Goal: Task Accomplishment & Management: Complete application form

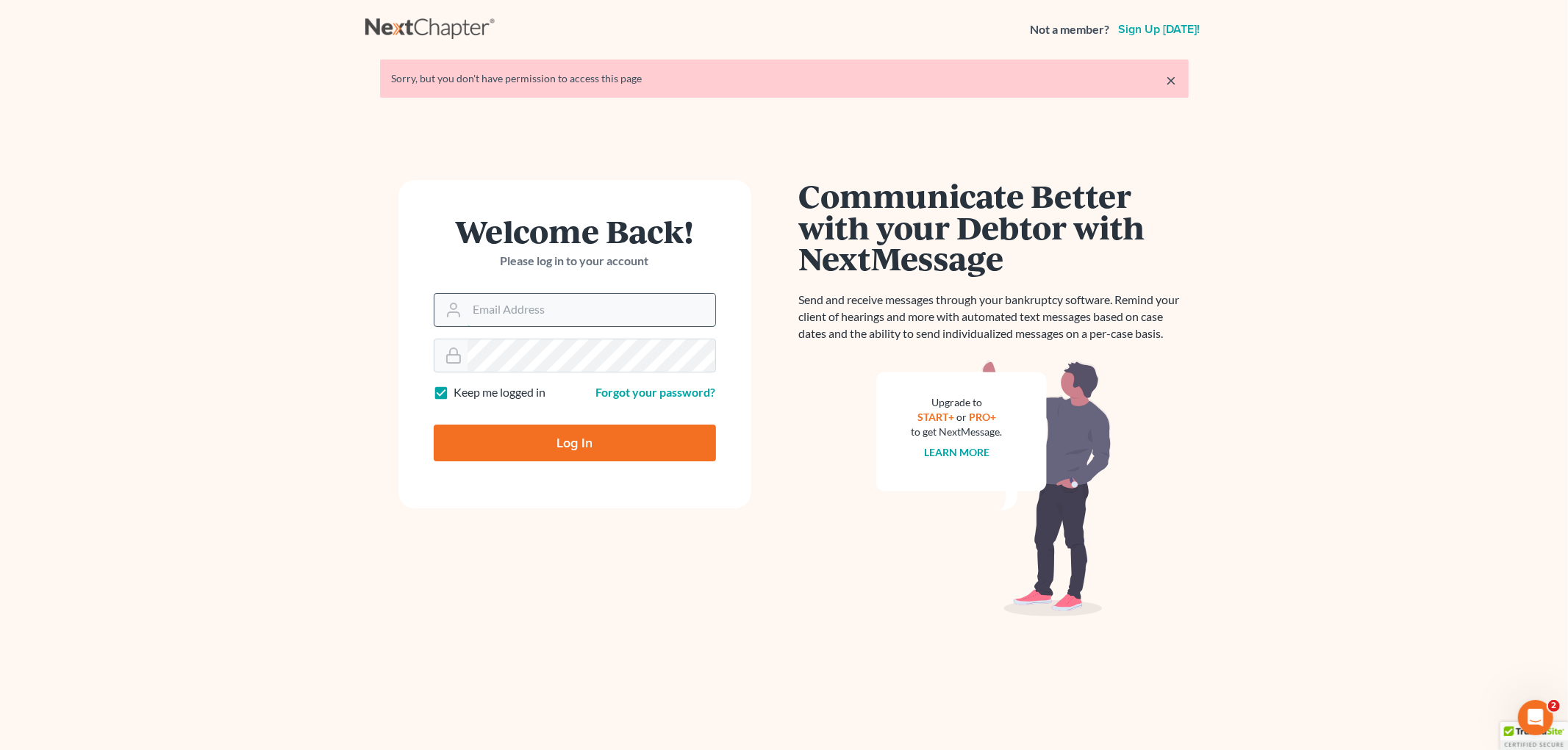
click at [563, 312] on input "Email Address" at bounding box center [591, 310] width 247 height 32
type input "trustee@farthing.legal"
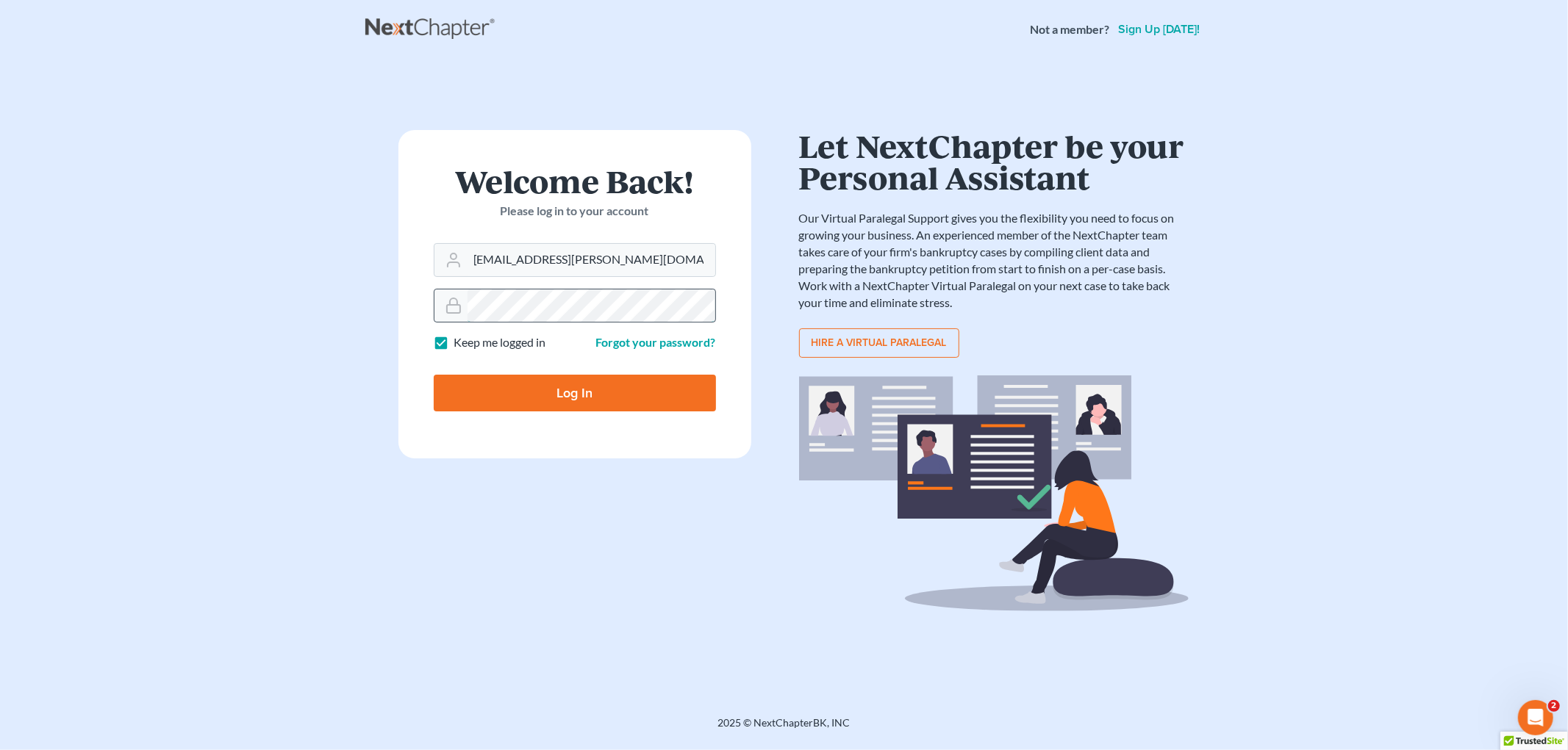
click at [434, 375] on input "Log In" at bounding box center [575, 393] width 282 height 36
type input "Thinking..."
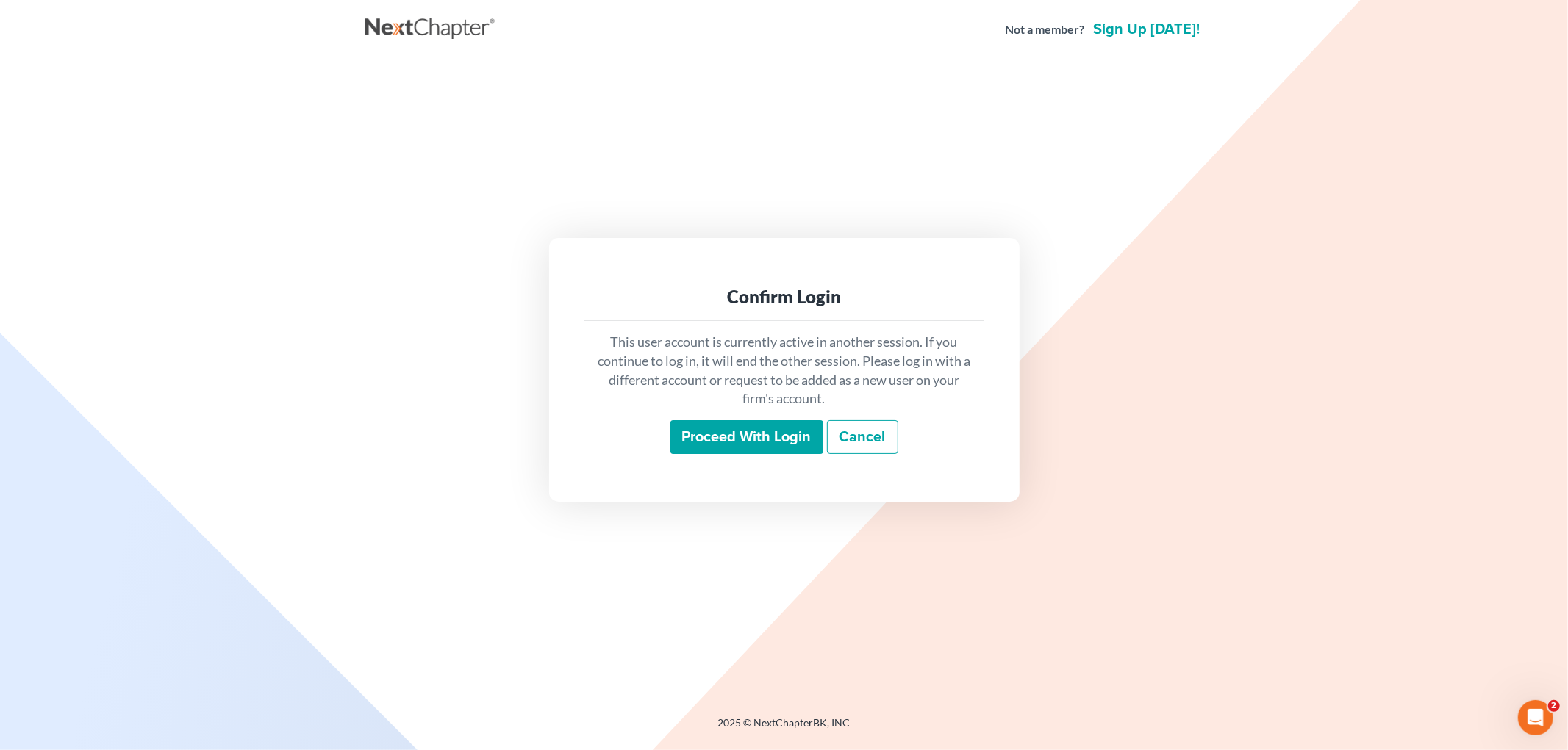
drag, startPoint x: 689, startPoint y: 441, endPoint x: 694, endPoint y: 424, distance: 17.7
click at [691, 441] on input "Proceed with login" at bounding box center [747, 437] width 153 height 34
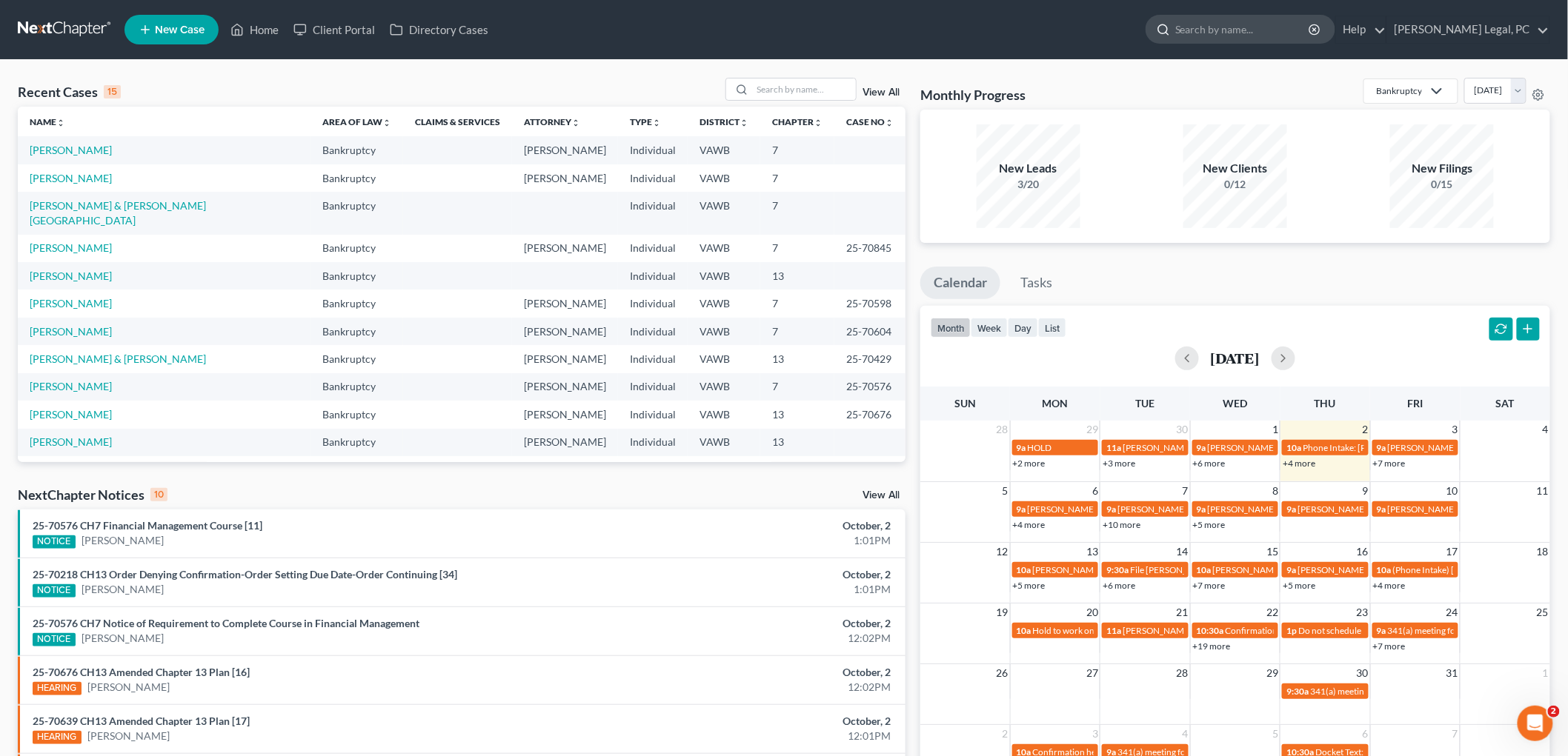
click at [1311, 28] on input "search" at bounding box center [1243, 29] width 136 height 28
type input "Cole"
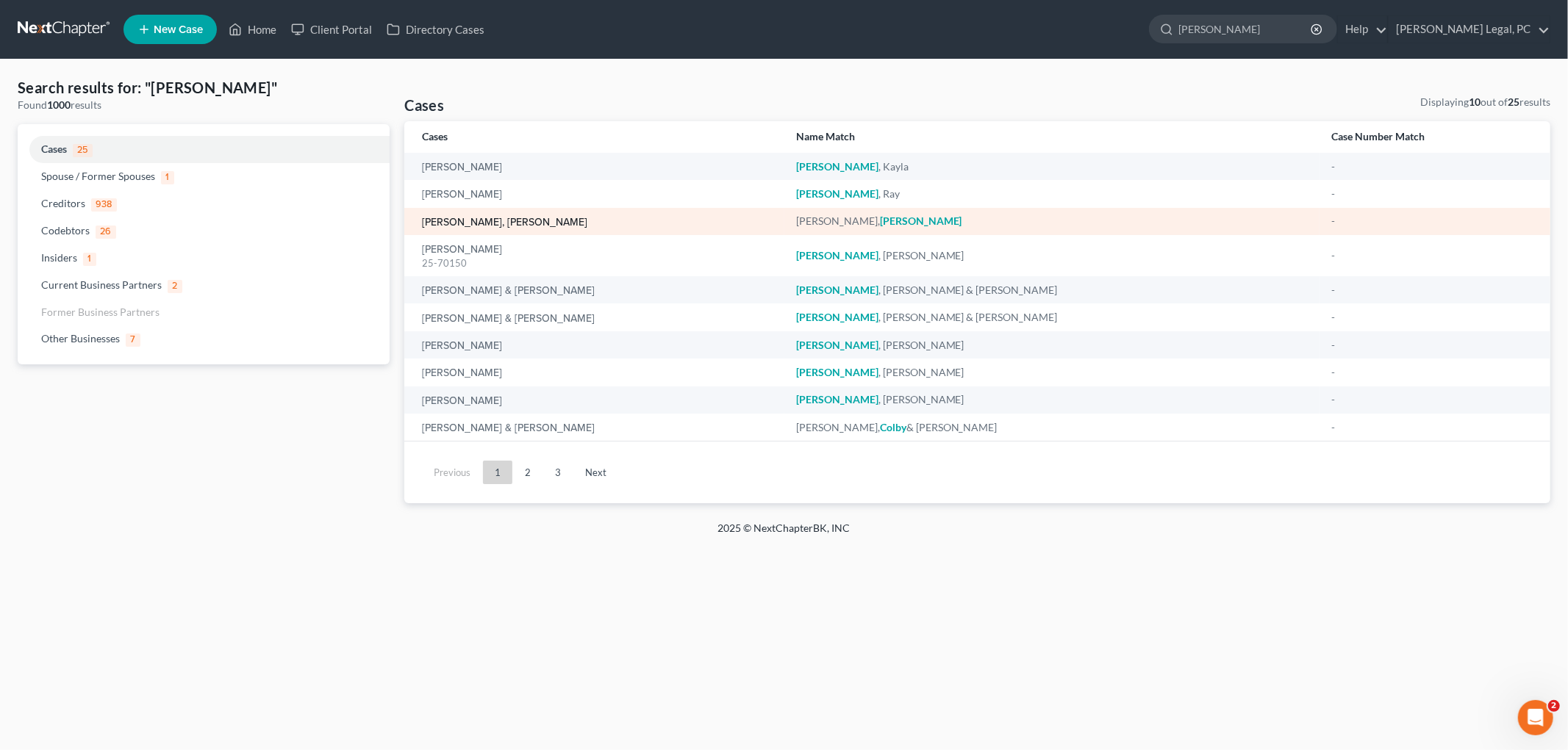
click at [459, 221] on link "Jessica, Cole" at bounding box center [505, 223] width 165 height 11
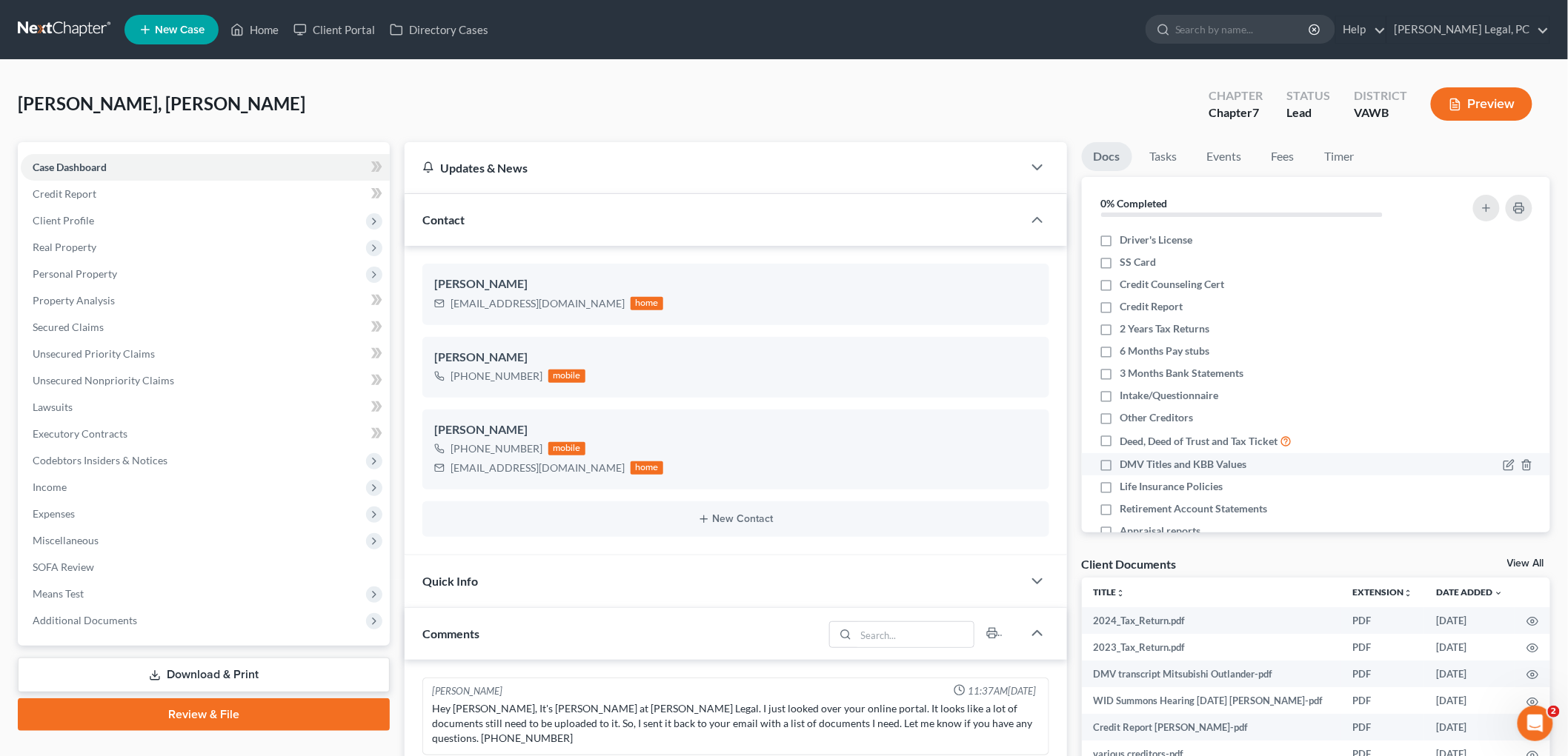
scroll to position [769, 0]
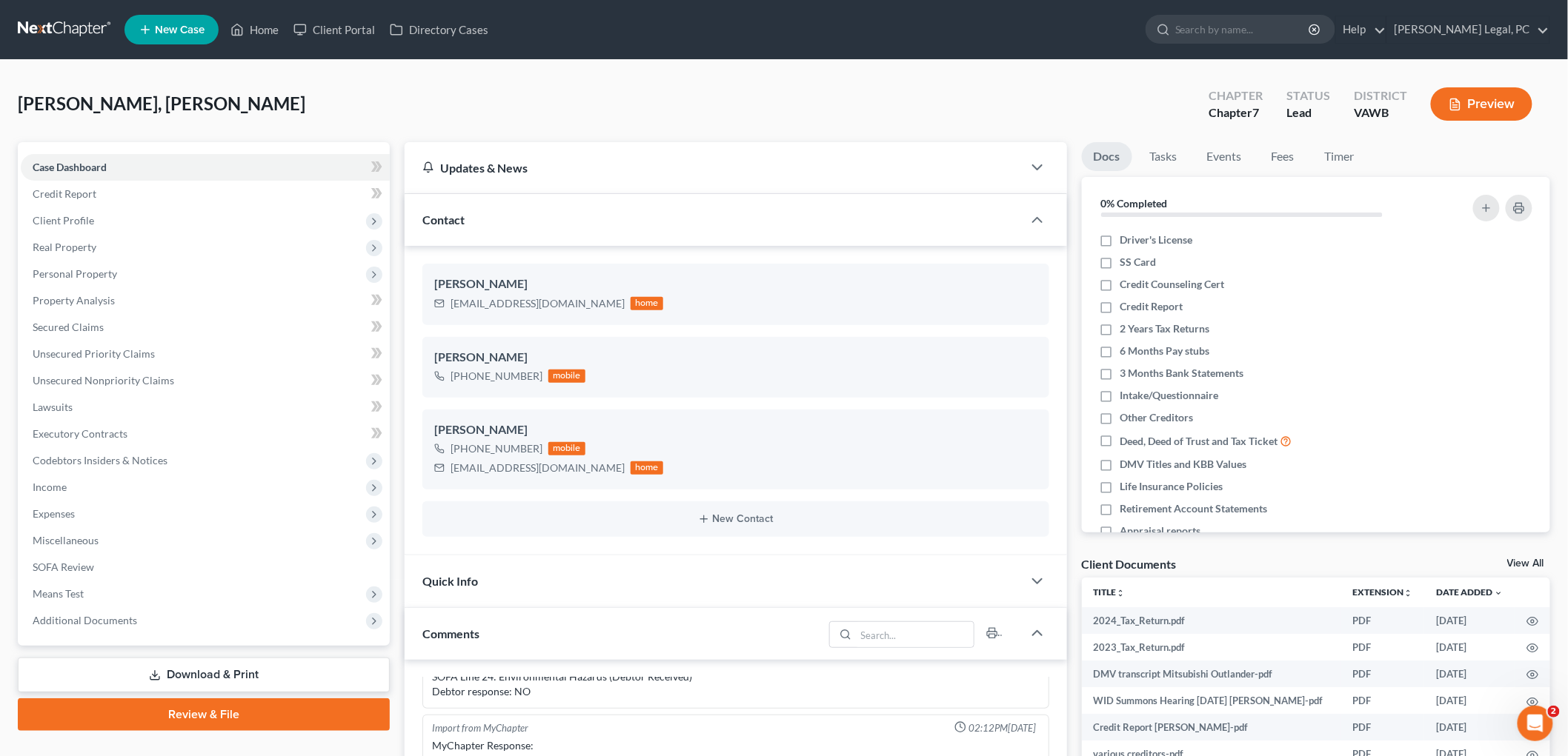
click at [1527, 567] on link "View All" at bounding box center [1525, 564] width 37 height 11
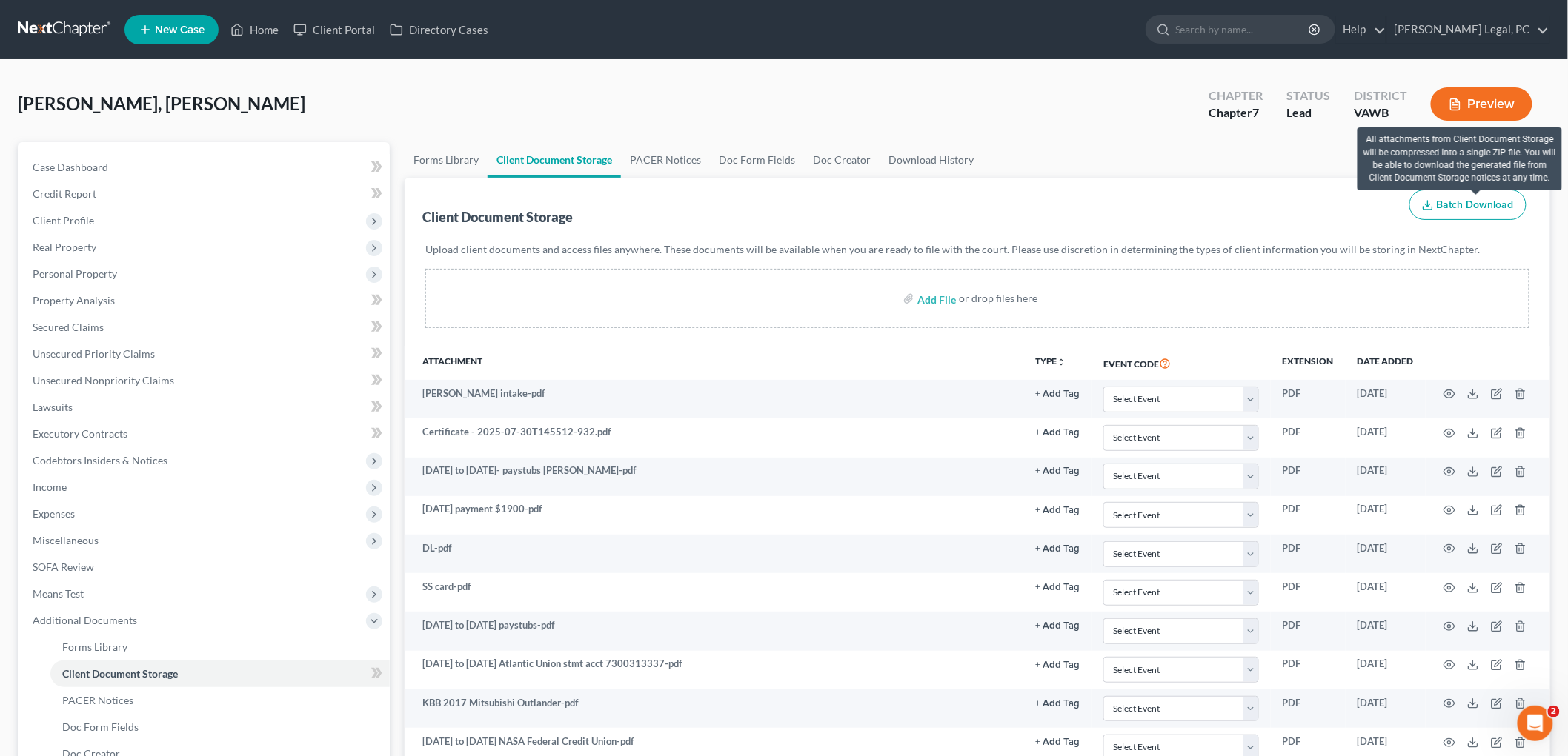
click at [1486, 202] on span "Batch Download" at bounding box center [1475, 205] width 77 height 13
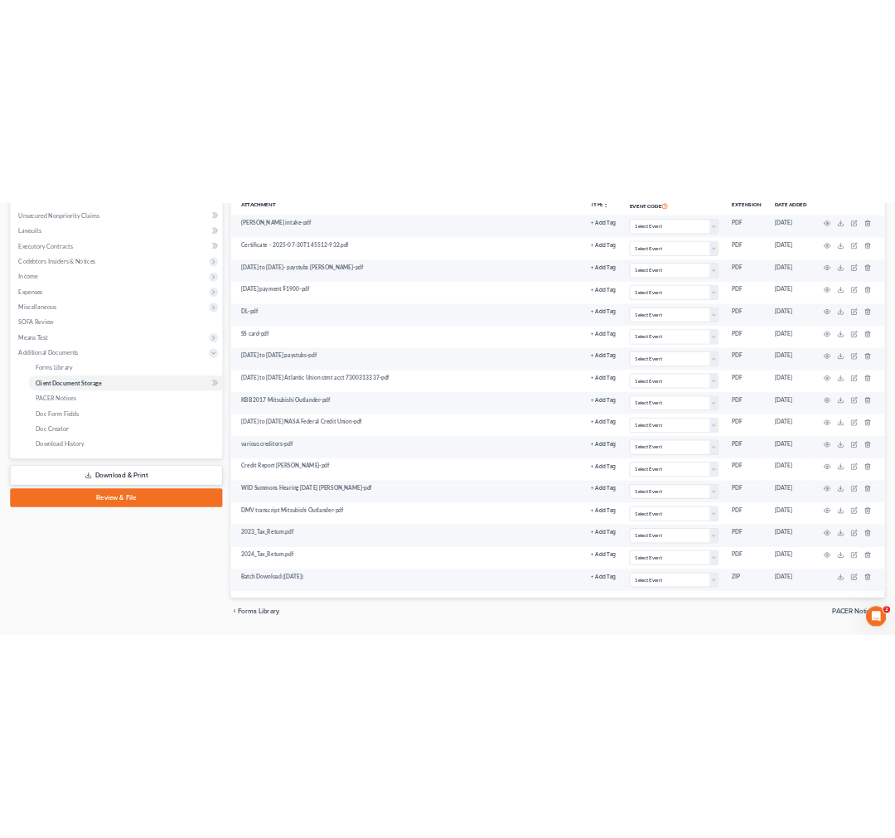
scroll to position [403, 0]
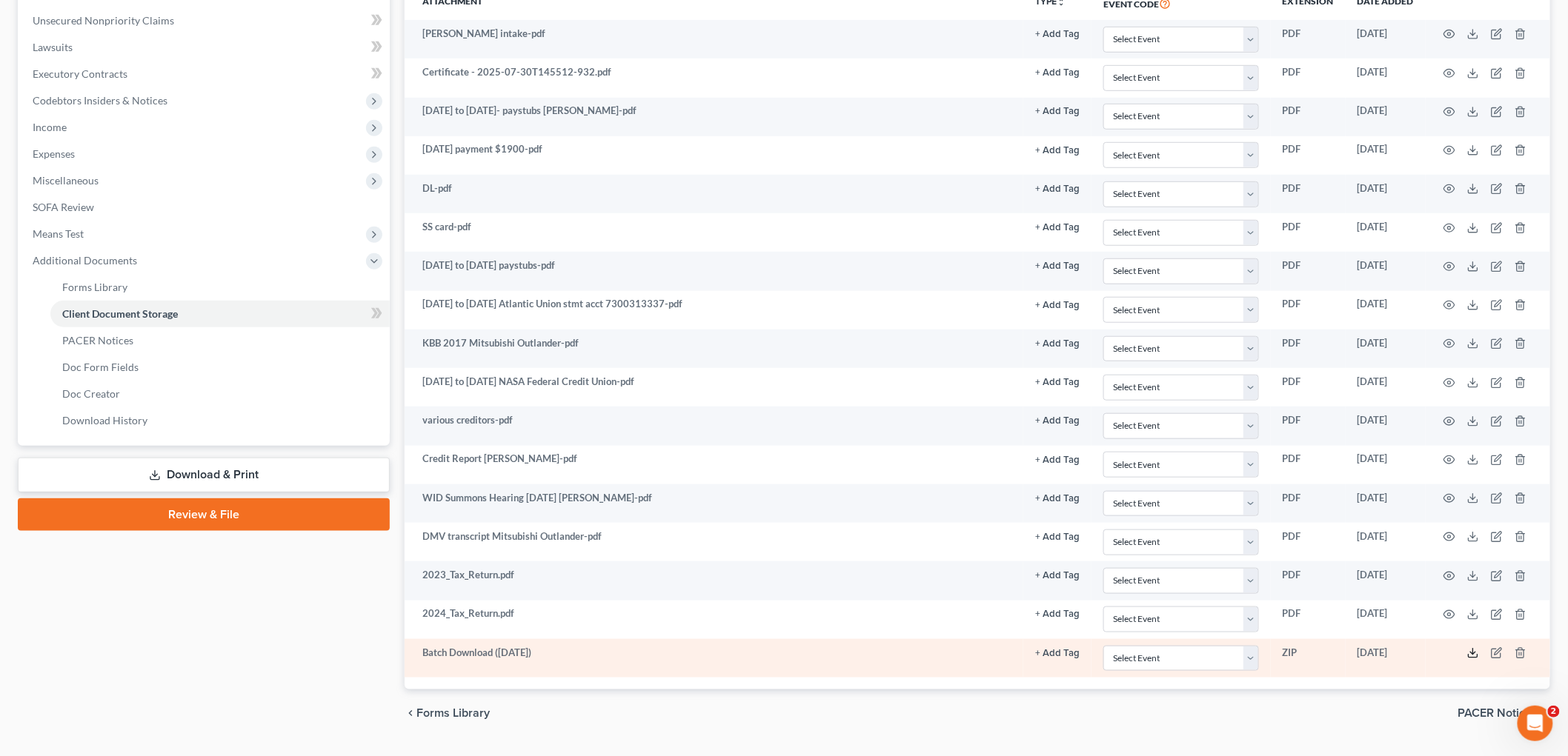
click at [1471, 654] on polyline at bounding box center [1473, 653] width 5 height 2
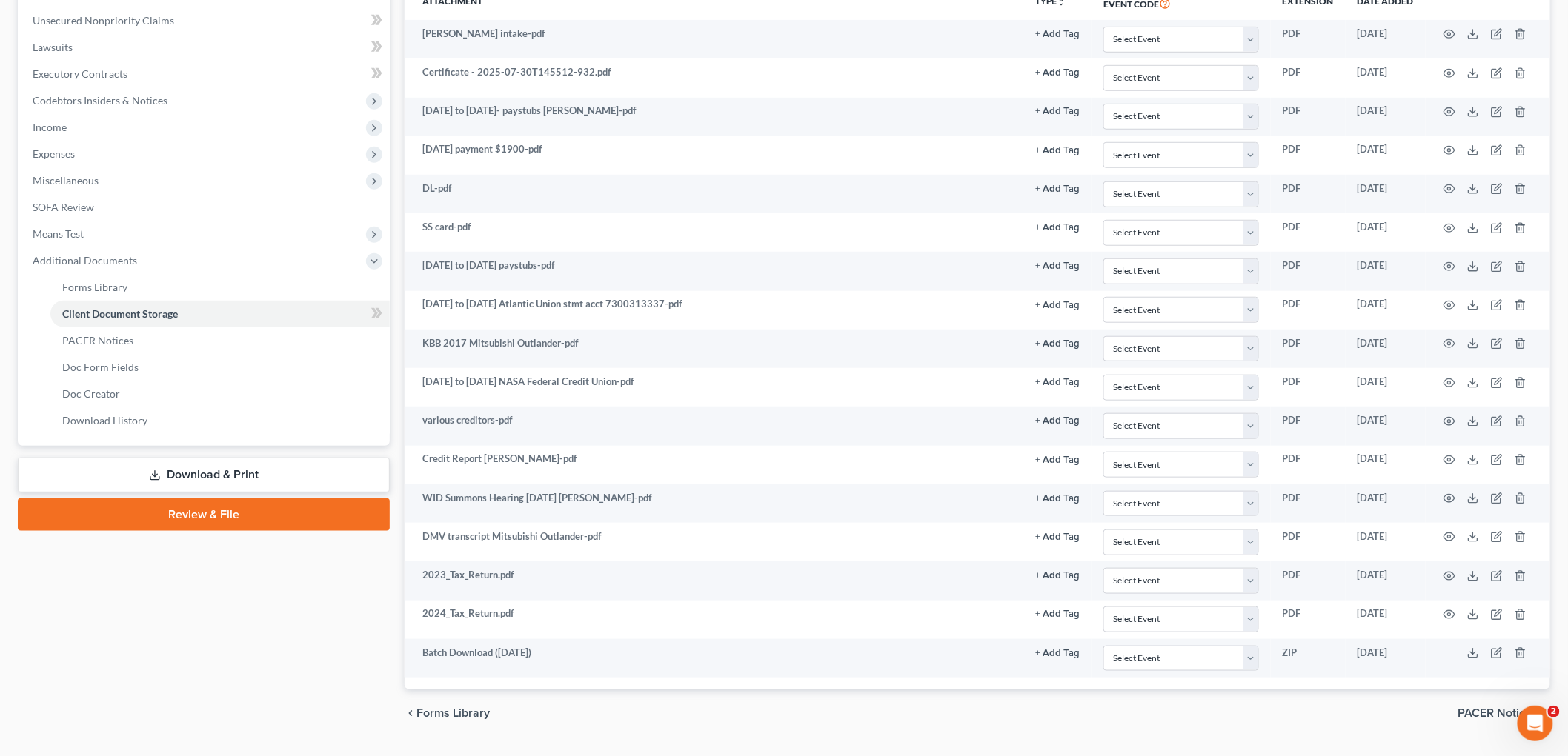
click at [218, 620] on div "Case Dashboard Payments Invoices Payments Payments Credit Report Client Profile" at bounding box center [204, 259] width 387 height 954
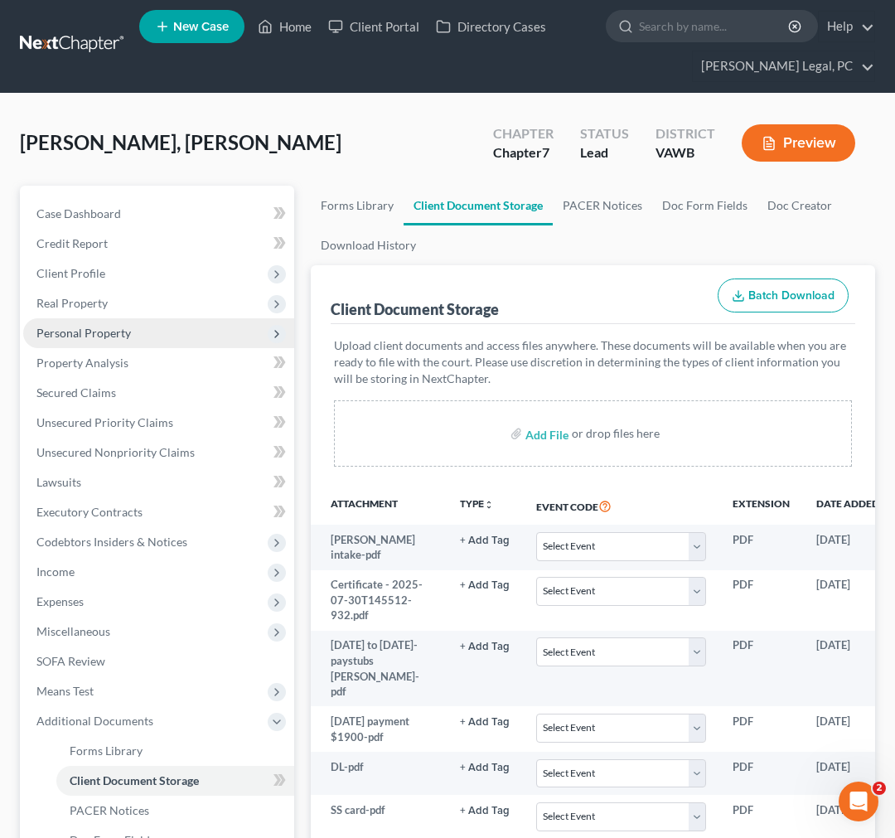
scroll to position [0, 0]
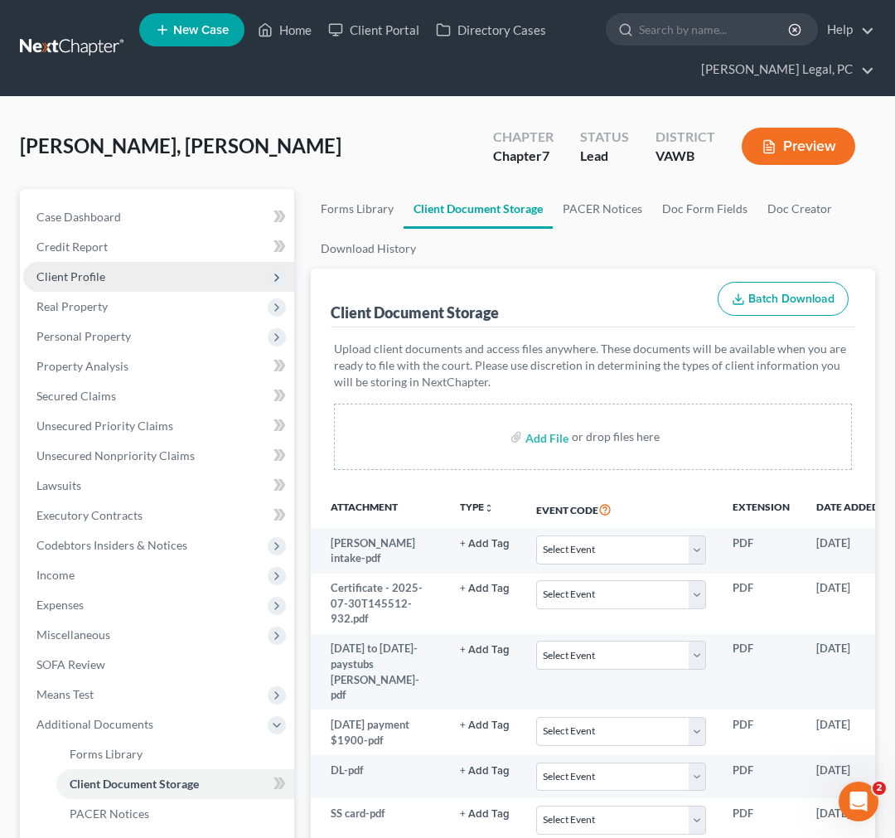
click at [58, 270] on span "Client Profile" at bounding box center [70, 276] width 69 height 14
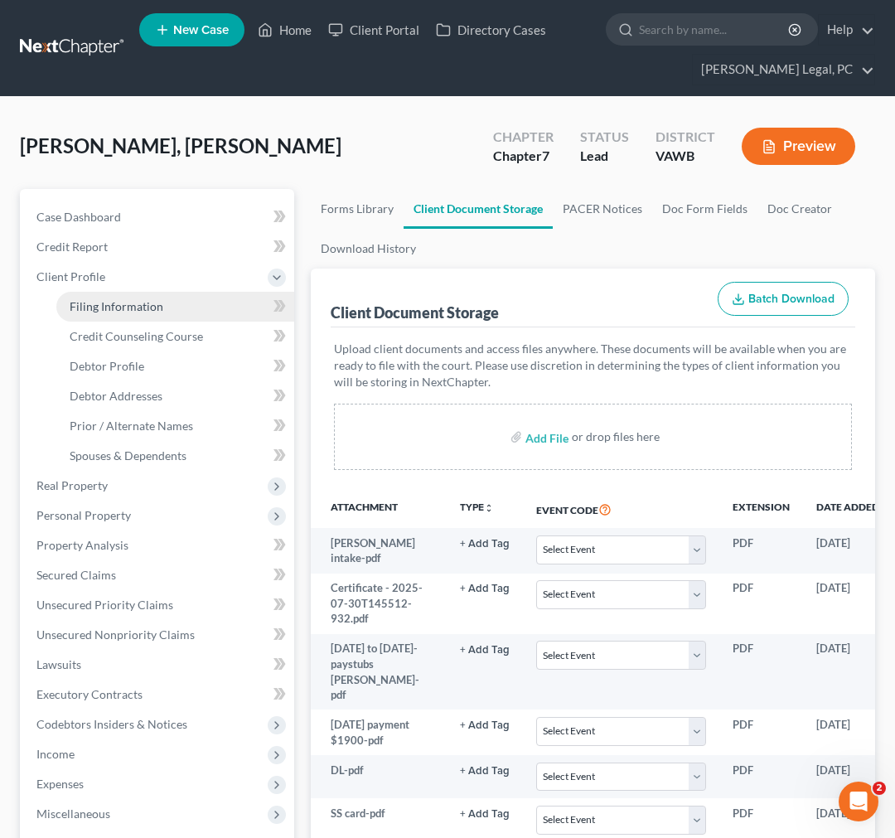
click at [75, 303] on span "Filing Information" at bounding box center [117, 306] width 94 height 14
select select "1"
select select "0"
select select "48"
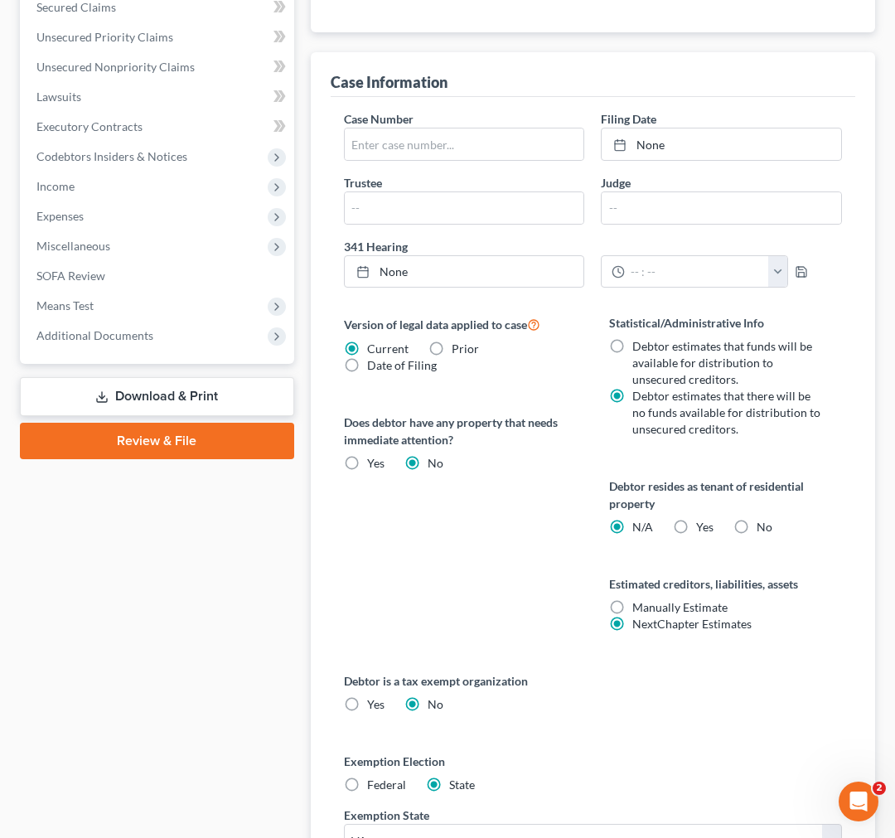
scroll to position [736, 0]
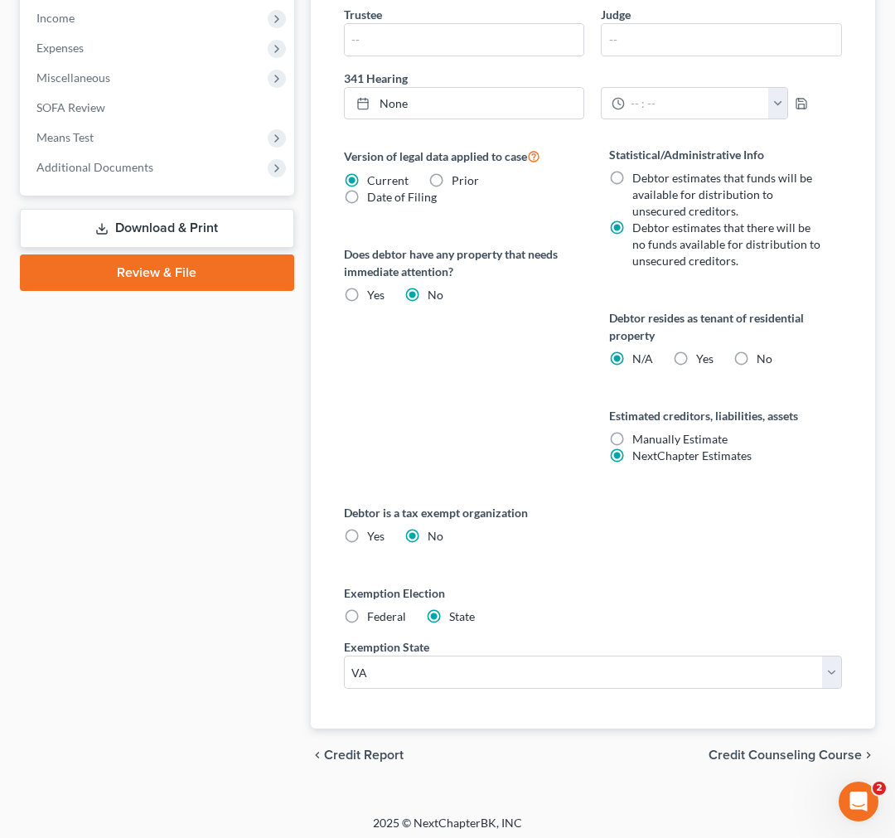
click at [810, 755] on span "Credit Counseling Course" at bounding box center [785, 754] width 153 height 13
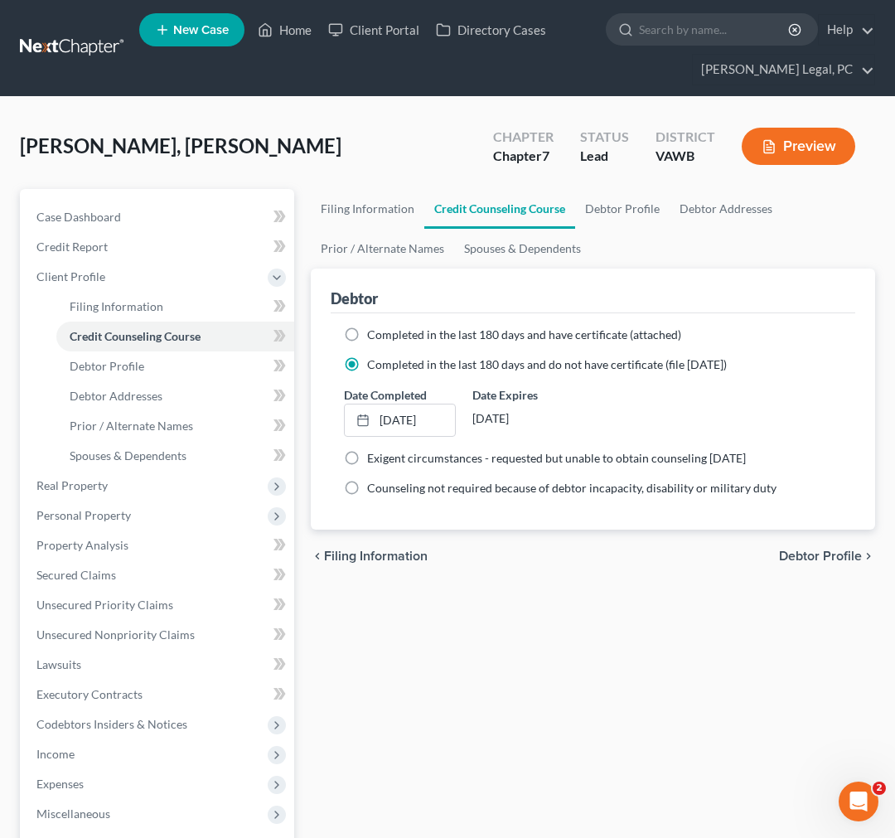
click at [823, 553] on span "Debtor Profile" at bounding box center [820, 556] width 83 height 13
select select "1"
select select "2"
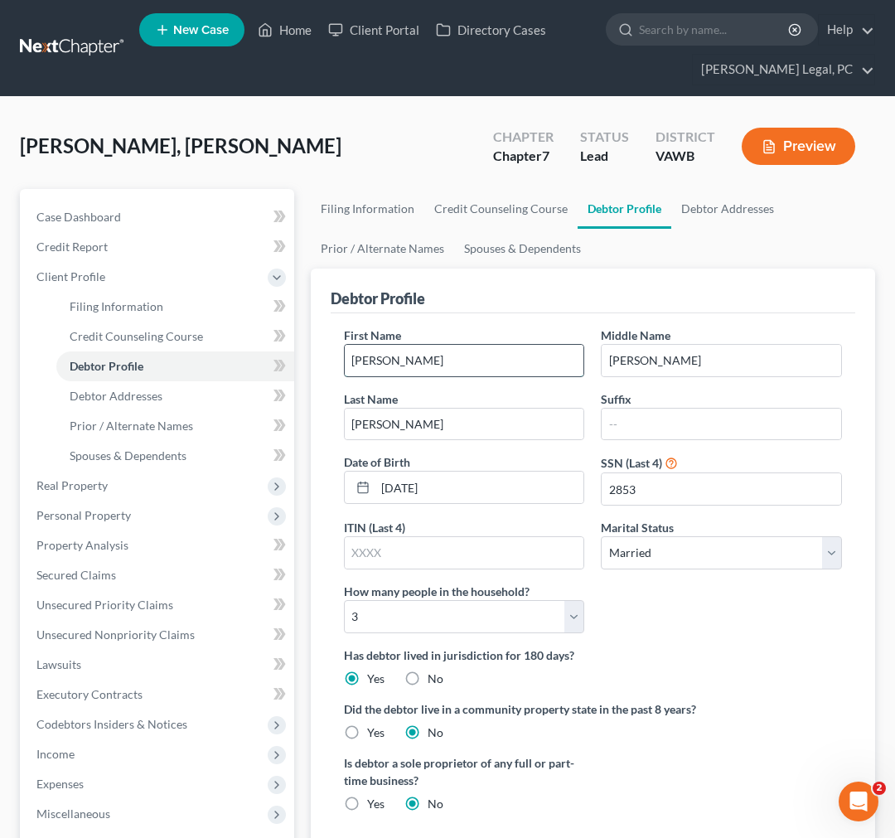
click at [392, 365] on input "Cole" at bounding box center [465, 360] width 240 height 31
type input "Jessica"
type input "Cole"
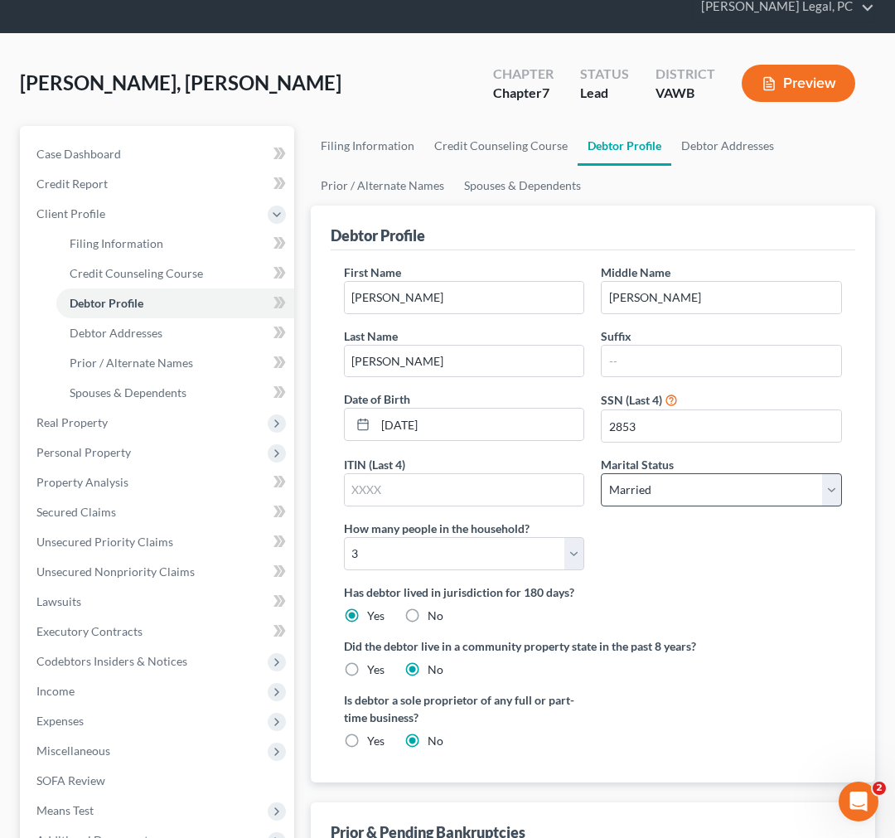
scroll to position [262, 0]
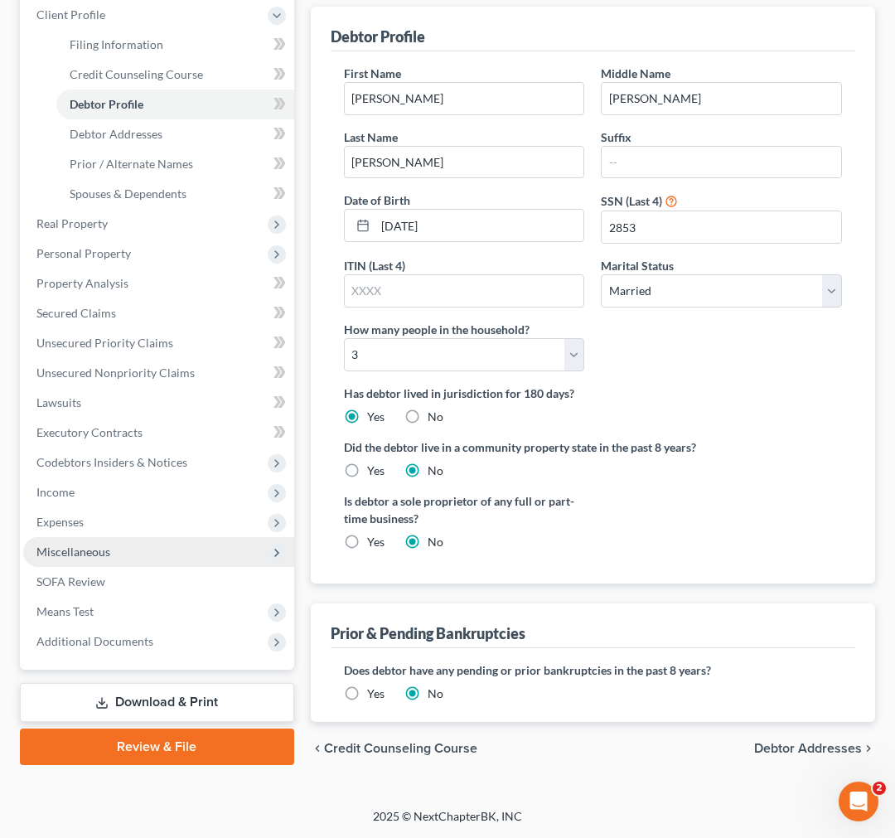
click at [97, 547] on span "Miscellaneous" at bounding box center [73, 552] width 74 height 14
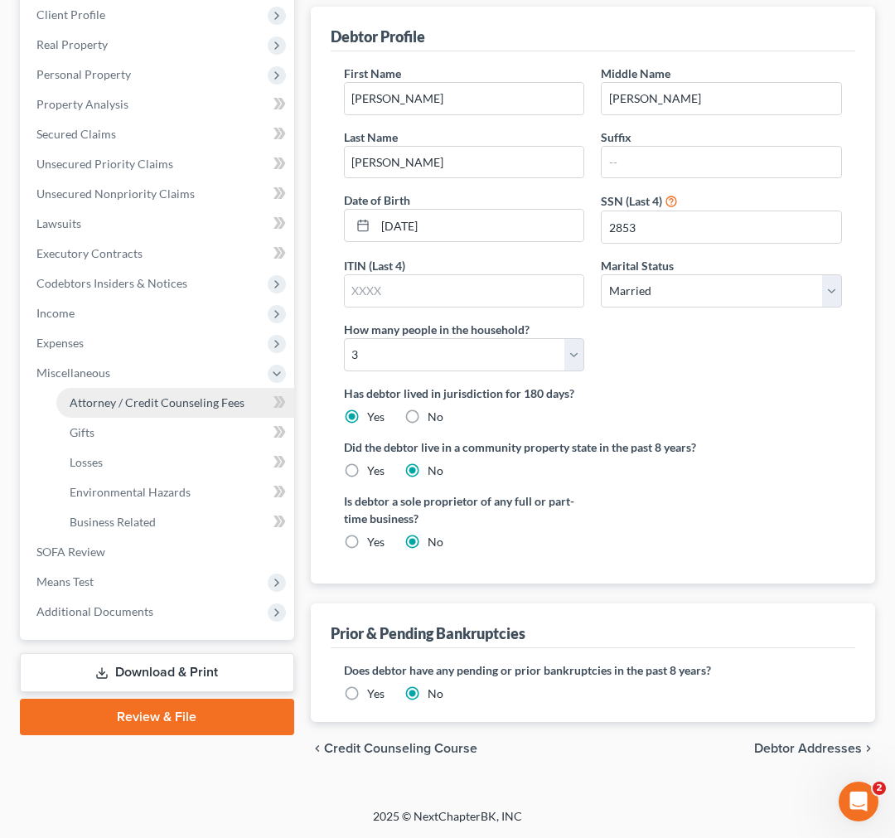
click at [167, 403] on span "Attorney / Credit Counseling Fees" at bounding box center [157, 402] width 175 height 14
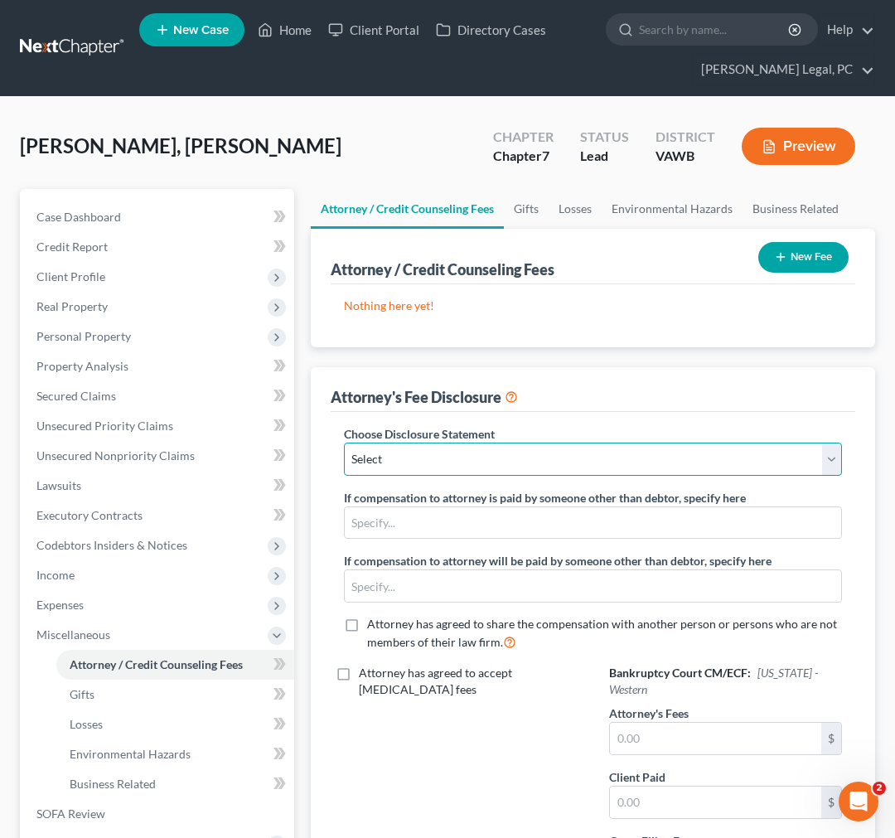
click at [511, 458] on select "Select Fee Disclosure" at bounding box center [593, 459] width 498 height 33
select select "0"
click at [344, 443] on select "Select Fee Disclosure" at bounding box center [593, 459] width 498 height 33
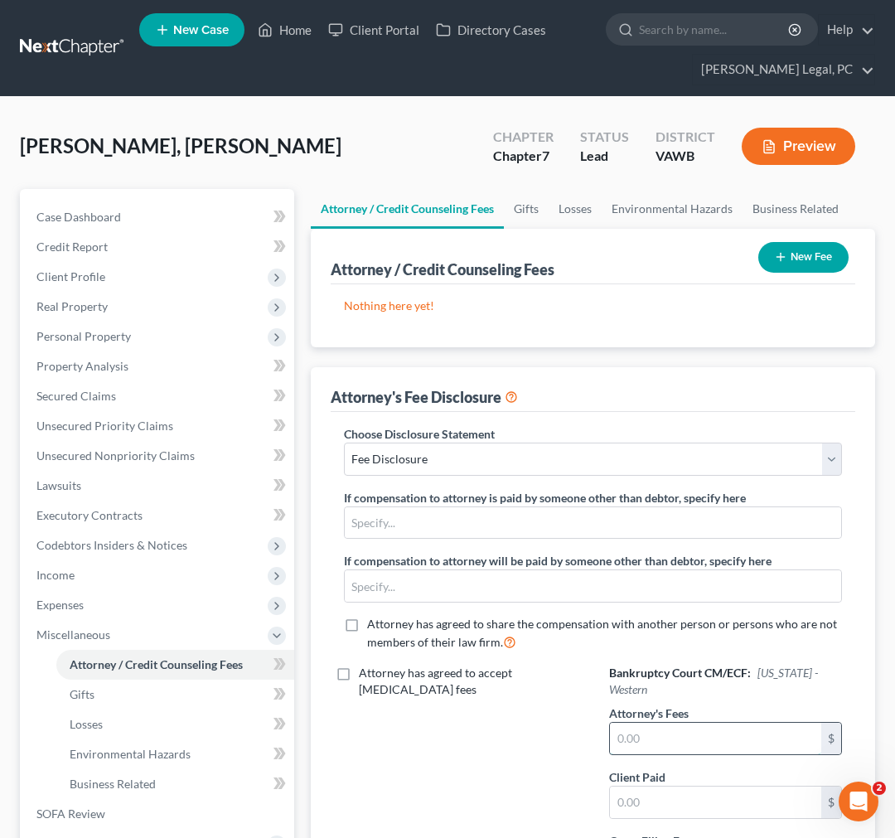
click at [707, 743] on input "text" at bounding box center [715, 738] width 211 height 31
type input "1,532.00"
click at [787, 257] on button "New Fee" at bounding box center [803, 257] width 90 height 31
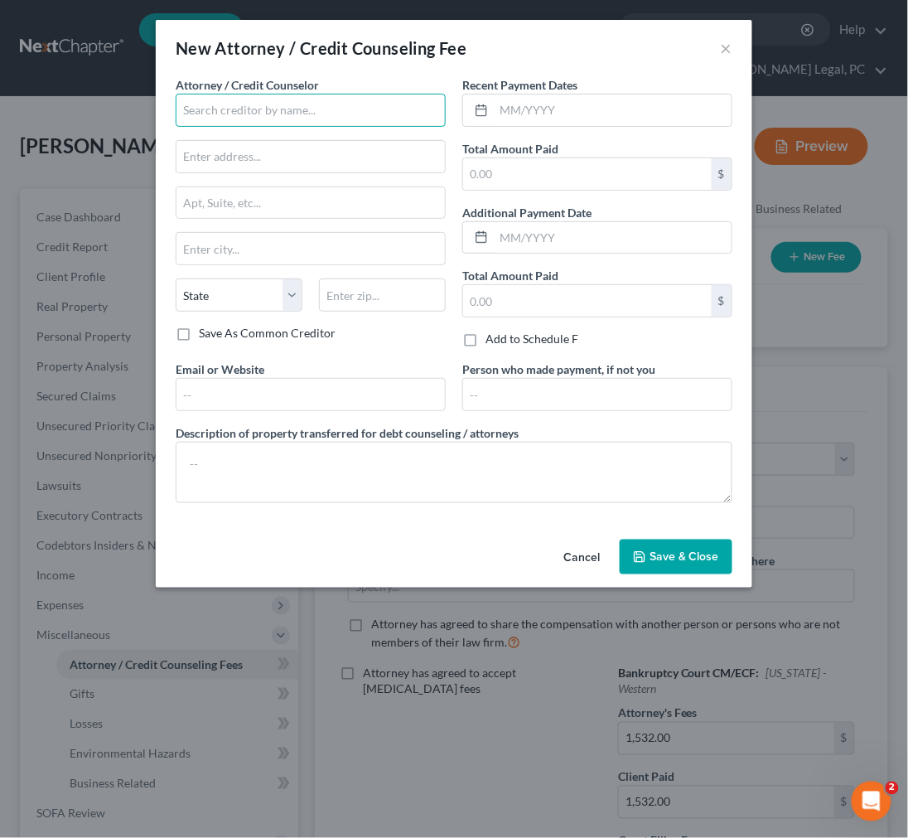
click at [351, 118] on input "text" at bounding box center [311, 110] width 270 height 33
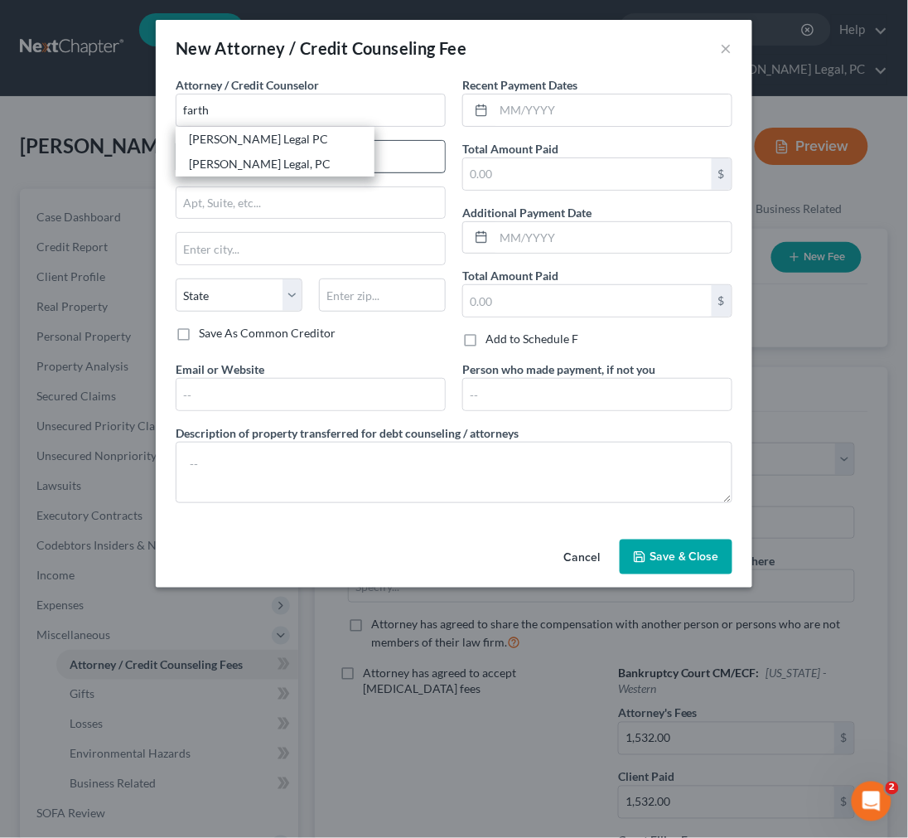
click at [285, 163] on div "[PERSON_NAME] Legal, PC" at bounding box center [275, 164] width 172 height 17
type input "[PERSON_NAME] Legal, PC"
type input "490 West Monroe St."
type input "Wytheville"
select select "48"
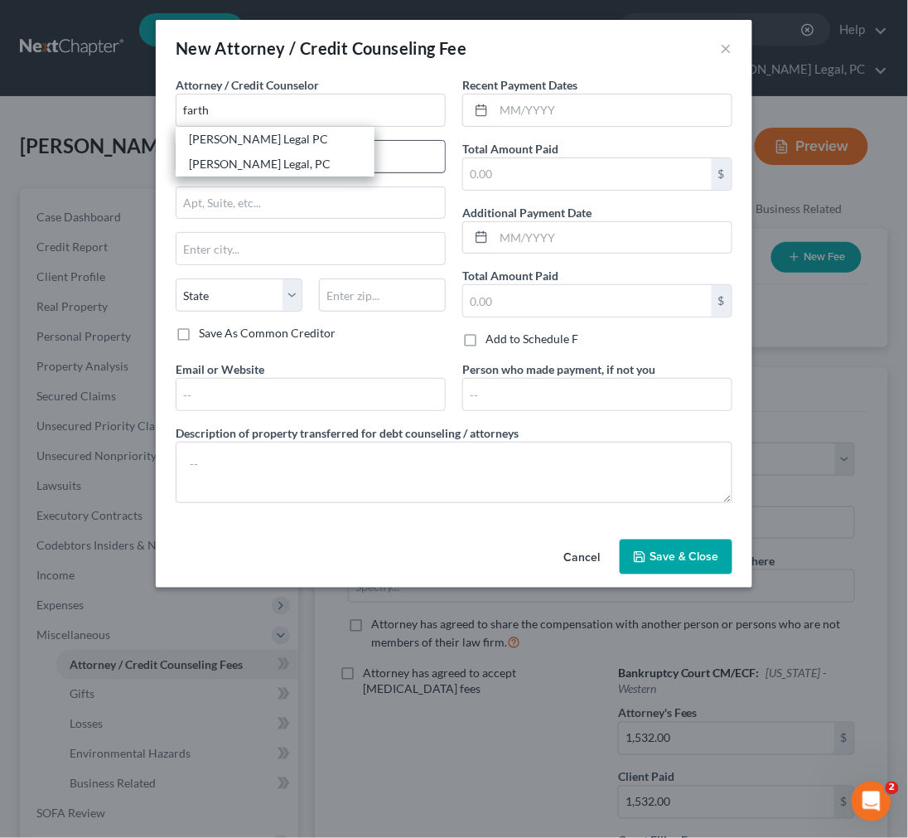
type input "24382"
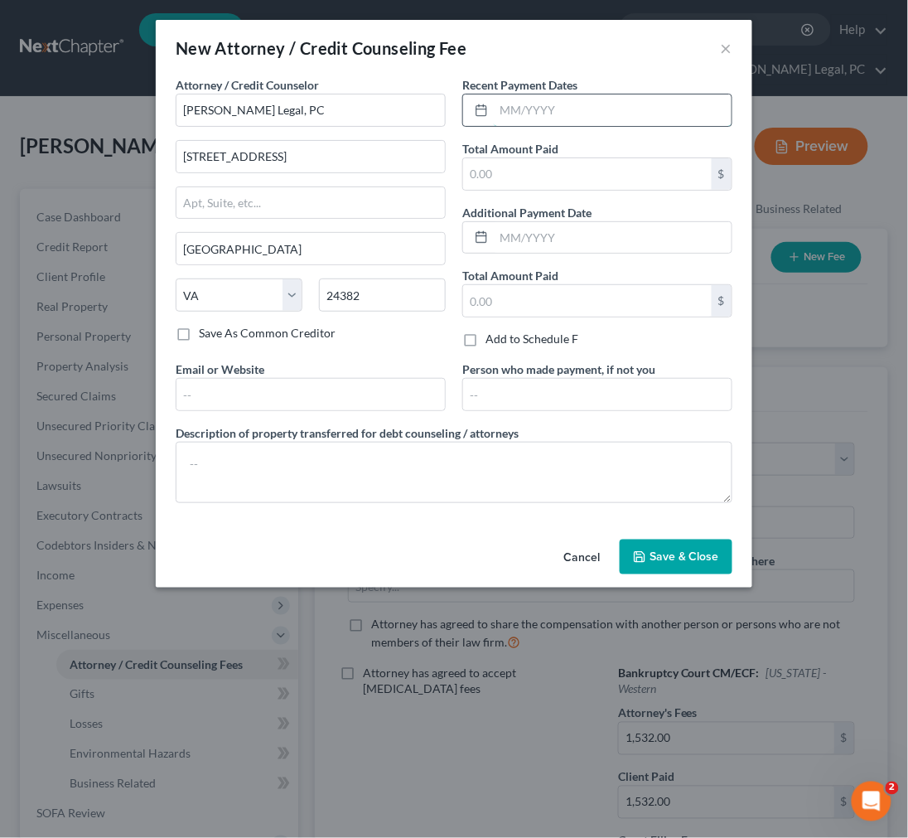
click at [550, 106] on input "text" at bounding box center [613, 109] width 238 height 31
type input "08/08/2025"
type input "1,532.00"
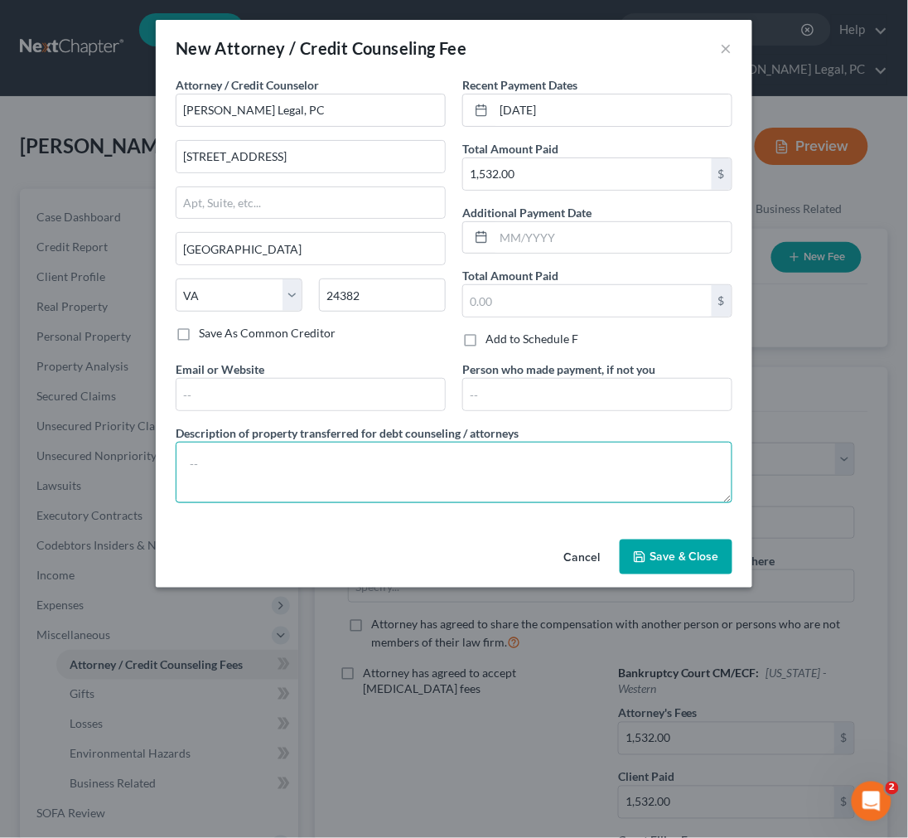
click at [216, 471] on textarea at bounding box center [454, 472] width 557 height 61
type textarea "Attorney's fees paid for the representation of the debtor in a Chapter 7 bankru…"
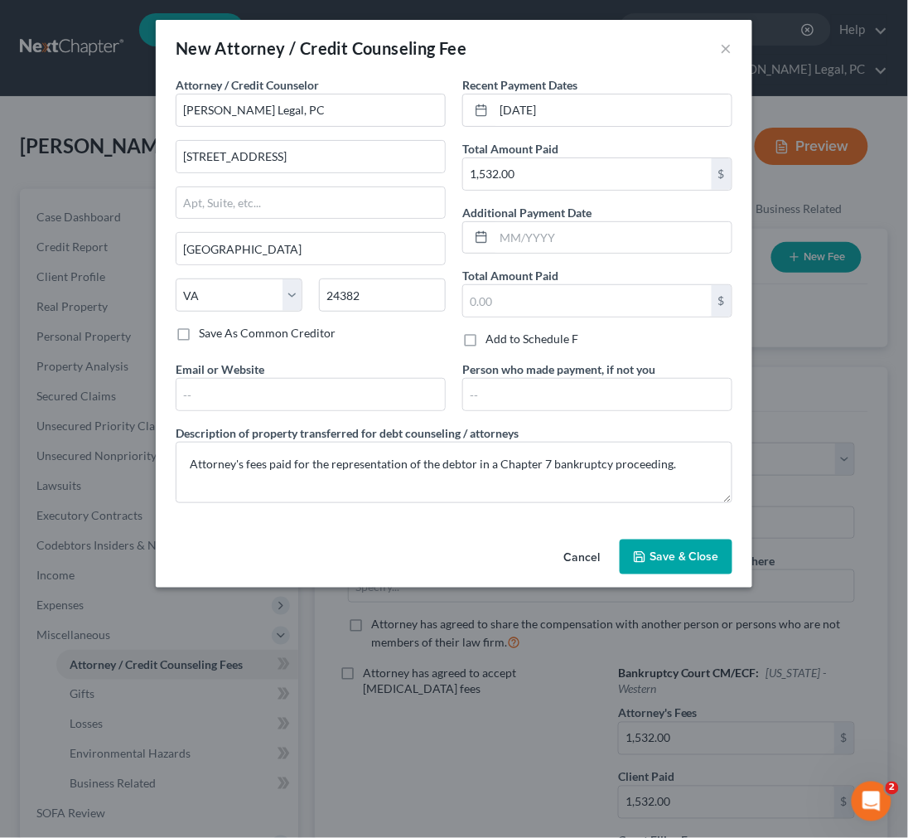
click at [643, 561] on polyline "button" at bounding box center [640, 559] width 6 height 4
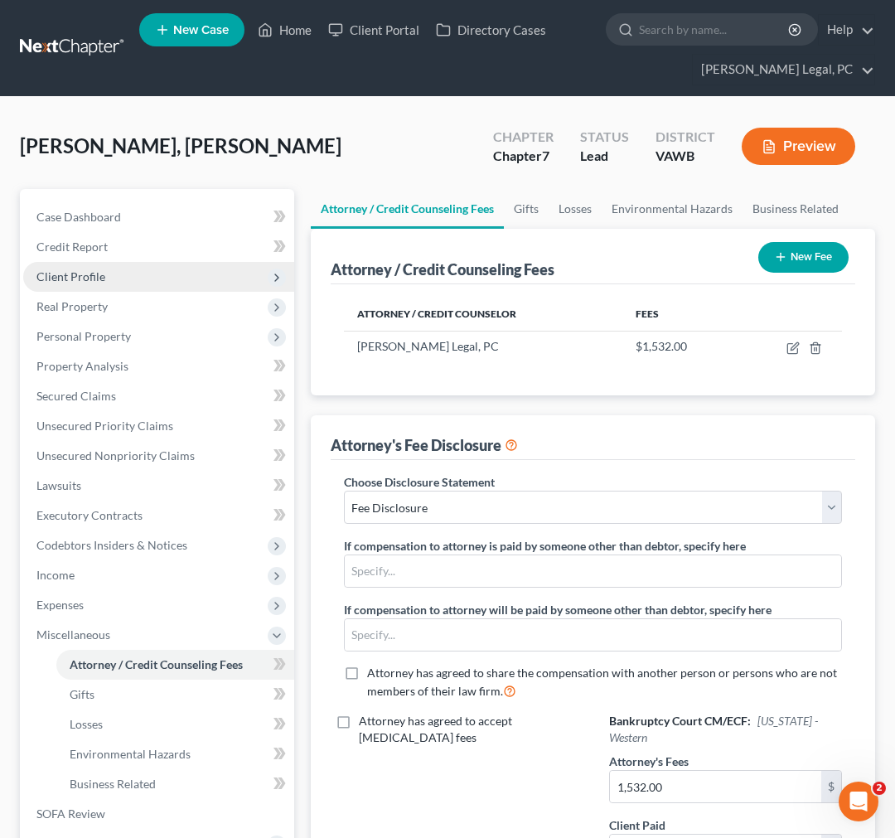
click at [80, 284] on span "Client Profile" at bounding box center [158, 277] width 271 height 30
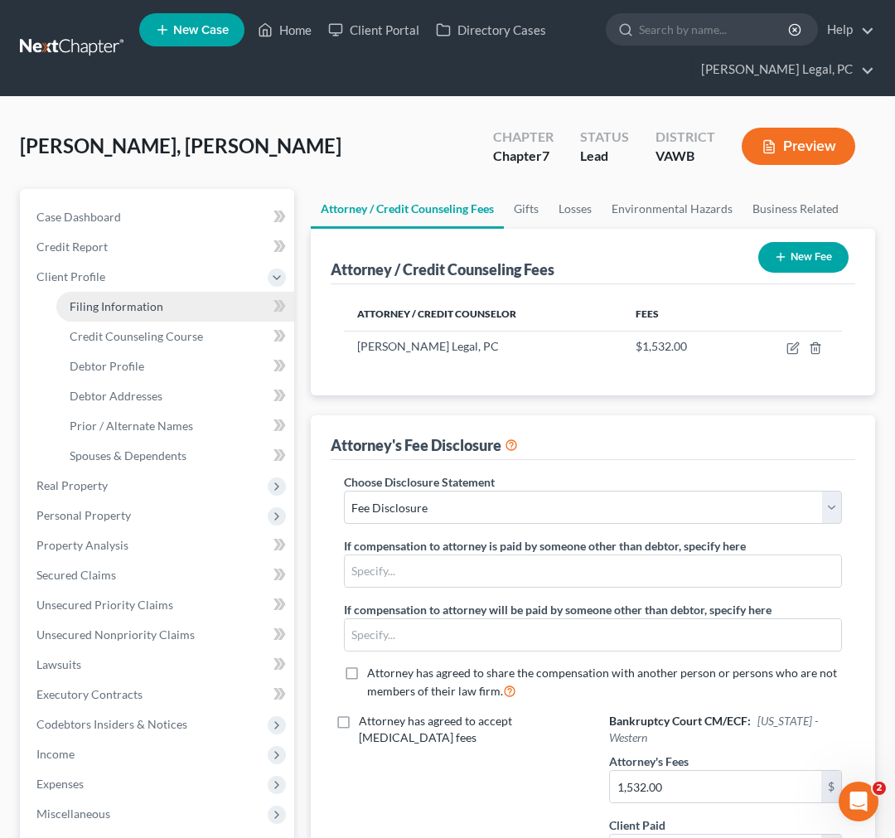
click at [130, 308] on span "Filing Information" at bounding box center [117, 306] width 94 height 14
select select "1"
select select "0"
select select "84"
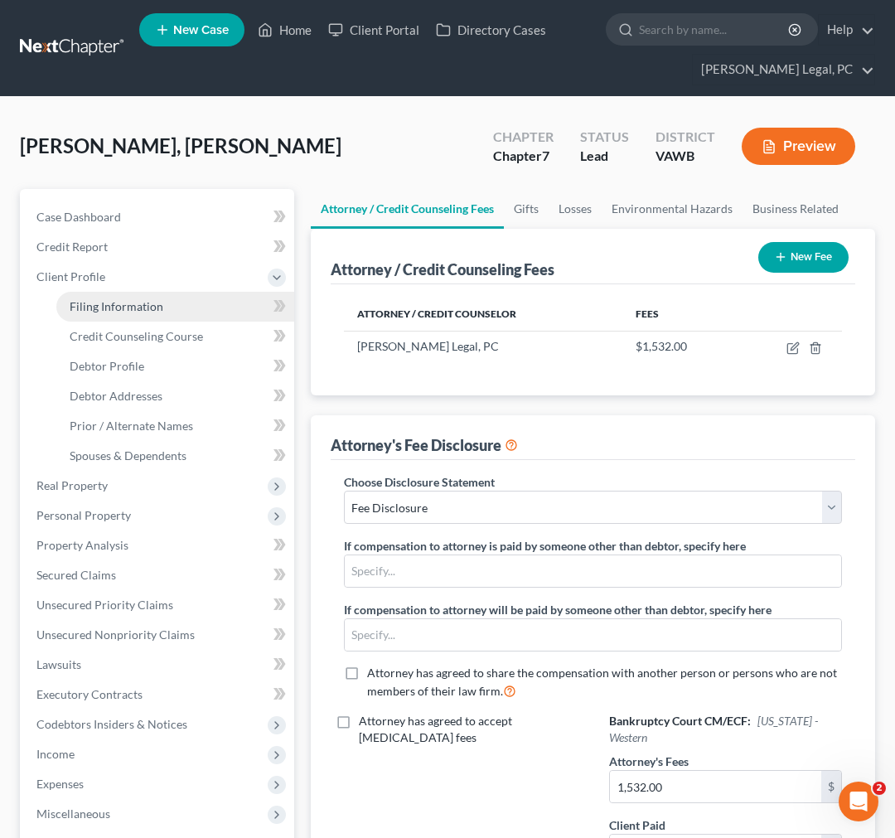
select select "48"
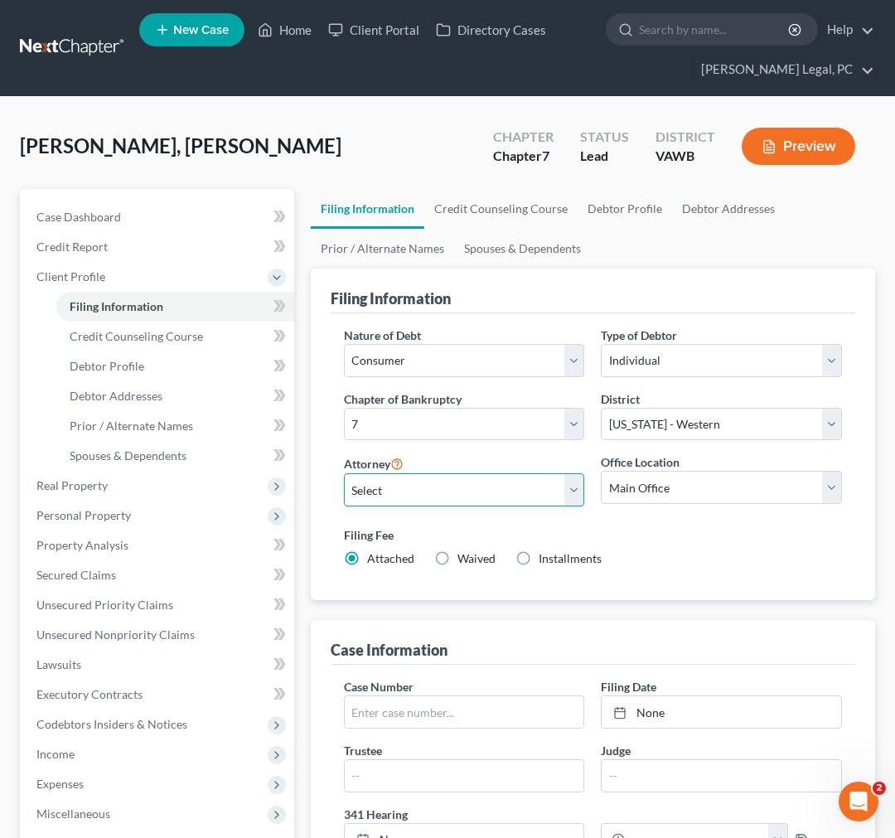
click at [474, 479] on select "Select Shane Hiatt - VAWB Scot Farthing - VAWB" at bounding box center [464, 489] width 241 height 33
select select "0"
click at [344, 473] on select "Select Shane Hiatt - VAWB Scot Farthing - VAWB" at bounding box center [464, 489] width 241 height 33
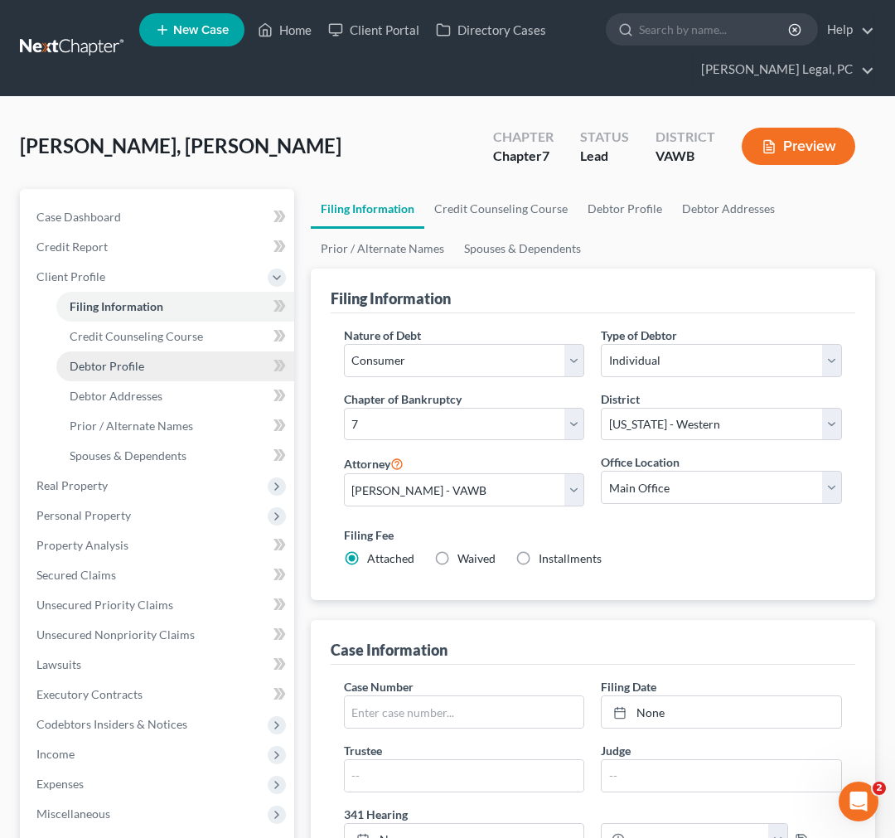
click at [114, 359] on span "Debtor Profile" at bounding box center [107, 366] width 75 height 14
select select "1"
select select "2"
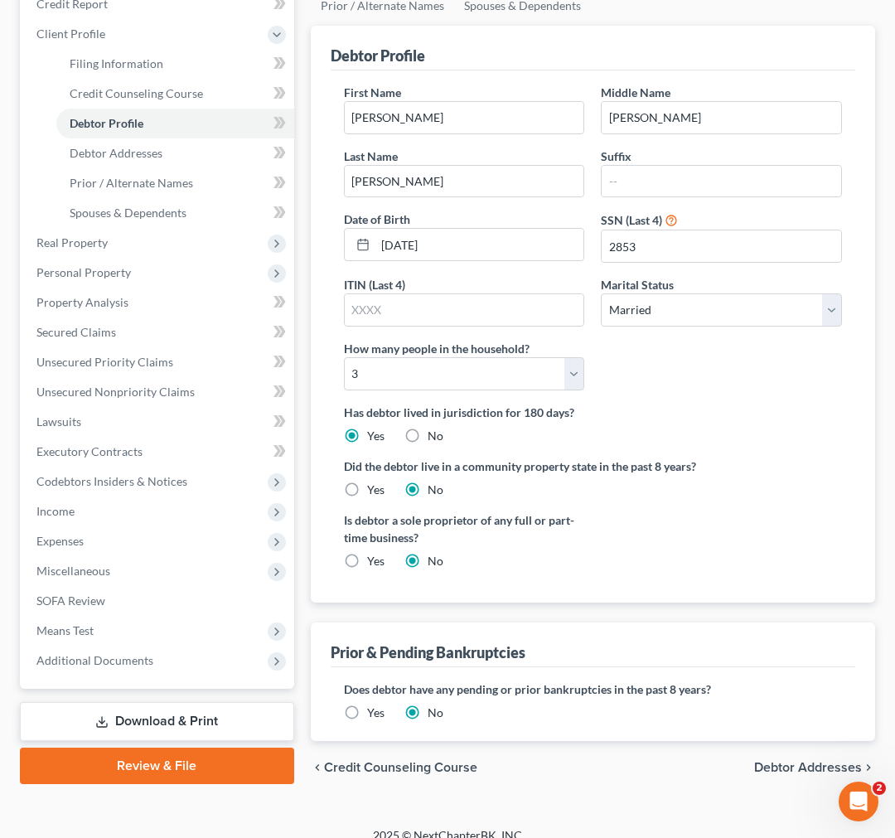
scroll to position [262, 0]
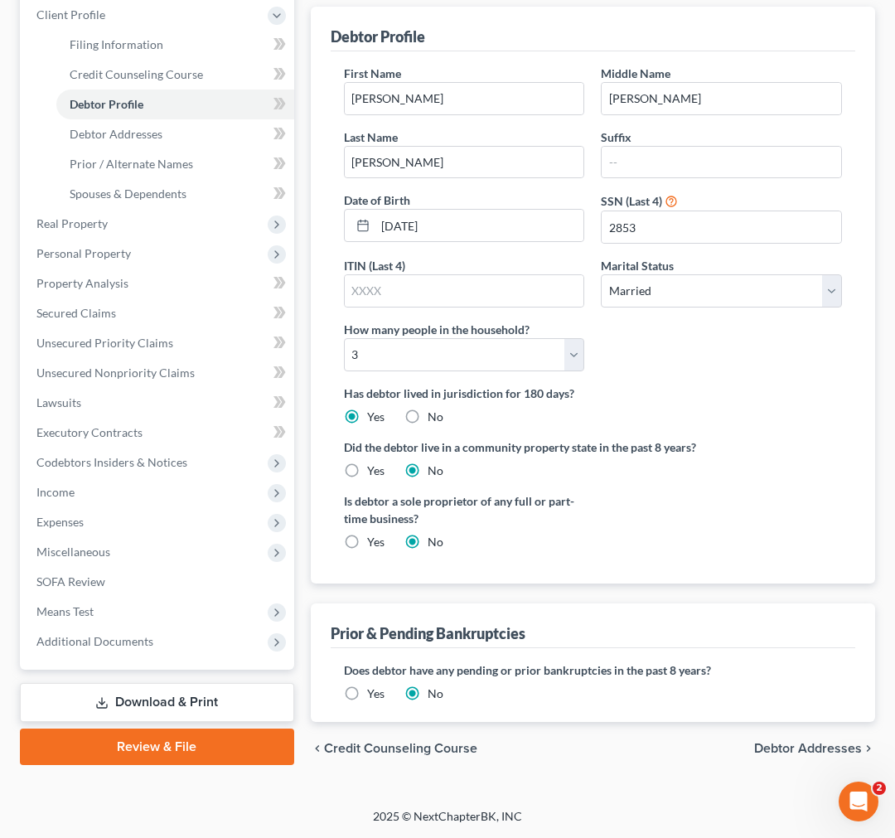
click at [794, 743] on span "Debtor Addresses" at bounding box center [808, 748] width 108 height 13
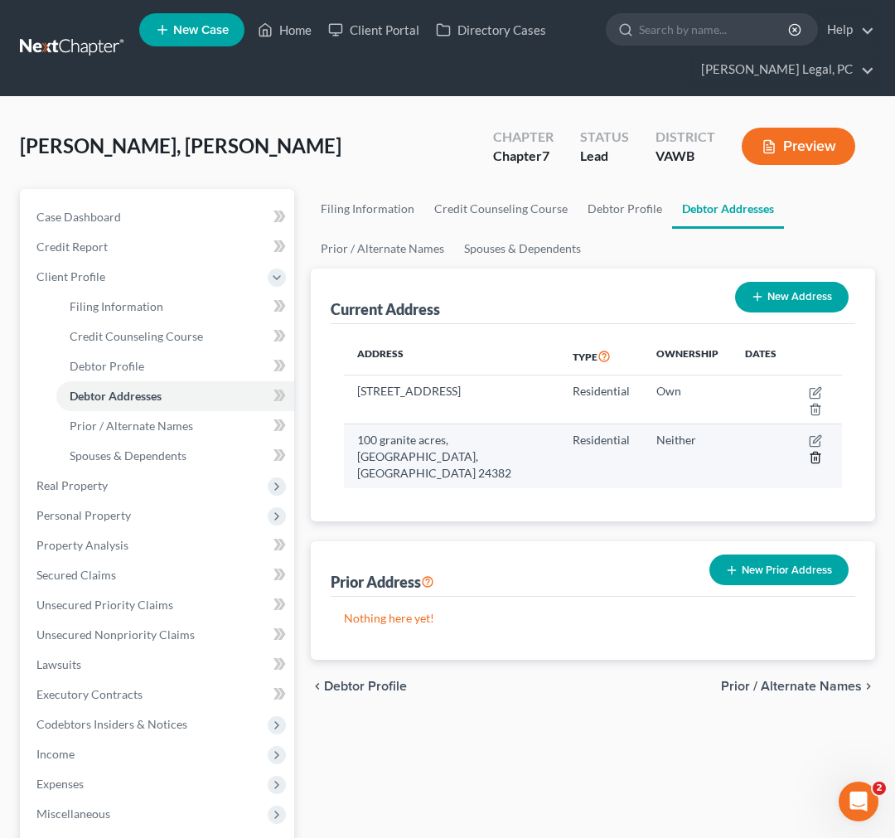
click at [811, 452] on icon "button" at bounding box center [815, 457] width 13 height 13
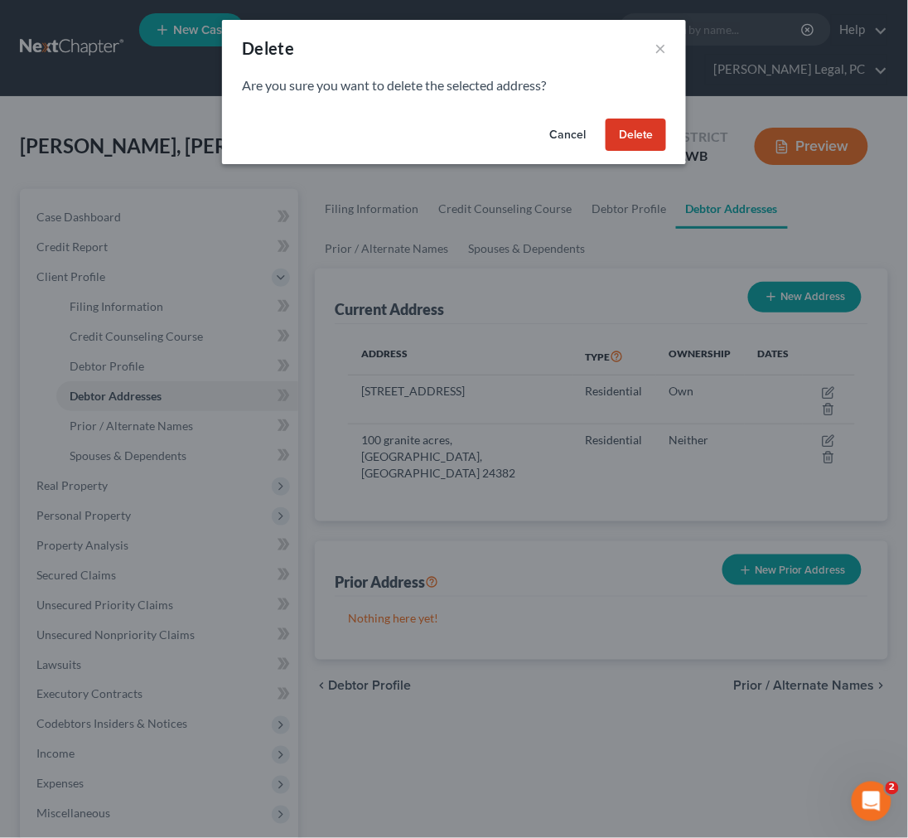
click at [649, 142] on button "Delete" at bounding box center [636, 135] width 61 height 33
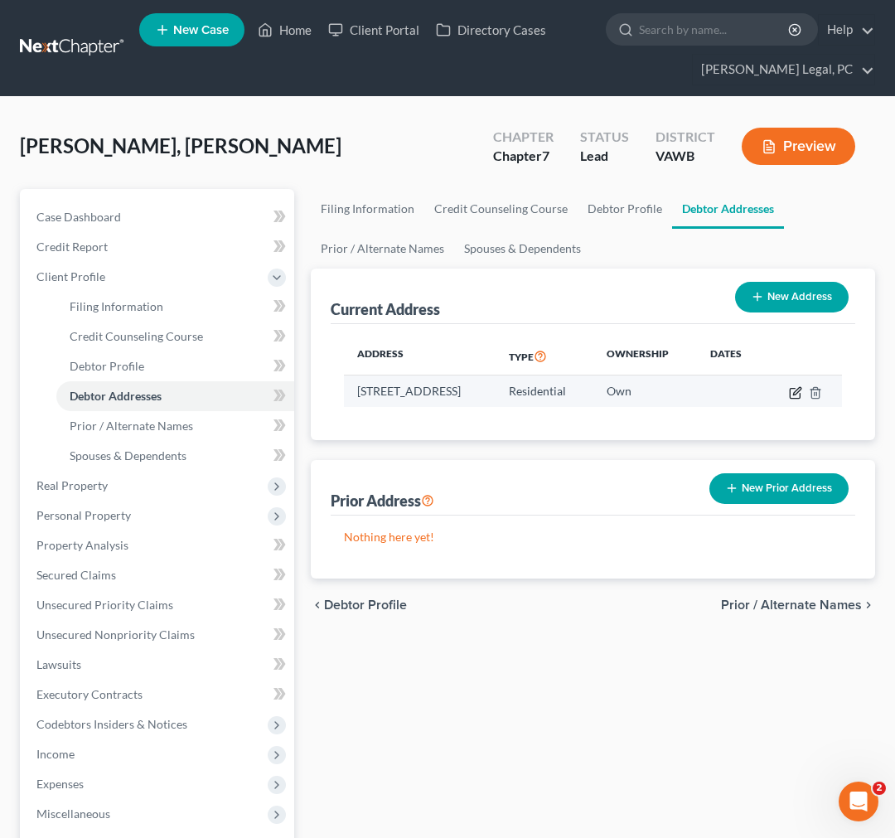
click at [801, 392] on icon "button" at bounding box center [796, 390] width 7 height 7
select select "48"
select select "132"
select select "0"
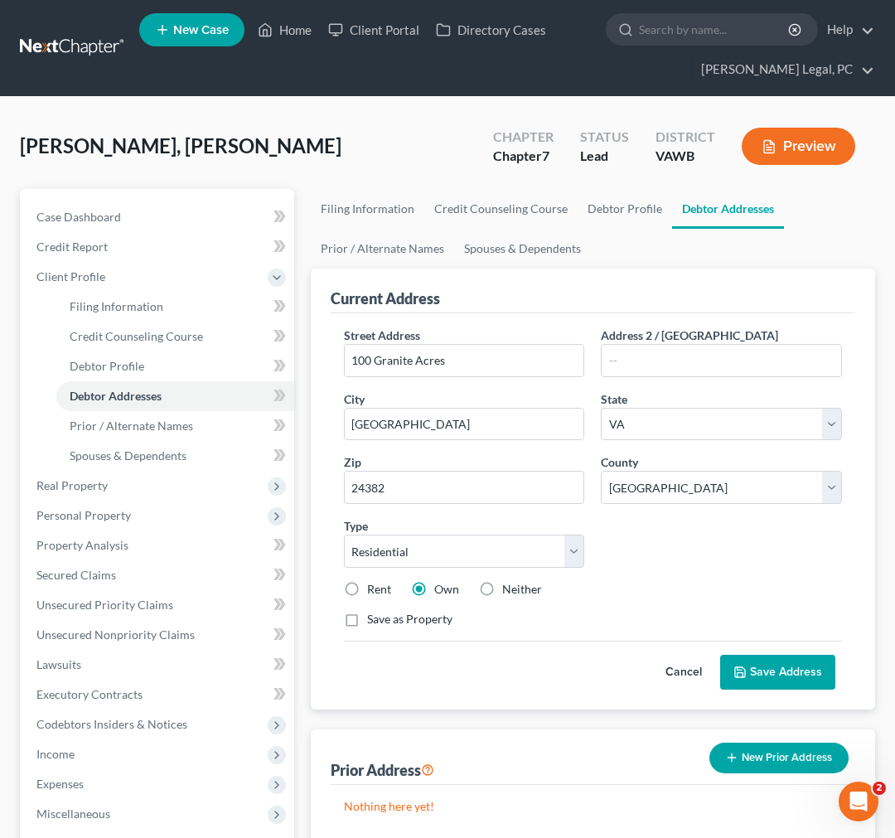
click at [502, 584] on label "Neither" at bounding box center [522, 589] width 40 height 17
click at [509, 584] on input "Neither" at bounding box center [514, 586] width 11 height 11
radio input "true"
click at [367, 617] on label "Save as Property" at bounding box center [409, 619] width 85 height 17
click at [374, 617] on input "Save as Property" at bounding box center [379, 616] width 11 height 11
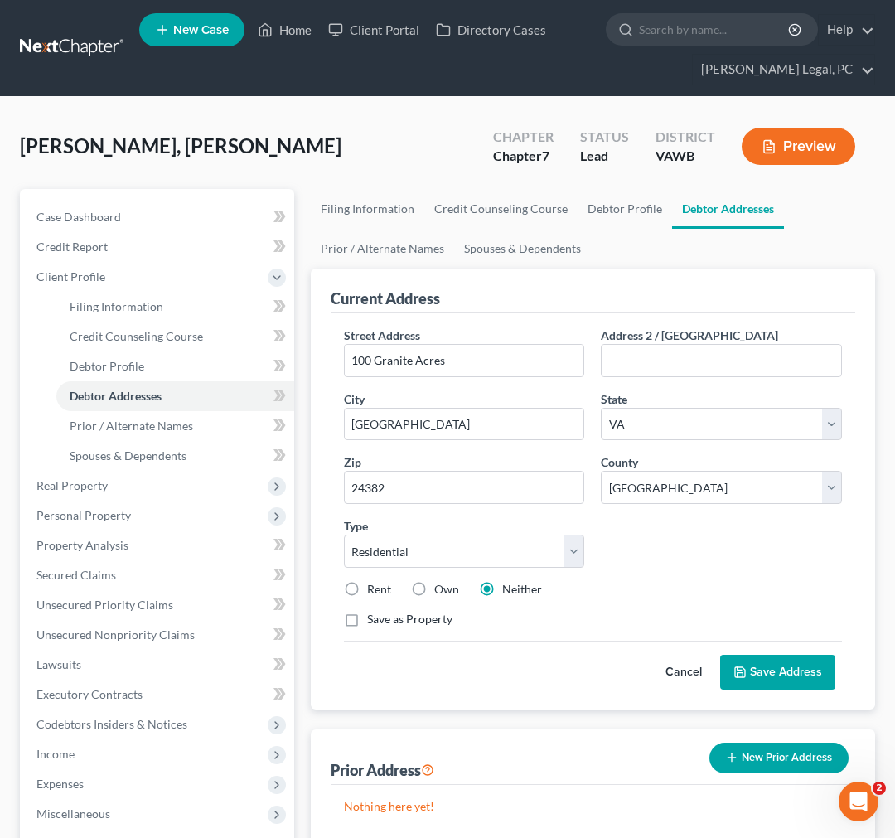
checkbox input "true"
click at [806, 667] on button "Save Address" at bounding box center [777, 672] width 115 height 35
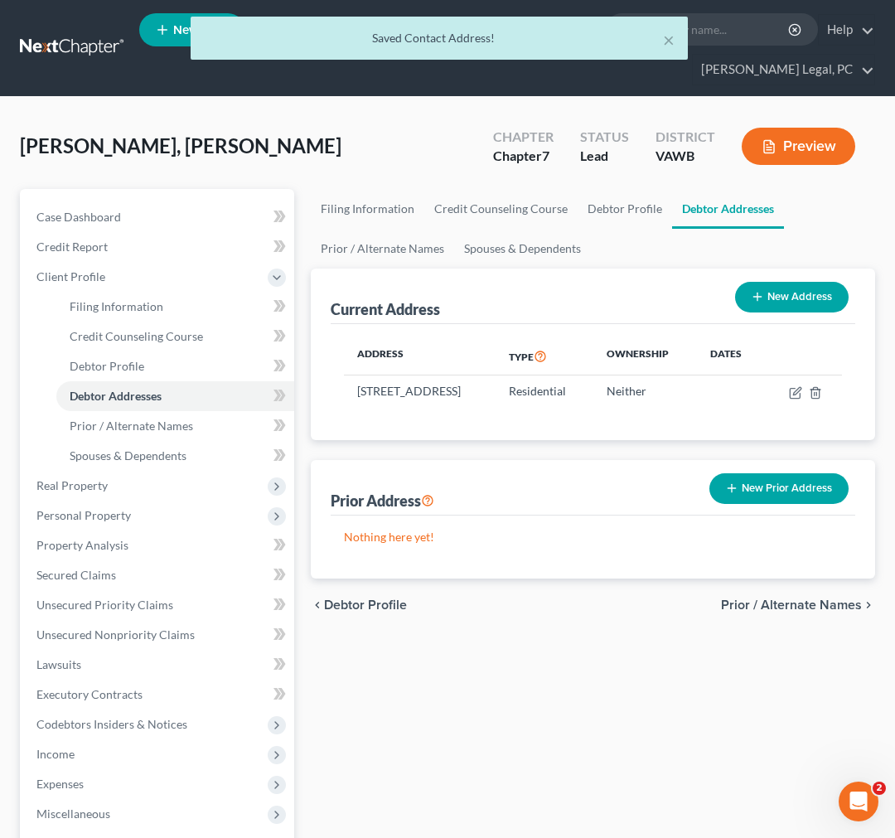
click at [835, 612] on span "Prior / Alternate Names" at bounding box center [791, 604] width 141 height 13
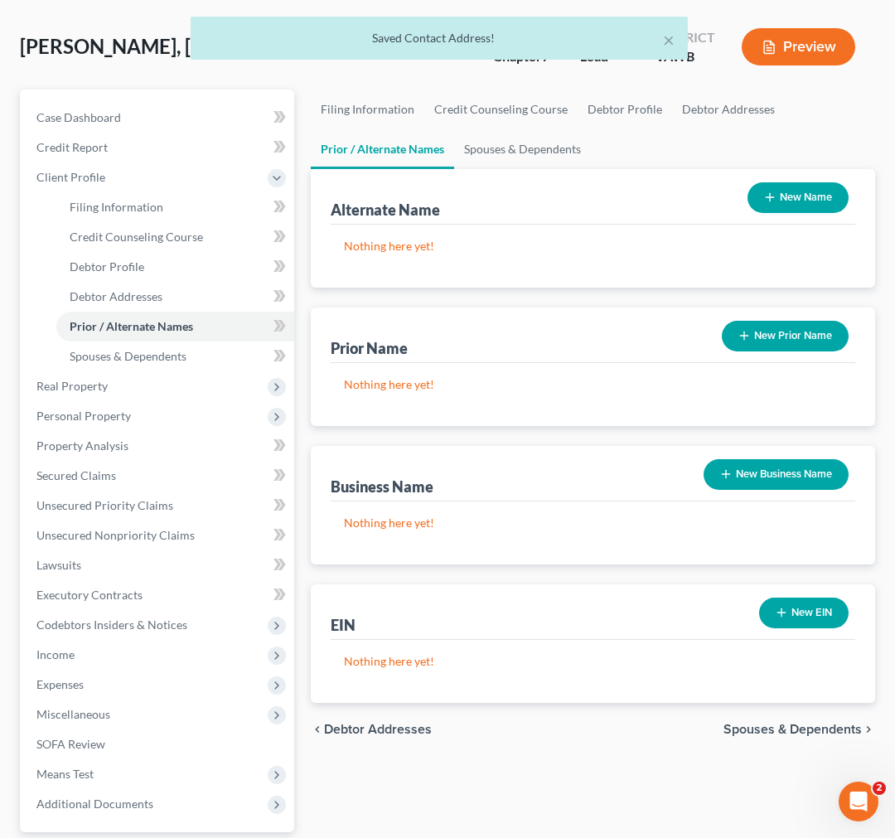
scroll to position [250, 0]
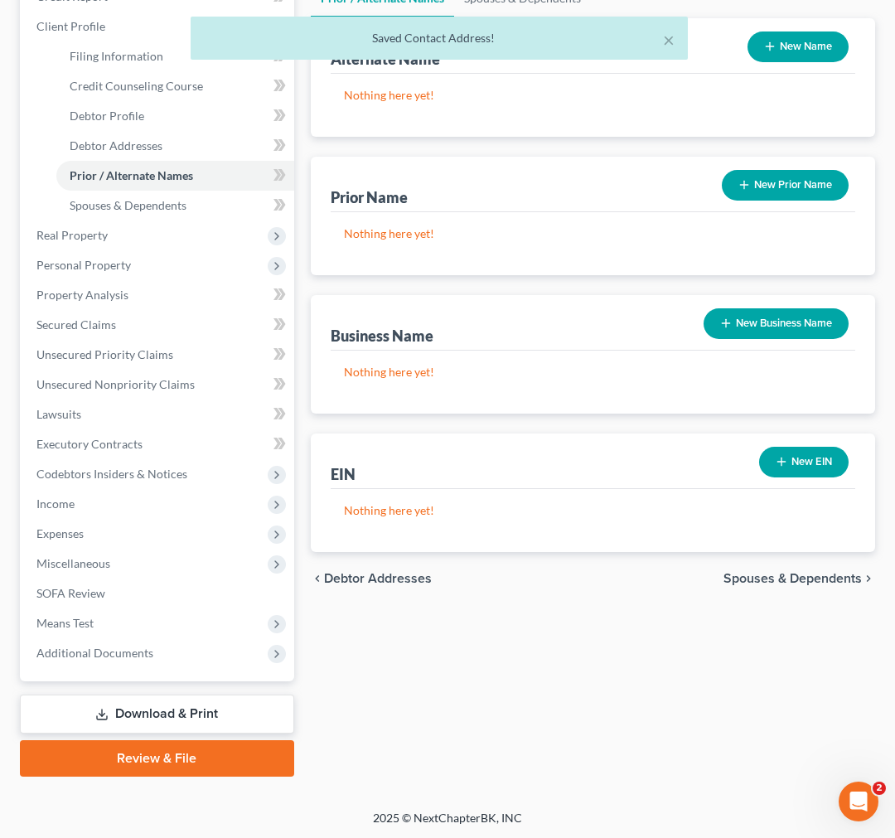
click at [832, 574] on span "Spouses & Dependents" at bounding box center [793, 578] width 138 height 13
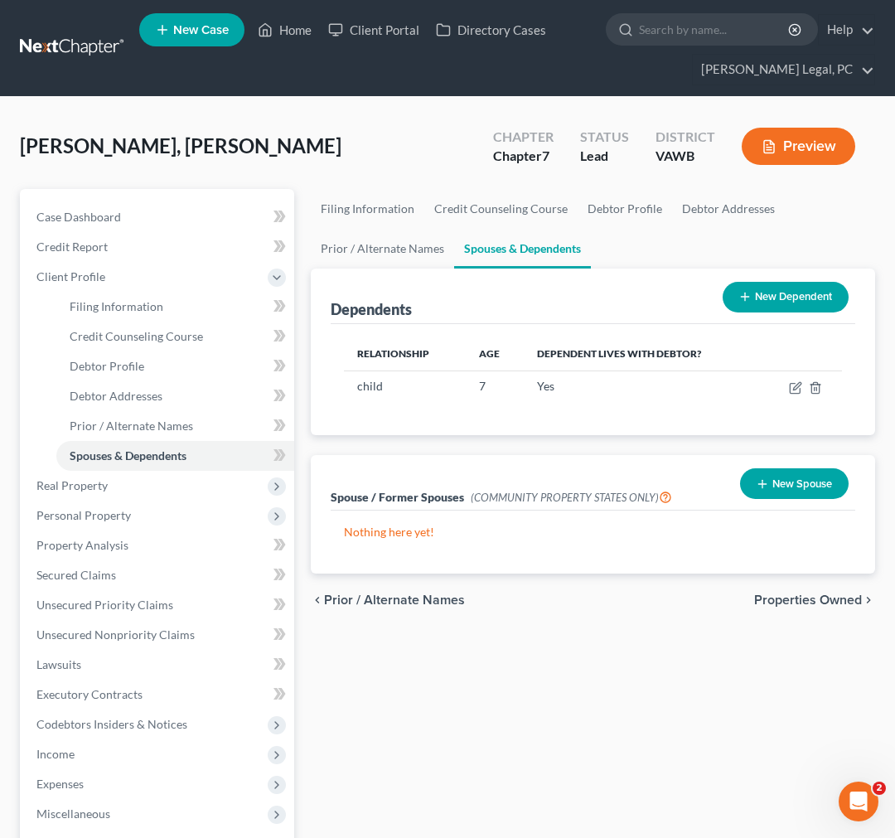
click at [824, 598] on span "Properties Owned" at bounding box center [808, 599] width 108 height 13
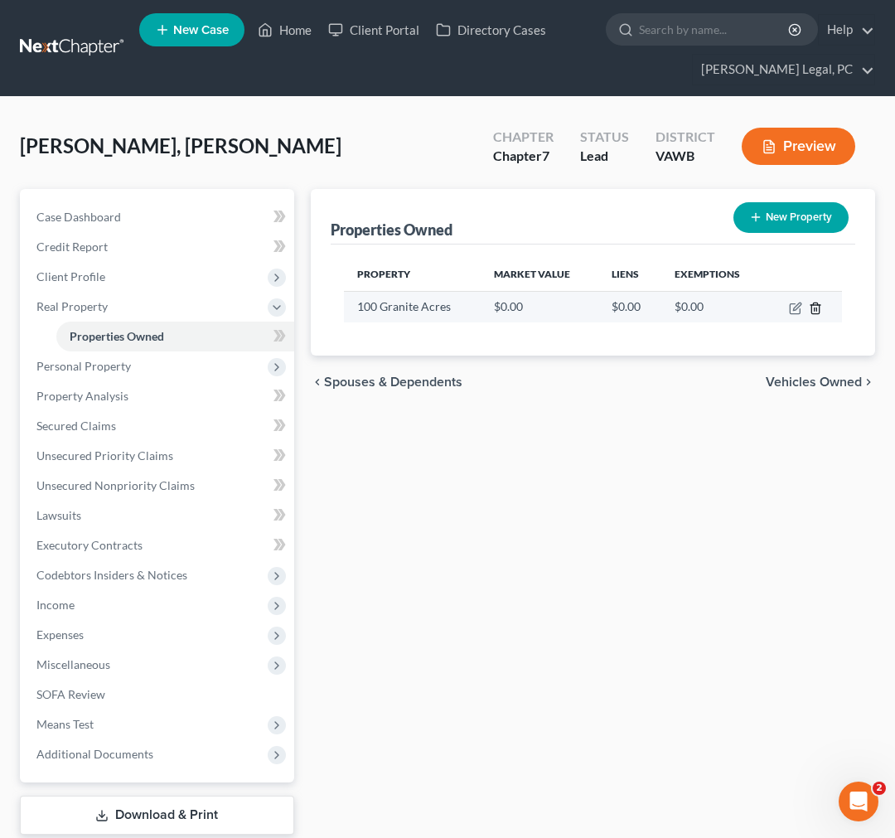
click at [816, 308] on icon "button" at bounding box center [815, 308] width 13 height 13
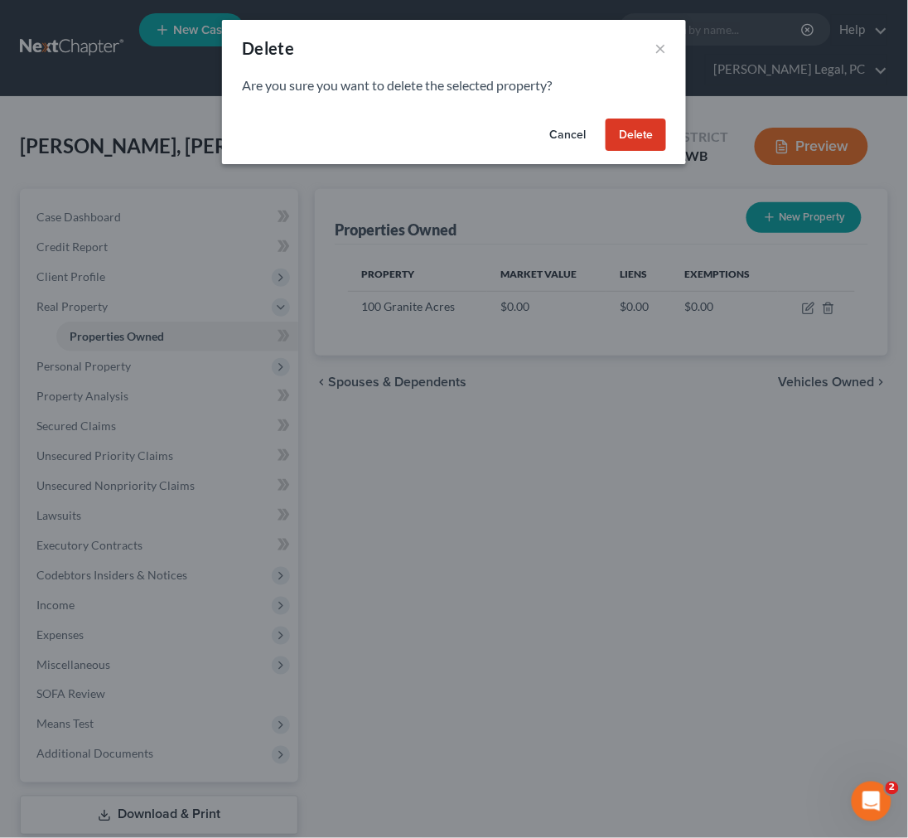
click at [633, 134] on button "Delete" at bounding box center [636, 135] width 61 height 33
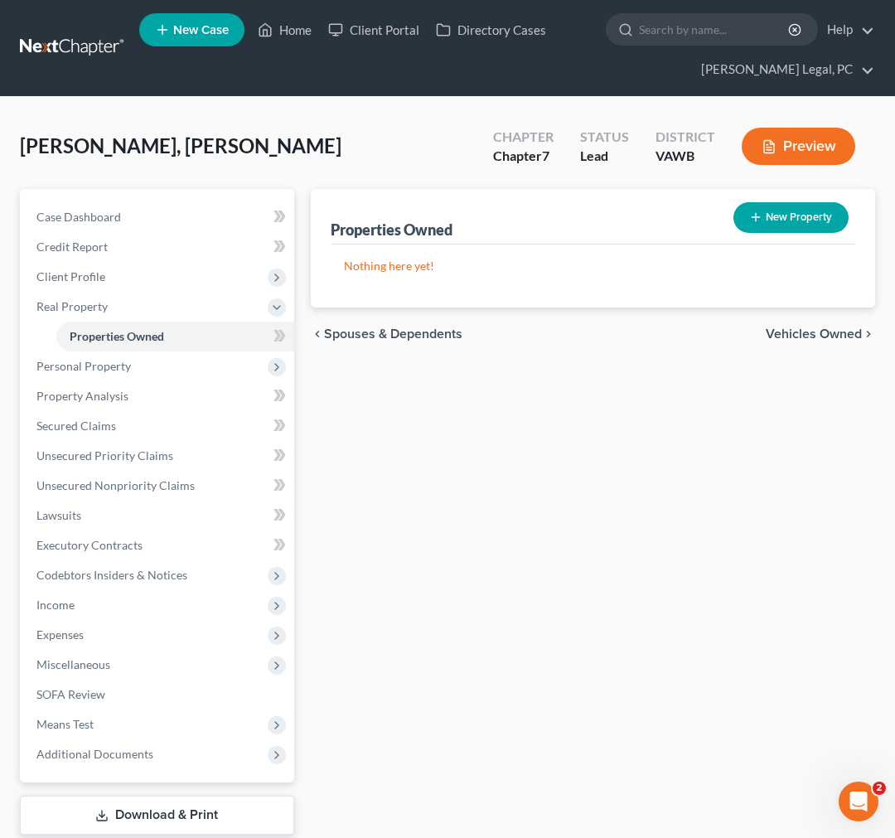
click at [815, 327] on span "Vehicles Owned" at bounding box center [814, 333] width 96 height 13
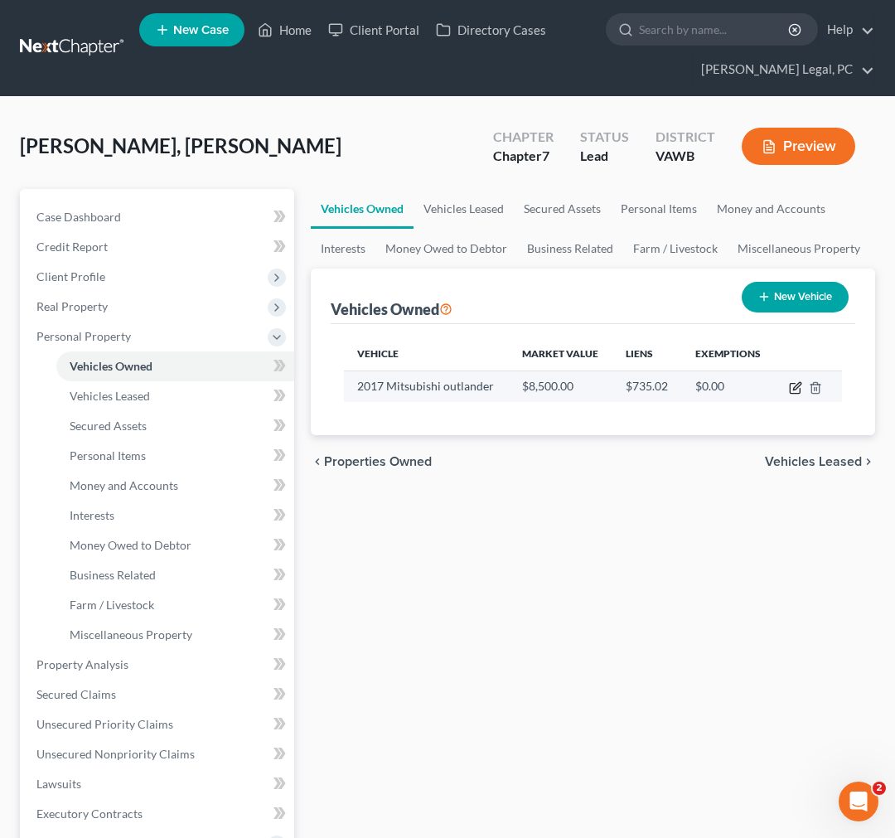
click at [794, 386] on icon "button" at bounding box center [796, 385] width 7 height 7
select select "0"
select select "9"
select select "2"
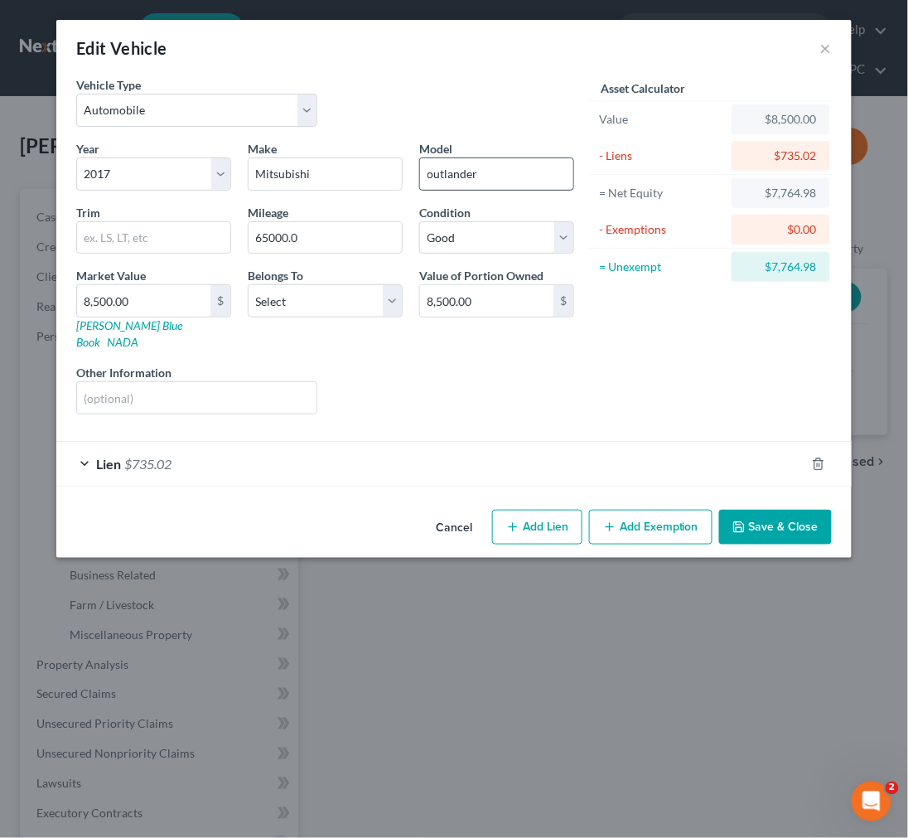
click at [469, 172] on input "outlander" at bounding box center [496, 173] width 153 height 31
type input "Outlander"
drag, startPoint x: 288, startPoint y: 236, endPoint x: 348, endPoint y: 238, distance: 59.7
click at [348, 238] on input "65000.0" at bounding box center [325, 237] width 153 height 31
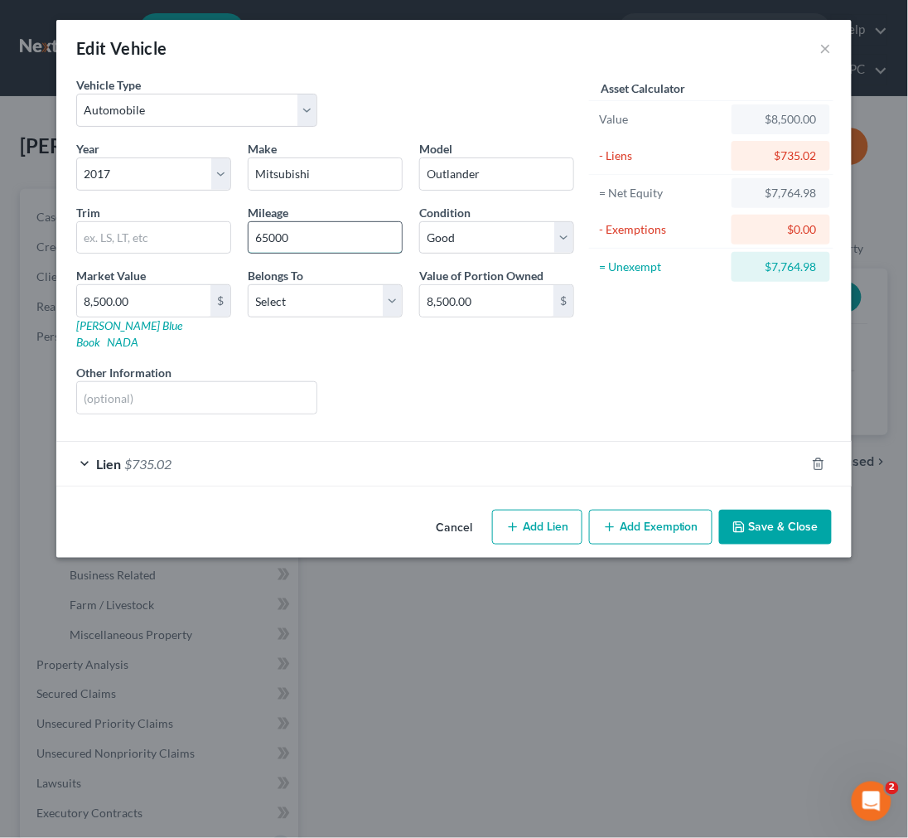
click at [268, 235] on input "65000" at bounding box center [325, 237] width 153 height 31
type input "65,000"
click at [154, 295] on input "8,500.00" at bounding box center [143, 300] width 133 height 31
type input "1"
type input "1.00"
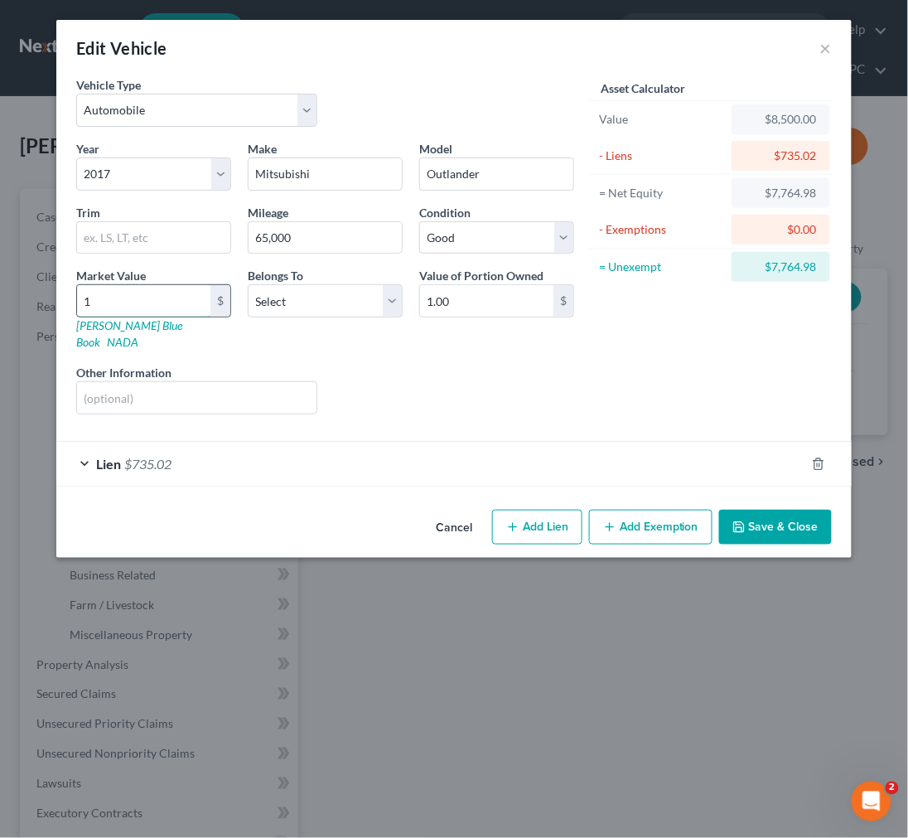
type input "11"
type input "11.00"
type input "110"
type input "110.00"
type input "1102"
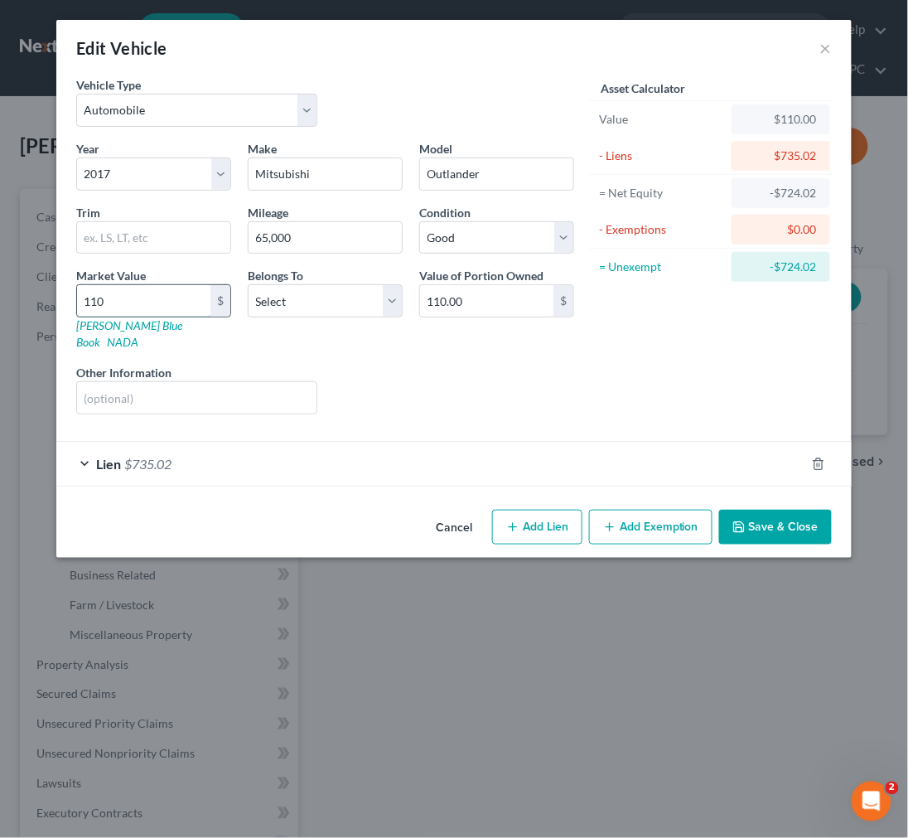
type input "1,102.00"
type input "1,1027"
type input "11,027.00"
click at [321, 295] on select "Select Debtor 1 Only Debtor 2 Only Debtor 1 And Debtor 2 Only At Least One Of T…" at bounding box center [325, 300] width 155 height 33
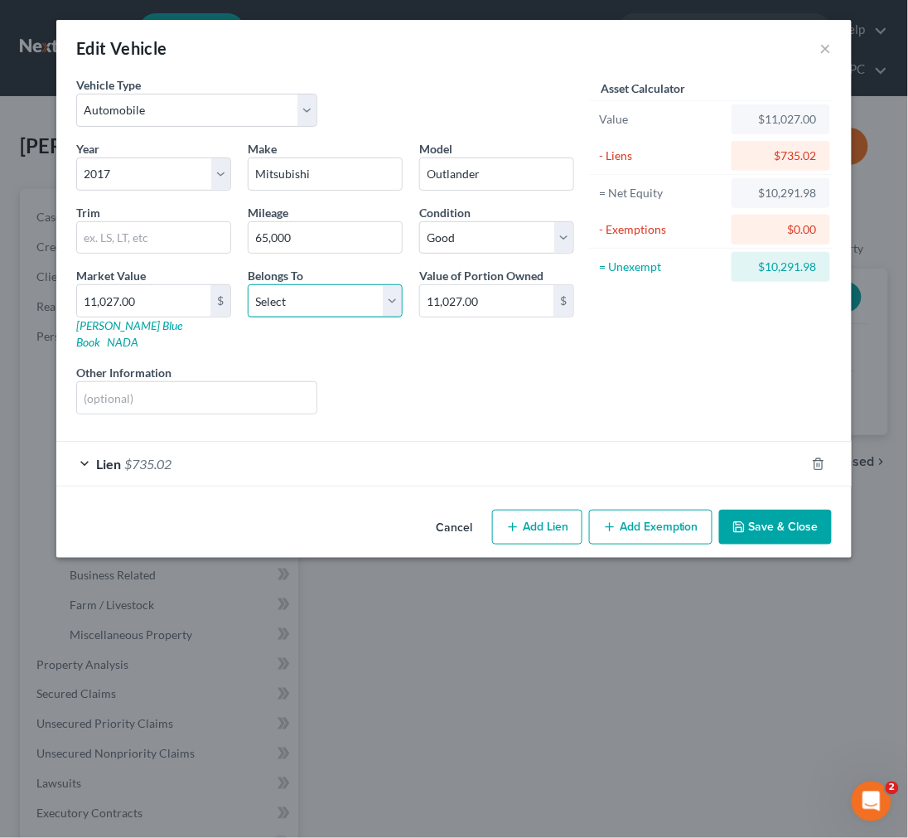
select select "0"
click at [248, 284] on select "Select Debtor 1 Only Debtor 2 Only Debtor 1 And Debtor 2 Only At Least One Of T…" at bounding box center [325, 300] width 155 height 33
click at [668, 510] on button "Add Exemption" at bounding box center [650, 527] width 123 height 35
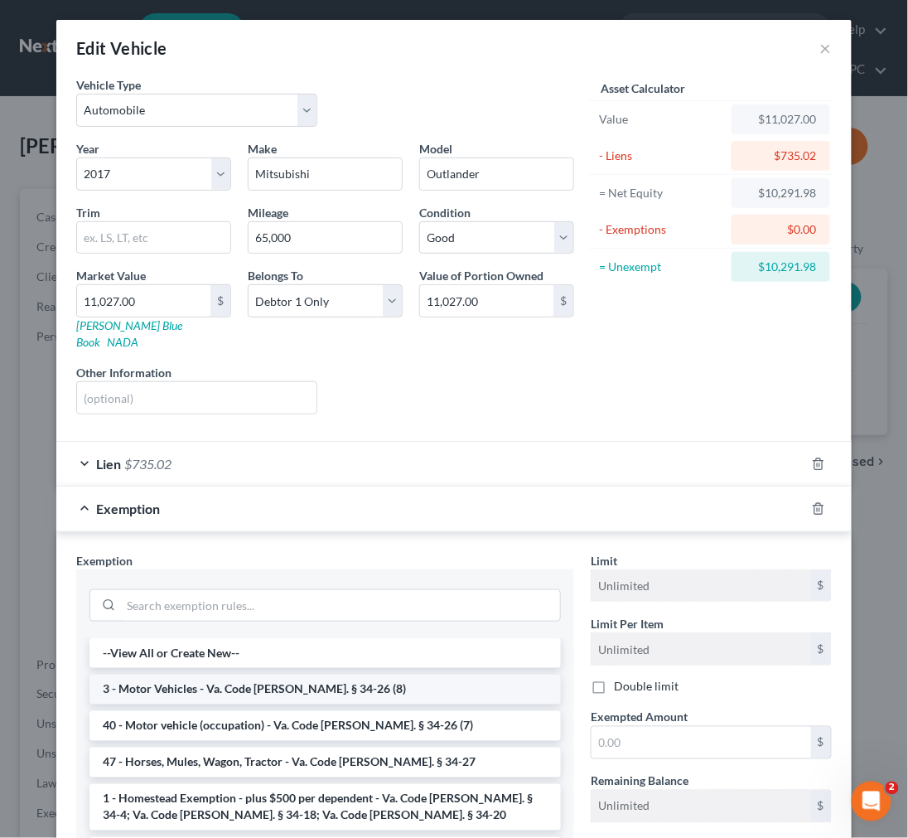
click at [365, 676] on li "3 - Motor Vehicles - Va. Code Ann. § 34-26 (8)" at bounding box center [326, 690] width 472 height 30
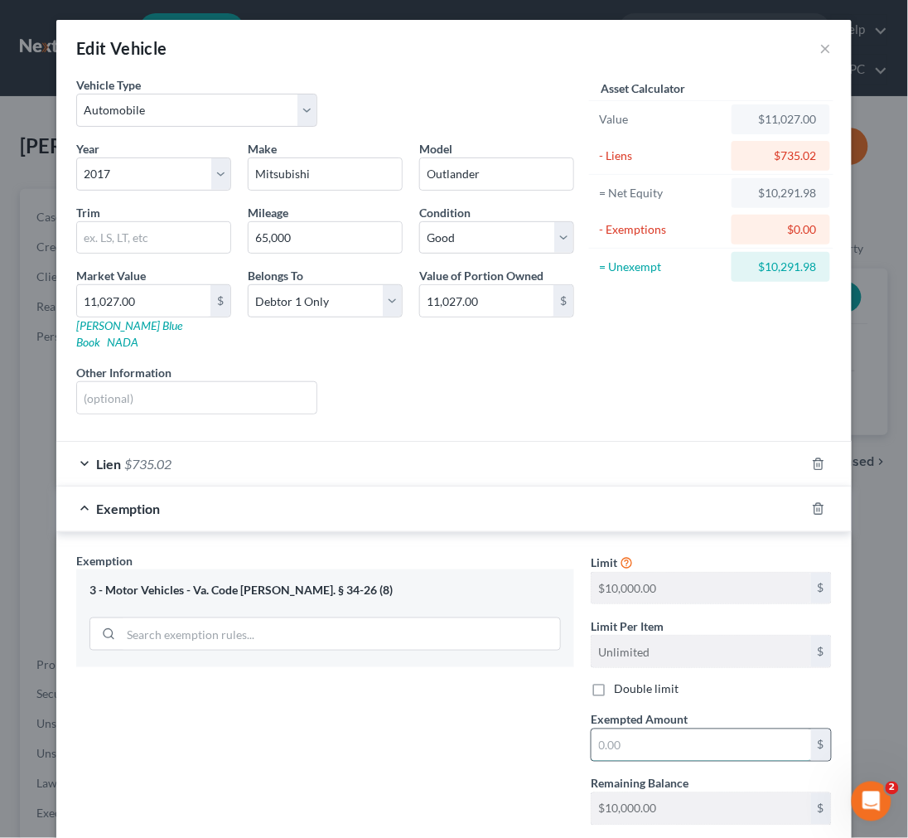
click at [652, 729] on input "text" at bounding box center [702, 744] width 220 height 31
type input "10,000.00"
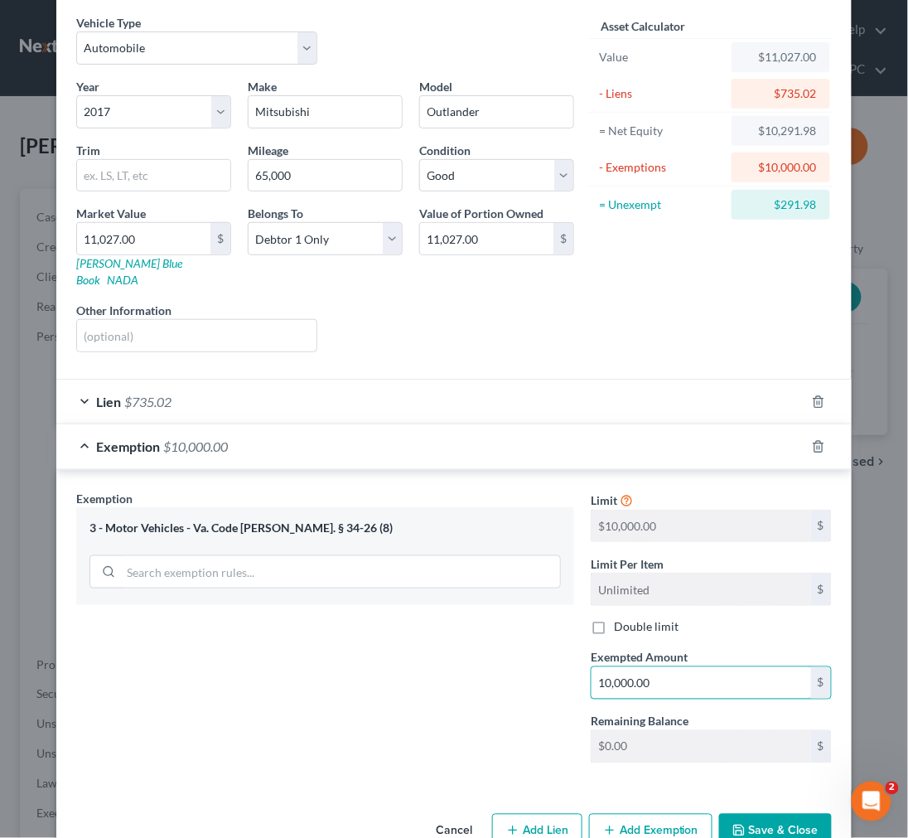
scroll to position [91, 0]
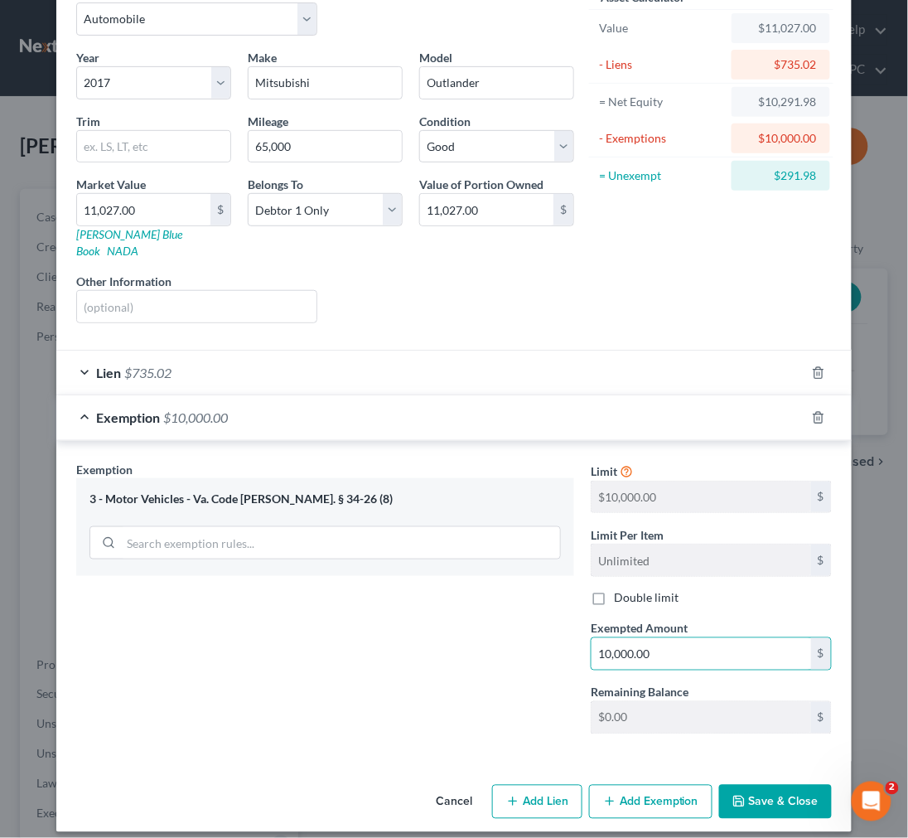
click at [761, 785] on button "Save & Close" at bounding box center [775, 802] width 113 height 35
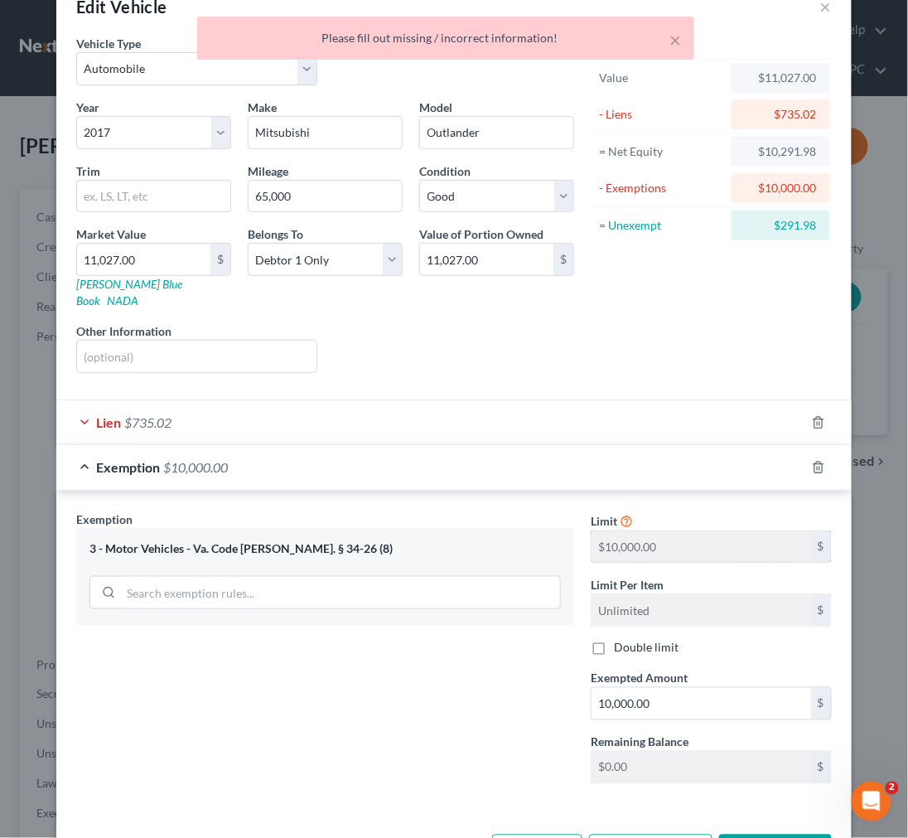
scroll to position [0, 0]
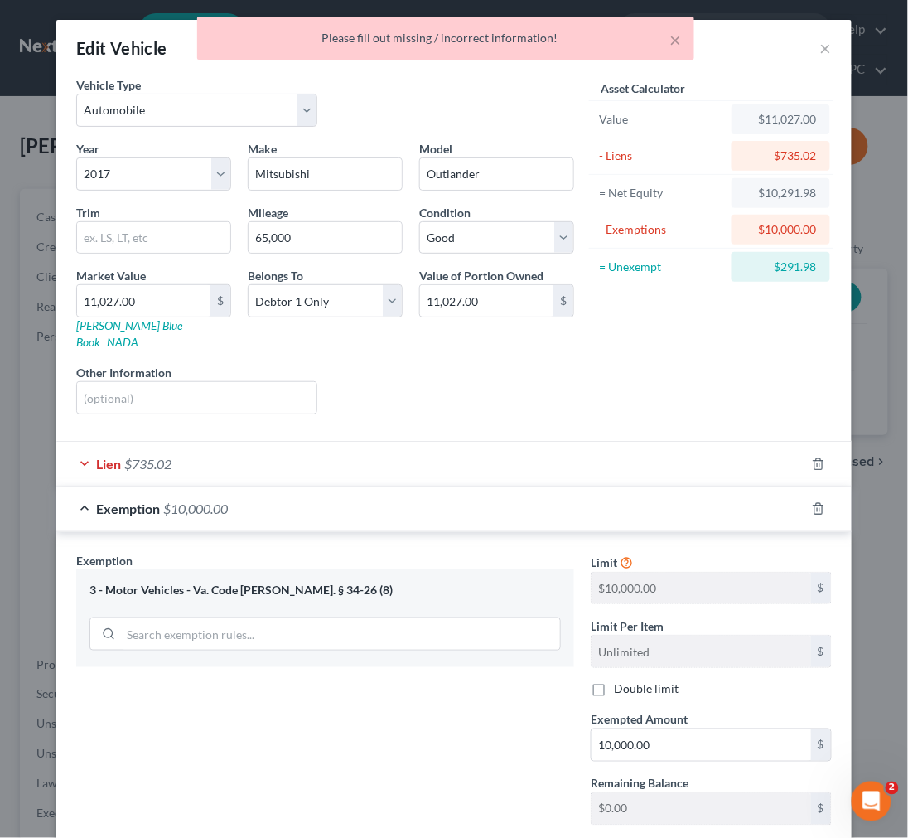
click at [740, 443] on div "Lien $735.02" at bounding box center [430, 464] width 749 height 44
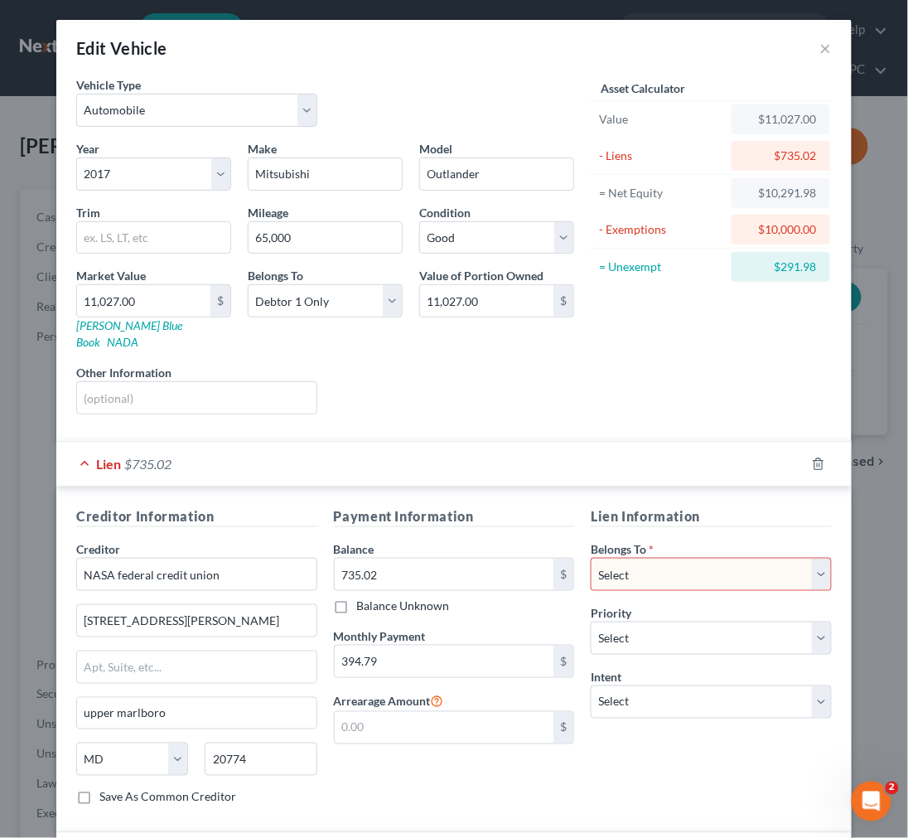
click at [657, 559] on select "Select Debtor 1 Only Debtor 2 Only Debtor 1 And Debtor 2 Only At Least One Of T…" at bounding box center [711, 574] width 241 height 33
select select "0"
click at [591, 558] on select "Select Debtor 1 Only Debtor 2 Only Debtor 1 And Debtor 2 Only At Least One Of T…" at bounding box center [711, 574] width 241 height 33
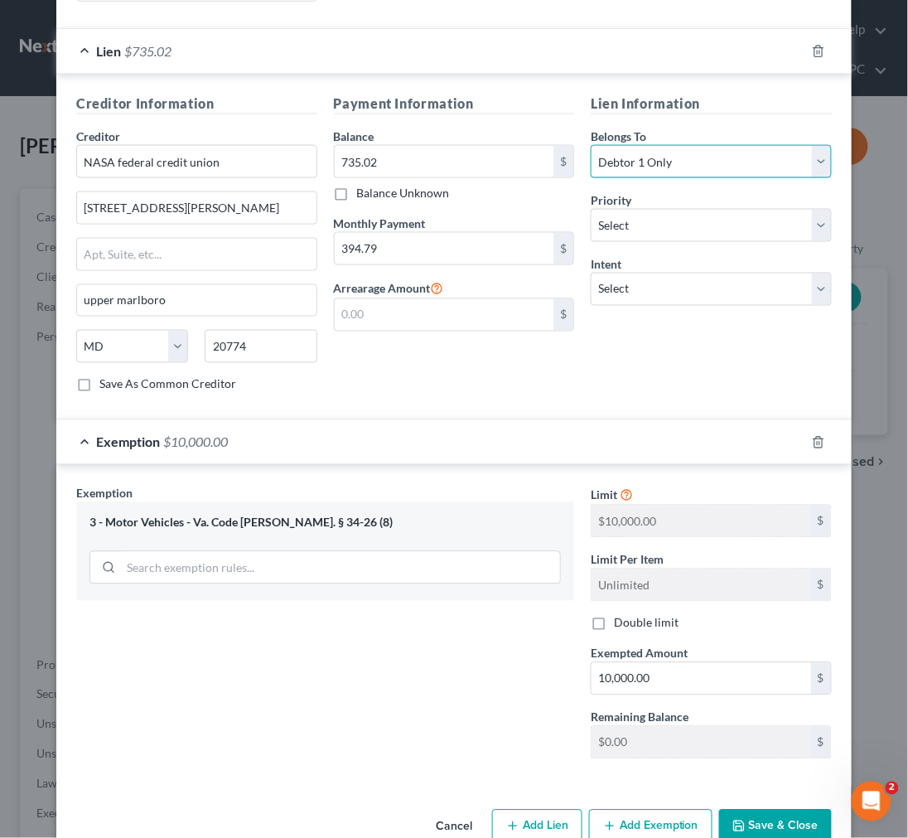
scroll to position [438, 0]
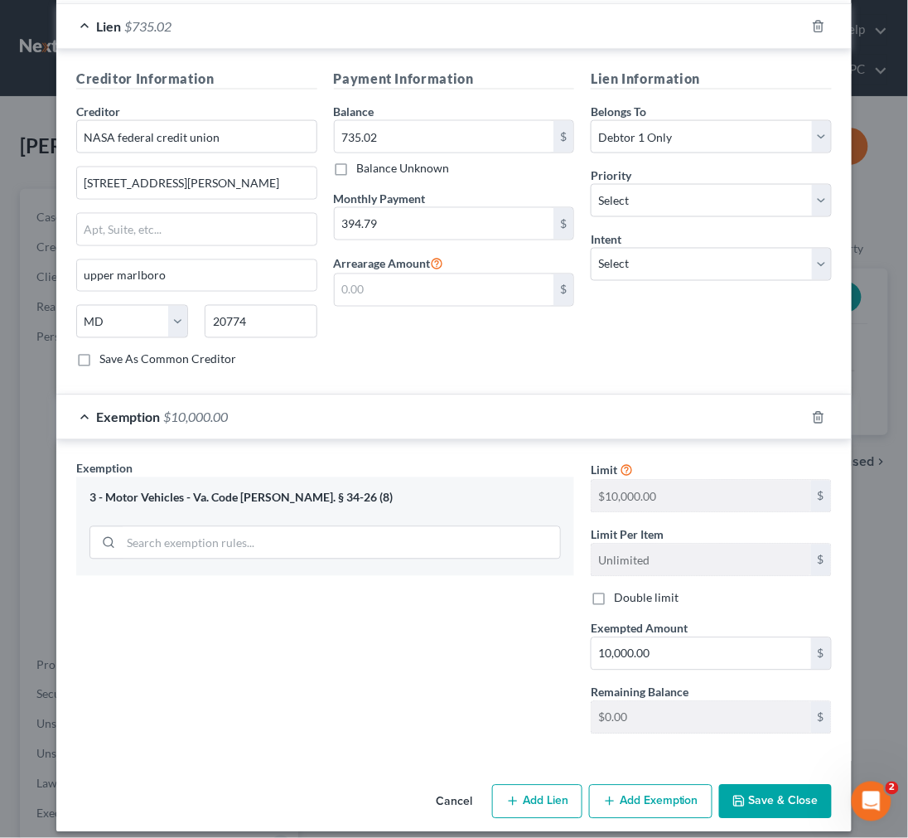
click at [776, 789] on button "Save & Close" at bounding box center [775, 802] width 113 height 35
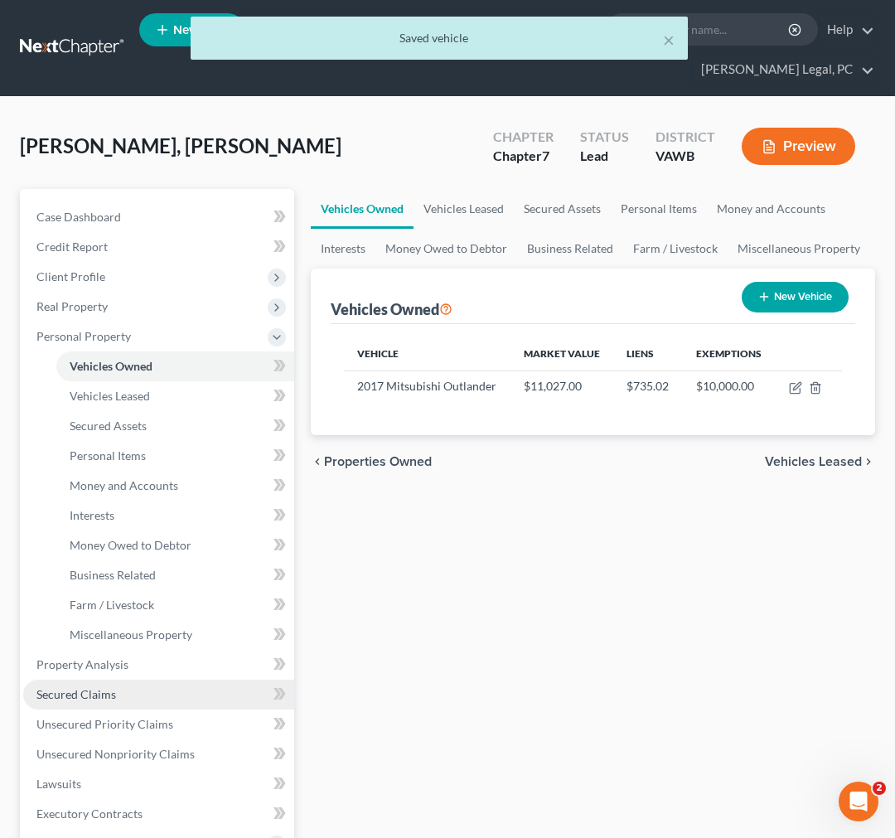
click at [89, 690] on span "Secured Claims" at bounding box center [76, 694] width 80 height 14
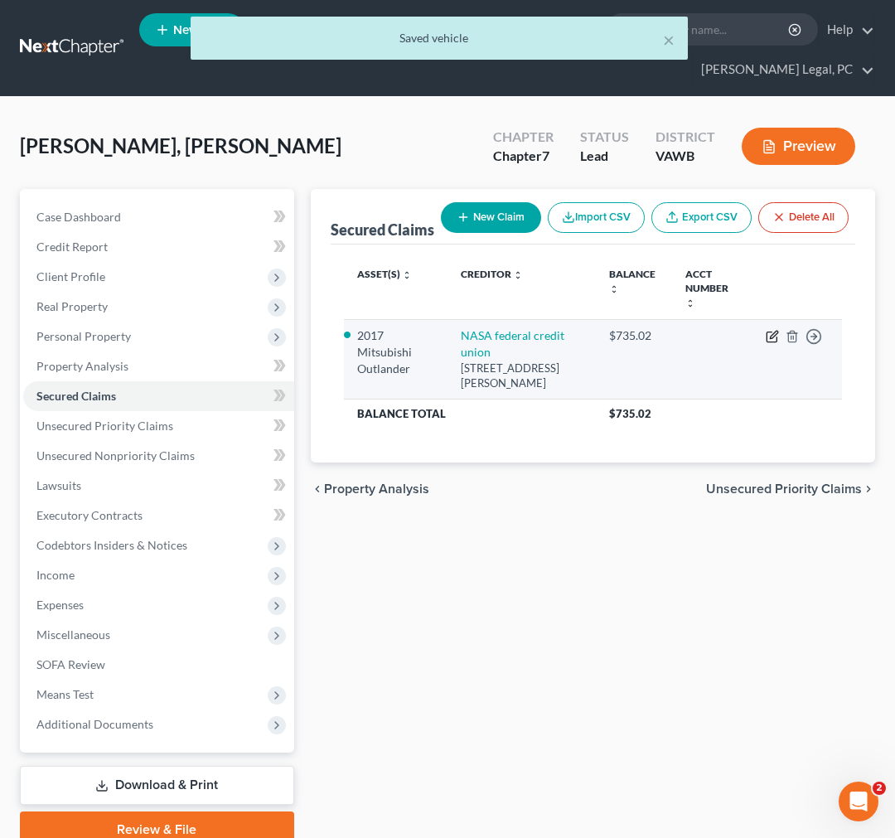
click at [767, 343] on icon "button" at bounding box center [772, 336] width 13 height 13
select select "21"
select select "0"
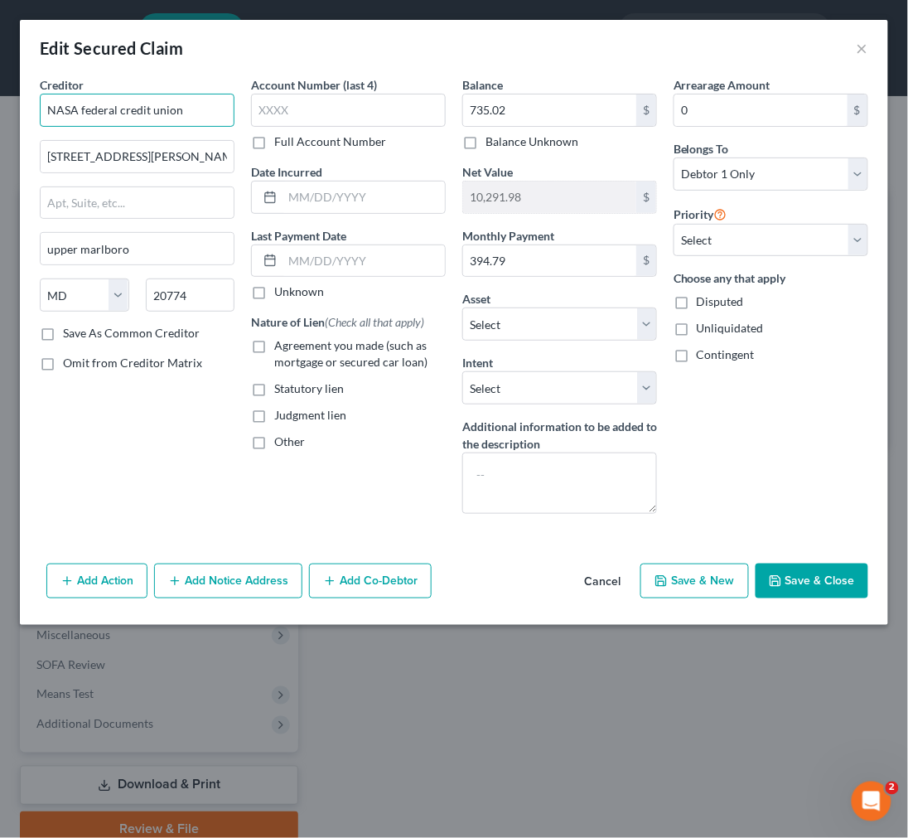
drag, startPoint x: 77, startPoint y: 103, endPoint x: 243, endPoint y: 111, distance: 166.0
click at [243, 111] on div "Creditor * NASA federal credit union 500 prince George Blvd. upper marlboro Sta…" at bounding box center [453, 301] width 845 height 451
type input "NASA Federal Credit Union"
type input "500 Prince George Blvd."
type input "Upper Marlboro"
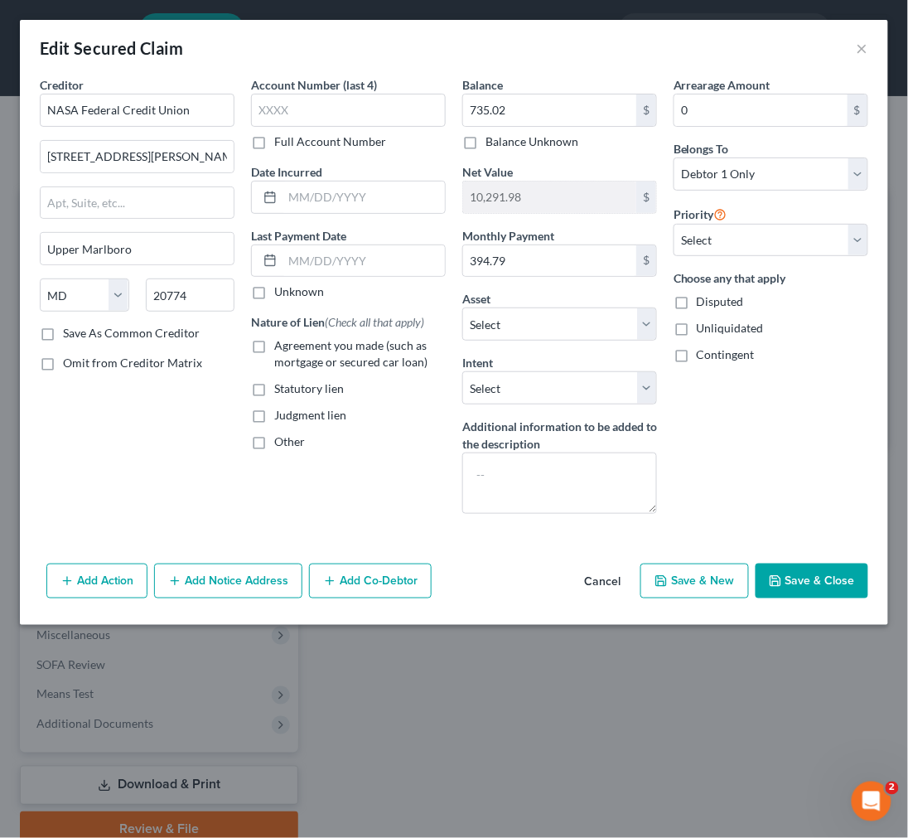
click at [63, 329] on label "Save As Common Creditor" at bounding box center [131, 333] width 137 height 17
click at [70, 329] on input "Save As Common Creditor" at bounding box center [75, 330] width 11 height 11
checkbox input "true"
click at [341, 191] on input "text" at bounding box center [364, 197] width 162 height 31
type input "March 2027"
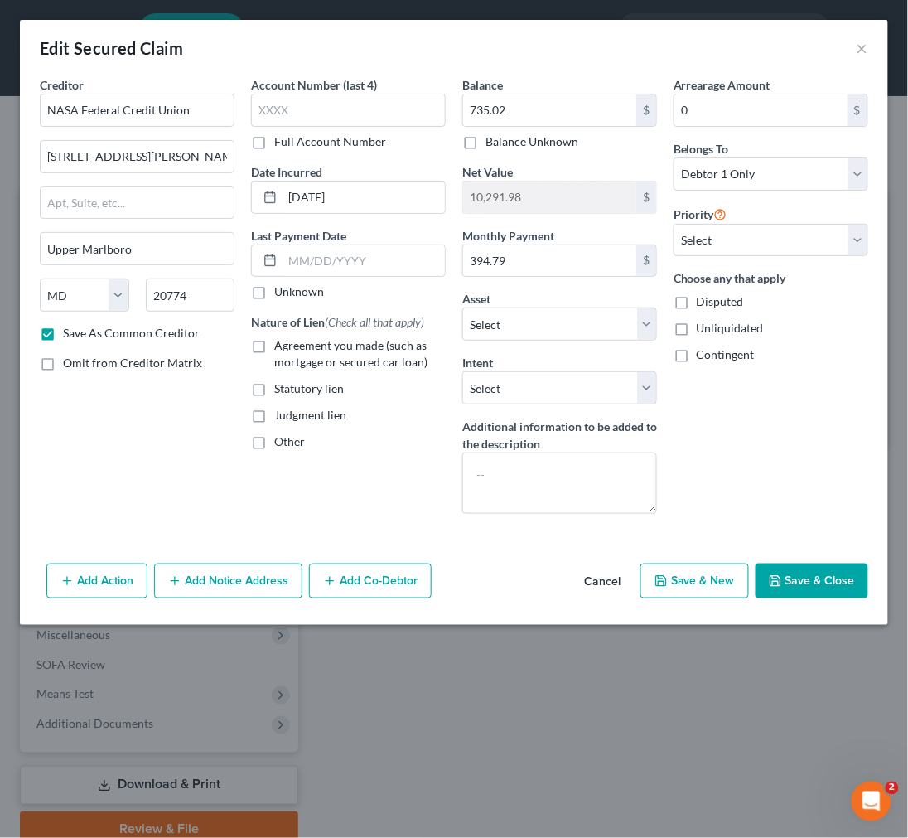
click at [274, 344] on label "Agreement you made (such as mortgage or secured car loan)" at bounding box center [360, 353] width 172 height 33
click at [281, 344] on input "Agreement you made (such as mortgage or secured car loan)" at bounding box center [286, 342] width 11 height 11
checkbox input "true"
click at [540, 381] on select "Select Surrender Redeem Reaffirm Avoid Other" at bounding box center [559, 387] width 195 height 33
select select "4"
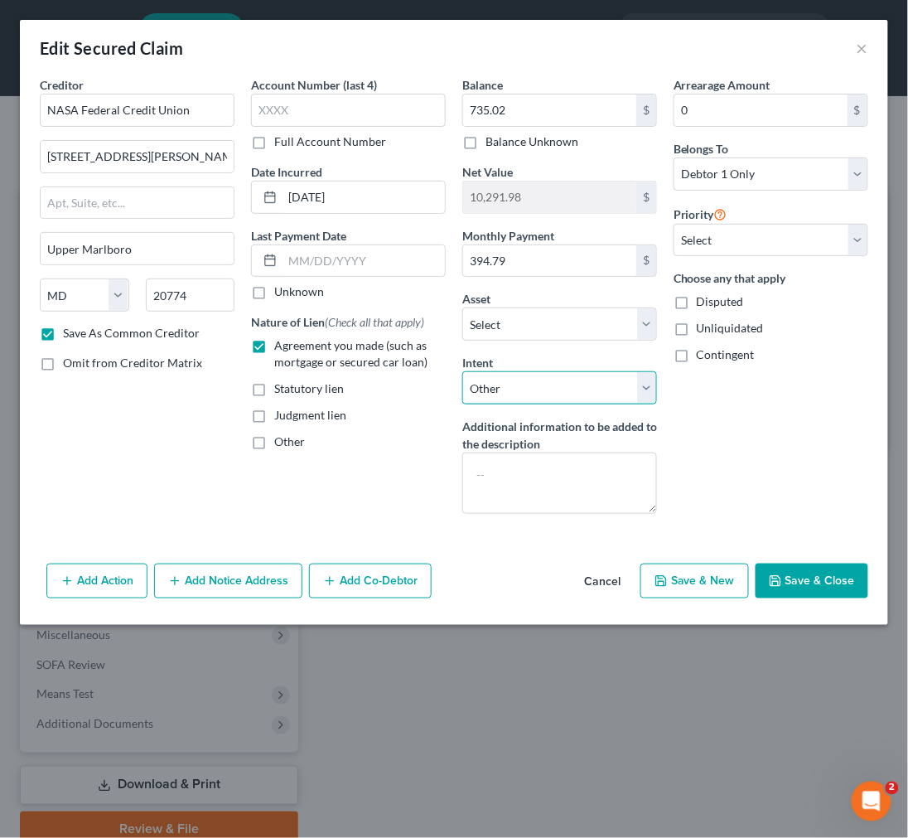
click at [462, 371] on select "Select Surrender Redeem Reaffirm Avoid Other" at bounding box center [559, 387] width 195 height 33
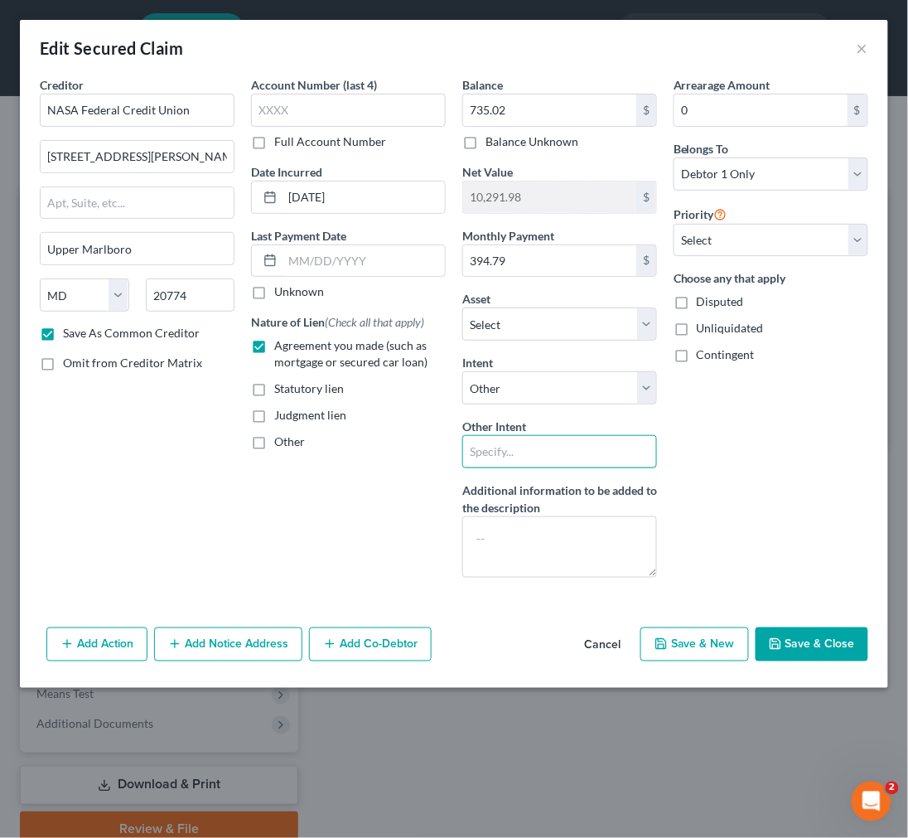
click at [548, 448] on input "text" at bounding box center [559, 451] width 195 height 33
type input "keep payments current"
drag, startPoint x: 179, startPoint y: 154, endPoint x: 17, endPoint y: 161, distance: 162.6
click at [17, 161] on div "Edit Secured Claim × Creditor * NASA Federal Credit Union 500 Prince George Blv…" at bounding box center [454, 419] width 908 height 838
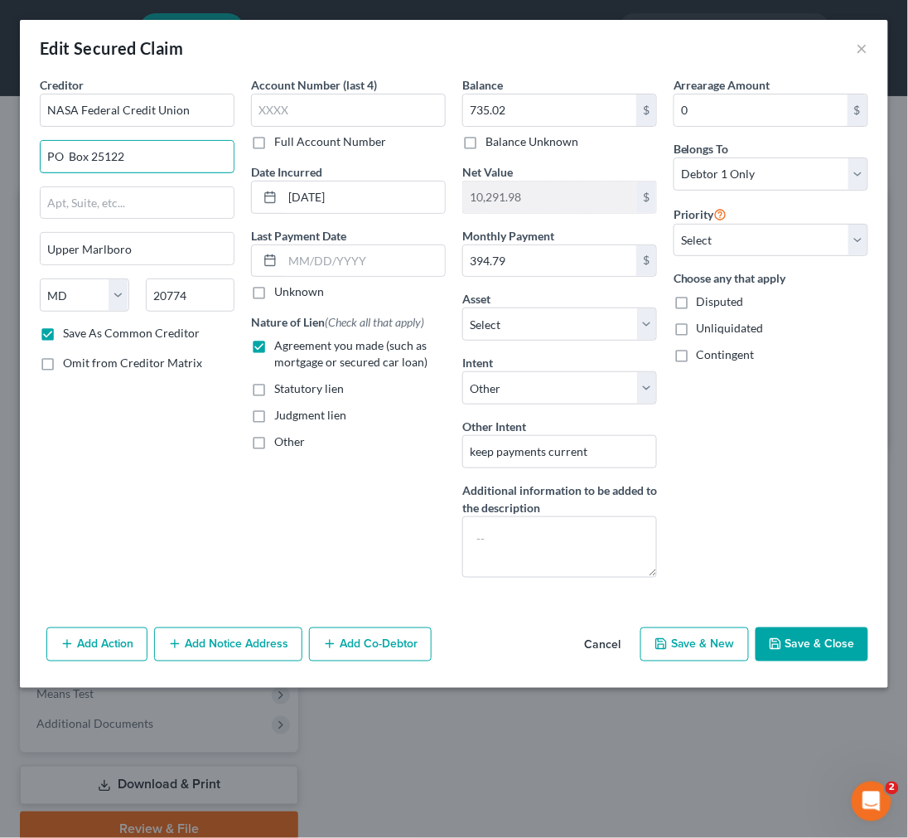
type input "PO Box 25122"
type input "Lehigh Valley"
select select "39"
type input "18002"
click at [774, 642] on icon "button" at bounding box center [775, 643] width 13 height 13
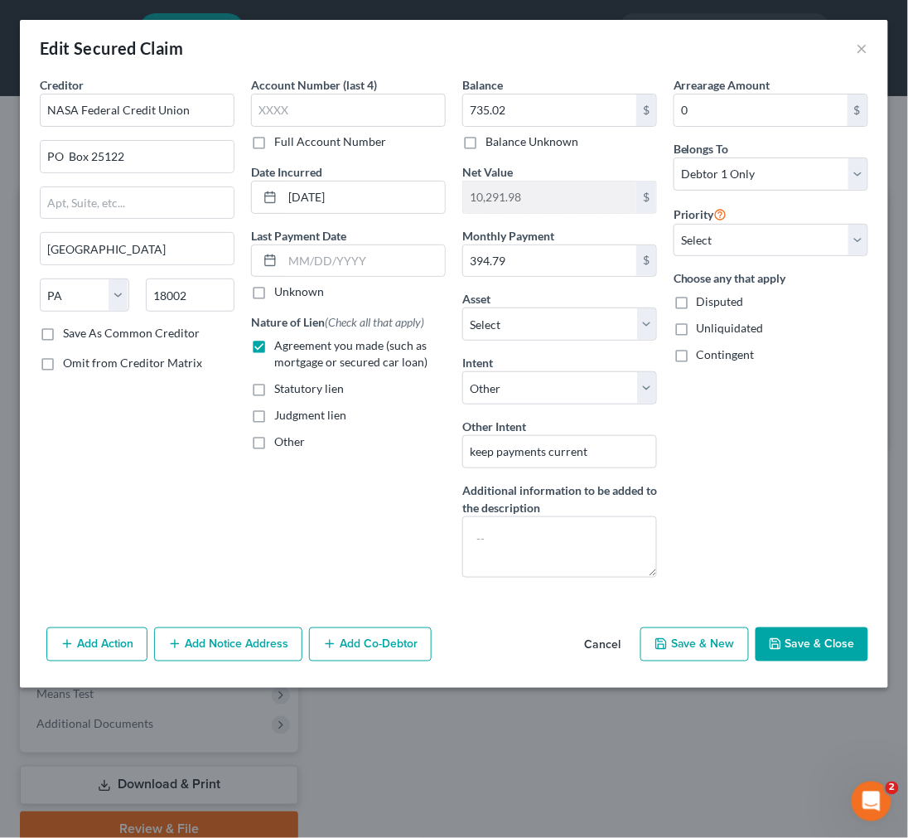
checkbox input "false"
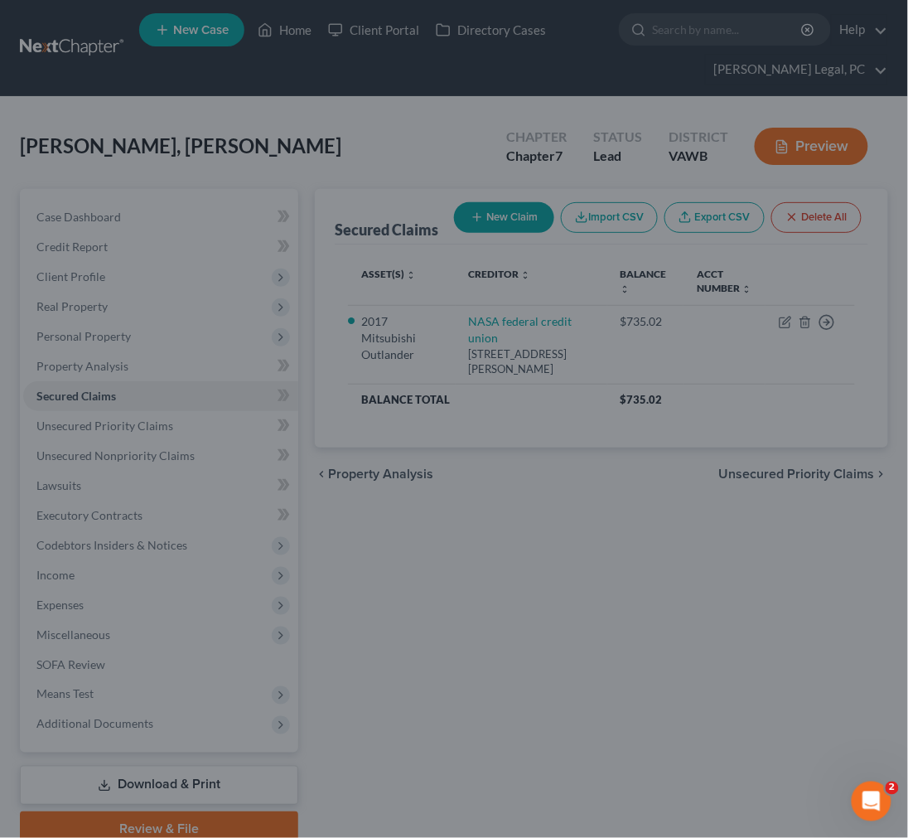
select select "2"
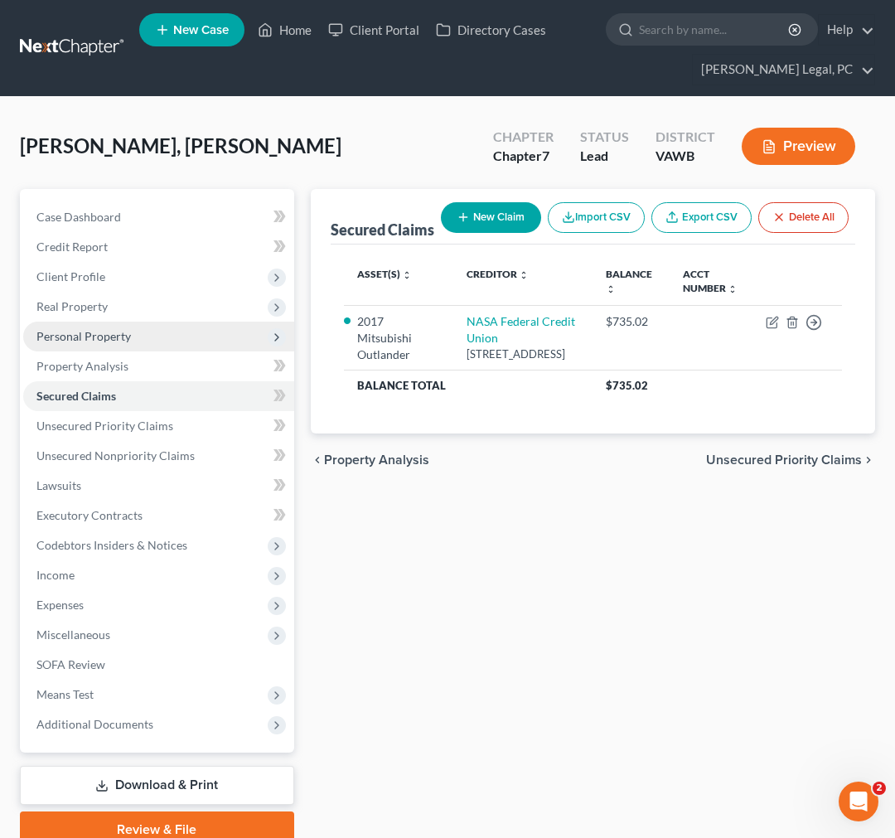
click at [93, 333] on span "Personal Property" at bounding box center [83, 336] width 94 height 14
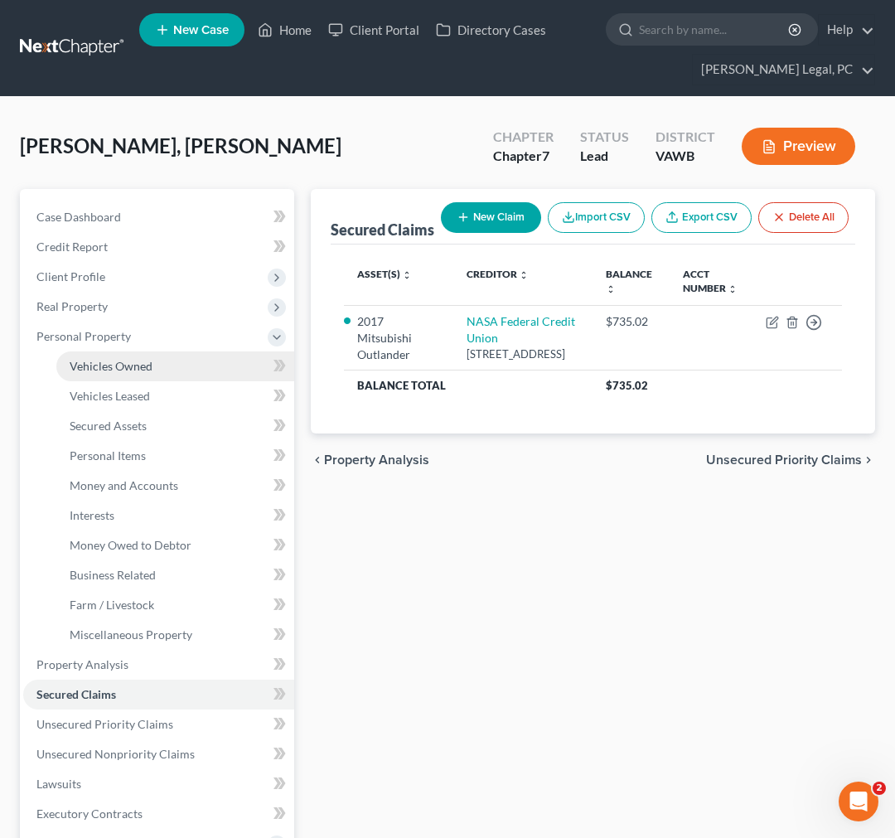
click at [131, 366] on span "Vehicles Owned" at bounding box center [111, 366] width 83 height 14
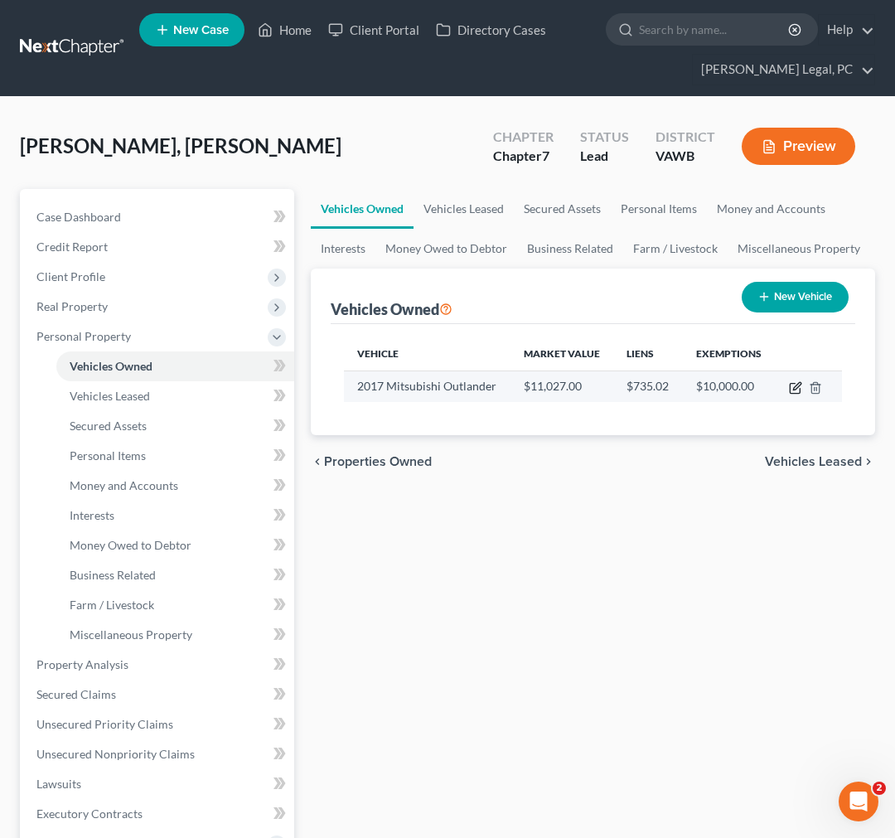
click at [792, 385] on icon "button" at bounding box center [795, 387] width 13 height 13
select select "0"
select select "9"
select select "2"
select select "0"
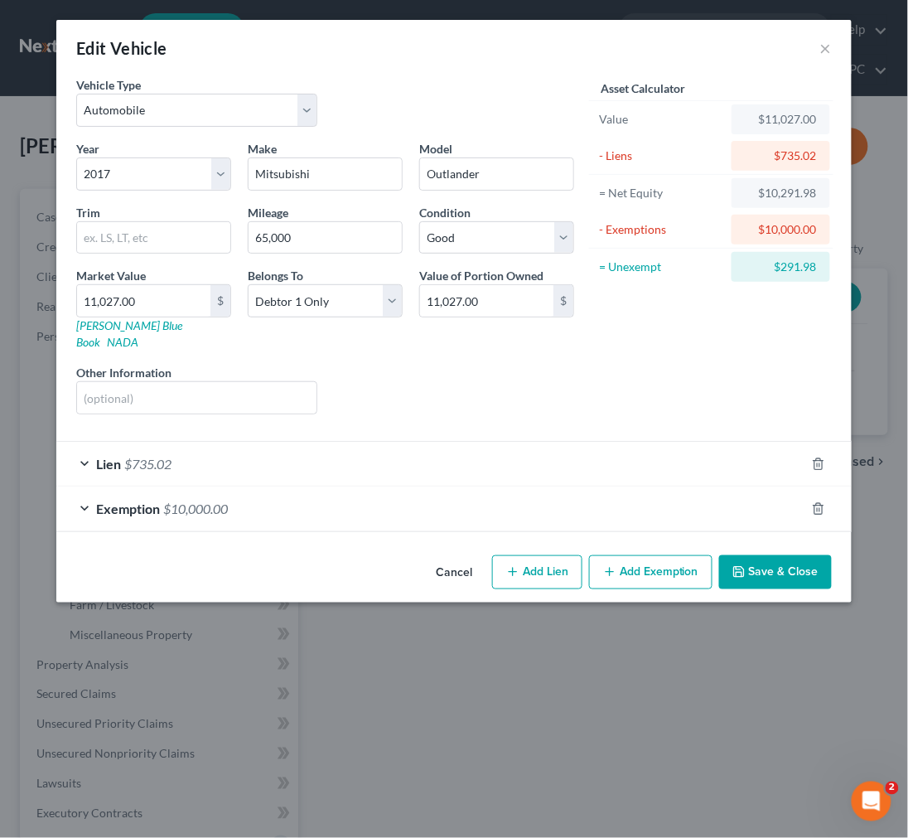
click at [655, 559] on button "Add Exemption" at bounding box center [650, 572] width 123 height 35
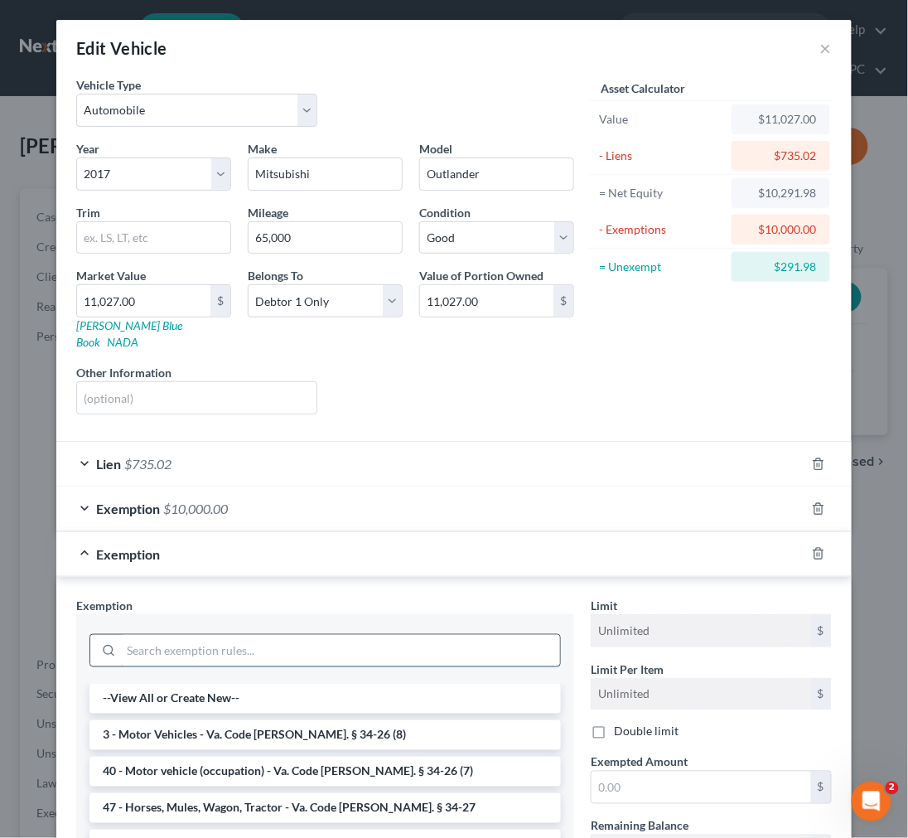
click at [375, 635] on input "search" at bounding box center [340, 650] width 439 height 31
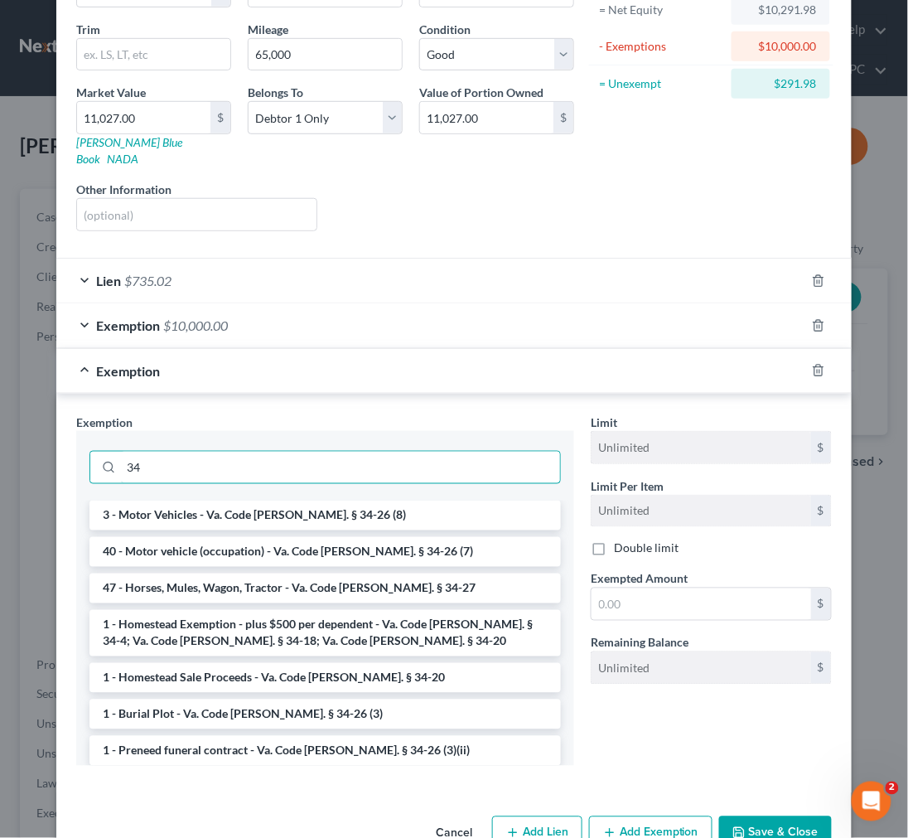
scroll to position [184, 0]
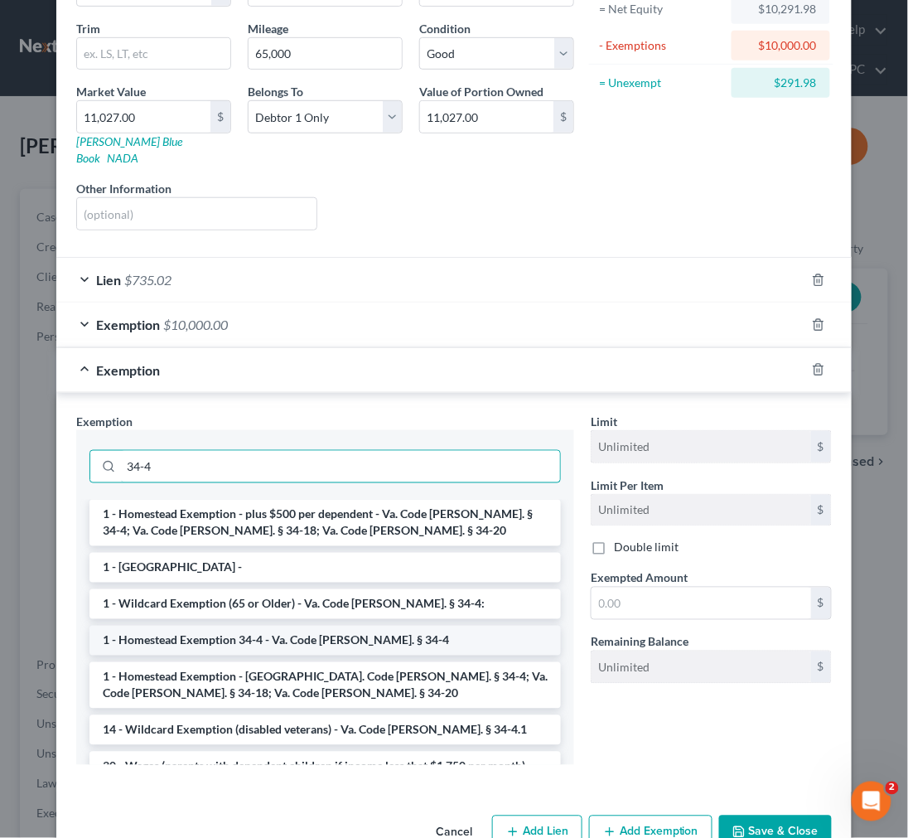
type input "34-4"
click at [346, 626] on li "1 - Homestead Exemption 34-4 - Va. Code Ann. § 34-4" at bounding box center [326, 641] width 472 height 30
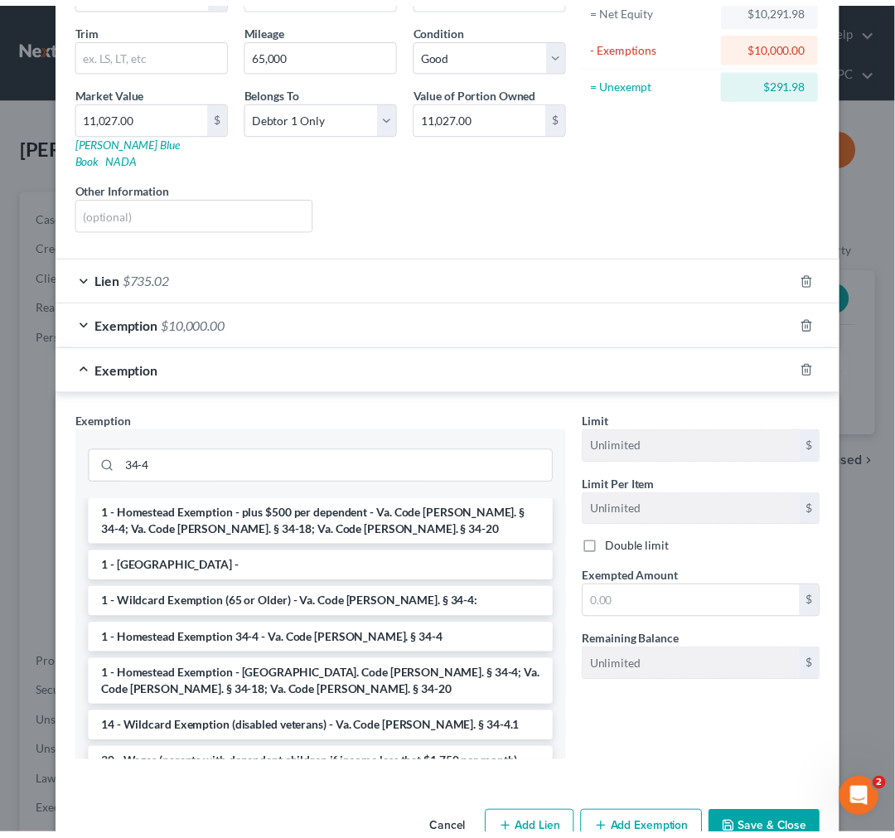
scroll to position [136, 0]
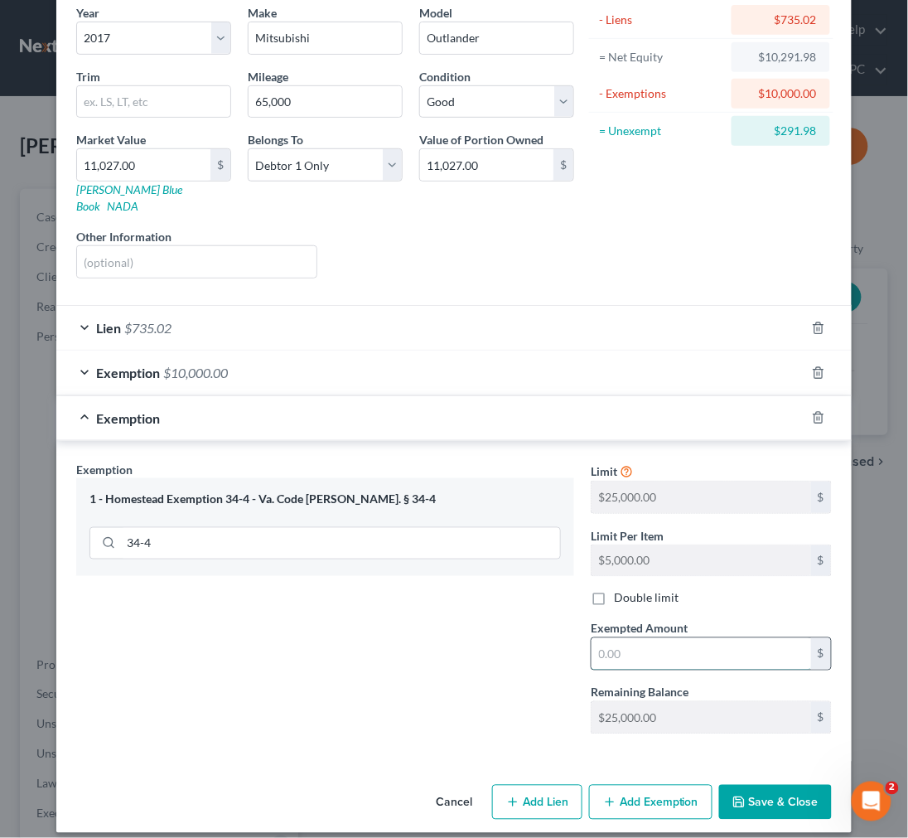
click at [614, 642] on input "text" at bounding box center [702, 653] width 220 height 31
type input "1.00"
click at [773, 785] on button "Save & Close" at bounding box center [775, 802] width 113 height 35
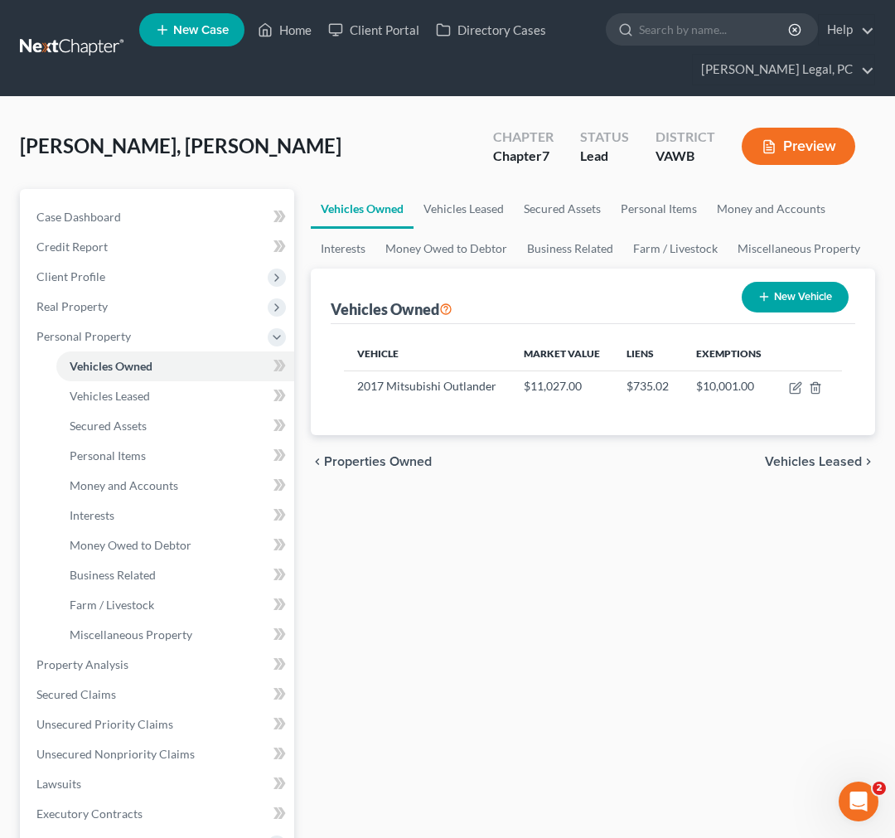
click at [727, 566] on div "Vehicles Owned Vehicles Leased Secured Assets Personal Items Money and Accounts…" at bounding box center [593, 667] width 581 height 957
click at [855, 458] on span "Vehicles Leased" at bounding box center [813, 461] width 97 height 13
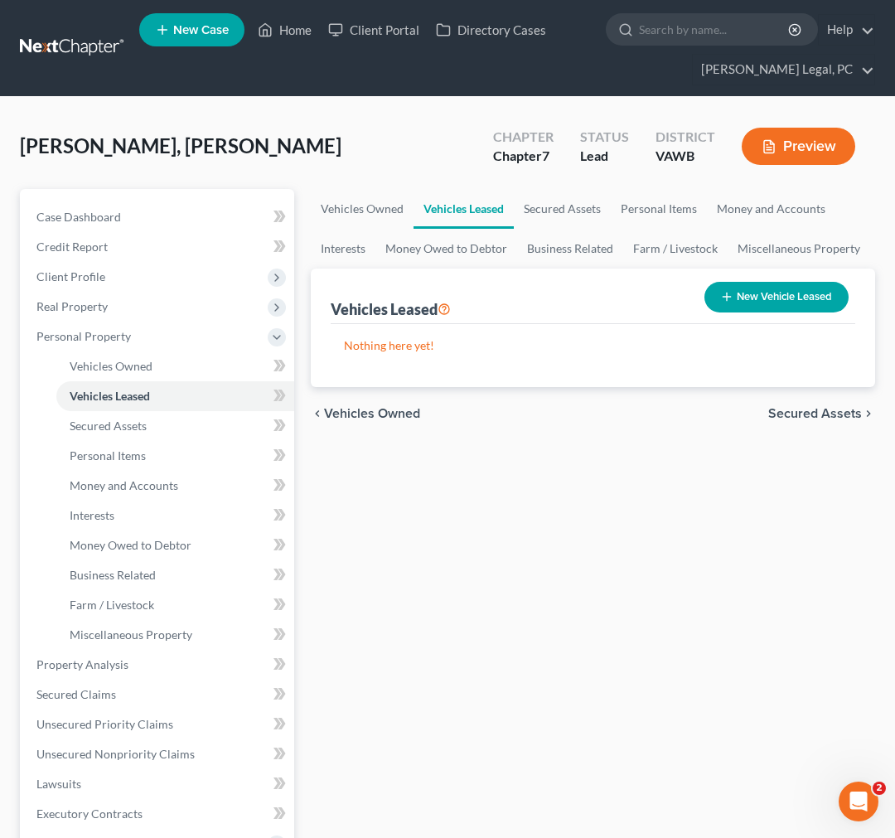
click at [842, 414] on span "Secured Assets" at bounding box center [815, 413] width 94 height 13
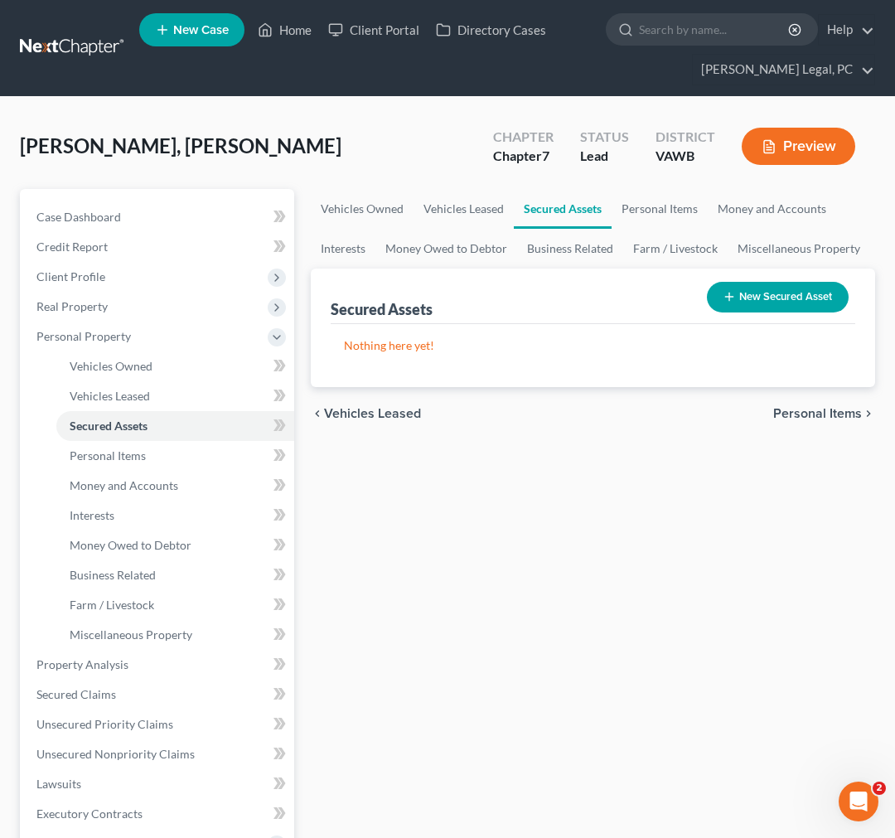
click at [840, 411] on span "Personal Items" at bounding box center [817, 413] width 89 height 13
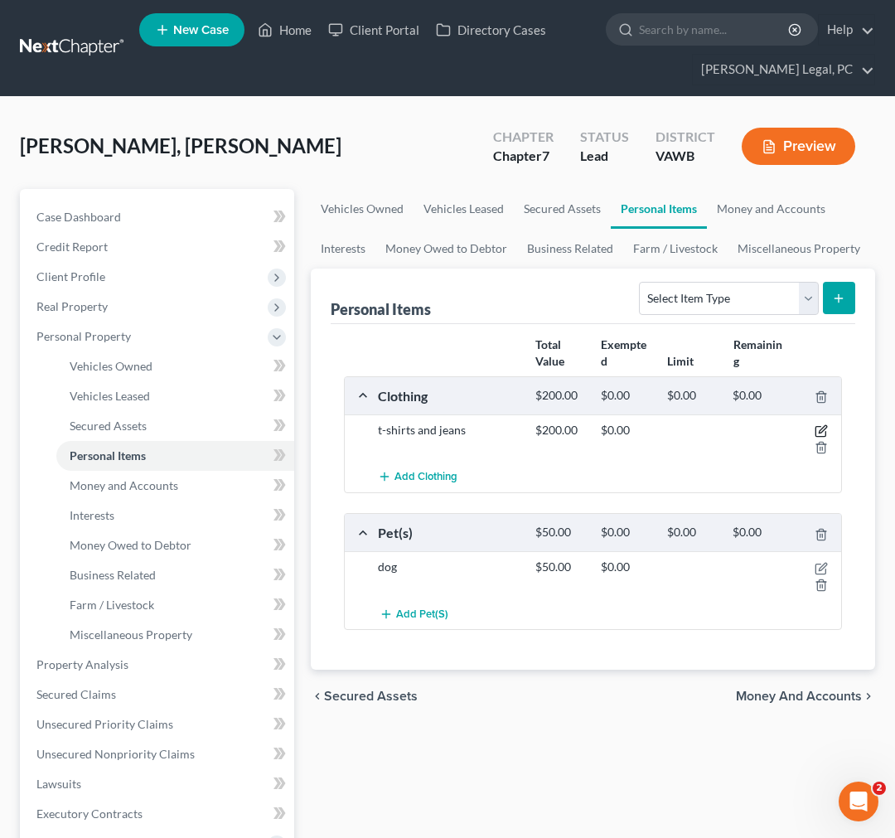
click at [822, 429] on icon "button" at bounding box center [821, 430] width 13 height 13
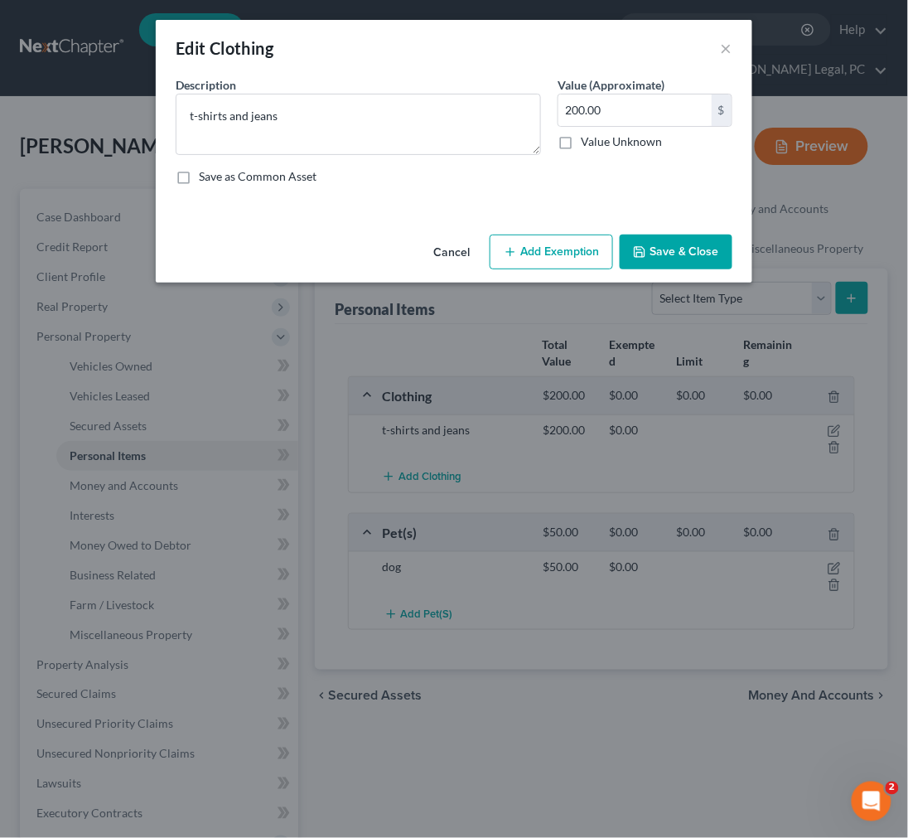
click at [568, 257] on button "Add Exemption" at bounding box center [551, 252] width 123 height 35
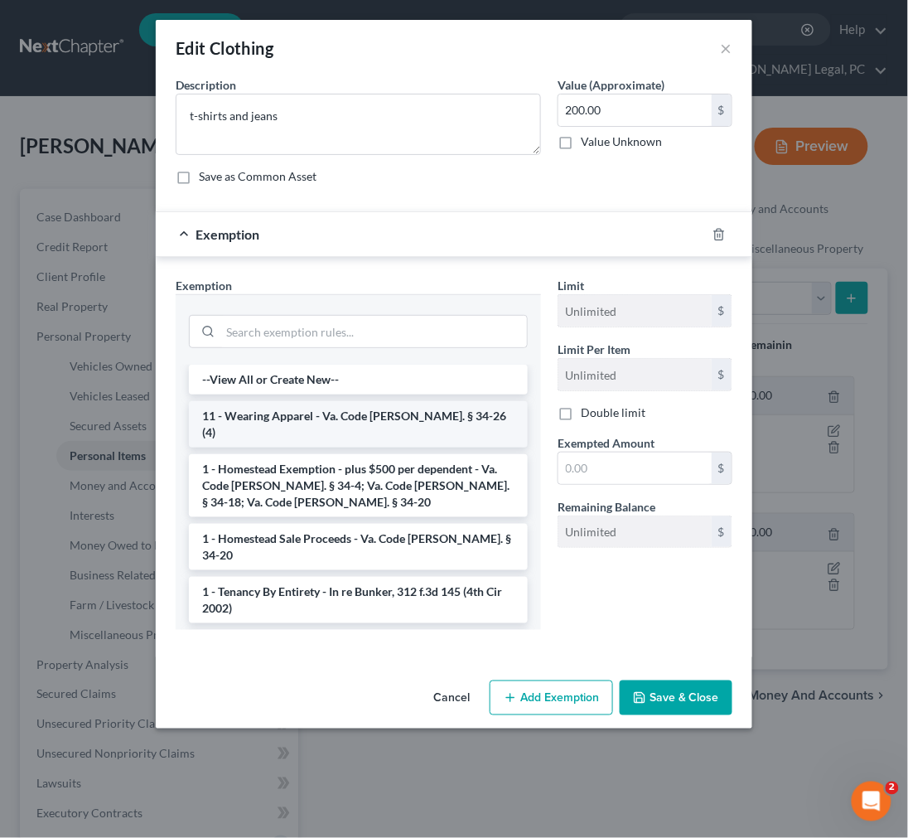
click at [410, 412] on li "11 - Wearing Apparel - Va. Code Ann. § 34-26 (4)" at bounding box center [358, 424] width 339 height 46
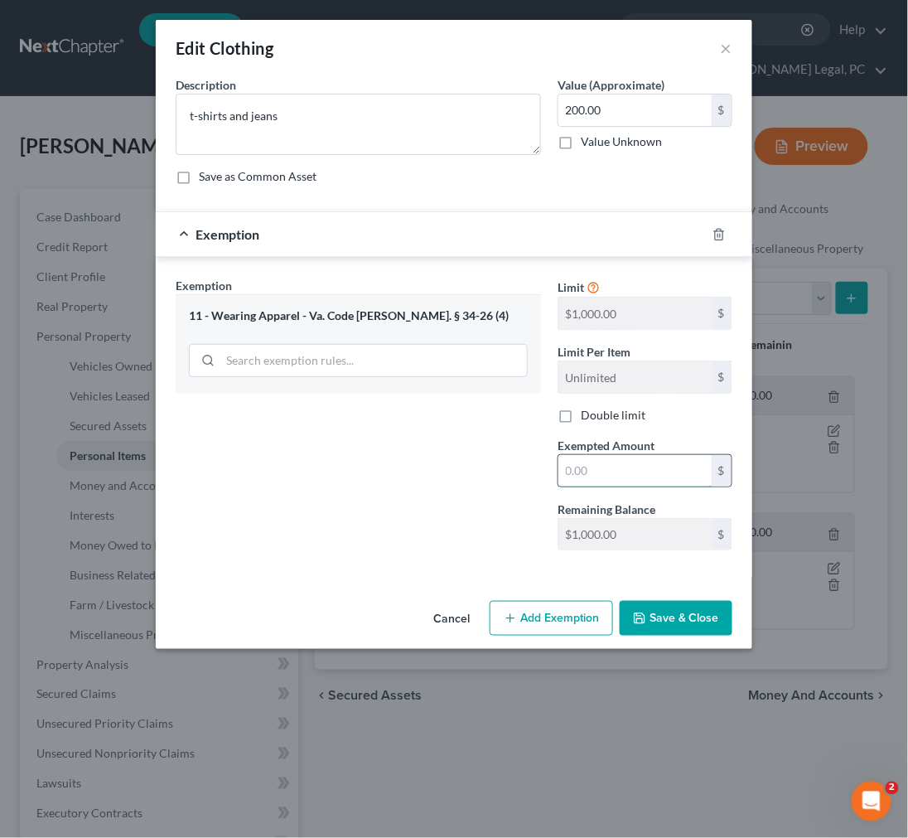
click at [601, 469] on input "text" at bounding box center [635, 470] width 153 height 31
type input "200.00"
click at [684, 623] on button "Save & Close" at bounding box center [676, 618] width 113 height 35
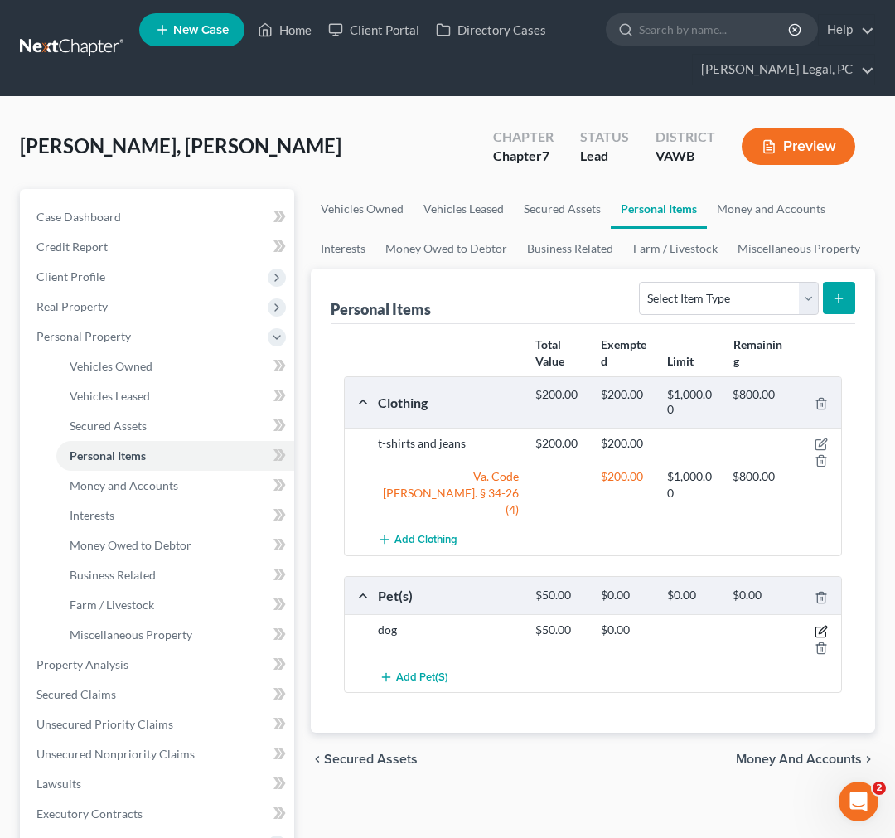
click at [818, 625] on icon "button" at bounding box center [821, 631] width 13 height 13
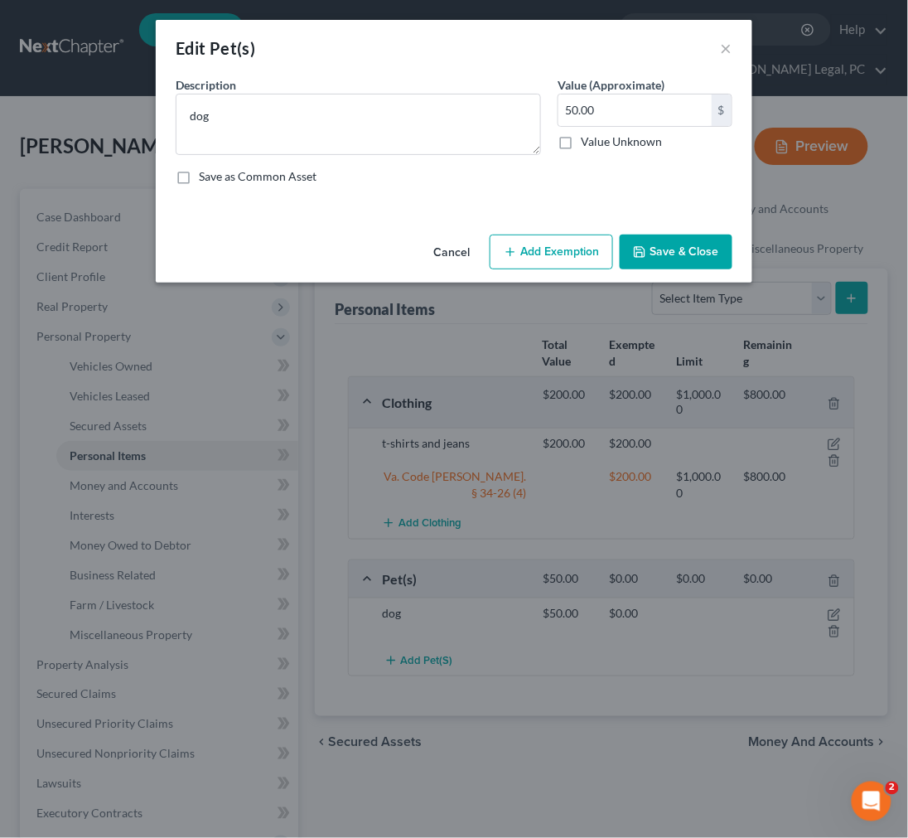
click at [578, 254] on button "Add Exemption" at bounding box center [551, 252] width 123 height 35
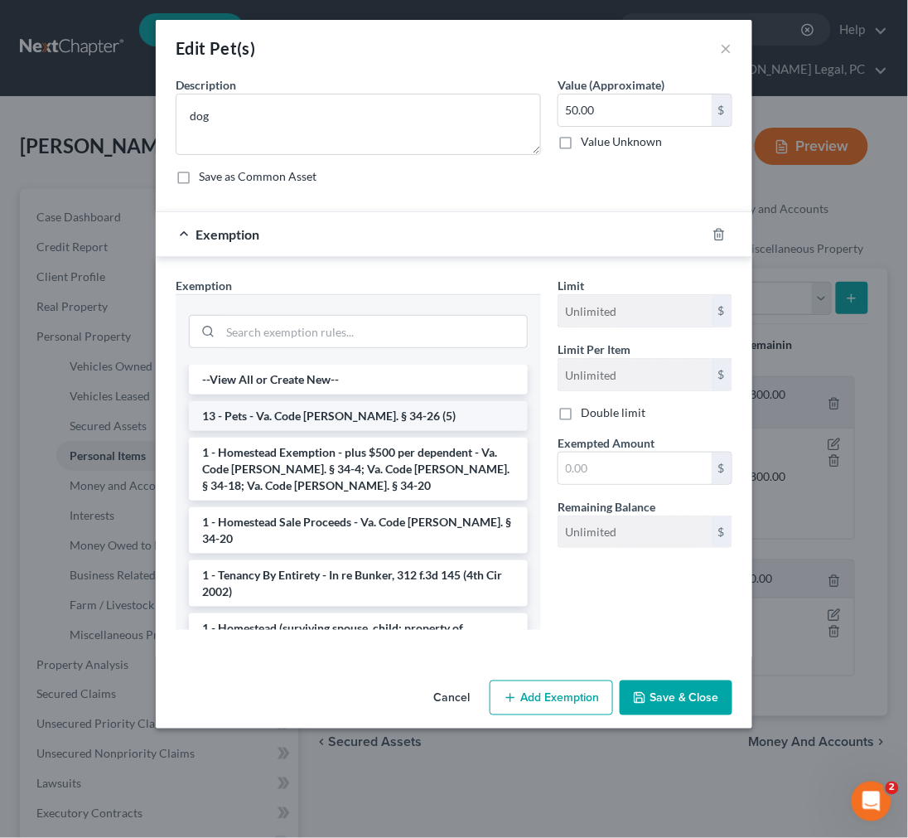
click at [359, 409] on li "13 - Pets - Va. Code Ann. § 34-26 (5)" at bounding box center [358, 416] width 339 height 30
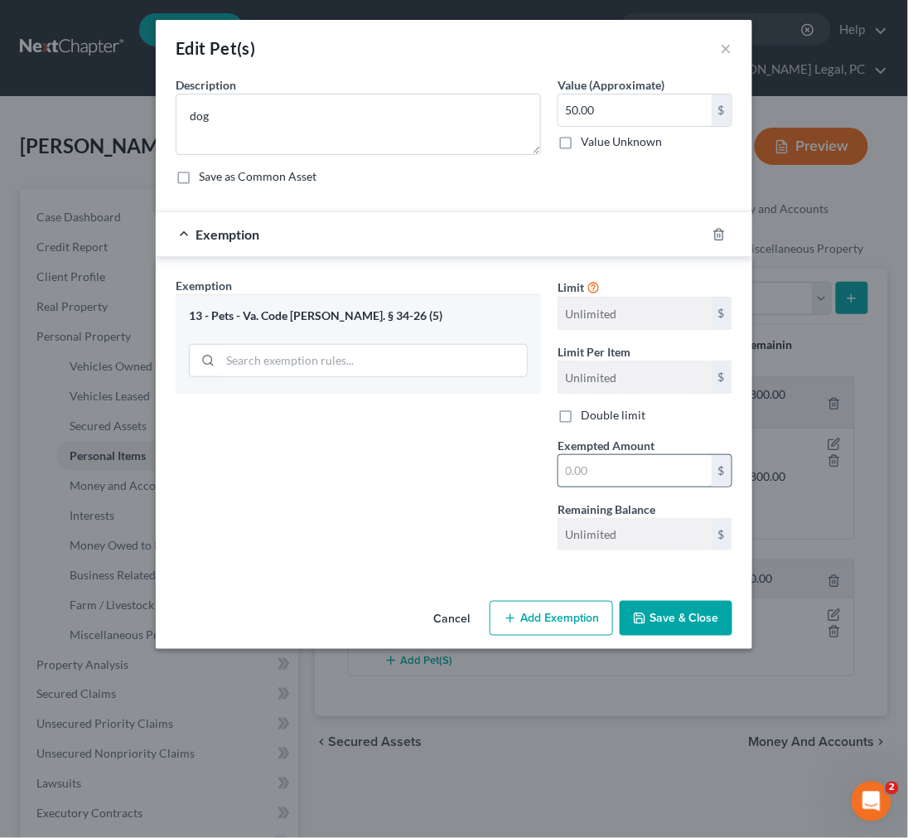
click at [583, 473] on input "text" at bounding box center [635, 470] width 153 height 31
type input "50.00"
click at [660, 627] on button "Save & Close" at bounding box center [676, 618] width 113 height 35
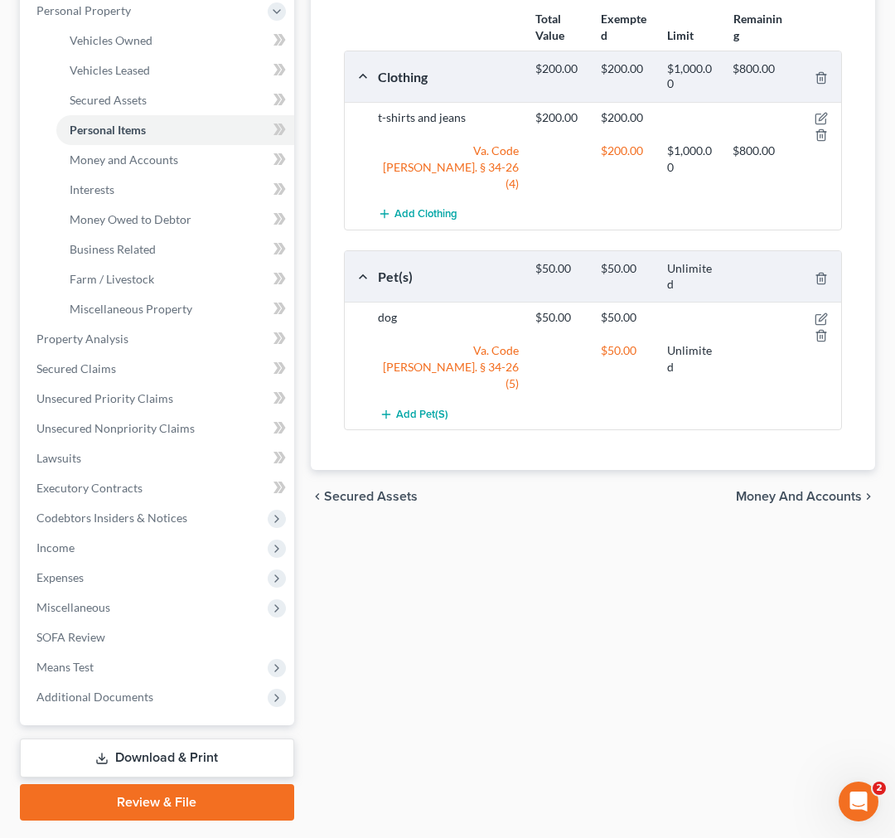
scroll to position [369, 0]
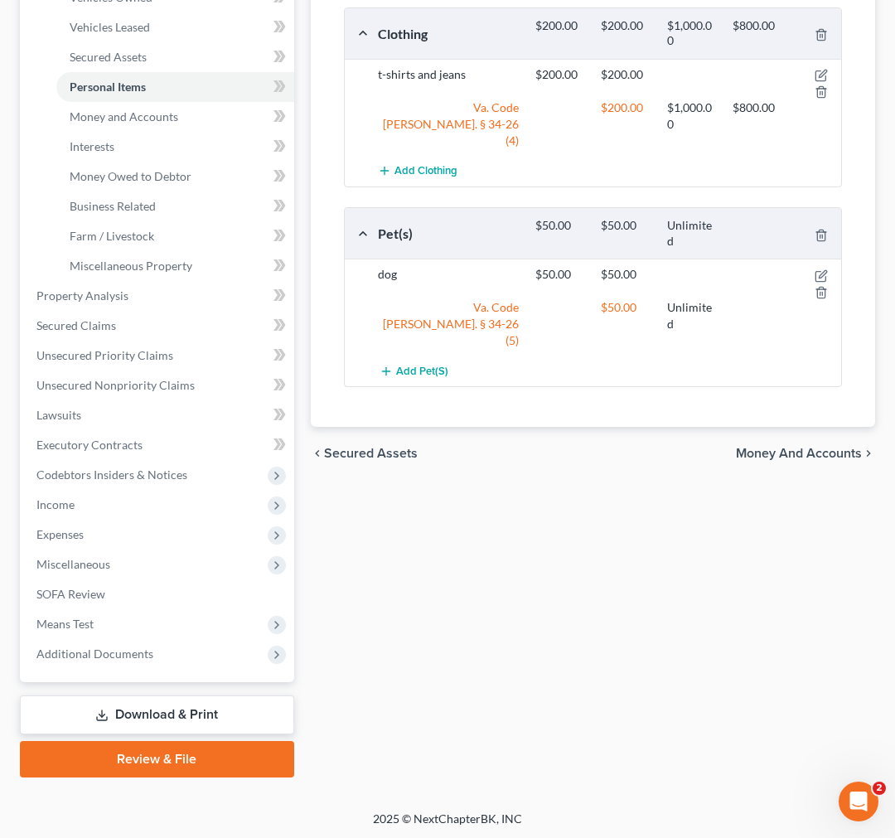
click at [821, 447] on span "Money and Accounts" at bounding box center [799, 453] width 126 height 13
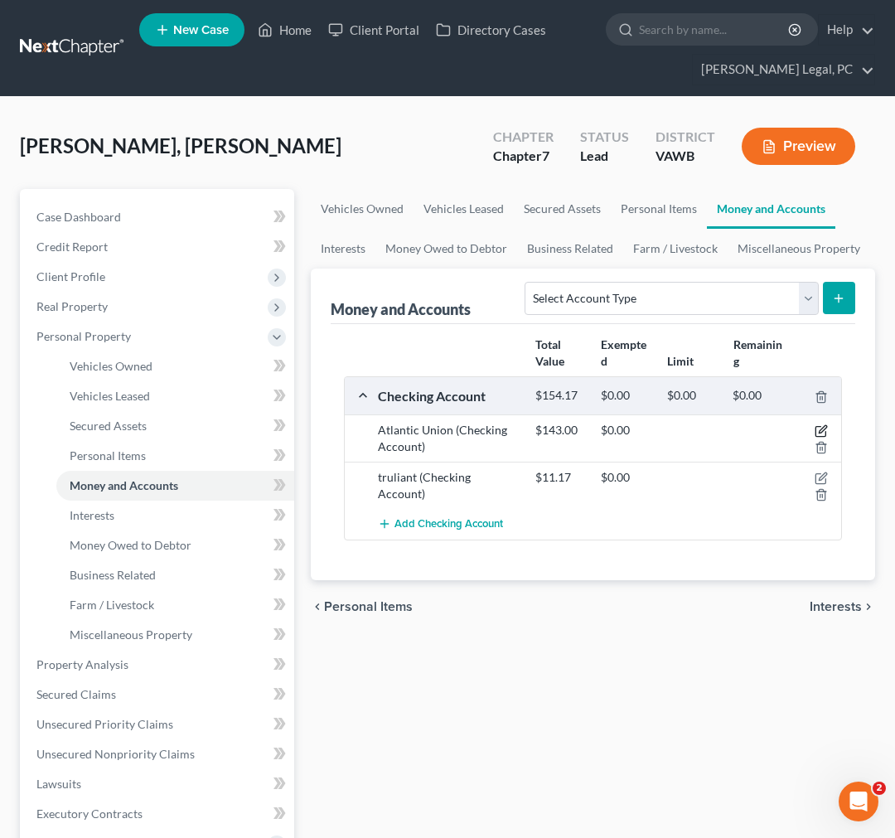
click at [821, 434] on icon "button" at bounding box center [821, 430] width 13 height 13
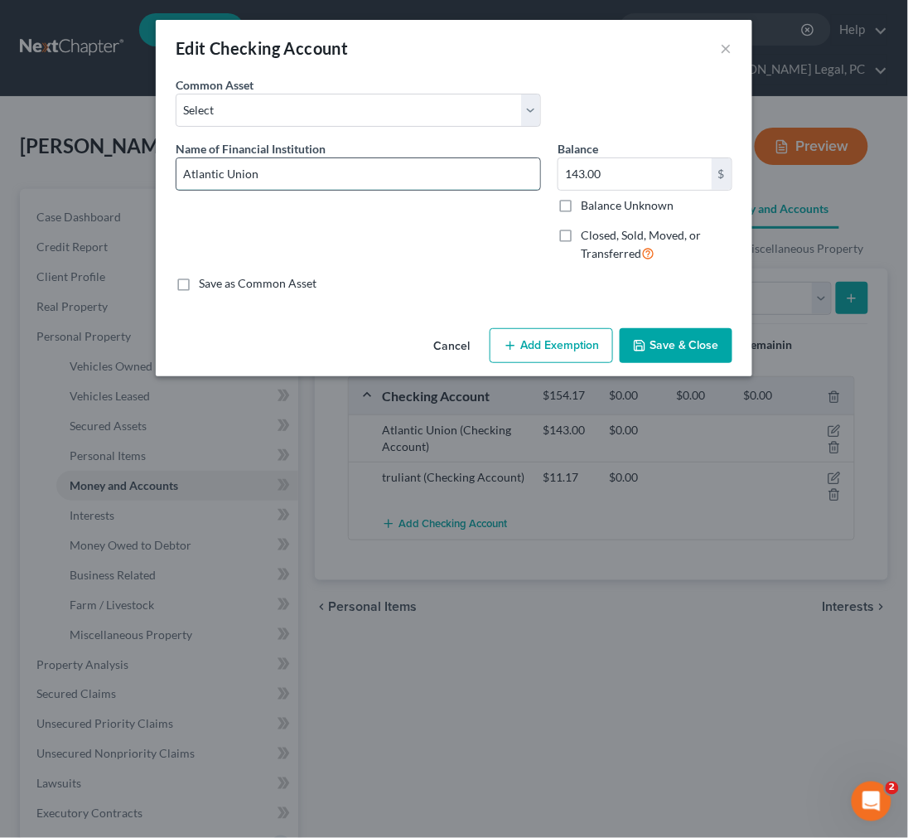
click at [303, 184] on input "Atlantic Union" at bounding box center [359, 173] width 364 height 31
click at [303, 186] on input "Atlantic Union" at bounding box center [359, 173] width 364 height 31
type input "Atlantic Union Bank #3337"
click at [564, 341] on button "Add Exemption" at bounding box center [551, 345] width 123 height 35
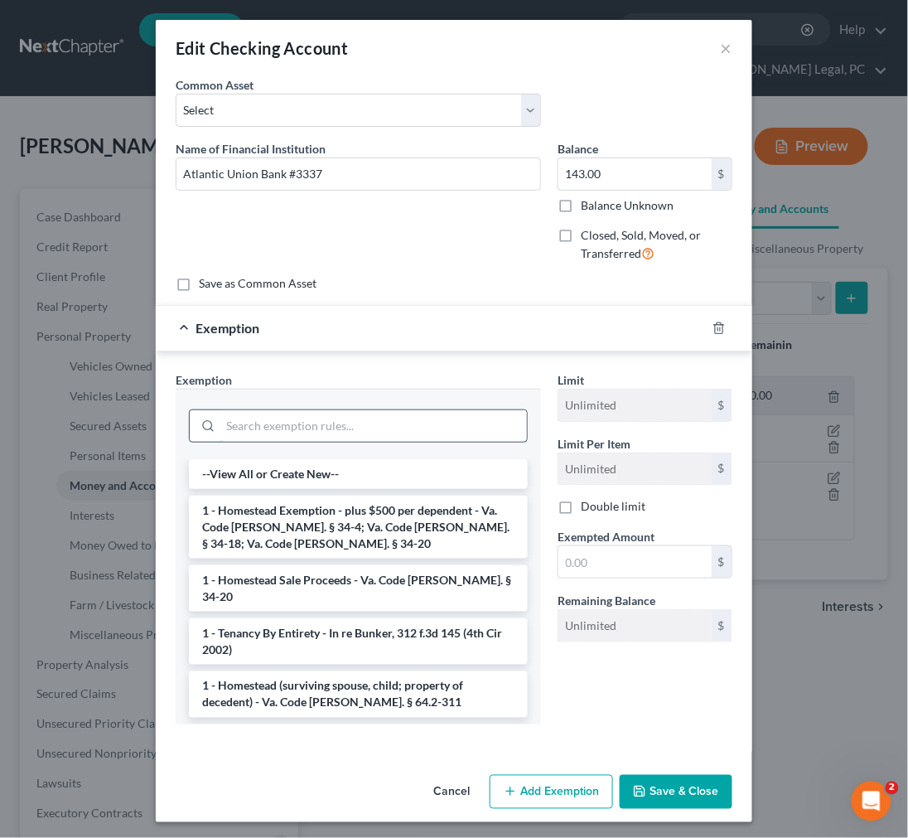
click at [378, 427] on input "search" at bounding box center [373, 425] width 307 height 31
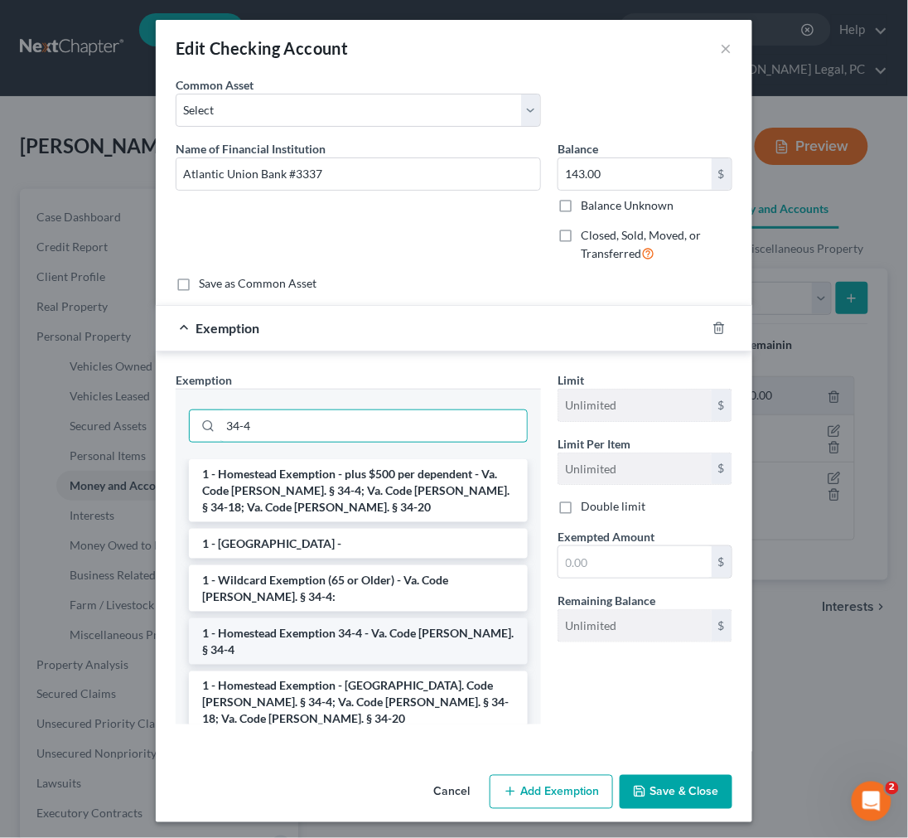
type input "34-4"
click at [370, 633] on li "1 - Homestead Exemption 34-4 - Va. Code Ann. § 34-4" at bounding box center [358, 641] width 339 height 46
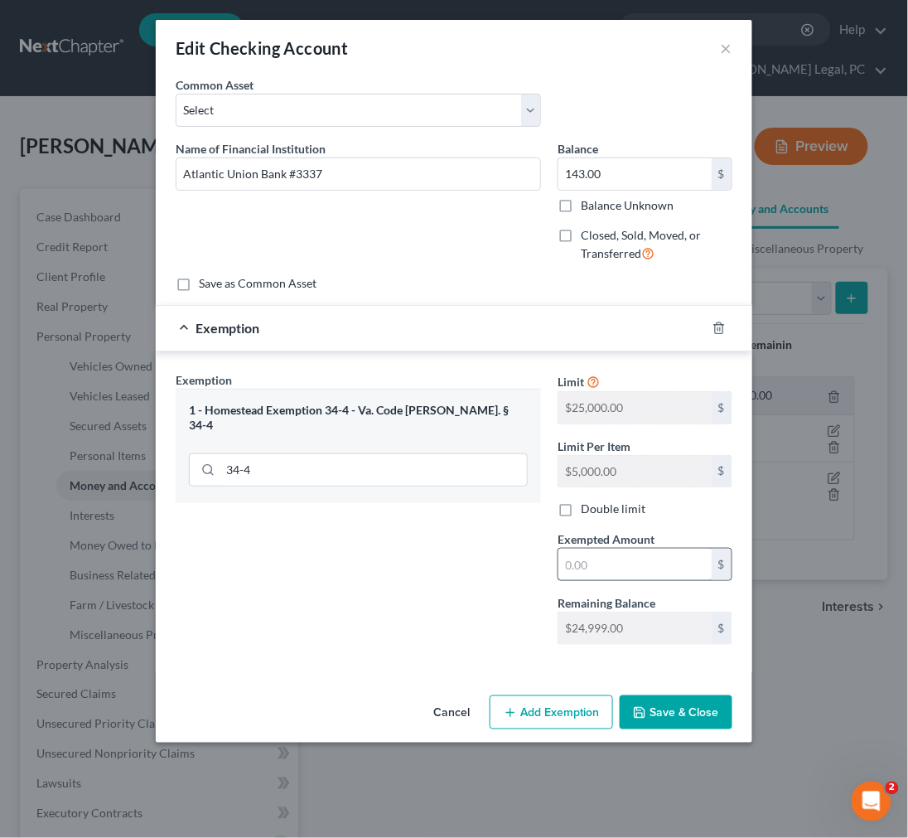
click at [610, 567] on input "text" at bounding box center [635, 564] width 153 height 31
type input "143.00"
click at [656, 713] on button "Save & Close" at bounding box center [676, 712] width 113 height 35
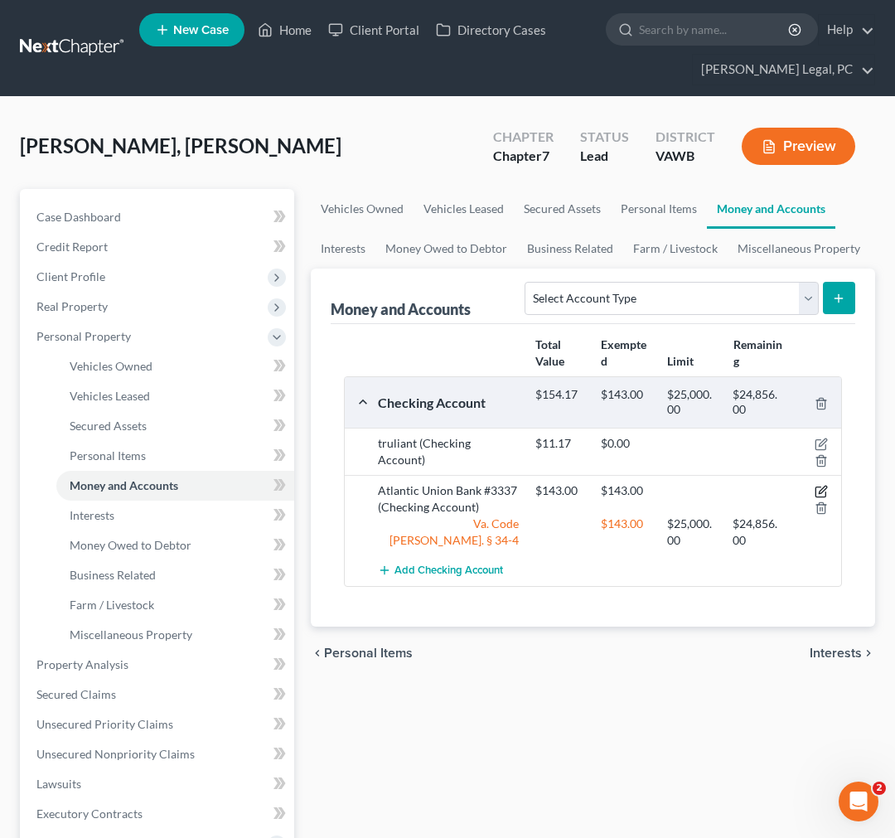
click at [816, 490] on icon "button" at bounding box center [821, 491] width 13 height 13
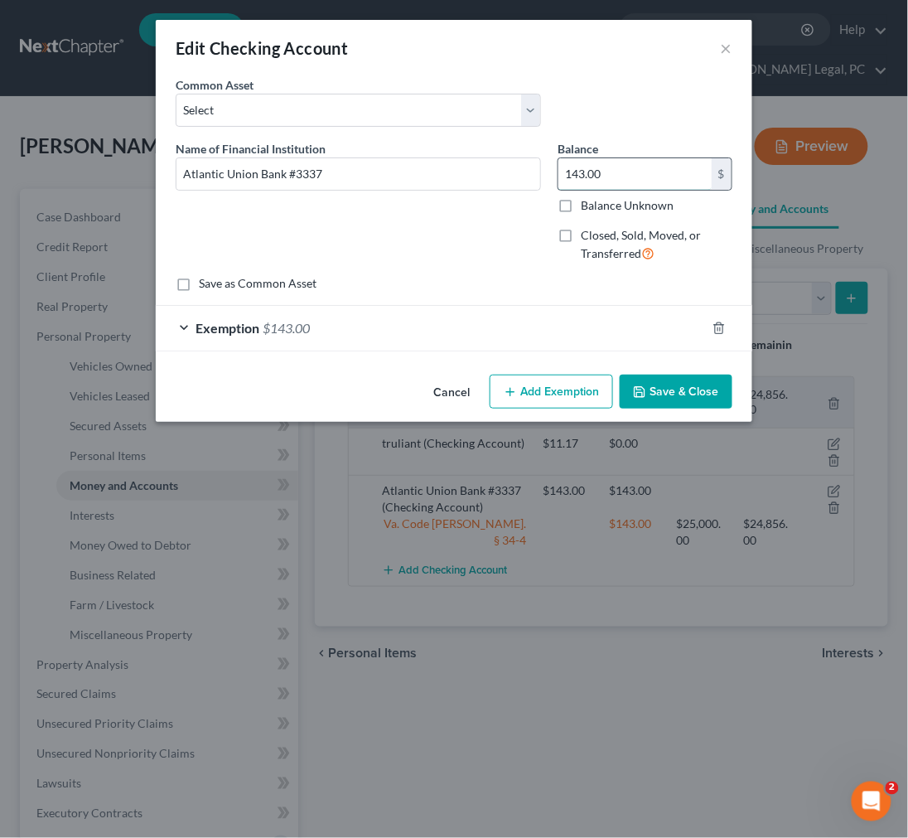
click at [653, 174] on input "143.00" at bounding box center [635, 173] width 153 height 31
type input "1"
click at [602, 327] on div "Exemption $143.00" at bounding box center [431, 328] width 550 height 44
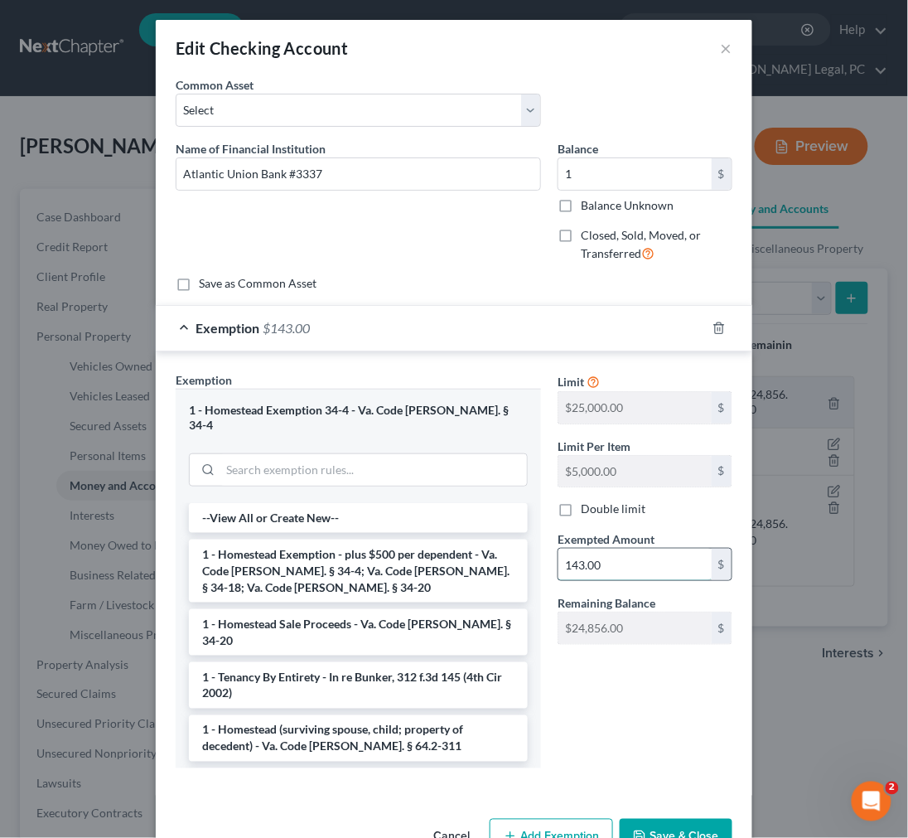
click at [584, 565] on input "143.00" at bounding box center [635, 564] width 153 height 31
click at [584, 564] on input "143.00" at bounding box center [635, 564] width 153 height 31
type input "1.00"
click at [609, 174] on input "1" at bounding box center [635, 173] width 153 height 31
type input "1.00"
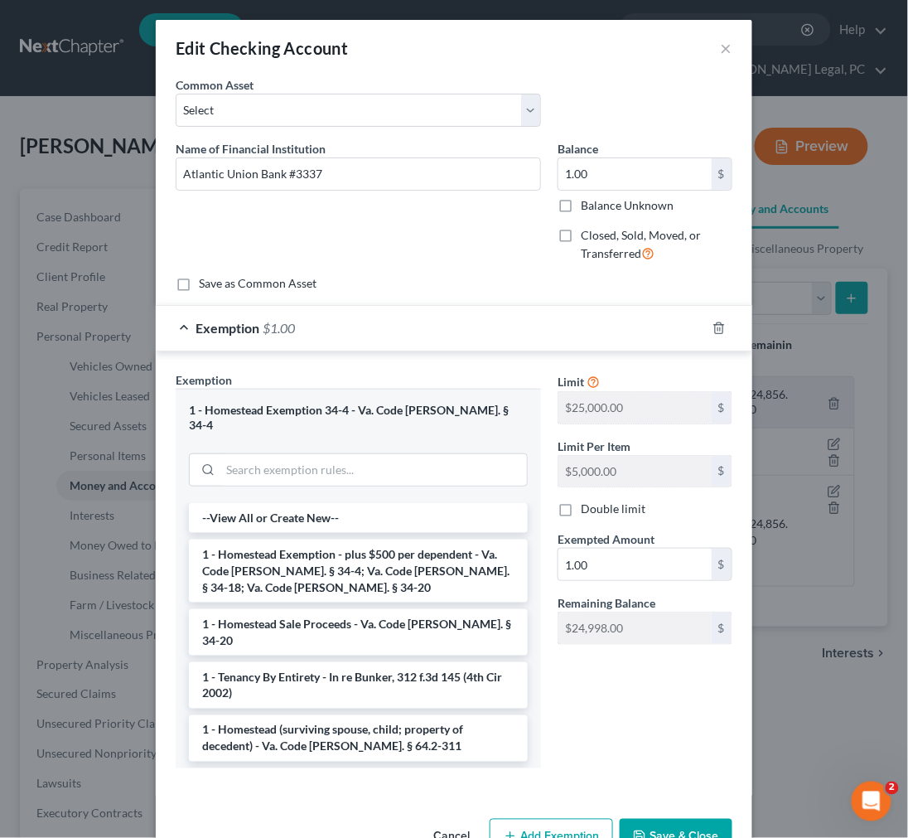
click at [672, 823] on button "Save & Close" at bounding box center [676, 836] width 113 height 35
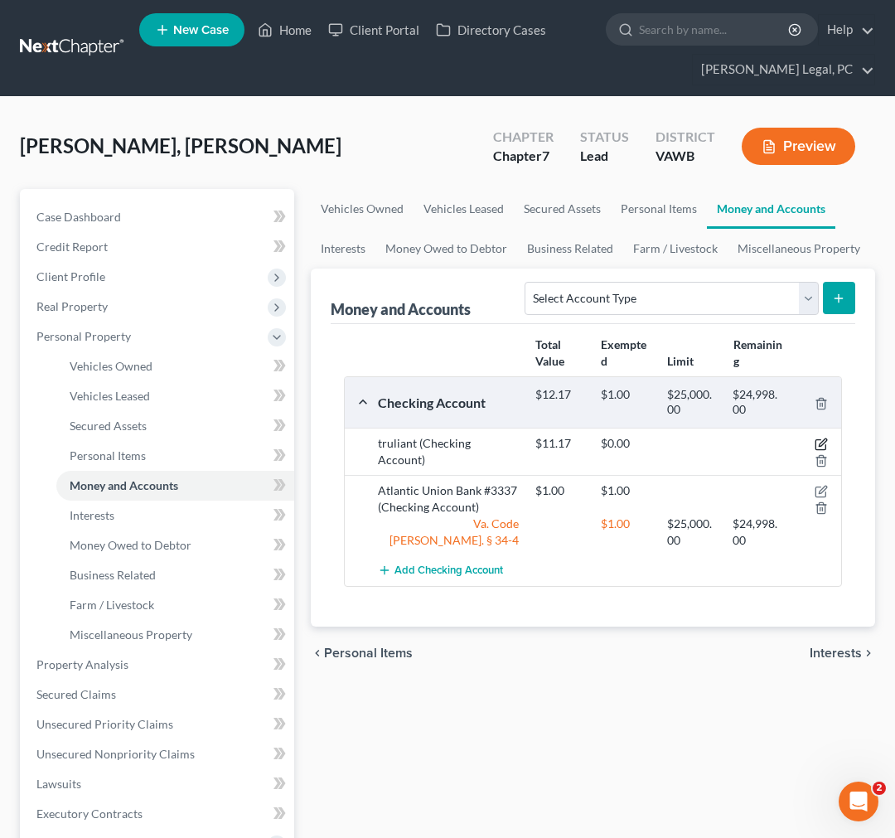
click at [818, 444] on icon "button" at bounding box center [821, 444] width 13 height 13
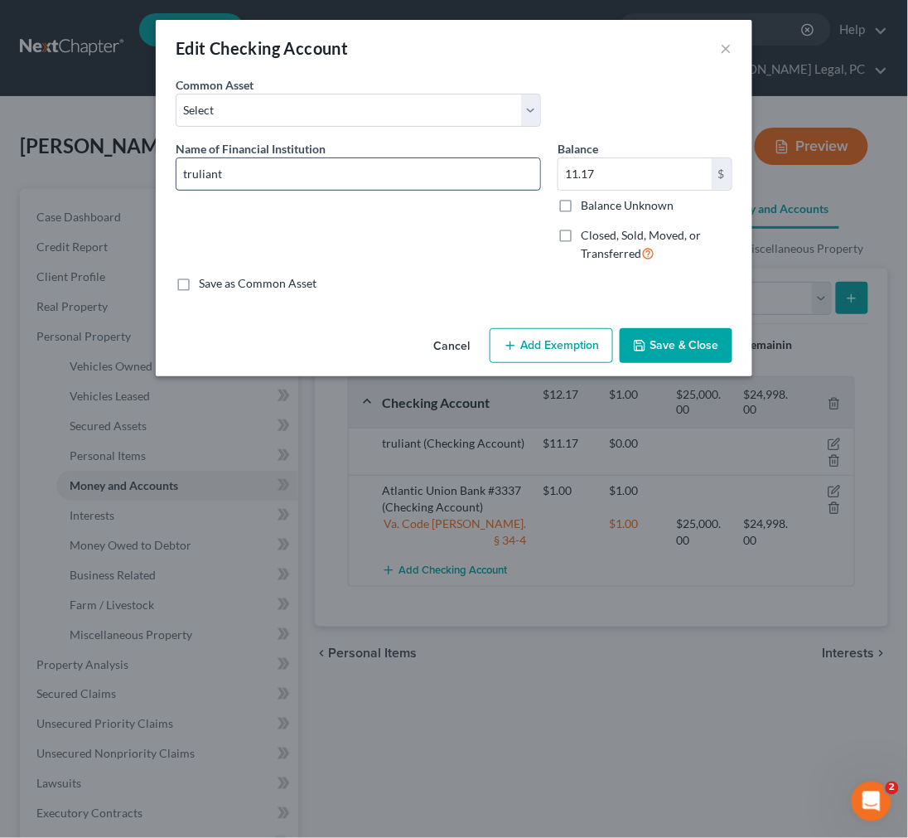
drag, startPoint x: 242, startPoint y: 174, endPoint x: 180, endPoint y: 175, distance: 62.2
click at [180, 175] on input "truliant" at bounding box center [359, 173] width 364 height 31
type input "Truliant"
drag, startPoint x: 227, startPoint y: 169, endPoint x: 395, endPoint y: 177, distance: 168.4
click at [384, 177] on input "Truliant 1.00" at bounding box center [359, 173] width 364 height 31
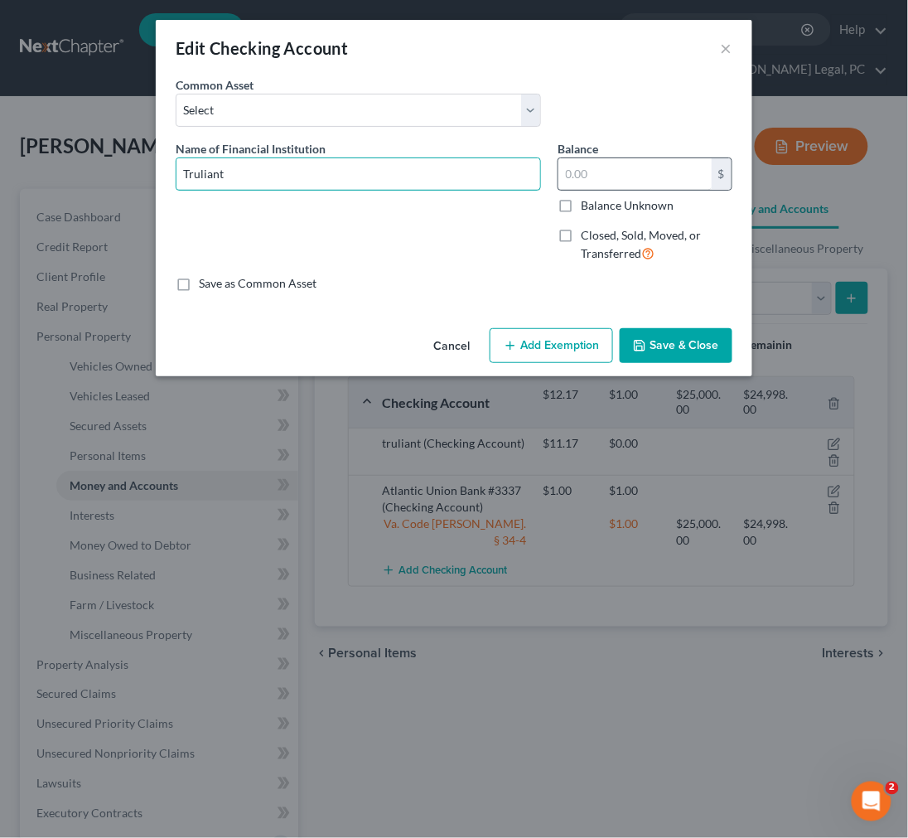
type input "Truliant"
click at [656, 182] on input "text" at bounding box center [635, 173] width 153 height 31
type input "1.00"
click at [548, 355] on button "Add Exemption" at bounding box center [551, 345] width 123 height 35
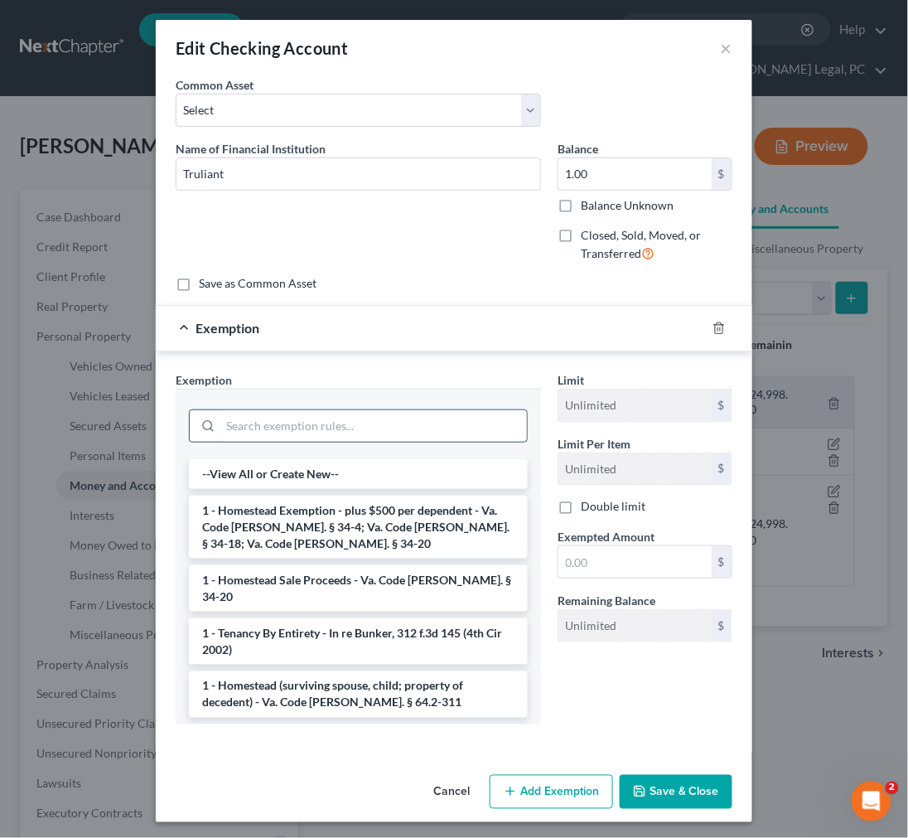
click at [358, 424] on input "search" at bounding box center [373, 425] width 307 height 31
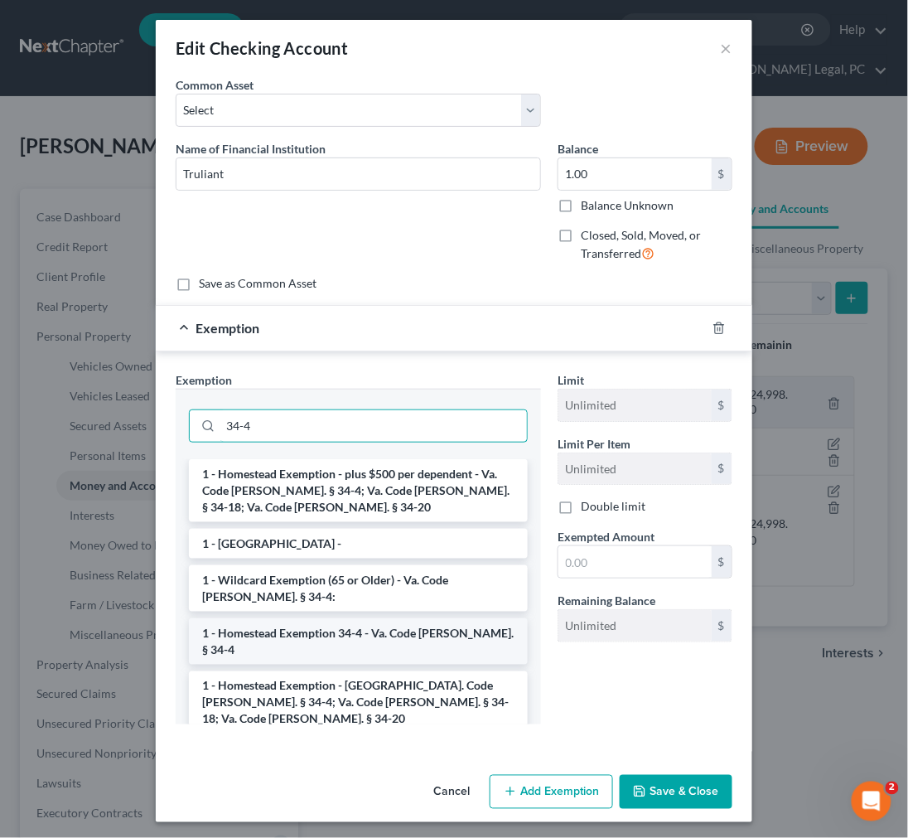
type input "34-4"
click at [375, 635] on li "1 - Homestead Exemption 34-4 - Va. Code Ann. § 34-4" at bounding box center [358, 641] width 339 height 46
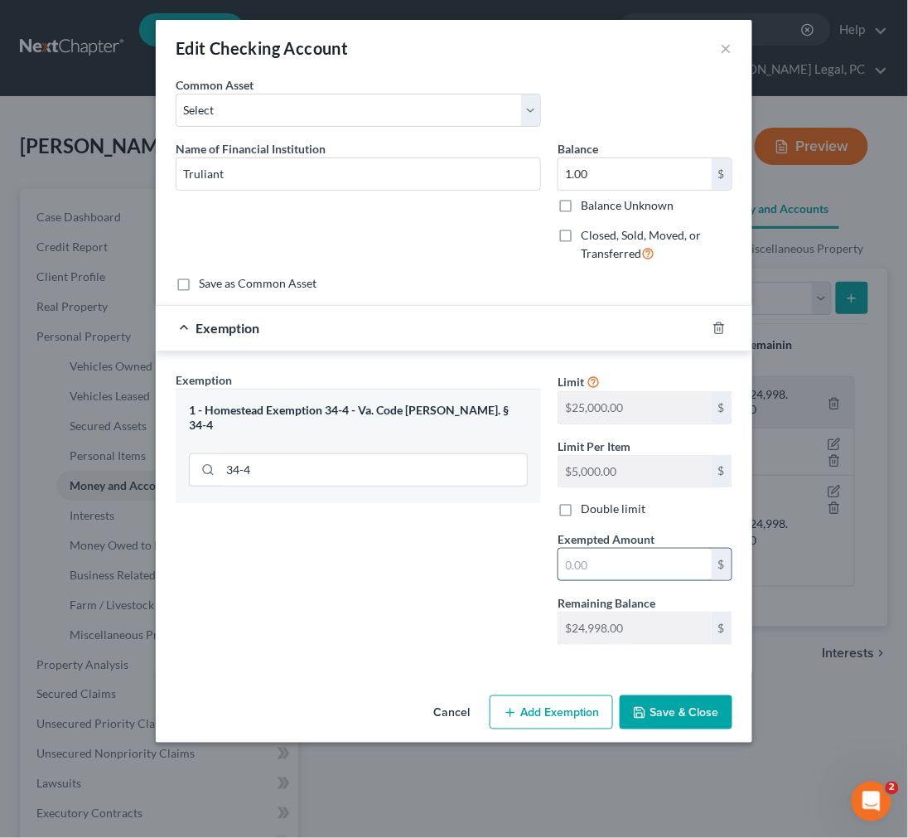
click at [622, 556] on input "text" at bounding box center [635, 564] width 153 height 31
type input "1.00"
click at [668, 714] on button "Save & Close" at bounding box center [676, 712] width 113 height 35
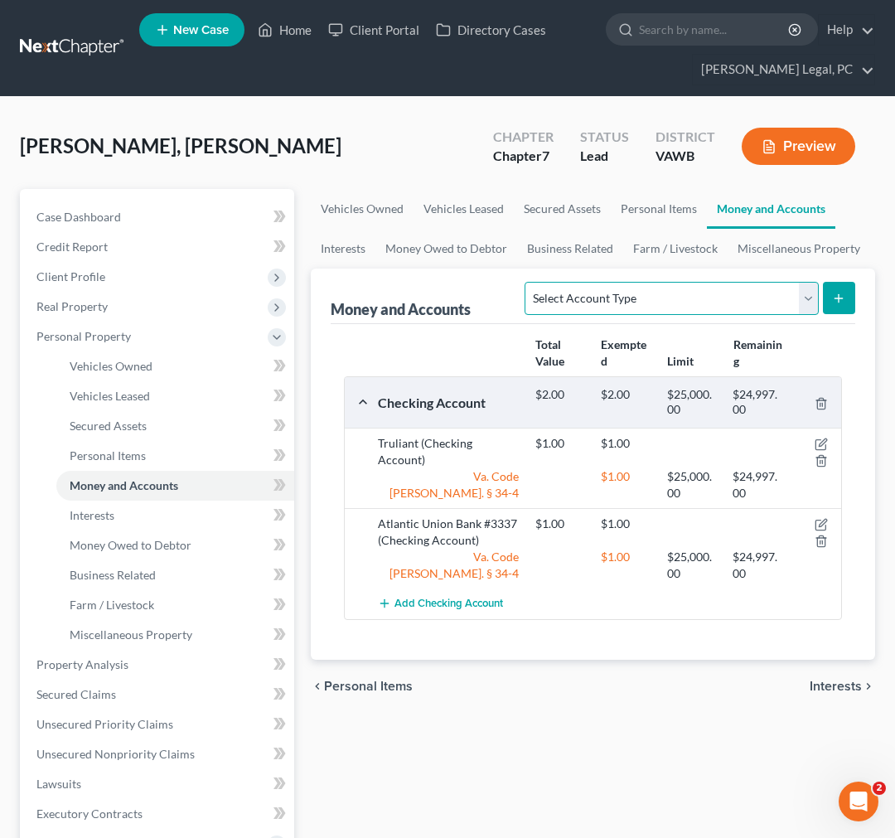
click at [775, 302] on select "Select Account Type Brokerage Cash on Hand Certificates of Deposit Checking Acc…" at bounding box center [671, 298] width 293 height 33
select select "savings"
click at [528, 282] on select "Select Account Type Brokerage Cash on Hand Certificates of Deposit Checking Acc…" at bounding box center [671, 298] width 293 height 33
click at [840, 294] on icon "submit" at bounding box center [838, 298] width 13 height 13
click at [846, 297] on button "submit" at bounding box center [839, 298] width 32 height 32
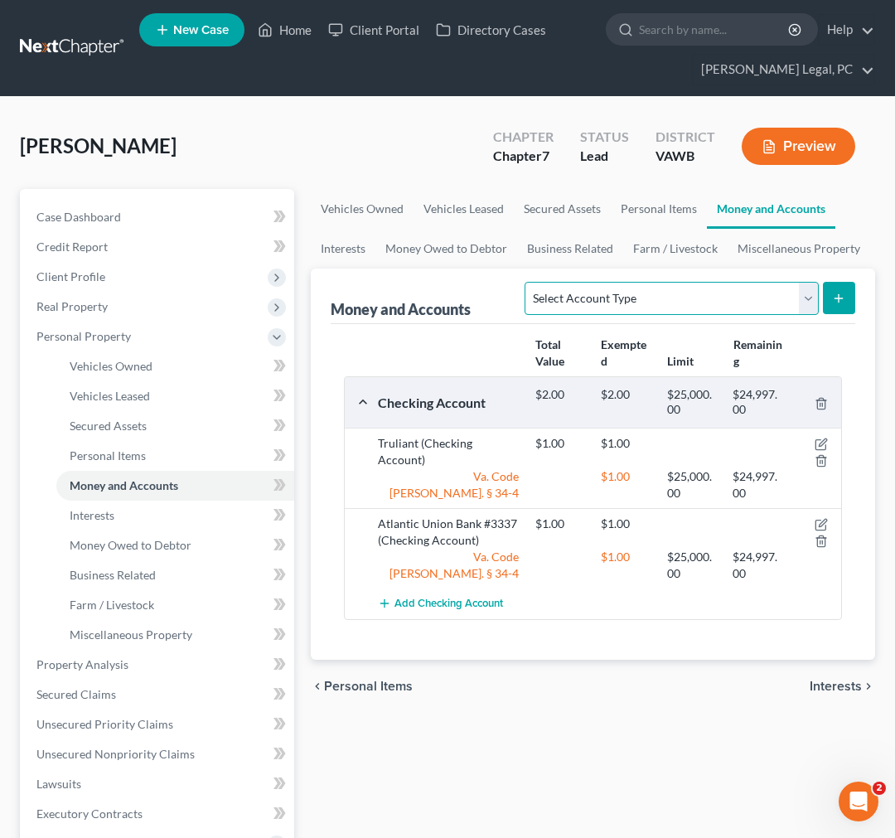
click at [718, 303] on select "Select Account Type Brokerage Cash on Hand Certificates of Deposit Checking Acc…" at bounding box center [671, 298] width 293 height 33
select select "savings"
click at [528, 282] on select "Select Account Type Brokerage Cash on Hand Certificates of Deposit Checking Acc…" at bounding box center [671, 298] width 293 height 33
click at [837, 296] on icon "submit" at bounding box center [838, 298] width 13 height 13
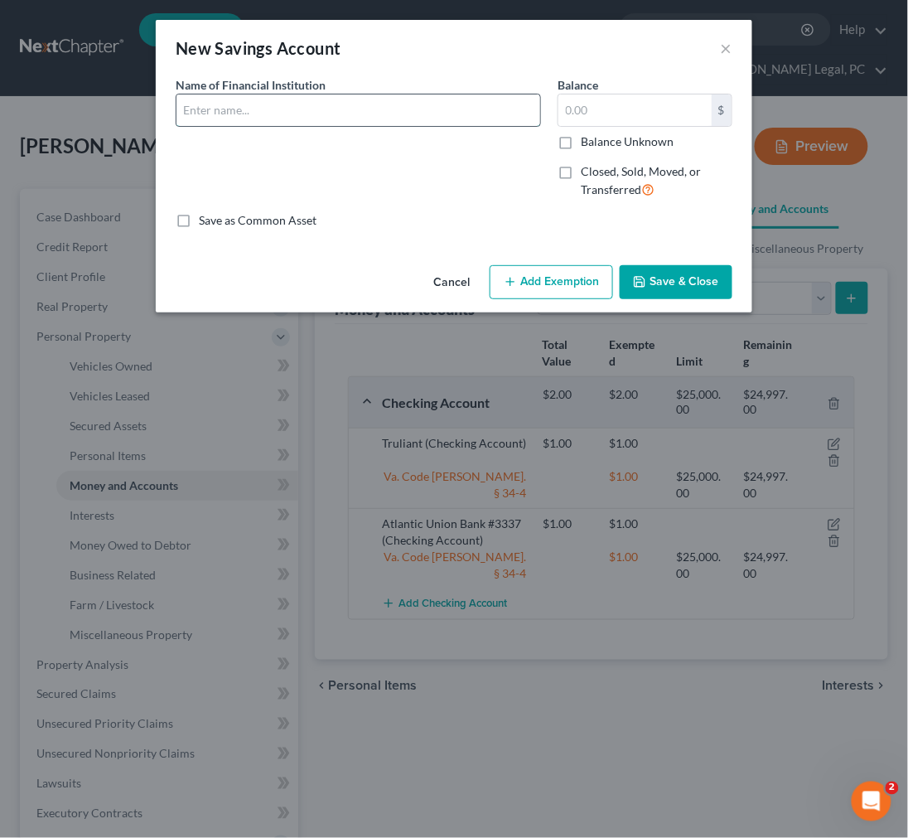
click at [404, 114] on input "text" at bounding box center [359, 109] width 364 height 31
type input "NASA Federal Credit Union #5390"
type input "5.00"
click at [582, 269] on button "Add Exemption" at bounding box center [551, 282] width 123 height 35
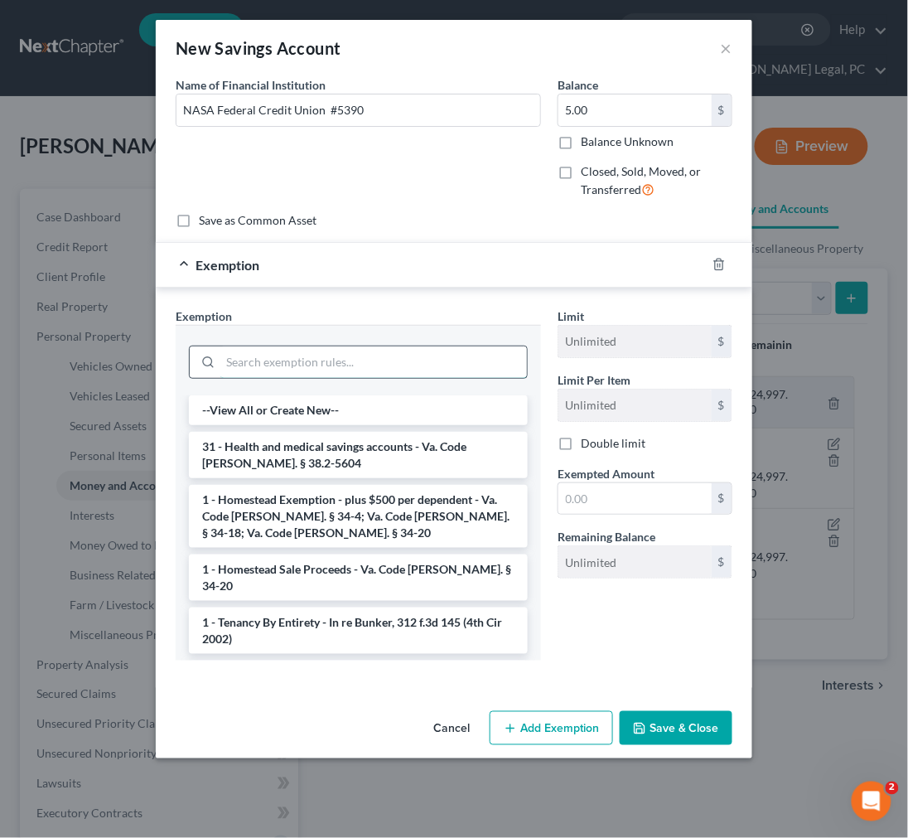
click at [432, 371] on input "search" at bounding box center [373, 361] width 307 height 31
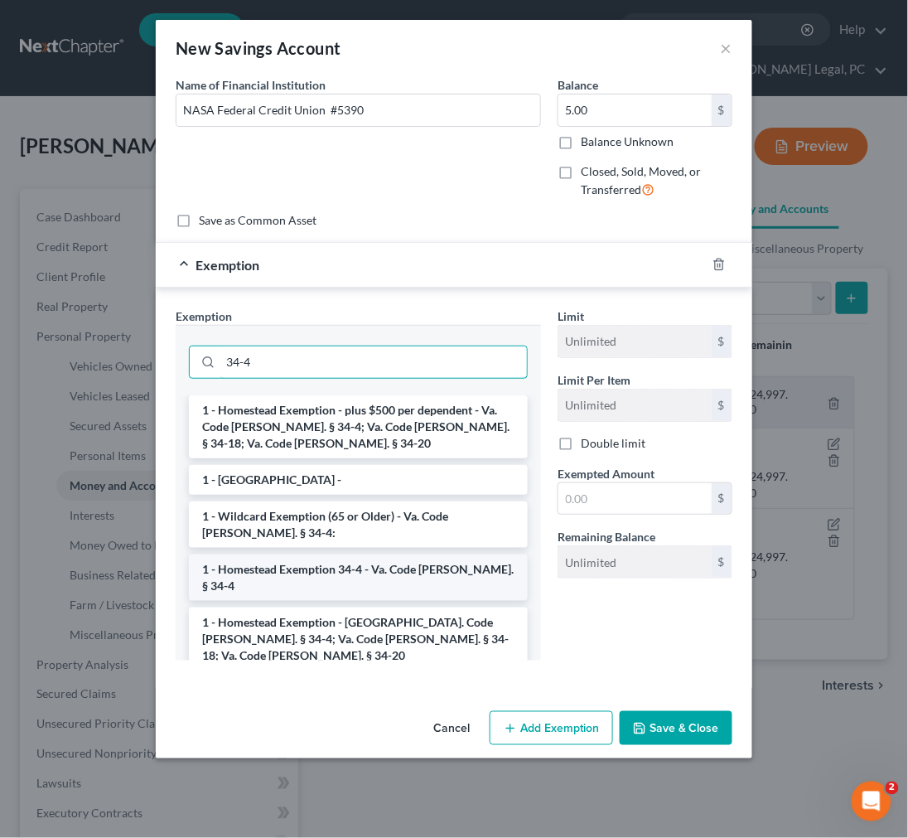
type input "34-4"
click at [379, 570] on li "1 - Homestead Exemption 34-4 - Va. Code Ann. § 34-4" at bounding box center [358, 577] width 339 height 46
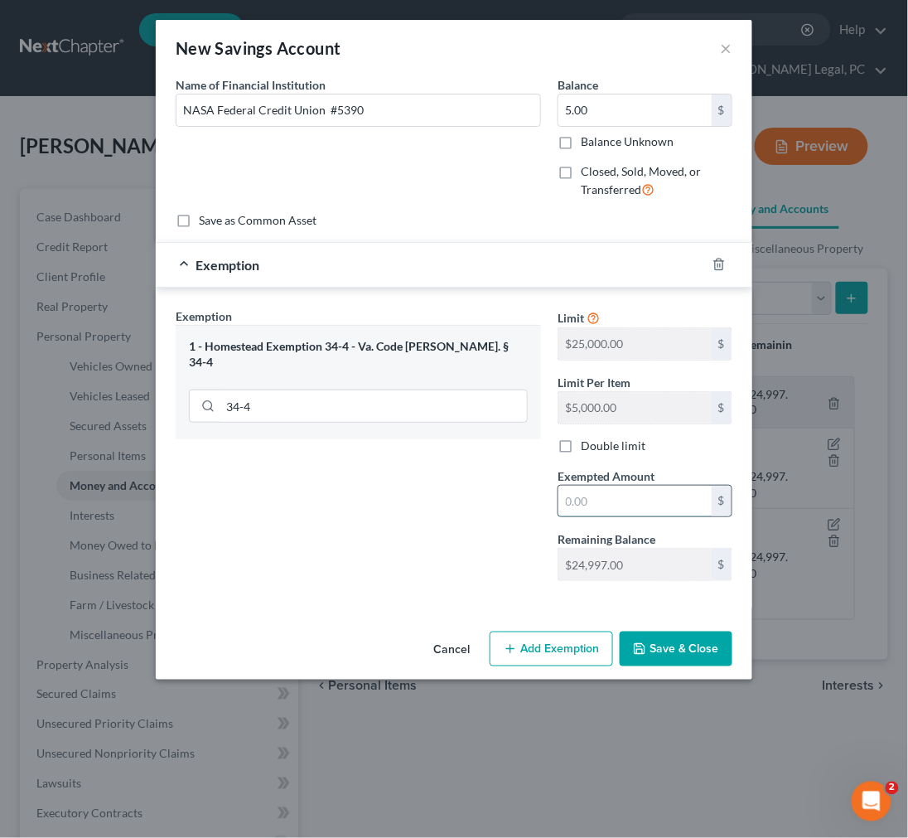
click at [593, 495] on input "text" at bounding box center [635, 501] width 153 height 31
type input "5.00"
click at [651, 642] on button "Save & Close" at bounding box center [676, 649] width 113 height 35
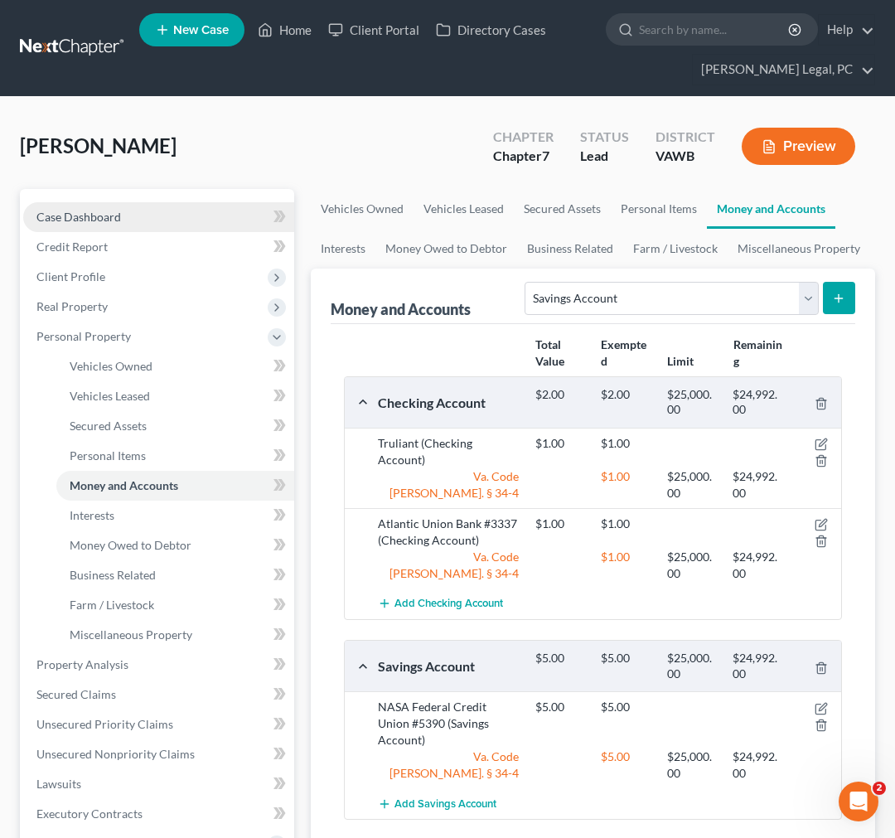
click at [80, 220] on span "Case Dashboard" at bounding box center [78, 217] width 85 height 14
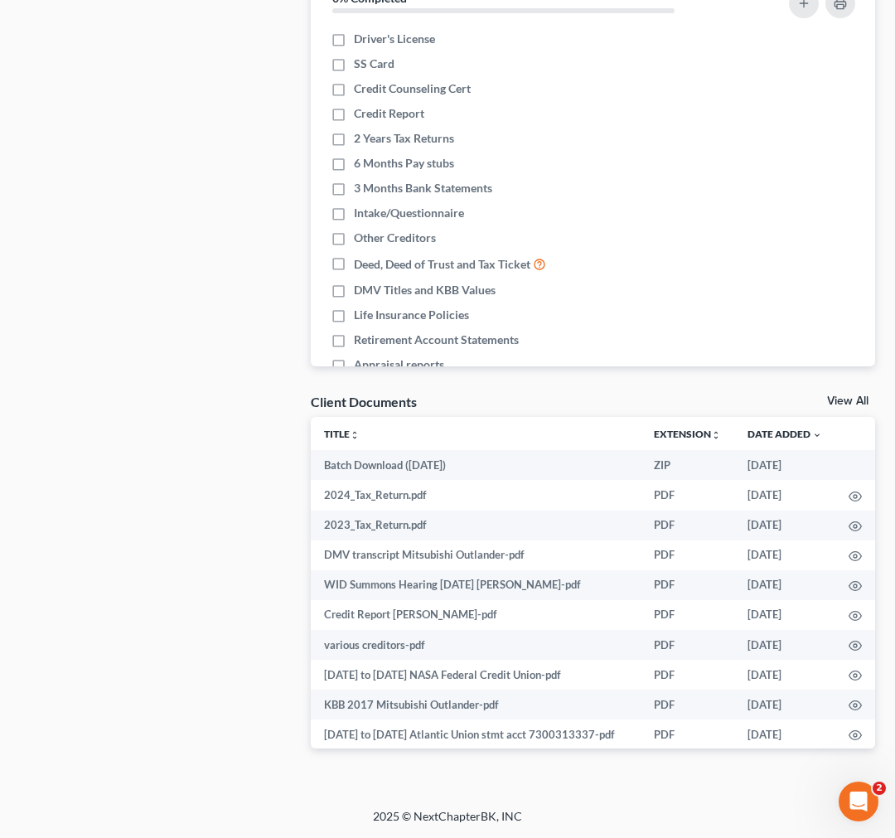
scroll to position [36, 0]
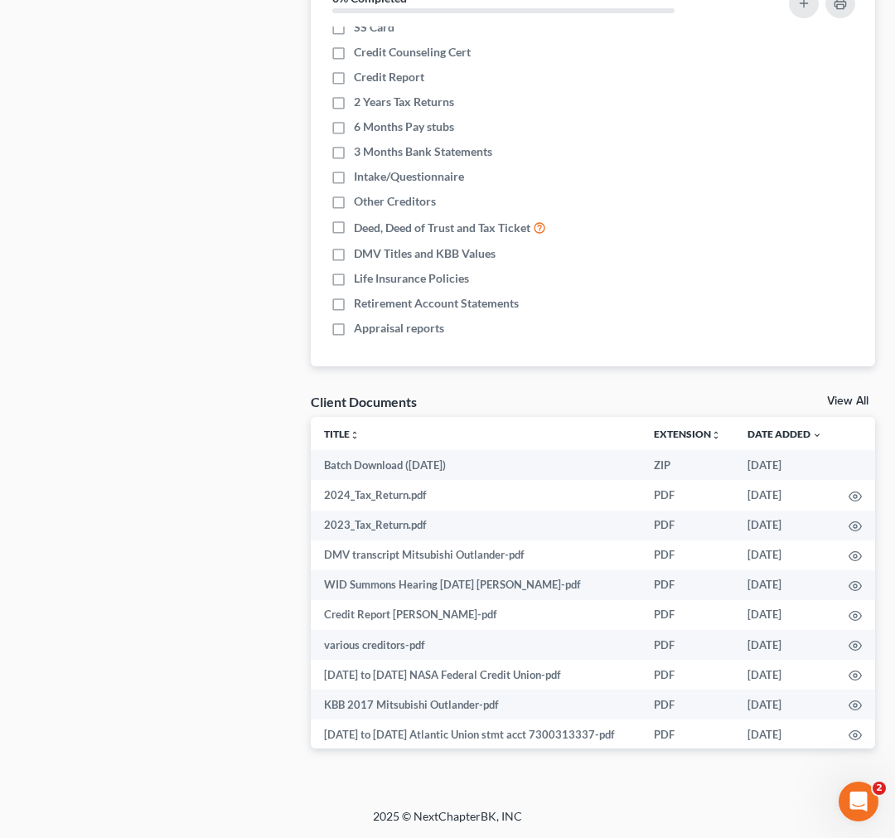
click at [835, 395] on link "View All" at bounding box center [847, 401] width 41 height 12
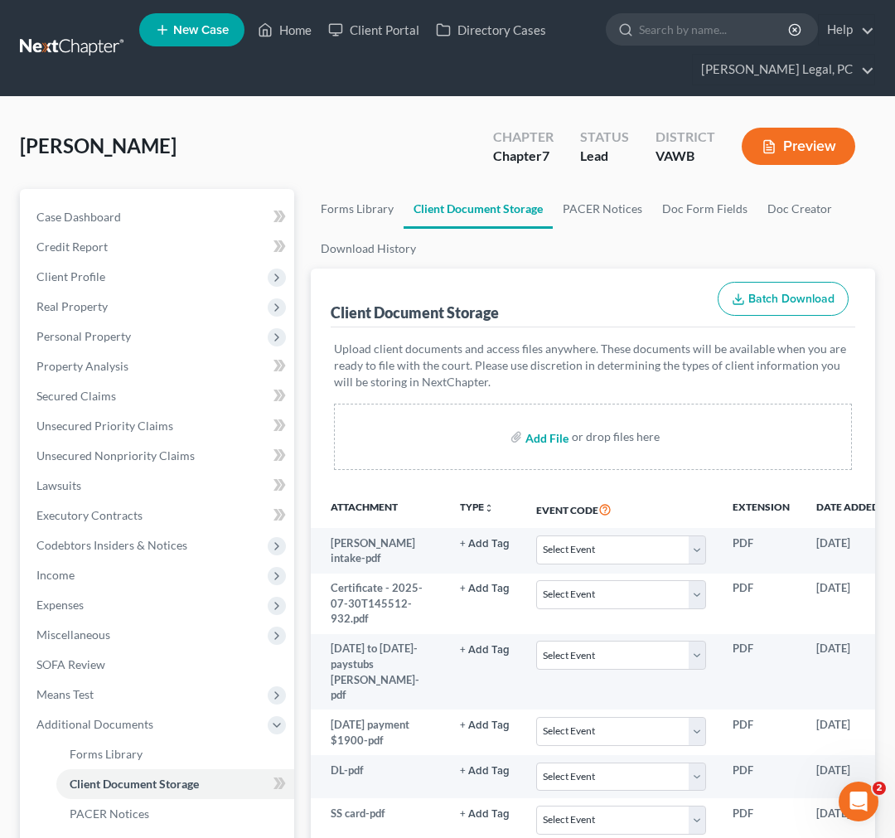
click at [561, 433] on input "file" at bounding box center [545, 437] width 40 height 30
type input "C:\fakepath\signed DSO form.pdf"
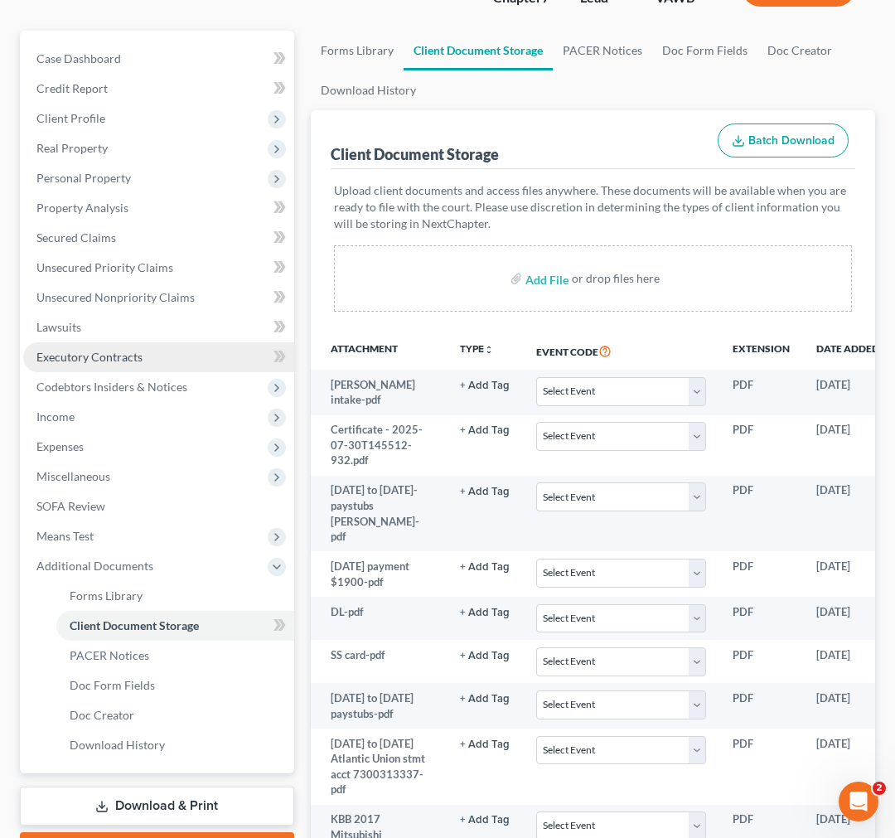
scroll to position [184, 0]
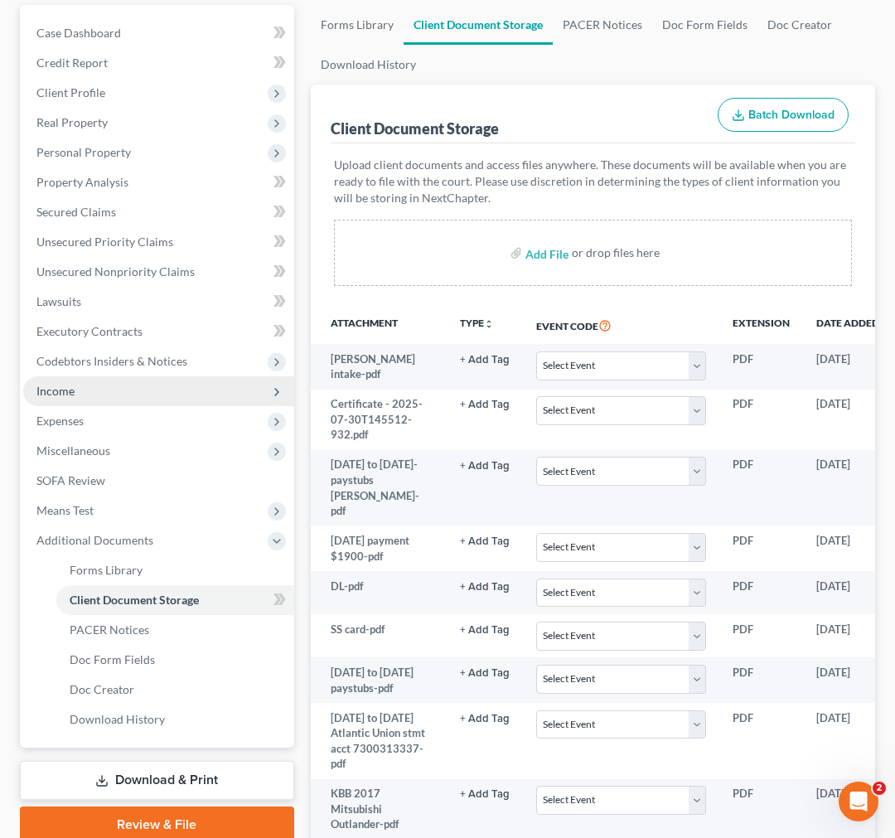
click at [80, 395] on span "Income" at bounding box center [158, 391] width 271 height 30
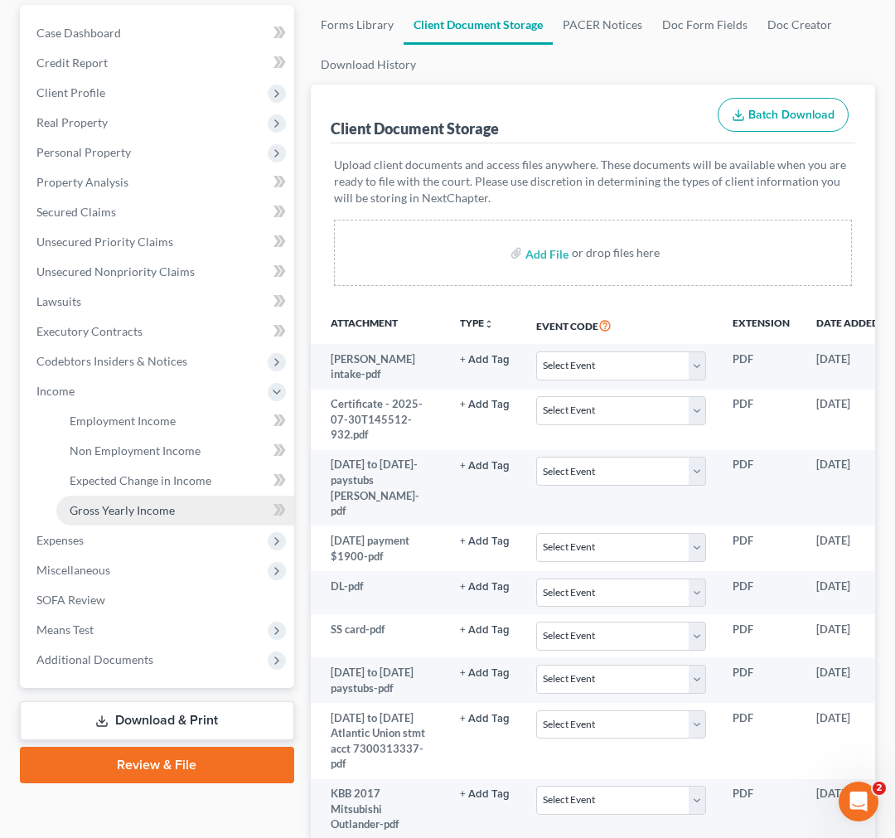
click at [108, 503] on span "Gross Yearly Income" at bounding box center [122, 510] width 105 height 14
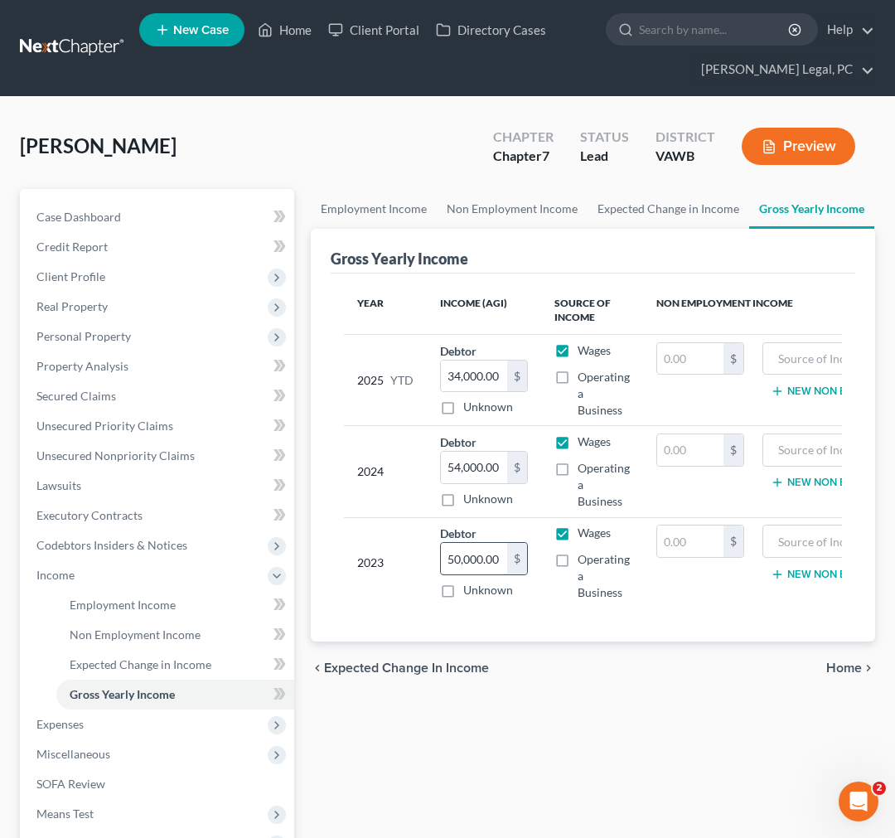
click at [467, 560] on input "50,000.00" at bounding box center [474, 558] width 66 height 31
click at [467, 559] on input "50,000.00" at bounding box center [474, 558] width 66 height 31
type input "52,910.00"
click at [456, 464] on input "54,000.00" at bounding box center [474, 467] width 66 height 31
type input "58,096.00"
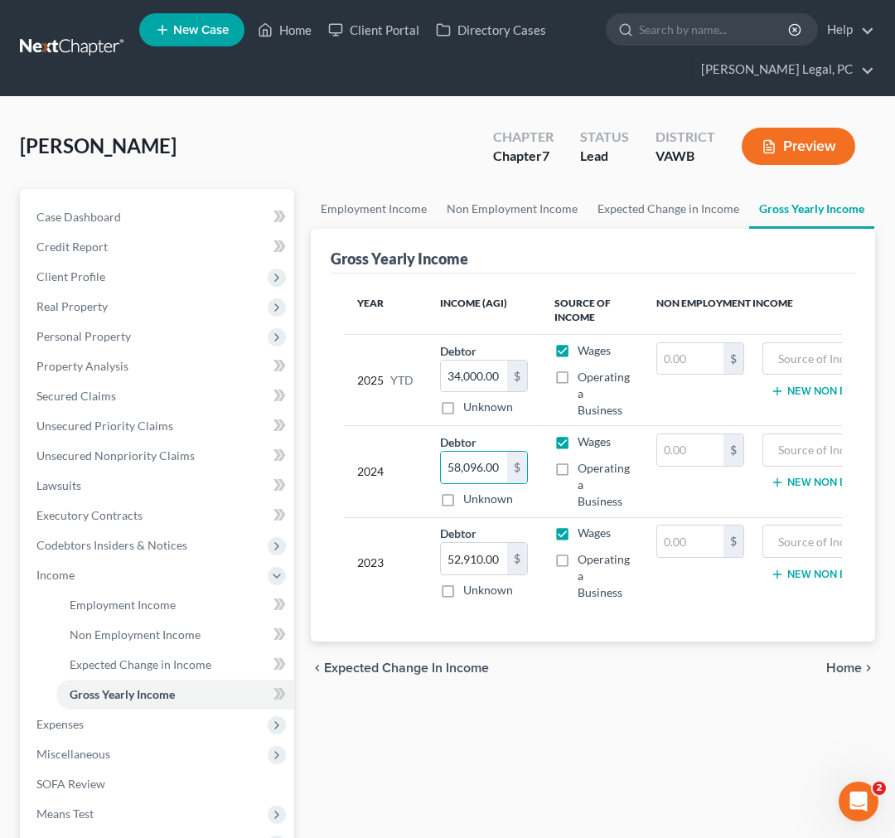
click at [677, 724] on div "Employment Income Non Employment Income Expected Change in Income Gross Yearly …" at bounding box center [593, 578] width 581 height 778
click at [81, 332] on span "Personal Property" at bounding box center [83, 336] width 94 height 14
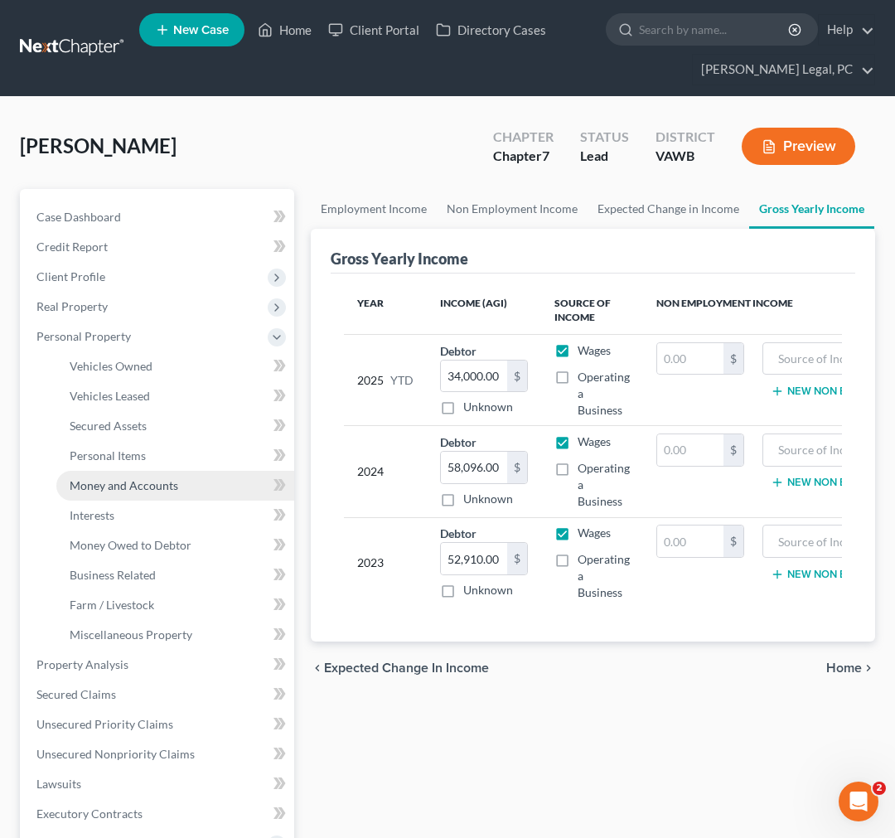
click at [131, 487] on span "Money and Accounts" at bounding box center [124, 485] width 109 height 14
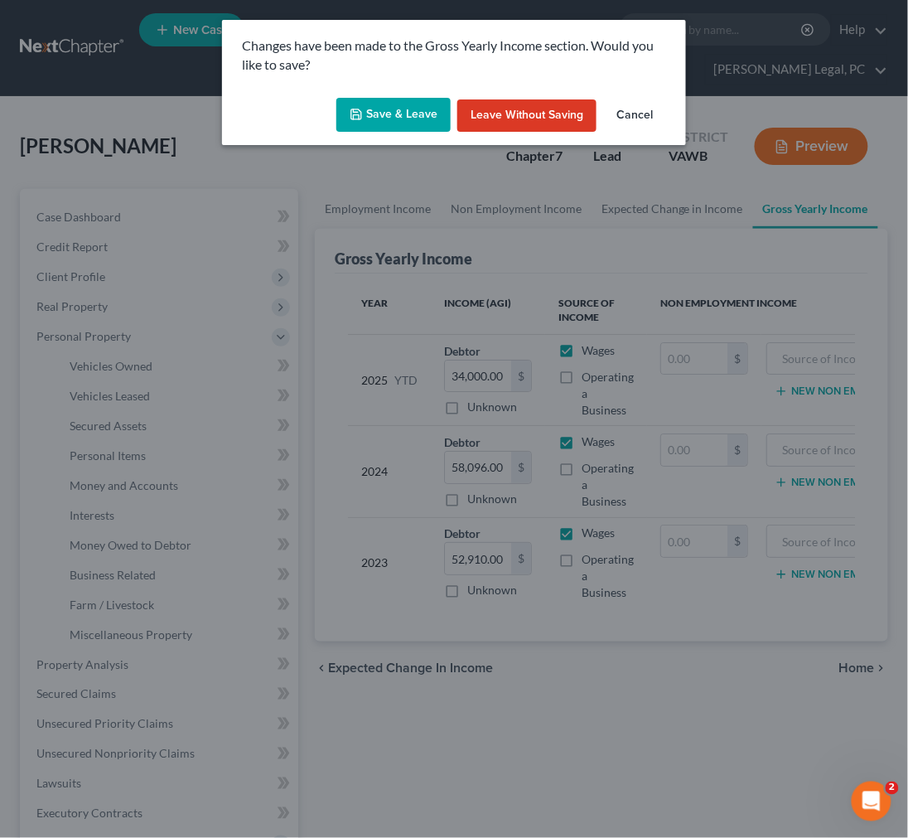
click at [414, 113] on button "Save & Leave" at bounding box center [394, 115] width 114 height 35
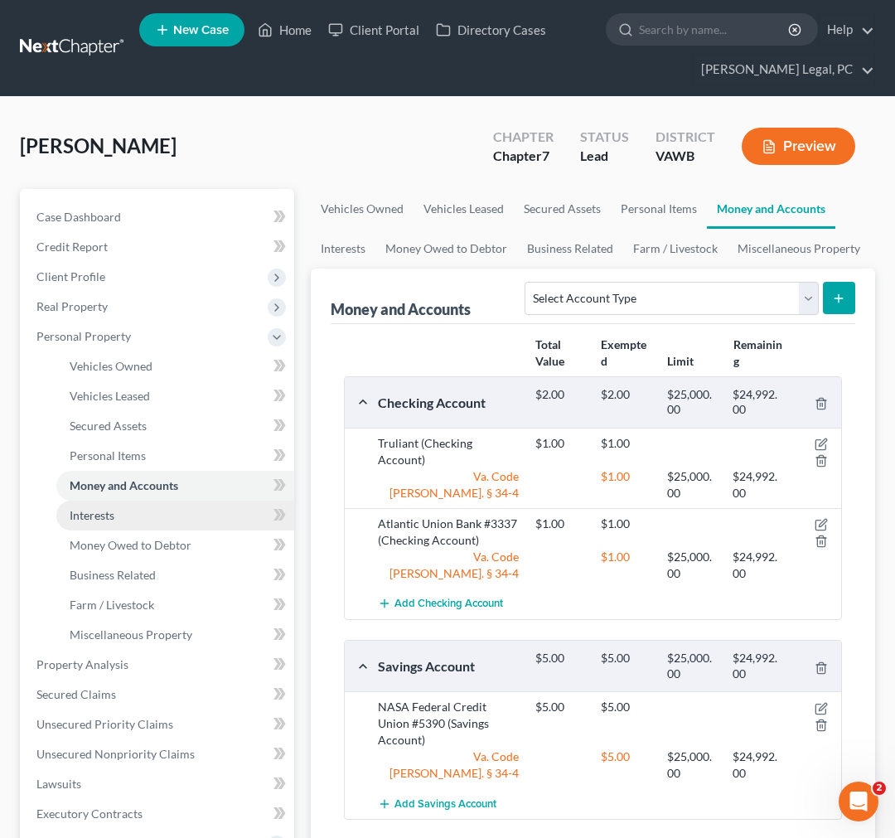
click at [95, 515] on span "Interests" at bounding box center [92, 515] width 45 height 14
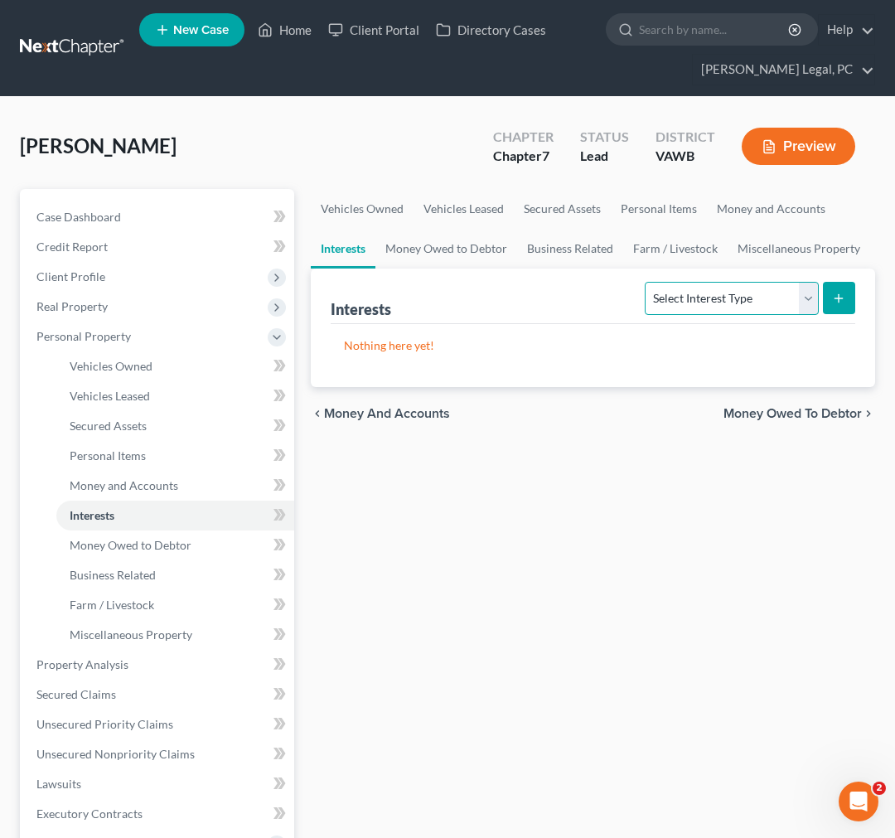
click at [752, 300] on select "Select Interest Type 401K Annuity Bond Education IRA Government Bond Government…" at bounding box center [731, 298] width 173 height 33
drag, startPoint x: 414, startPoint y: 683, endPoint x: 419, endPoint y: 671, distance: 12.6
click at [414, 683] on div "Vehicles Owned Vehicles Leased Secured Assets Personal Items Money and Accounts…" at bounding box center [593, 667] width 581 height 957
click at [846, 415] on span "Money Owed to Debtor" at bounding box center [793, 413] width 138 height 13
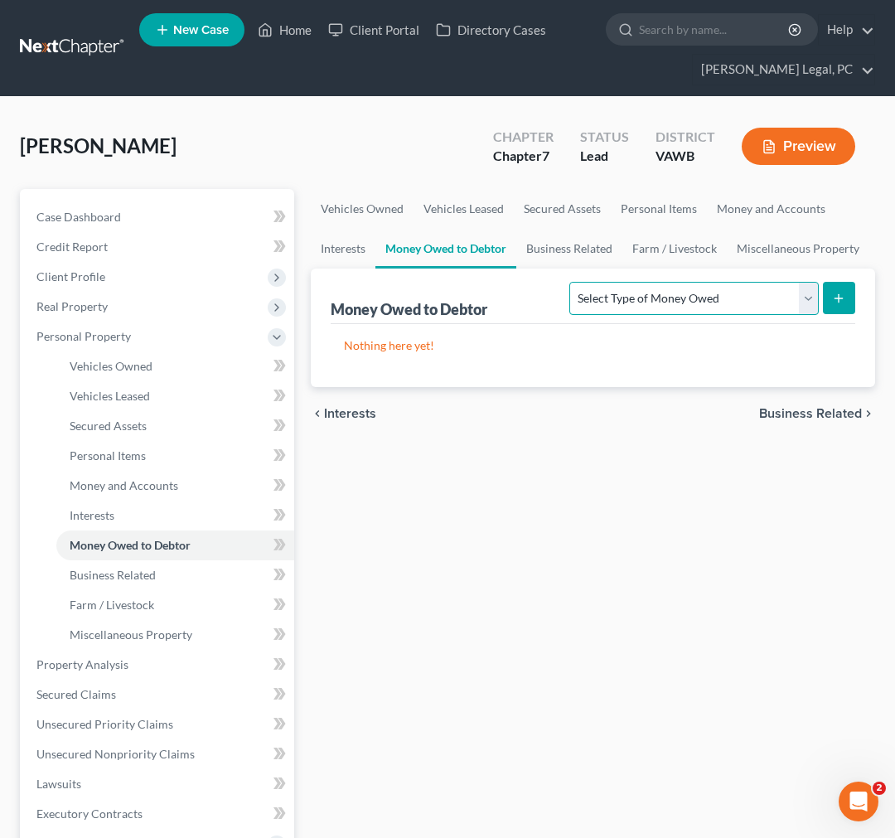
click at [748, 303] on select "Select Type of Money Owed Accounts Receivable Alimony Child Support Claims Agai…" at bounding box center [693, 298] width 249 height 33
select select "equitable_or_future_interests"
click at [573, 282] on select "Select Type of Money Owed Accounts Receivable Alimony Child Support Claims Agai…" at bounding box center [693, 298] width 249 height 33
click at [830, 300] on button "submit" at bounding box center [839, 298] width 32 height 32
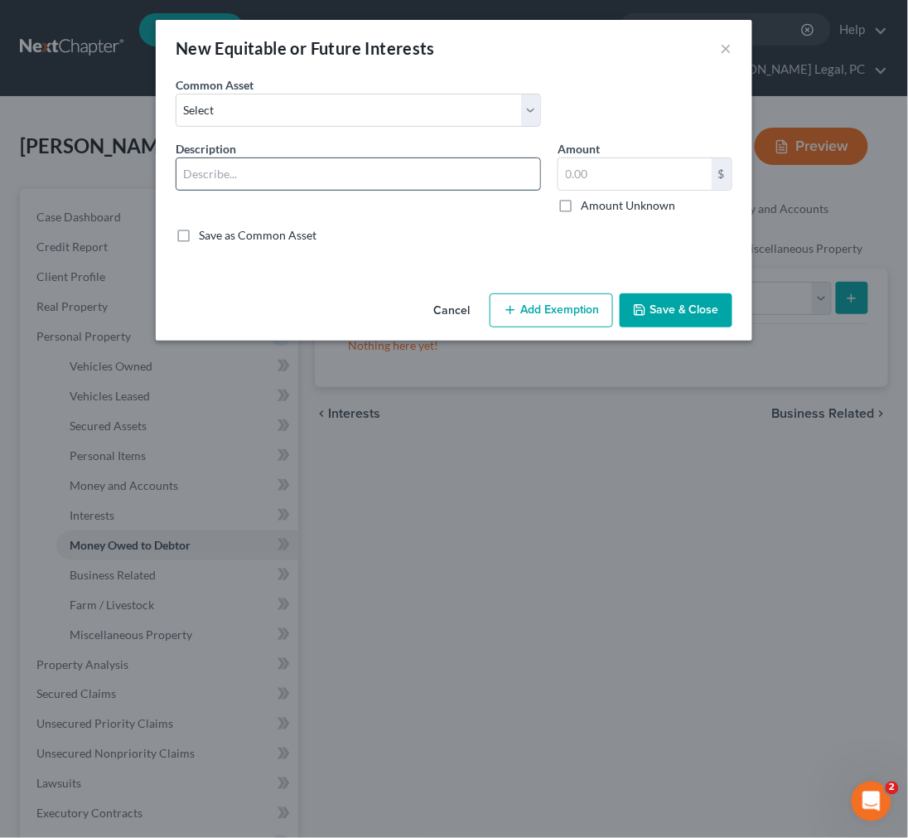
click at [370, 174] on input "text" at bounding box center [359, 173] width 364 height 31
click at [424, 172] on input "Inchoate Interest in Inheritance Property *Debtor understands that if he or she…" at bounding box center [359, 173] width 364 height 31
type input "Inchoate interest in inheritance property *Debtor understands that if she becom…"
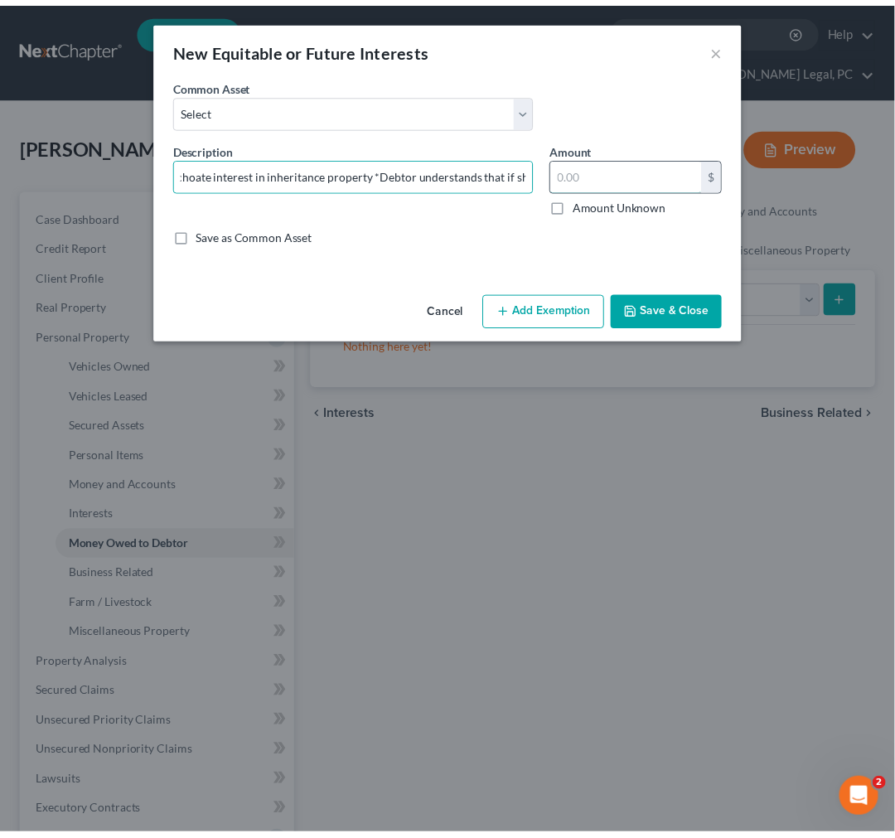
scroll to position [0, 0]
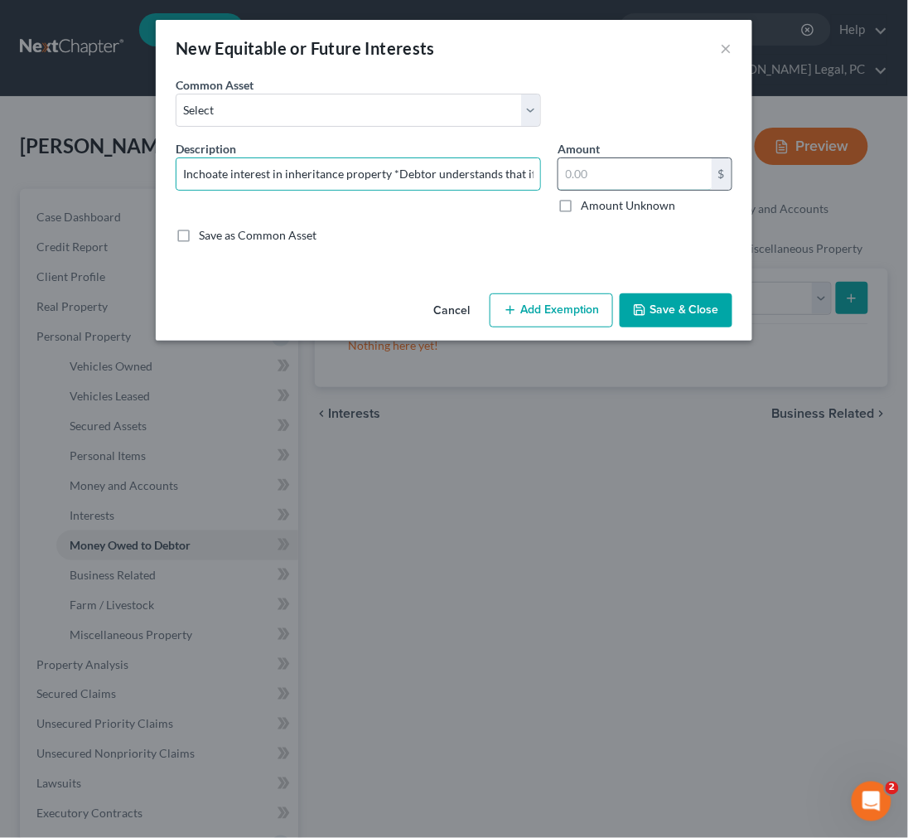
click at [611, 168] on input "text" at bounding box center [635, 173] width 153 height 31
type input "1.00"
click at [553, 319] on button "Add Exemption" at bounding box center [551, 310] width 123 height 35
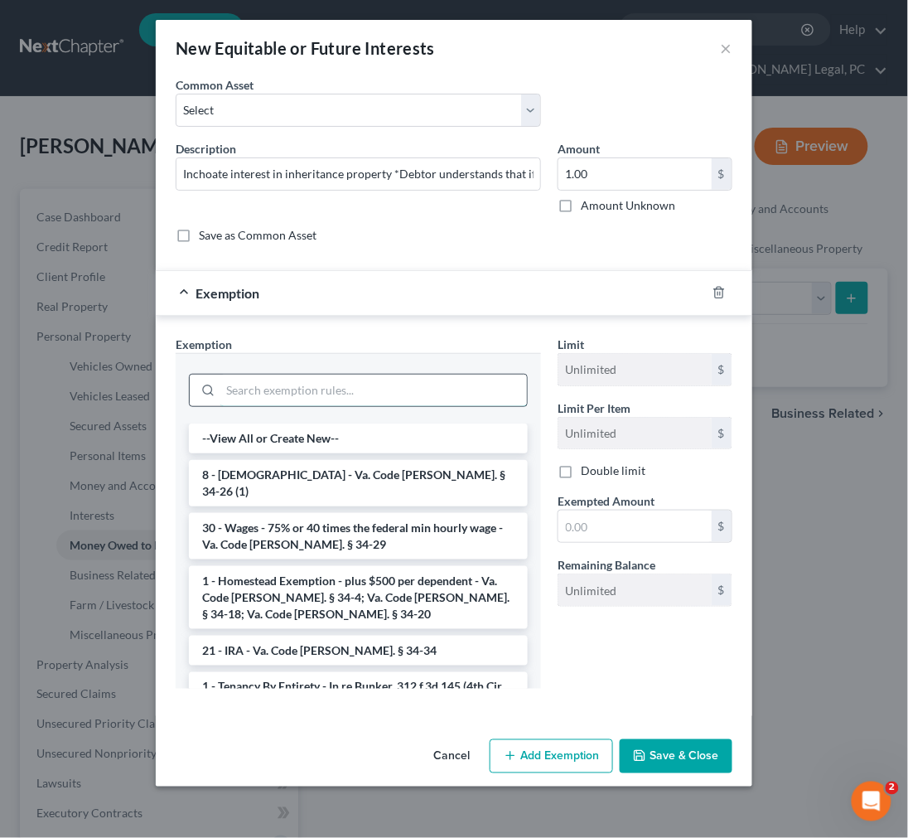
click at [395, 388] on input "search" at bounding box center [373, 390] width 307 height 31
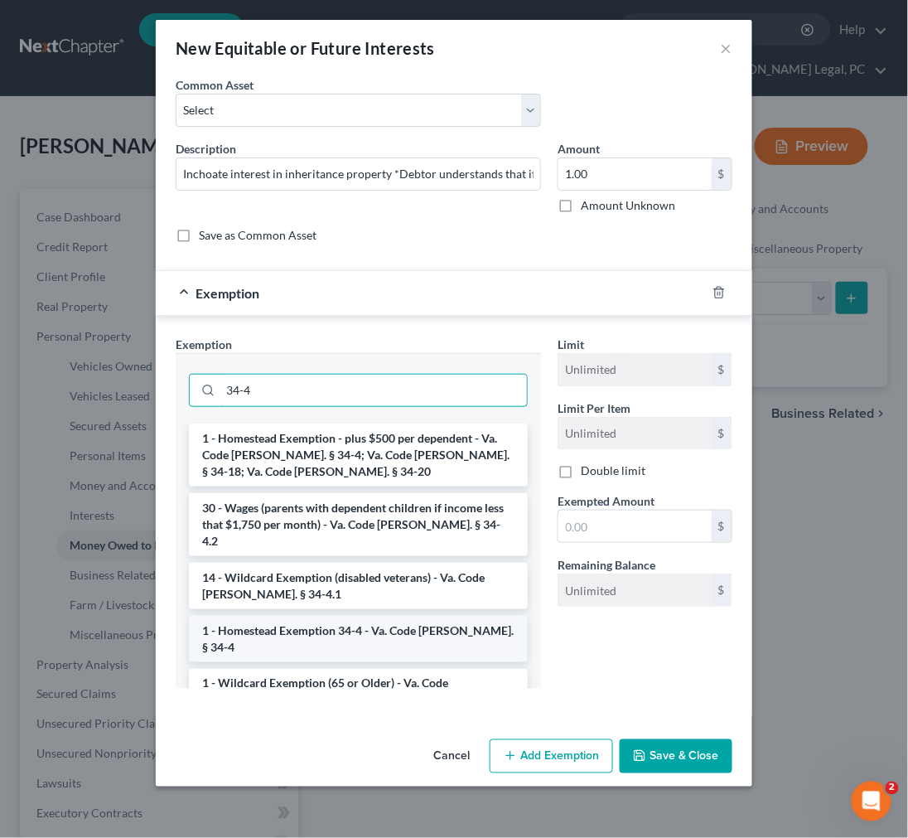
type input "34-4"
click at [378, 616] on li "1 - Homestead Exemption 34-4 - Va. Code Ann. § 34-4" at bounding box center [358, 639] width 339 height 46
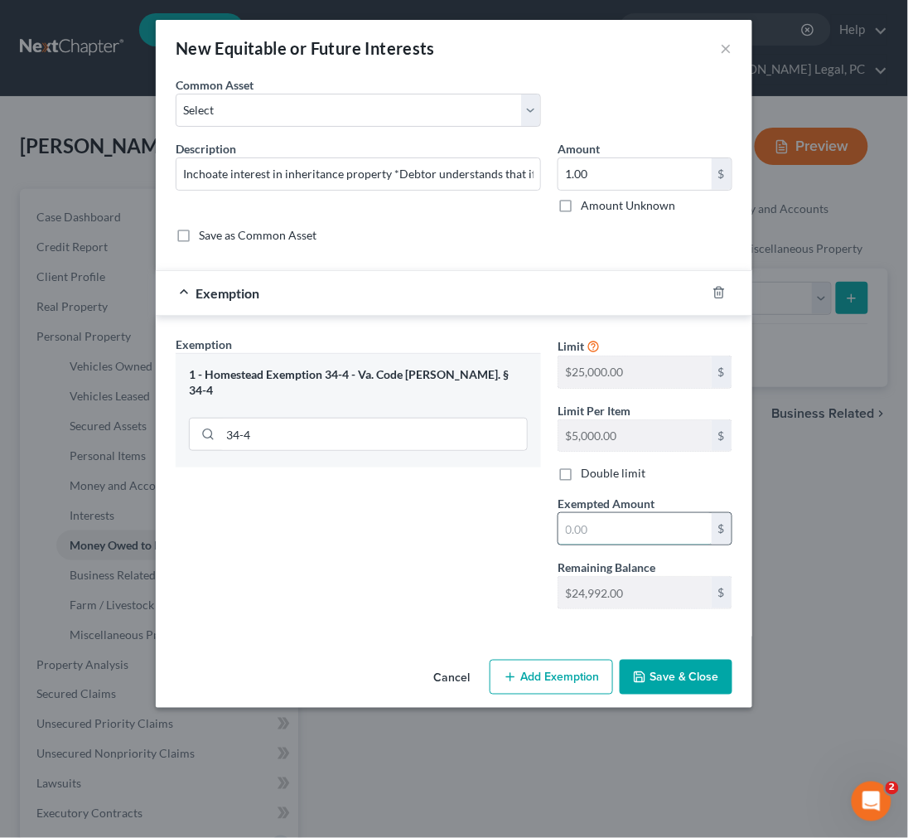
click at [589, 523] on input "text" at bounding box center [635, 528] width 153 height 31
type input "1.00"
click at [664, 675] on button "Save & Close" at bounding box center [676, 677] width 113 height 35
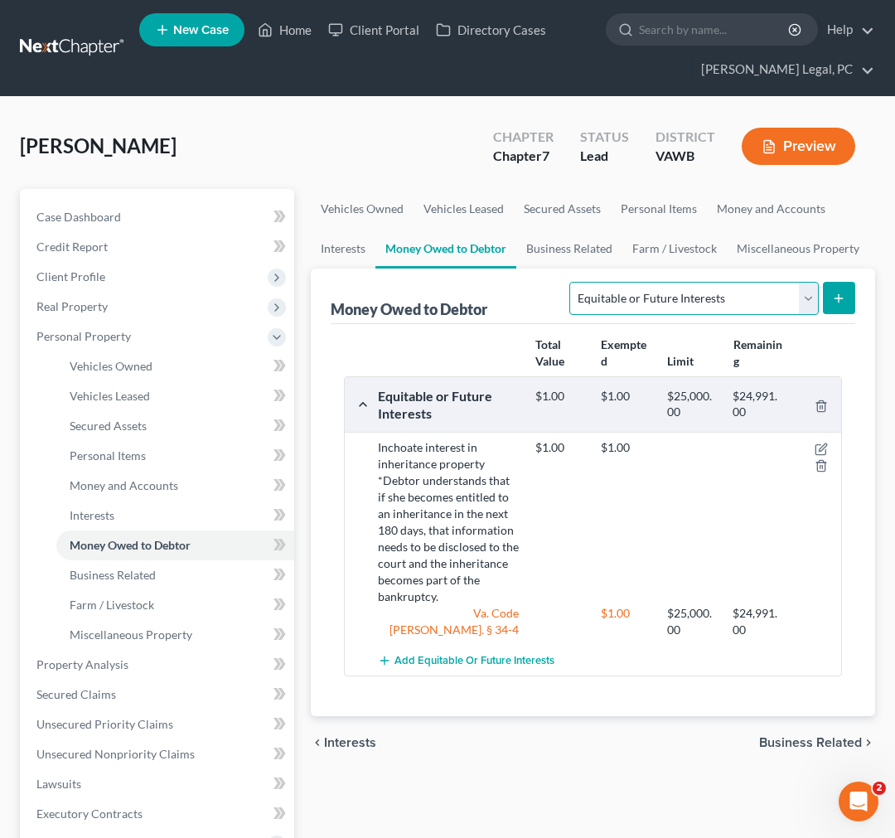
click at [810, 303] on select "Select Type of Money Owed Accounts Receivable Alimony Child Support Claims Agai…" at bounding box center [693, 298] width 249 height 33
select select "expected_tax_refund"
click at [569, 282] on select "Select Type of Money Owed Accounts Receivable Alimony Child Support Claims Agai…" at bounding box center [693, 298] width 249 height 33
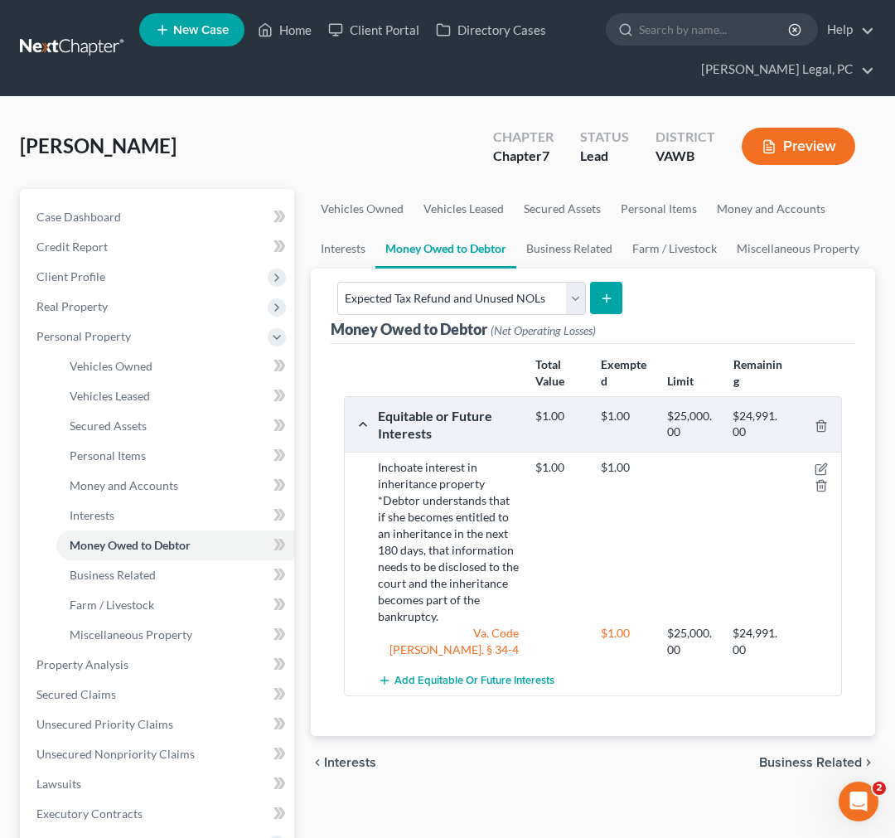
click at [600, 293] on icon "submit" at bounding box center [606, 298] width 13 height 13
select select "0"
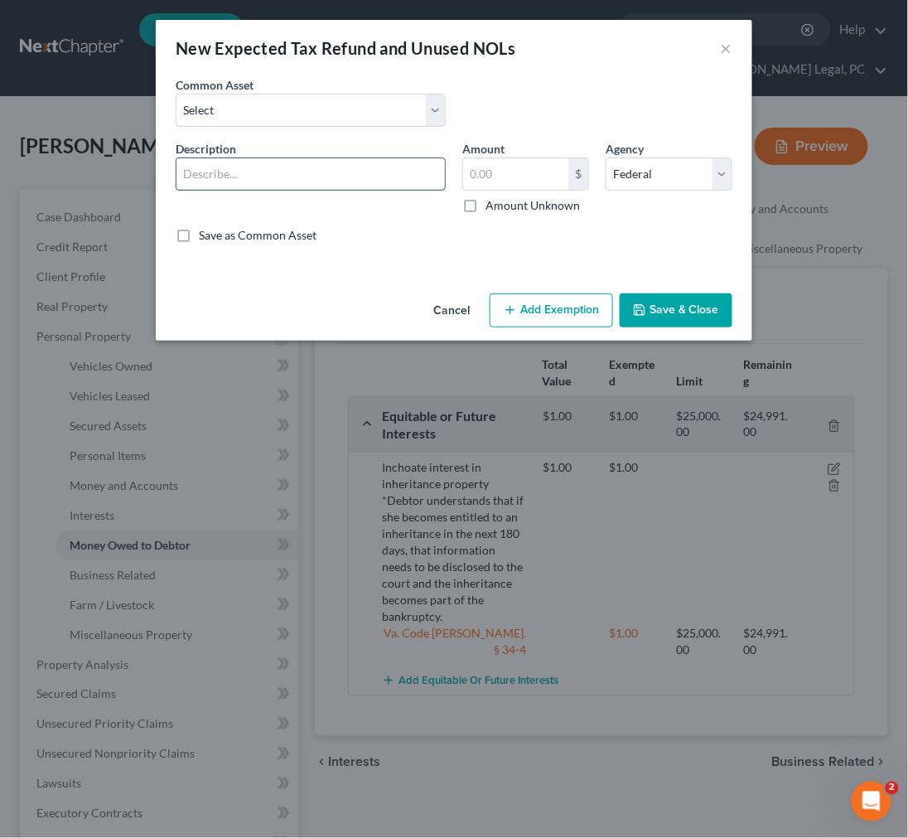
click at [384, 181] on input "text" at bounding box center [311, 173] width 269 height 31
type input "2025 prorata federal tax refund"
click at [512, 166] on input "text" at bounding box center [515, 173] width 105 height 31
type input "1.00"
click at [369, 174] on input "2025 prorata federal tax refund" at bounding box center [311, 173] width 269 height 31
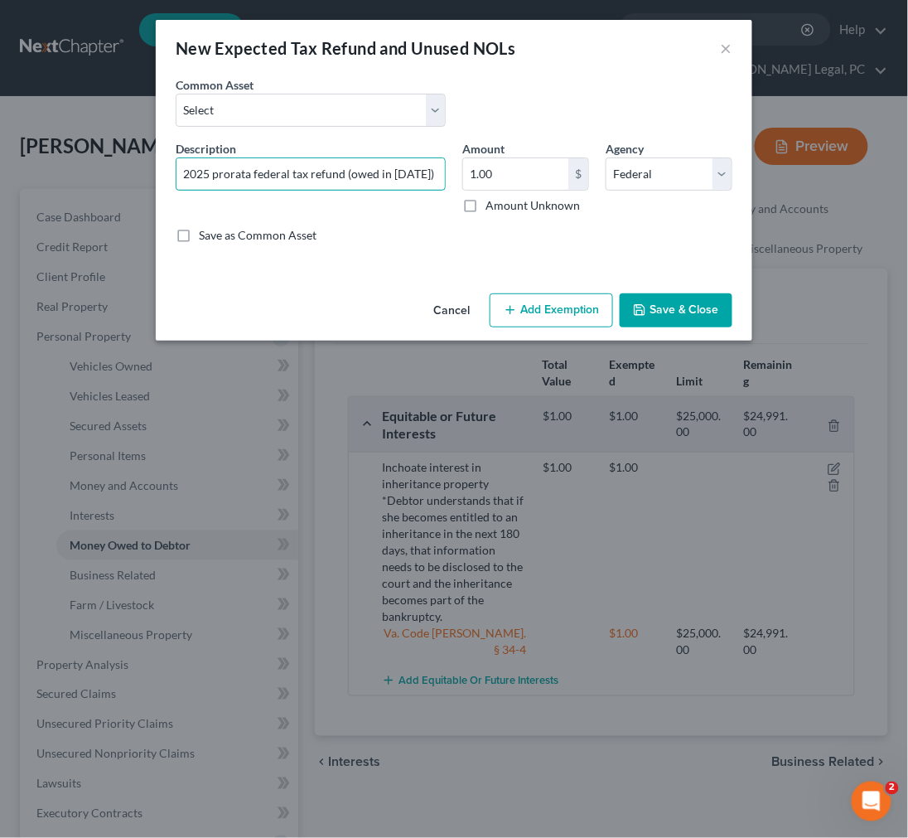
type input "2025 prorata federal tax refund (owed in 2024)"
click at [572, 317] on button "Add Exemption" at bounding box center [551, 310] width 123 height 35
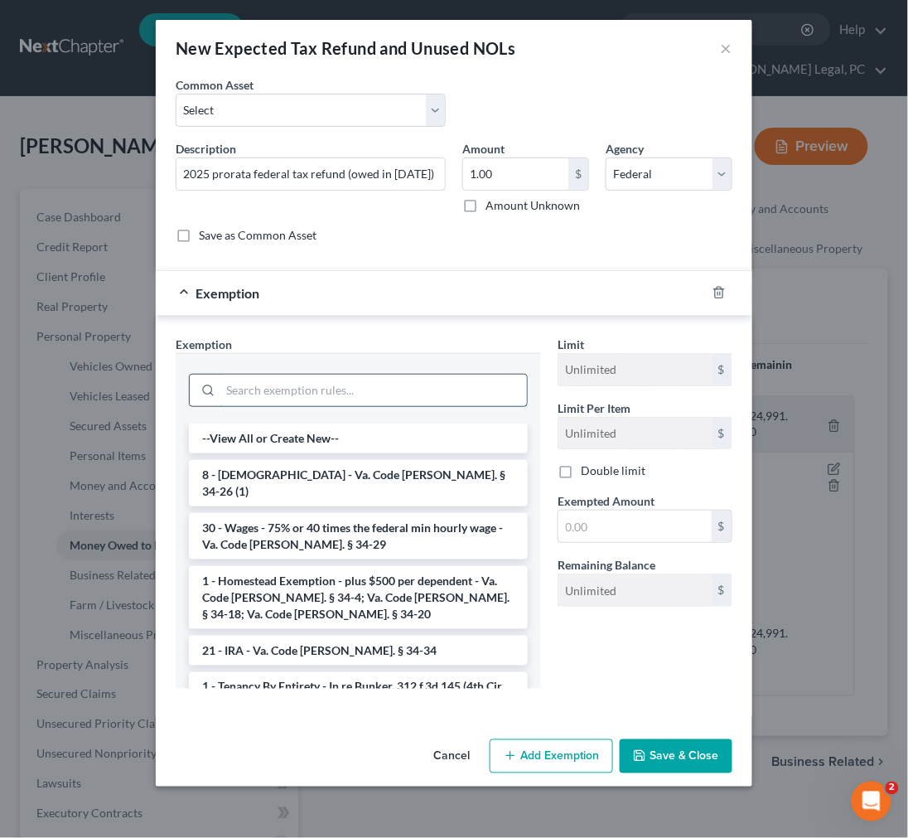
click at [365, 393] on input "search" at bounding box center [373, 390] width 307 height 31
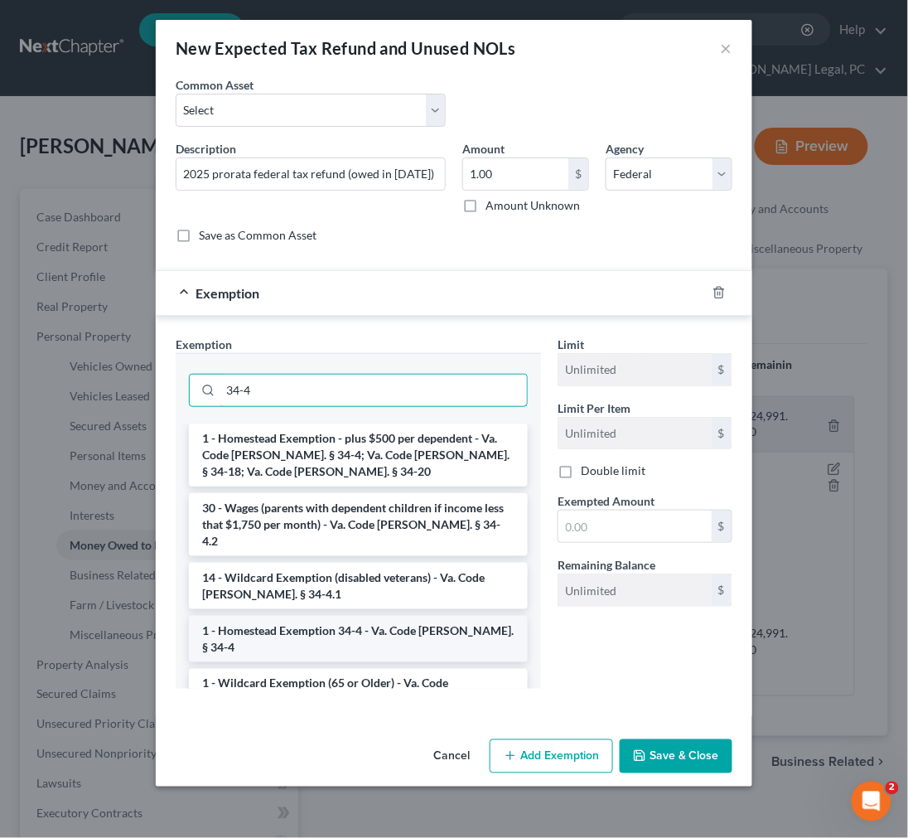
type input "34-4"
click at [329, 616] on li "1 - Homestead Exemption 34-4 - Va. Code Ann. § 34-4" at bounding box center [358, 639] width 339 height 46
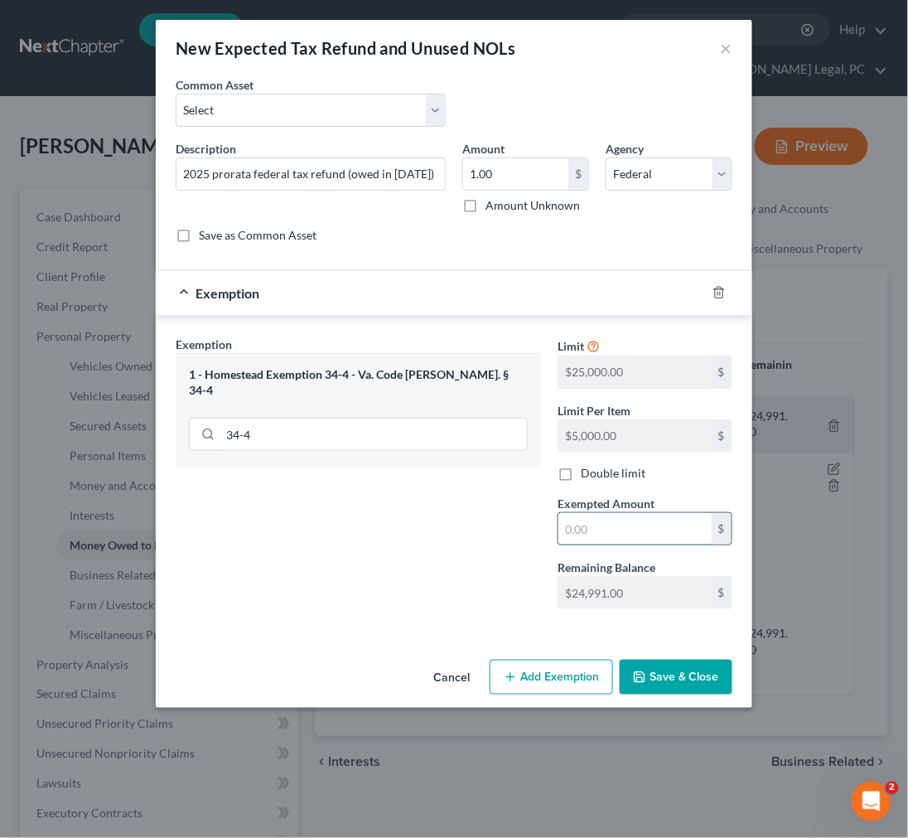
click at [577, 537] on input "text" at bounding box center [635, 528] width 153 height 31
type input "1.00"
click at [666, 675] on button "Save & Close" at bounding box center [676, 677] width 113 height 35
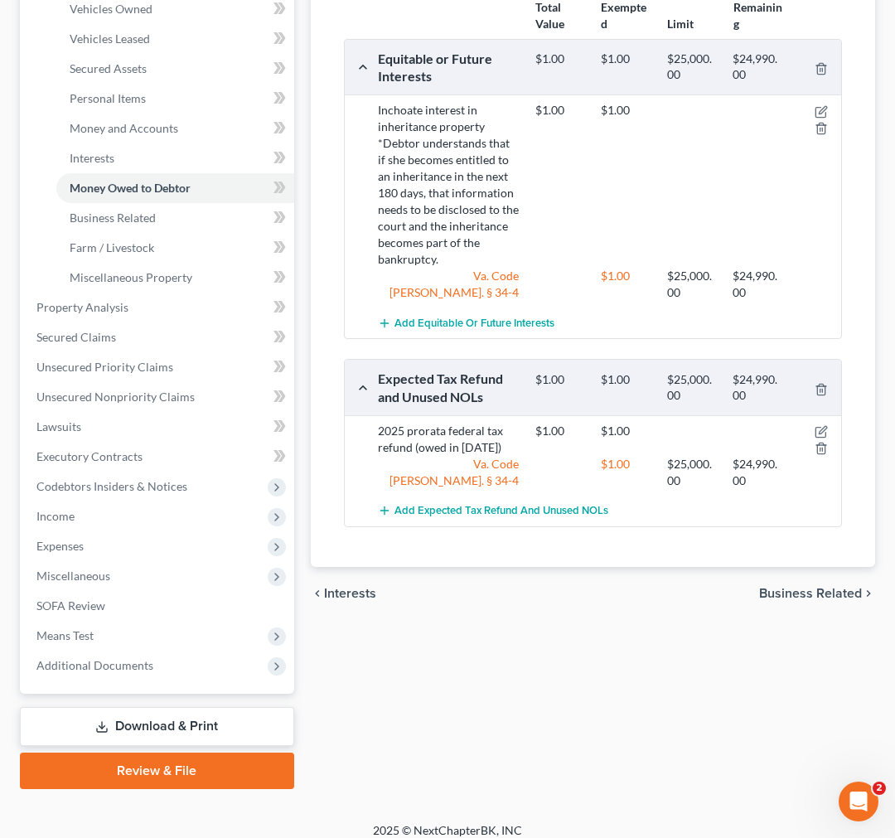
scroll to position [369, 0]
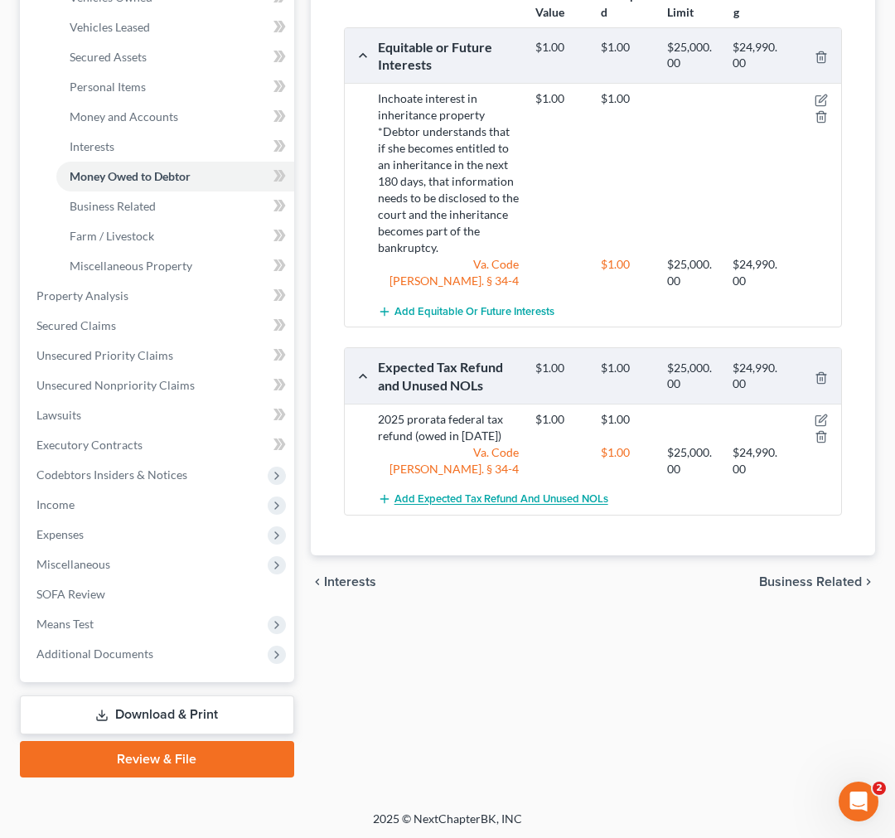
click at [469, 498] on span "Add Expected Tax Refund and Unused NOLs" at bounding box center [502, 499] width 214 height 13
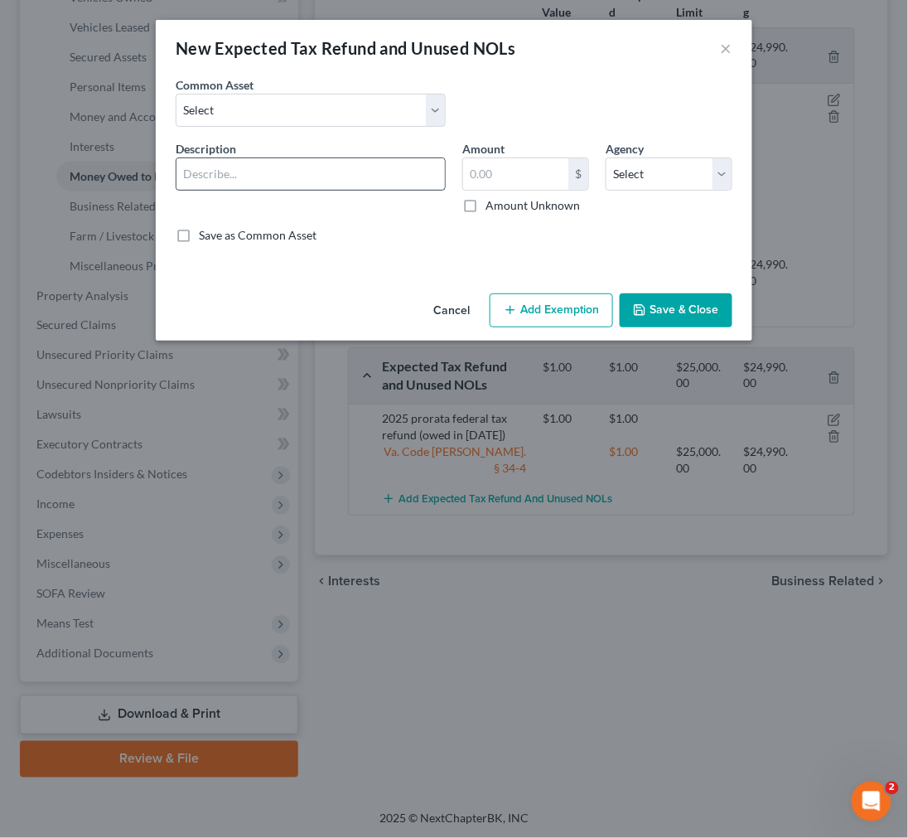
click at [321, 177] on input "text" at bounding box center [311, 173] width 269 height 31
type input "2025 prorata state tax refund"
click at [502, 177] on input "text" at bounding box center [515, 173] width 105 height 31
type input "1.99"
click at [652, 172] on select "Select Federal State Local" at bounding box center [669, 173] width 127 height 33
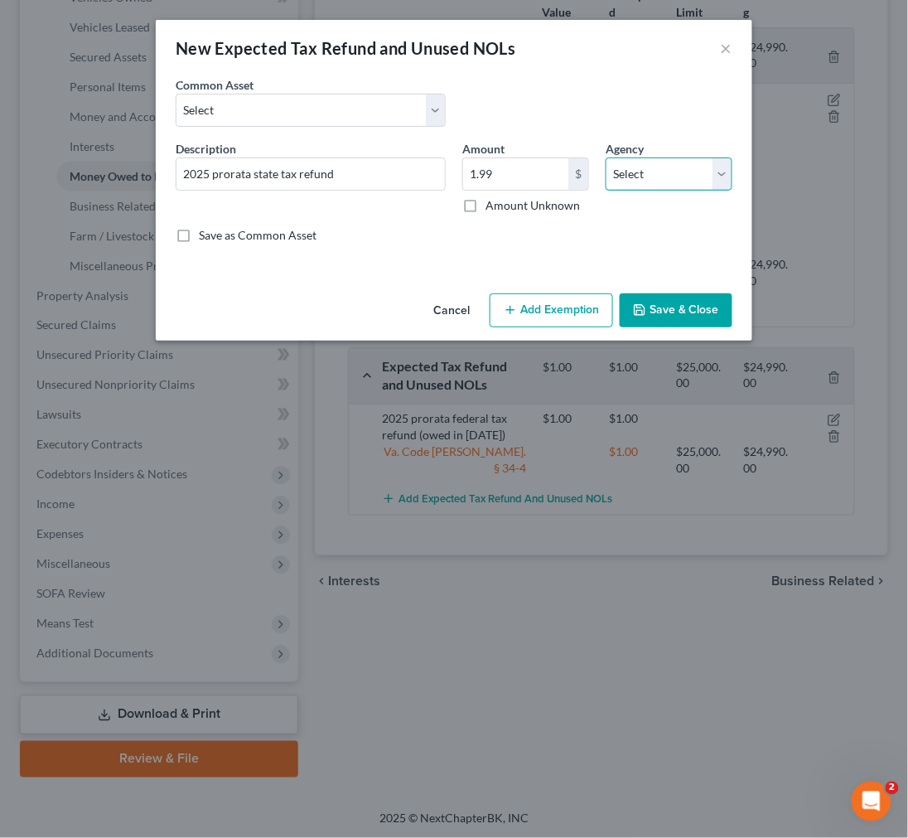
select select "1"
click at [606, 157] on select "Select Federal State Local" at bounding box center [669, 173] width 127 height 33
click at [548, 312] on button "Add Exemption" at bounding box center [551, 310] width 123 height 35
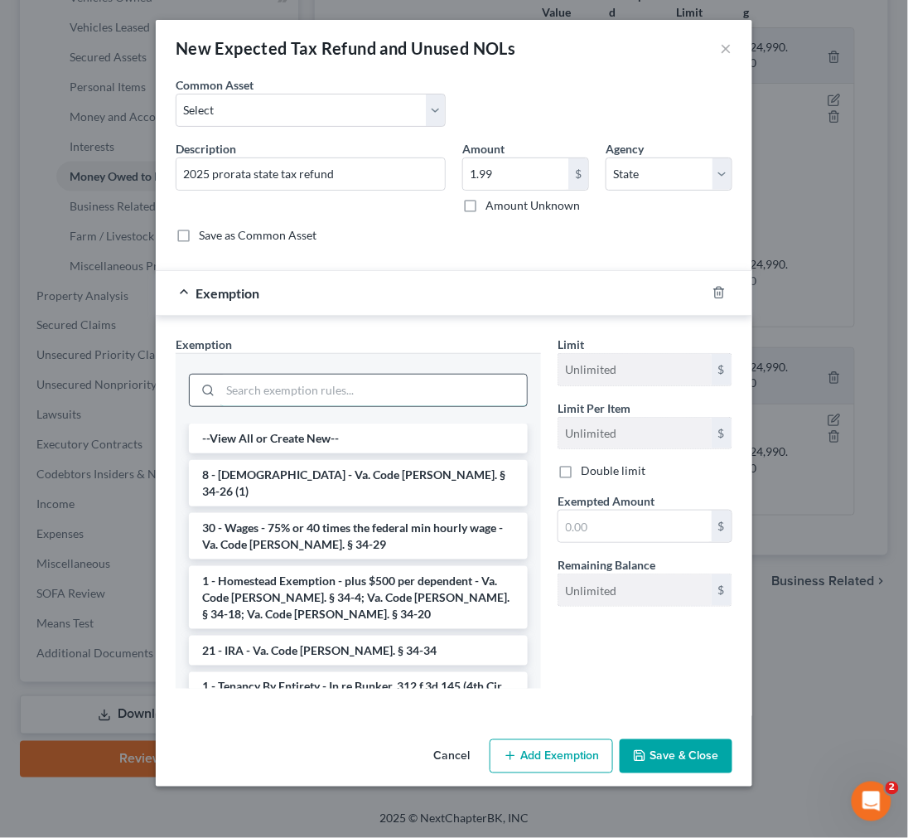
click at [429, 380] on input "search" at bounding box center [373, 390] width 307 height 31
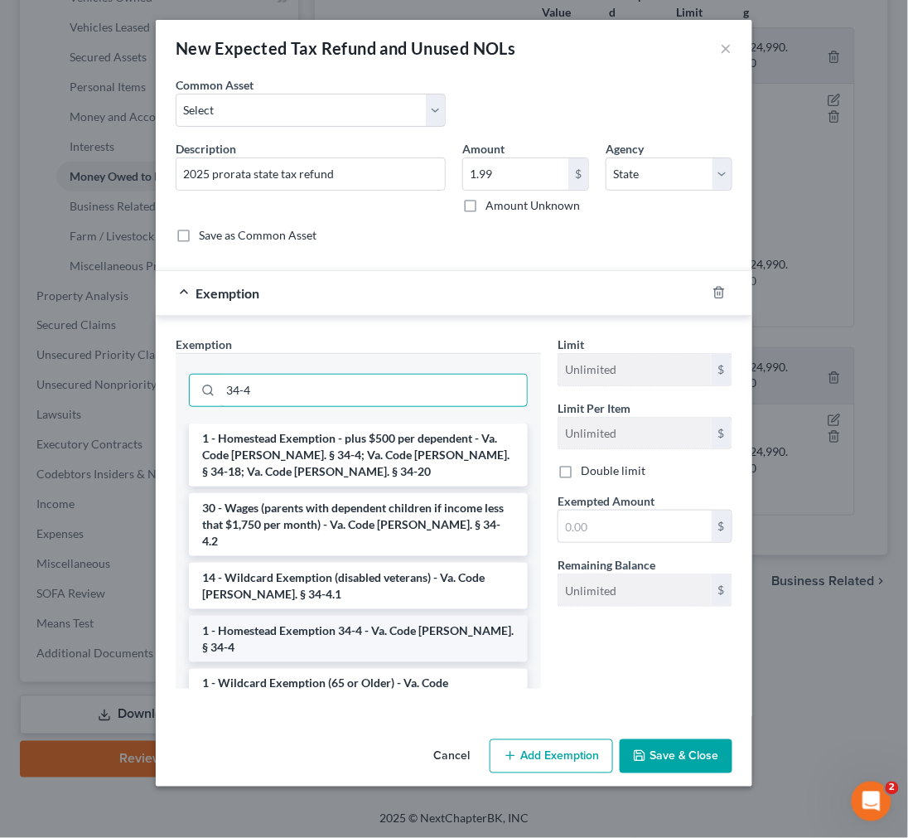
type input "34-4"
click at [368, 616] on li "1 - Homestead Exemption 34-4 - Va. Code Ann. § 34-4" at bounding box center [358, 639] width 339 height 46
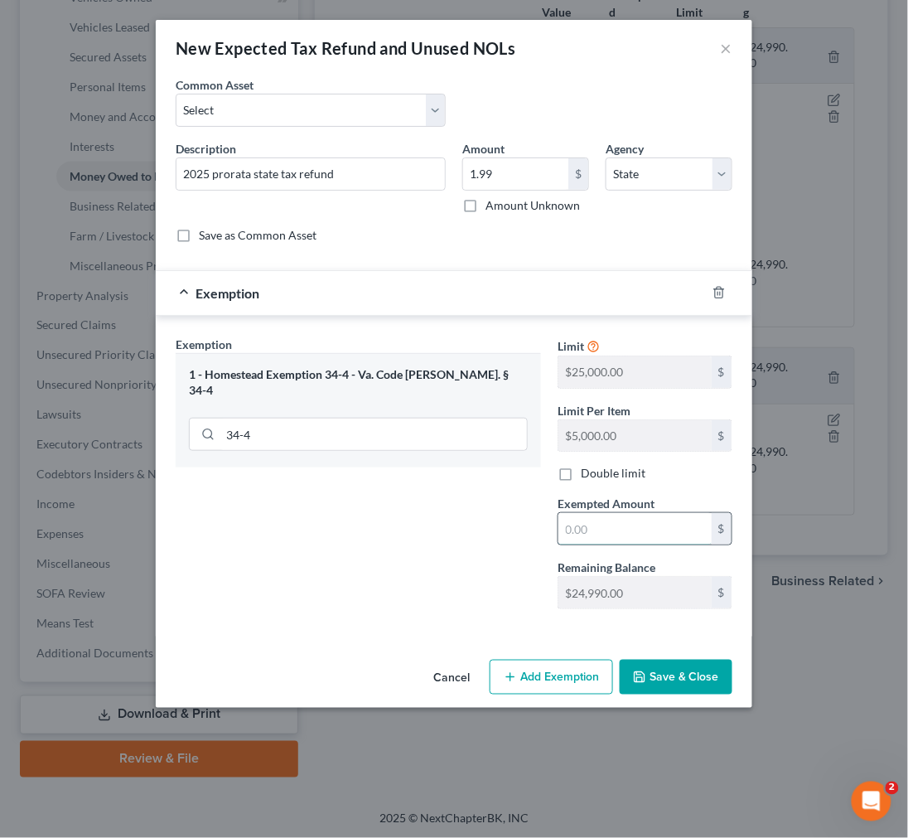
click at [569, 541] on input "text" at bounding box center [635, 528] width 153 height 31
type input "1.00"
click at [661, 677] on button "Save & Close" at bounding box center [676, 677] width 113 height 35
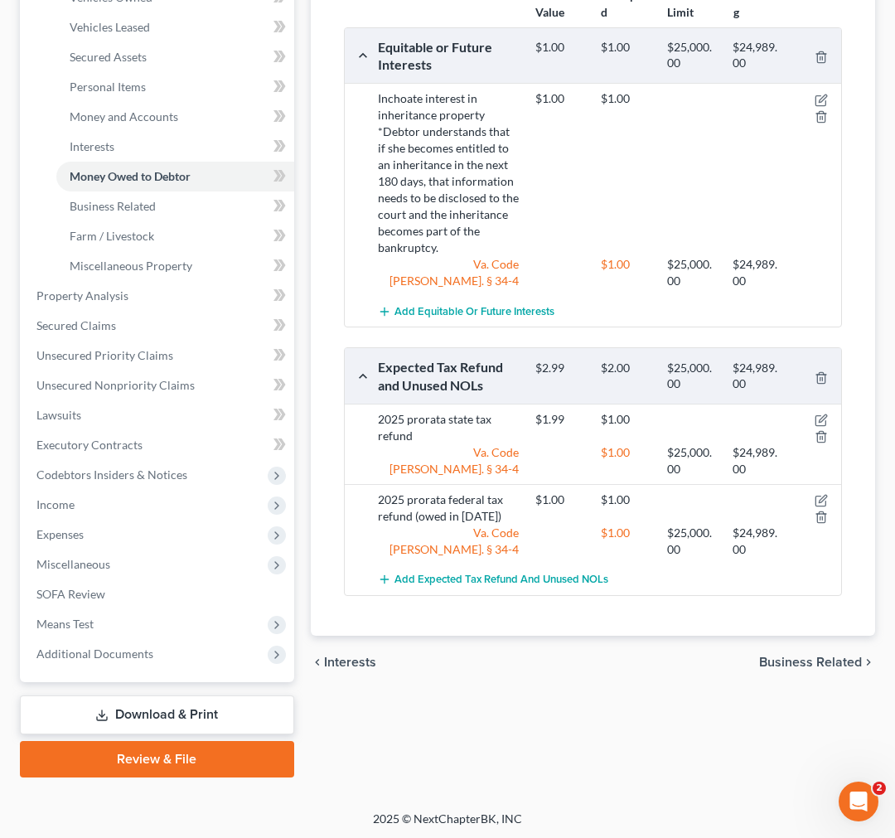
click at [574, 714] on div "Vehicles Owned Vehicles Leased Secured Assets Personal Items Money and Accounts…" at bounding box center [593, 298] width 581 height 957
click at [56, 506] on span "Income" at bounding box center [55, 504] width 38 height 14
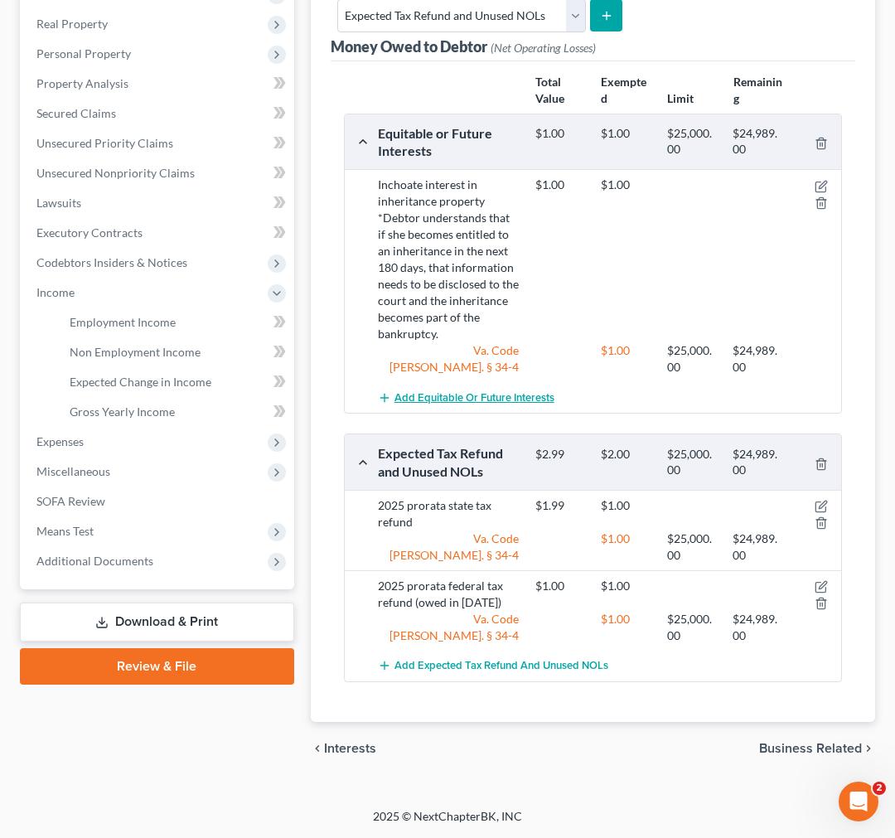
scroll to position [283, 0]
click at [104, 324] on span "Employment Income" at bounding box center [123, 322] width 106 height 14
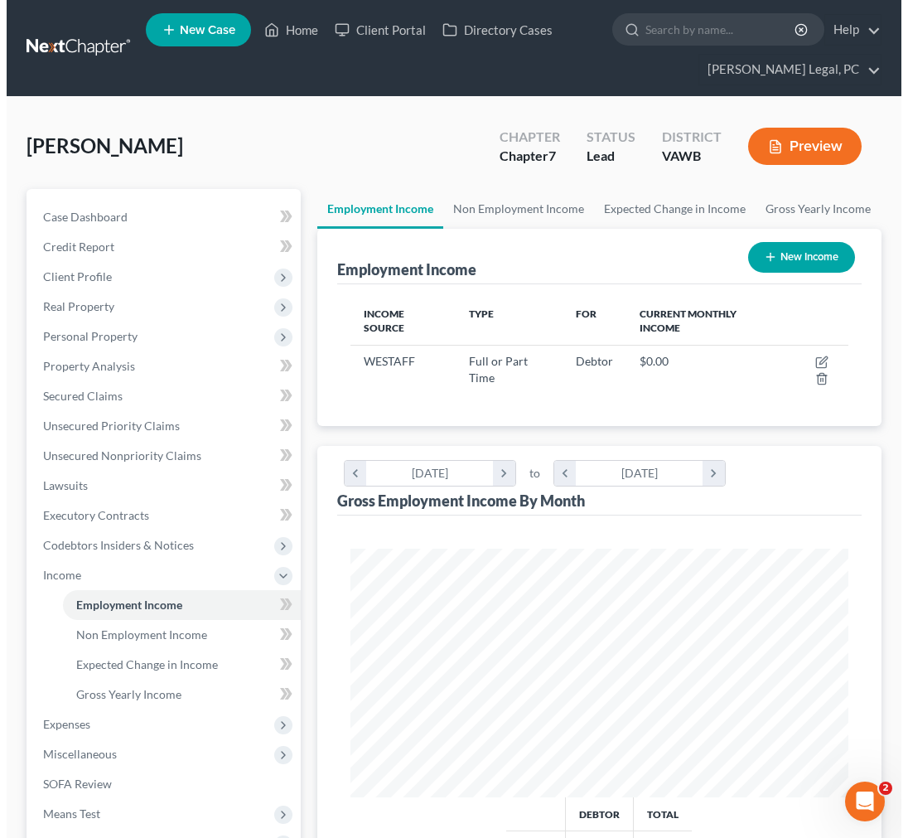
scroll to position [249, 531]
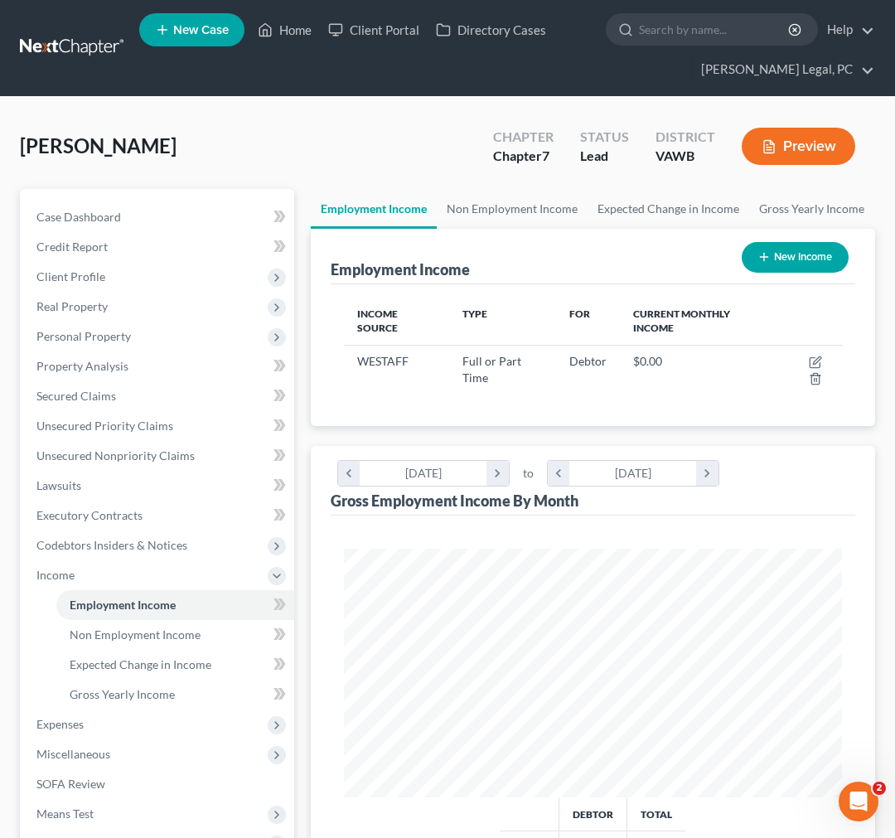
click at [773, 254] on button "New Income" at bounding box center [795, 257] width 107 height 31
select select "0"
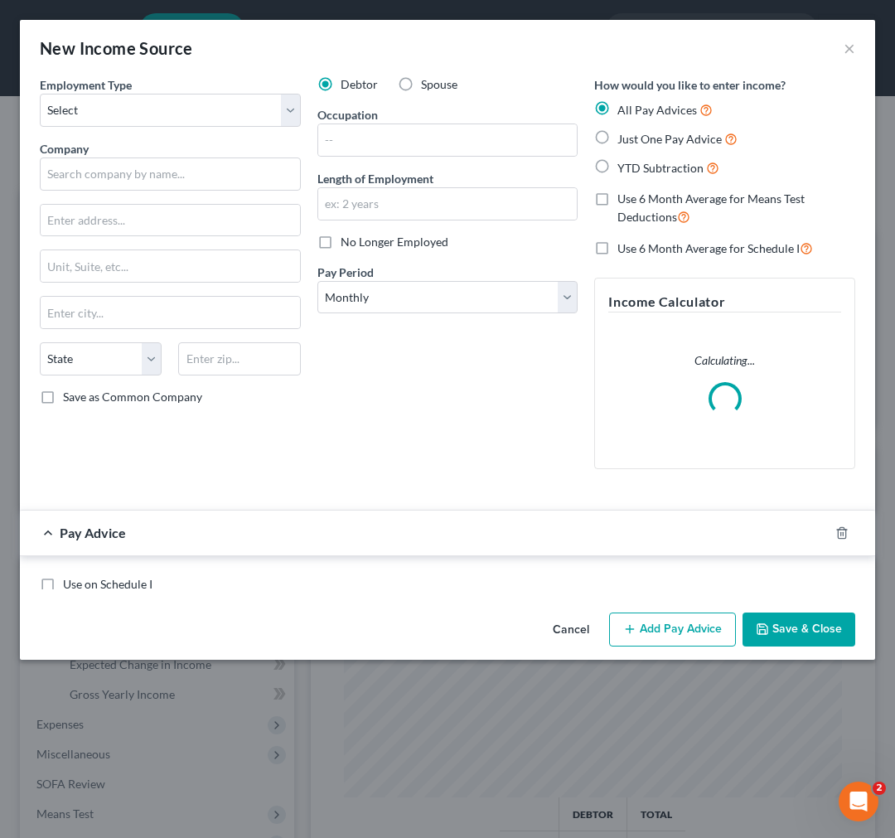
scroll to position [254, 540]
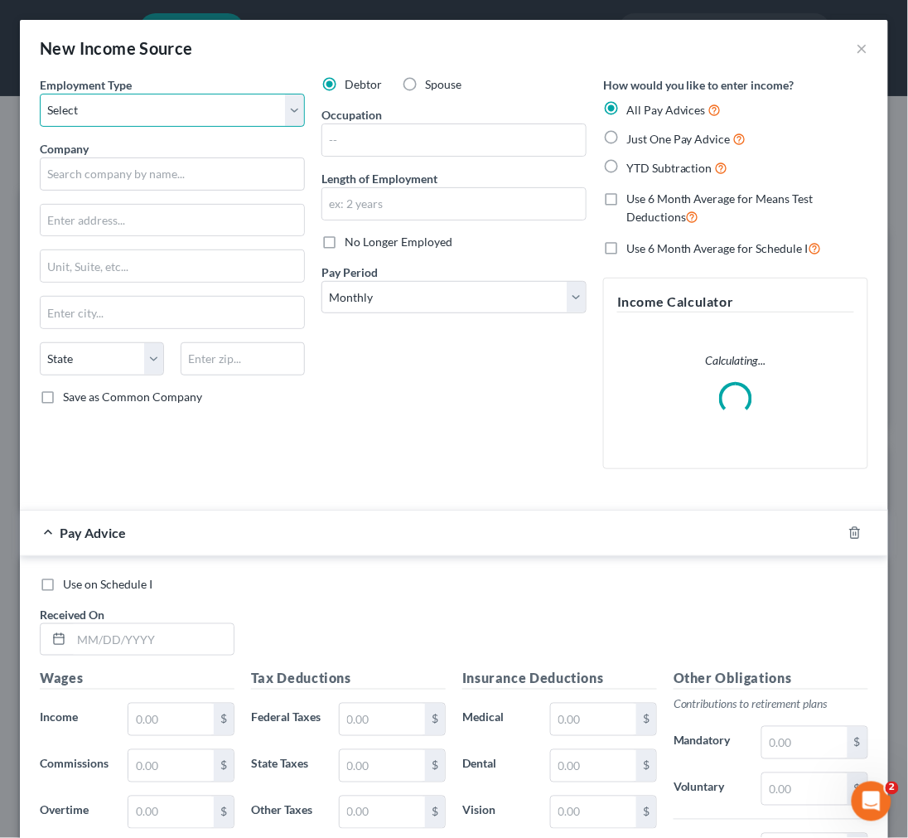
click at [242, 120] on select "Select Full or Part Time Employment Self Employment" at bounding box center [172, 110] width 265 height 33
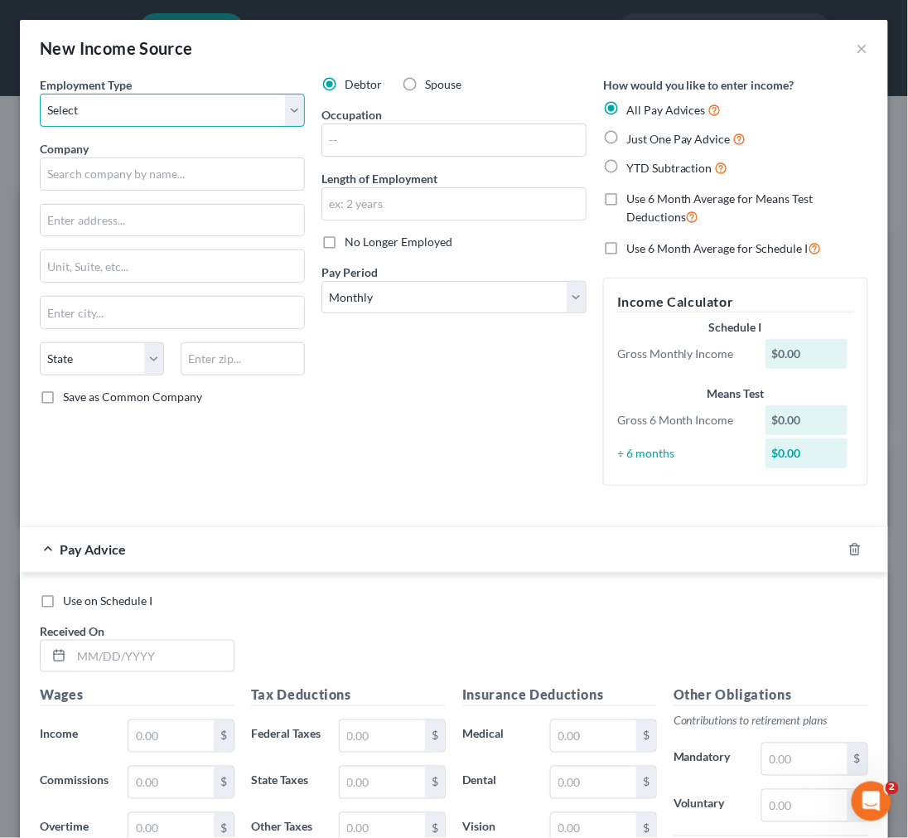
select select "0"
click at [40, 94] on select "Select Full or Part Time Employment Self Employment" at bounding box center [172, 110] width 265 height 33
click at [345, 245] on label "No Longer Employed" at bounding box center [399, 242] width 108 height 17
click at [351, 245] on input "No Longer Employed" at bounding box center [356, 239] width 11 height 11
checkbox input "true"
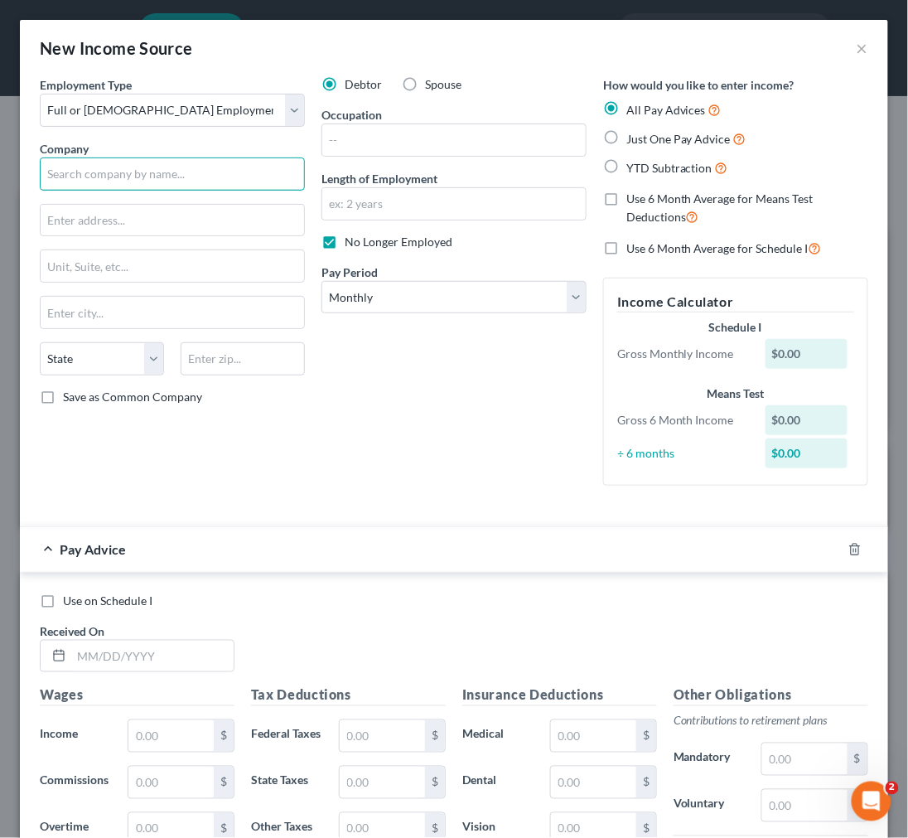
click at [153, 172] on input "text" at bounding box center [172, 173] width 265 height 33
type input "Somic America, Inc."
type input "343 E. Le Trinkle Drive"
type input "24382"
type input "Wytheville"
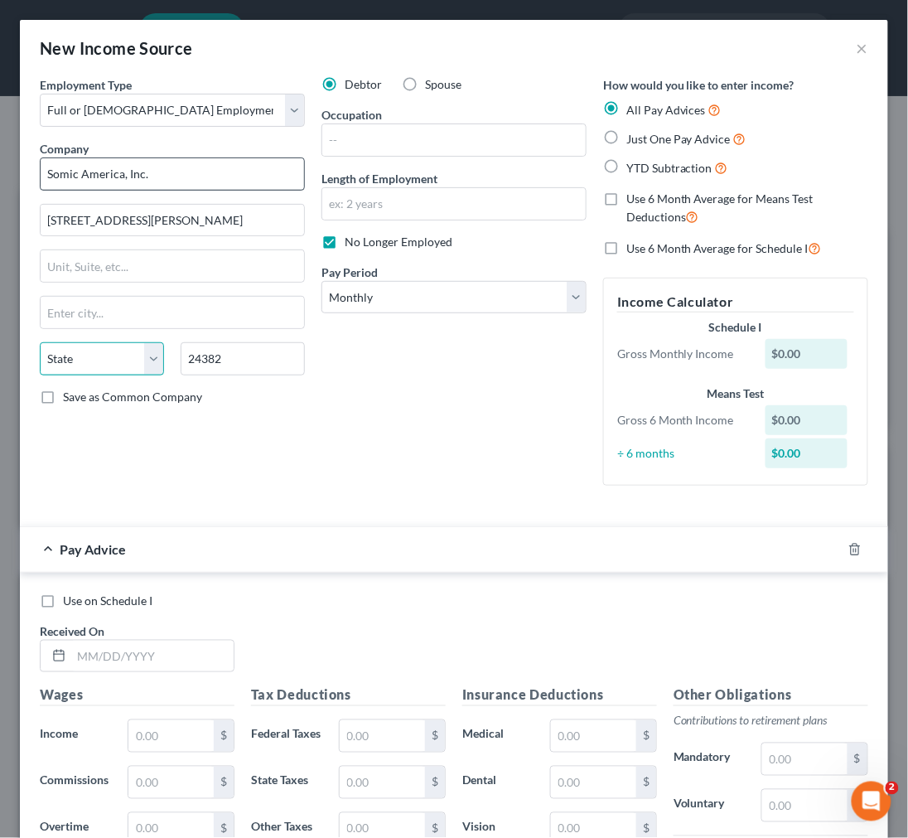
select select "48"
click at [63, 398] on label "Save as Common Company" at bounding box center [132, 397] width 139 height 17
click at [70, 398] on input "Save as Common Company" at bounding box center [75, 394] width 11 height 11
checkbox input "true"
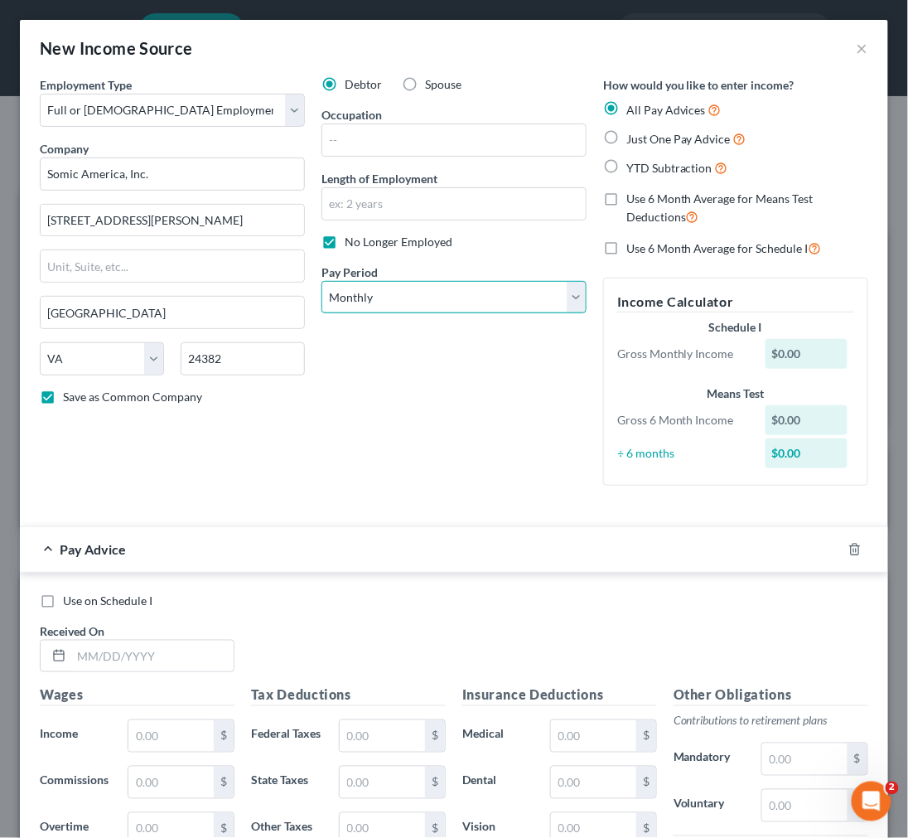
click at [485, 298] on select "Select Monthly Twice Monthly Every Other Week Weekly" at bounding box center [454, 297] width 265 height 33
select select "2"
click at [322, 281] on select "Select Monthly Twice Monthly Every Other Week Weekly" at bounding box center [454, 297] width 265 height 33
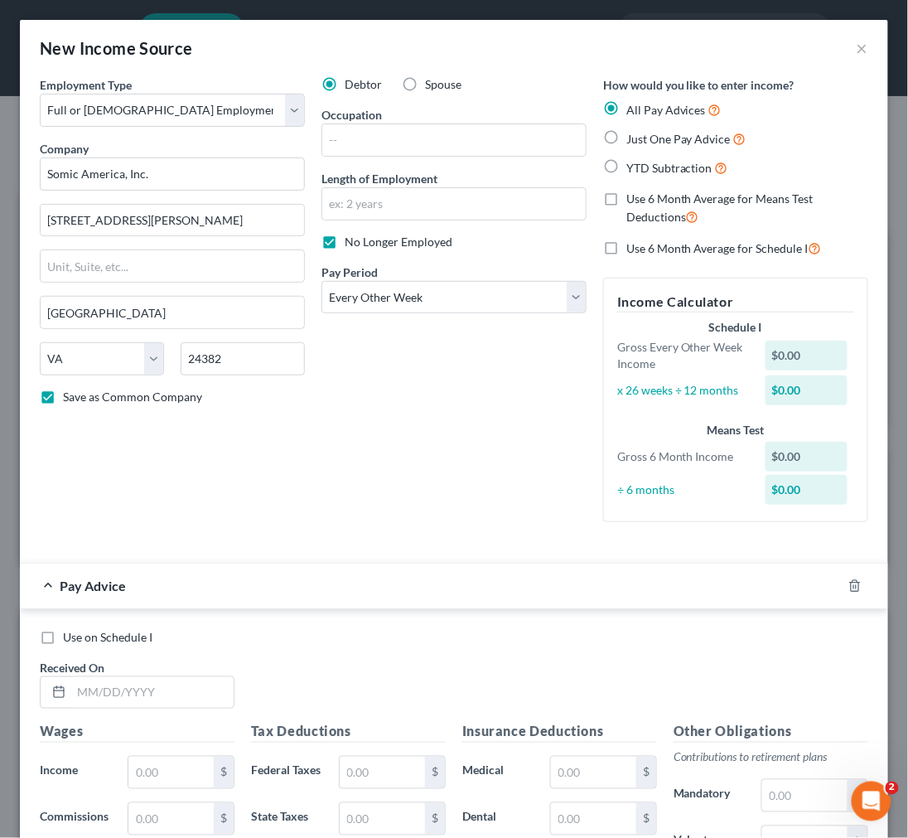
click at [532, 461] on div "Debtor Spouse Occupation Length of Employment No Longer Employed Pay Period * S…" at bounding box center [454, 305] width 282 height 459
click at [857, 50] on button "×" at bounding box center [863, 48] width 12 height 20
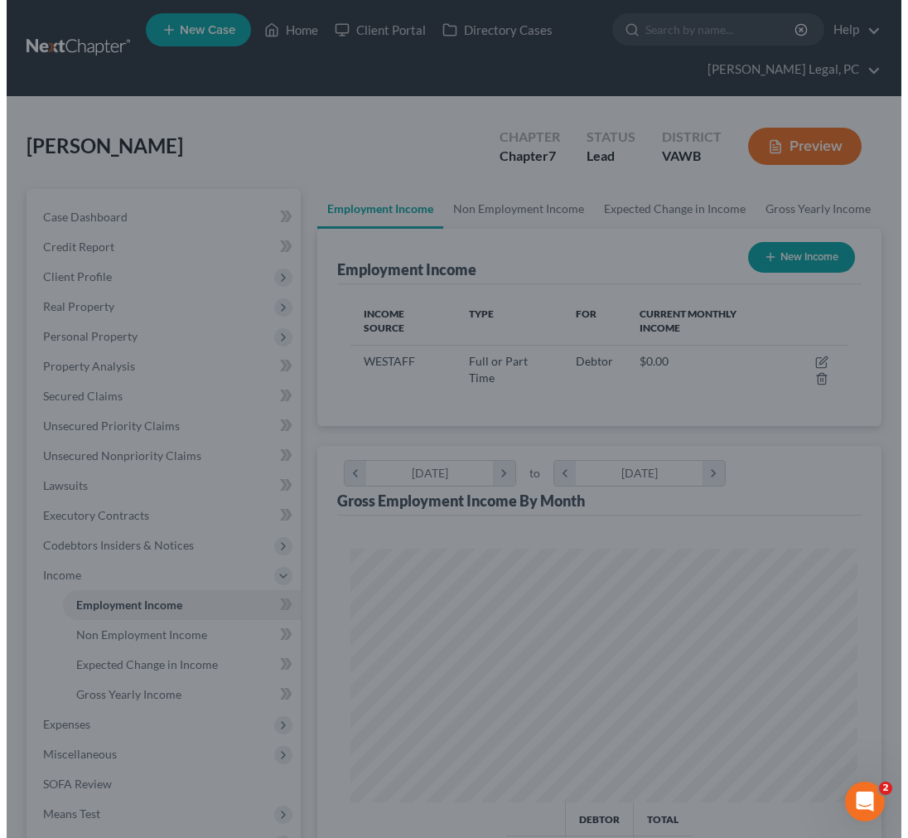
scroll to position [828584, 828301]
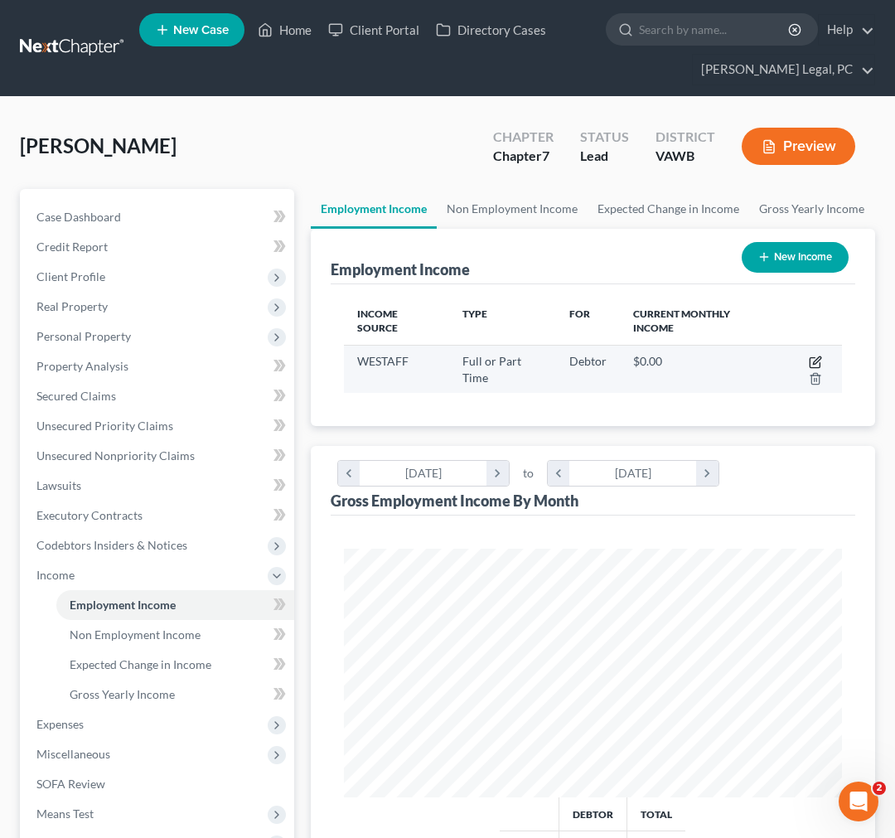
click at [812, 356] on icon "button" at bounding box center [815, 362] width 13 height 13
select select "0"
select select "48"
select select "3"
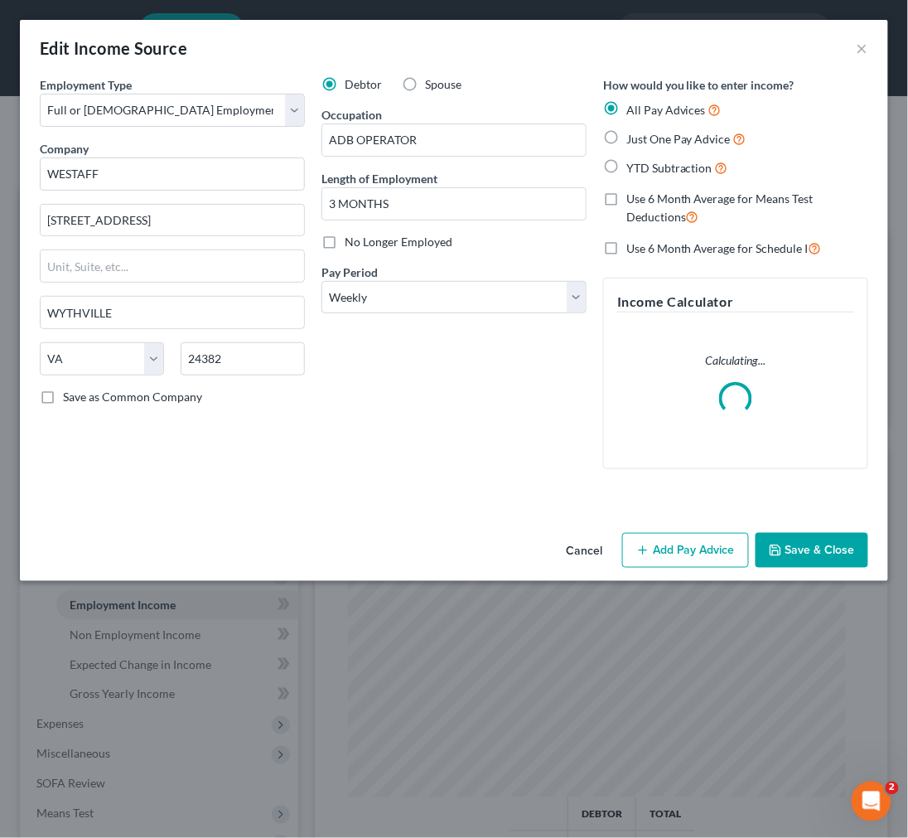
scroll to position [254, 540]
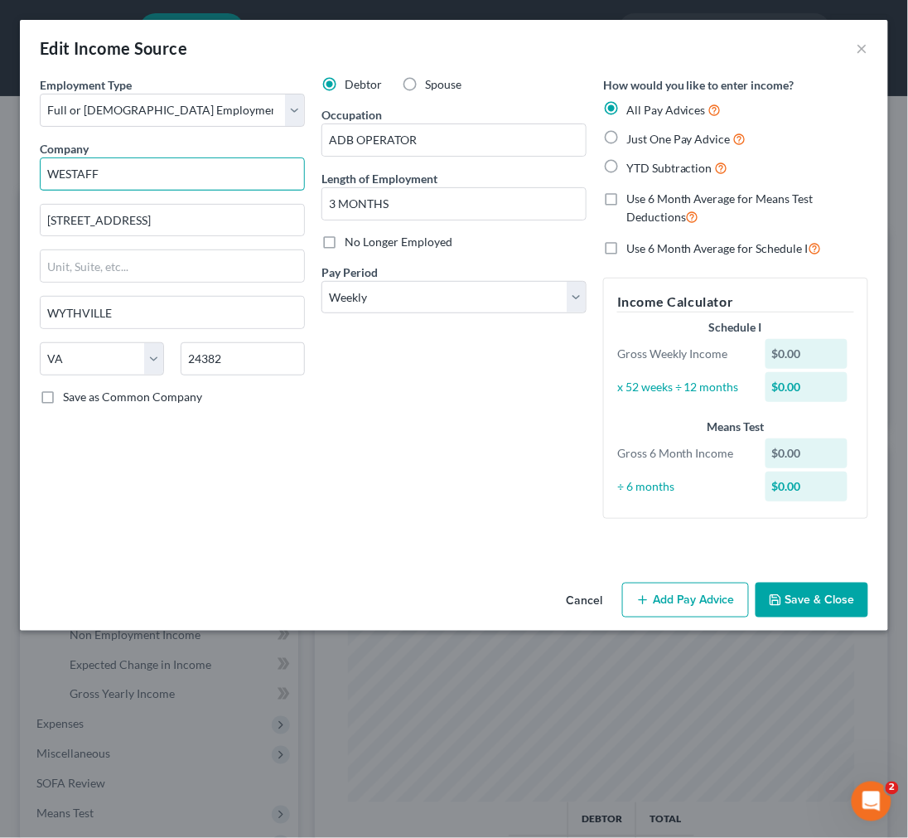
click at [179, 179] on input "WESTAFF" at bounding box center [172, 173] width 265 height 33
type input "Westaff"
type input "1130 East Main Street"
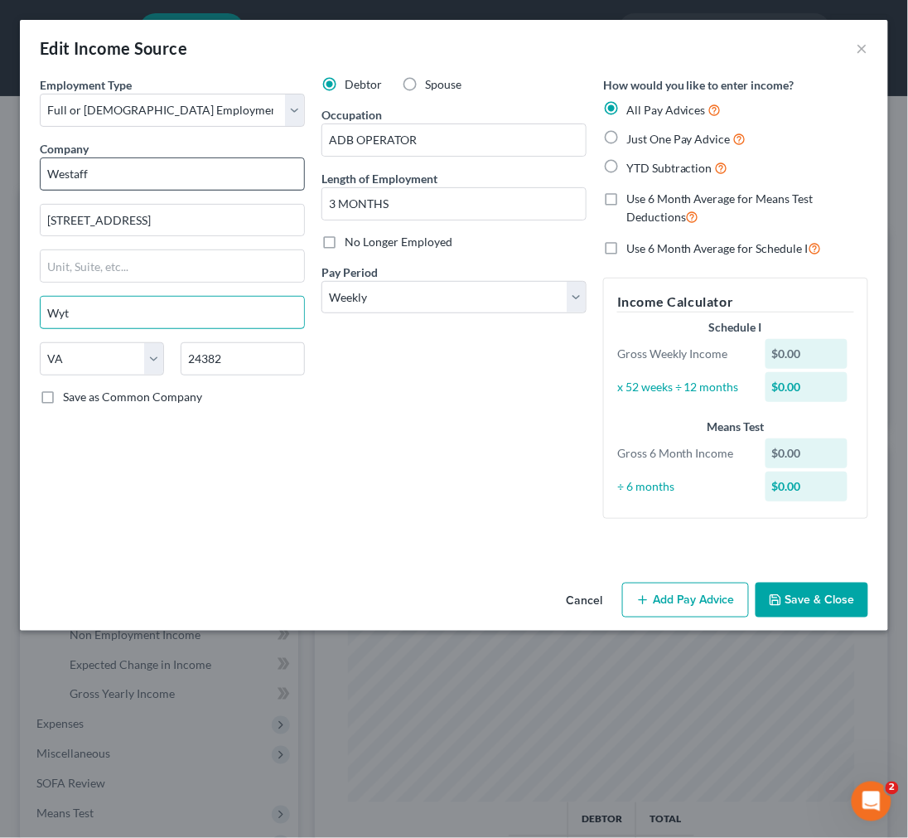
type input "Wytheville"
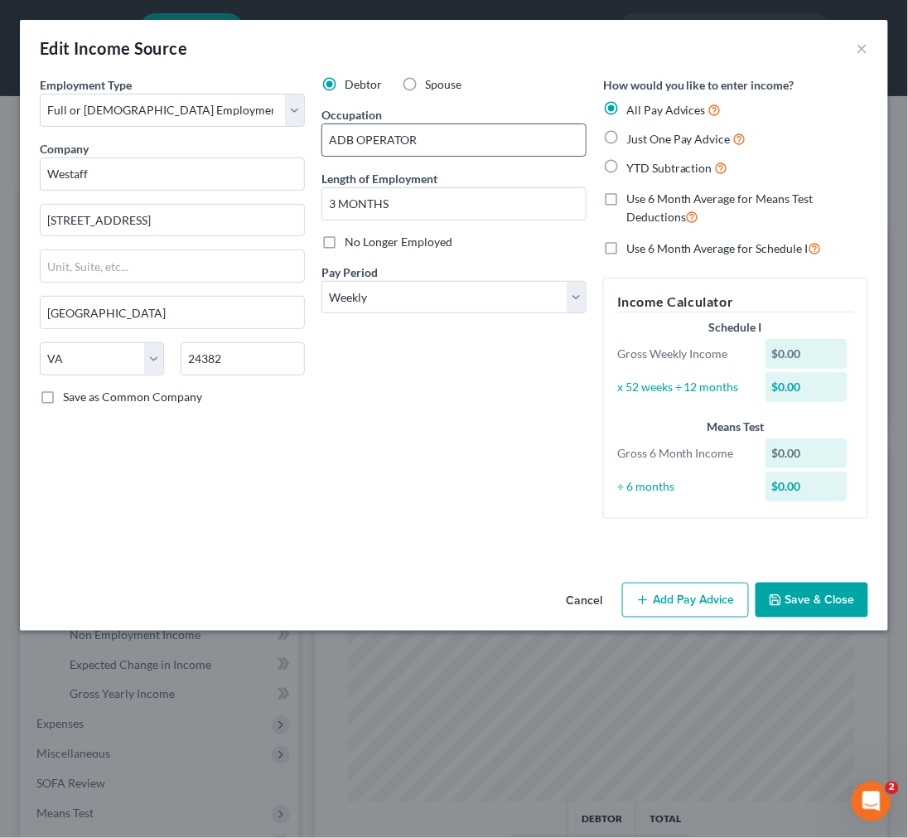
drag, startPoint x: 356, startPoint y: 133, endPoint x: 483, endPoint y: 146, distance: 127.5
click at [483, 146] on input "ADB OPERATOR" at bounding box center [454, 139] width 264 height 31
type input "ADB operator"
type input "4 months"
click at [678, 603] on button "Add Pay Advice" at bounding box center [685, 600] width 127 height 35
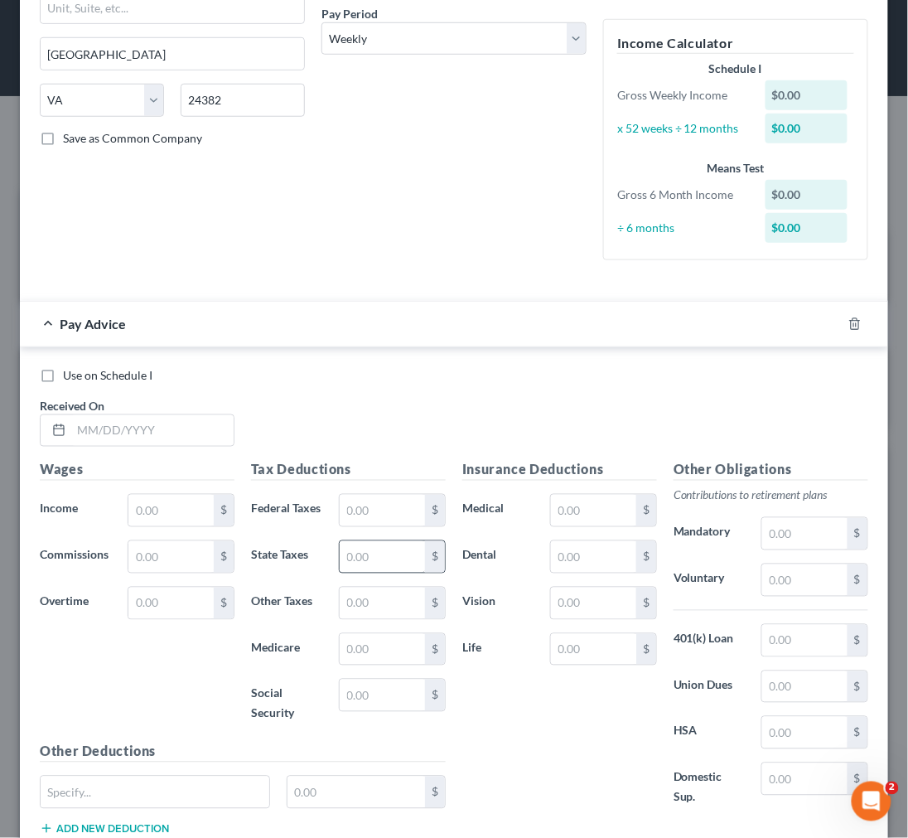
scroll to position [276, 0]
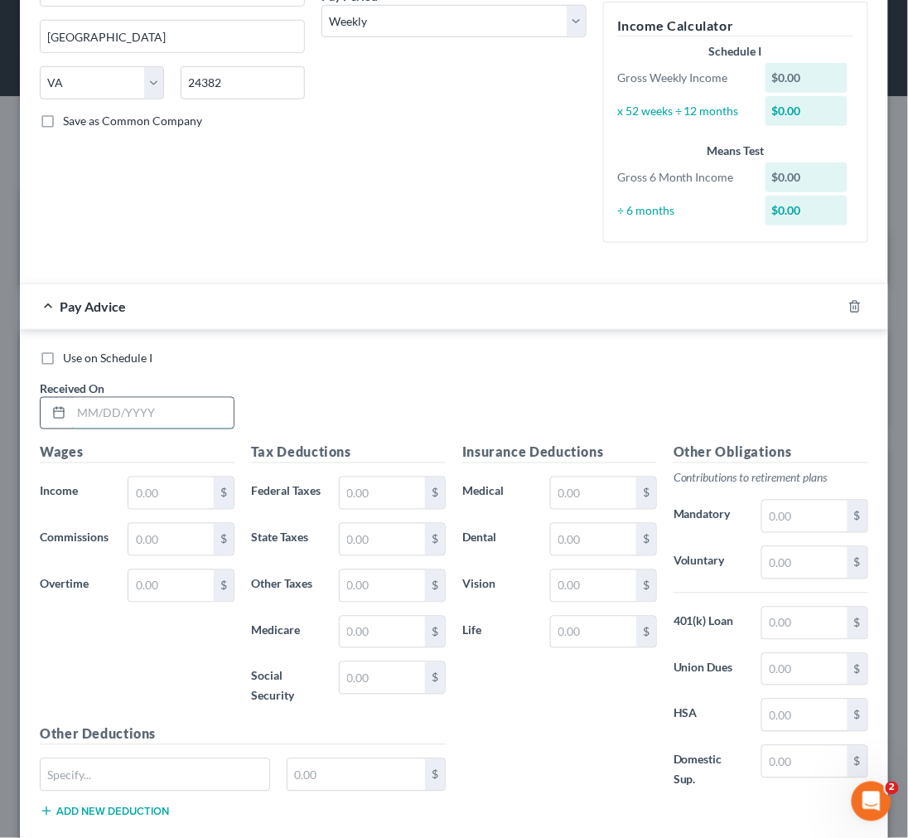
click at [167, 417] on input "text" at bounding box center [152, 413] width 162 height 31
type input "6/6/25"
type input "576.00"
type input "61.81"
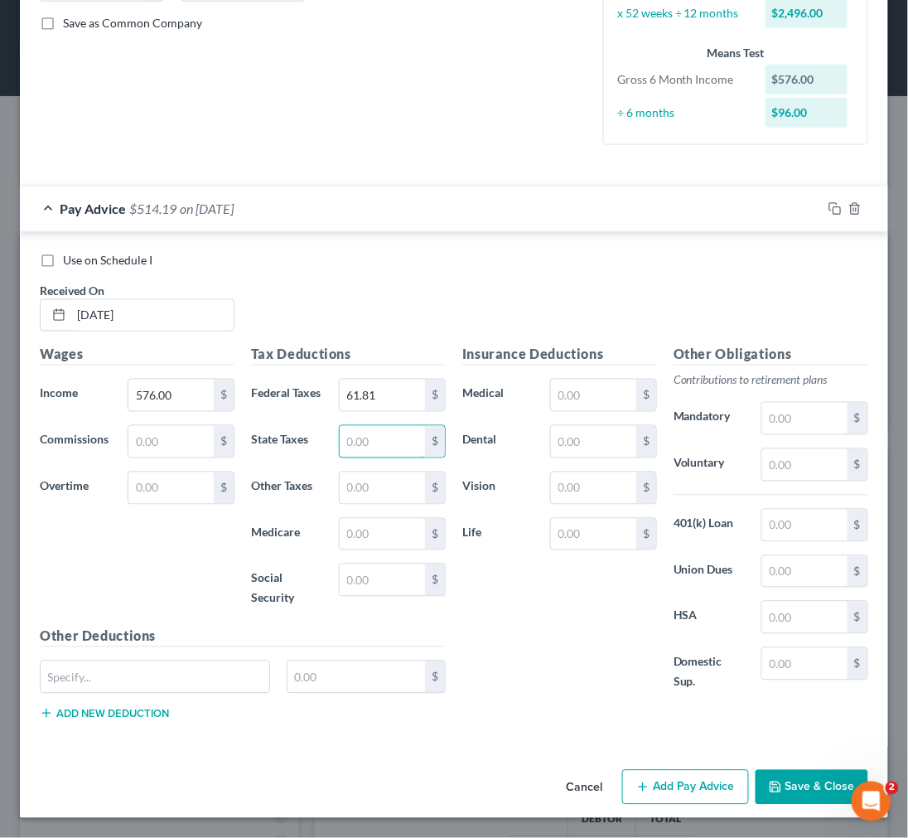
scroll to position [375, 0]
drag, startPoint x: 642, startPoint y: 787, endPoint x: 569, endPoint y: 721, distance: 98.0
click at [642, 785] on button "Add Pay Advice" at bounding box center [685, 787] width 127 height 35
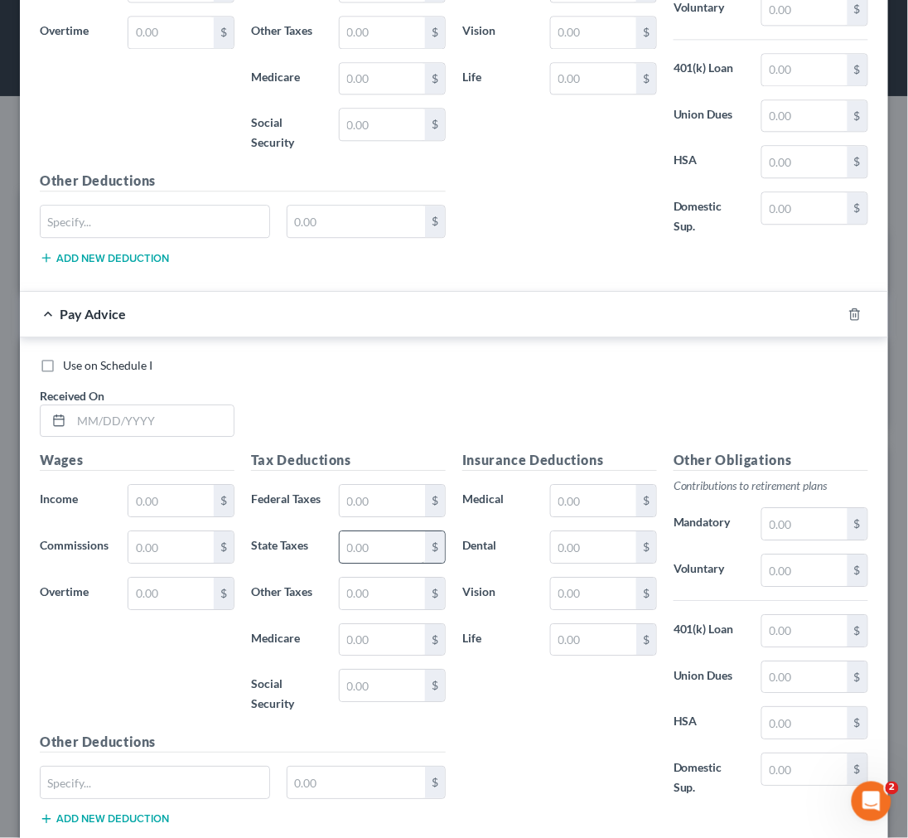
scroll to position [835, 0]
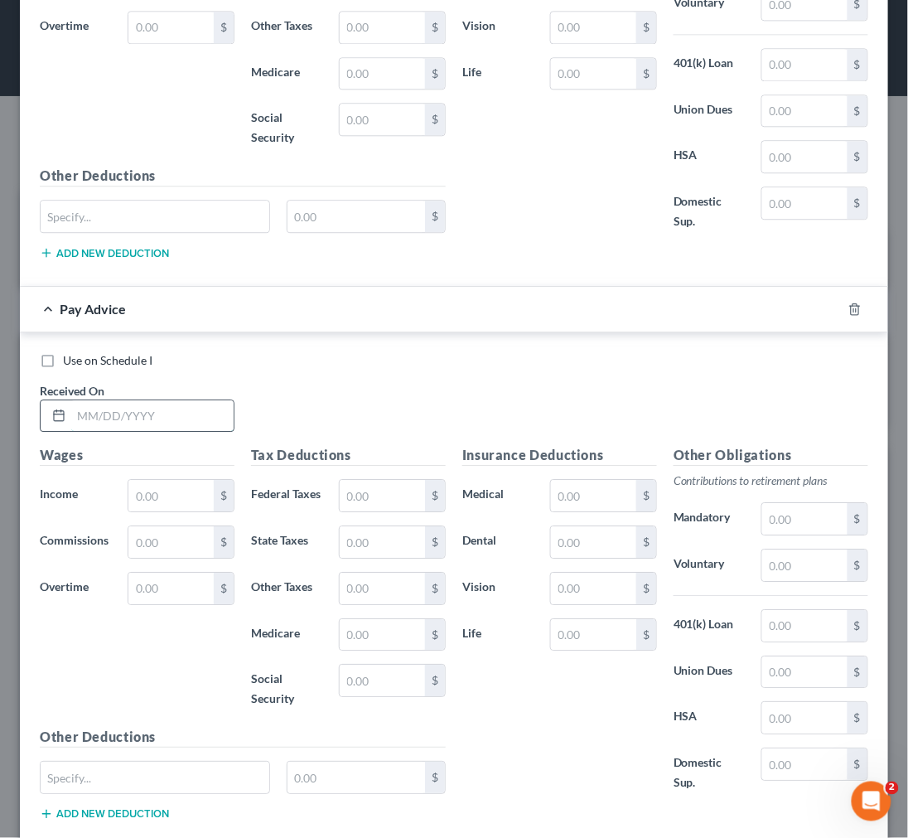
click at [138, 411] on input "text" at bounding box center [152, 415] width 162 height 31
type input "6/13/25"
type input "936.00"
click at [351, 506] on input "text" at bounding box center [382, 495] width 85 height 31
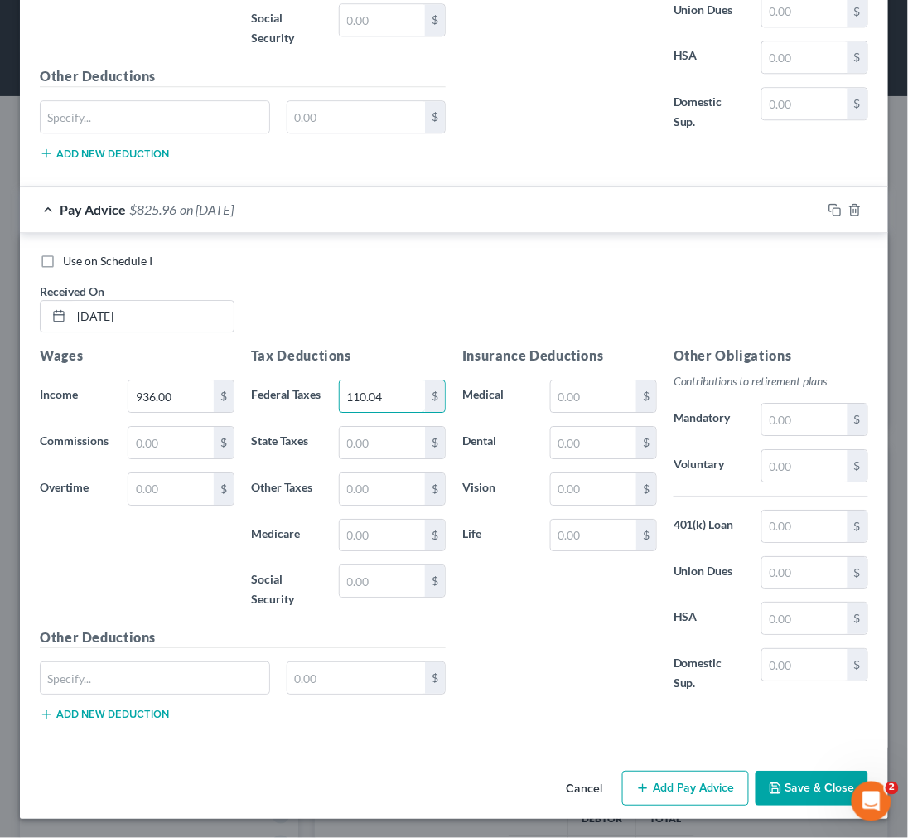
scroll to position [937, 0]
type input "110.04"
click at [675, 782] on button "Add Pay Advice" at bounding box center [685, 787] width 127 height 35
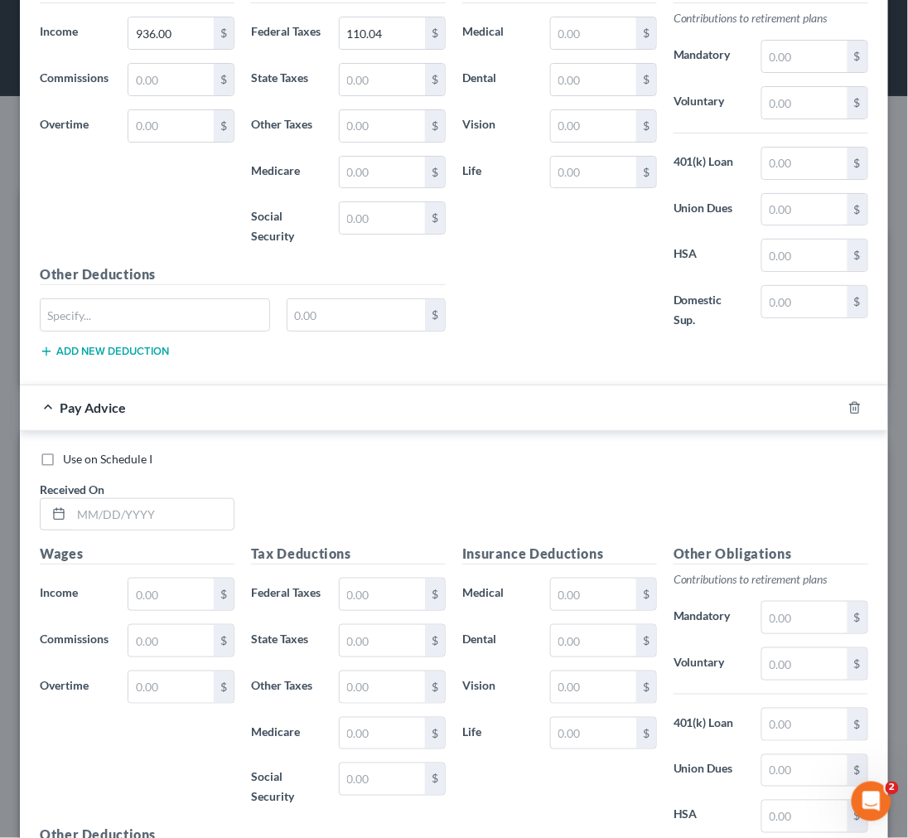
scroll to position [1305, 0]
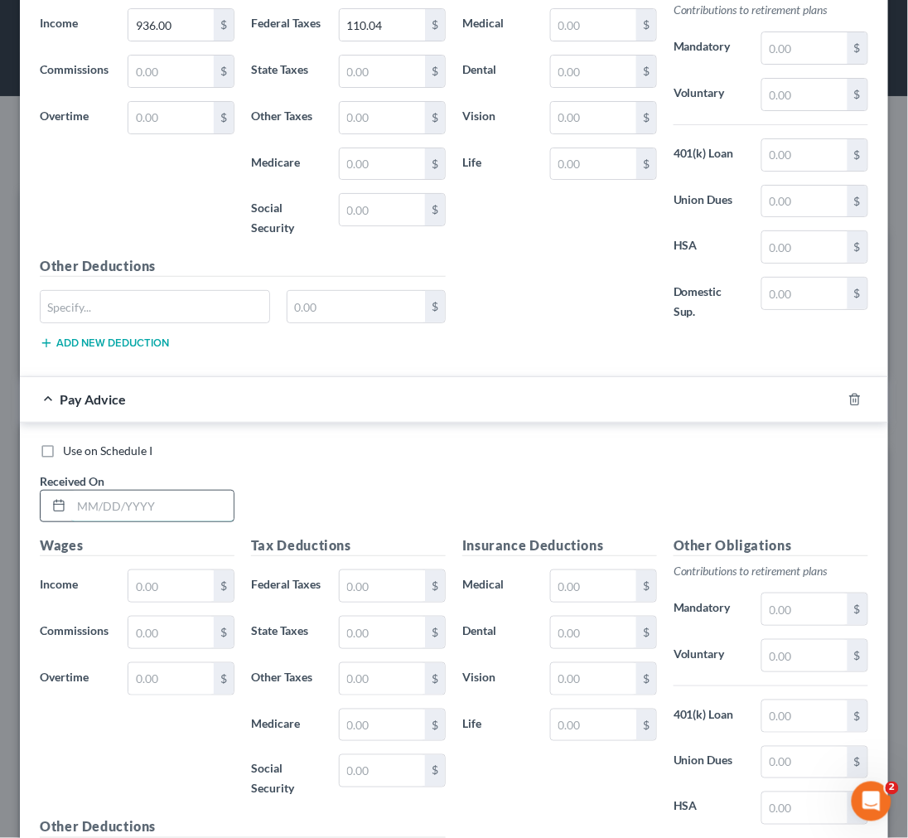
click at [201, 511] on input "text" at bounding box center [152, 506] width 162 height 31
type input "6/20/25"
click at [153, 585] on input "text" at bounding box center [170, 585] width 85 height 31
type input "720.00"
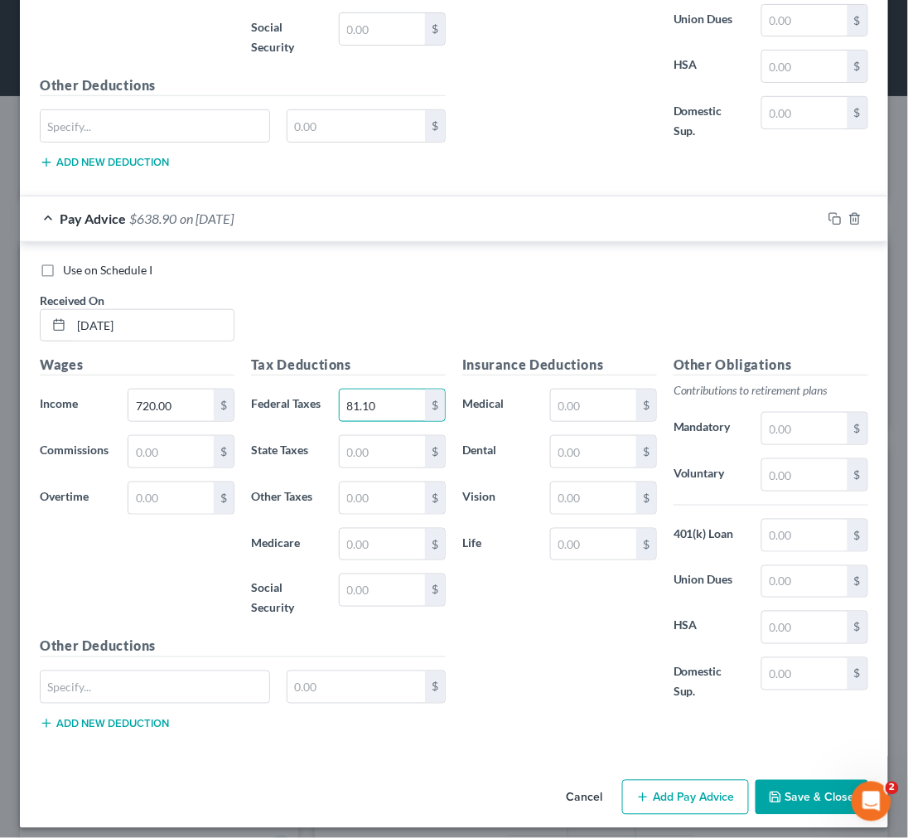
scroll to position [1499, 0]
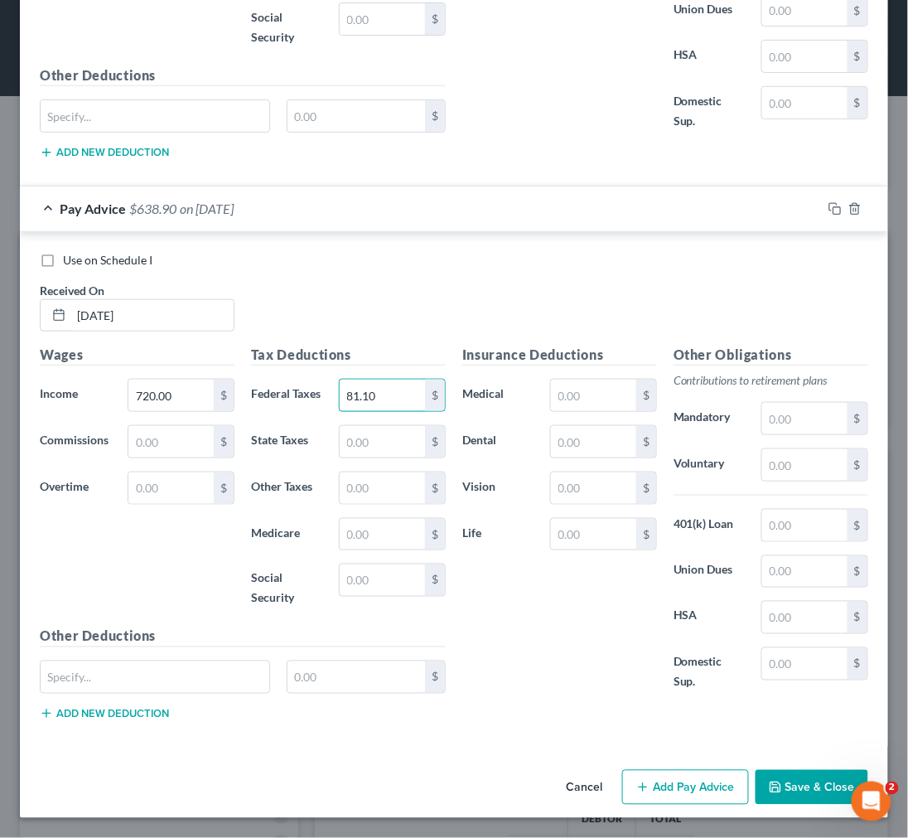
type input "81.10"
click at [669, 776] on button "Add Pay Advice" at bounding box center [685, 787] width 127 height 35
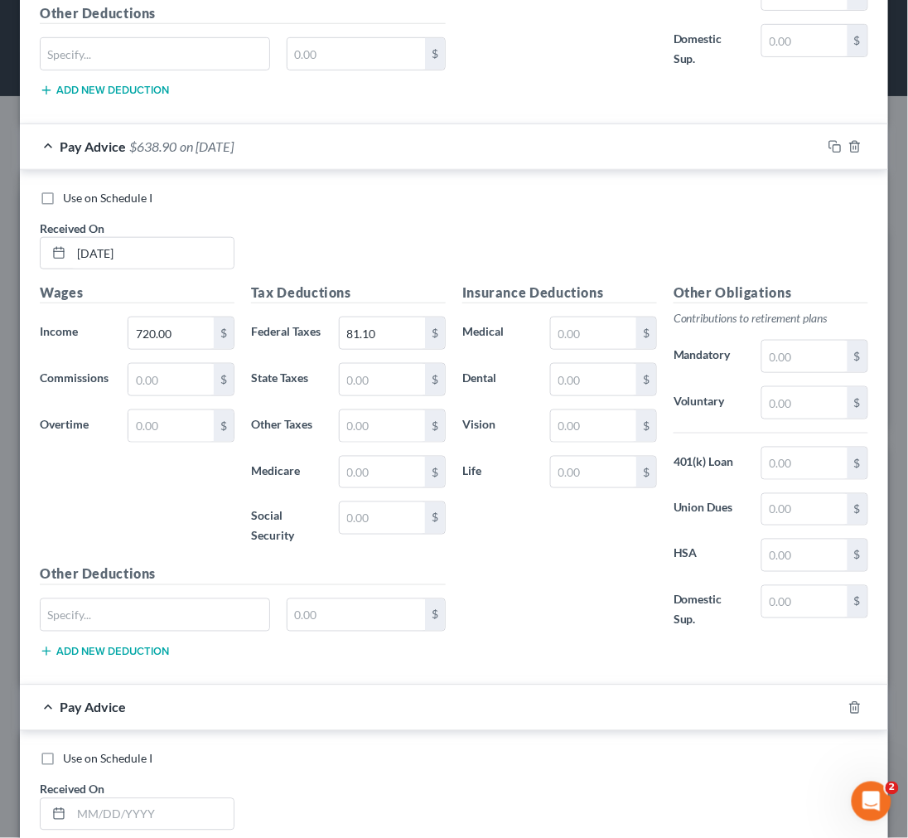
scroll to position [1775, 0]
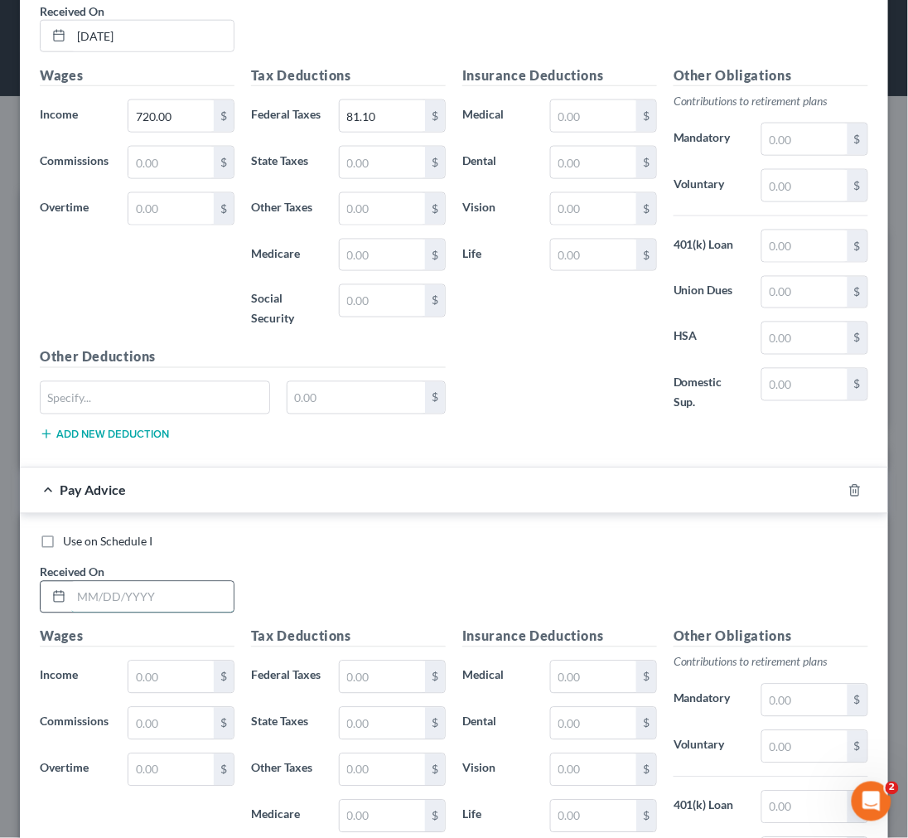
click at [153, 592] on input "text" at bounding box center [152, 597] width 162 height 31
type input "6/27/25"
type input "855.00"
type input "99.19"
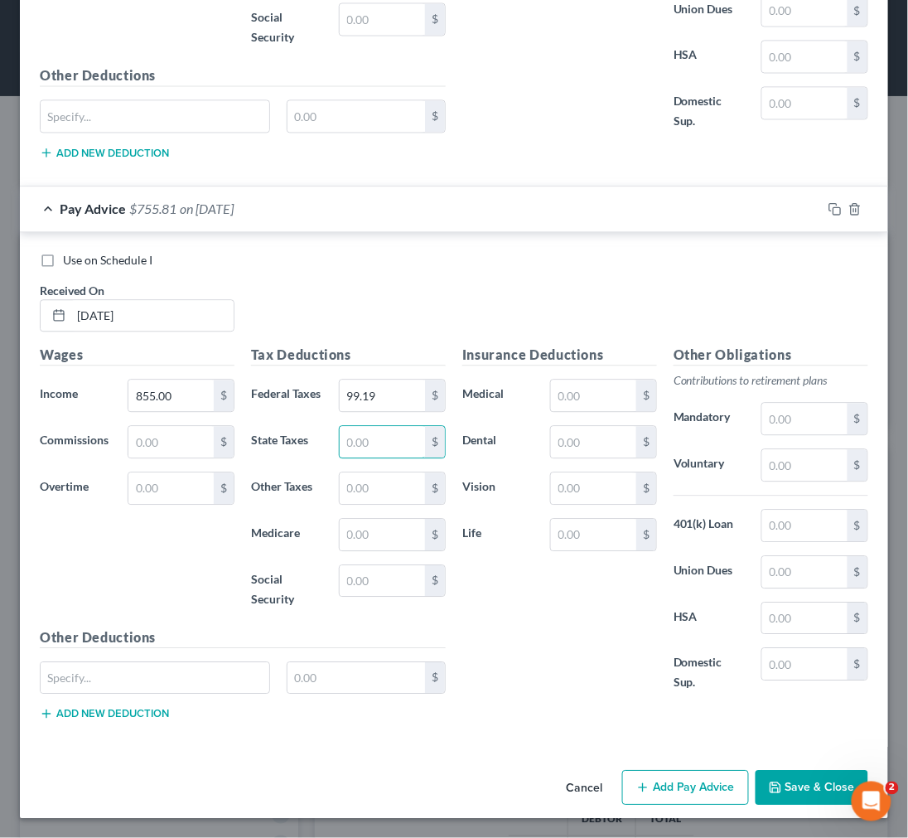
scroll to position [2061, 0]
click at [680, 782] on button "Add Pay Advice" at bounding box center [685, 787] width 127 height 35
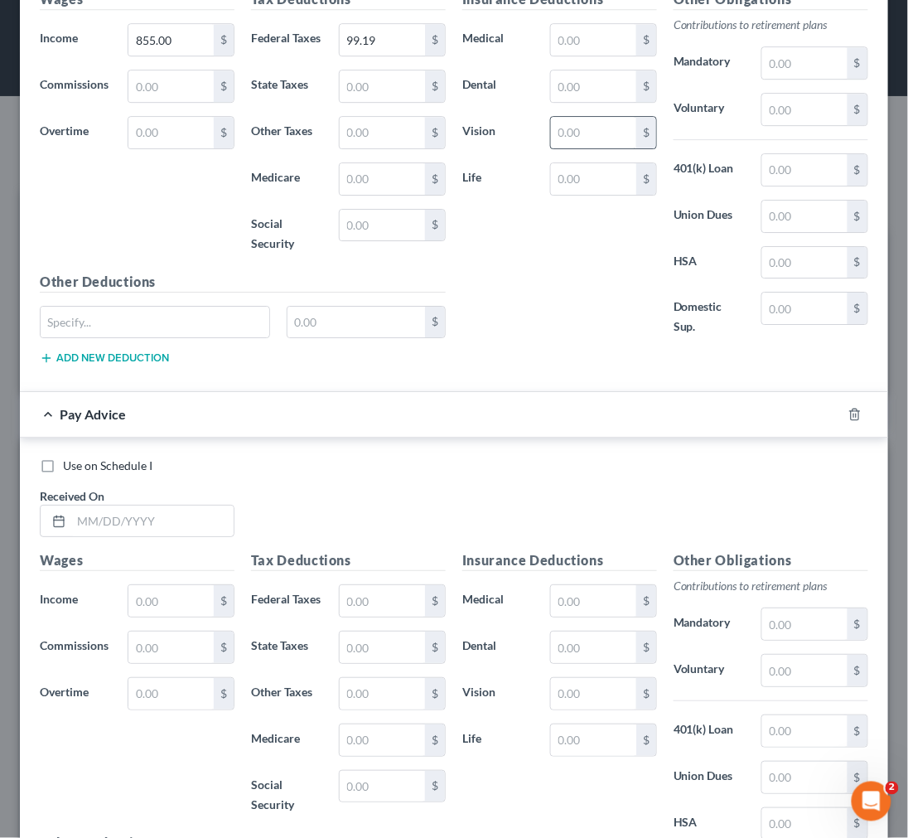
scroll to position [2430, 0]
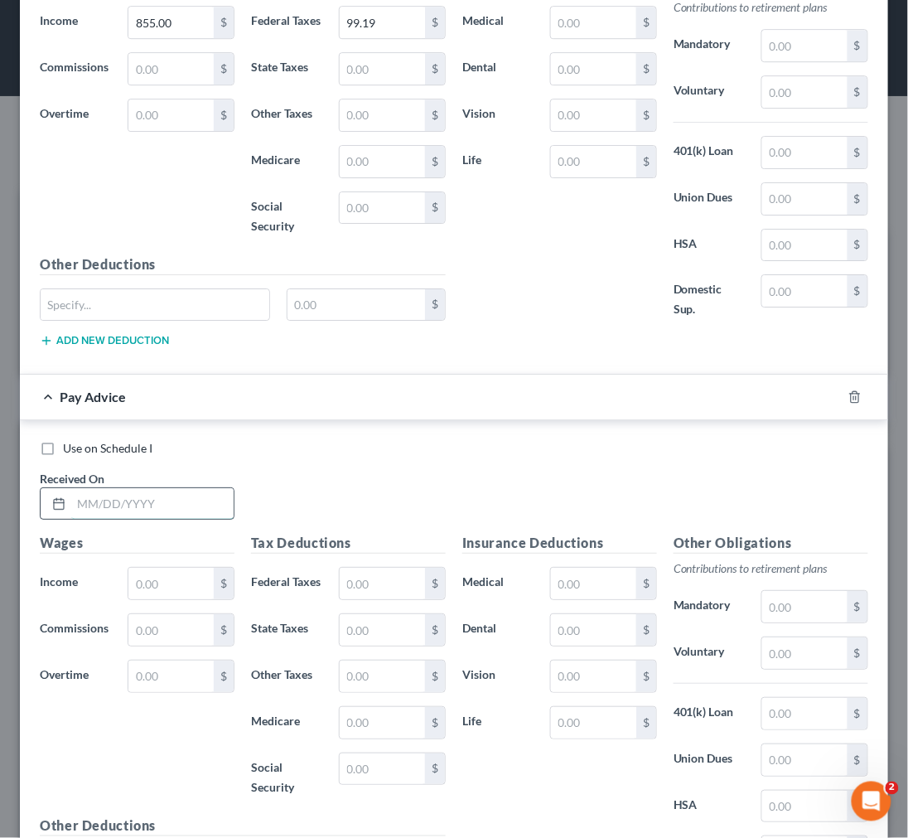
click at [134, 507] on input "text" at bounding box center [152, 503] width 162 height 31
type input "7/3/25"
type input "720.00"
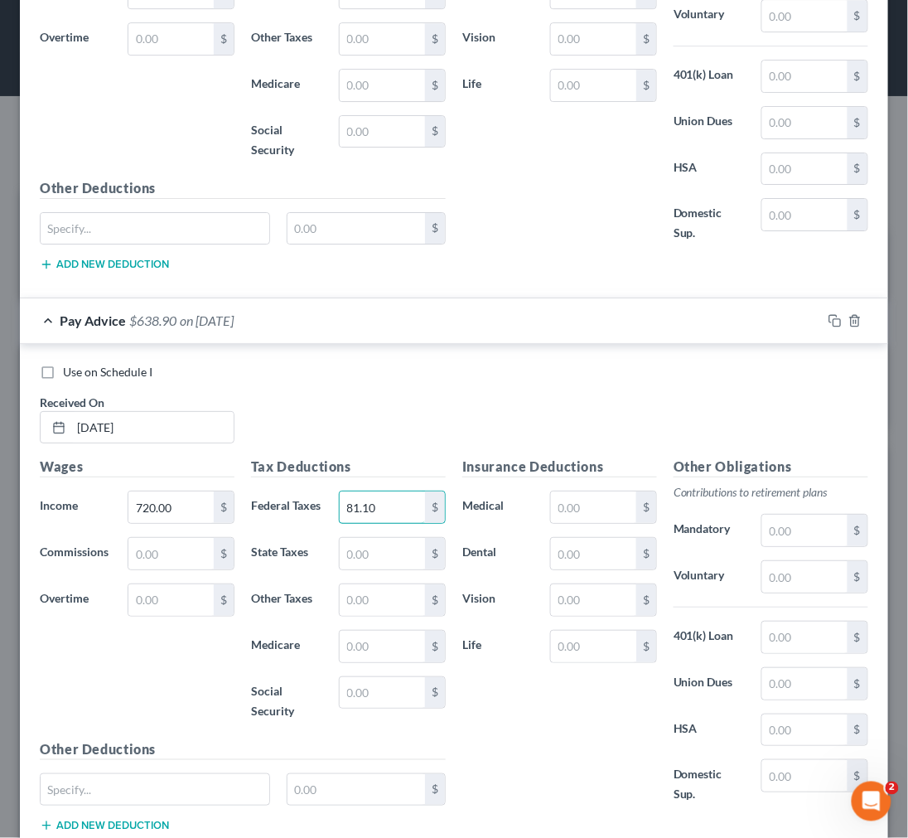
scroll to position [2624, 0]
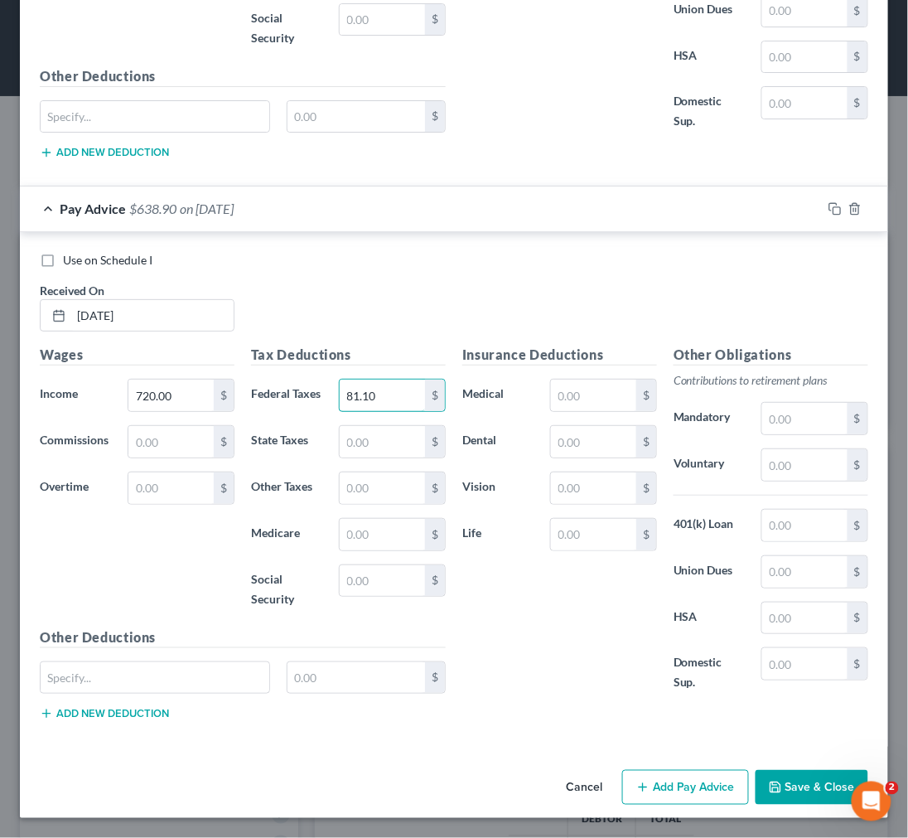
type input "81.10"
click at [702, 783] on button "Add Pay Advice" at bounding box center [685, 787] width 127 height 35
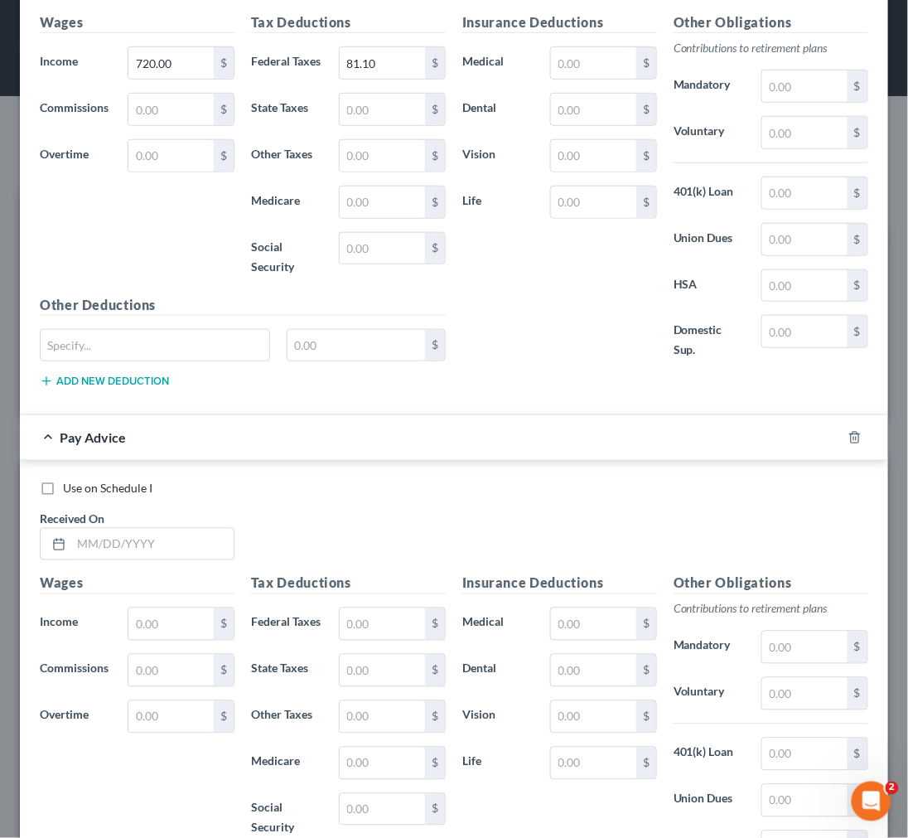
scroll to position [2993, 0]
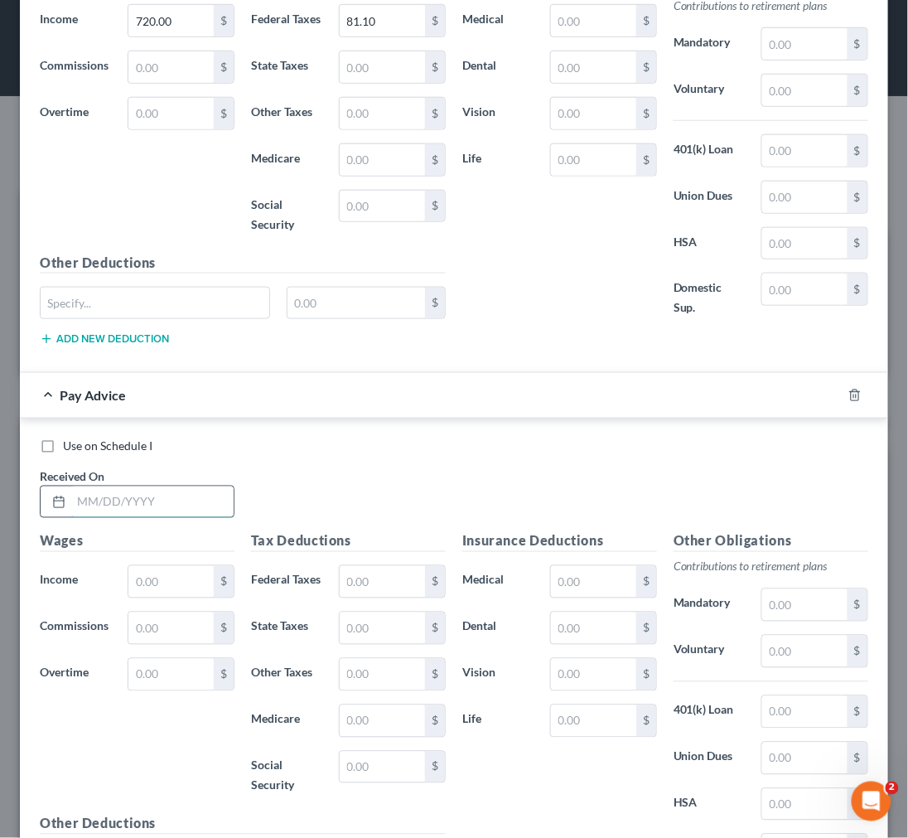
click at [87, 507] on input "text" at bounding box center [152, 502] width 162 height 31
type input "7/11/25"
click at [183, 594] on input "text" at bounding box center [170, 581] width 85 height 31
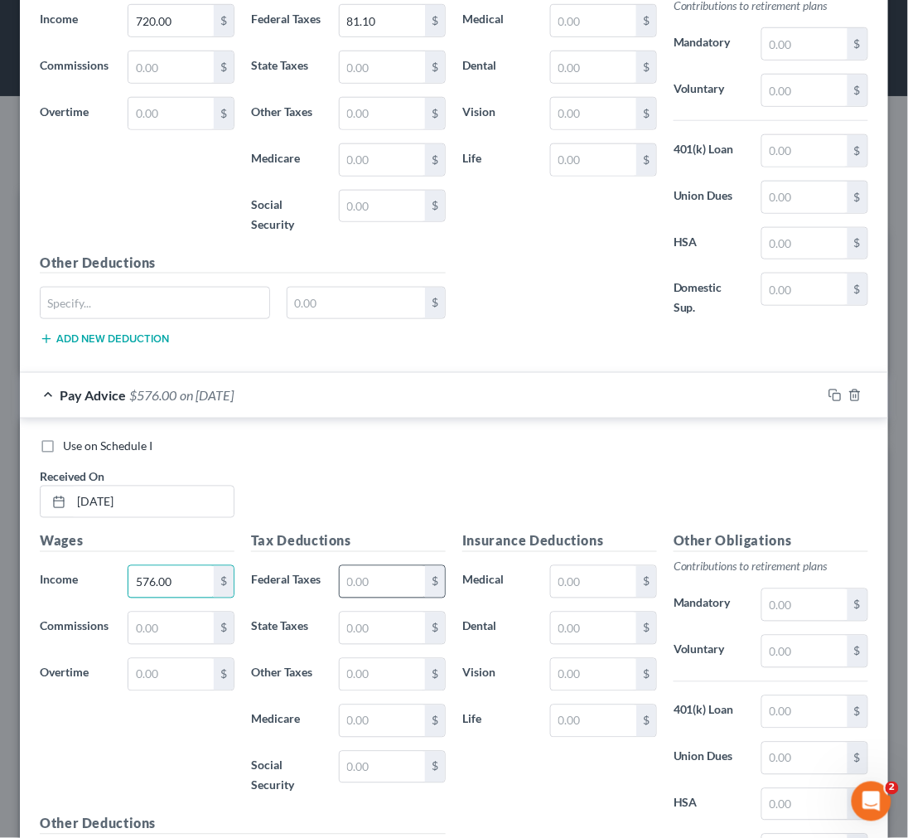
type input "576.00"
click at [377, 585] on input "text" at bounding box center [382, 581] width 85 height 31
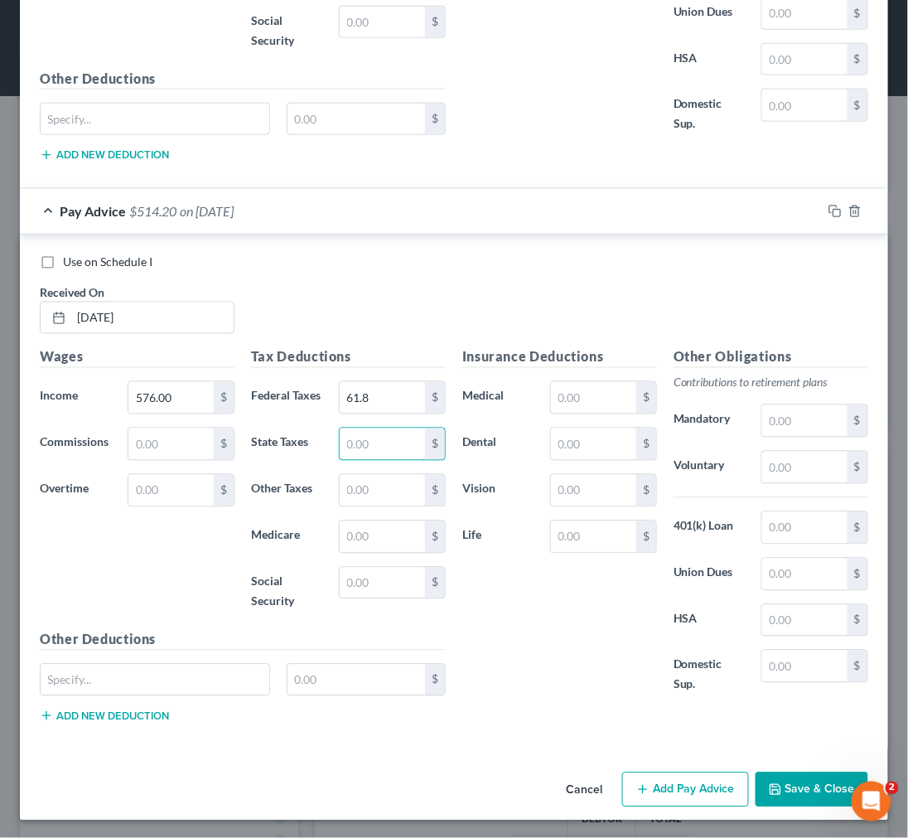
scroll to position [3186, 0]
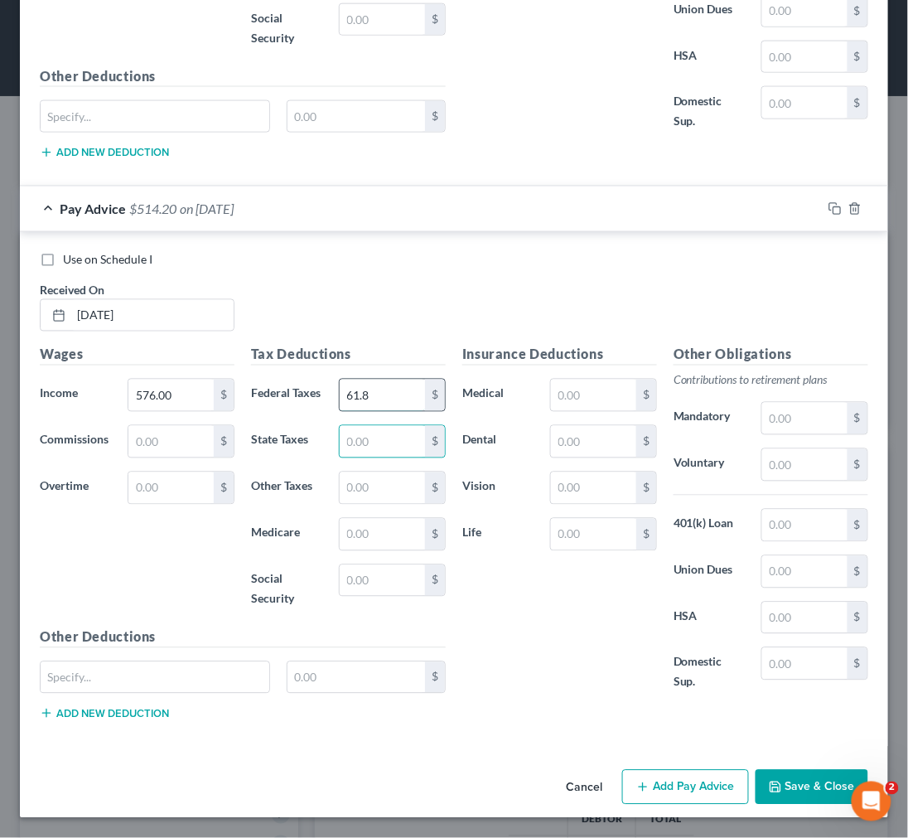
click at [375, 395] on input "61.8" at bounding box center [382, 395] width 85 height 31
type input "61.80"
click at [664, 785] on button "Add Pay Advice" at bounding box center [685, 787] width 127 height 35
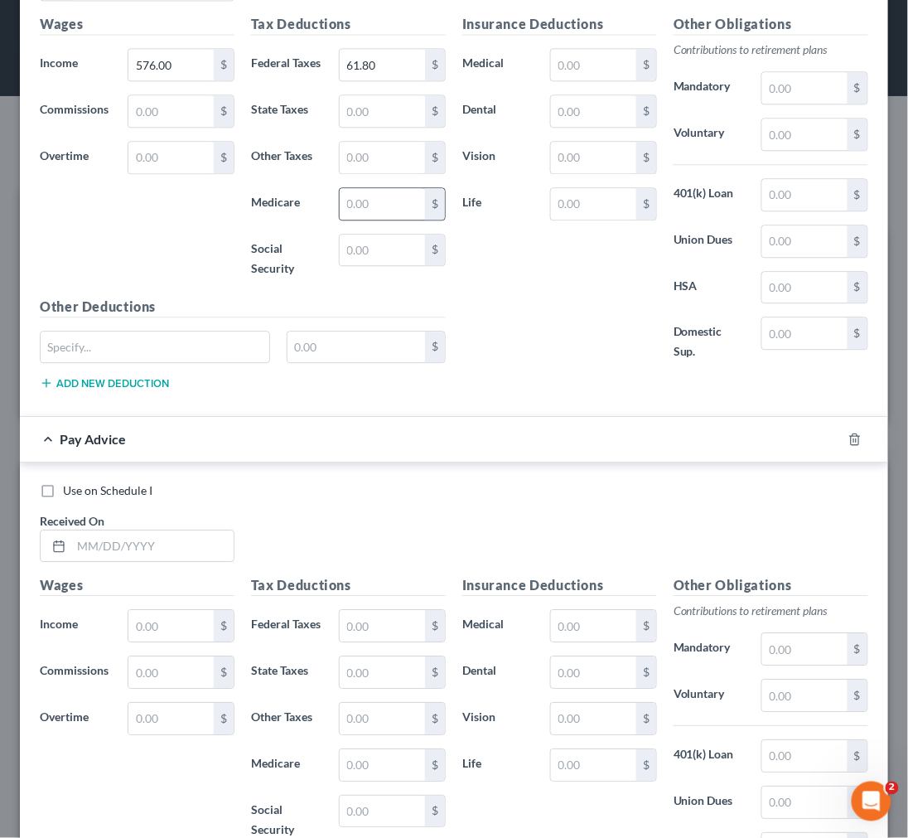
scroll to position [3647, 0]
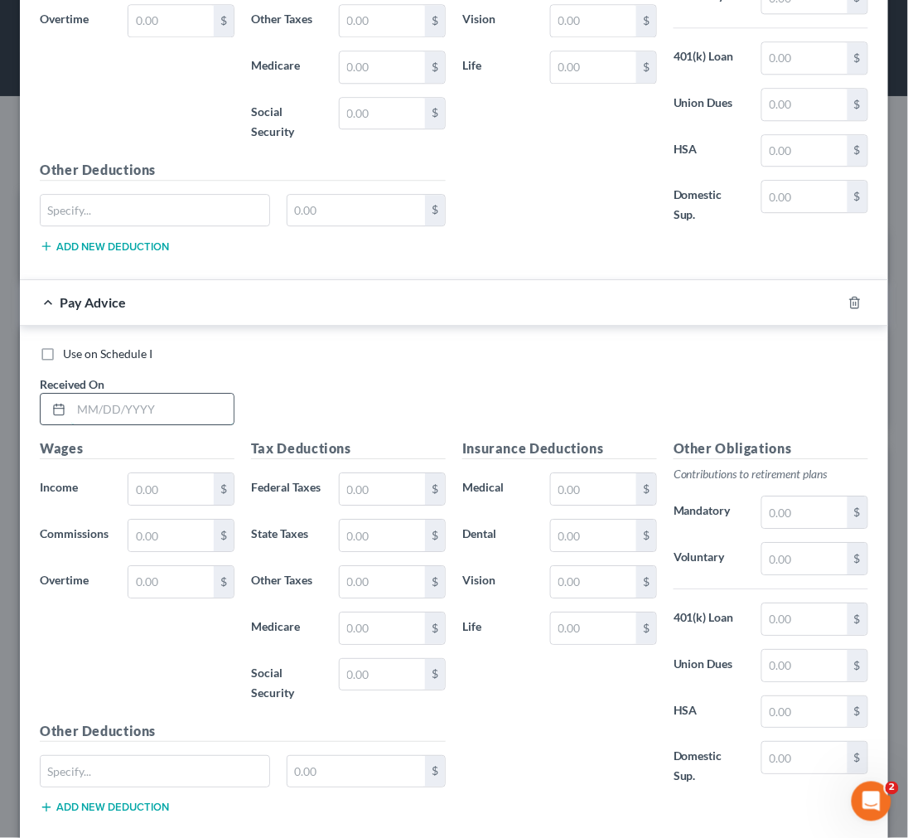
click at [84, 406] on input "text" at bounding box center [152, 409] width 162 height 31
type input "7/18/25"
click at [164, 501] on input "text" at bounding box center [170, 488] width 85 height 31
type input "940.59"
click at [341, 505] on input "text" at bounding box center [382, 488] width 85 height 31
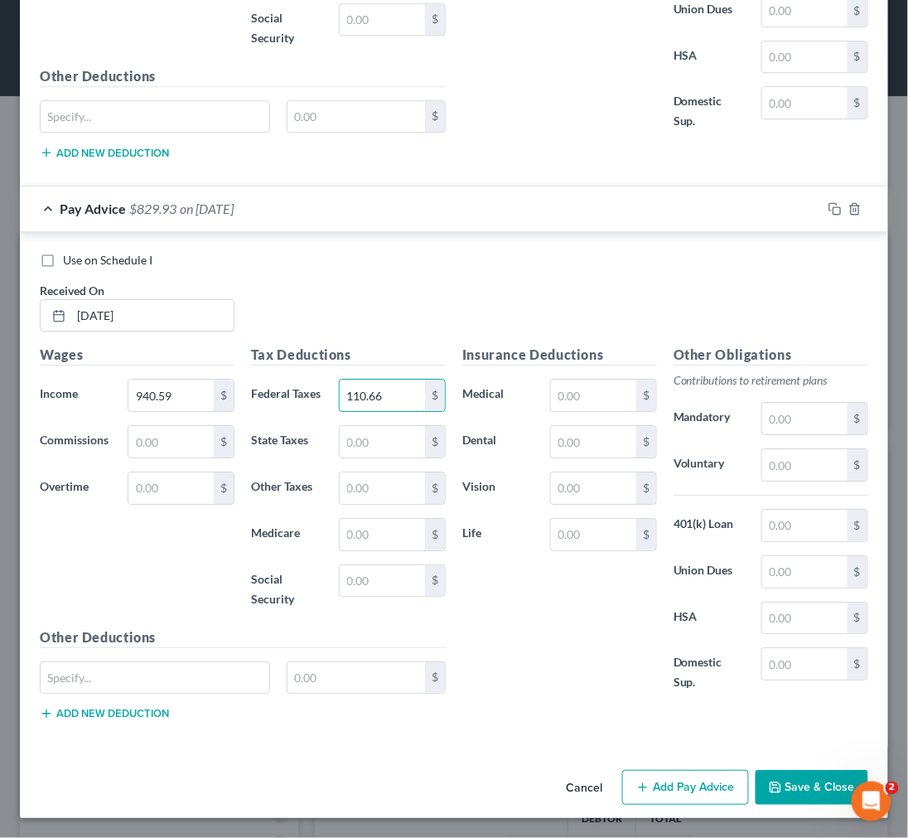
scroll to position [3749, 0]
type input "110.66"
click at [659, 788] on button "Add Pay Advice" at bounding box center [685, 787] width 127 height 35
click at [94, 317] on input "text" at bounding box center [152, 315] width 162 height 31
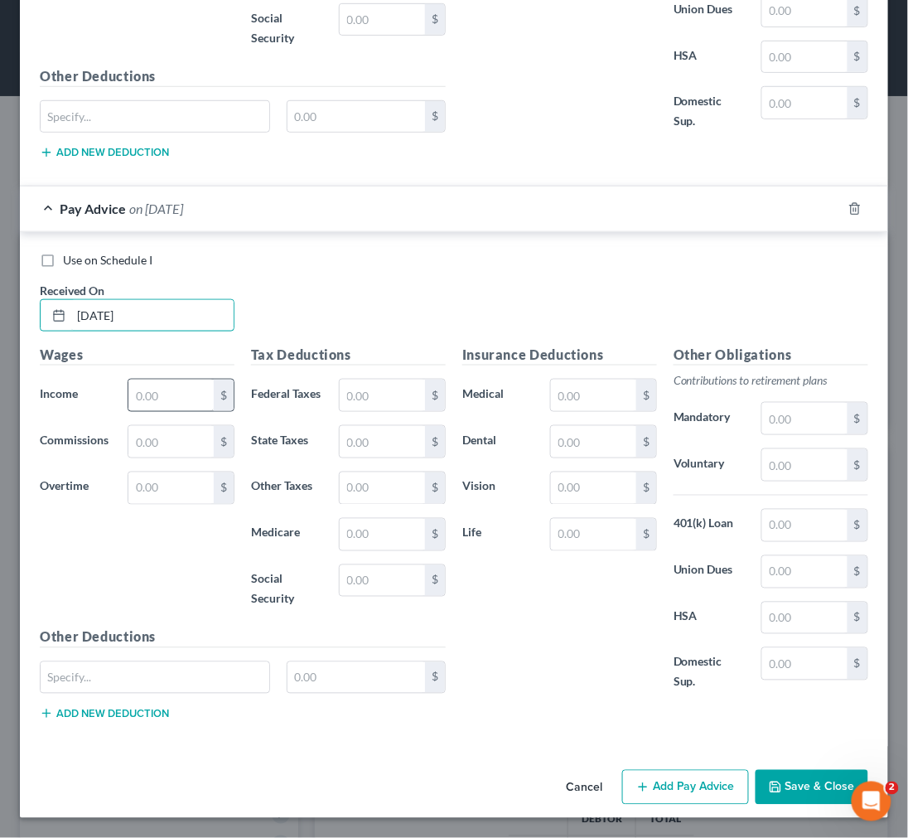
type input "7/25/25"
click at [146, 392] on input "text" at bounding box center [170, 395] width 85 height 31
type input "860.40"
click at [351, 396] on input "text" at bounding box center [382, 395] width 85 height 31
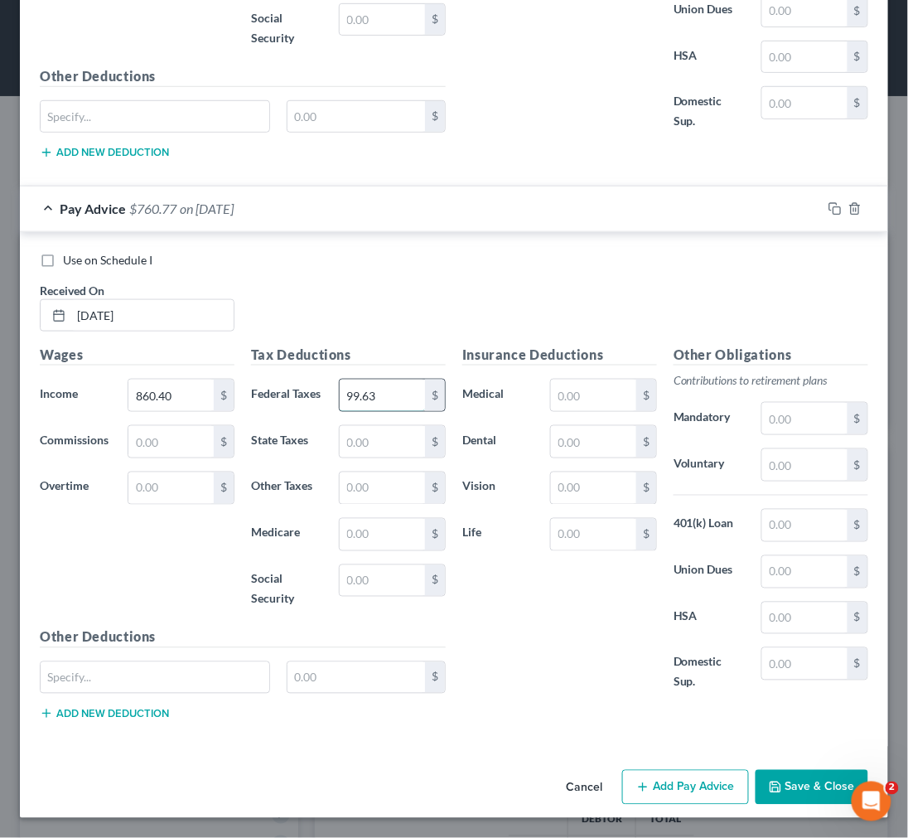
type input "99.63"
click at [690, 784] on button "Add Pay Advice" at bounding box center [685, 787] width 127 height 35
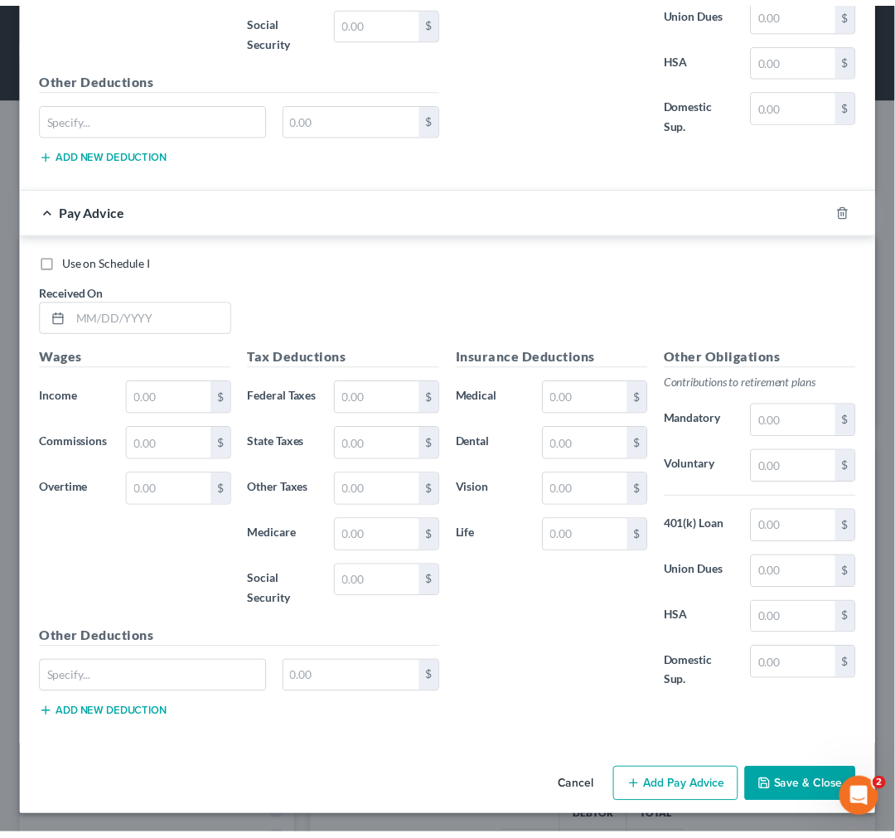
scroll to position [4874, 0]
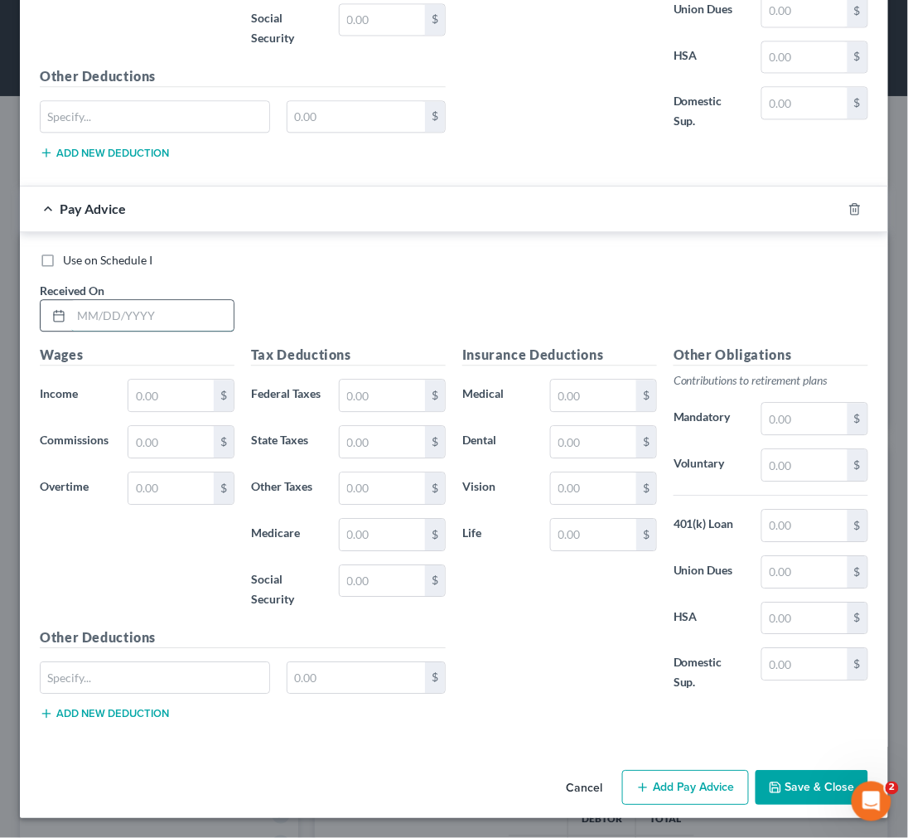
click at [113, 305] on input "text" at bounding box center [152, 315] width 162 height 31
type input "8/1/25"
type input "720.00"
type input "80.82"
click at [802, 776] on button "Save & Close" at bounding box center [812, 787] width 113 height 35
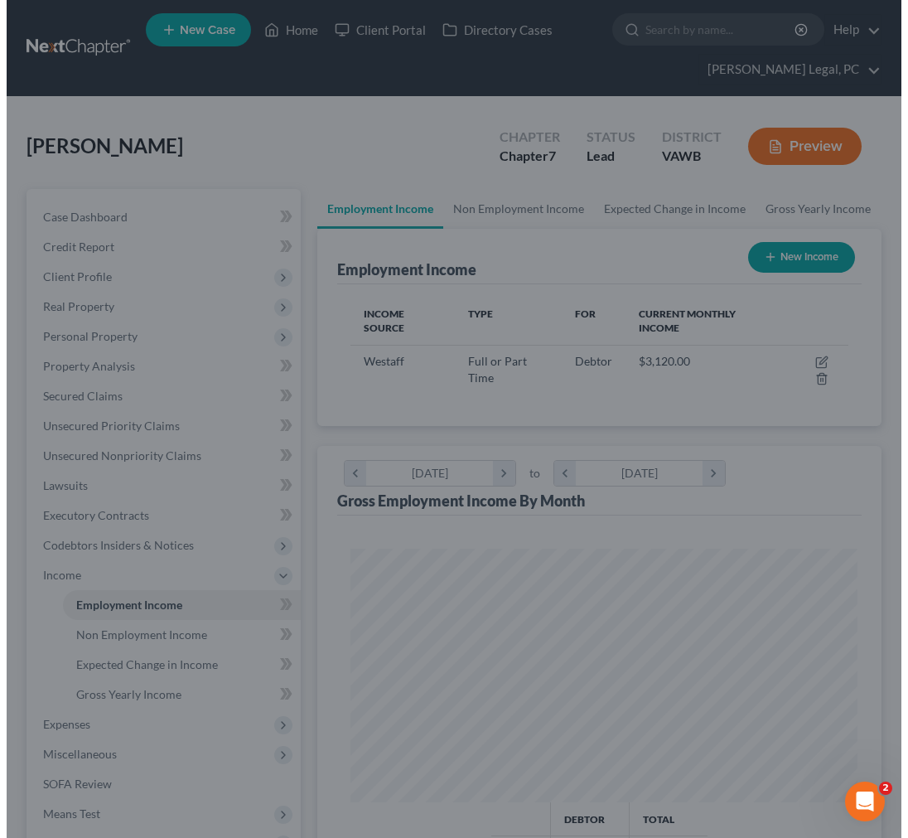
scroll to position [828584, 828301]
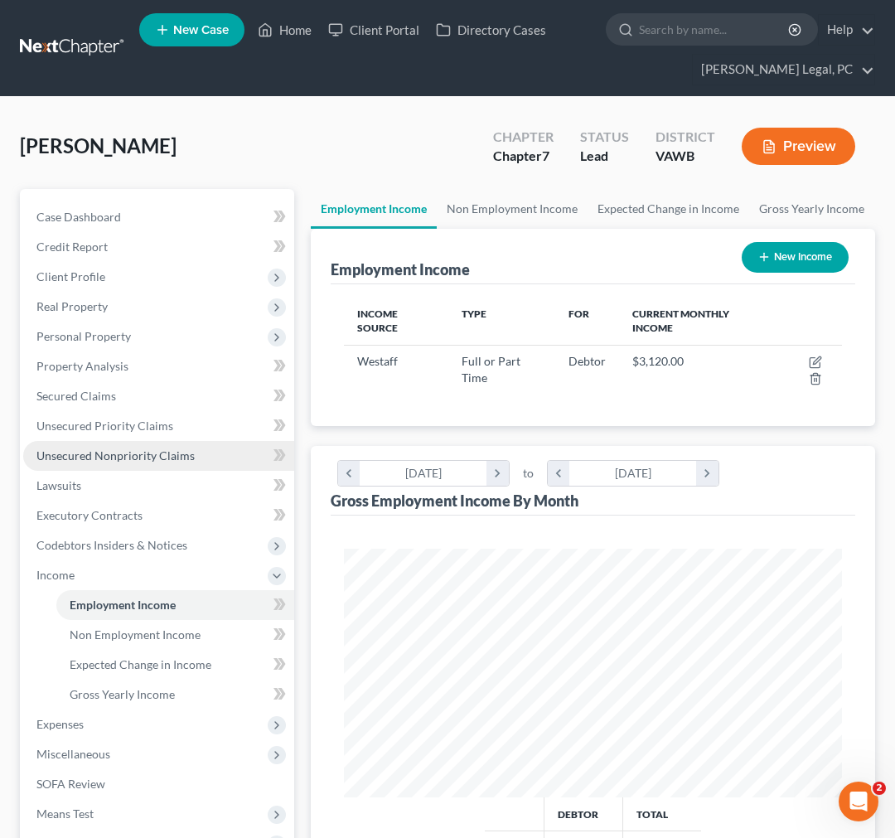
click at [133, 457] on span "Unsecured Nonpriority Claims" at bounding box center [115, 455] width 158 height 14
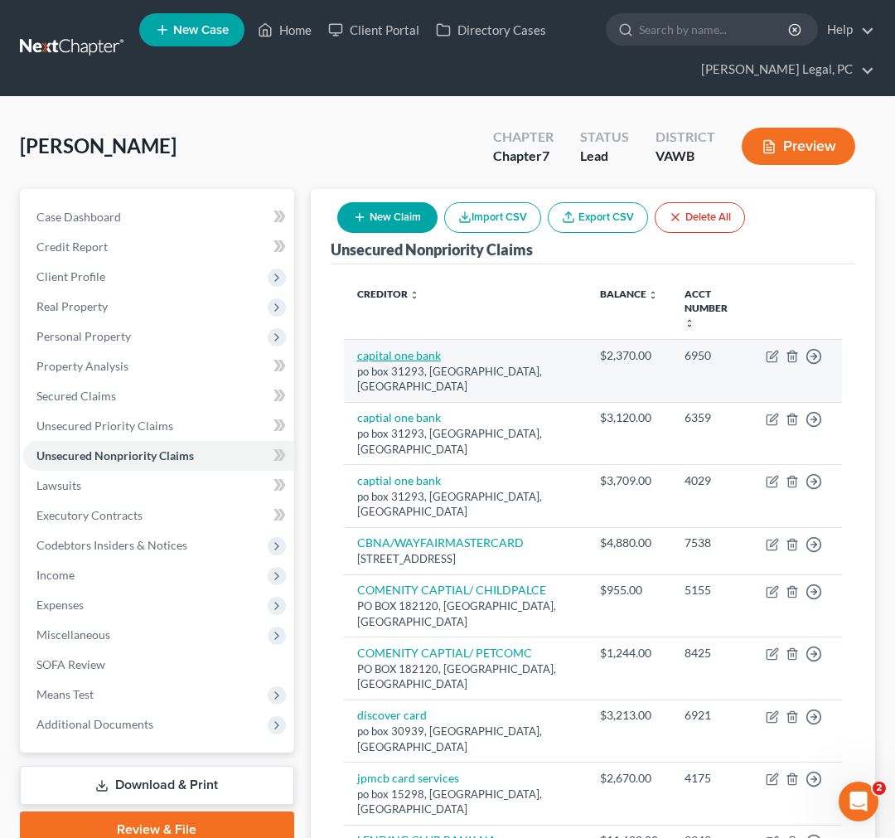
click at [414, 348] on link "capital one bank" at bounding box center [399, 355] width 84 height 14
select select "46"
select select "2"
select select "0"
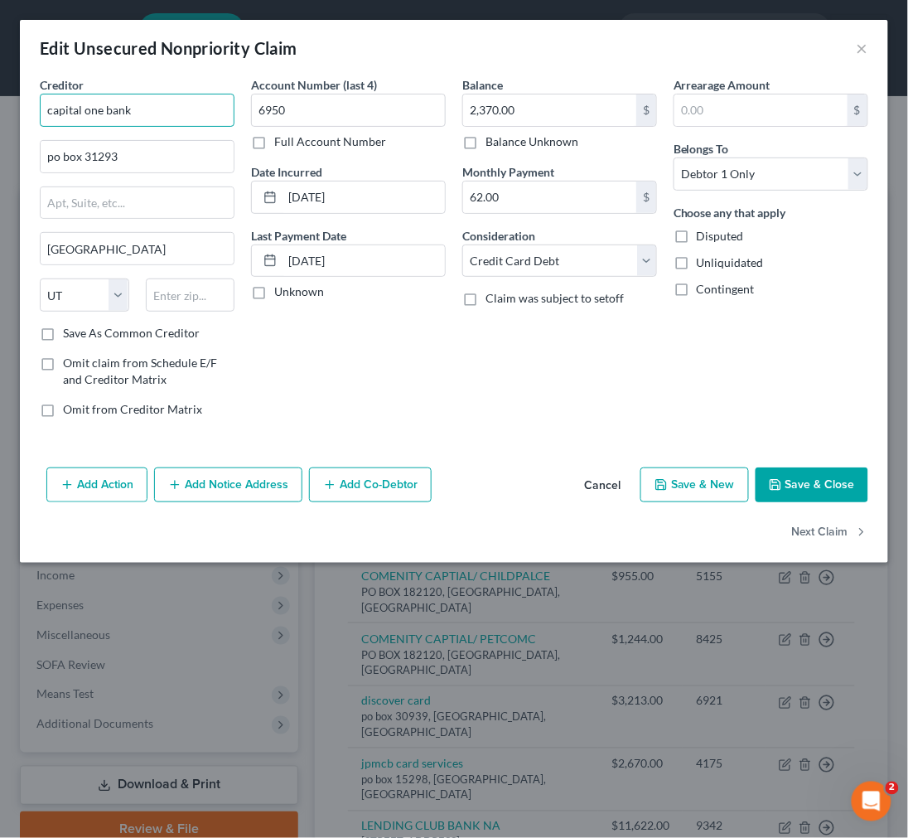
click at [191, 109] on input "capital one bank" at bounding box center [137, 110] width 195 height 33
click at [159, 122] on input "Capital One Bank" at bounding box center [137, 110] width 195 height 33
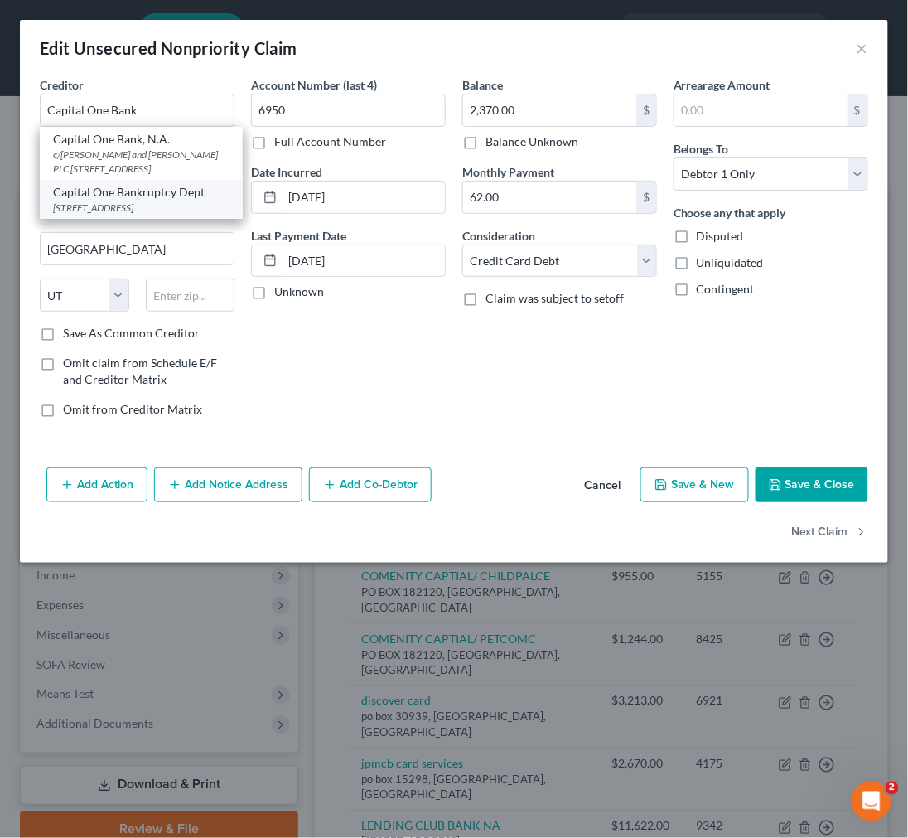
click at [153, 201] on div "PO Box 30285, Salt Lake City, UT 84130-0285" at bounding box center [141, 208] width 177 height 14
type input "Capital One Bankruptcy Dept"
type input "PO Box 30285"
type input "Salt Lake City"
type input "84130-0285"
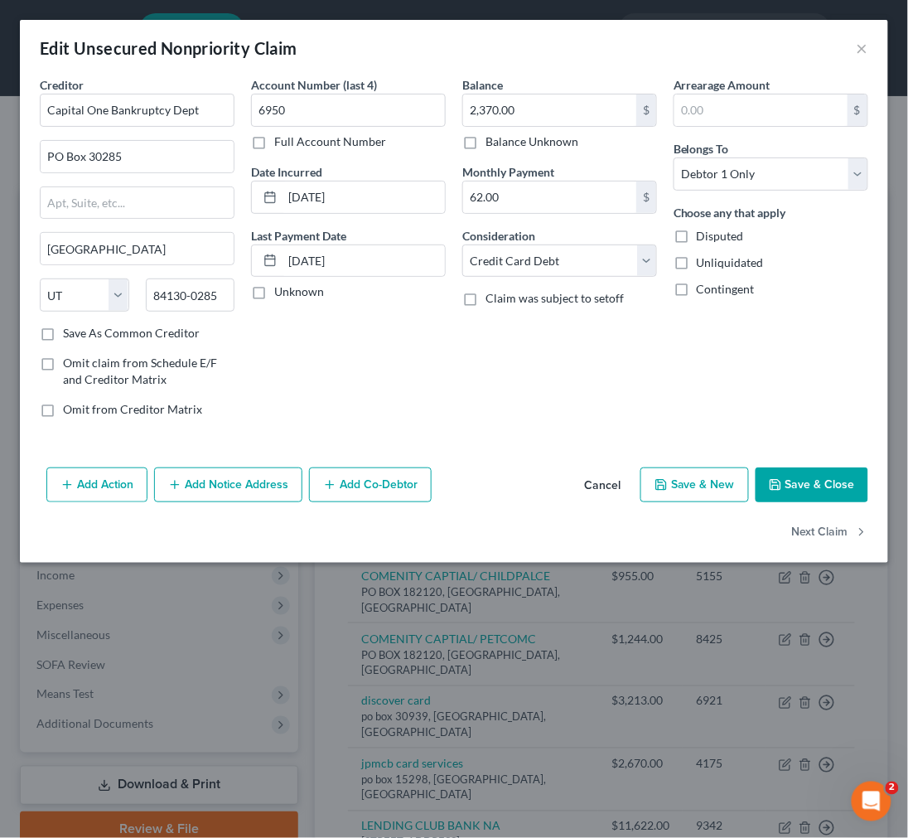
click at [801, 477] on button "Save & Close" at bounding box center [812, 484] width 113 height 35
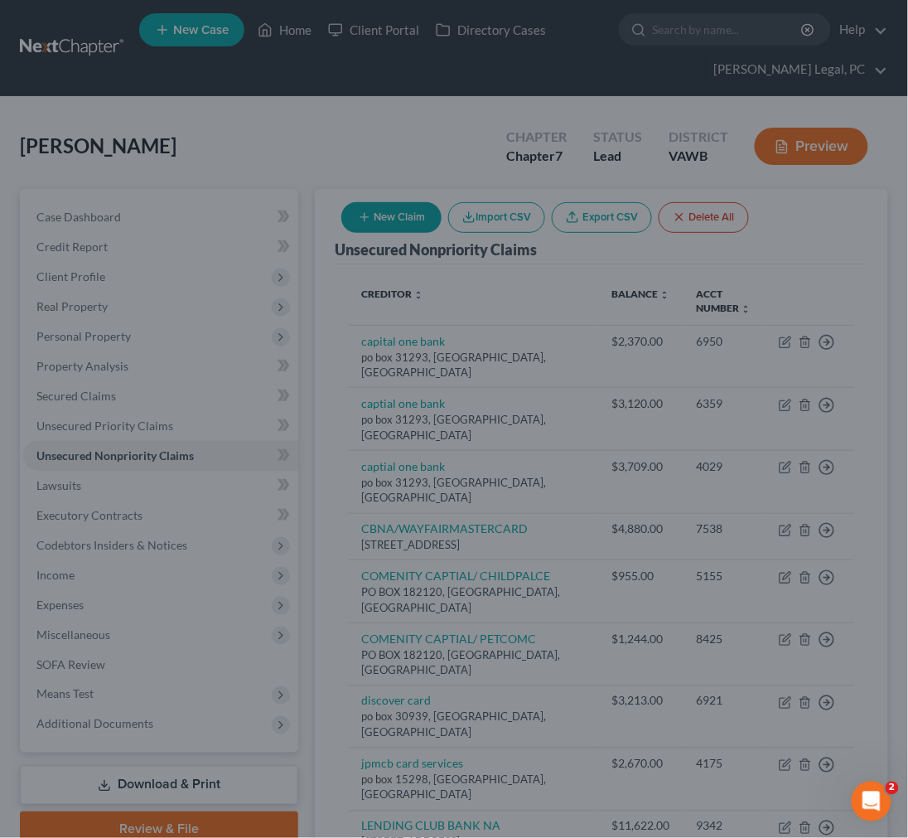
type input "0"
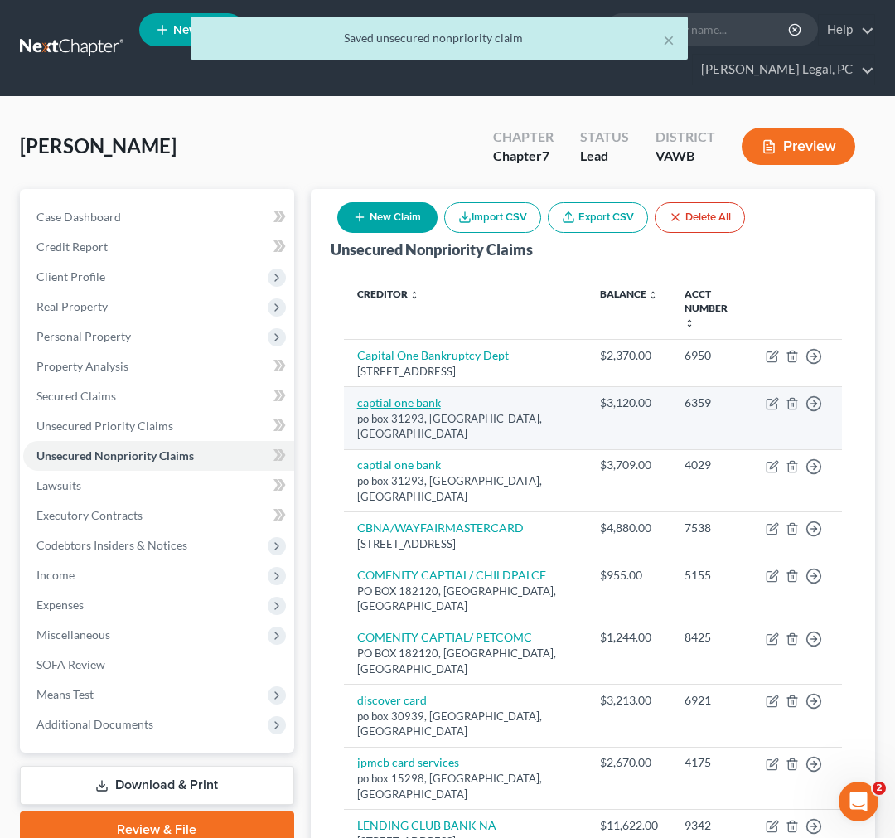
click at [433, 404] on link "captial one bank" at bounding box center [399, 402] width 84 height 14
select select "46"
select select "2"
select select "0"
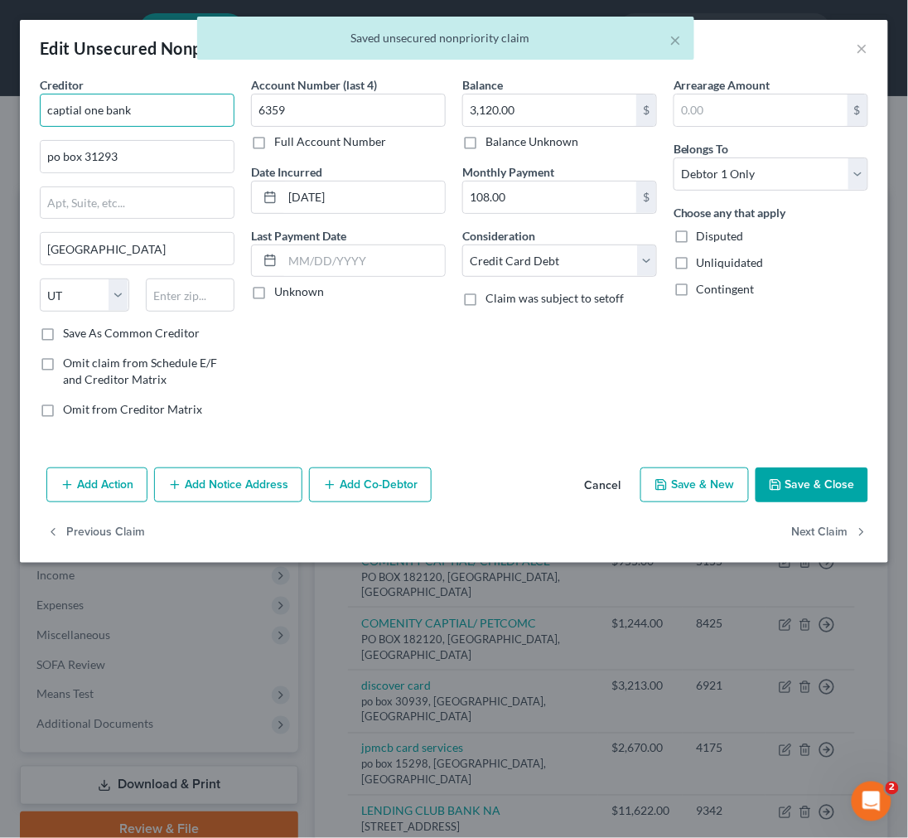
click at [176, 110] on input "captial one bank" at bounding box center [137, 110] width 195 height 33
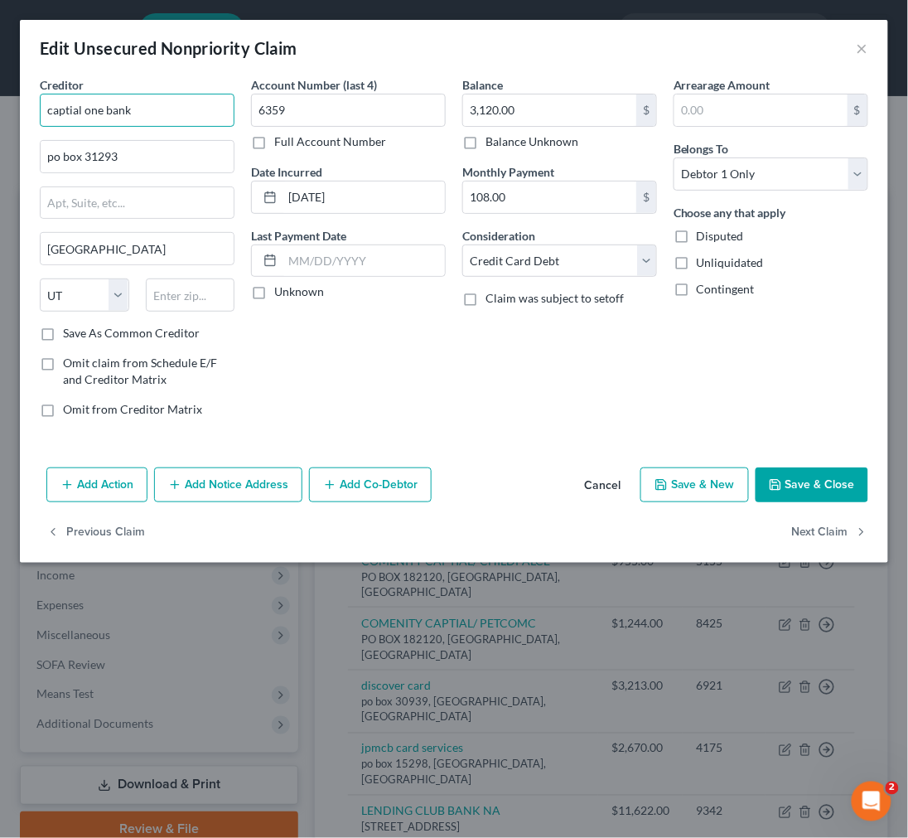
click at [176, 110] on input "captial one bank" at bounding box center [137, 110] width 195 height 33
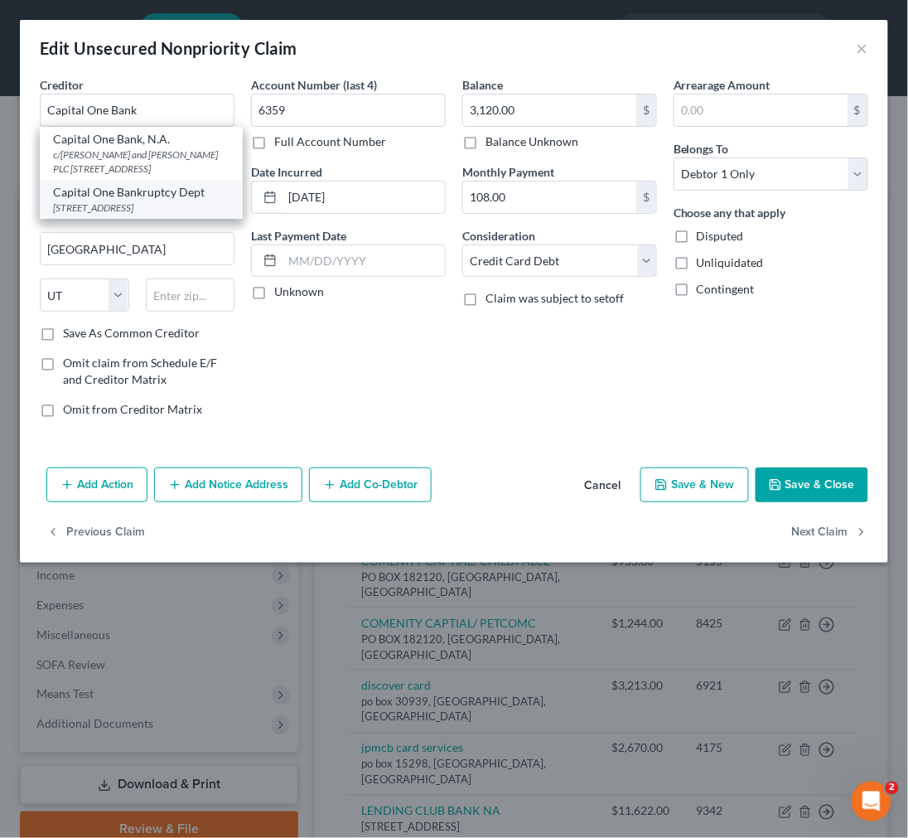
click at [150, 211] on div "PO Box 30285, Salt Lake City, UT 84130-0285" at bounding box center [141, 208] width 177 height 14
type input "Capital One Bankruptcy Dept"
type input "PO Box 30285"
type input "Salt Lake City"
type input "84130-0285"
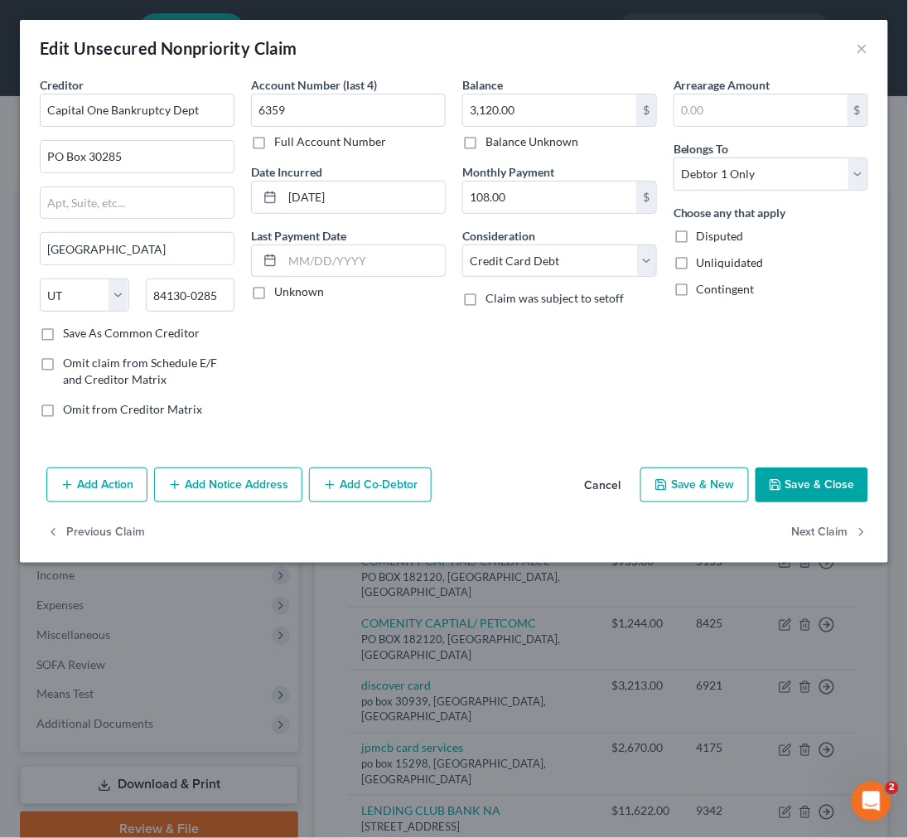
click at [784, 478] on button "Save & Close" at bounding box center [812, 484] width 113 height 35
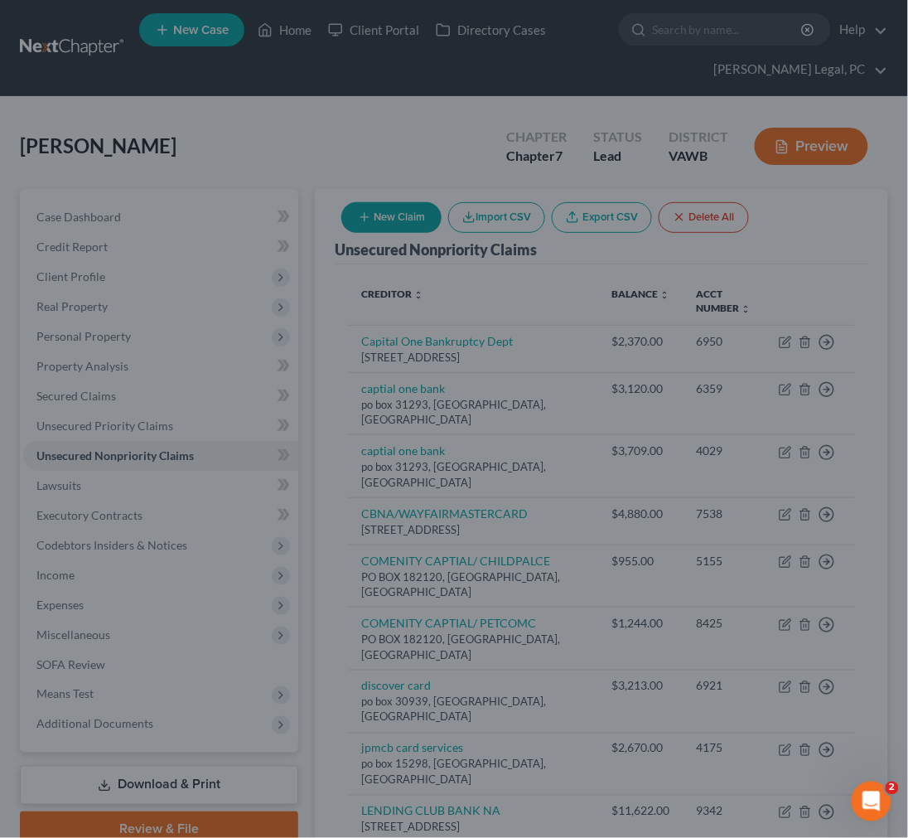
type input "0"
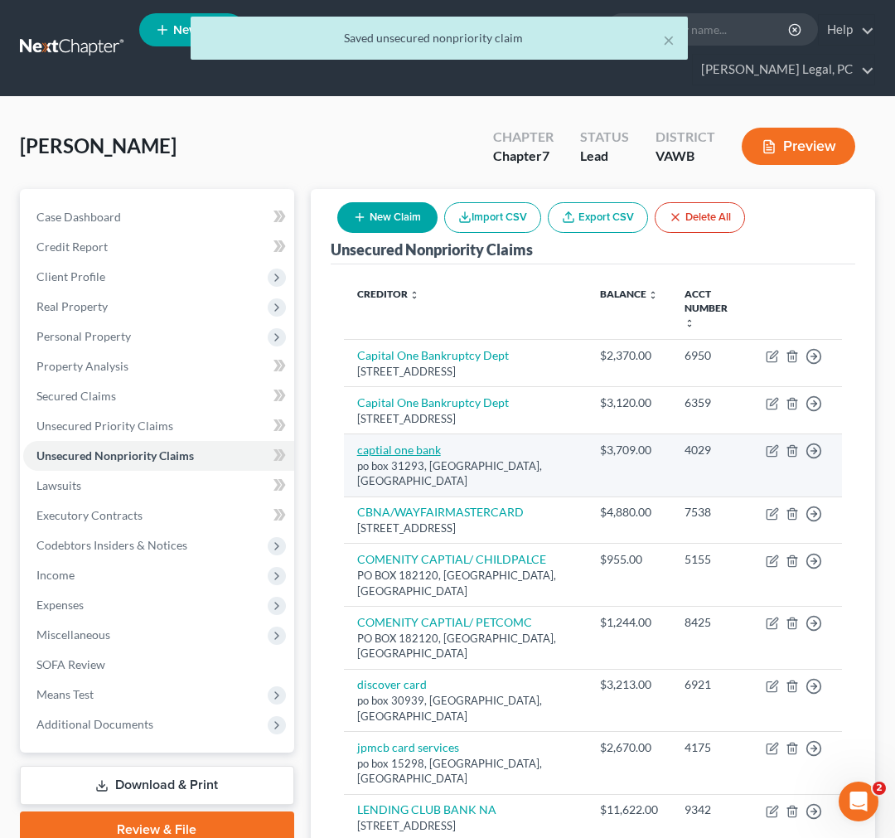
click at [414, 457] on link "captial one bank" at bounding box center [399, 450] width 84 height 14
select select "46"
select select "2"
select select "0"
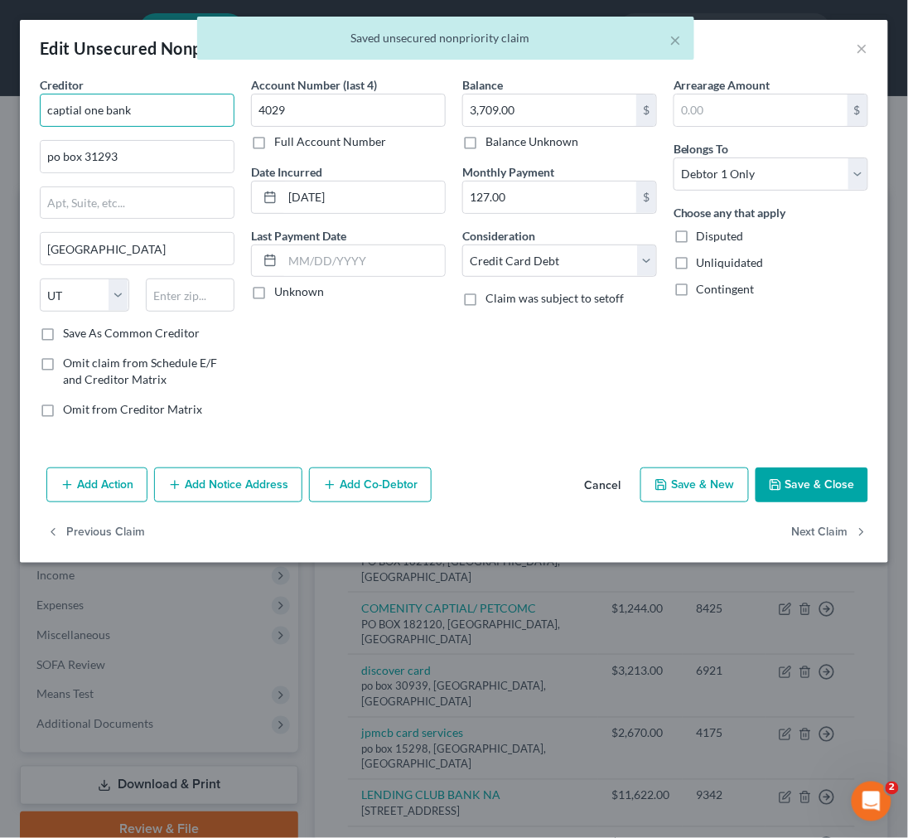
click at [164, 117] on input "captial one bank" at bounding box center [137, 110] width 195 height 33
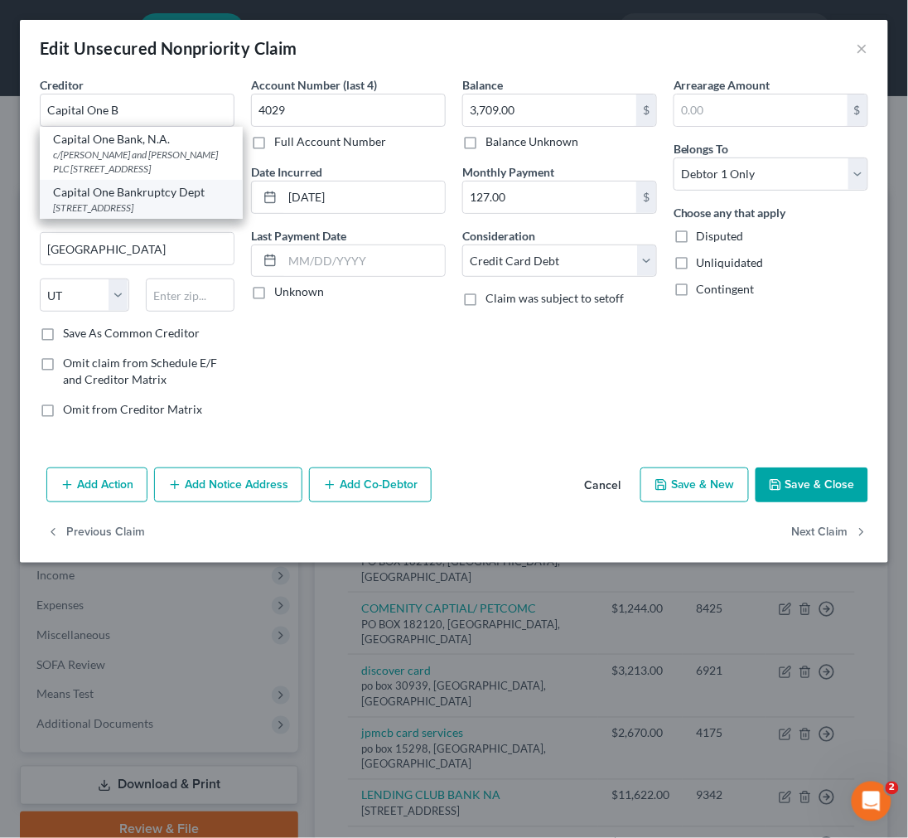
click at [138, 201] on div "PO Box 30285, Salt Lake City, UT 84130-0285" at bounding box center [141, 208] width 177 height 14
type input "Capital One Bankruptcy Dept"
type input "PO Box 30285"
type input "Salt Lake City"
type input "84130-0285"
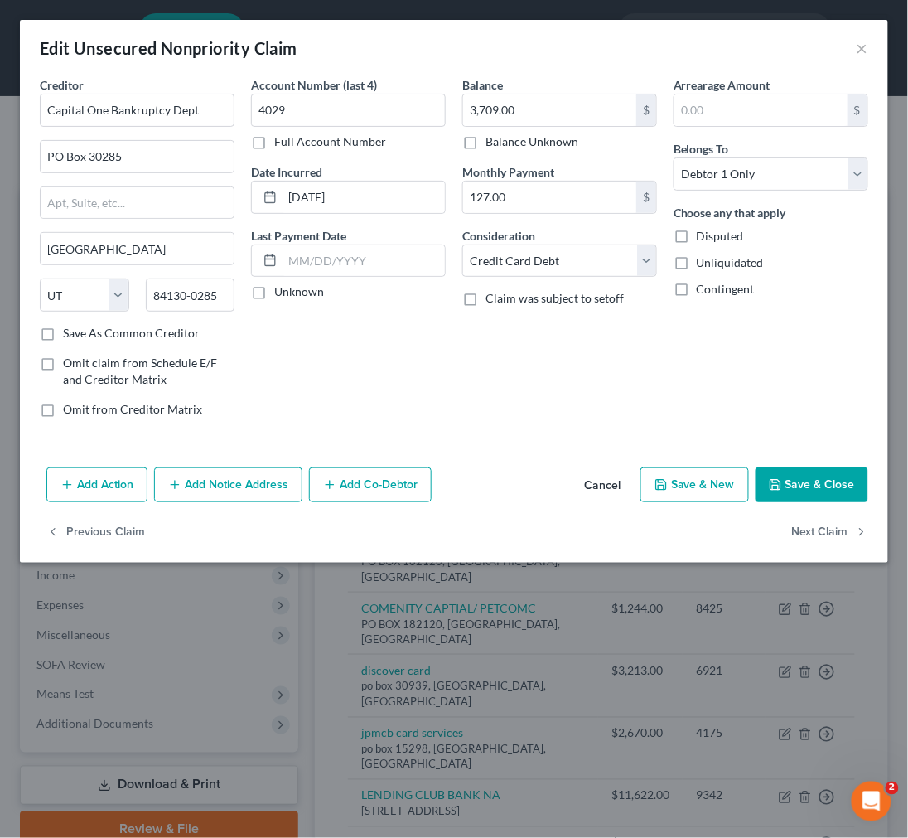
click at [813, 486] on button "Save & Close" at bounding box center [812, 484] width 113 height 35
type input "0"
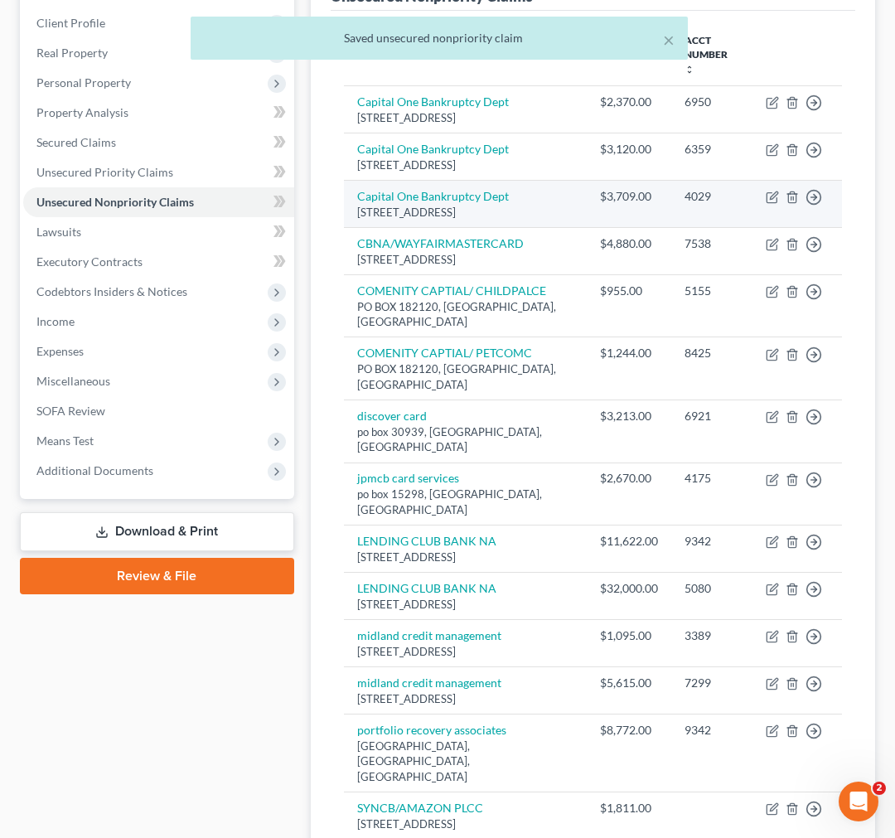
scroll to position [276, 0]
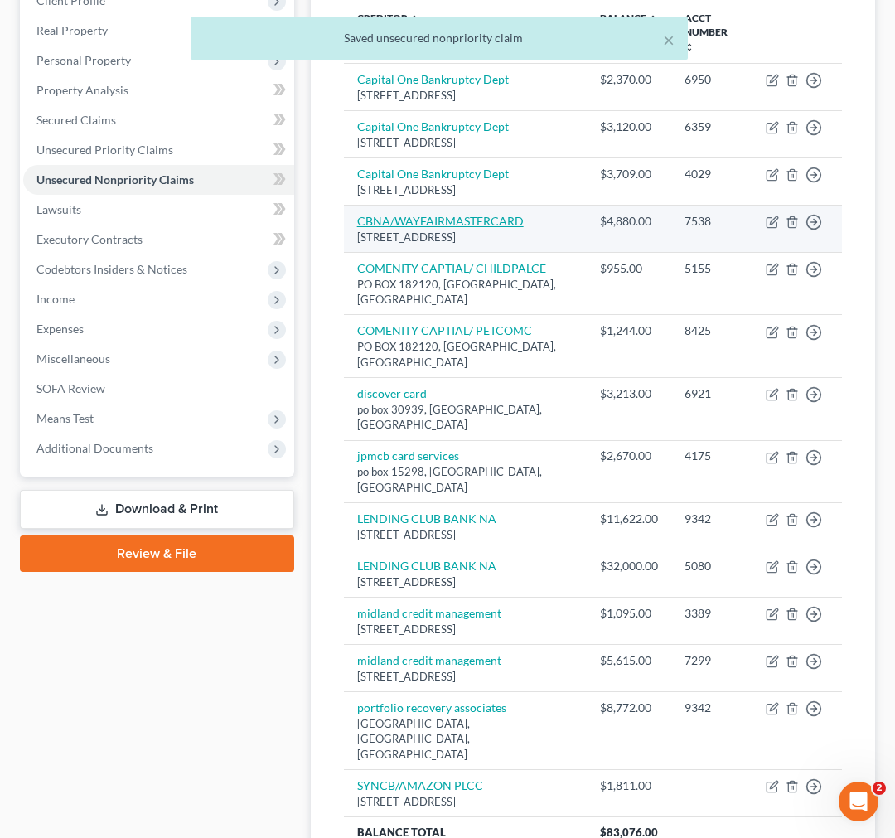
click at [426, 228] on link "CBNA/WAYFAIRMASTERCARD" at bounding box center [440, 221] width 167 height 14
select select "43"
select select "2"
select select "0"
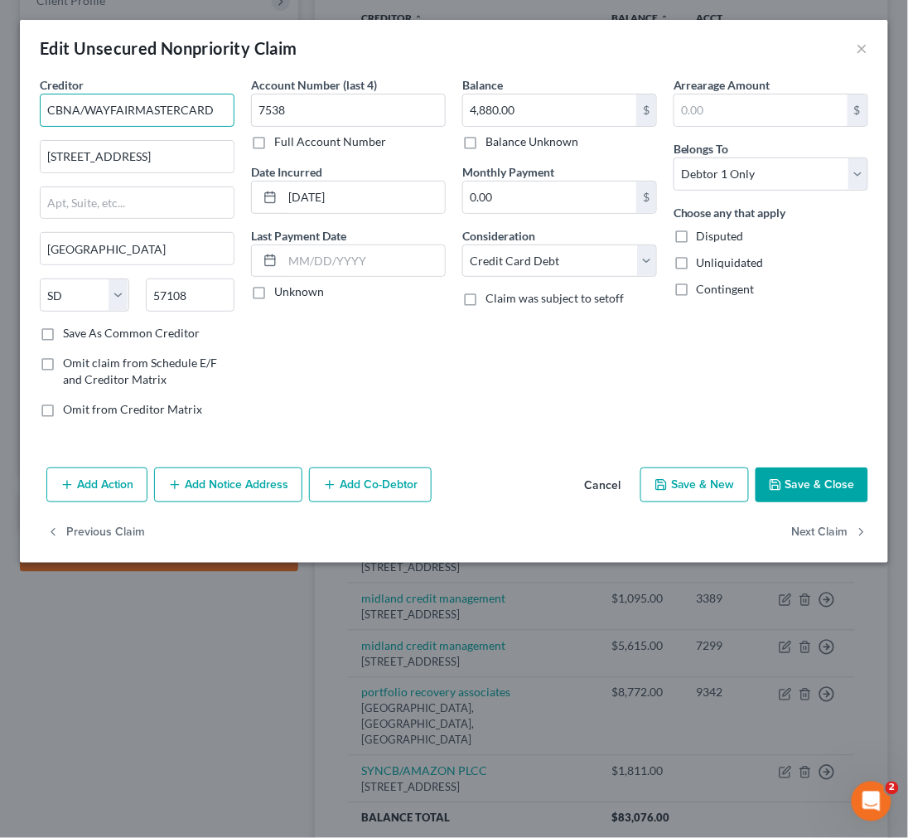
click at [136, 106] on input "CBNA/WAYFAIRMASTERCARD" at bounding box center [137, 110] width 195 height 33
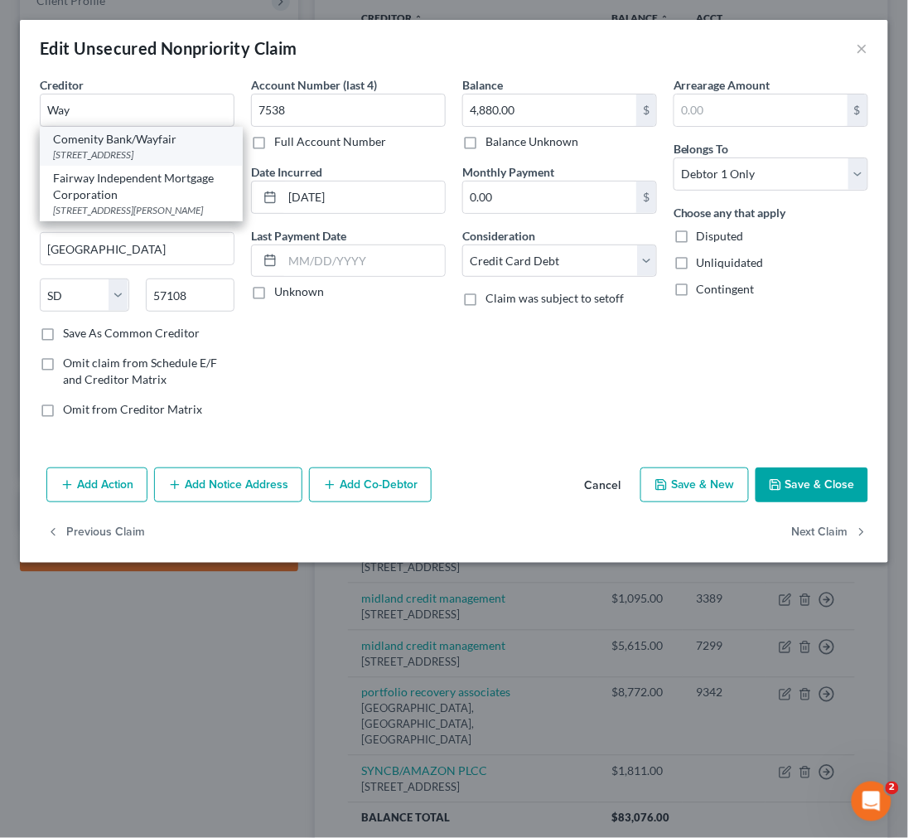
click at [128, 159] on div "PO Box 182789, Columbus, OH 43218-2789" at bounding box center [141, 155] width 177 height 14
type input "Comenity Bank/Wayfair"
type input "PO Box 182789"
type input "Columbus"
select select "36"
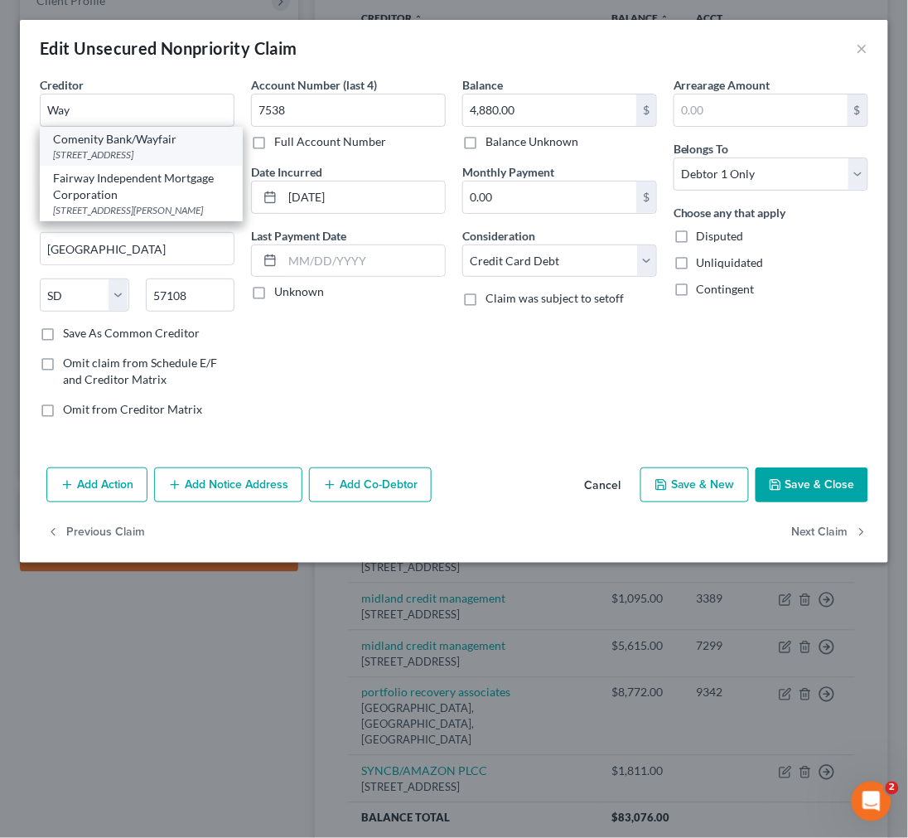
type input "43218-2789"
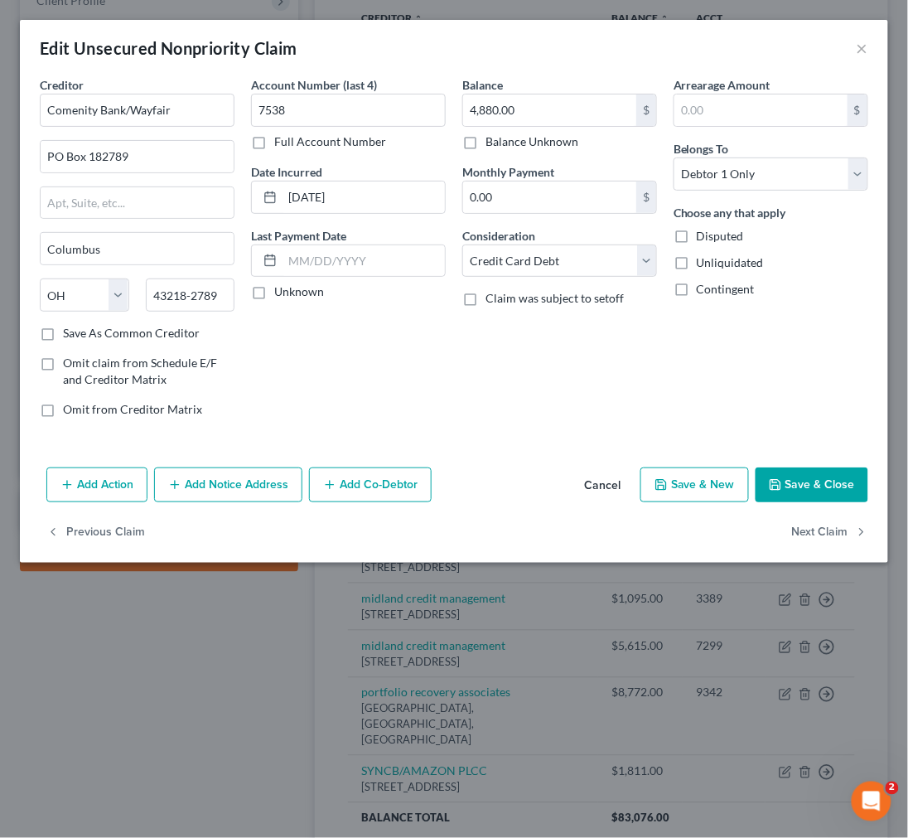
click at [782, 487] on icon "button" at bounding box center [775, 484] width 13 height 13
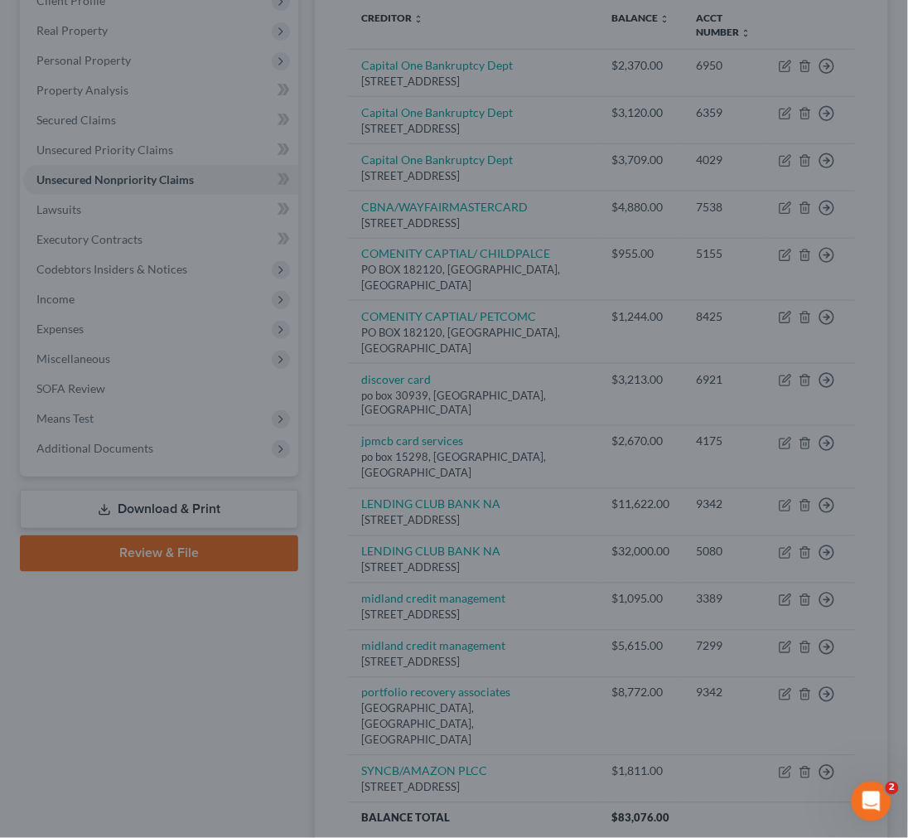
type input "0"
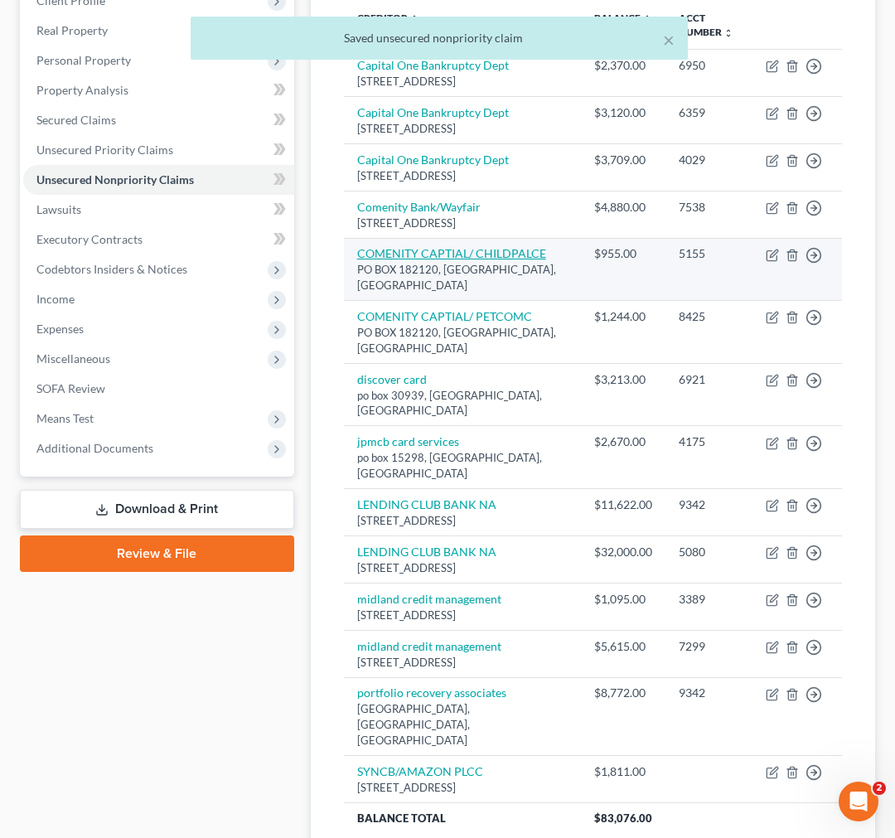
click at [493, 260] on link "COMENITY CAPTIAL/ CHILDPALCE" at bounding box center [451, 253] width 189 height 14
select select "36"
select select "2"
select select "0"
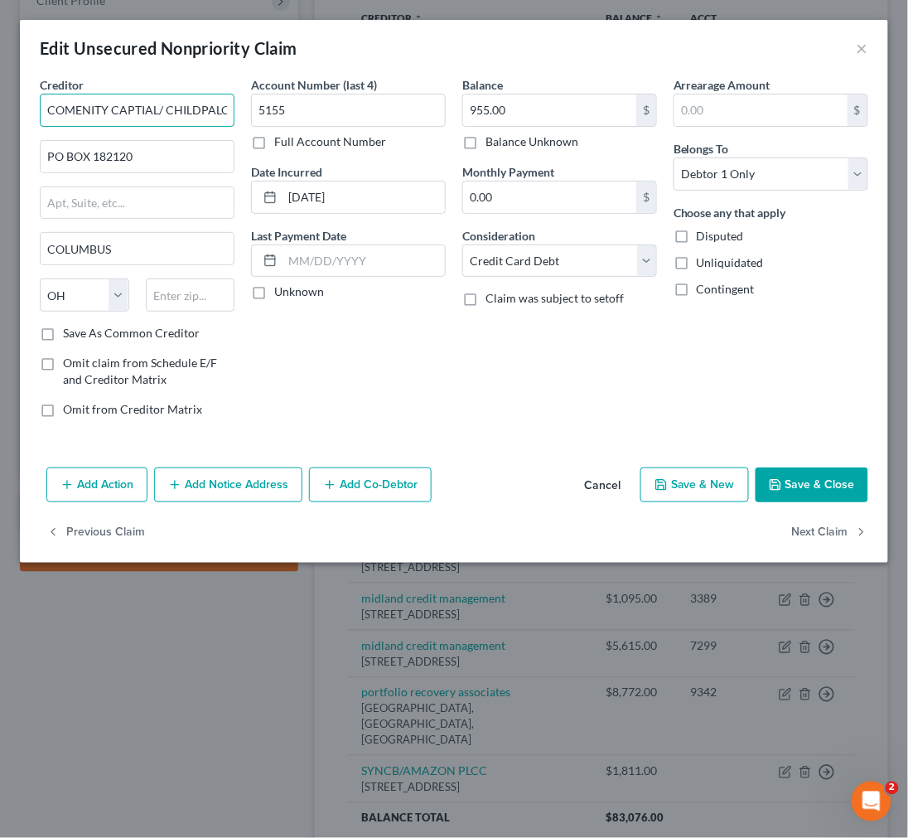
click at [171, 108] on input "COMENITY CAPTIAL/ CHILDPALCE" at bounding box center [137, 110] width 195 height 33
type input "C"
click at [606, 491] on button "Cancel" at bounding box center [602, 485] width 63 height 33
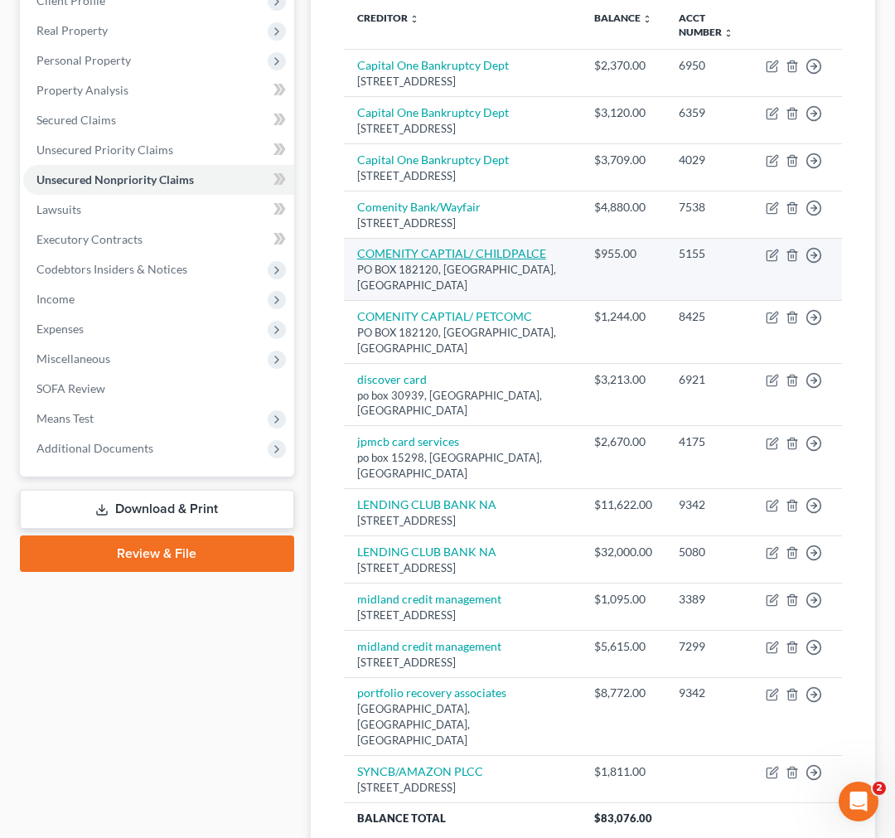
click at [482, 260] on link "COMENITY CAPTIAL/ CHILDPALCE" at bounding box center [451, 253] width 189 height 14
select select "36"
select select "2"
select select "0"
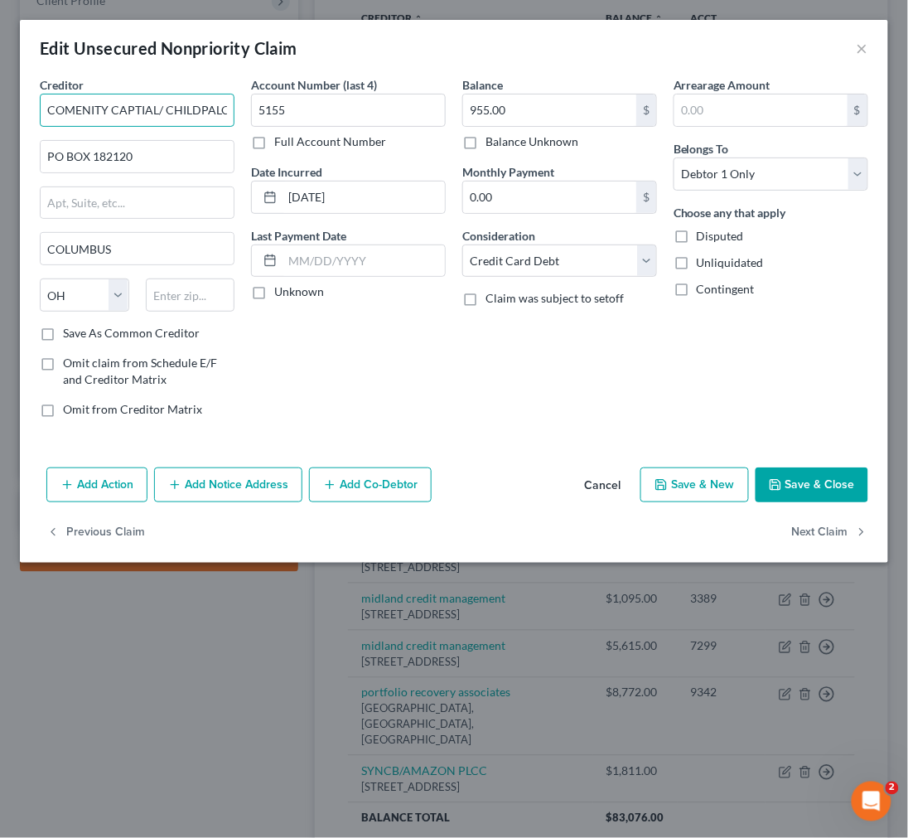
click at [151, 106] on input "COMENITY CAPTIAL/ CHILDPALCE" at bounding box center [137, 110] width 195 height 33
type input "Comenity Bank/Child Place"
type input "PO Box 182120"
drag, startPoint x: 51, startPoint y: 153, endPoint x: 162, endPoint y: 167, distance: 112.8
click at [162, 167] on input "PO Box 182120" at bounding box center [137, 156] width 193 height 31
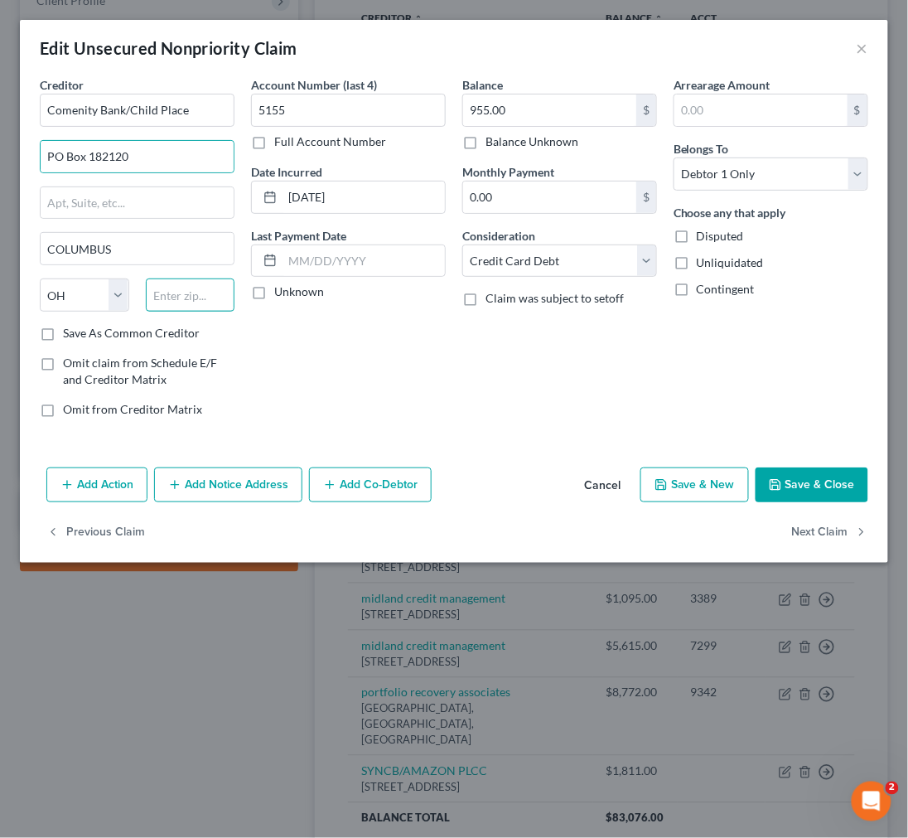
click at [200, 298] on input "text" at bounding box center [191, 294] width 90 height 33
paste input "43218"
type input "43218"
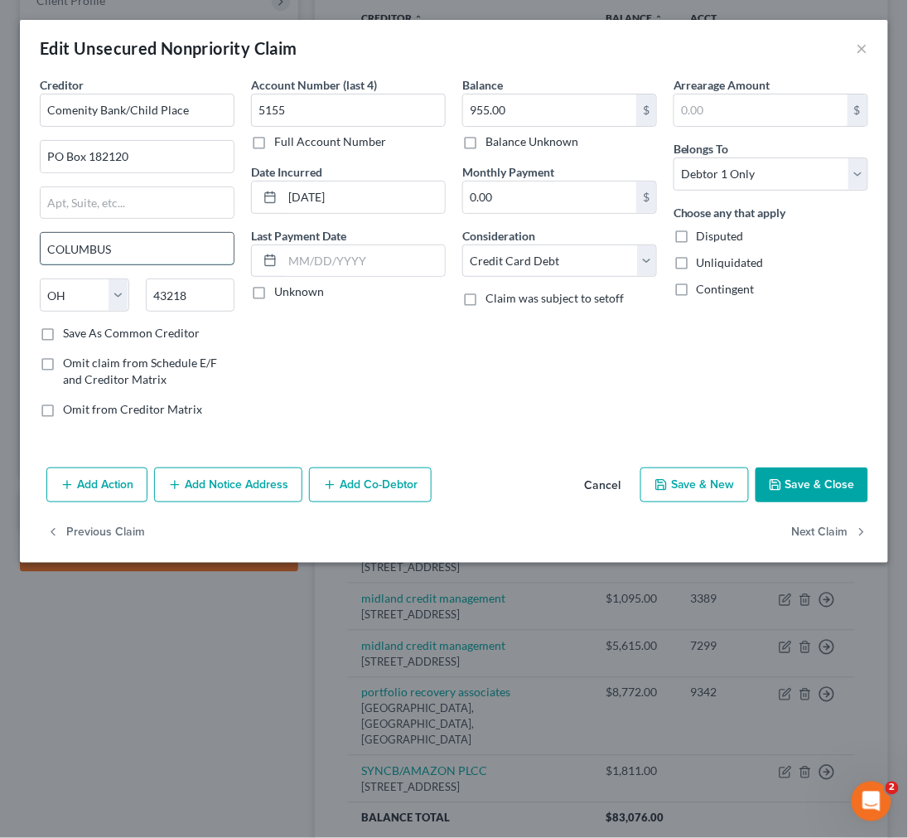
click at [191, 254] on input "COLUMBUS" at bounding box center [137, 248] width 193 height 31
type input "Columbus"
click at [191, 254] on input "Columbus" at bounding box center [137, 248] width 193 height 31
click at [371, 363] on div "Account Number (last 4) 5155 Full Account Number Date Incurred 02/06/2022 Last …" at bounding box center [348, 253] width 211 height 355
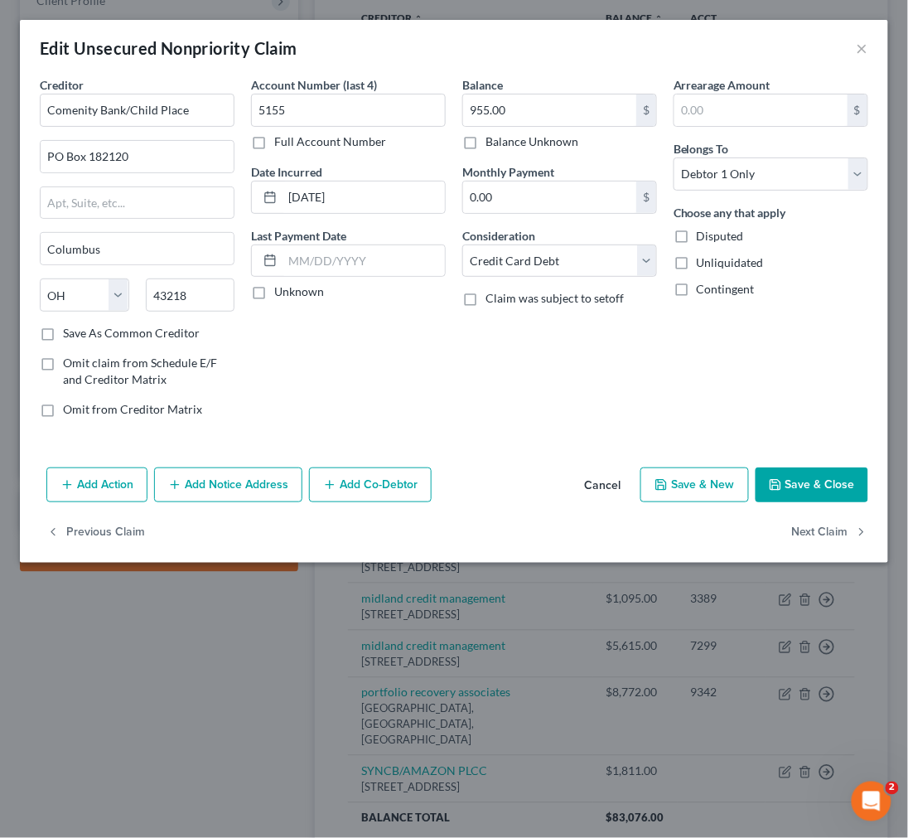
click at [63, 332] on label "Save As Common Creditor" at bounding box center [131, 333] width 137 height 17
click at [70, 332] on input "Save As Common Creditor" at bounding box center [75, 330] width 11 height 11
click at [799, 489] on button "Save & Close" at bounding box center [812, 484] width 113 height 35
checkbox input "false"
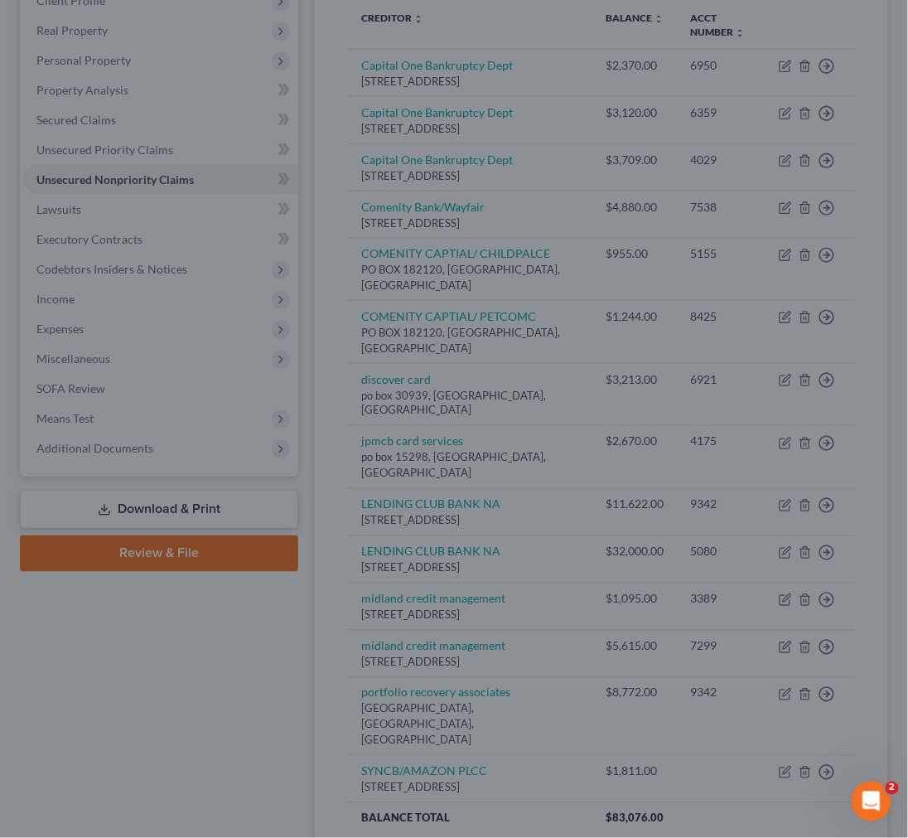
type input "0"
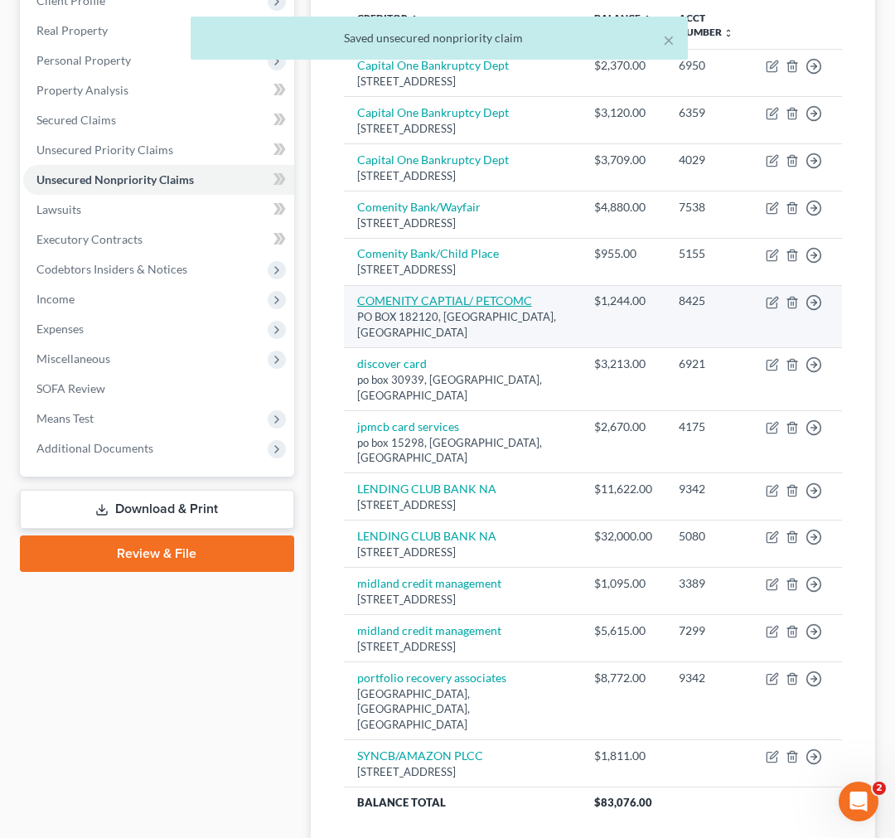
click at [470, 307] on link "COMENITY CAPTIAL/ PETCOMC" at bounding box center [444, 300] width 175 height 14
select select "36"
select select "2"
select select "0"
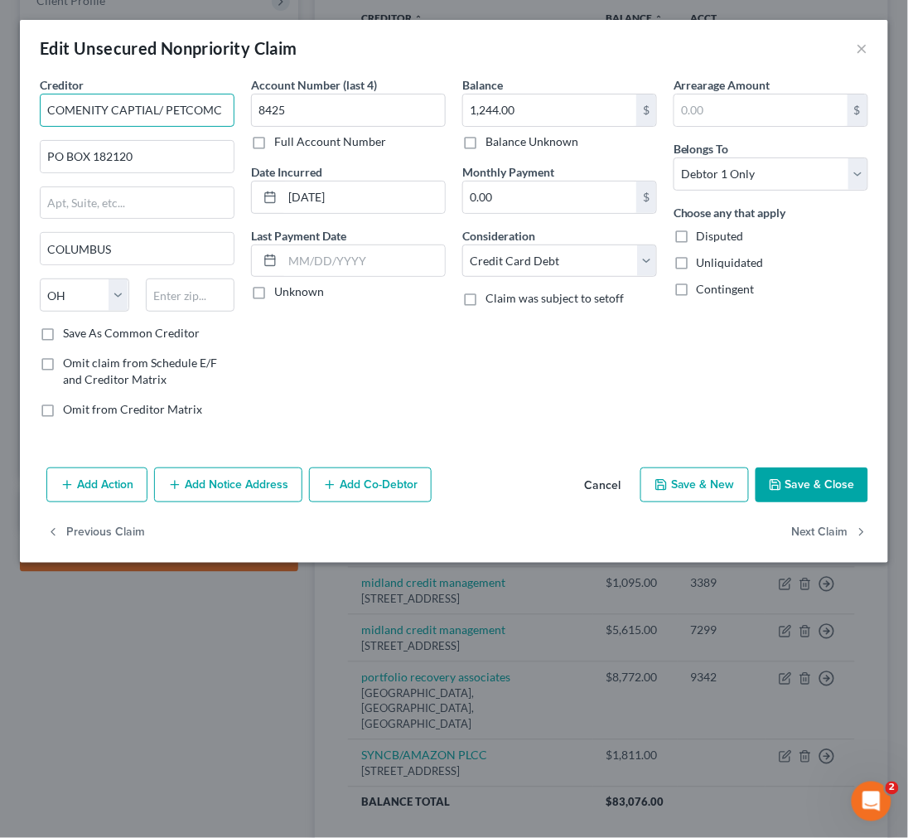
click at [172, 109] on input "COMENITY CAPTIAL/ PETCOMC" at bounding box center [137, 110] width 195 height 33
type input "Comenity Bank/ Petcomc"
click at [77, 153] on input "PO BOX 182120" at bounding box center [137, 156] width 193 height 31
type input "PO Box 182120"
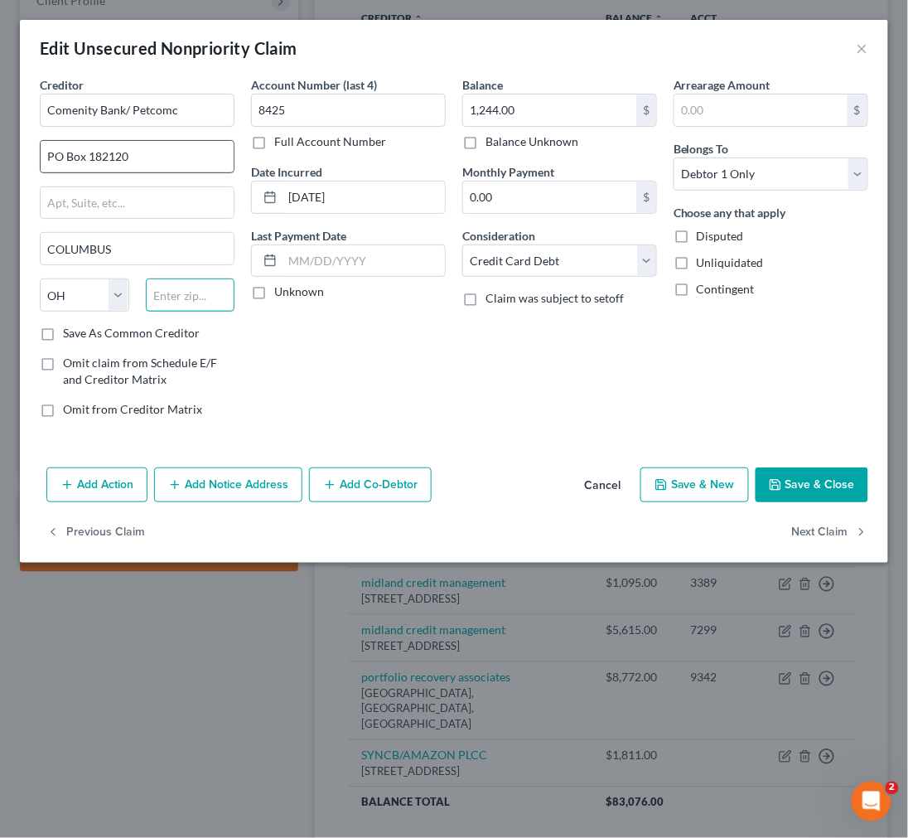
paste input "43218"
type input "43218"
type input "Columbus"
click at [799, 489] on button "Save & Close" at bounding box center [812, 484] width 113 height 35
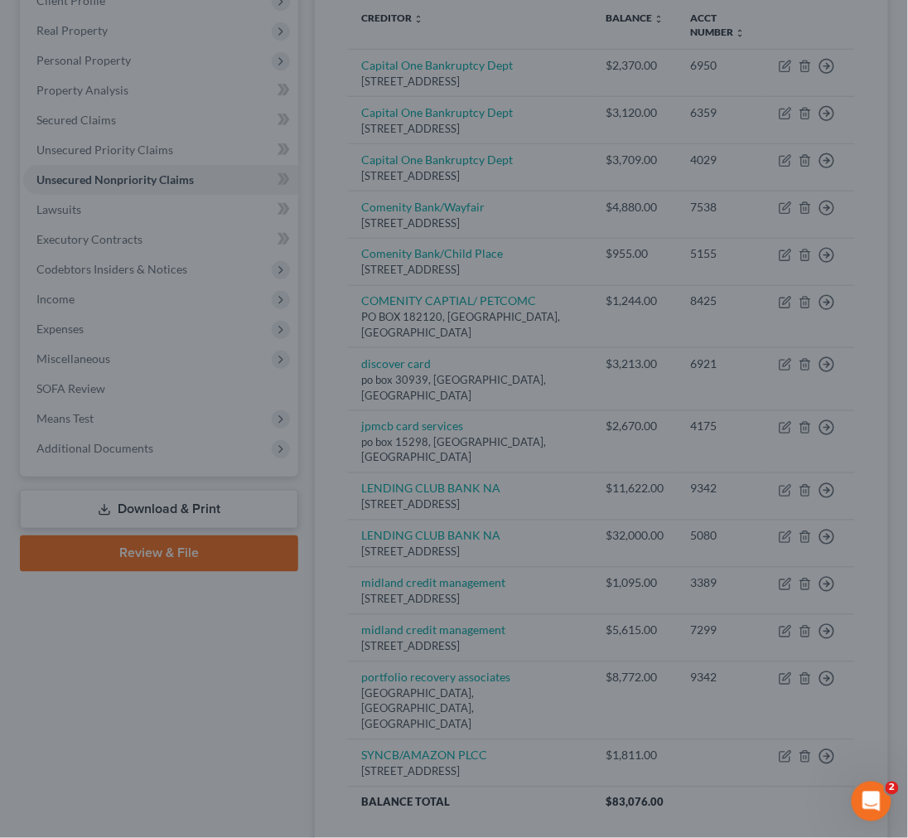
type input "0"
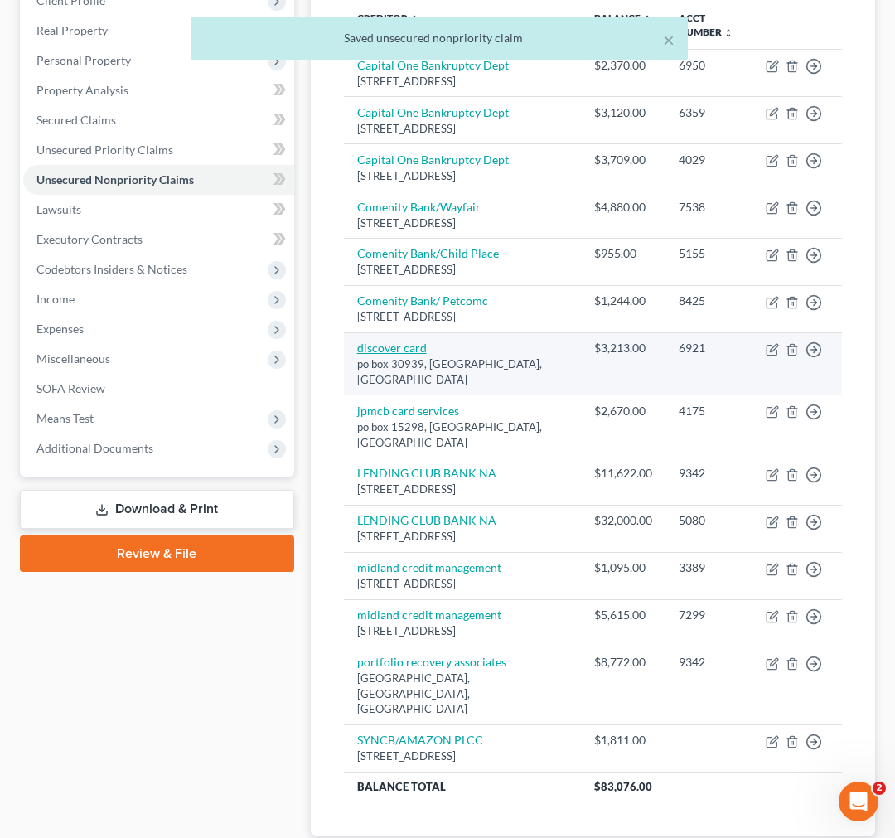
click at [393, 355] on link "discover card" at bounding box center [392, 348] width 70 height 14
select select "46"
select select "2"
select select "0"
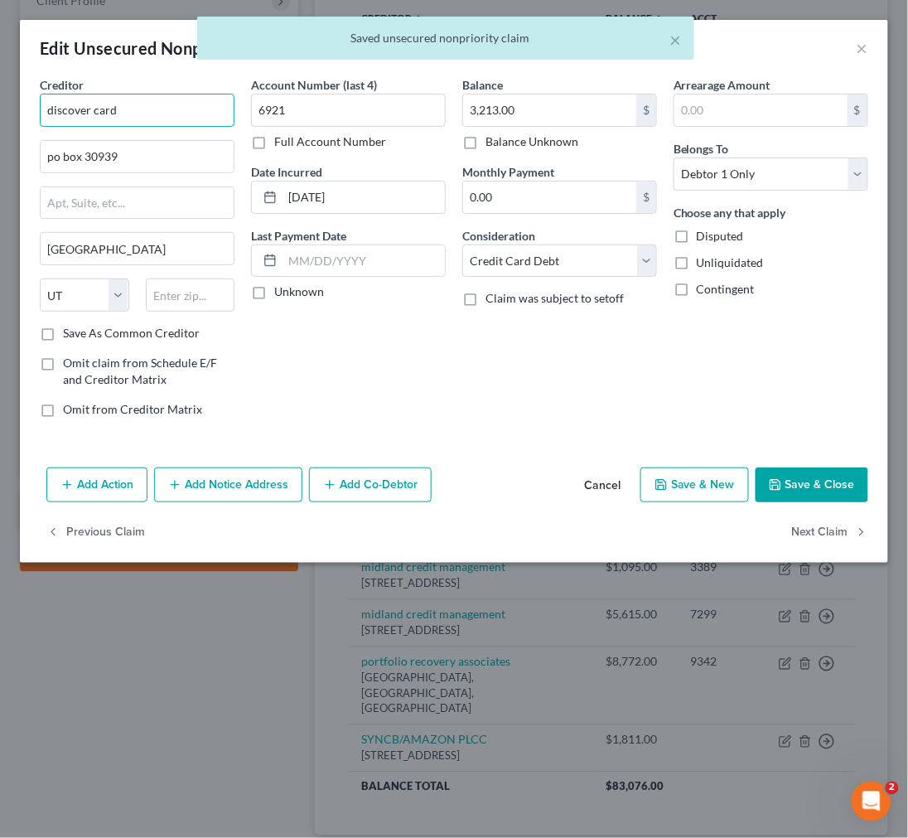
click at [116, 113] on input "discover card" at bounding box center [137, 110] width 195 height 33
click at [116, 114] on input "discover card" at bounding box center [137, 110] width 195 height 33
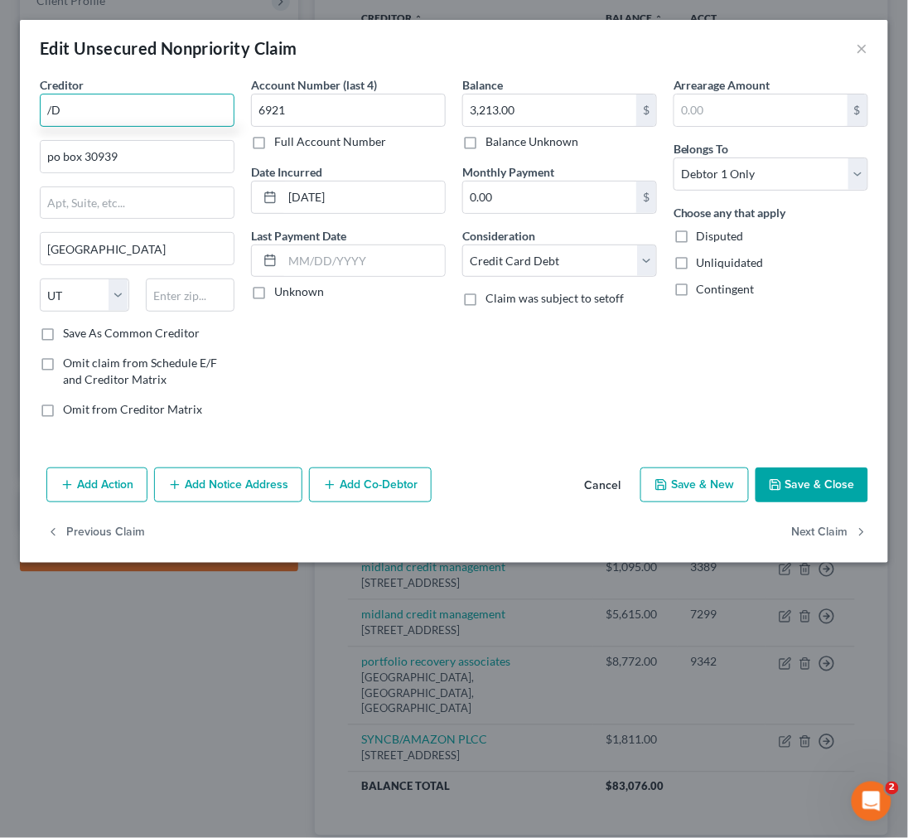
type input "/"
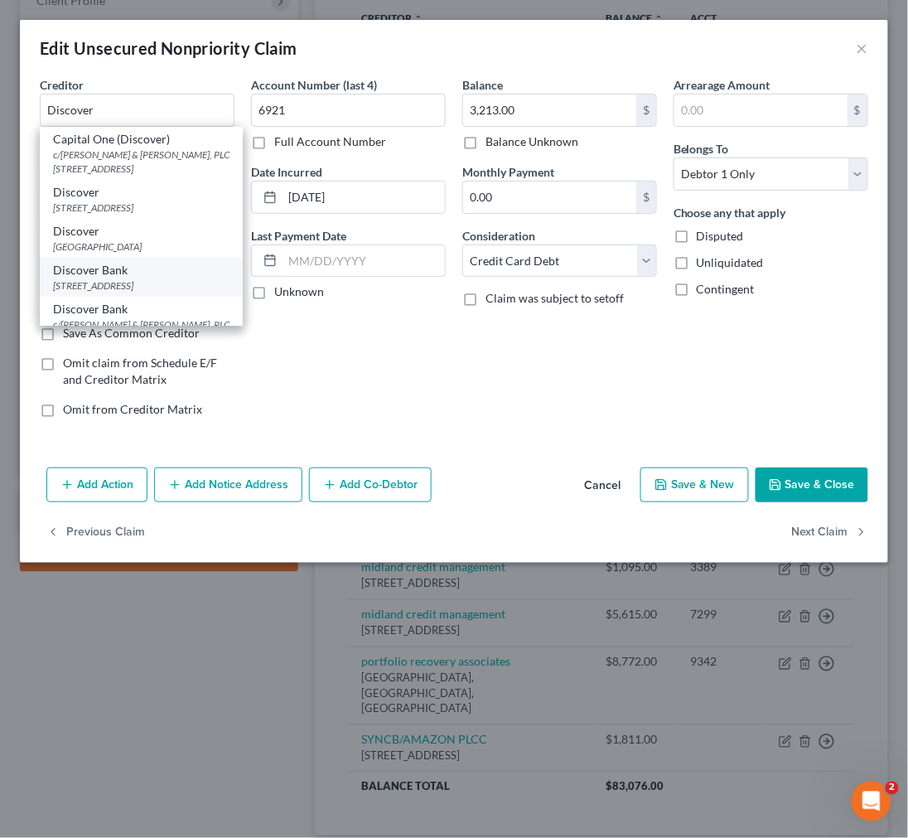
click at [151, 278] on div "Discover Bank" at bounding box center [141, 270] width 177 height 17
type input "Discover Bank"
type input "PO Box 30939"
type input "Salt Lake City"
type input "84130"
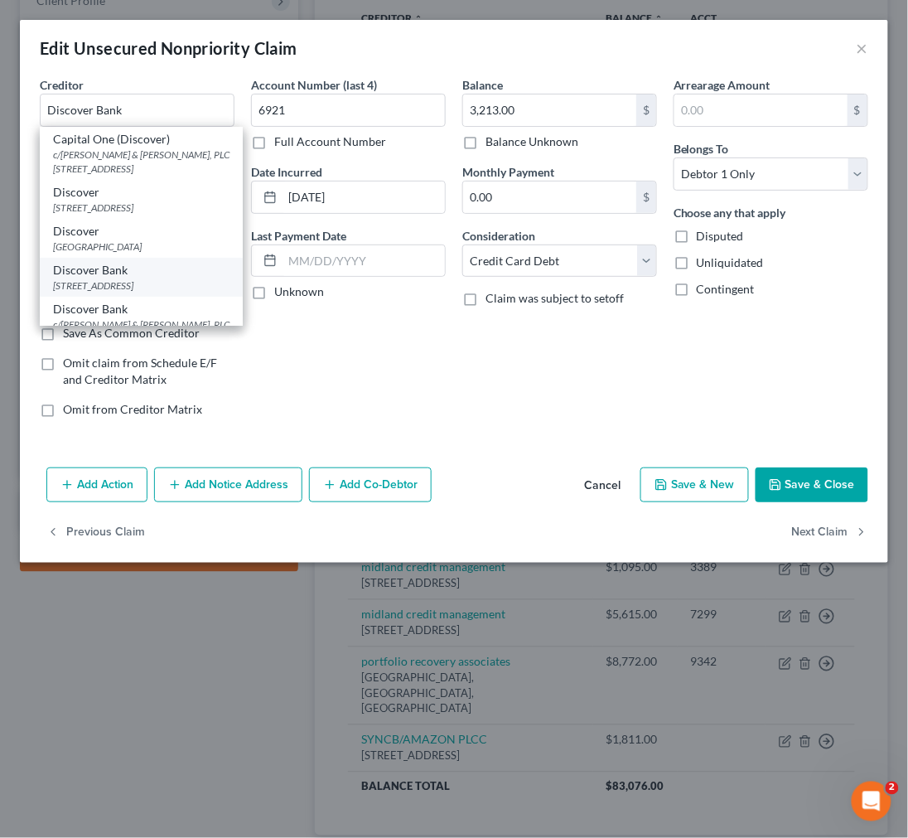
click at [151, 291] on input "84130" at bounding box center [191, 294] width 90 height 33
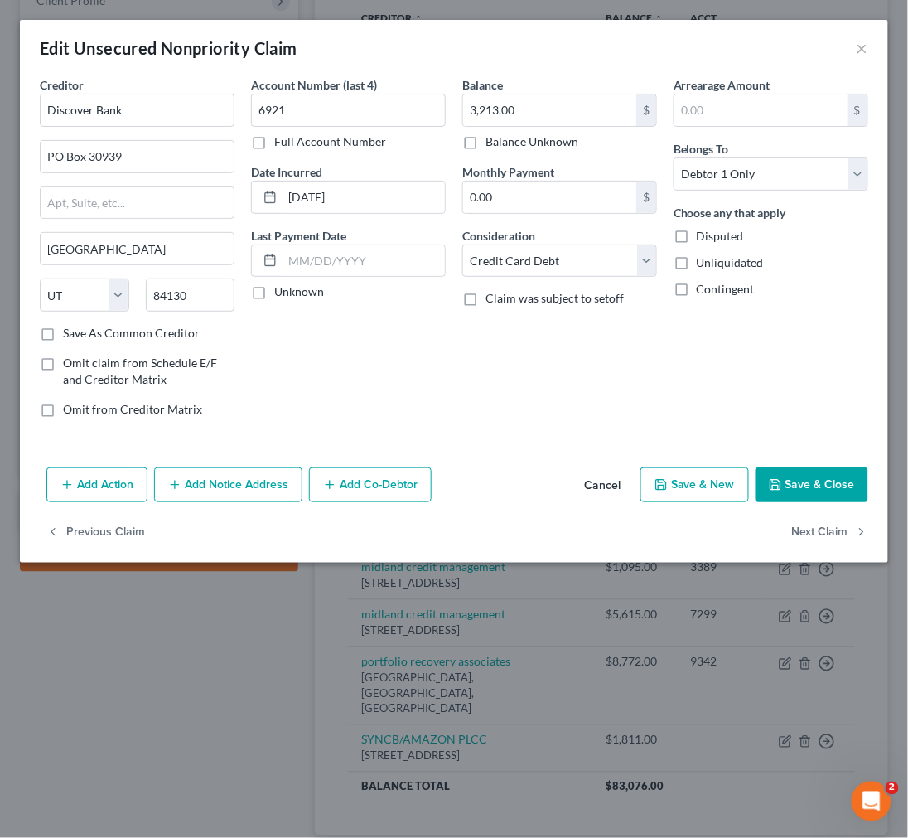
click at [809, 487] on button "Save & Close" at bounding box center [812, 484] width 113 height 35
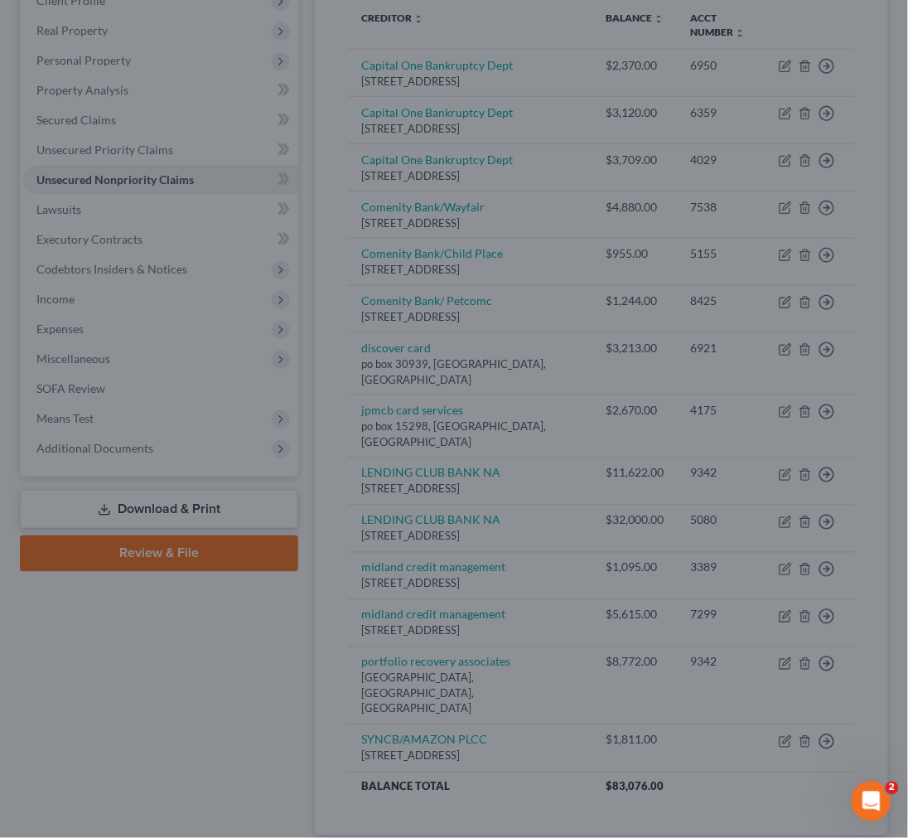
type input "0"
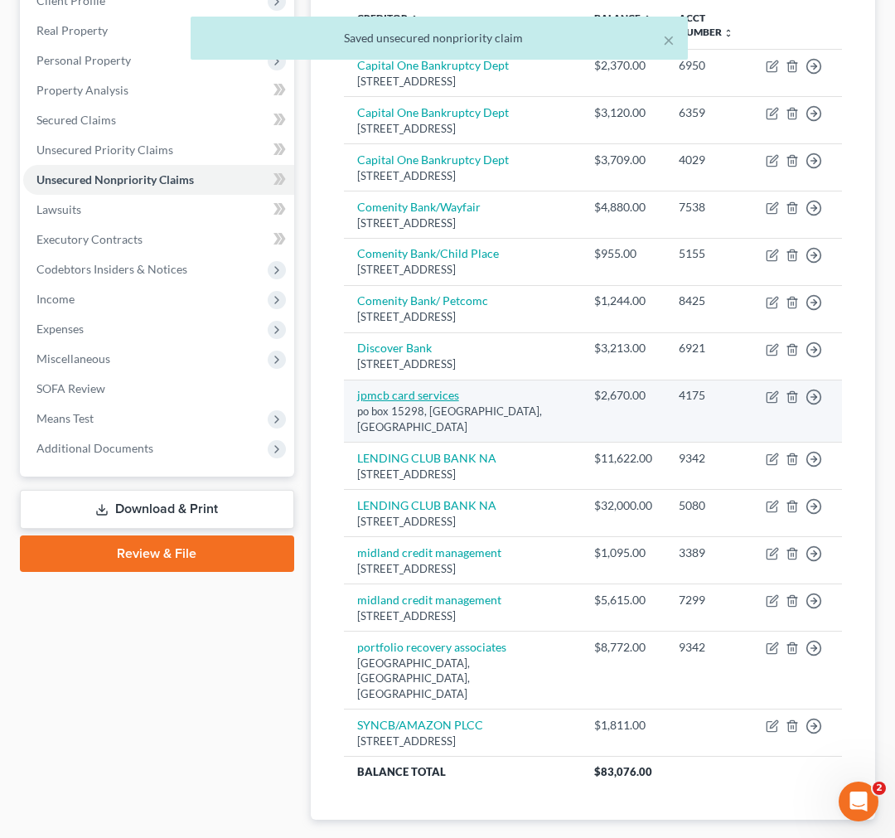
click at [423, 402] on link "jpmcb card services" at bounding box center [408, 395] width 102 height 14
select select "7"
select select "2"
select select "0"
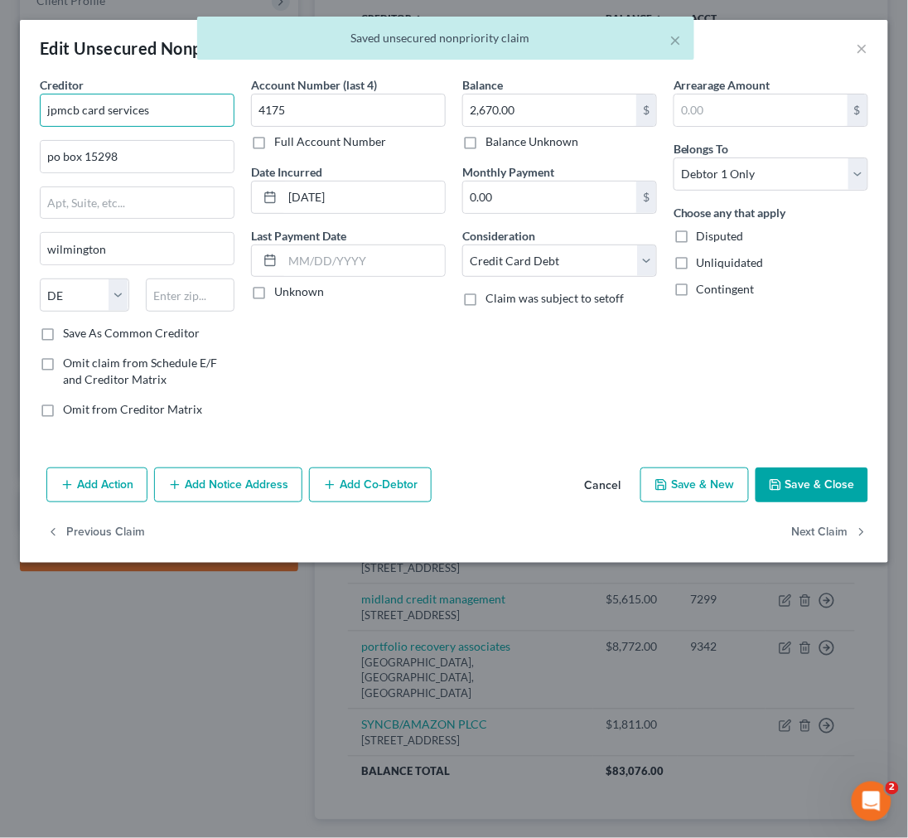
click at [177, 114] on input "jpmcb card services" at bounding box center [137, 110] width 195 height 33
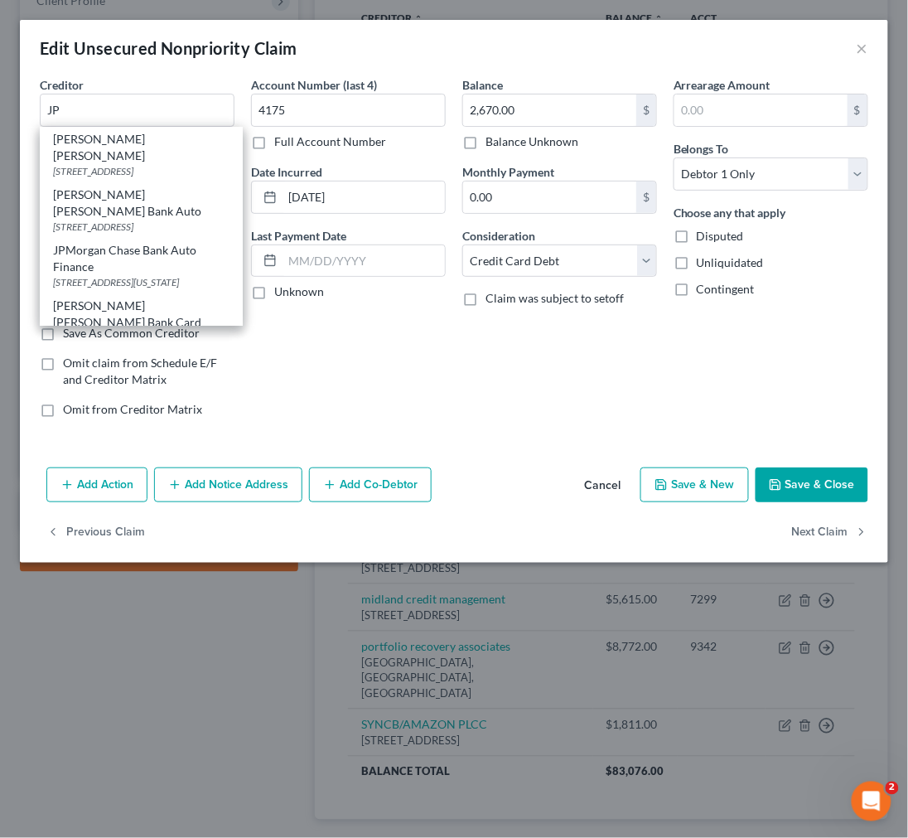
click at [357, 403] on div "Account Number (last 4) 4175 Full Account Number Date Incurred 01/17/2018 Last …" at bounding box center [348, 253] width 211 height 355
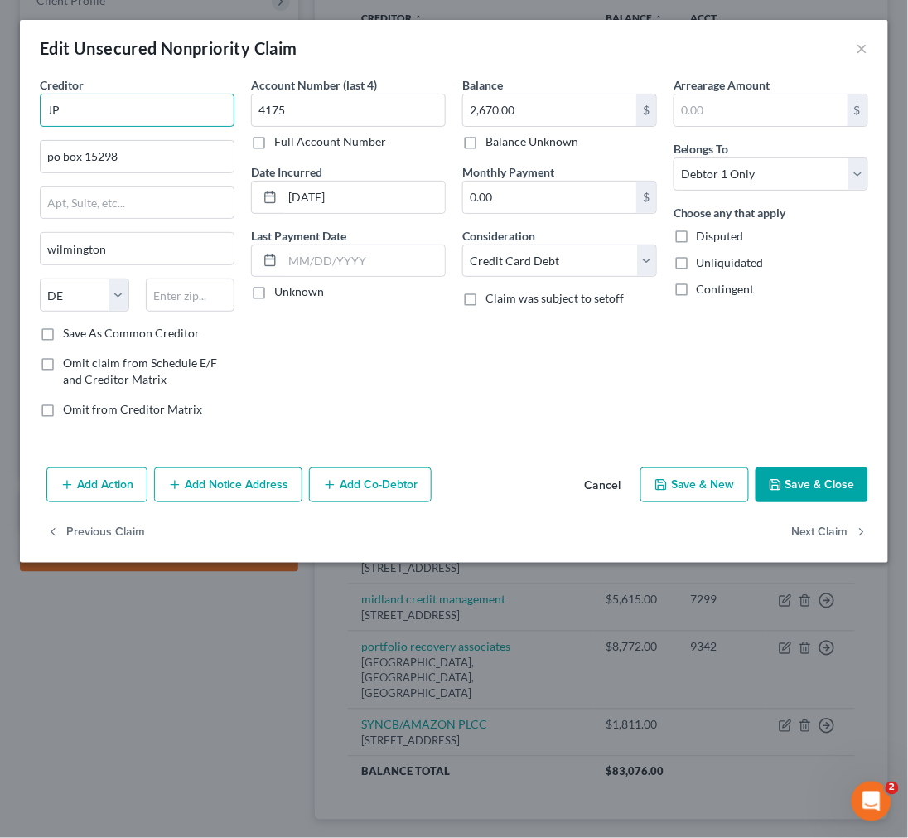
click at [85, 109] on input "JP" at bounding box center [137, 110] width 195 height 33
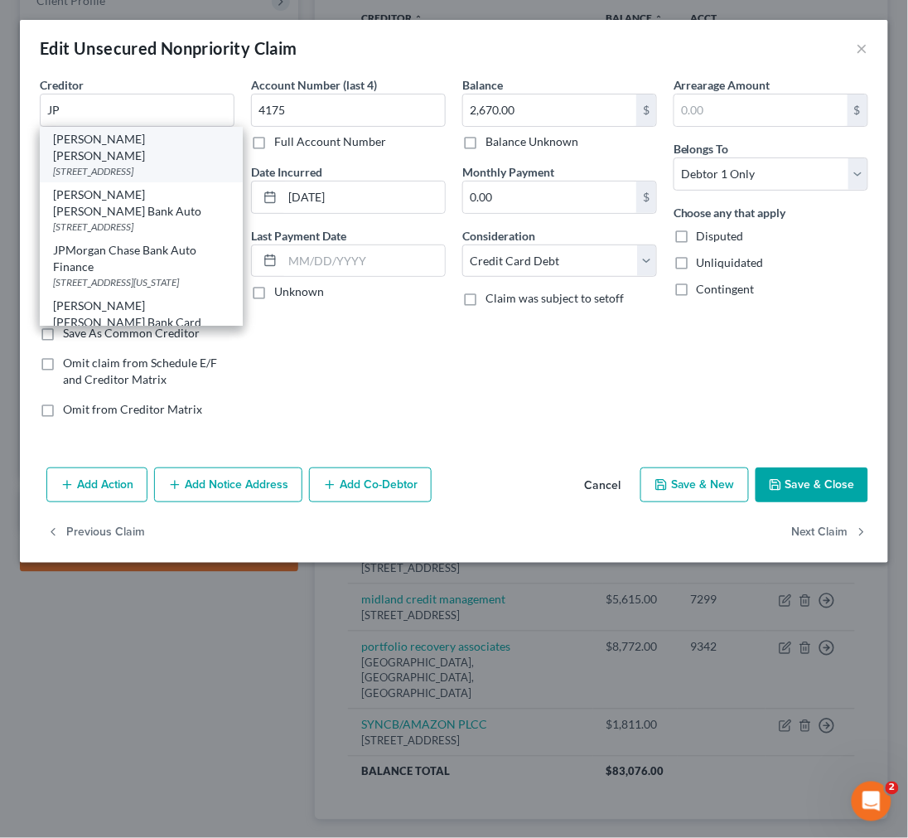
click at [108, 164] on div "PO Box 15298, Wilmington, DE 19850-5298" at bounding box center [141, 171] width 177 height 14
type input "JP Morgan Chase"
type input "PO Box 15298"
type input "Wilmington"
type input "19850-5298"
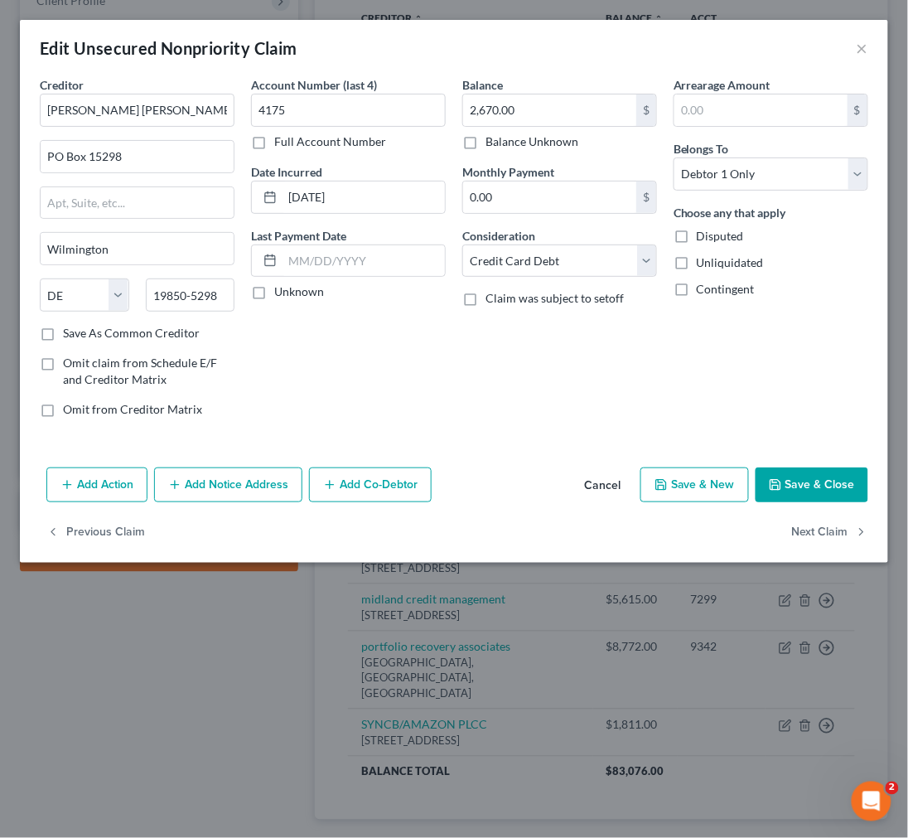
click at [791, 482] on button "Save & Close" at bounding box center [812, 484] width 113 height 35
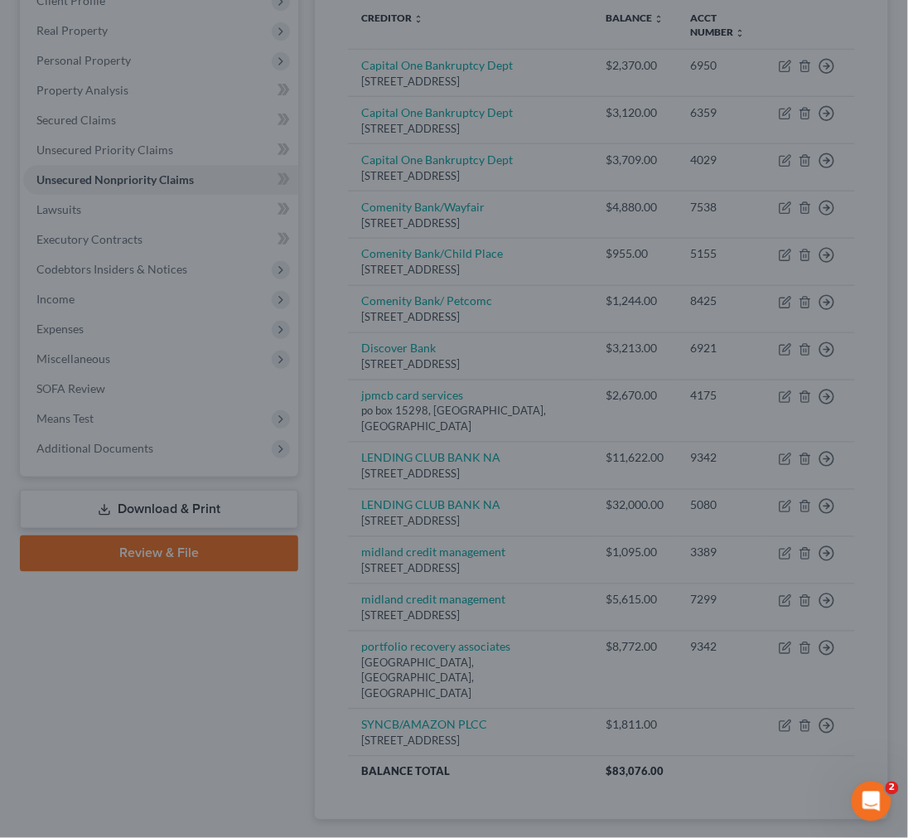
type input "0"
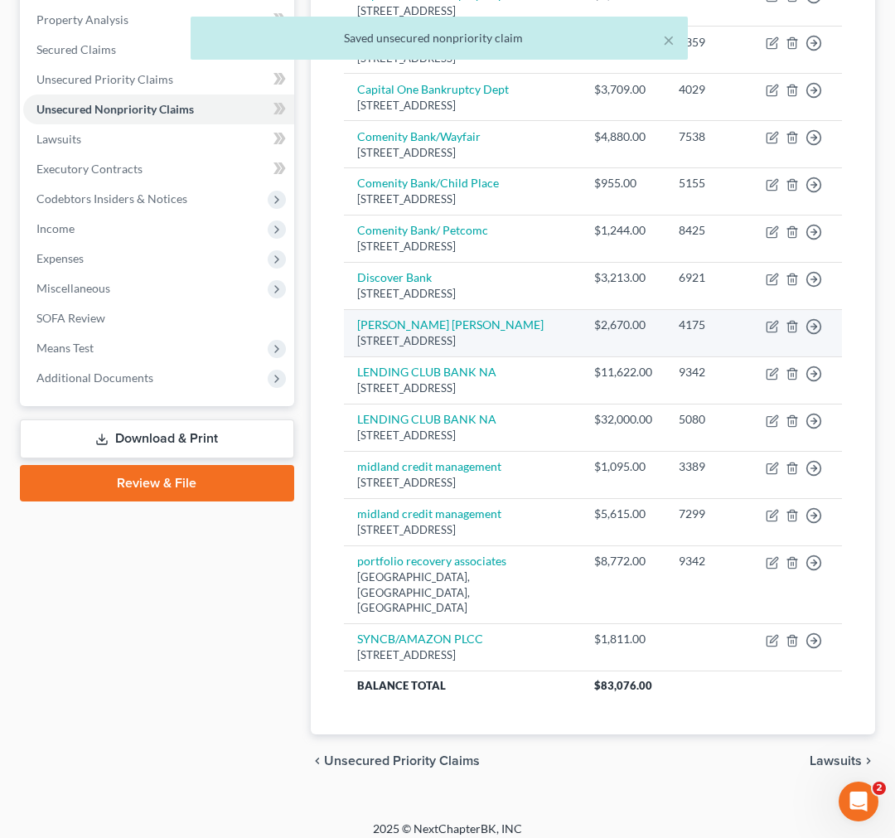
scroll to position [452, 0]
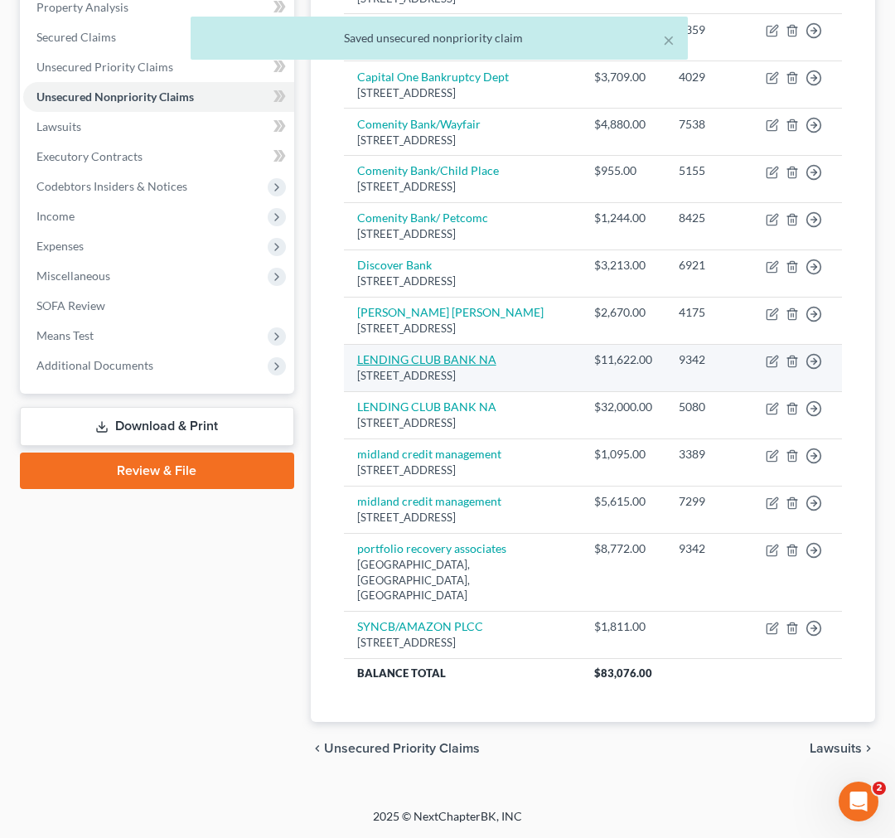
click at [435, 352] on link "LENDING CLUB BANK NA" at bounding box center [426, 359] width 139 height 14
select select "4"
select select "2"
select select "0"
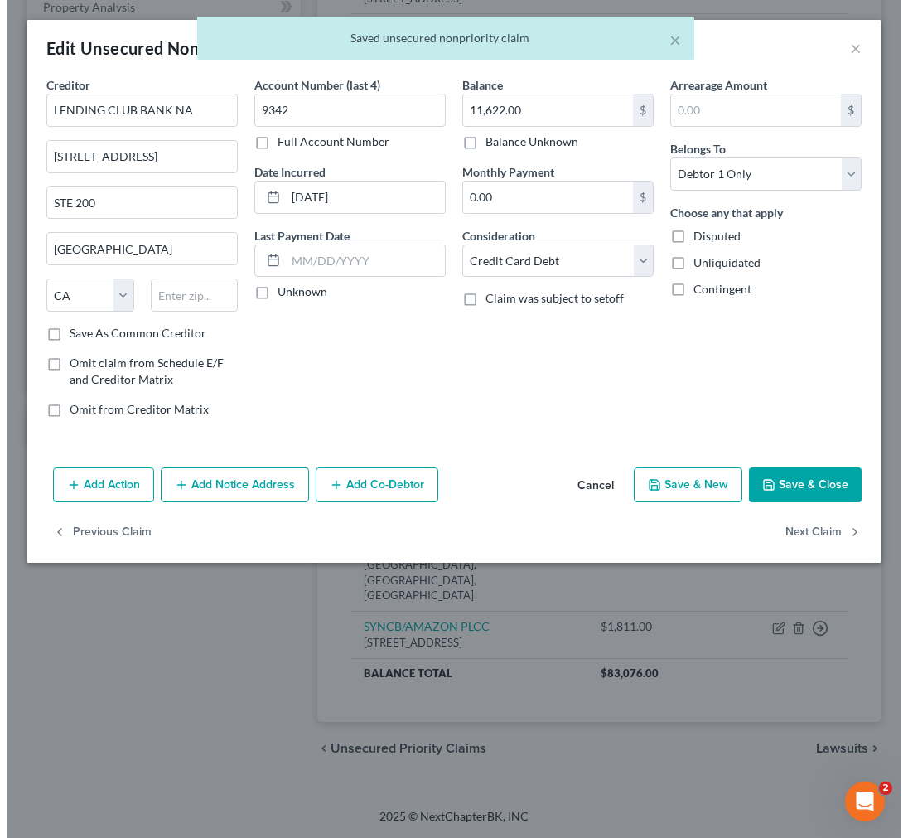
scroll to position [436, 0]
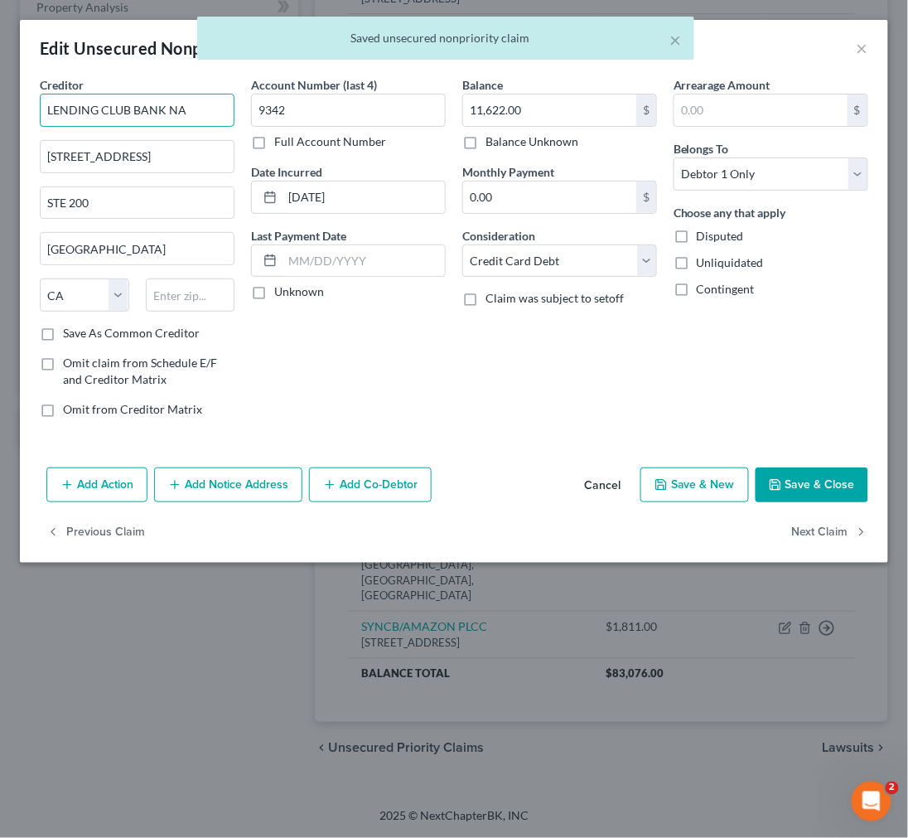
click at [196, 109] on input "LENDING CLUB BANK NA" at bounding box center [137, 110] width 195 height 33
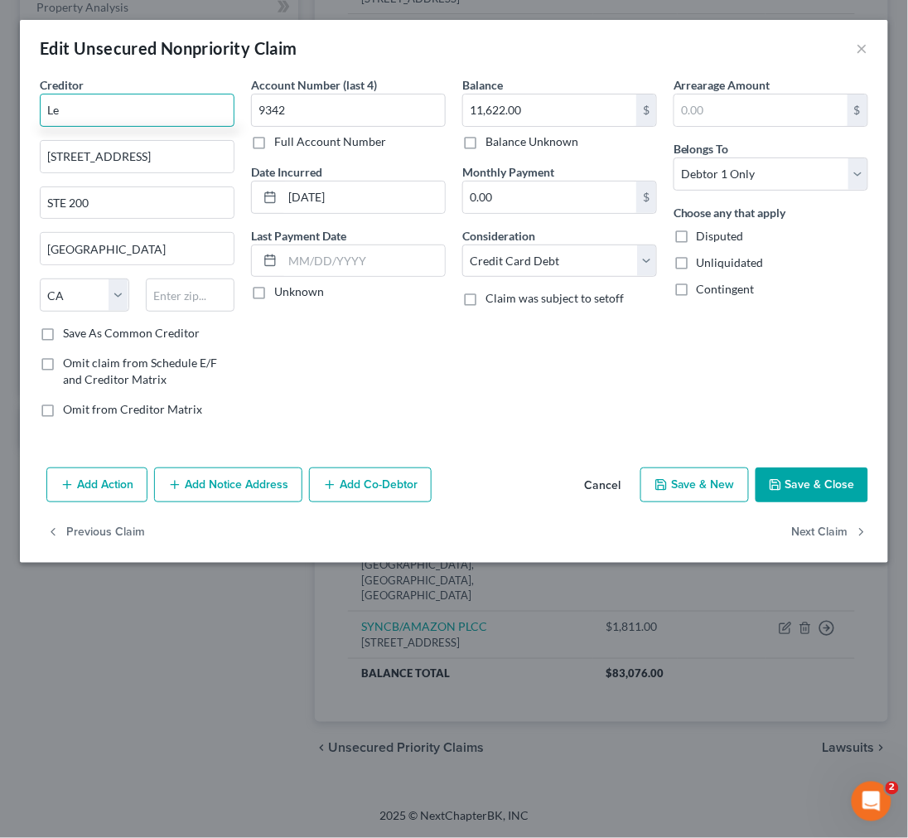
type input "L"
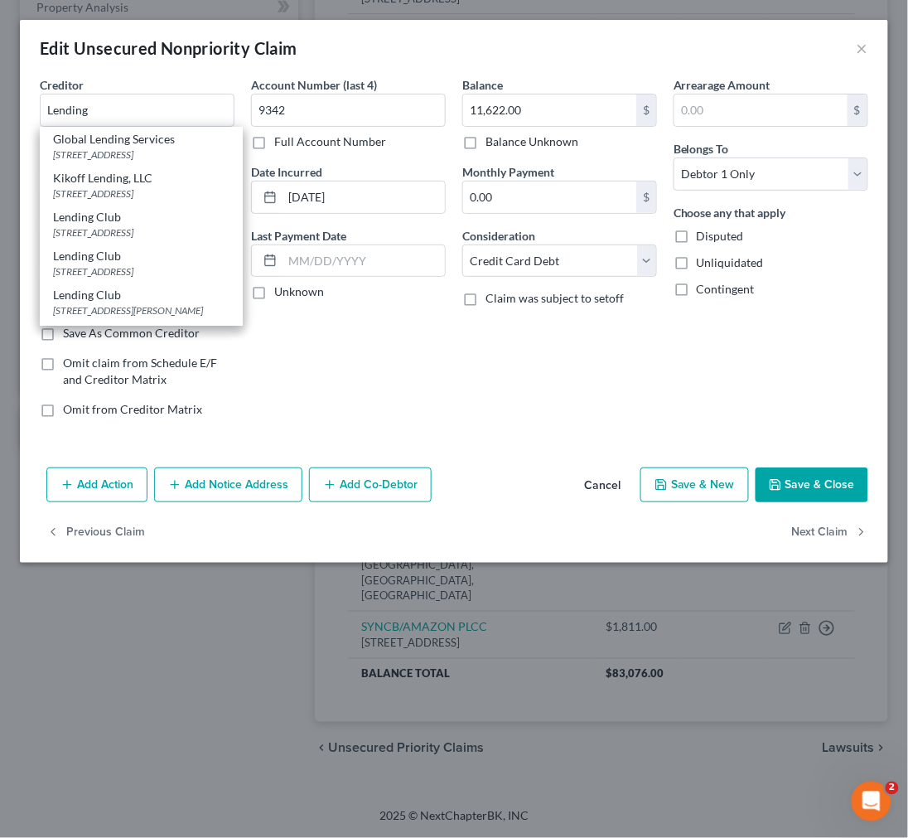
click at [318, 338] on div "Account Number (last 4) 9342 Full Account Number Date Incurred 10/03/2022 Last …" at bounding box center [348, 253] width 211 height 355
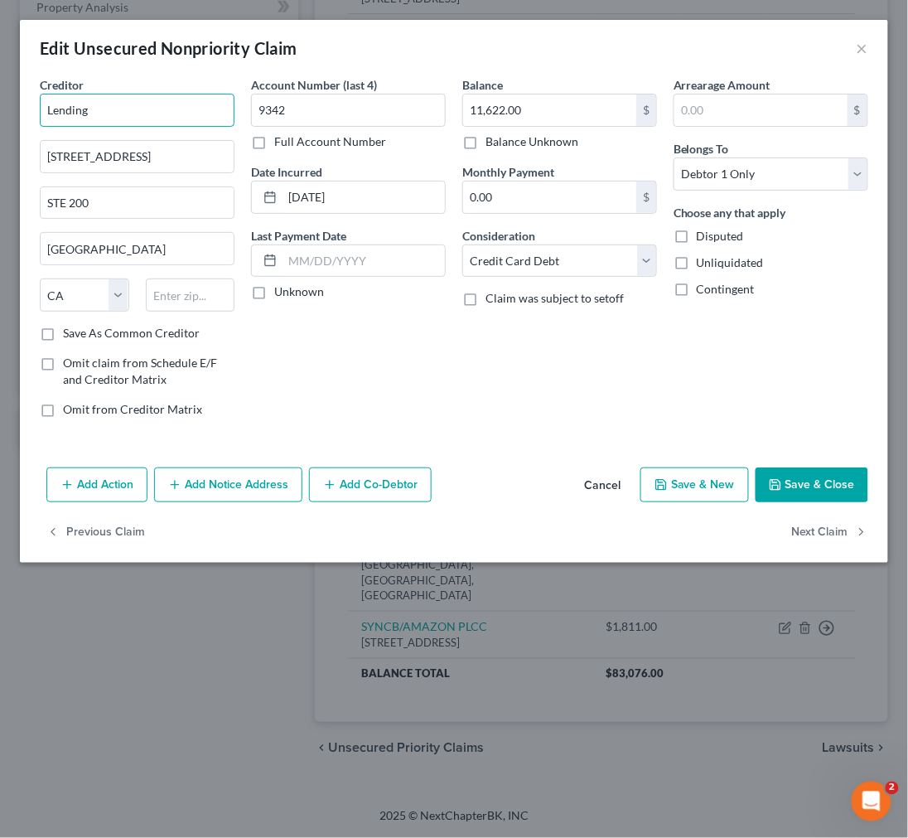
click at [153, 112] on input "Lending" at bounding box center [137, 110] width 195 height 33
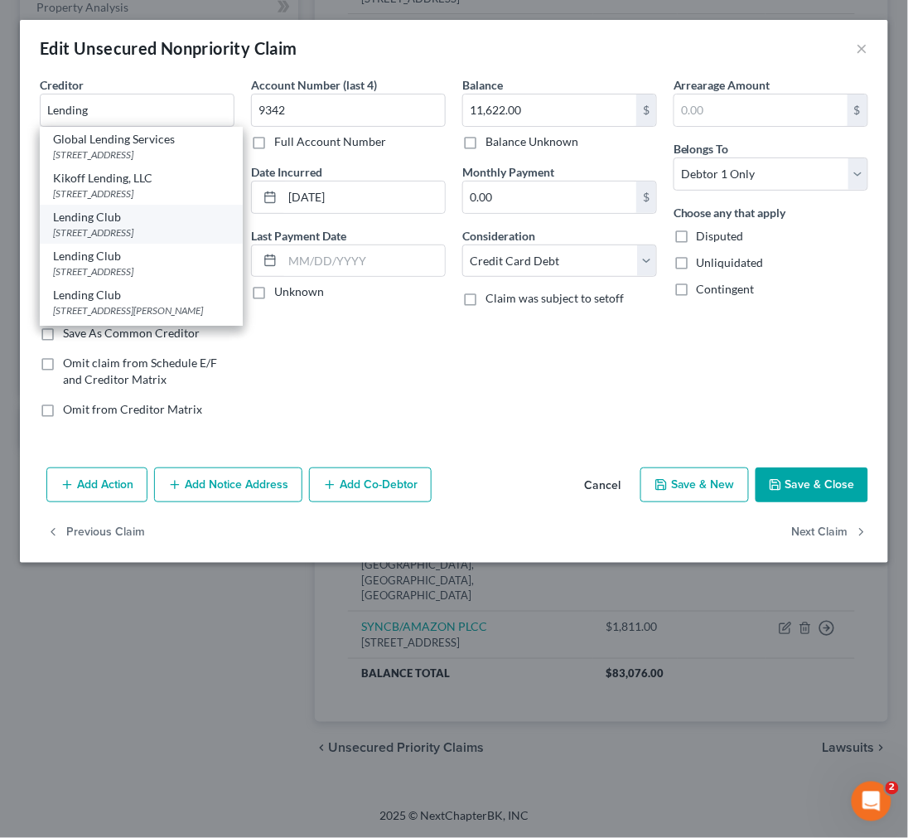
click at [145, 240] on div "595 Market Street Suite 200, San Francisco, CA 94105" at bounding box center [141, 232] width 177 height 14
type input "Lending Club"
type input "595 Market Street"
type input "Suite 200"
type input "San Francisco"
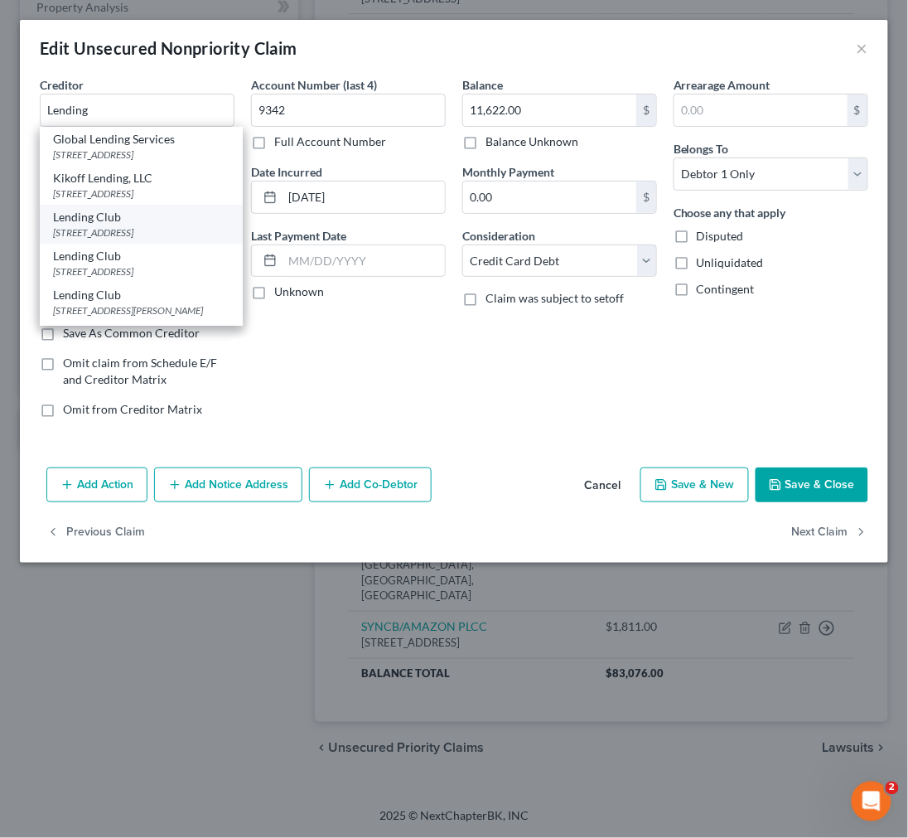
type input "94105"
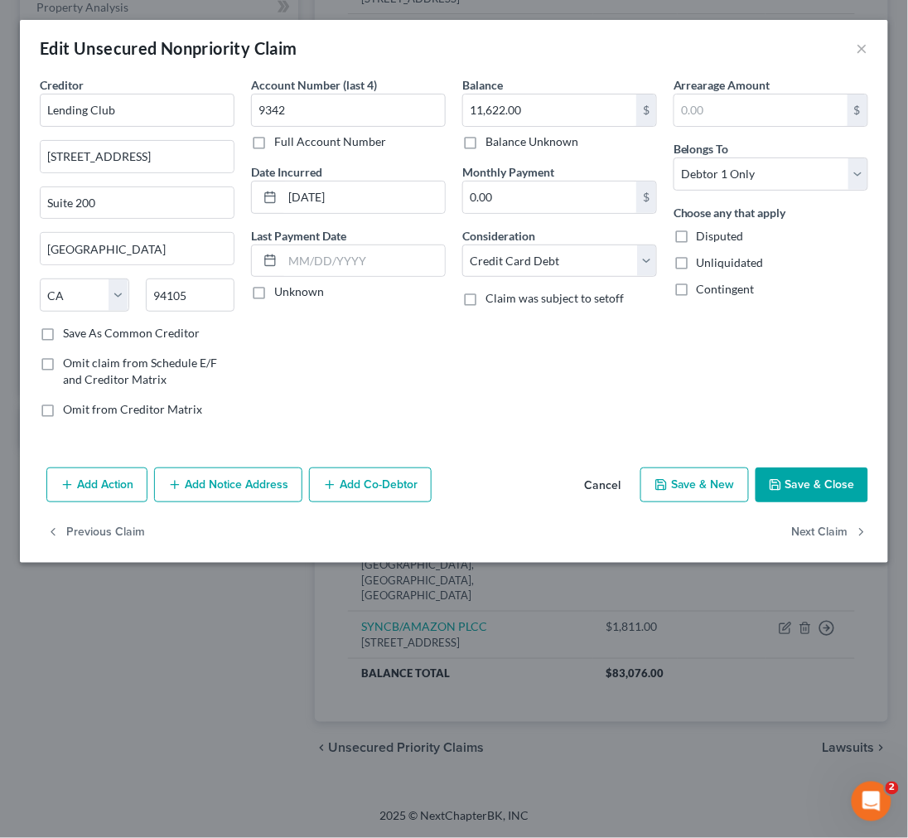
click at [792, 482] on button "Save & Close" at bounding box center [812, 484] width 113 height 35
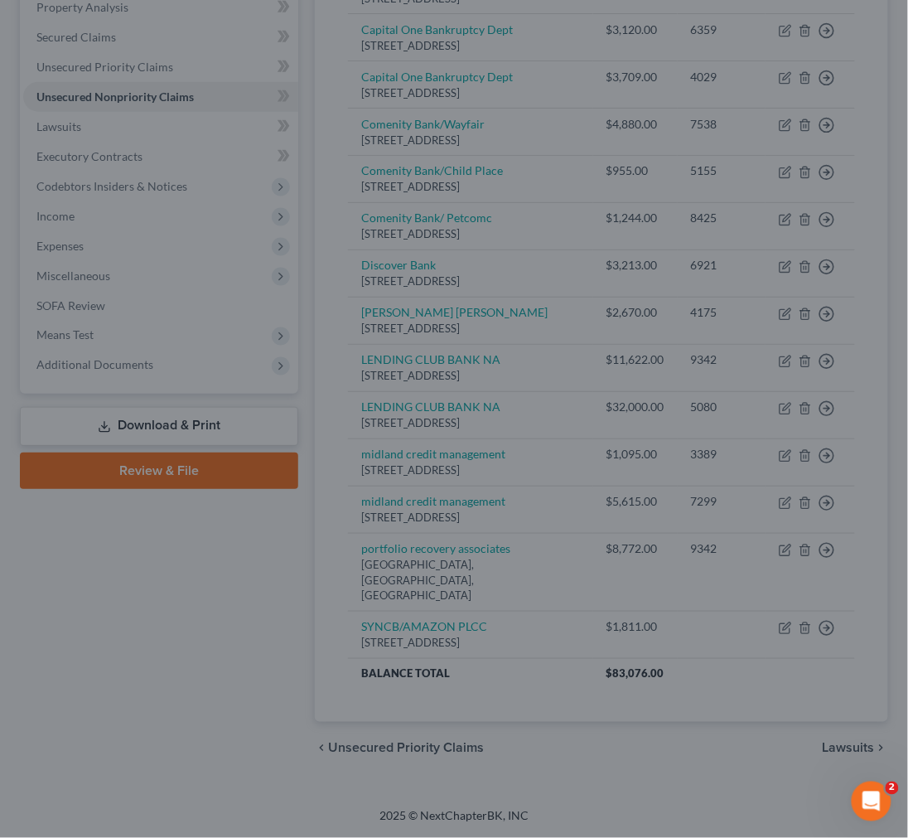
type input "0"
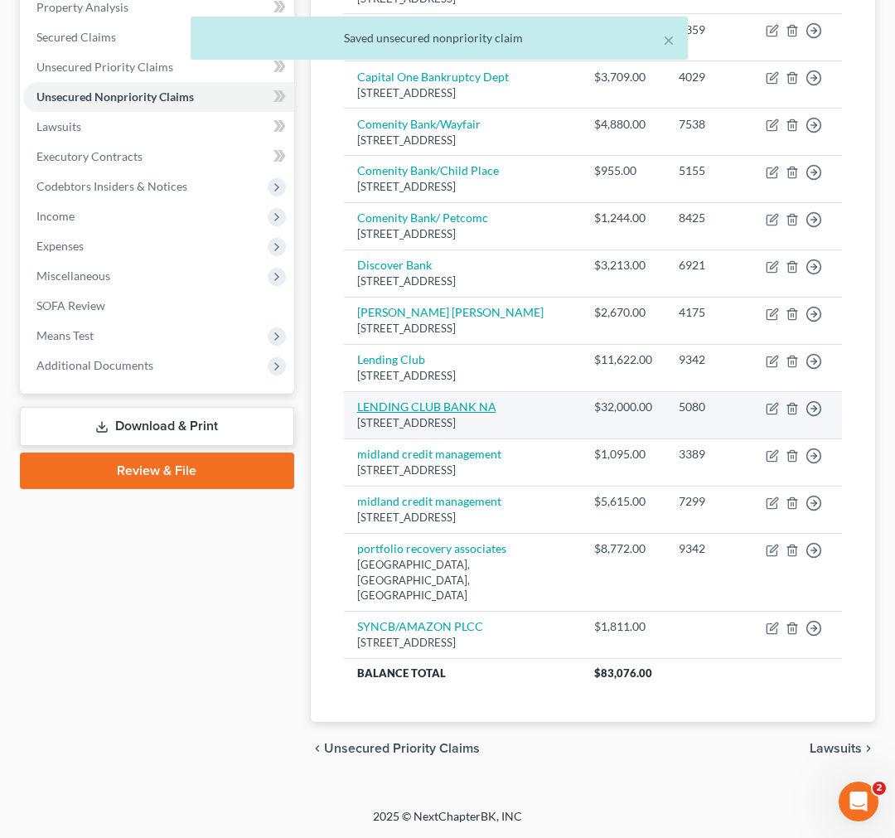
click at [451, 414] on link "LENDING CLUB BANK NA" at bounding box center [426, 406] width 139 height 14
select select "4"
select select "2"
select select "0"
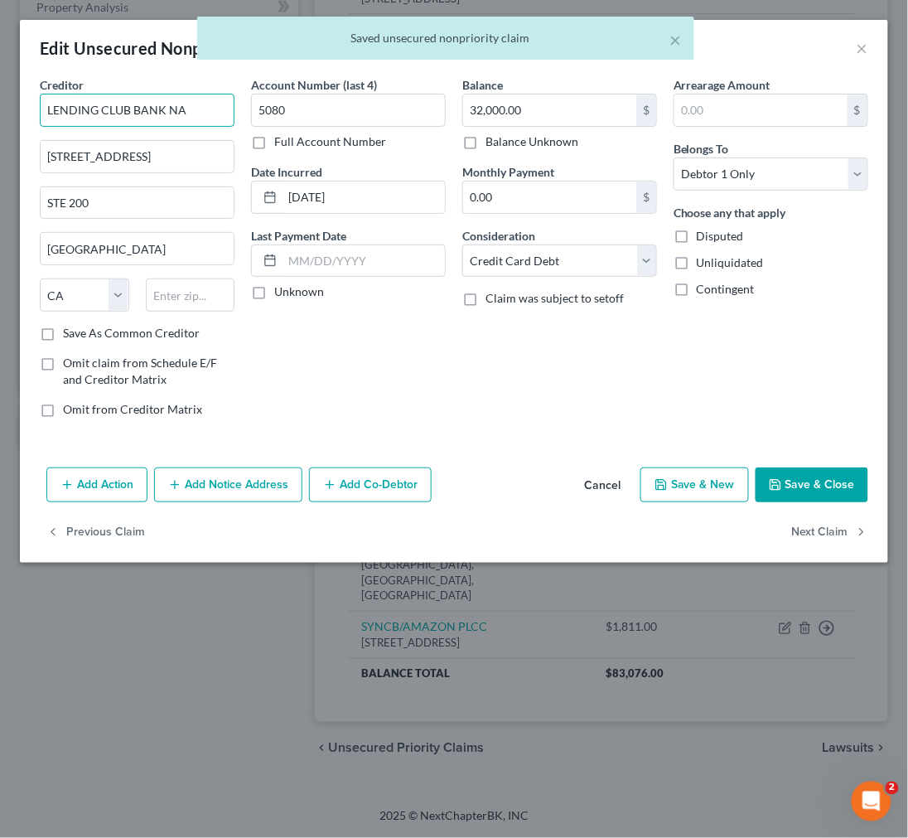
click at [159, 106] on input "LENDING CLUB BANK NA" at bounding box center [137, 110] width 195 height 33
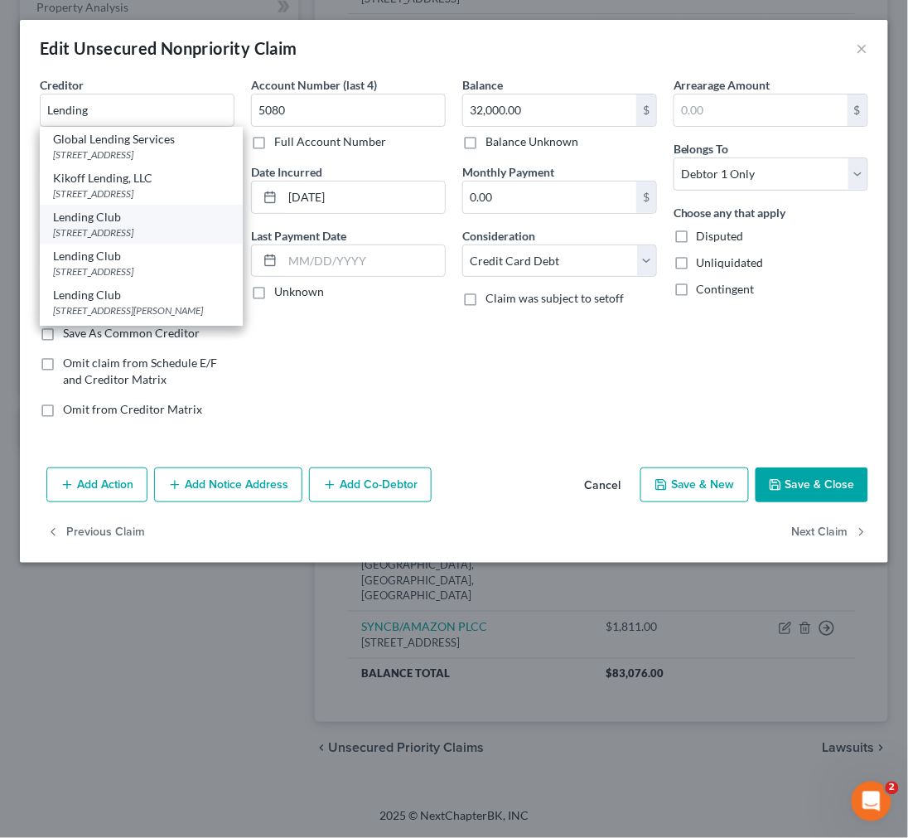
click at [128, 240] on div "595 Market Street Suite 200, San Francisco, CA 94105" at bounding box center [141, 232] width 177 height 14
type input "Lending Club"
type input "595 Market Street"
type input "Suite 200"
type input "San Francisco"
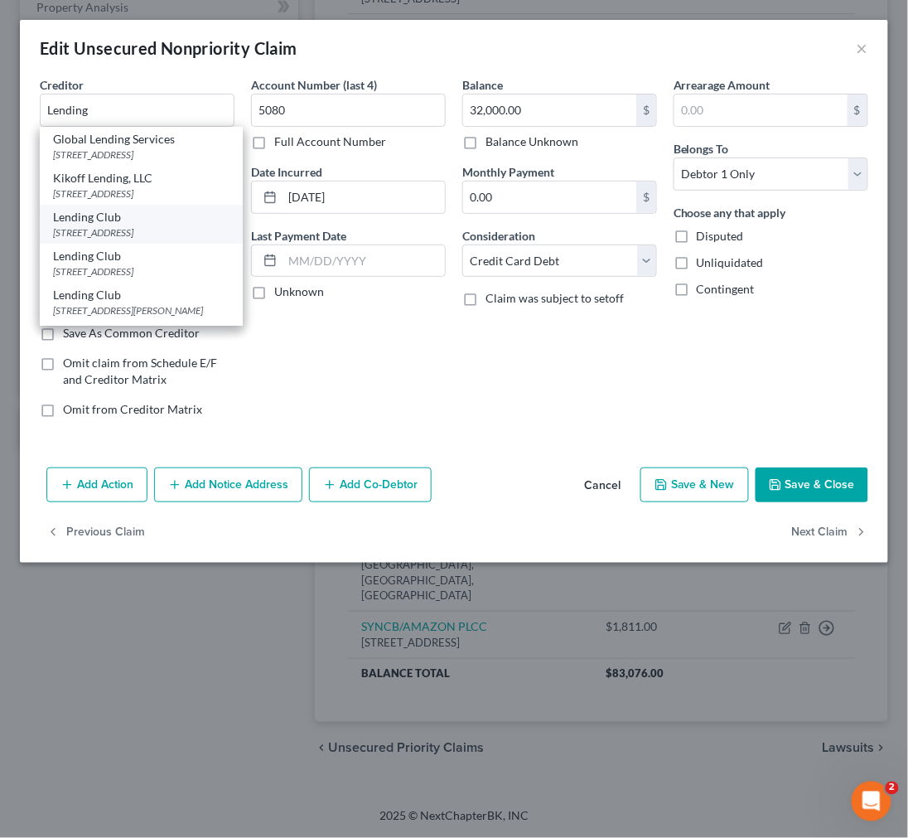
type input "94105"
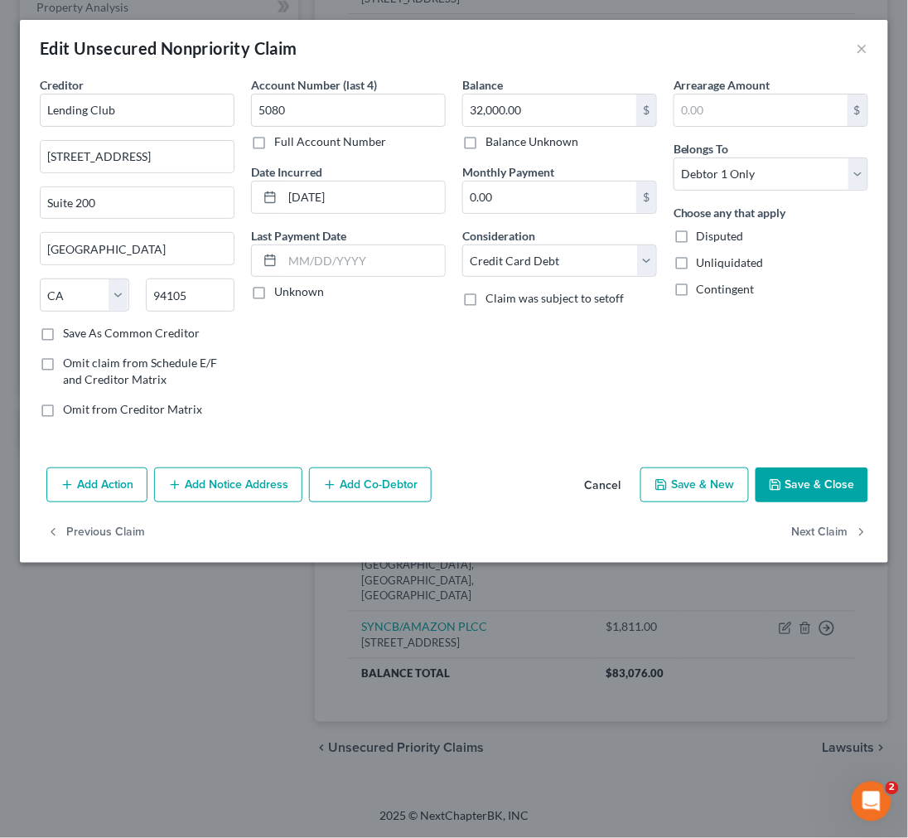
click at [822, 487] on button "Save & Close" at bounding box center [812, 484] width 113 height 35
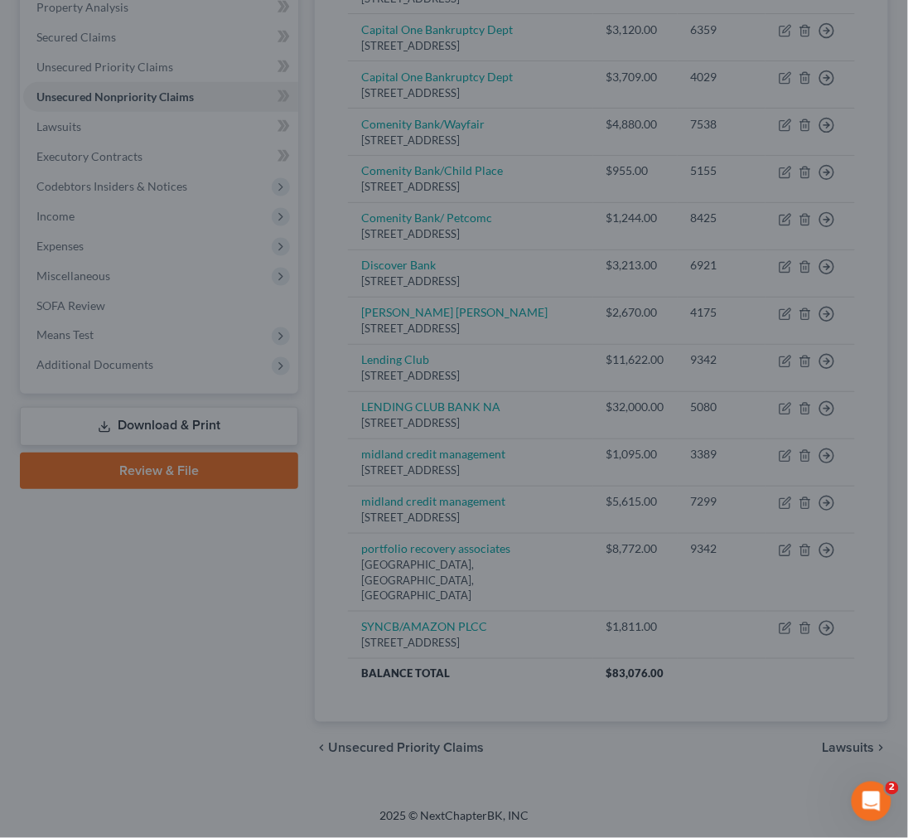
type input "0"
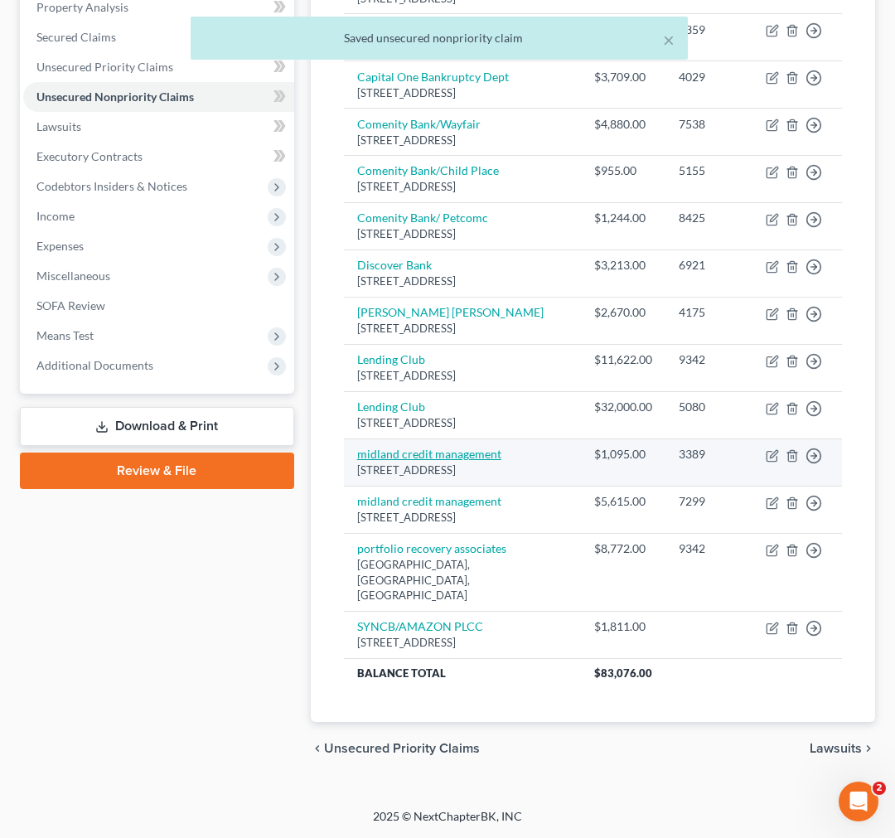
click at [467, 461] on link "midland credit management" at bounding box center [429, 454] width 144 height 14
select select "23"
select select "2"
select select "0"
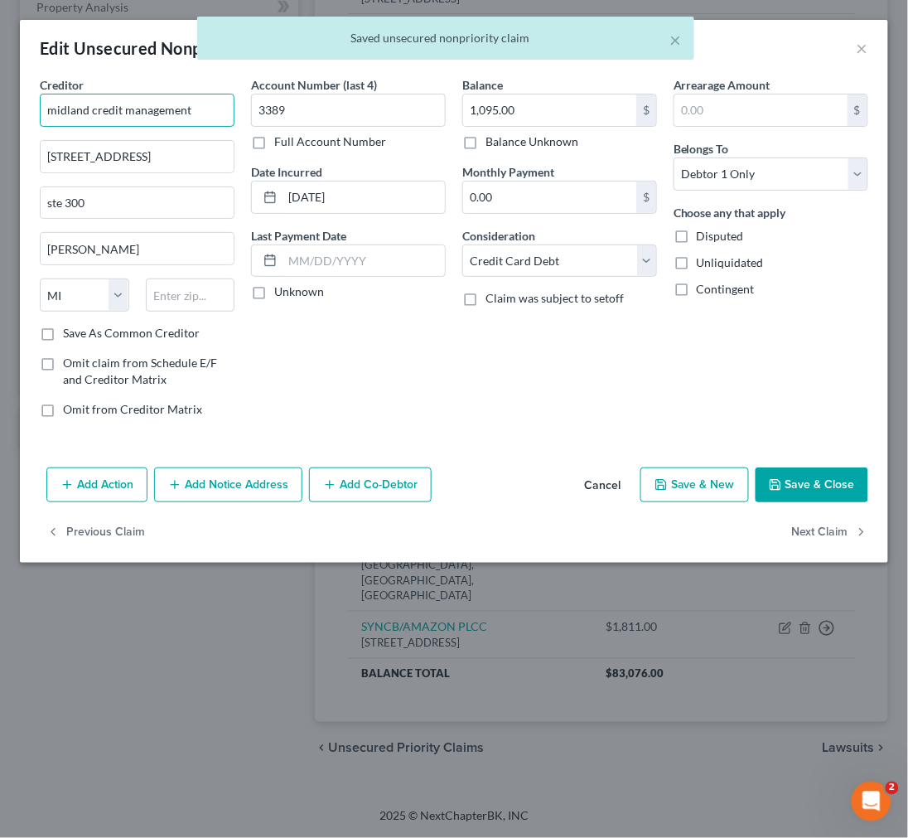
click at [195, 102] on input "midland credit management" at bounding box center [137, 110] width 195 height 33
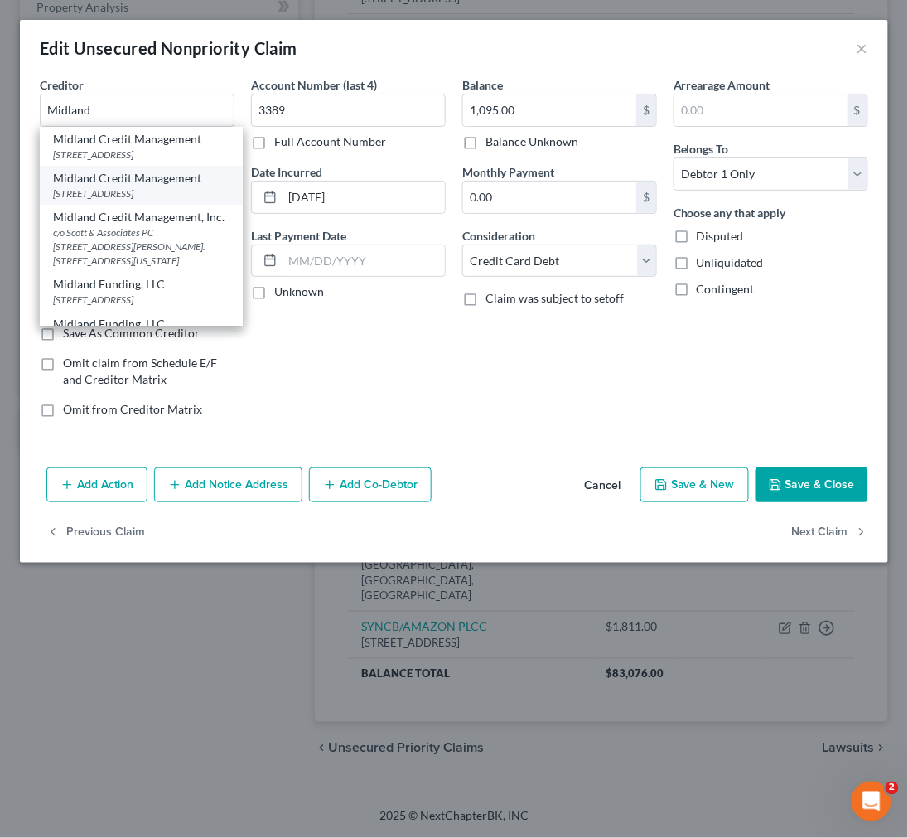
click at [186, 178] on div "Midland Credit Management" at bounding box center [141, 178] width 177 height 17
type input "Midland Credit Management"
type input "320 East Big Beaver"
type input "Suite 300"
type input "Troy"
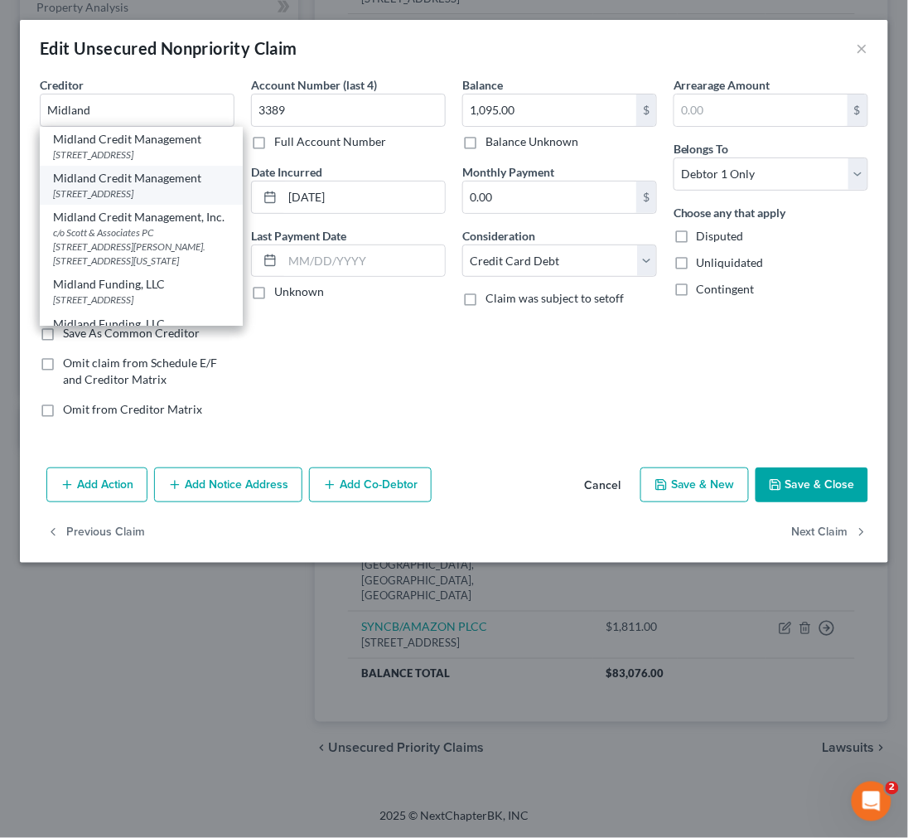
type input "48083"
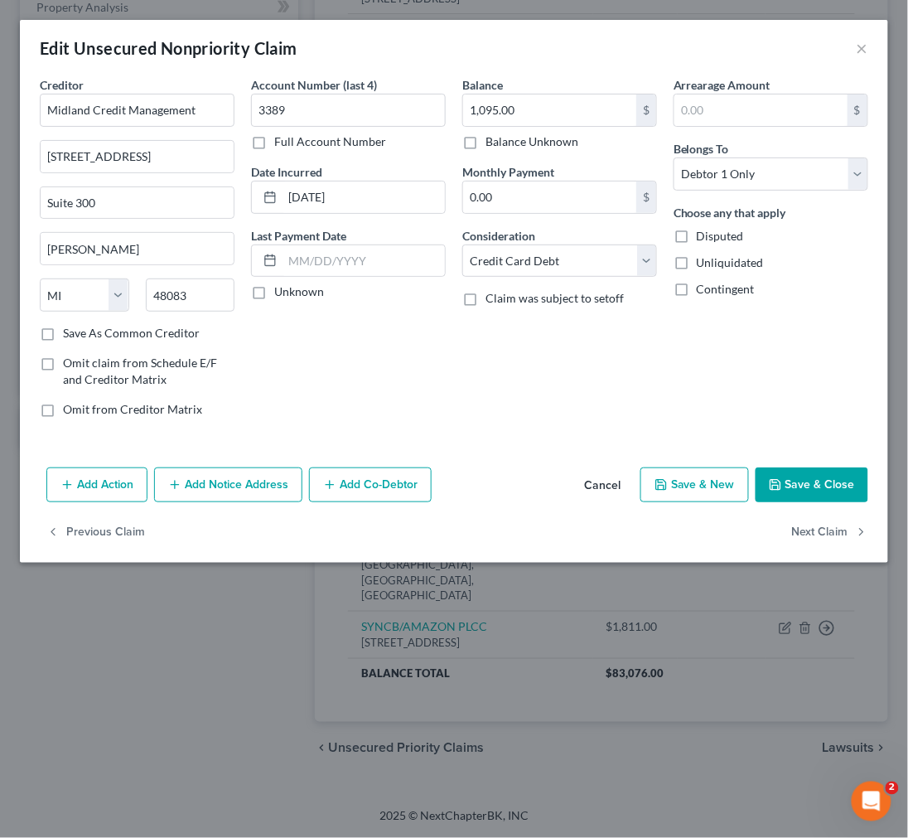
click at [788, 492] on button "Save & Close" at bounding box center [812, 484] width 113 height 35
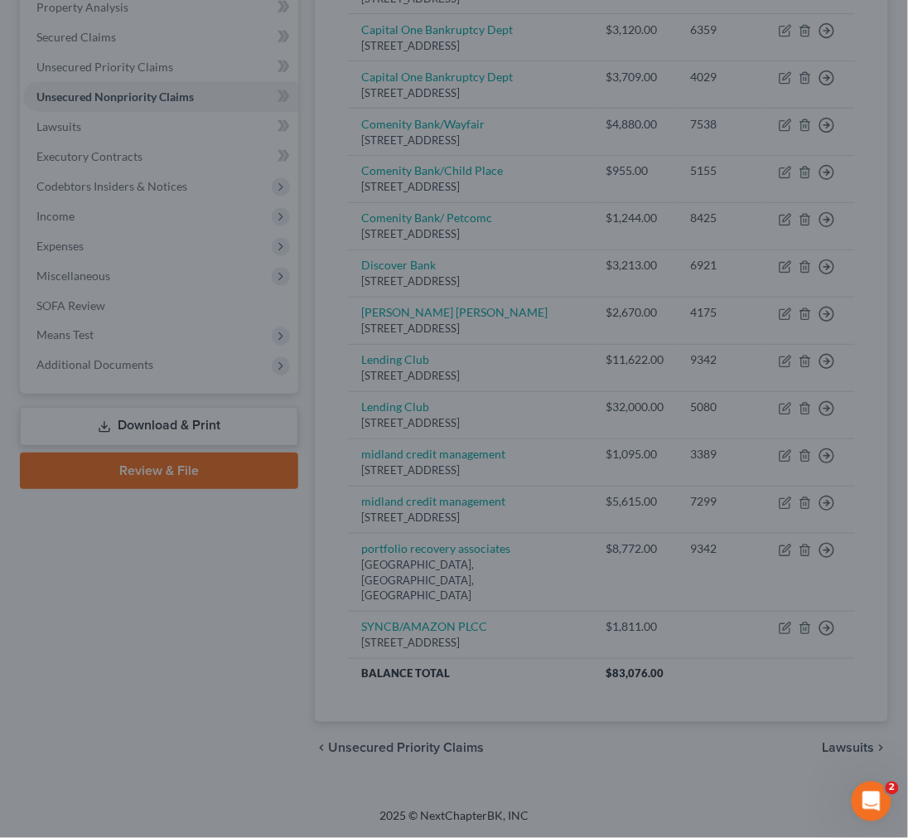
type input "0"
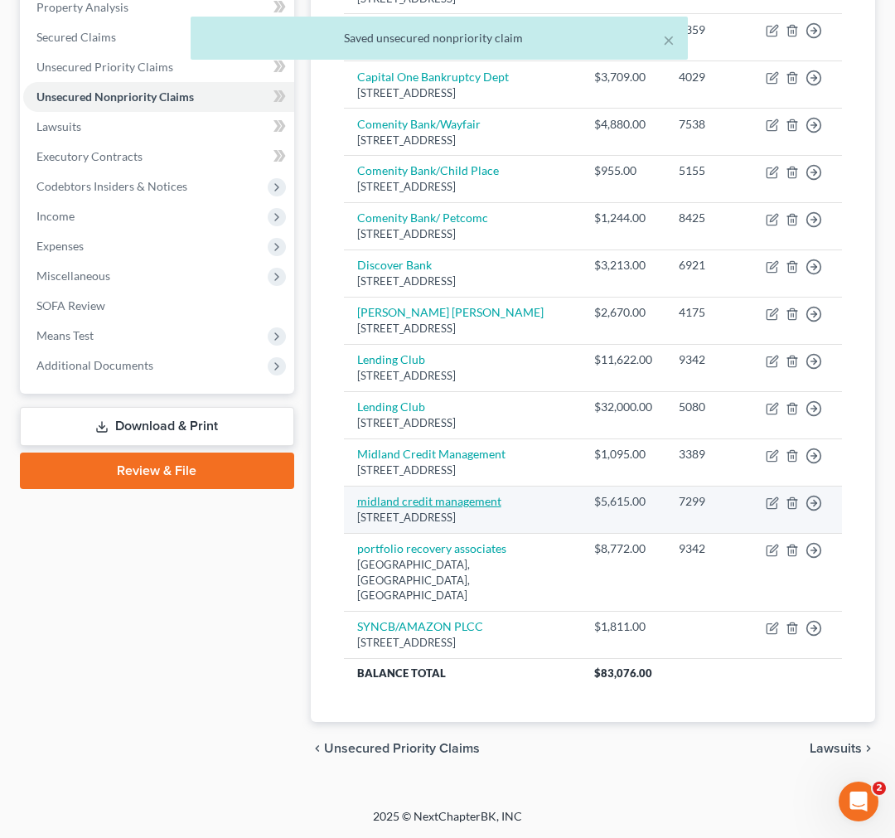
click at [431, 508] on link "midland credit management" at bounding box center [429, 501] width 144 height 14
select select "23"
select select "2"
select select "0"
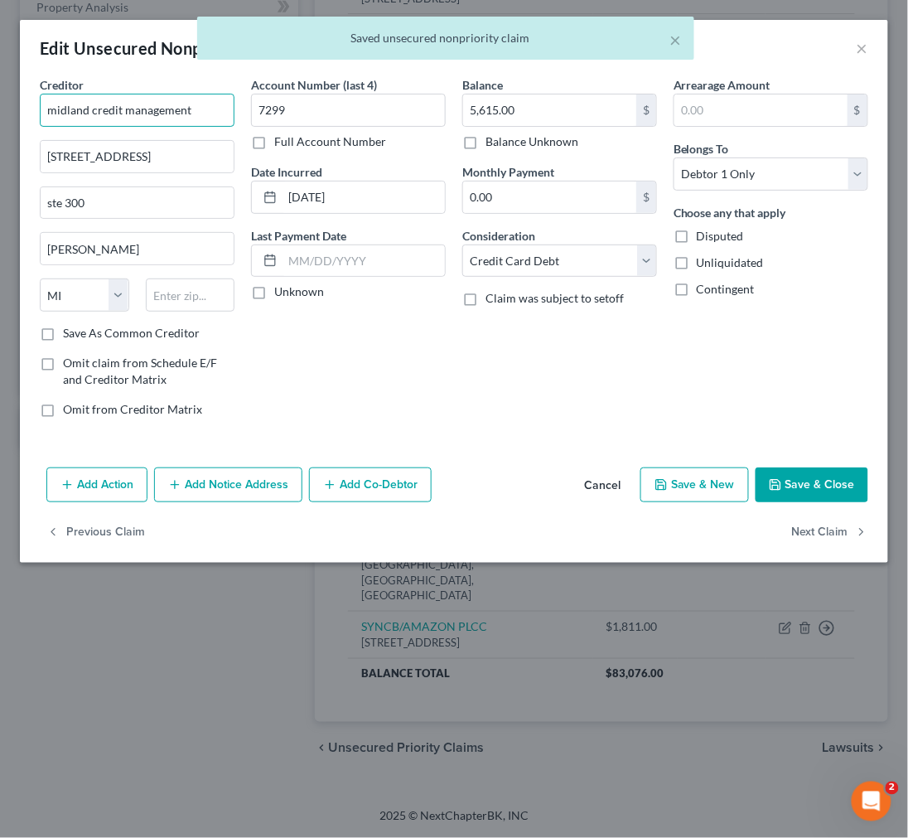
click at [157, 112] on input "midland credit management" at bounding box center [137, 110] width 195 height 33
click at [158, 113] on input "midland credit management" at bounding box center [137, 110] width 195 height 33
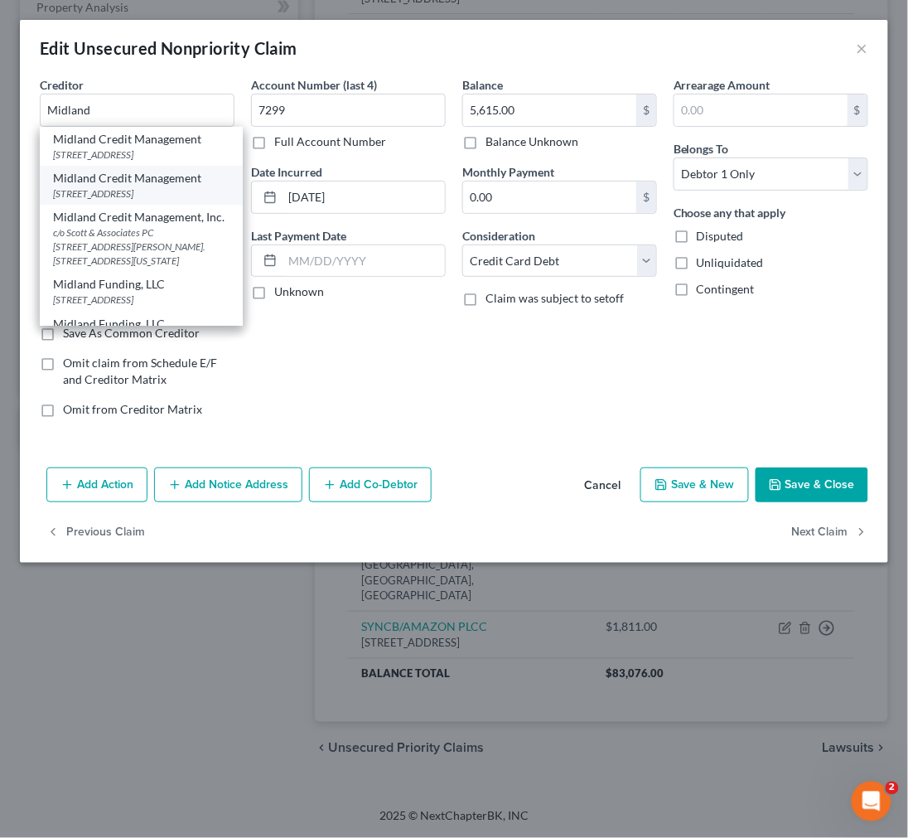
click at [157, 186] on div "320 East Big Beaver Suite 300, Troy, MI 48083" at bounding box center [141, 193] width 177 height 14
type input "Midland Credit Management"
type input "320 East Big Beaver"
type input "Suite 300"
type input "Troy"
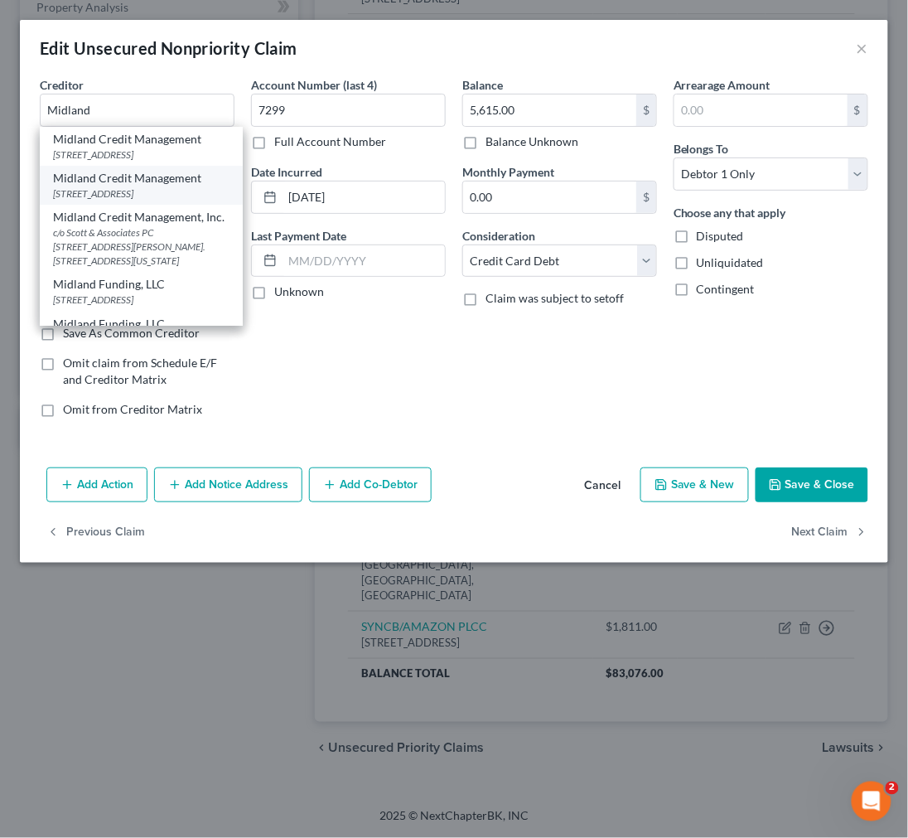
type input "48083"
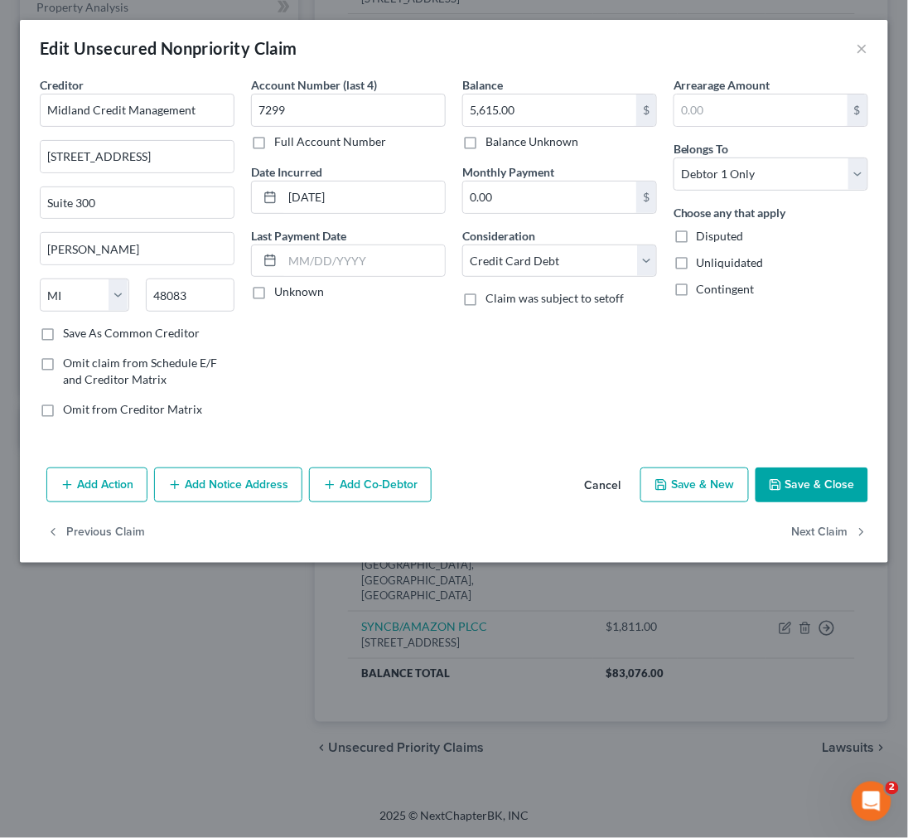
click at [825, 483] on button "Save & Close" at bounding box center [812, 484] width 113 height 35
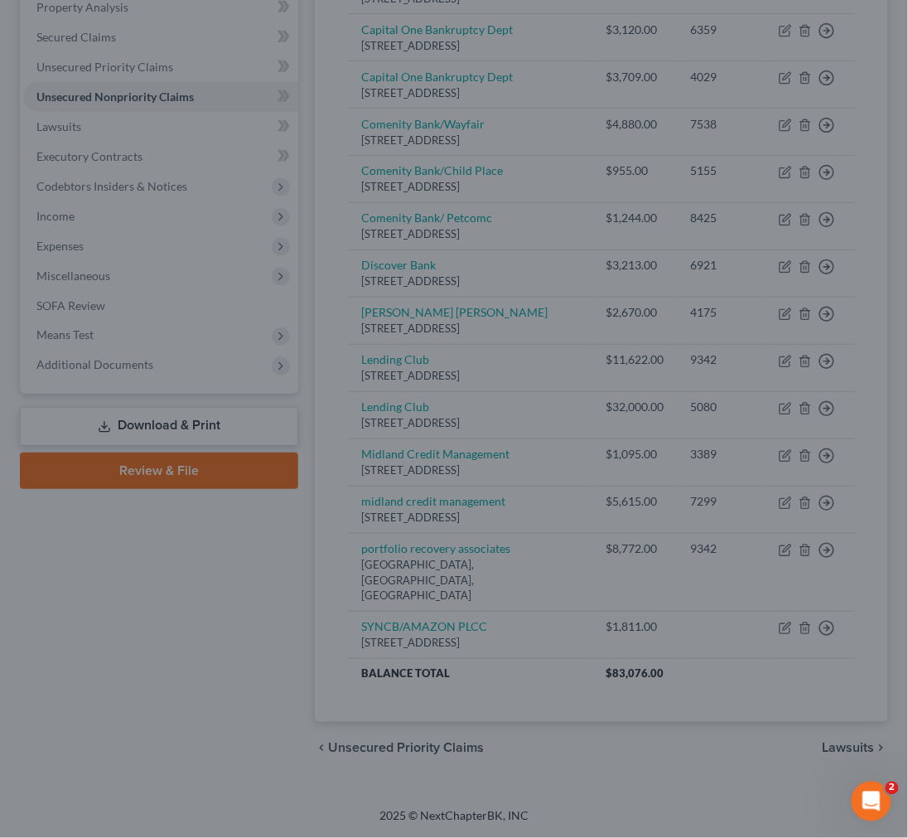
type input "0"
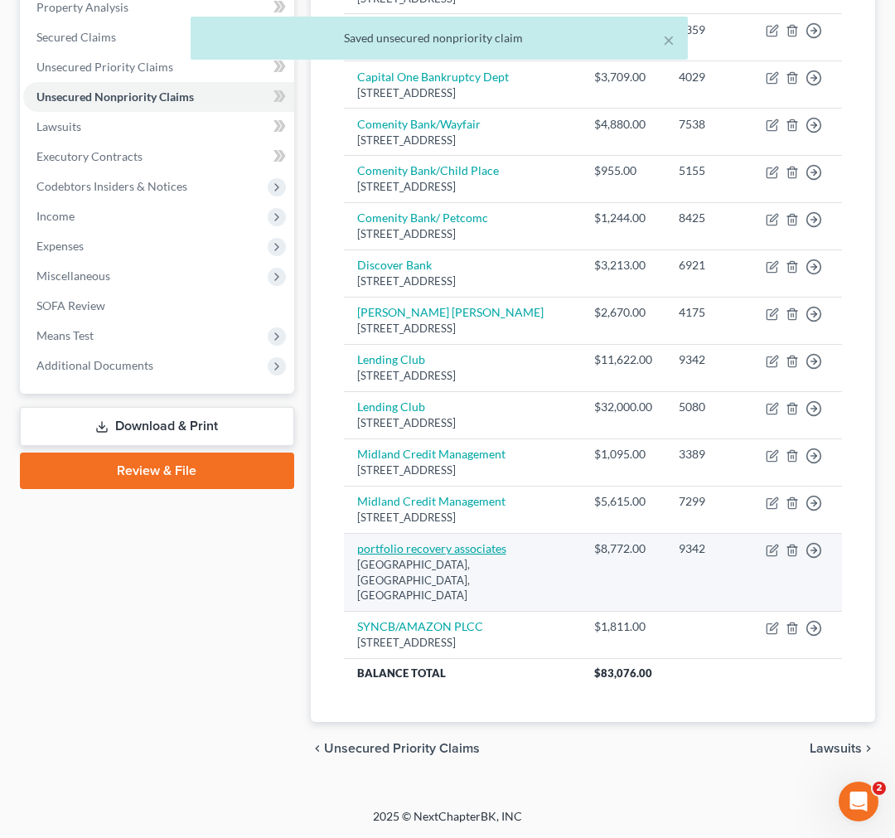
click at [459, 555] on link "portfolio recovery associates" at bounding box center [431, 548] width 149 height 14
select select "48"
select select "2"
select select "0"
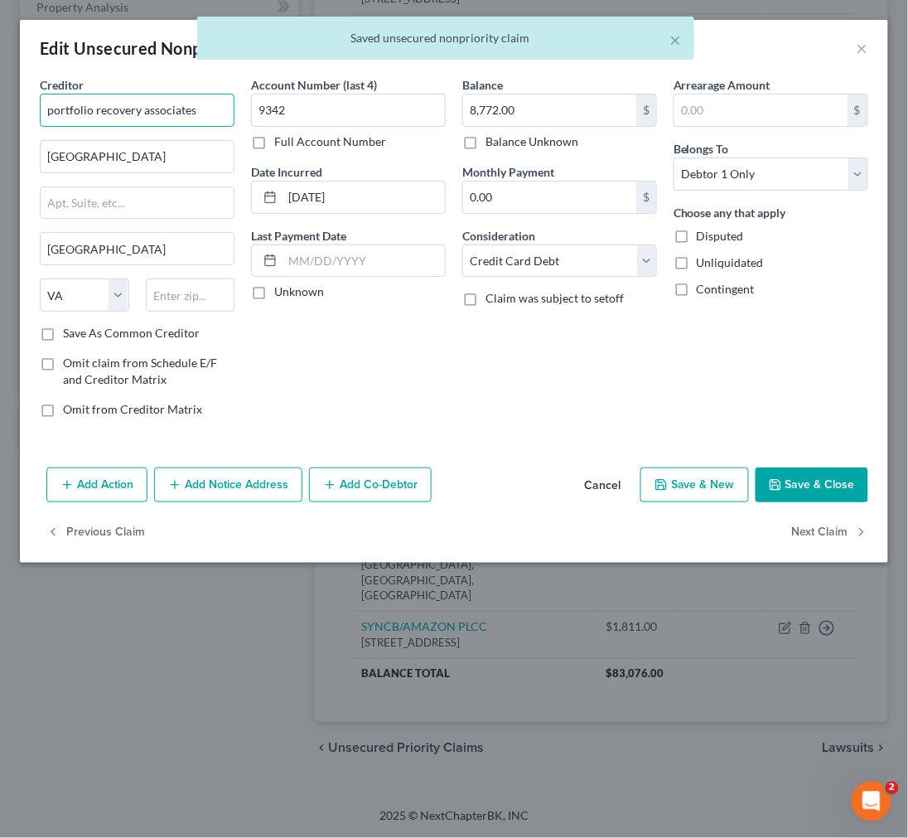
click at [211, 109] on input "portfolio recovery associates" at bounding box center [137, 110] width 195 height 33
click at [211, 110] on input "portfolio recovery associates" at bounding box center [137, 110] width 195 height 33
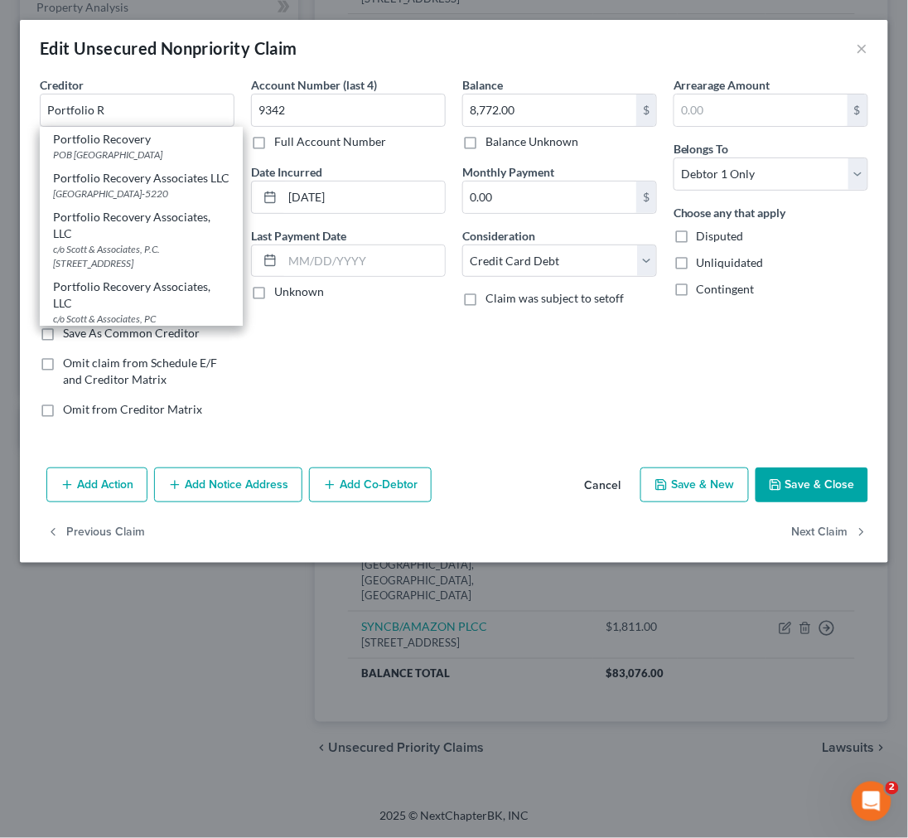
click at [423, 396] on div "Account Number (last 4) 9342 Full Account Number Date Incurred 08/31/2023 Last …" at bounding box center [348, 253] width 211 height 355
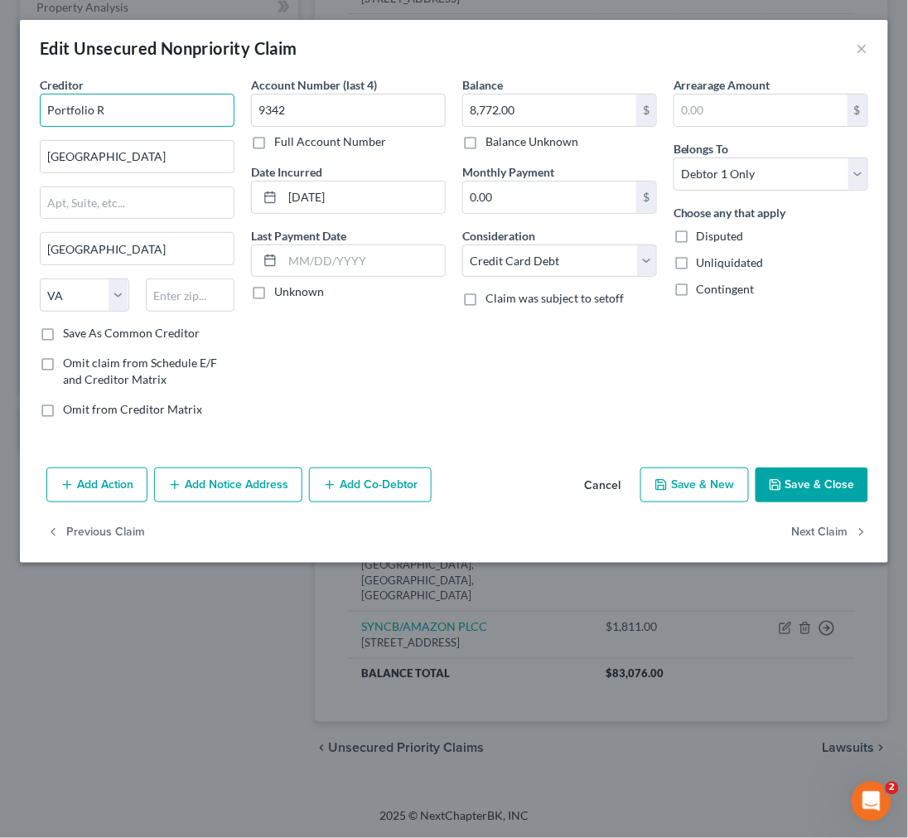
click at [113, 111] on input "Portfolio R" at bounding box center [137, 110] width 195 height 33
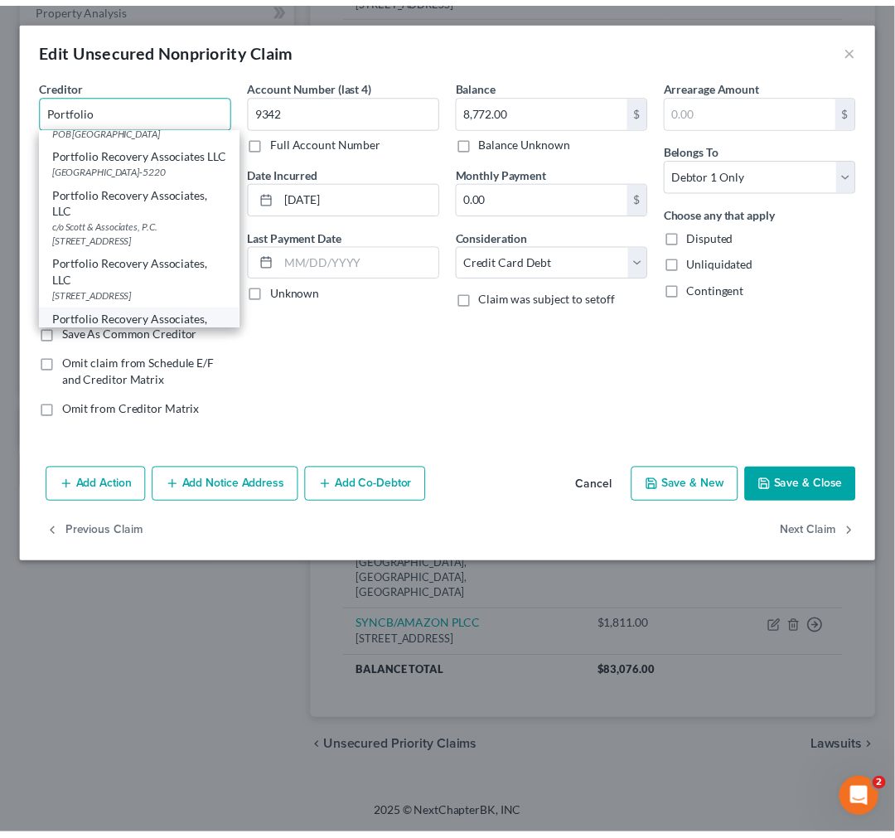
scroll to position [0, 0]
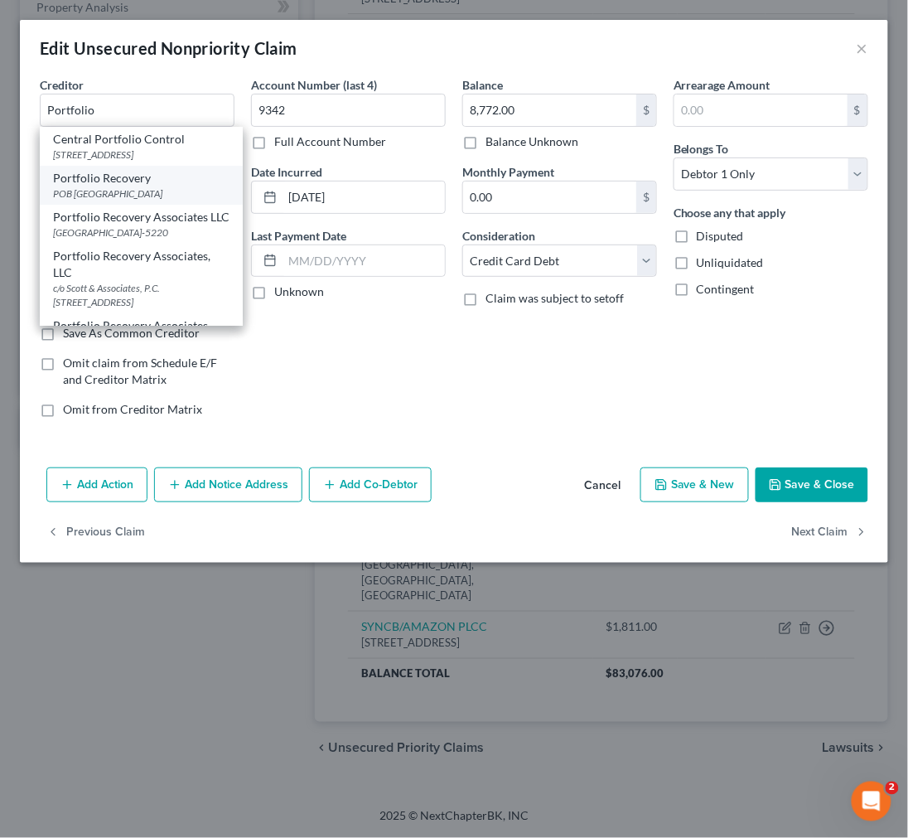
click at [149, 201] on div "POB 41067, Norfolk, VA 23541" at bounding box center [141, 193] width 177 height 14
type input "Portfolio Recovery"
type input "POB 41067"
type input "Norfolk"
type input "23541"
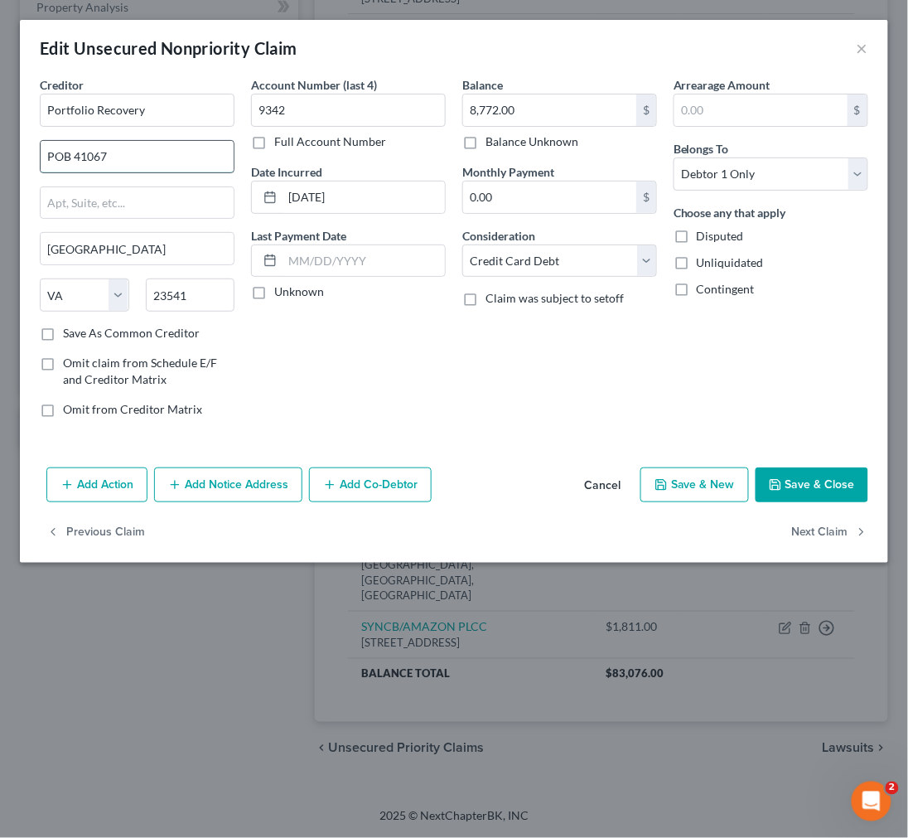
click at [60, 152] on input "POB 41067" at bounding box center [137, 156] width 193 height 31
type input "PO Box 41067"
click at [63, 329] on label "Save As Common Creditor" at bounding box center [131, 333] width 137 height 17
click at [70, 329] on input "Save As Common Creditor" at bounding box center [75, 330] width 11 height 11
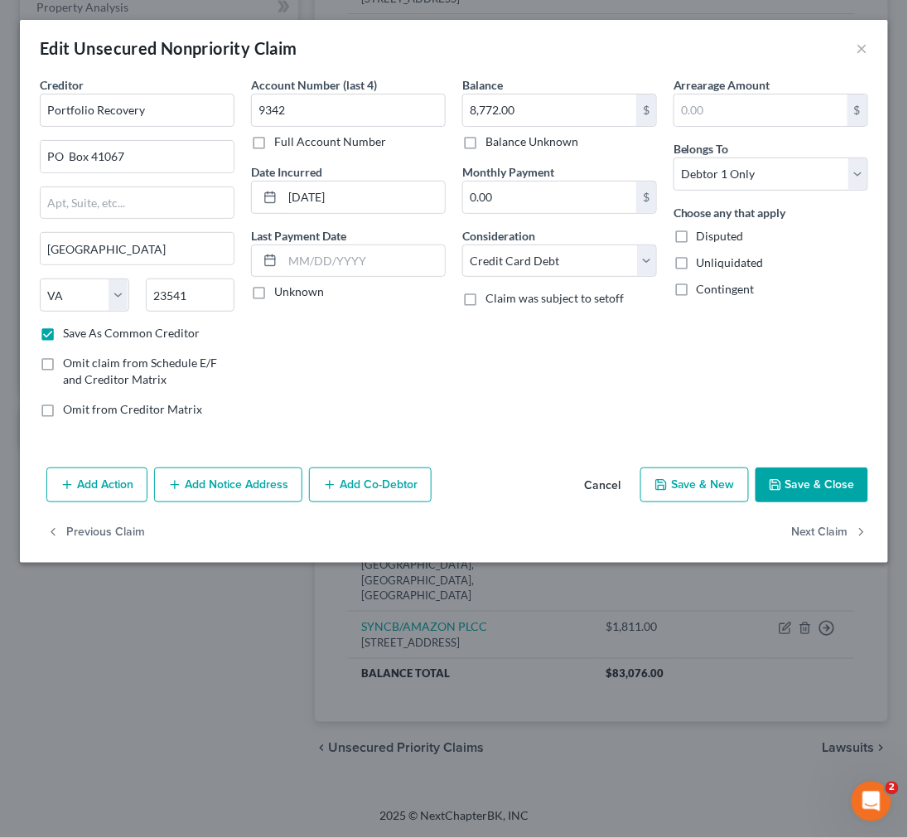
click at [816, 483] on button "Save & Close" at bounding box center [812, 484] width 113 height 35
checkbox input "false"
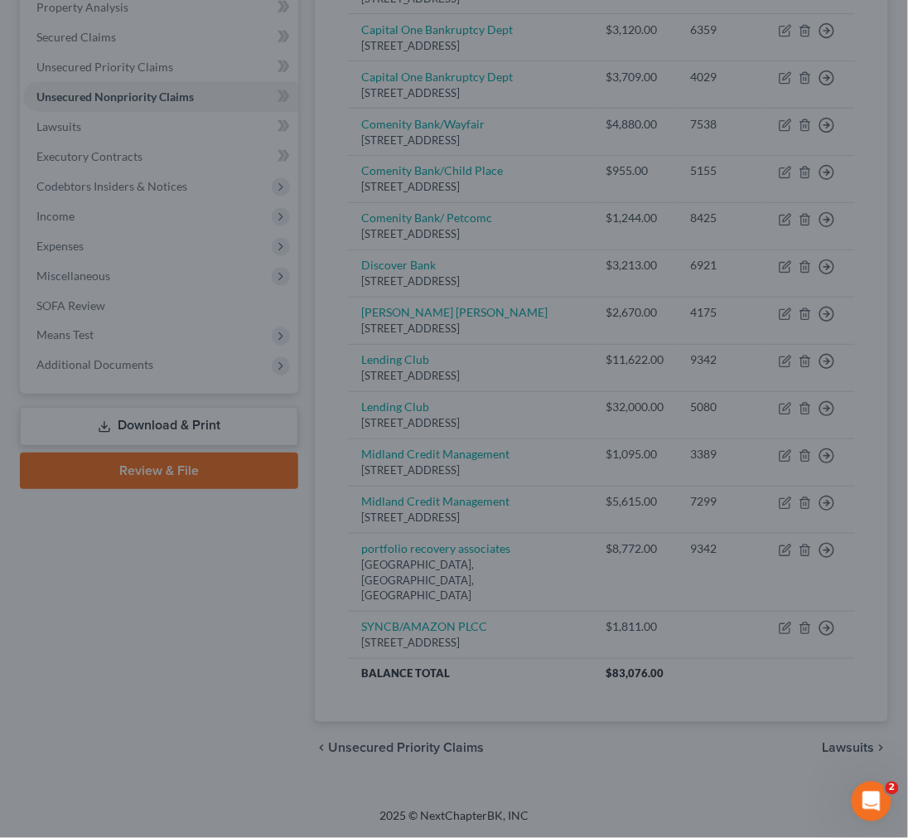
type input "0"
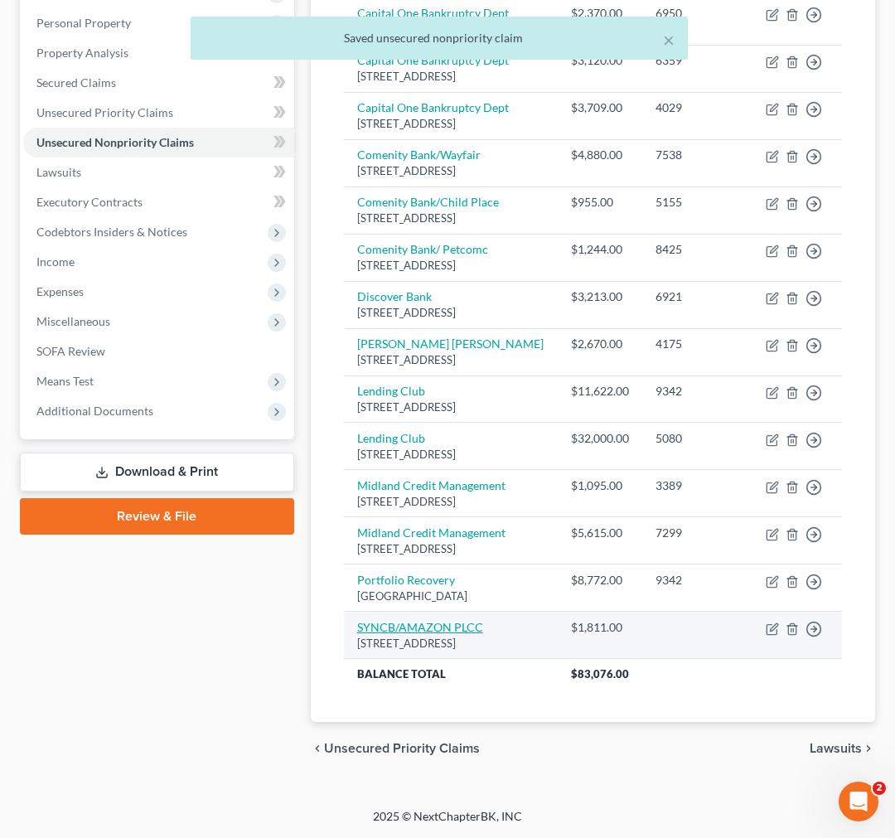
click at [433, 634] on link "SYNCB/AMAZON PLCC" at bounding box center [420, 627] width 126 height 14
select select "39"
select select "2"
select select "0"
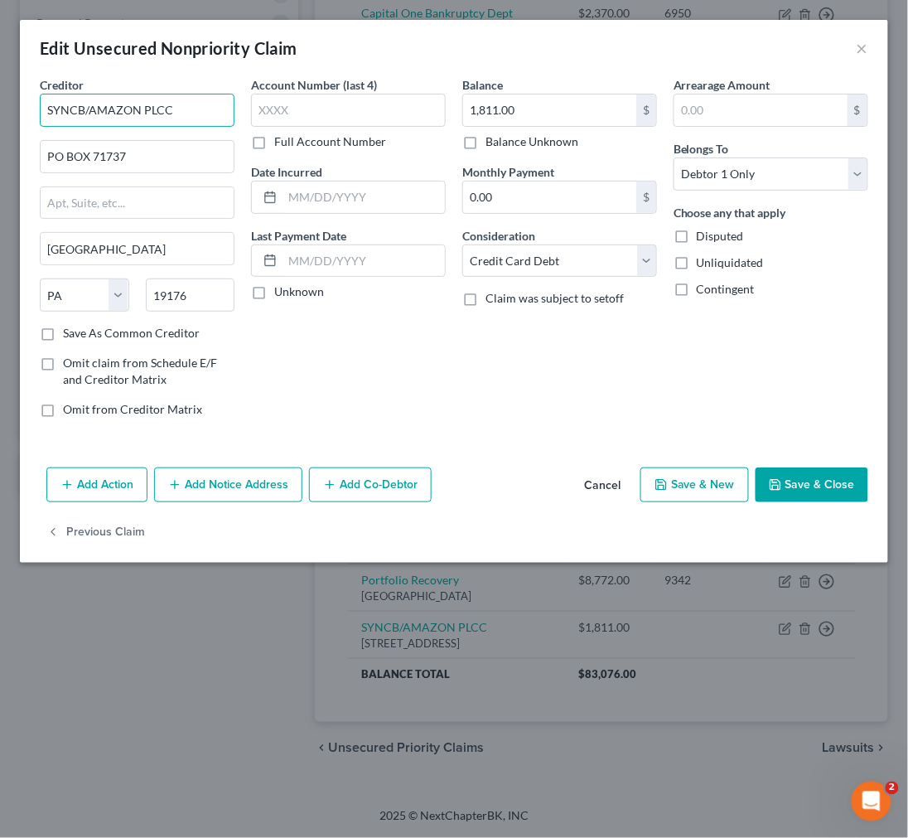
click at [112, 116] on input "SYNCB/AMAZON PLCC" at bounding box center [137, 110] width 195 height 33
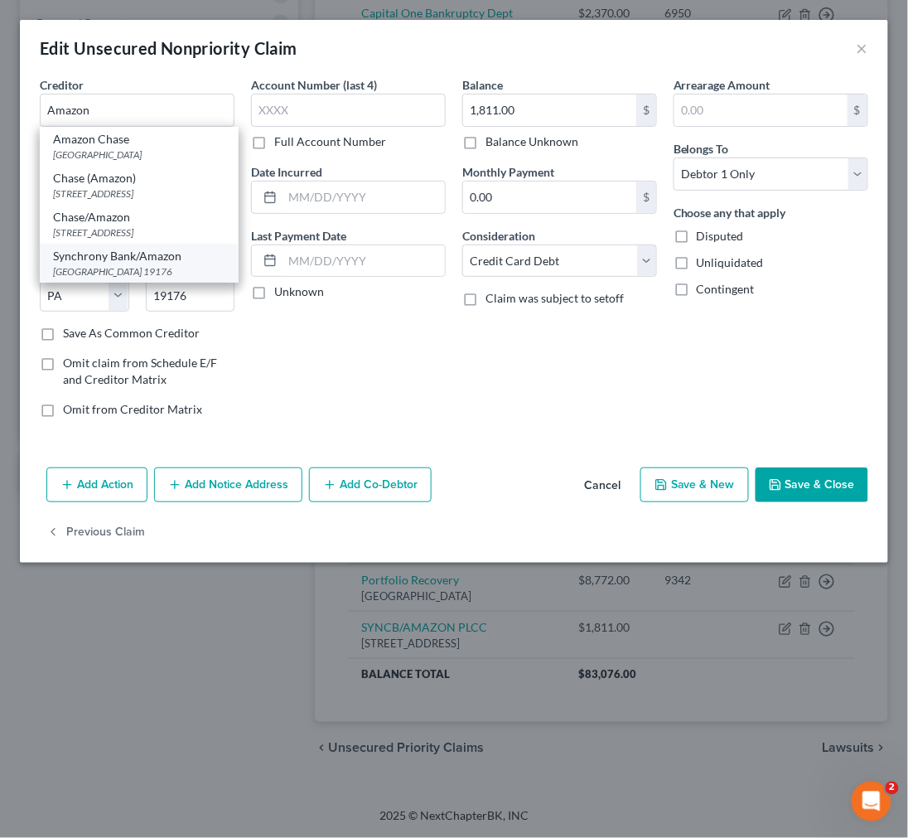
click at [130, 264] on div "PO Box 71737, Philadelphia, PA 19176" at bounding box center [139, 271] width 172 height 14
type input "Synchrony Bank/Amazon"
type input "PO Box 71737"
type input "Philadelphia"
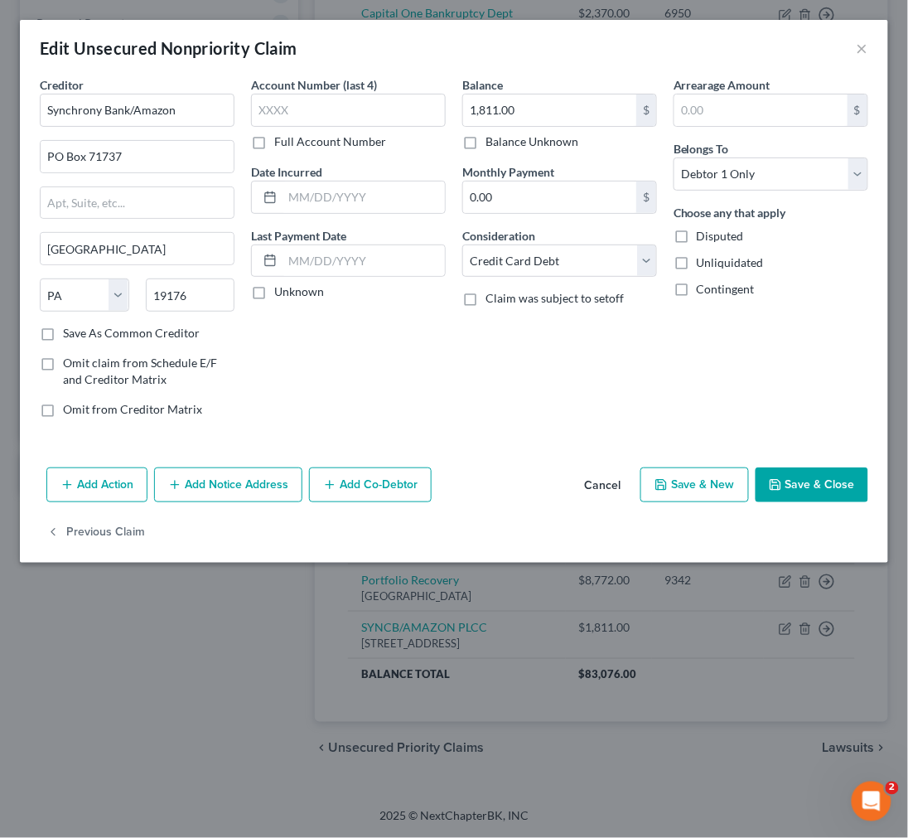
click at [808, 489] on button "Save & Close" at bounding box center [812, 484] width 113 height 35
type input "0"
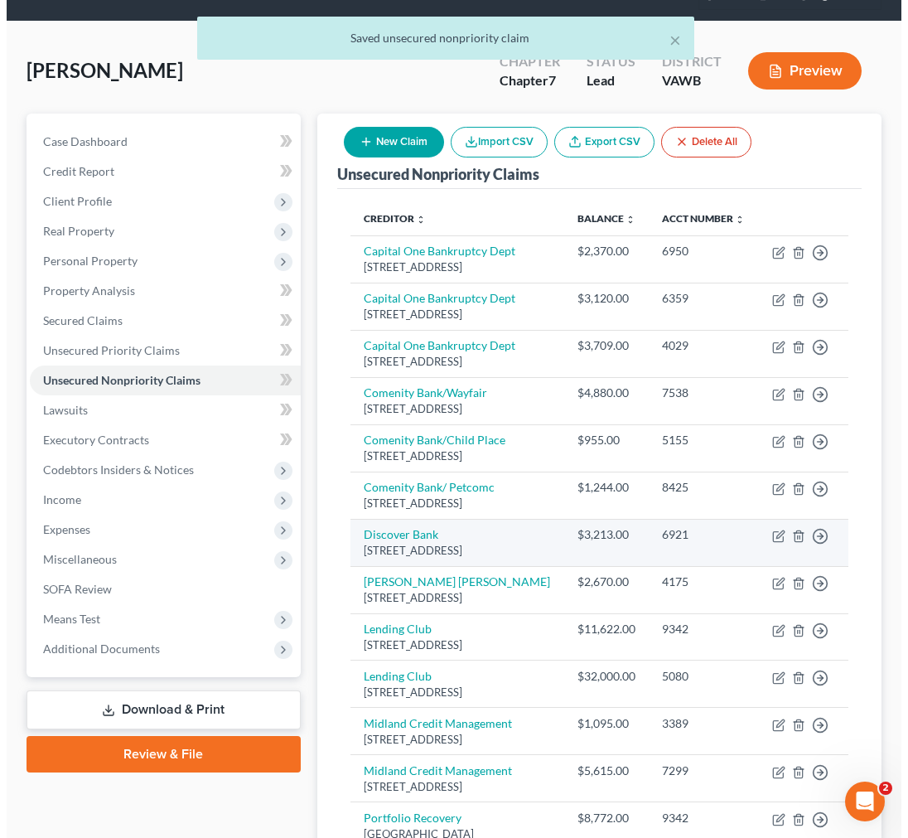
scroll to position [68, 0]
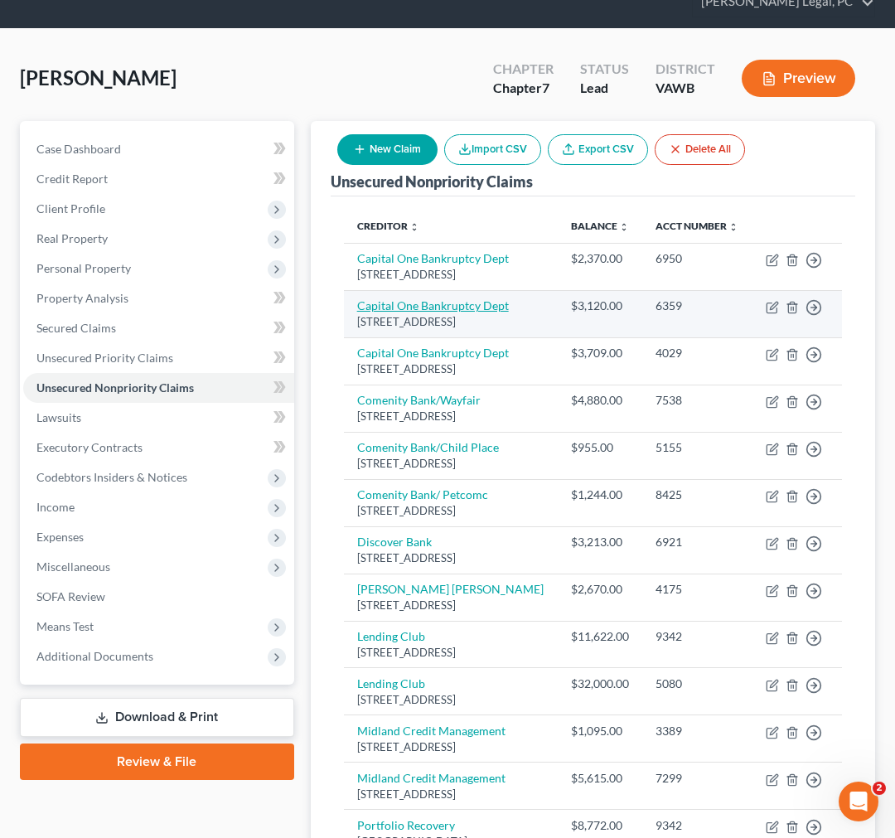
click at [459, 312] on link "Capital One Bankruptcy Dept" at bounding box center [433, 305] width 152 height 14
select select "46"
select select "2"
select select "0"
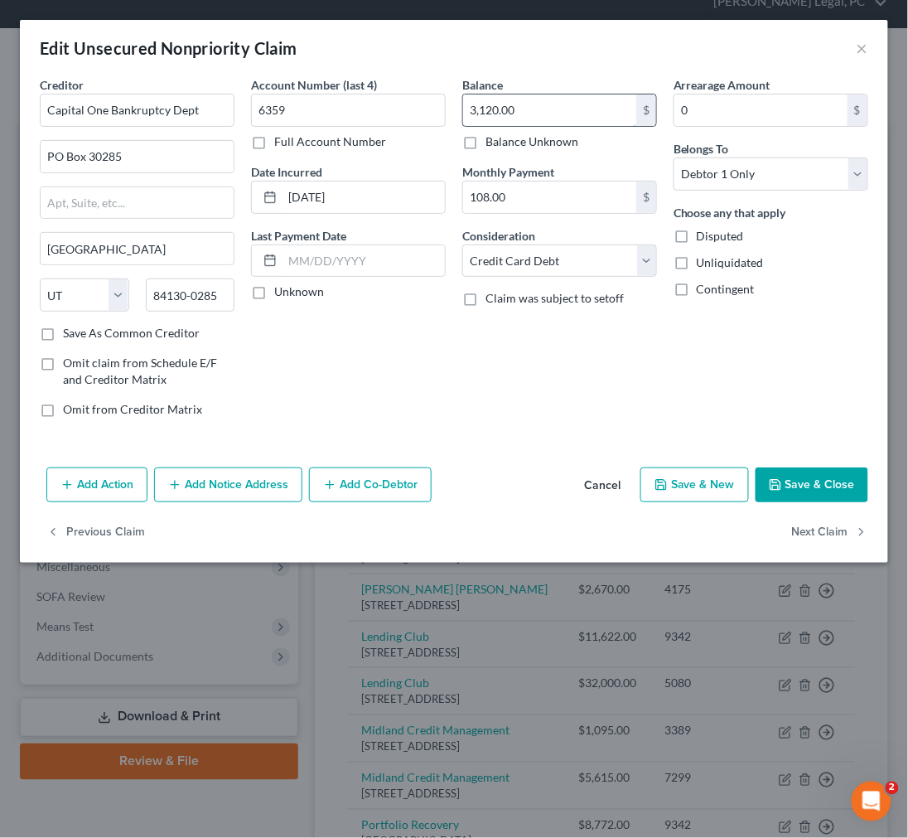
click at [502, 104] on input "3,120.00" at bounding box center [549, 109] width 173 height 31
click at [203, 487] on button "Add Notice Address" at bounding box center [228, 484] width 148 height 35
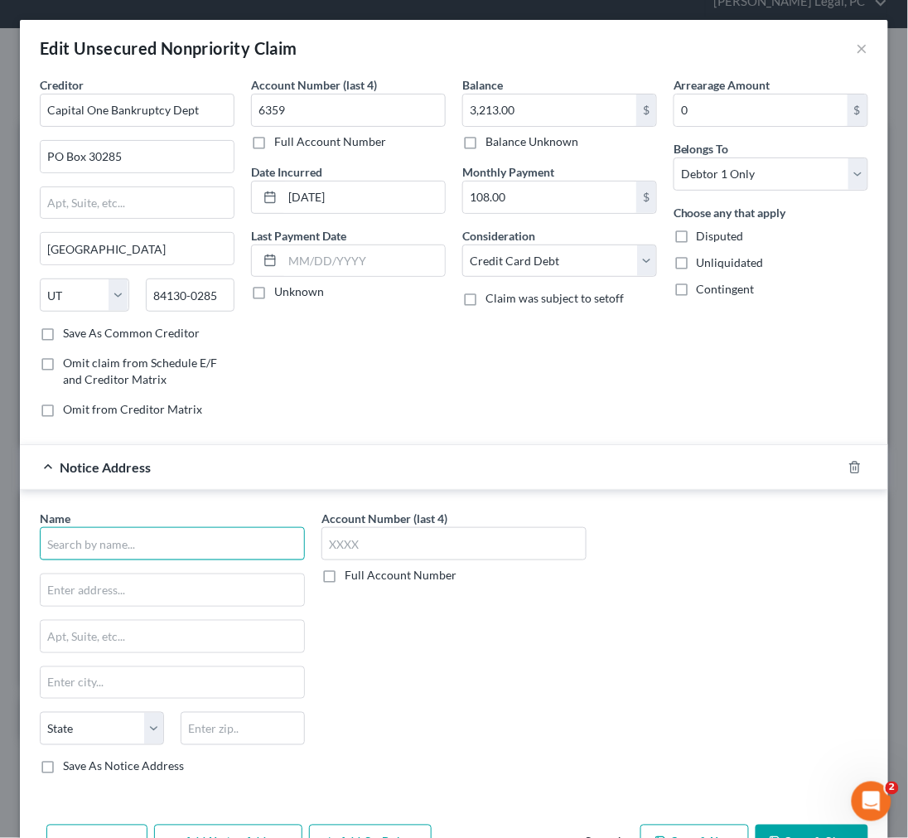
click at [157, 545] on input "text" at bounding box center [172, 543] width 265 height 33
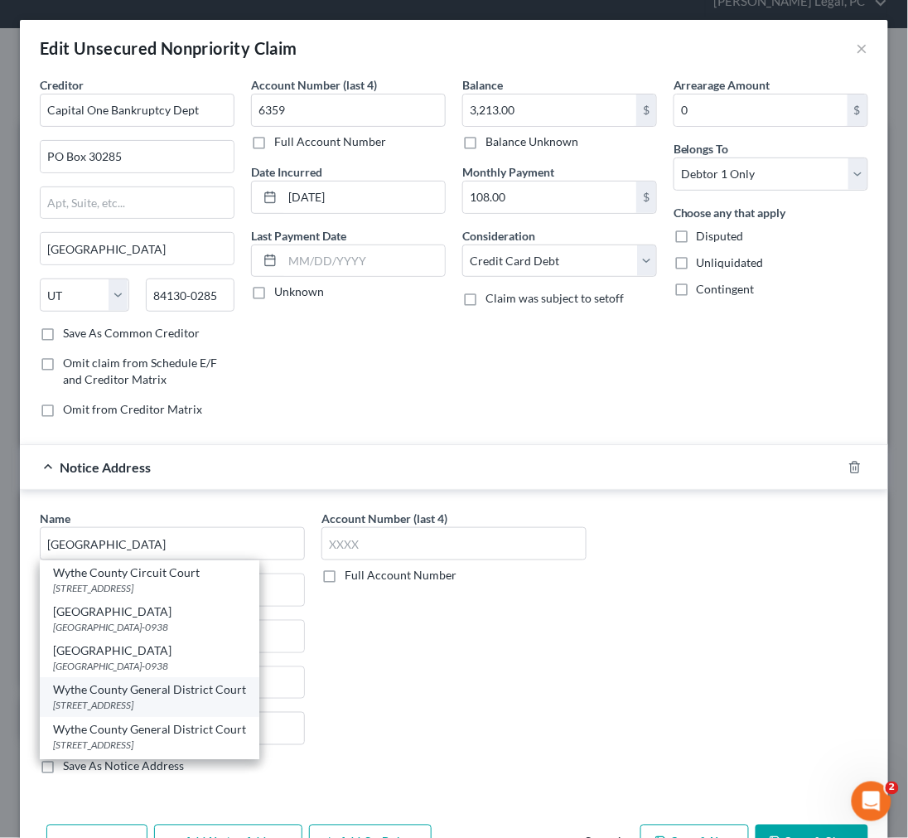
click at [143, 698] on div "Wythe County General District Court" at bounding box center [149, 689] width 193 height 17
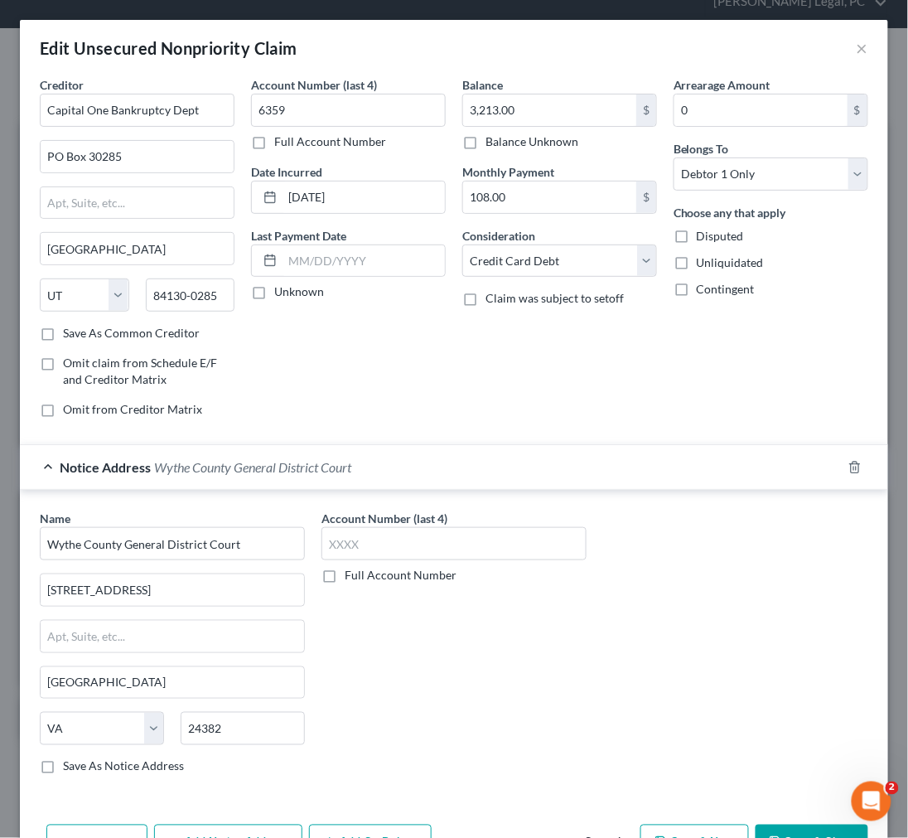
click at [345, 570] on label "Full Account Number" at bounding box center [401, 575] width 112 height 17
click at [351, 570] on input "Full Account Number" at bounding box center [356, 572] width 11 height 11
click at [254, 545] on input "Wythe County General District Court" at bounding box center [172, 543] width 265 height 33
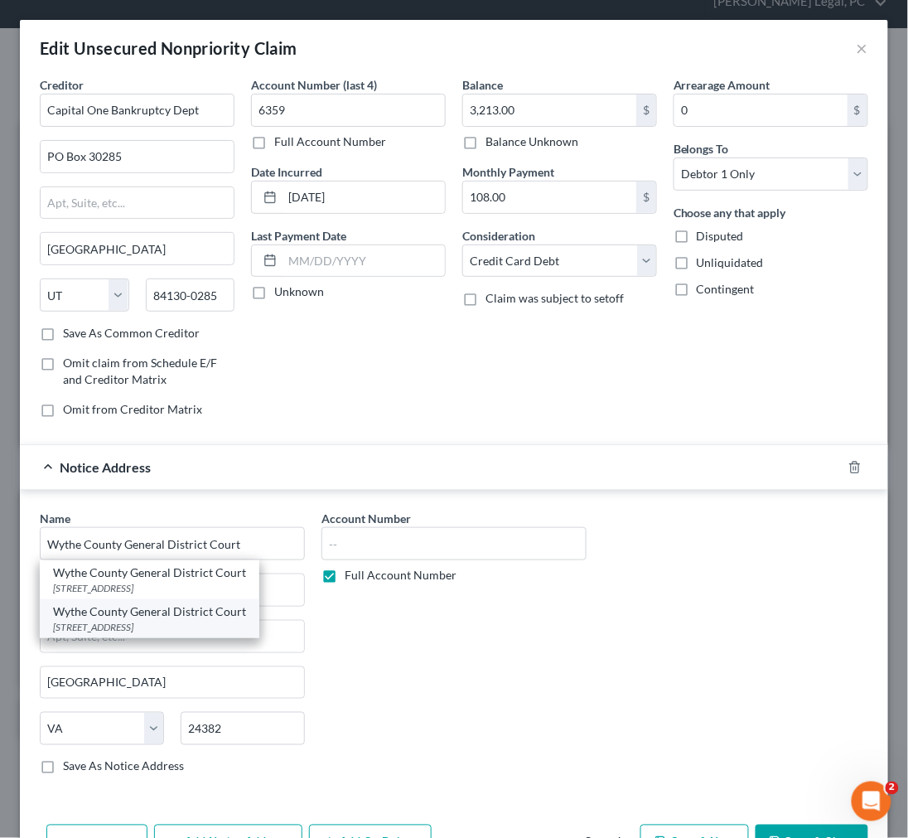
click at [228, 623] on div "245 S Fourth Street, Room 205, Wytheville, VA 24382" at bounding box center [149, 627] width 193 height 14
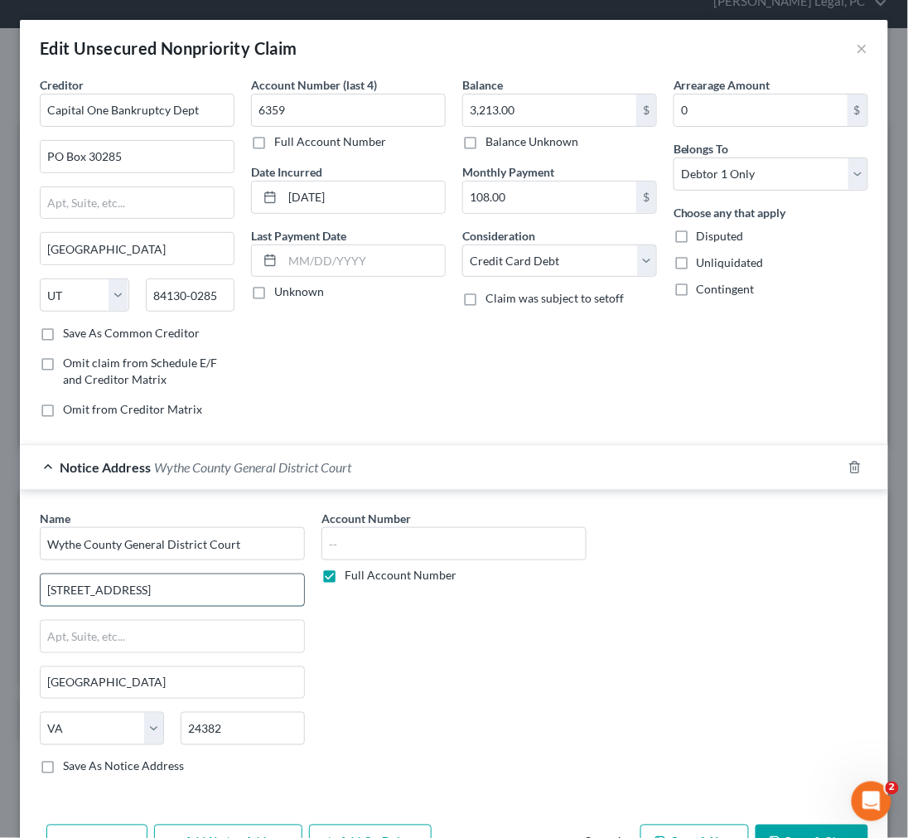
click at [75, 590] on input "245 S Fourth Street, Room 205" at bounding box center [173, 589] width 264 height 31
click at [63, 767] on label "Save As Notice Address" at bounding box center [123, 766] width 121 height 17
click at [70, 767] on input "Save As Notice Address" at bounding box center [75, 763] width 11 height 11
click at [361, 529] on input "text" at bounding box center [454, 543] width 265 height 33
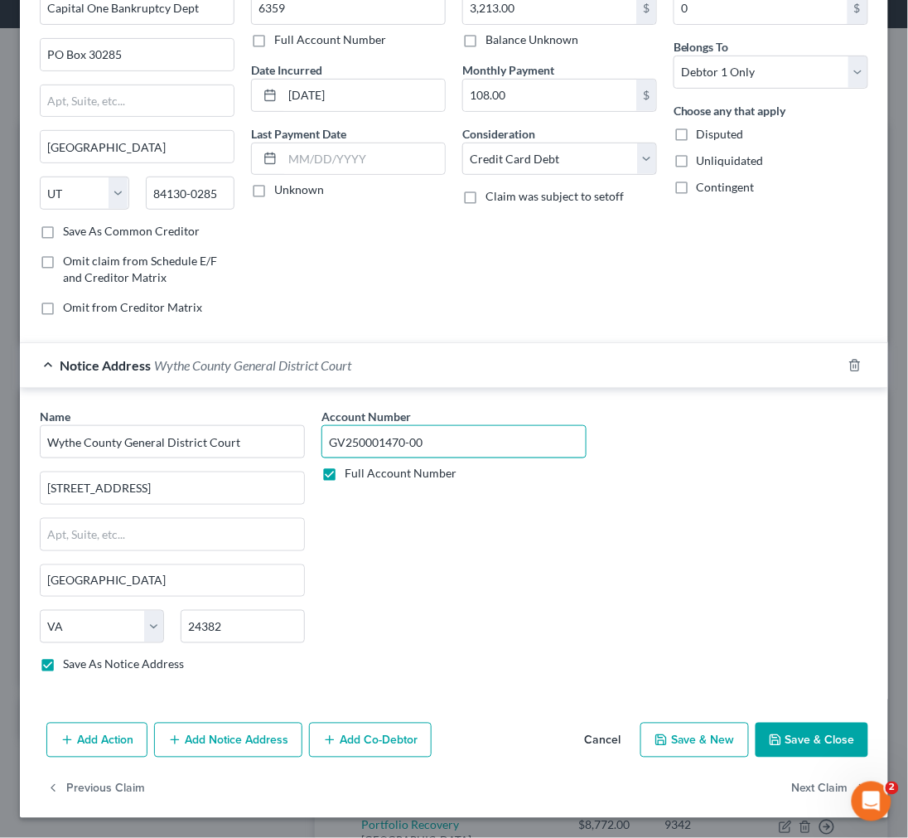
scroll to position [104, 0]
click at [220, 740] on button "Add Notice Address" at bounding box center [228, 740] width 148 height 35
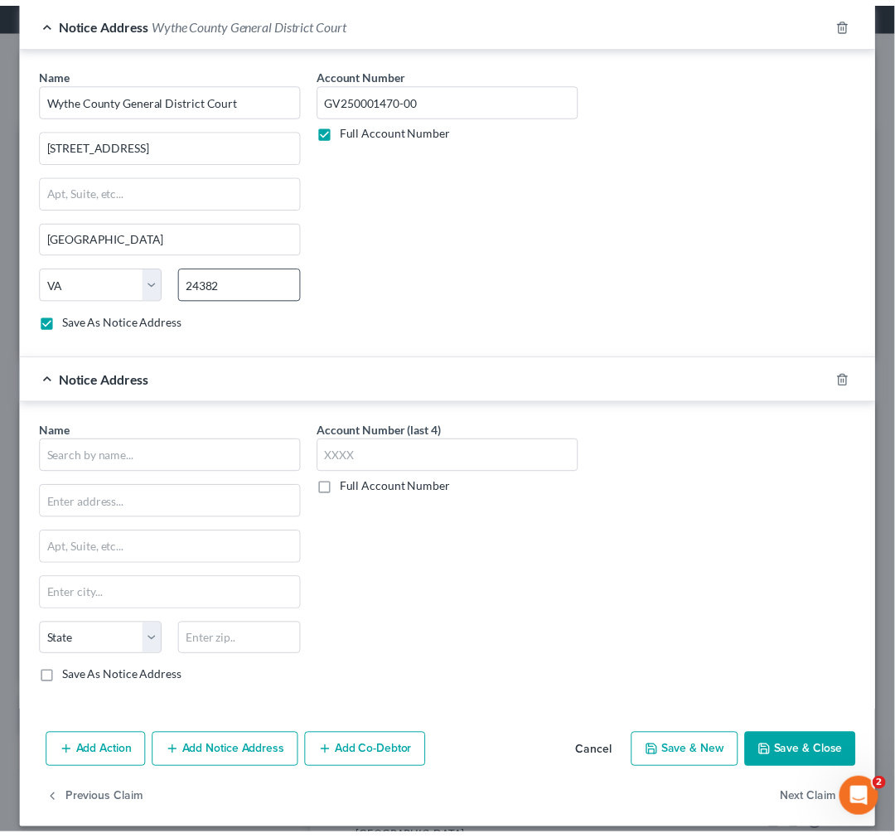
scroll to position [462, 0]
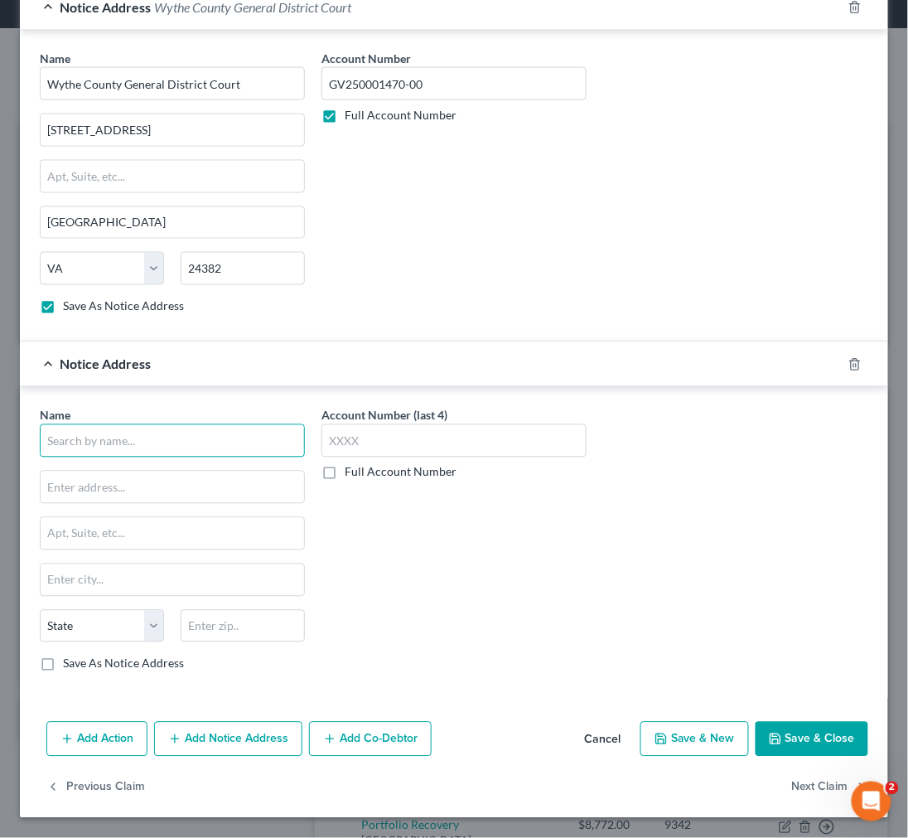
click at [181, 434] on input "text" at bounding box center [172, 440] width 265 height 33
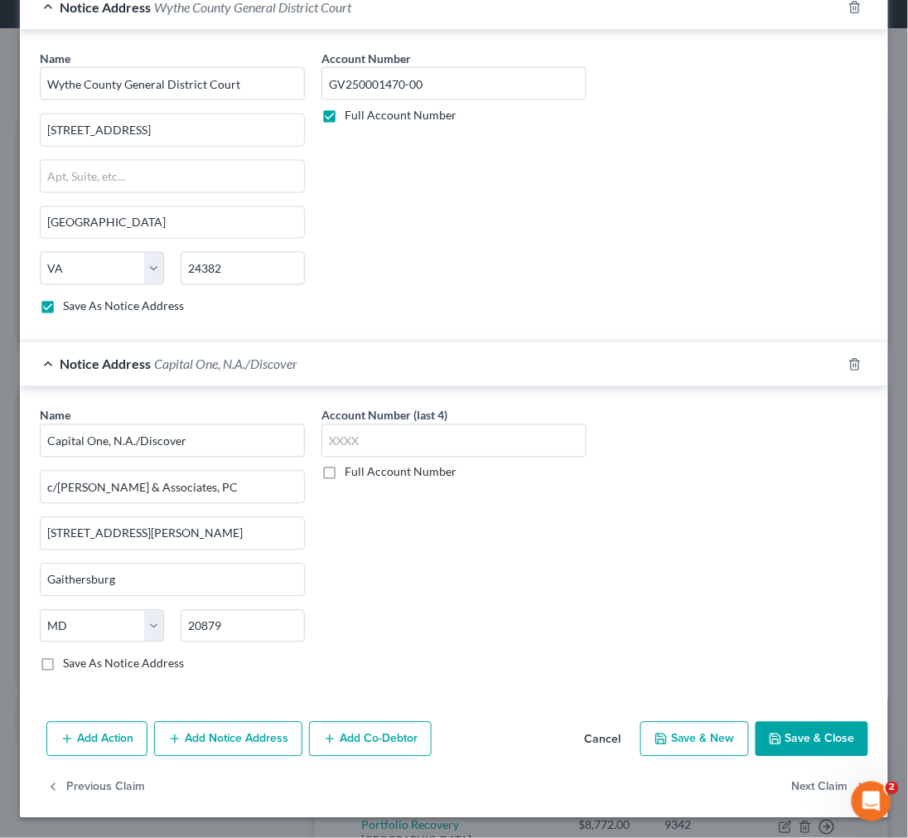
click at [63, 666] on label "Save As Notice Address" at bounding box center [123, 664] width 121 height 17
click at [70, 666] on input "Save As Notice Address" at bounding box center [75, 661] width 11 height 11
click at [807, 748] on button "Save & Close" at bounding box center [812, 739] width 113 height 35
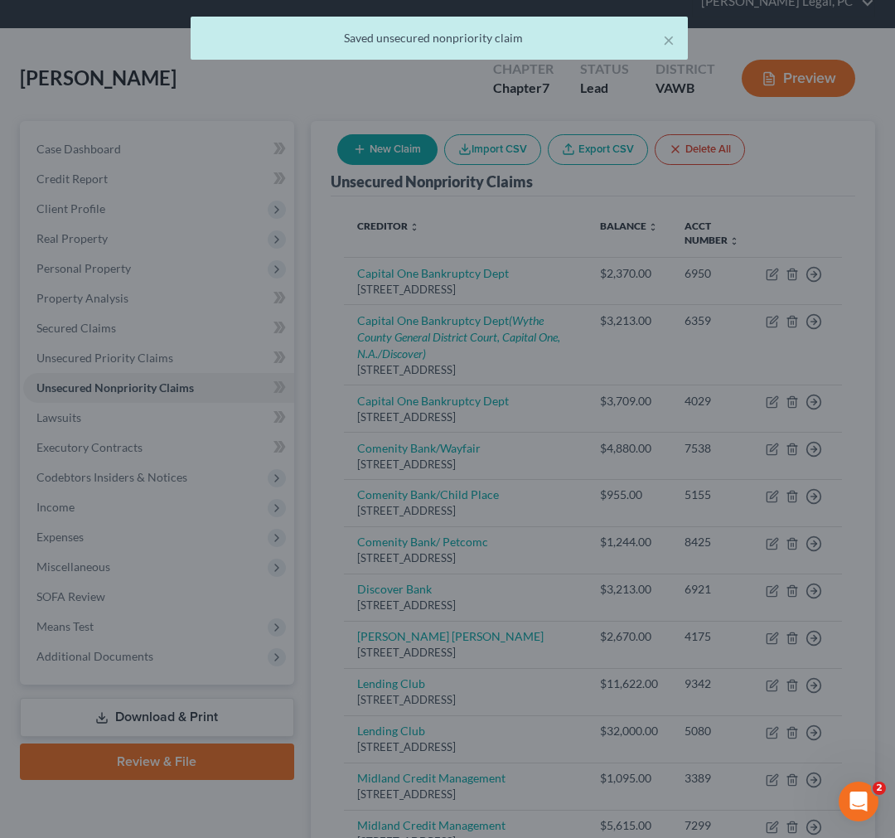
scroll to position [0, 0]
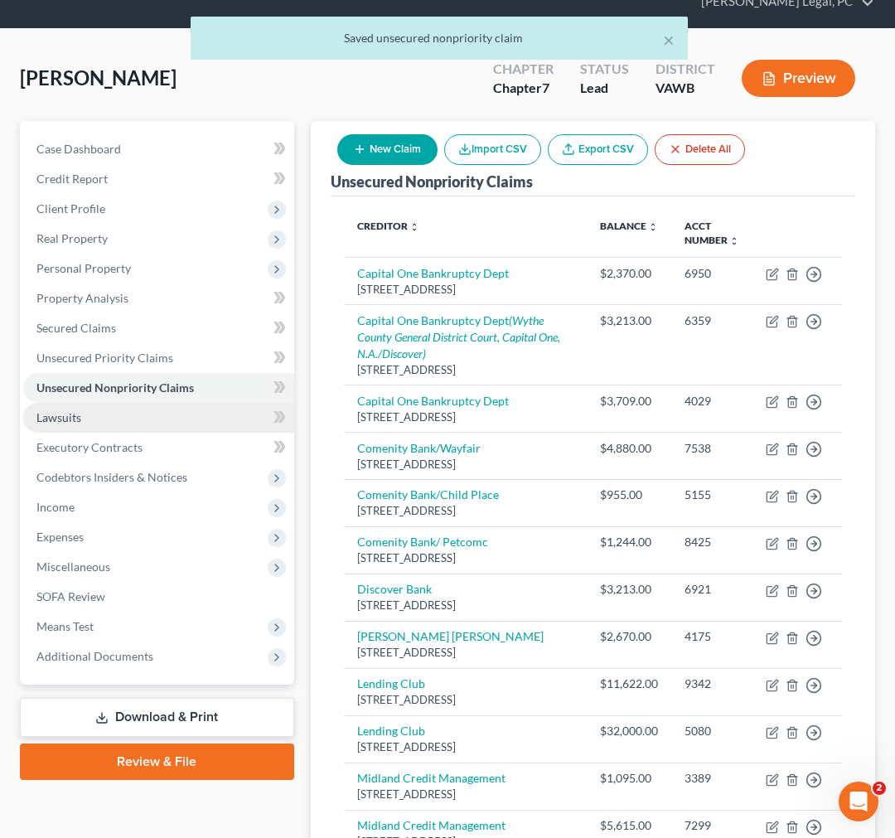
click at [73, 417] on span "Lawsuits" at bounding box center [58, 417] width 45 height 14
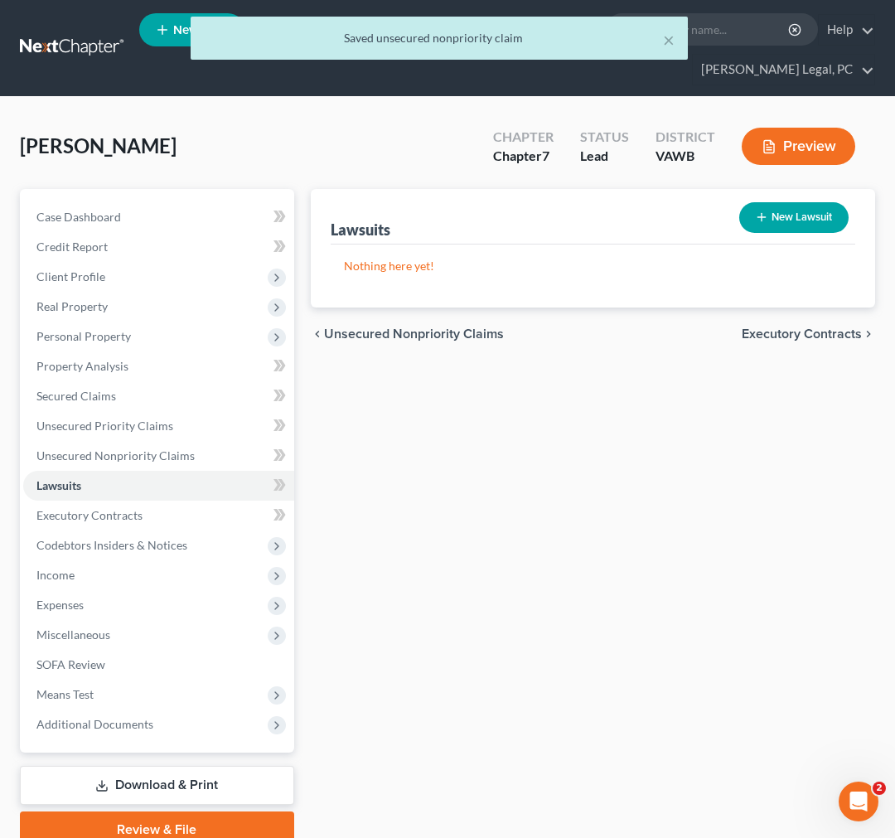
click at [819, 213] on button "New Lawsuit" at bounding box center [793, 217] width 109 height 31
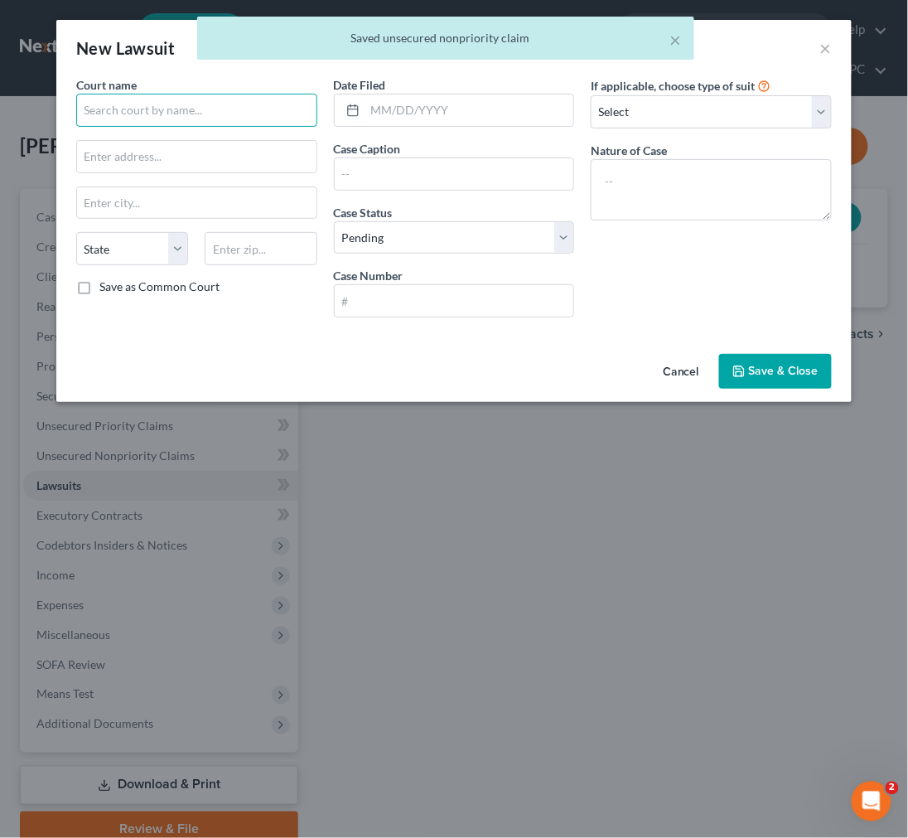
click at [142, 119] on input "text" at bounding box center [196, 110] width 241 height 33
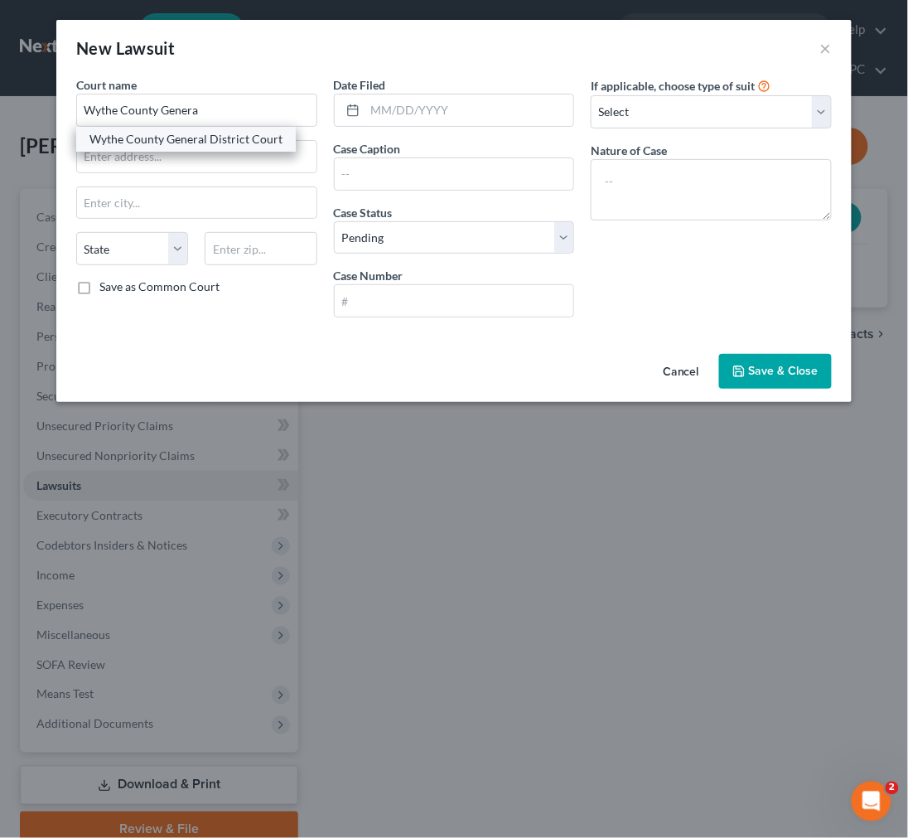
click at [171, 136] on div "Wythe County General District Court" at bounding box center [186, 139] width 193 height 17
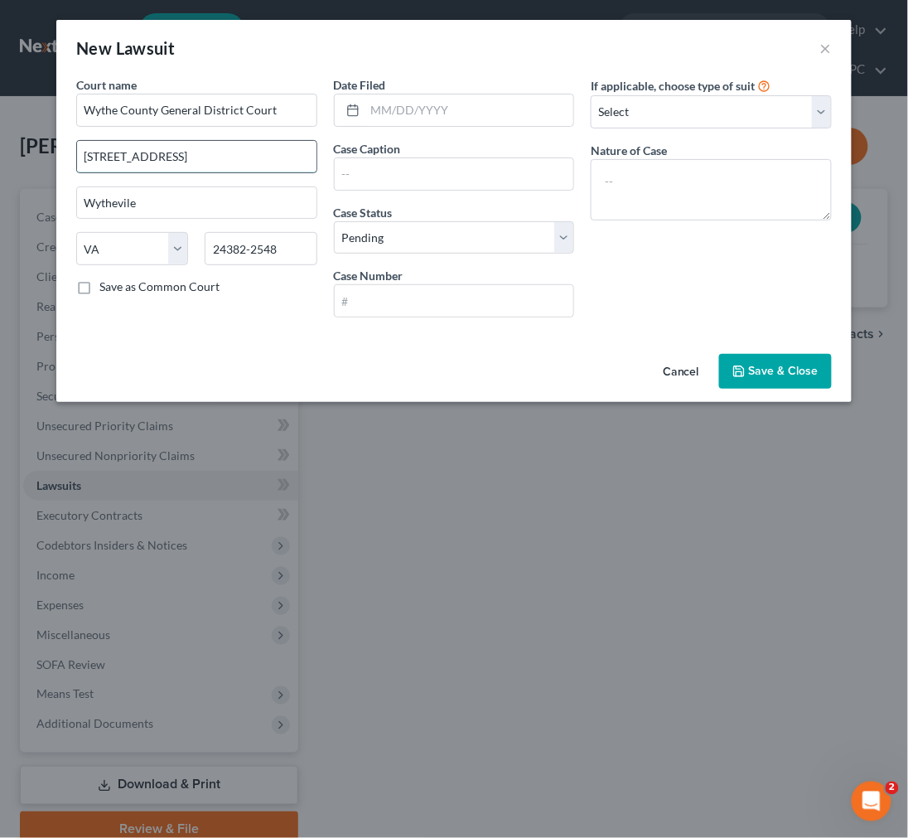
click at [118, 154] on input "245 South 4th Street Suite 205" at bounding box center [197, 156] width 240 height 31
click at [99, 286] on label "Save as Common Court" at bounding box center [159, 286] width 120 height 17
click at [106, 286] on input "Save as Common Court" at bounding box center [111, 283] width 11 height 11
click at [411, 104] on input "text" at bounding box center [470, 109] width 209 height 31
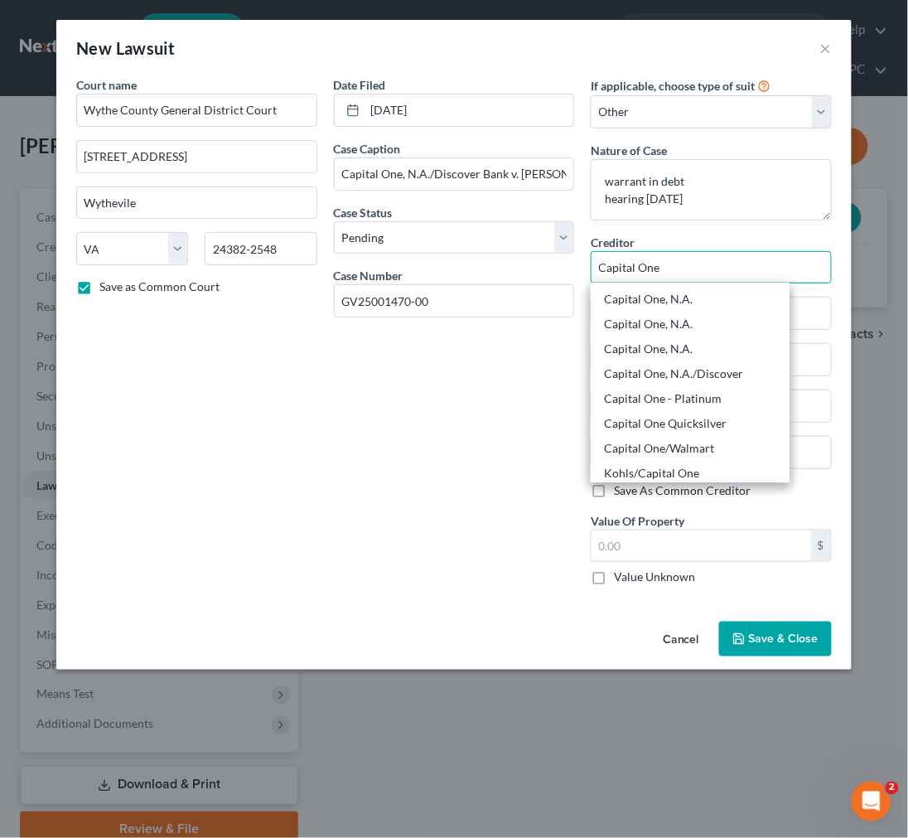
scroll to position [224, 0]
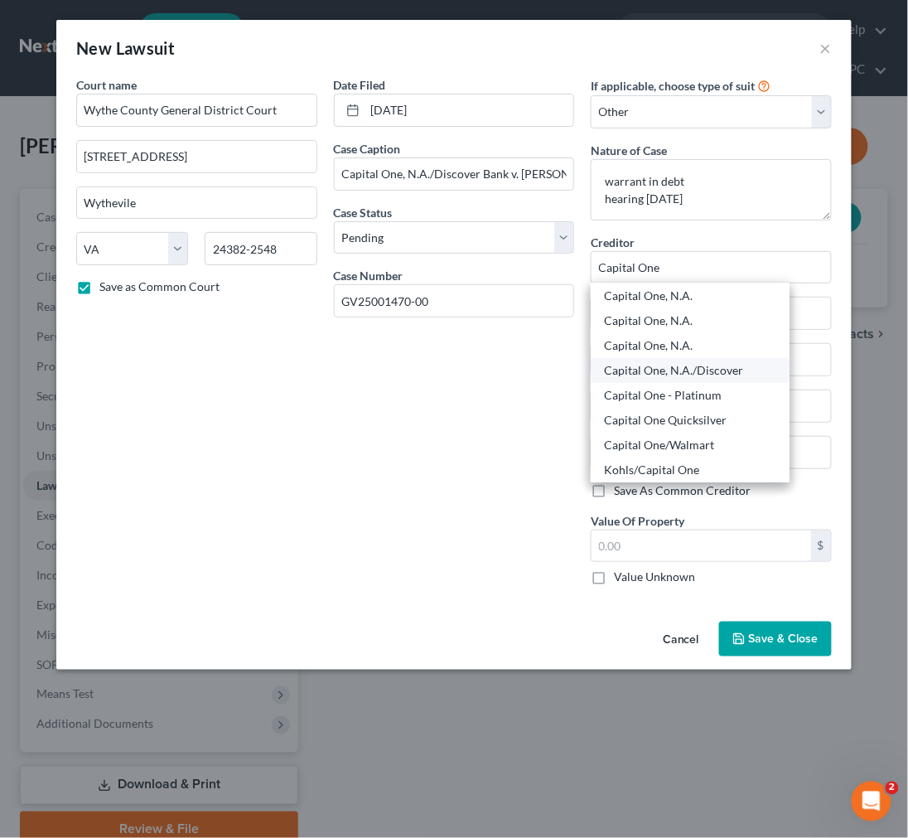
click at [681, 365] on div "Capital One, N.A./Discover" at bounding box center [690, 370] width 172 height 17
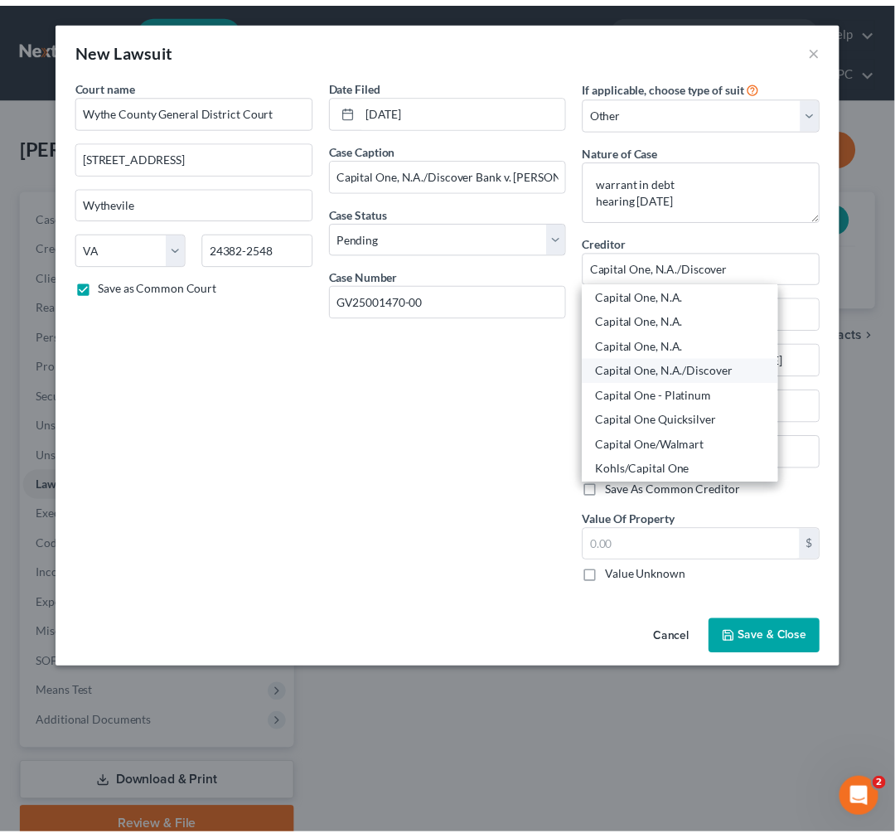
scroll to position [0, 0]
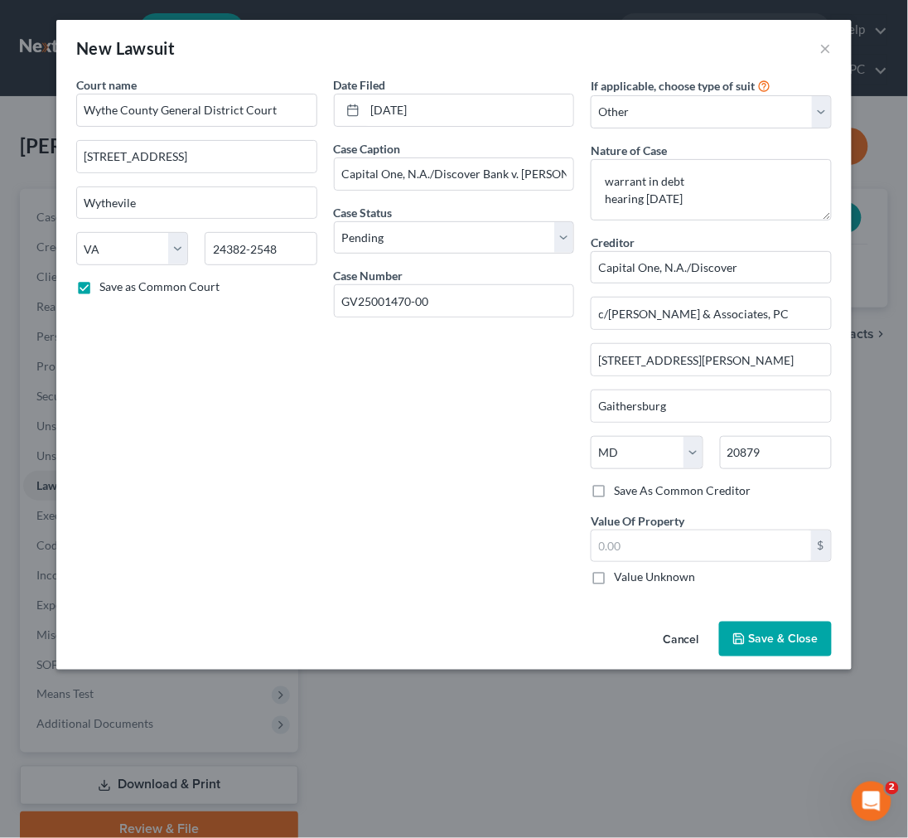
click at [760, 633] on span "Save & Close" at bounding box center [784, 639] width 70 height 14
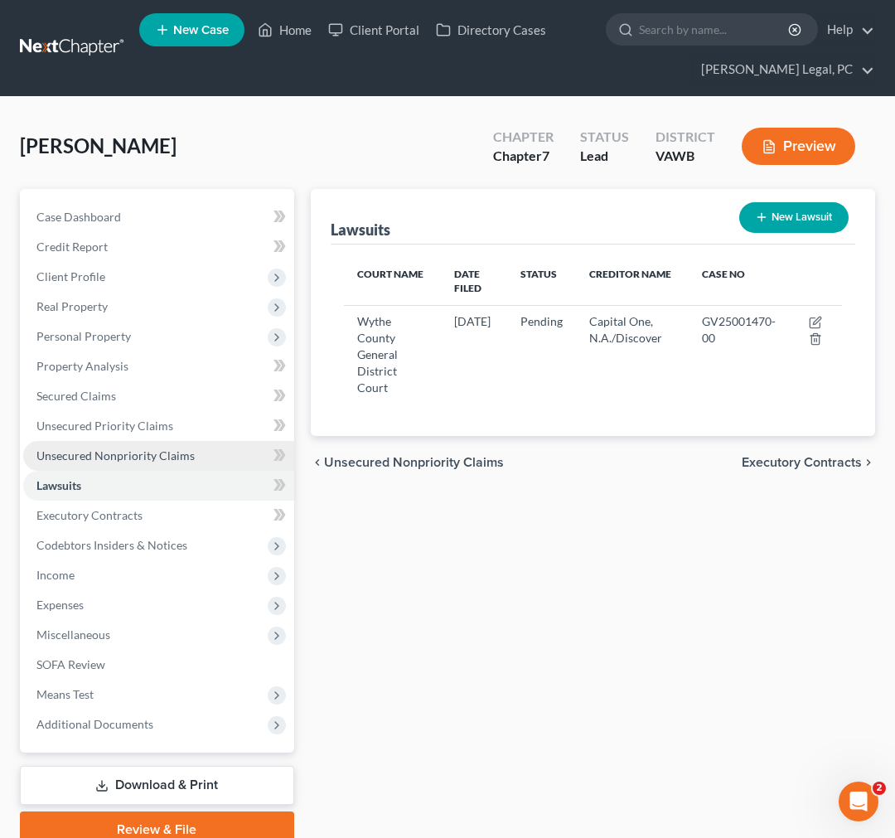
click at [88, 454] on span "Unsecured Nonpriority Claims" at bounding box center [115, 455] width 158 height 14
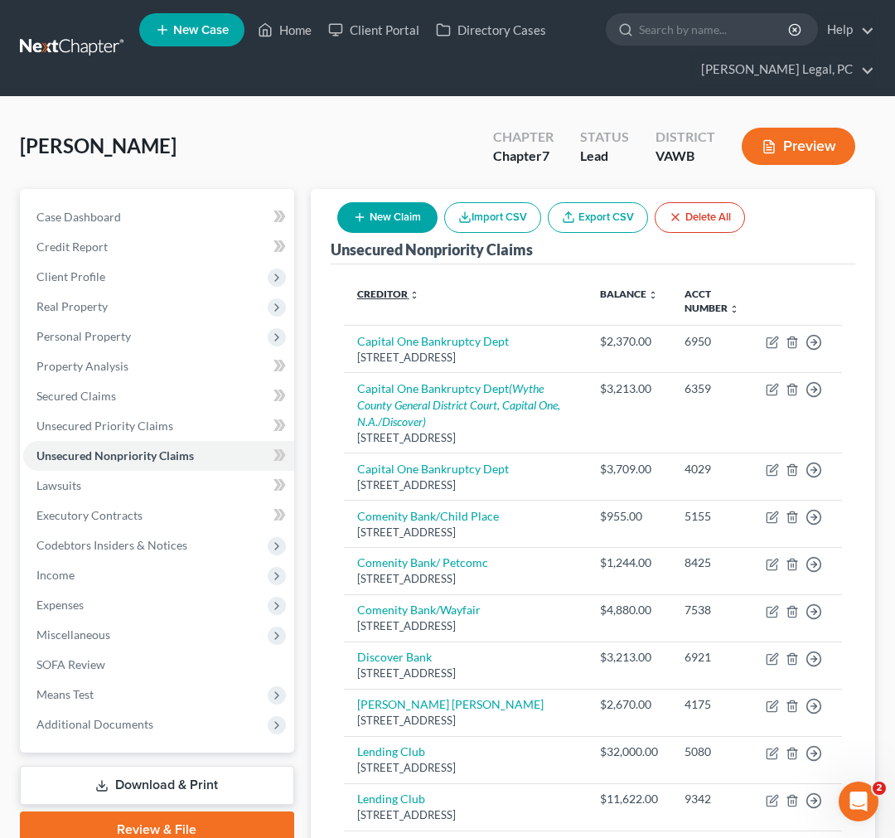
click at [370, 293] on link "Creditor expand_more expand_less unfold_more" at bounding box center [388, 294] width 62 height 12
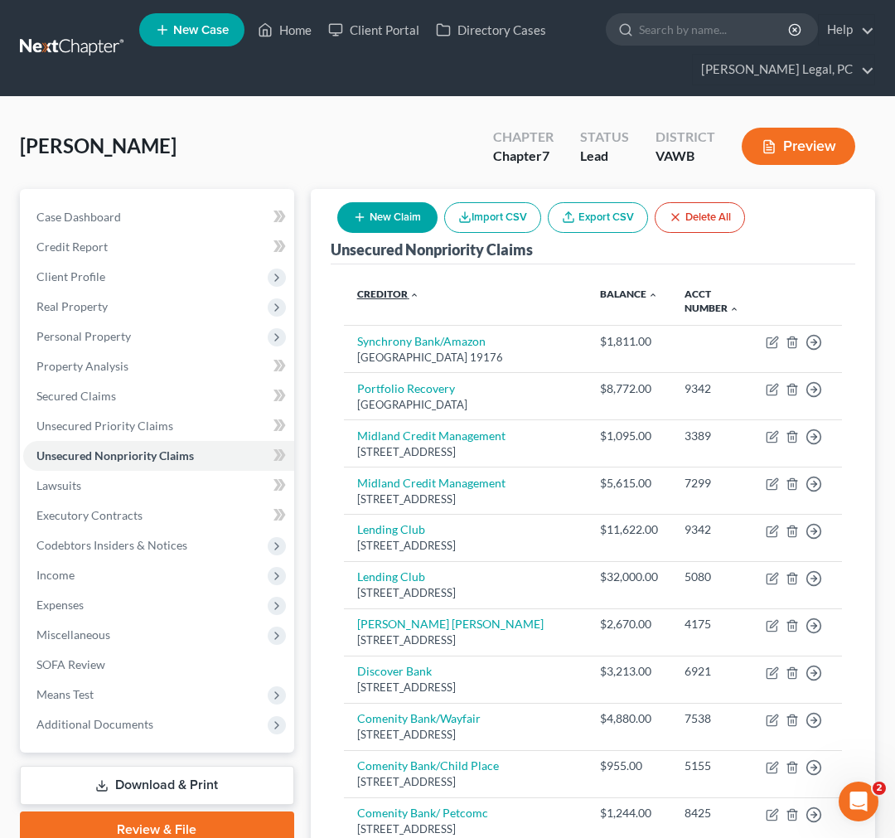
click at [370, 293] on link "Creditor expand_more expand_less unfold_more" at bounding box center [388, 294] width 62 height 12
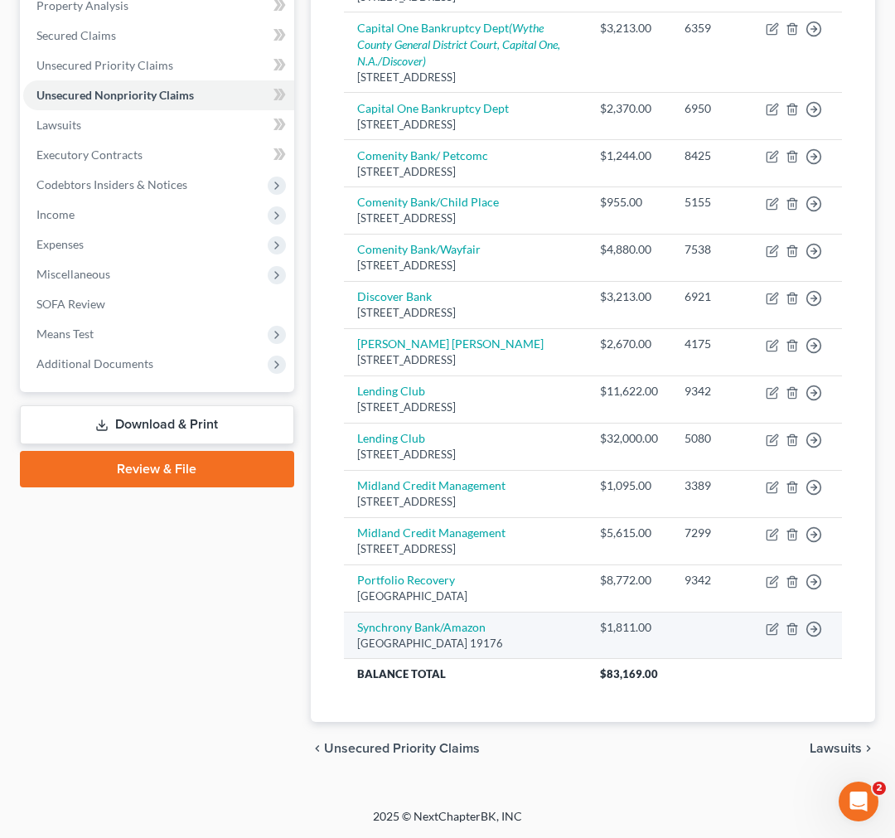
scroll to position [469, 0]
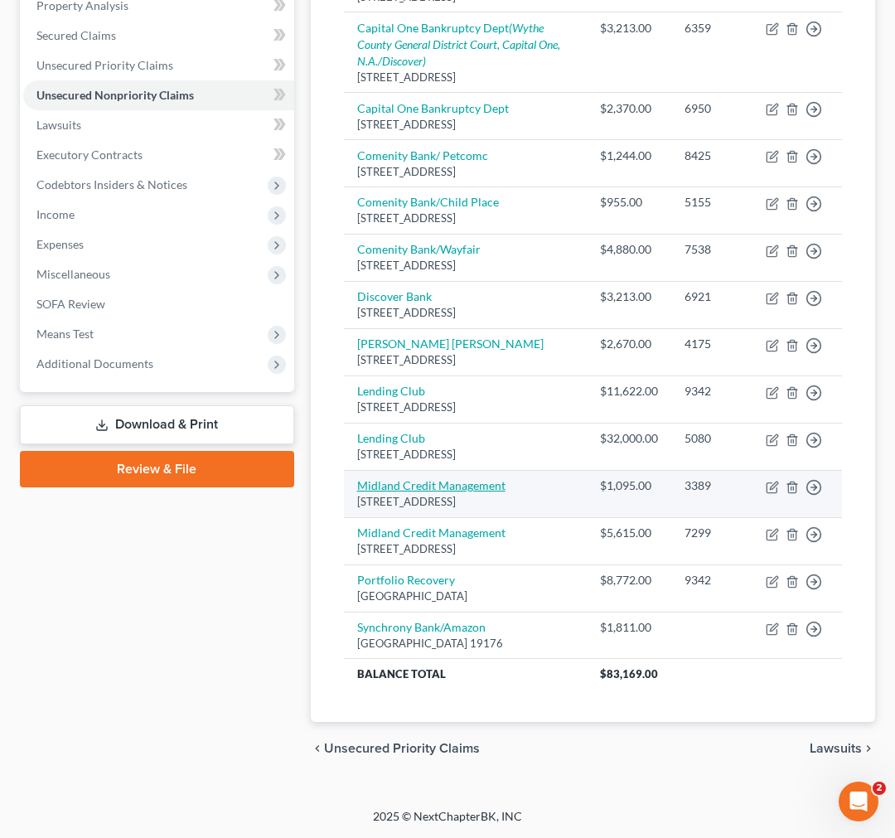
click at [416, 478] on link "Midland Credit Management" at bounding box center [431, 485] width 148 height 14
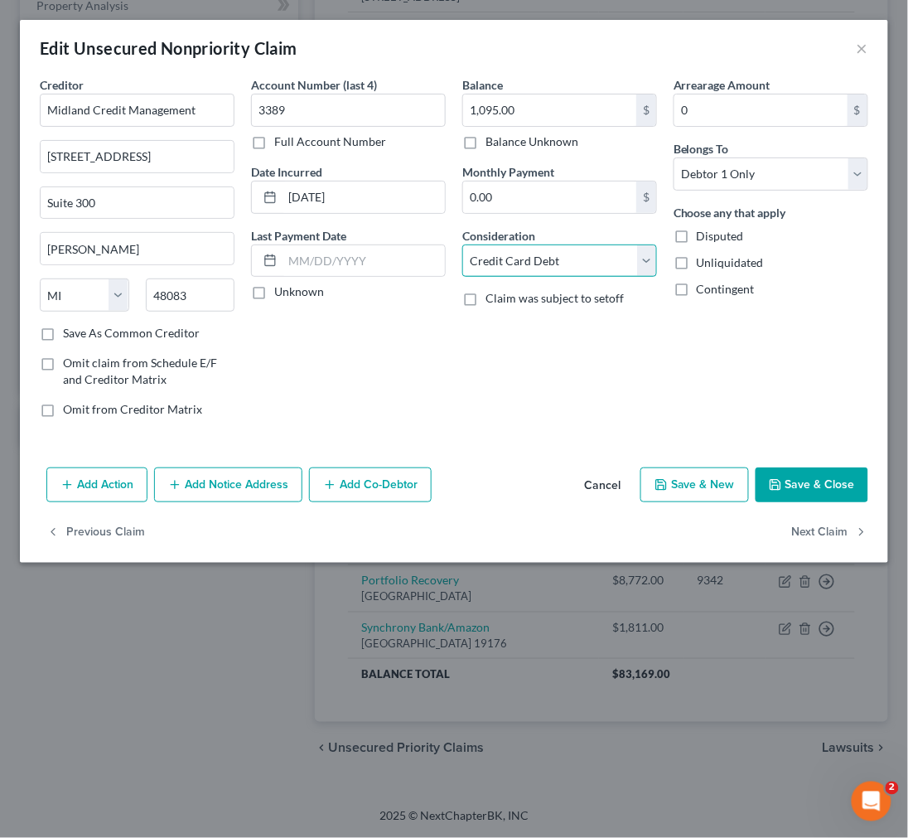
click at [568, 257] on select "Select Cable / Satellite Services Collection Agency Credit Card Debt Debt Couns…" at bounding box center [559, 261] width 195 height 33
click at [462, 245] on select "Select Cable / Satellite Services Collection Agency Credit Card Debt Debt Couns…" at bounding box center [559, 261] width 195 height 33
click at [810, 484] on button "Save & Close" at bounding box center [812, 484] width 113 height 35
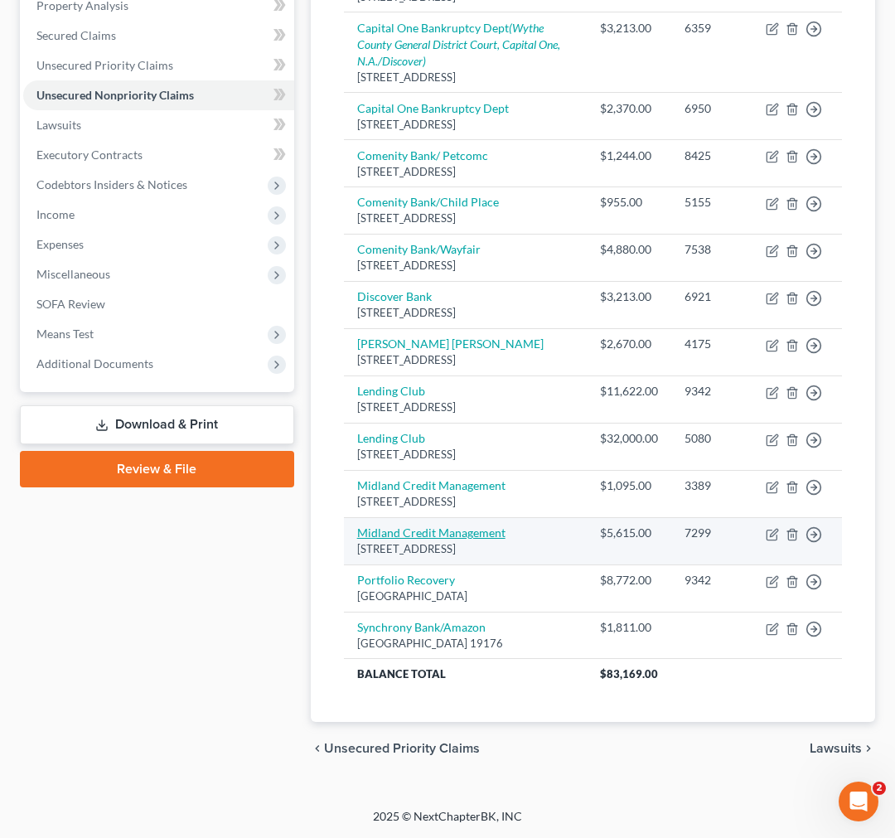
click at [411, 540] on link "Midland Credit Management" at bounding box center [431, 532] width 148 height 14
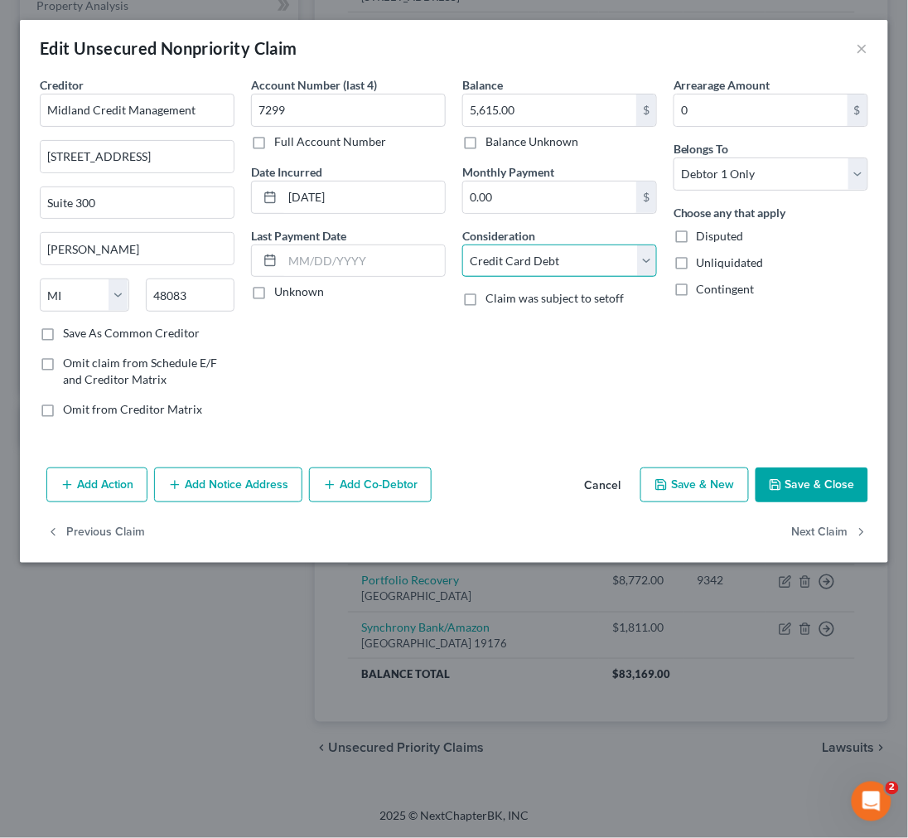
click at [572, 253] on select "Select Cable / Satellite Services Collection Agency Credit Card Debt Debt Couns…" at bounding box center [559, 261] width 195 height 33
click at [462, 245] on select "Select Cable / Satellite Services Collection Agency Credit Card Debt Debt Couns…" at bounding box center [559, 261] width 195 height 33
click at [797, 491] on button "Save & Close" at bounding box center [812, 484] width 113 height 35
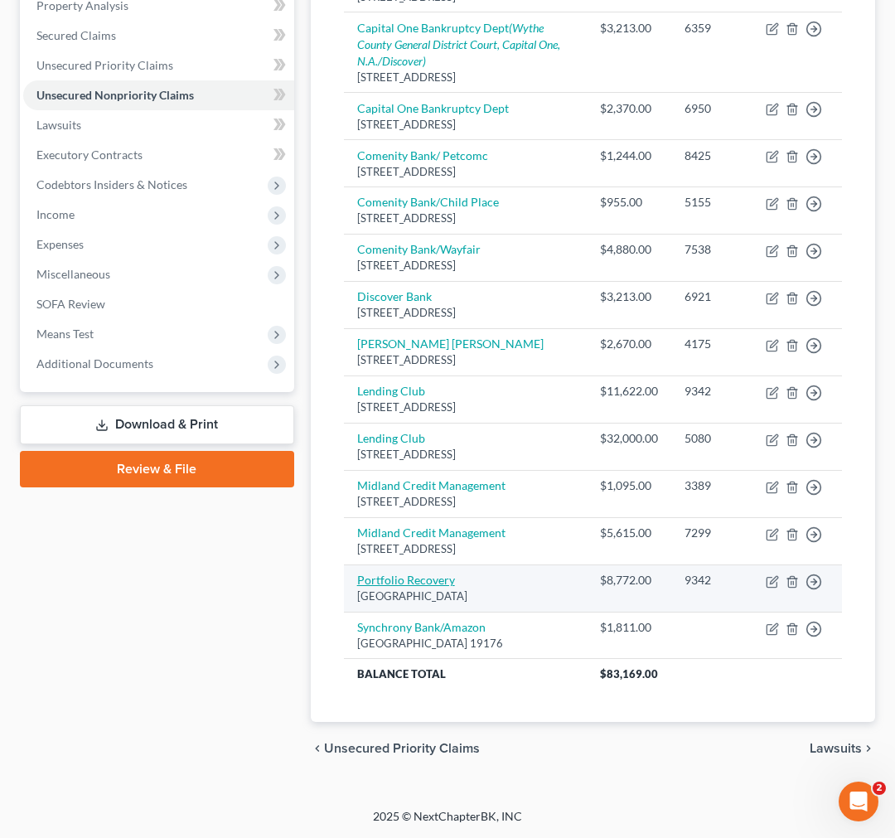
click at [408, 587] on link "Portfolio Recovery" at bounding box center [406, 580] width 98 height 14
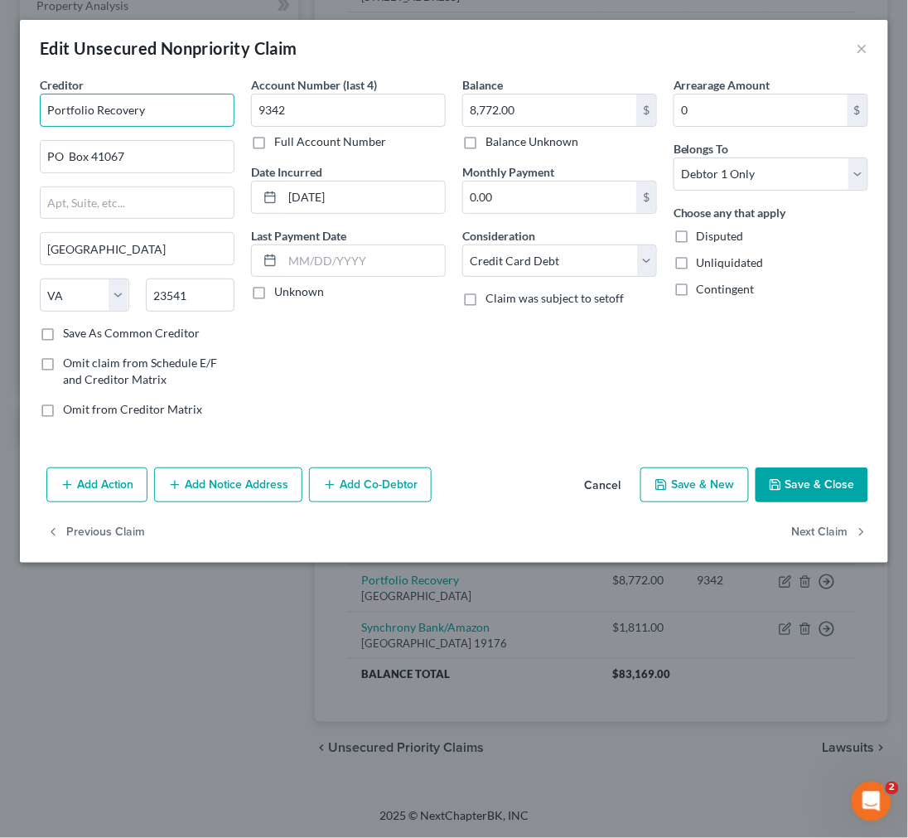
click at [204, 106] on input "Portfolio Recovery" at bounding box center [137, 110] width 195 height 33
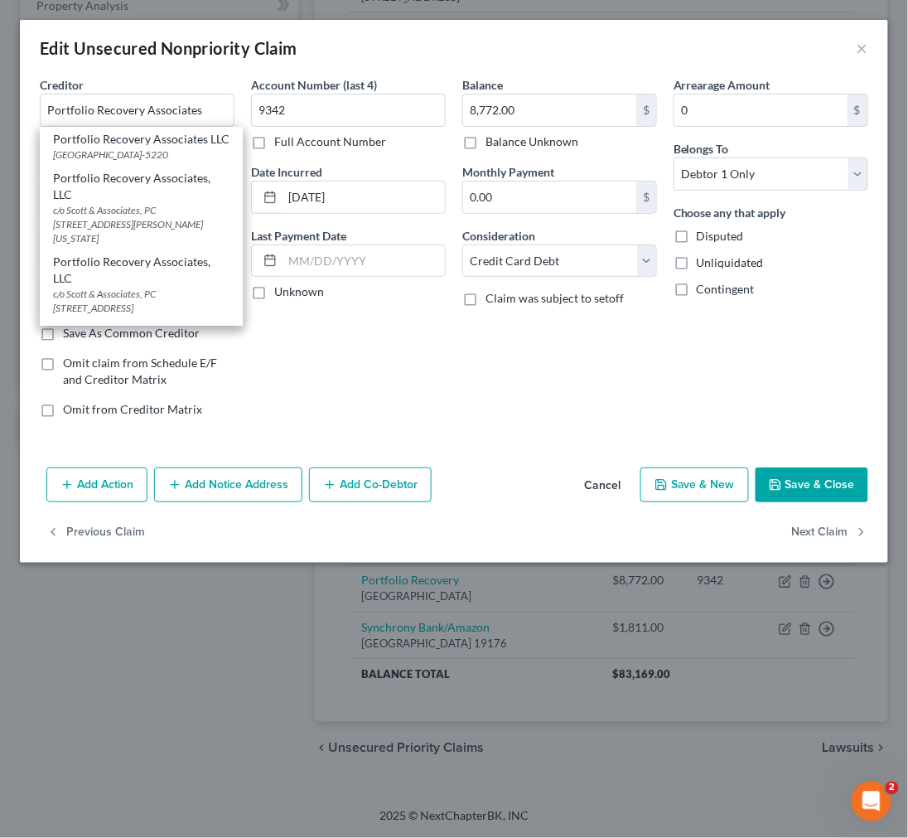
click at [63, 336] on label "Save As Common Creditor" at bounding box center [131, 333] width 137 height 17
click at [70, 336] on input "Save As Common Creditor" at bounding box center [75, 330] width 11 height 11
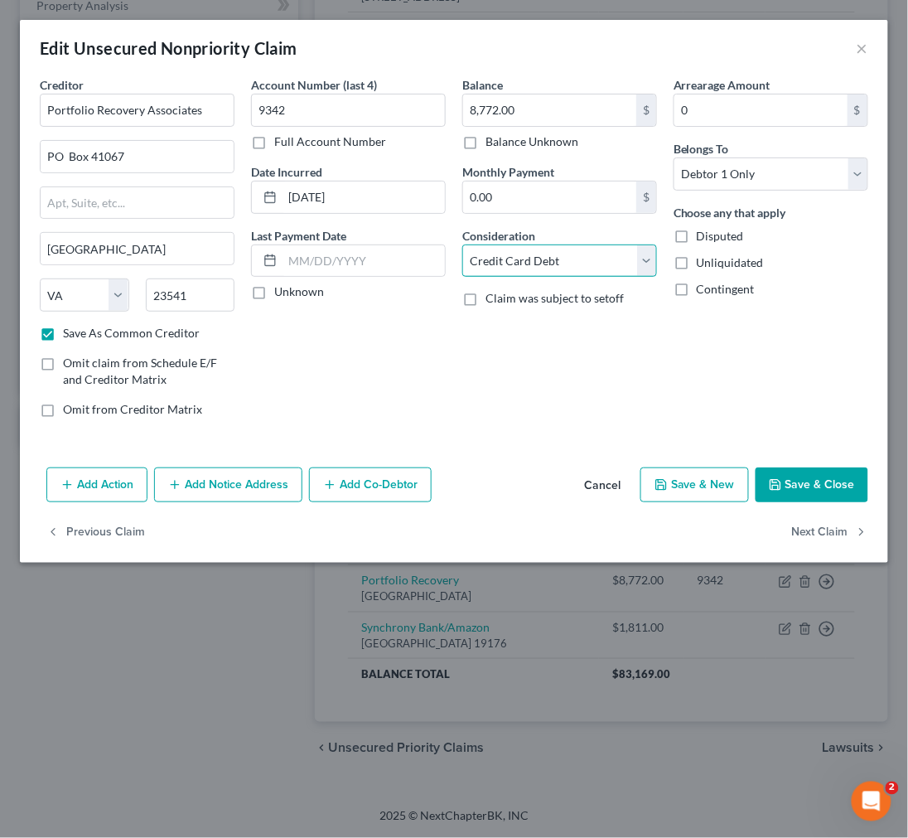
click at [589, 266] on select "Select Cable / Satellite Services Collection Agency Credit Card Debt Debt Couns…" at bounding box center [559, 261] width 195 height 33
click at [462, 245] on select "Select Cable / Satellite Services Collection Agency Credit Card Debt Debt Couns…" at bounding box center [559, 261] width 195 height 33
click at [819, 487] on button "Save & Close" at bounding box center [812, 484] width 113 height 35
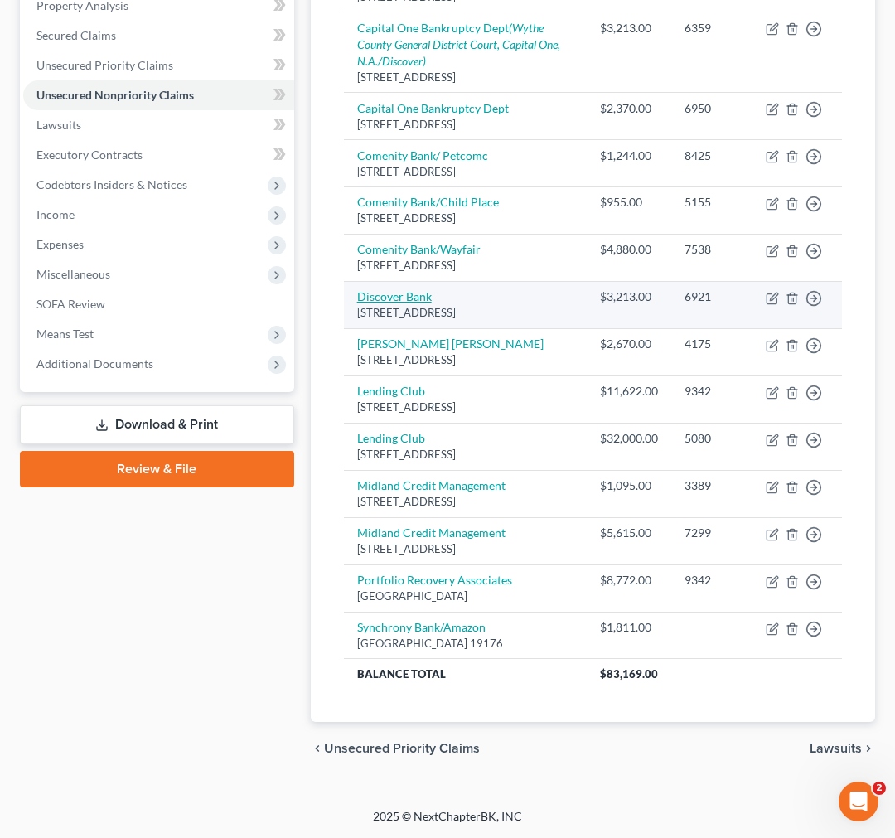
click at [410, 303] on link "Discover Bank" at bounding box center [394, 296] width 75 height 14
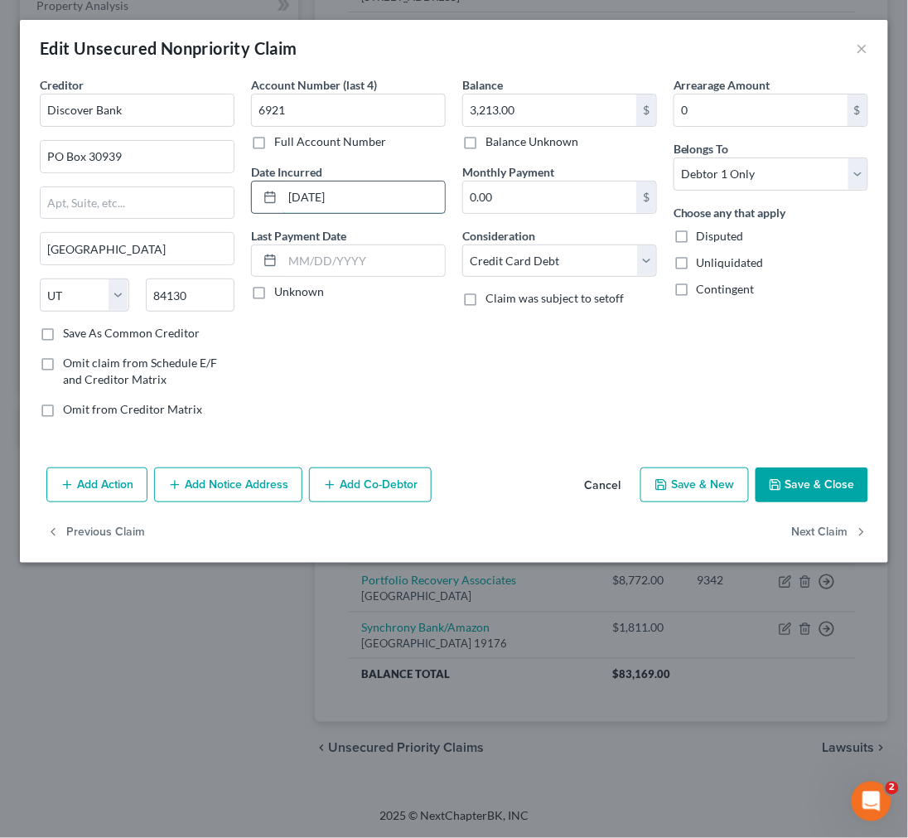
drag, startPoint x: 414, startPoint y: 195, endPoint x: 284, endPoint y: 196, distance: 130.1
click at [284, 196] on input "06/28/2015" at bounding box center [364, 197] width 162 height 31
click at [796, 482] on button "Save & Close" at bounding box center [812, 484] width 113 height 35
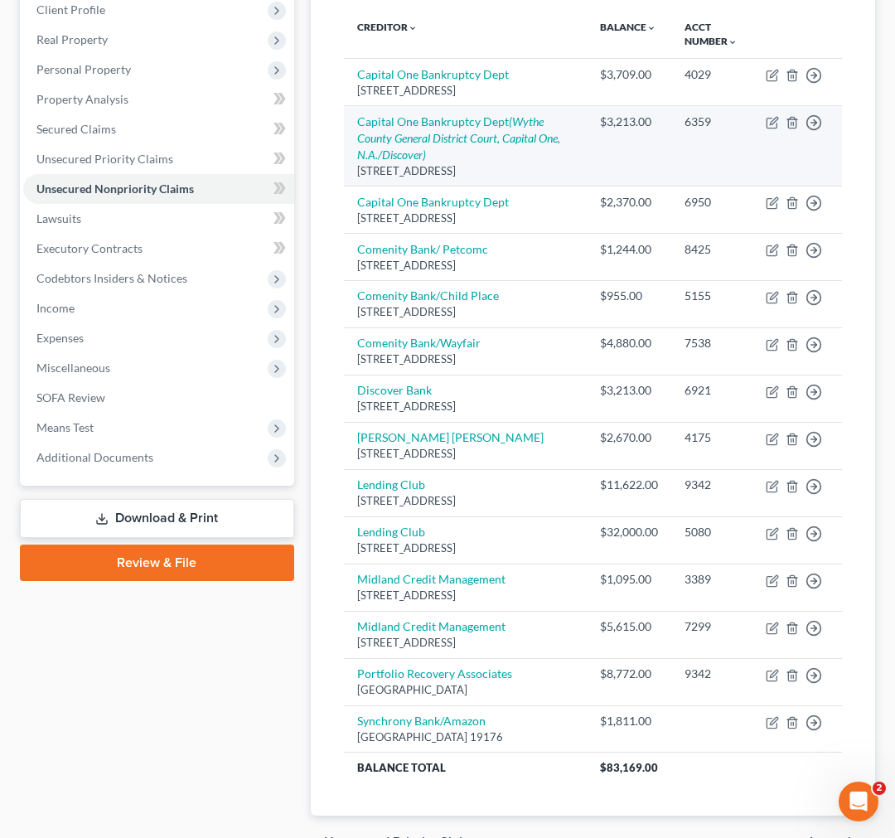
scroll to position [193, 0]
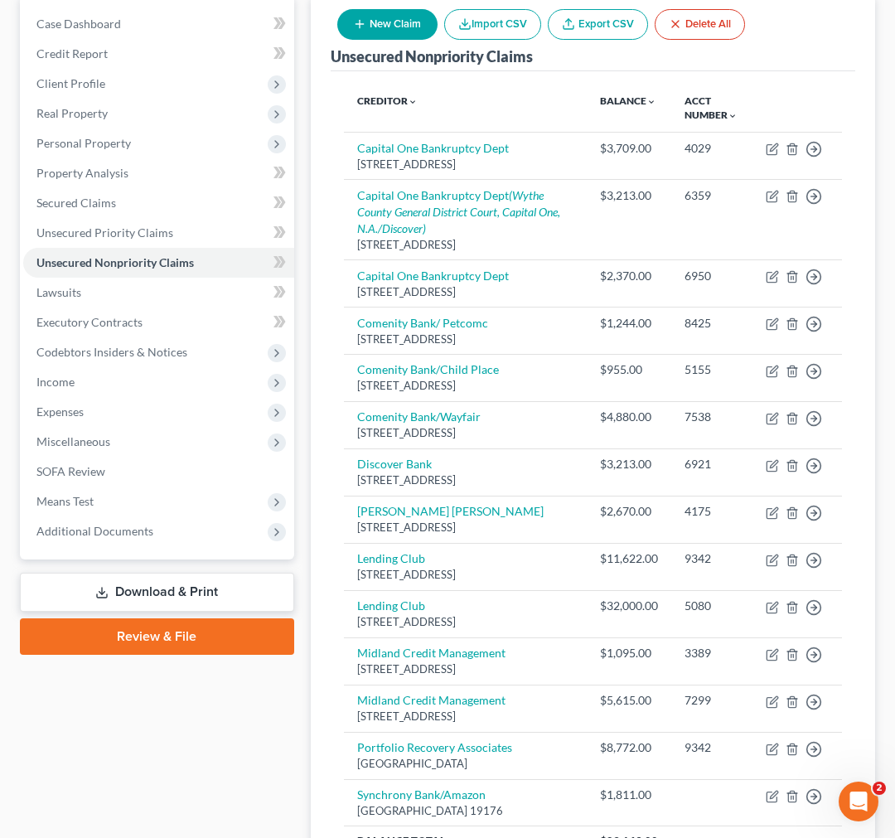
click at [384, 13] on button "New Claim" at bounding box center [387, 24] width 100 height 31
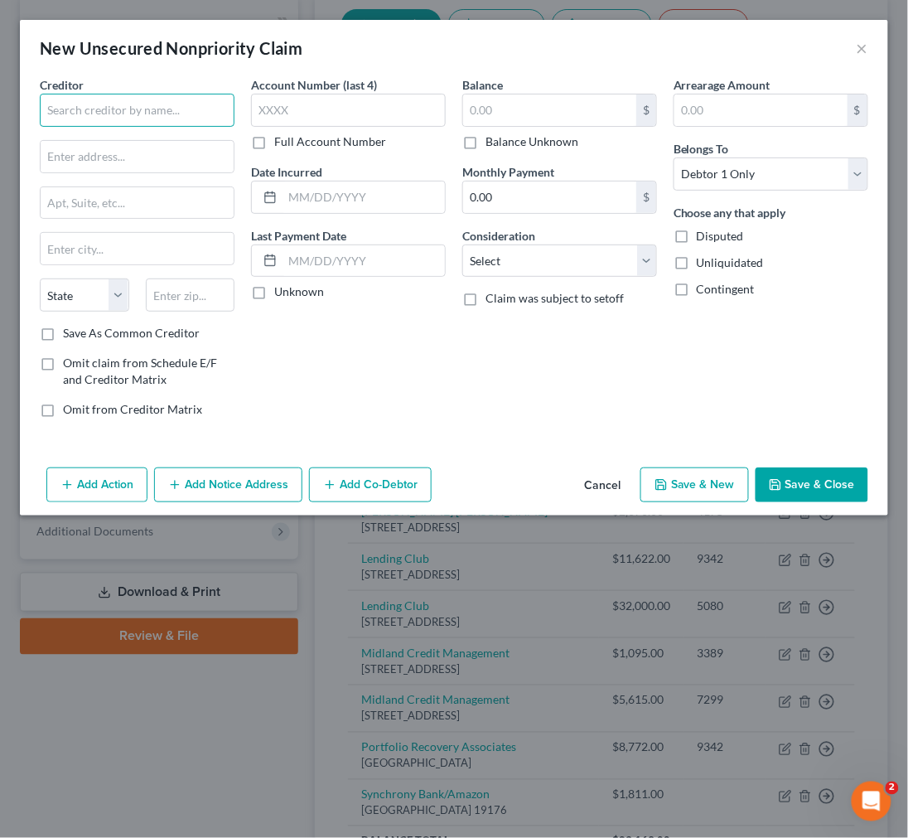
click at [108, 119] on input "text" at bounding box center [137, 110] width 195 height 33
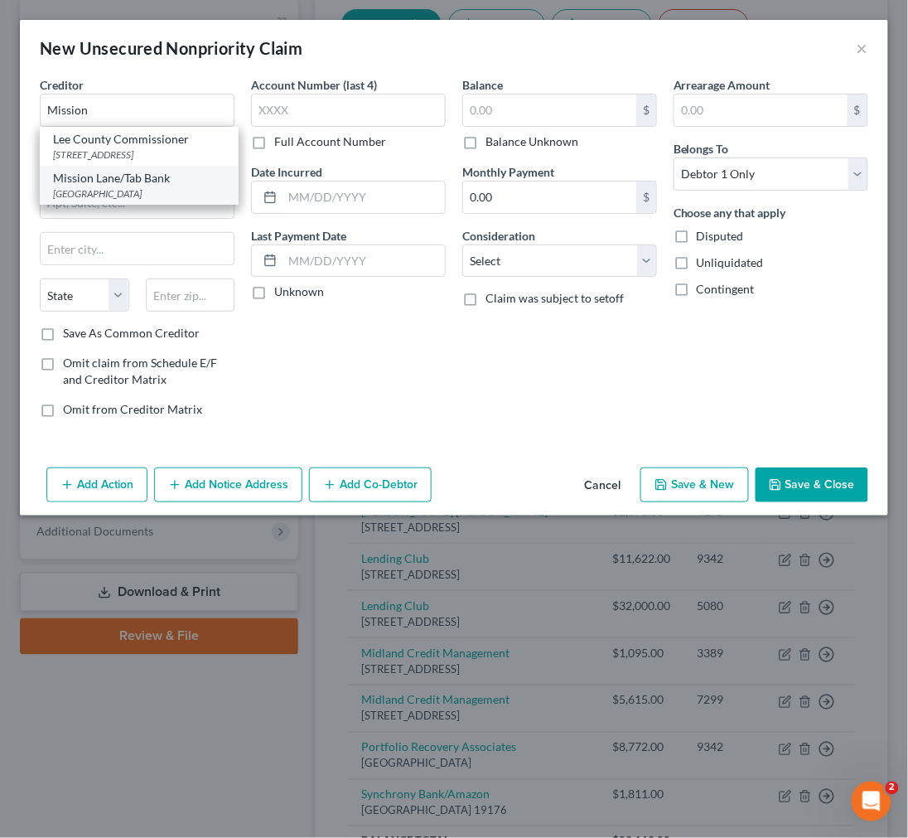
click at [159, 186] on div "PO Box 105286, Atlanta, GA 30348" at bounding box center [139, 193] width 172 height 14
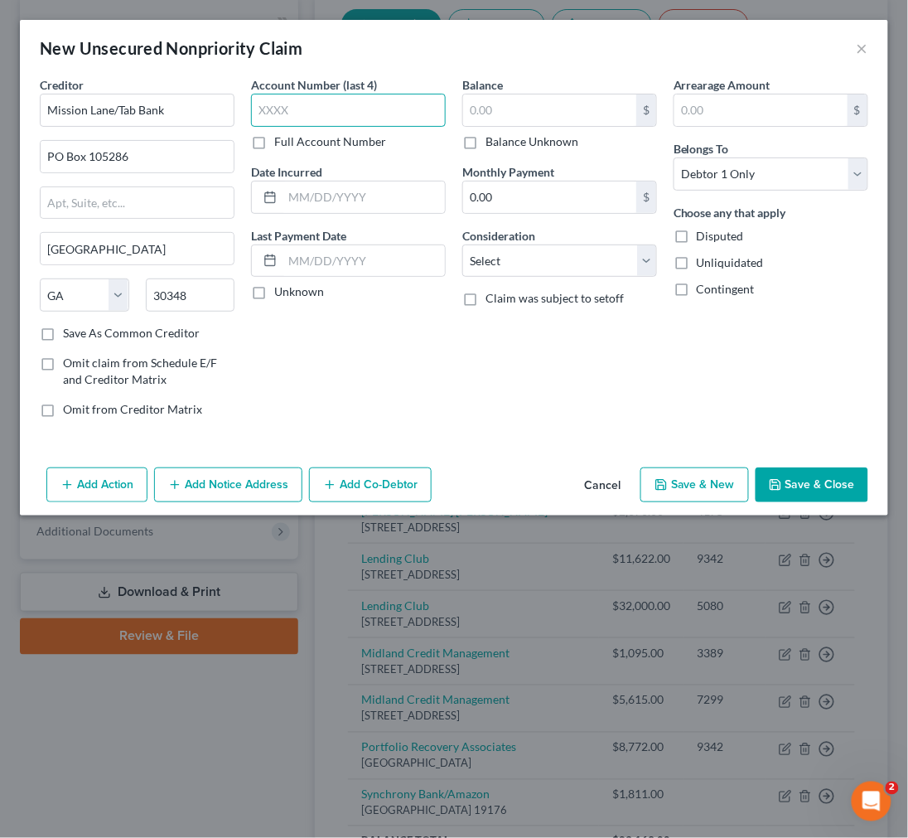
click at [298, 94] on input "text" at bounding box center [348, 110] width 195 height 33
click at [295, 196] on input "text" at bounding box center [364, 197] width 162 height 31
click at [541, 250] on select "Select Cable / Satellite Services Collection Agency Credit Card Debt Debt Couns…" at bounding box center [559, 261] width 195 height 33
click at [462, 245] on select "Select Cable / Satellite Services Collection Agency Credit Card Debt Debt Couns…" at bounding box center [559, 261] width 195 height 33
click at [496, 111] on input "text" at bounding box center [549, 109] width 173 height 31
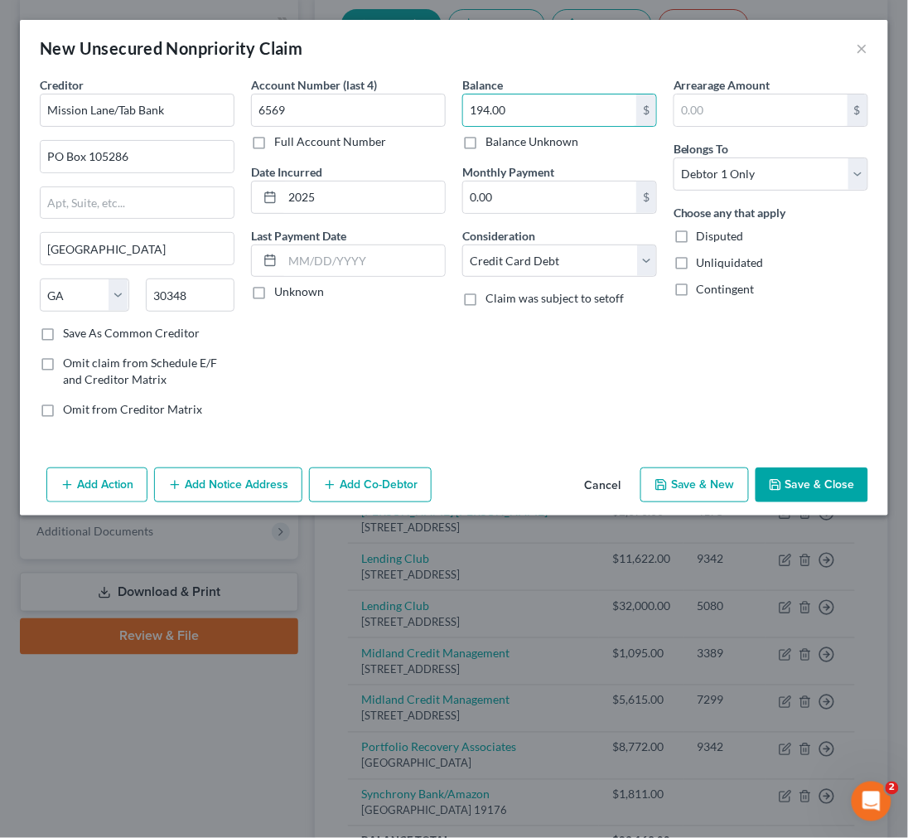
click at [830, 484] on button "Save & Close" at bounding box center [812, 484] width 113 height 35
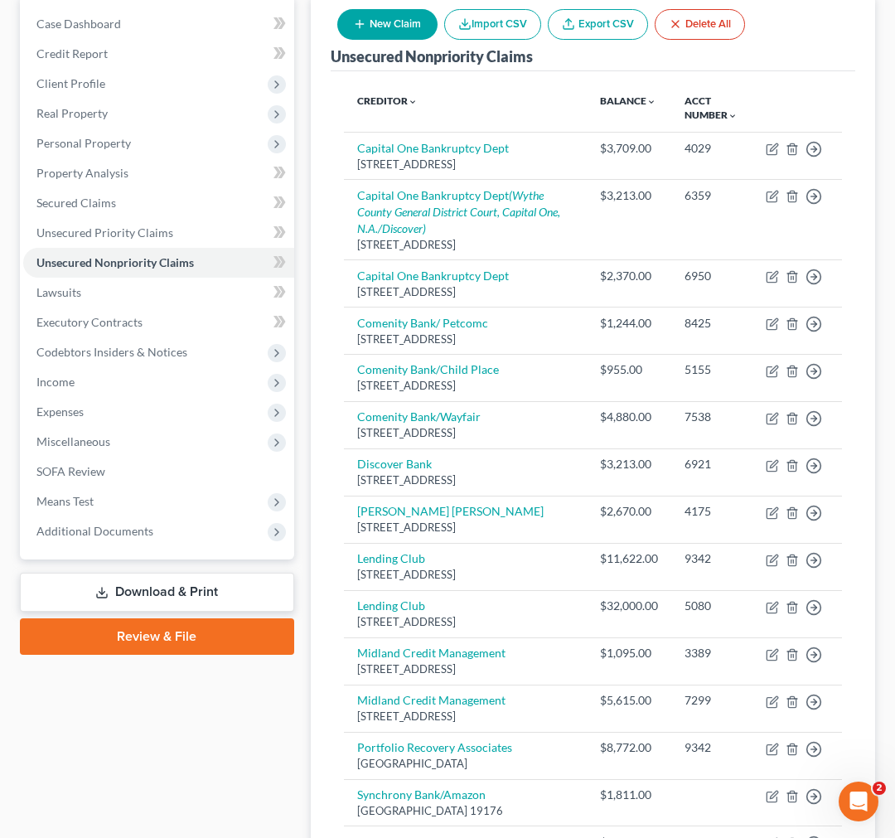
click at [390, 21] on button "New Claim" at bounding box center [387, 24] width 100 height 31
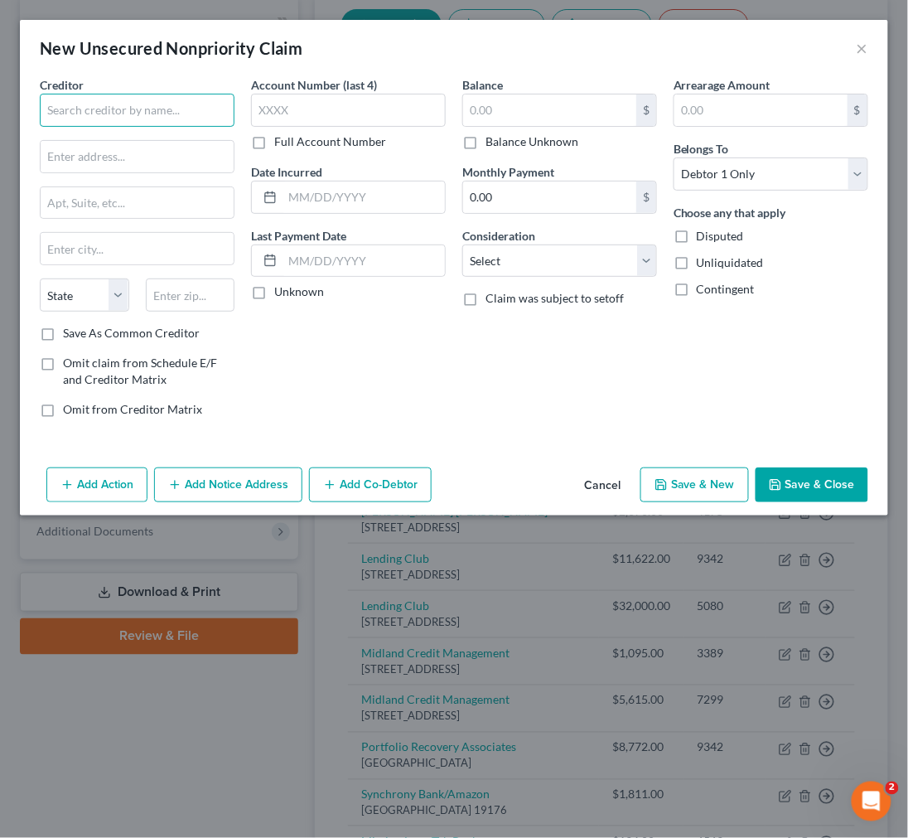
click at [80, 109] on input "text" at bounding box center [137, 110] width 195 height 33
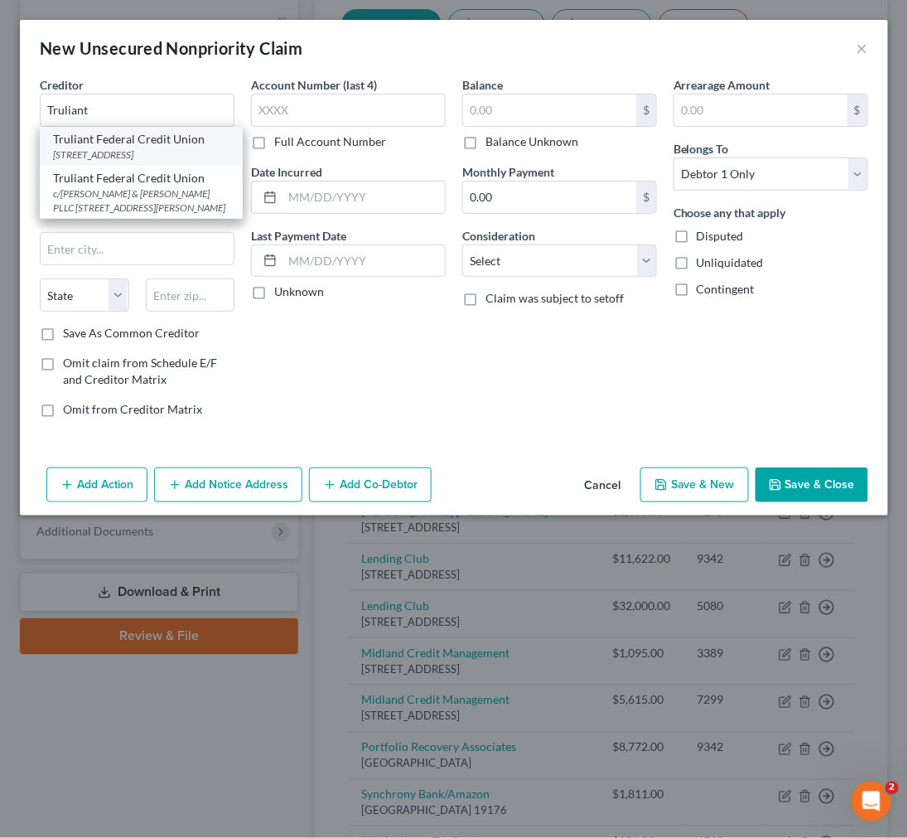
click at [135, 156] on div "PO Box 26000, Winston Salem, NC 27114" at bounding box center [141, 155] width 177 height 14
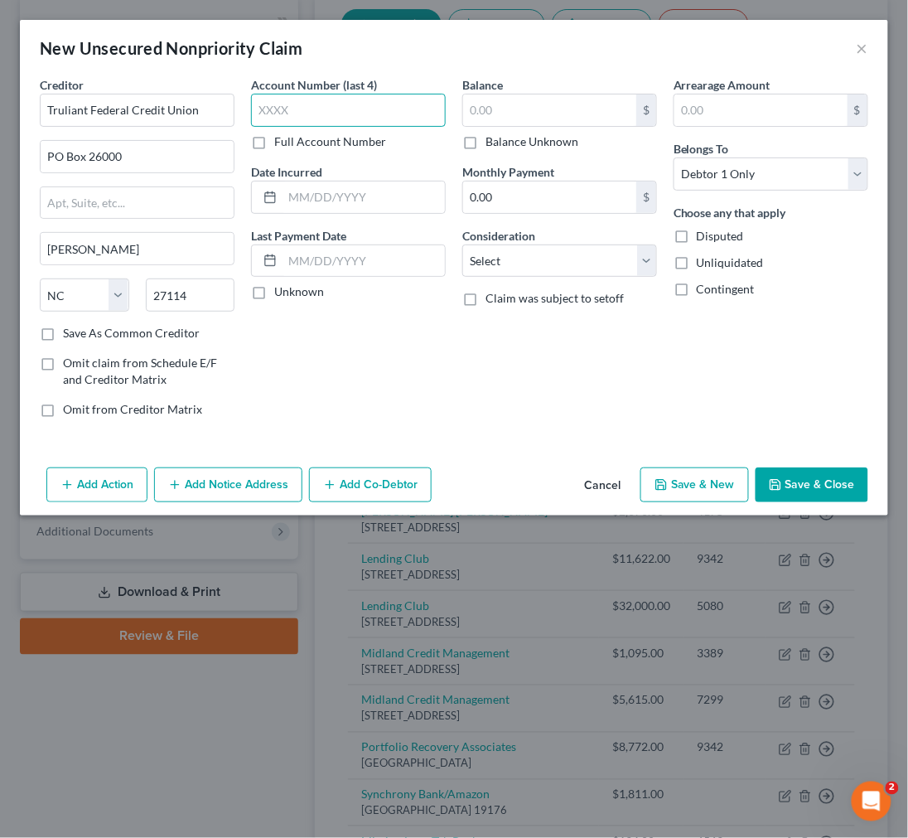
click at [287, 110] on input "text" at bounding box center [348, 110] width 195 height 33
click at [313, 188] on input "text" at bounding box center [364, 197] width 162 height 31
click at [807, 487] on button "Save & Close" at bounding box center [812, 484] width 113 height 35
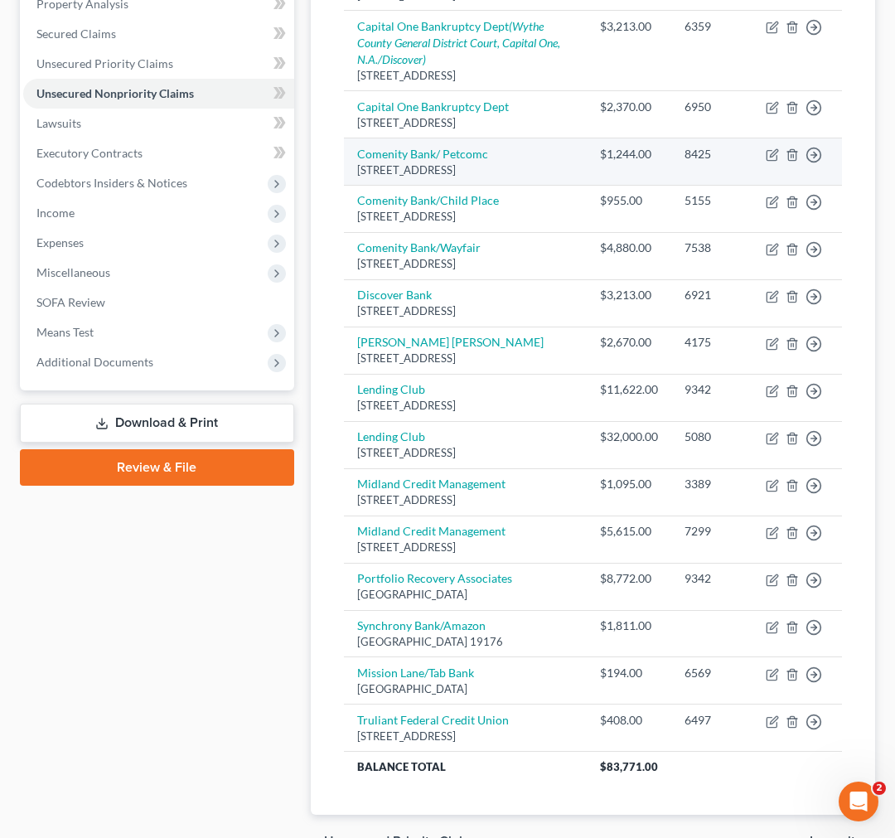
scroll to position [469, 0]
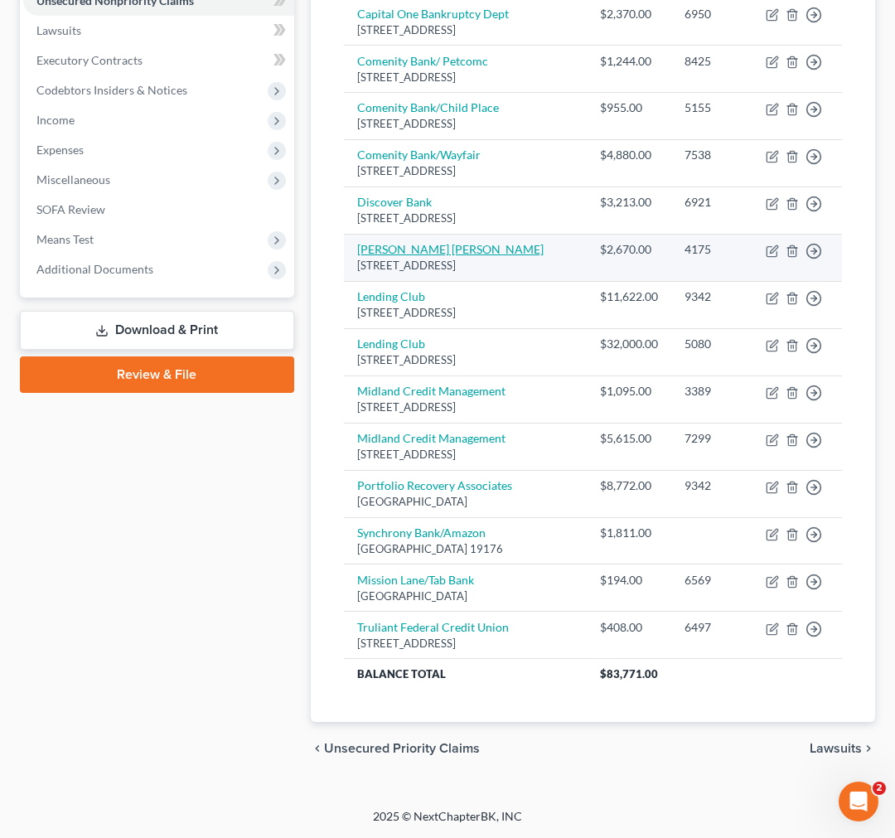
click at [399, 256] on link "JP Morgan Chase" at bounding box center [450, 249] width 186 height 14
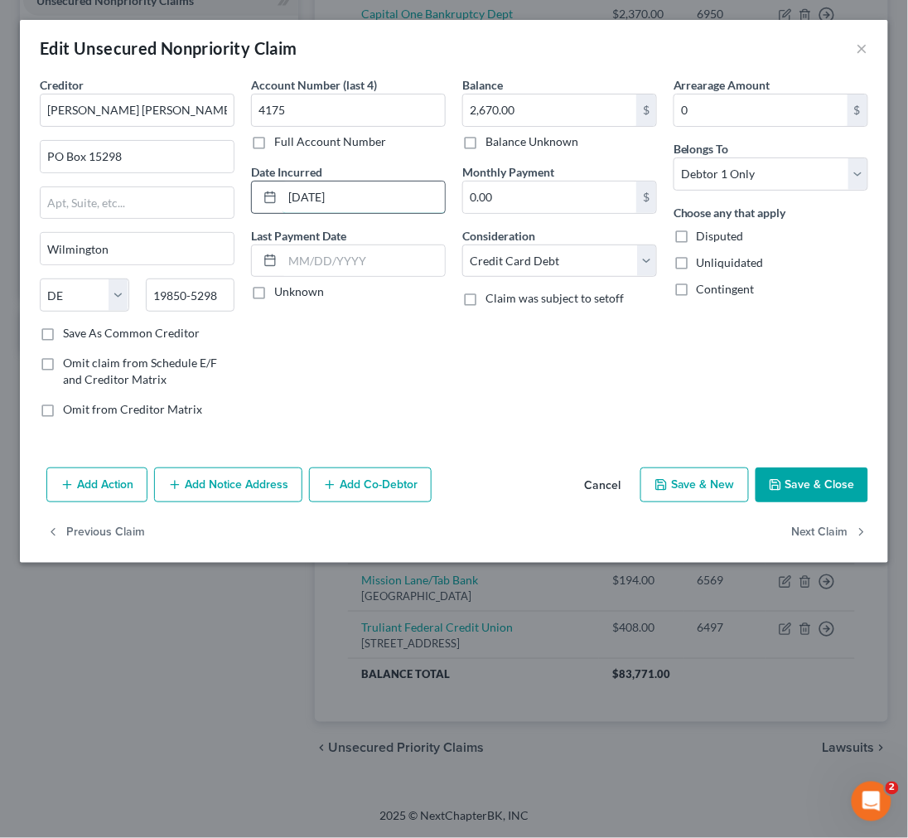
click at [287, 195] on input "01/17/2018" at bounding box center [364, 197] width 162 height 31
click at [830, 490] on button "Save & Close" at bounding box center [812, 484] width 113 height 35
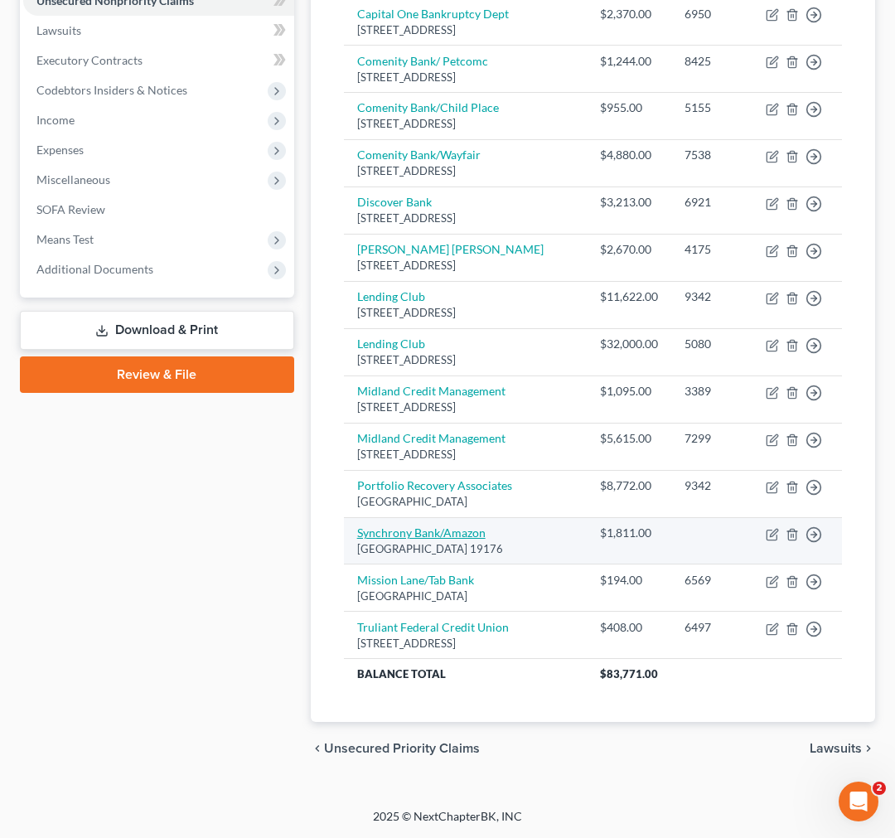
click at [423, 540] on link "Synchrony Bank/Amazon" at bounding box center [421, 532] width 128 height 14
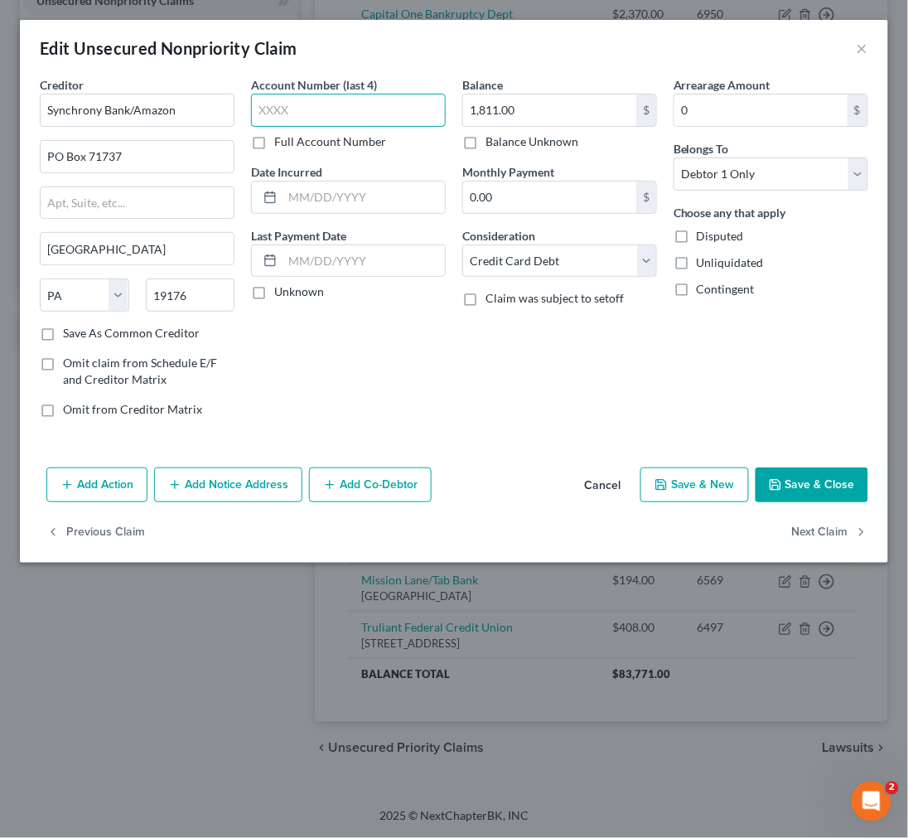
click at [312, 109] on input "text" at bounding box center [348, 110] width 195 height 33
click at [806, 485] on button "Save & Close" at bounding box center [812, 484] width 113 height 35
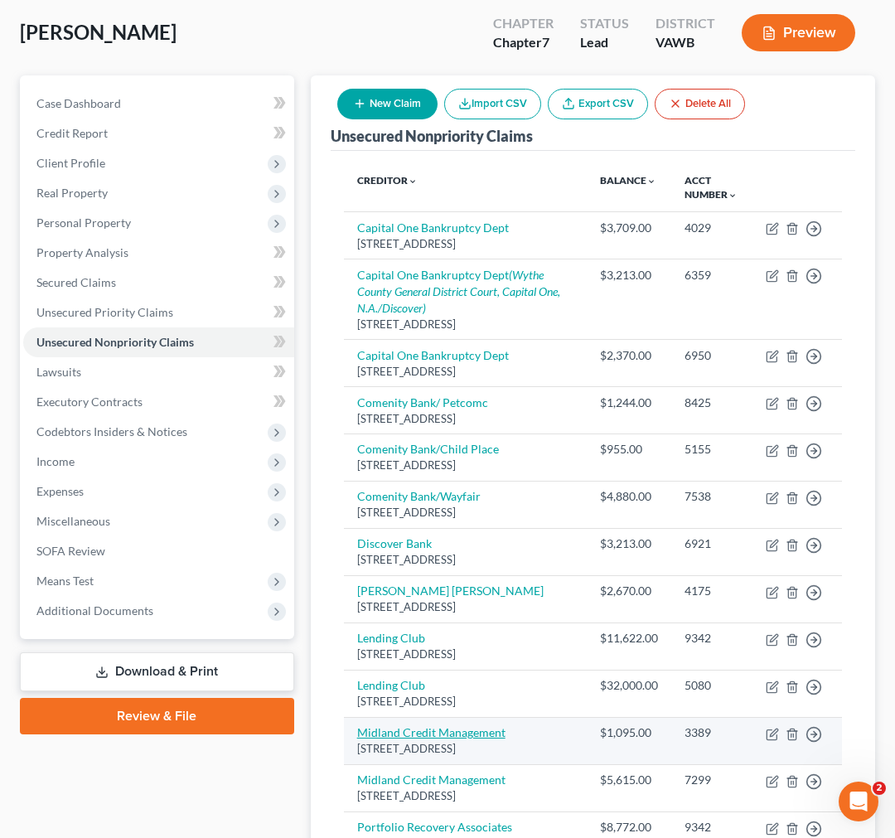
scroll to position [101, 0]
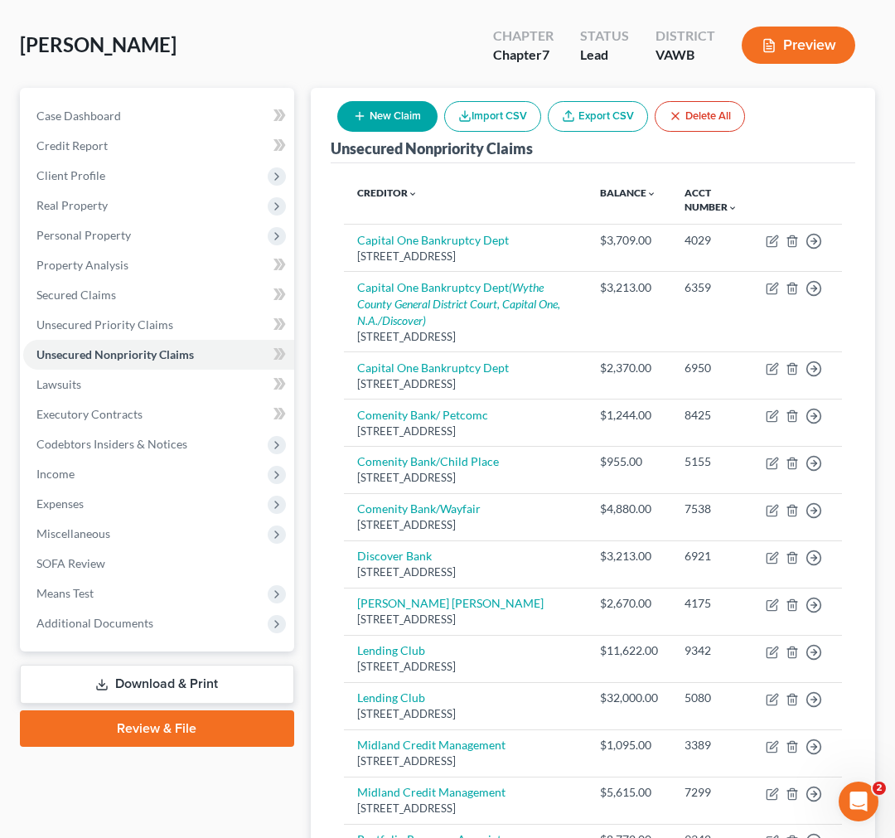
click at [370, 104] on button "New Claim" at bounding box center [387, 116] width 100 height 31
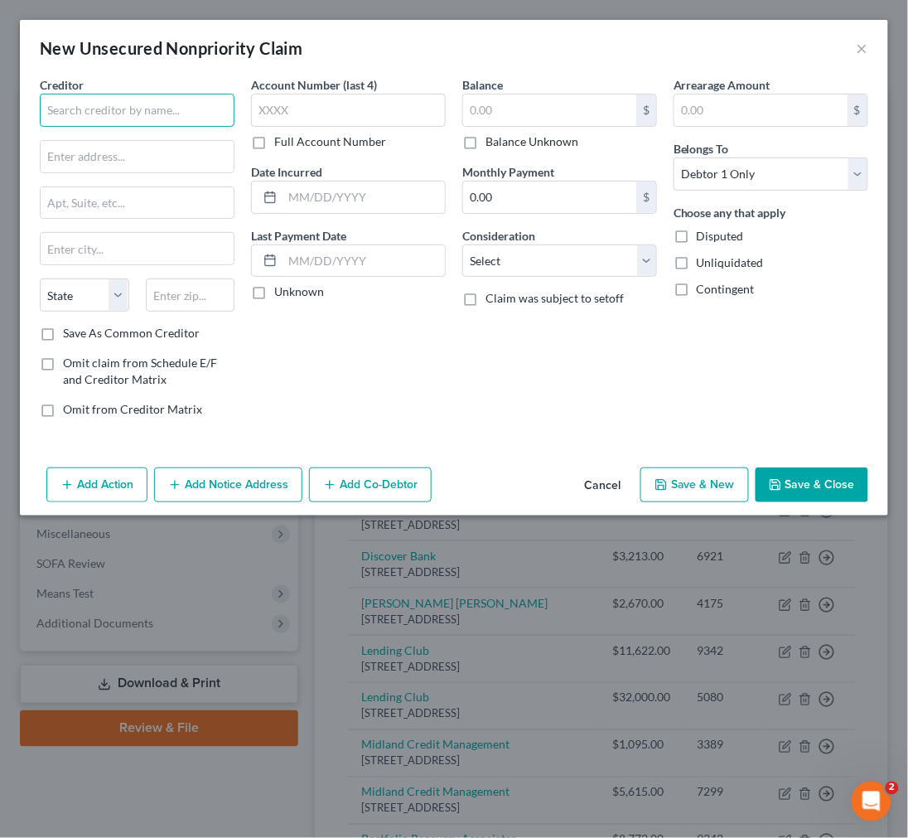
click at [195, 104] on input "text" at bounding box center [137, 110] width 195 height 33
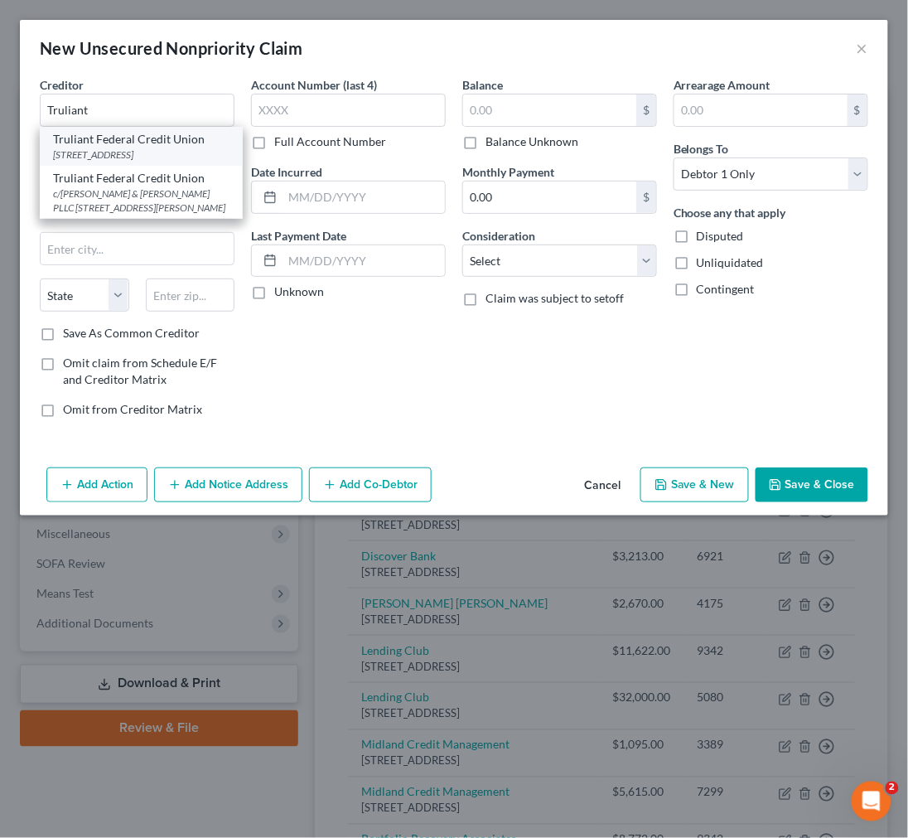
click at [179, 162] on div "PO Box 26000, Winston Salem, NC 27114" at bounding box center [141, 155] width 177 height 14
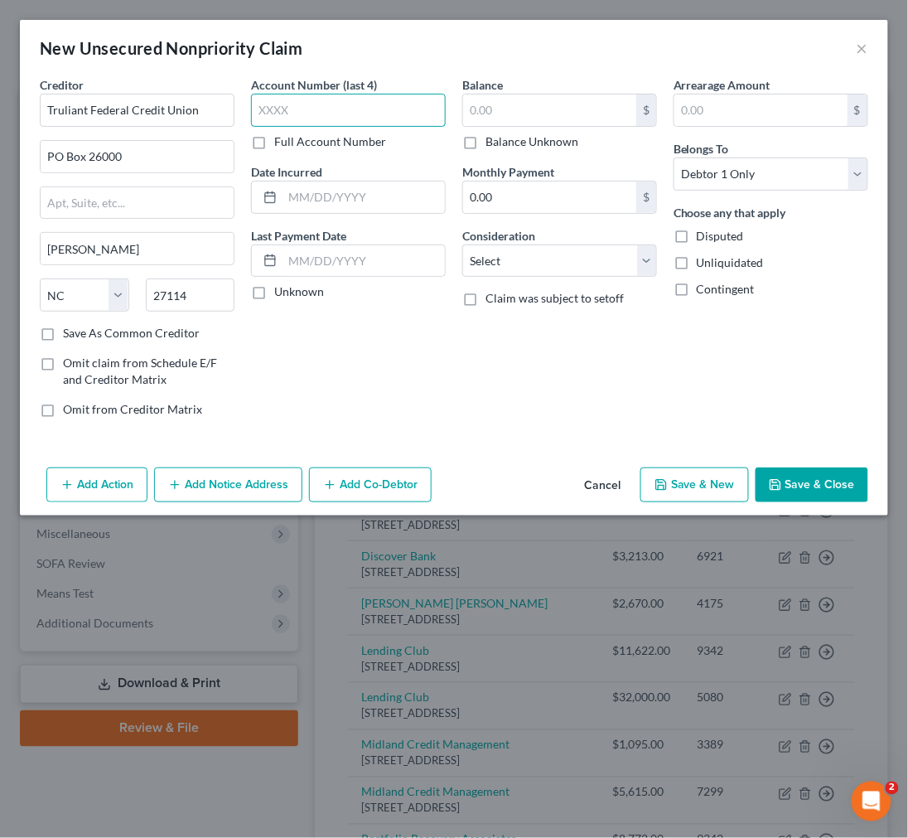
click at [284, 111] on input "text" at bounding box center [348, 110] width 195 height 33
click at [293, 196] on input "text" at bounding box center [364, 197] width 162 height 31
click at [825, 476] on button "Save & Close" at bounding box center [812, 484] width 113 height 35
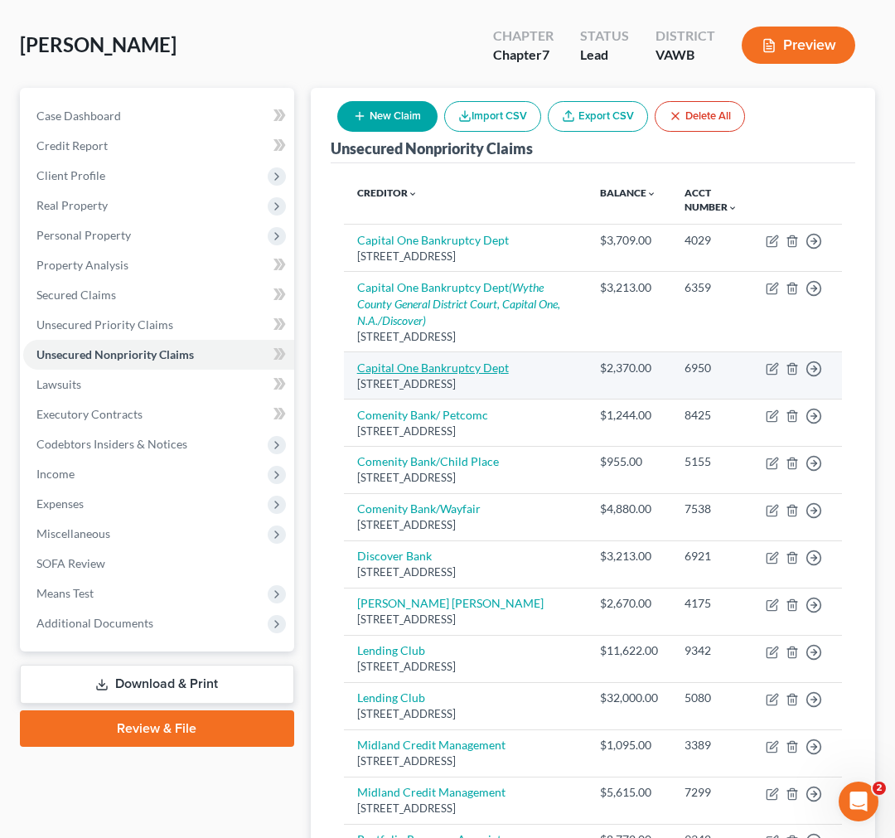
click at [433, 375] on link "Capital One Bankruptcy Dept" at bounding box center [433, 368] width 152 height 14
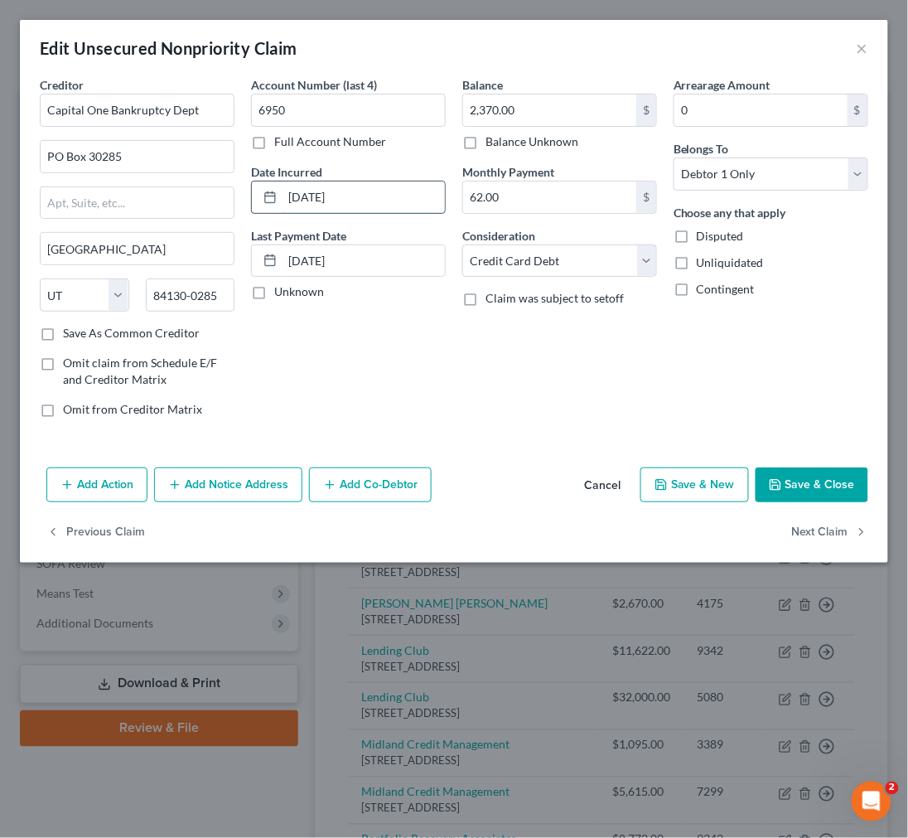
click at [362, 196] on input "05/07/2011" at bounding box center [364, 197] width 162 height 31
click at [807, 481] on button "Save & Close" at bounding box center [812, 484] width 113 height 35
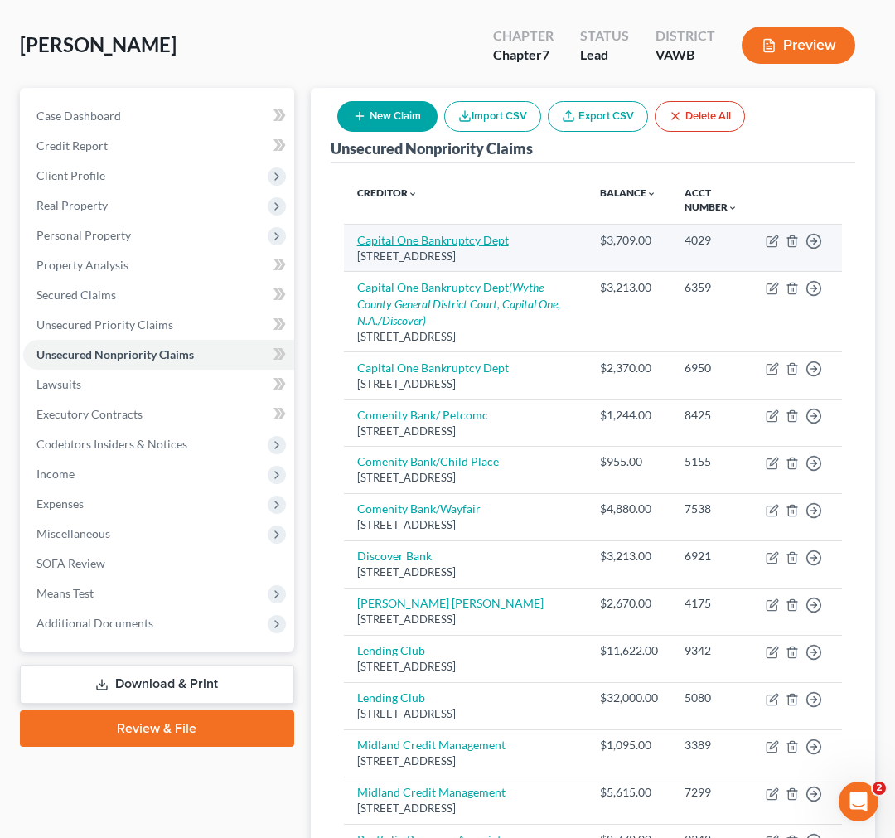
click at [400, 244] on link "Capital One Bankruptcy Dept" at bounding box center [433, 240] width 152 height 14
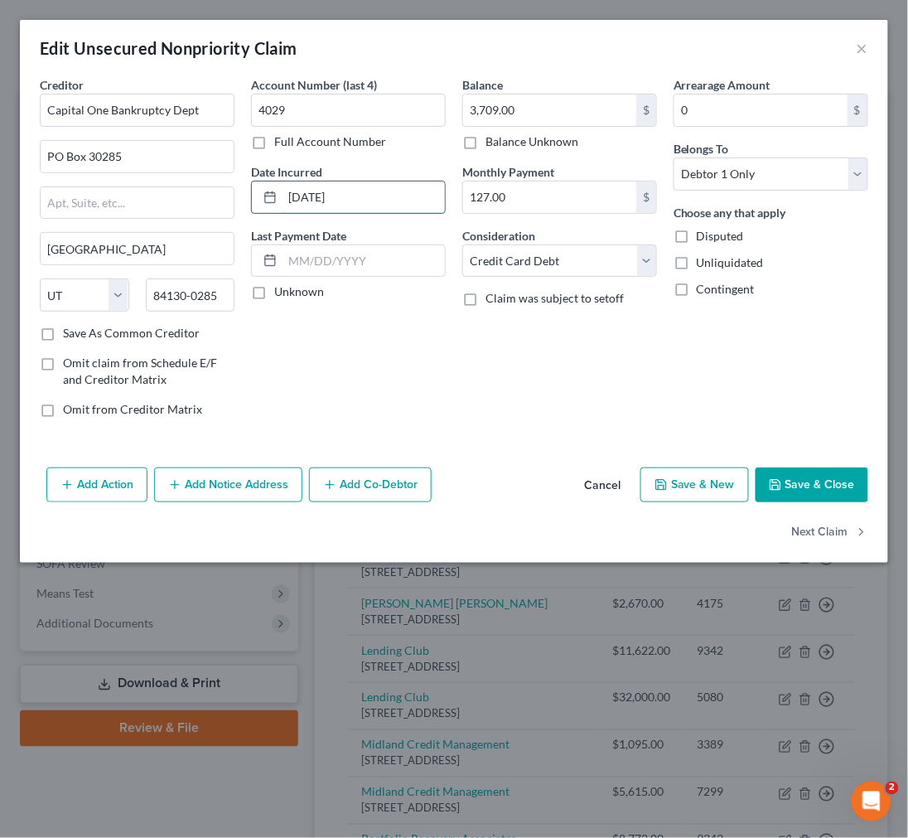
click at [343, 183] on input "01/23/2023" at bounding box center [364, 197] width 162 height 31
click at [817, 486] on button "Save & Close" at bounding box center [812, 484] width 113 height 35
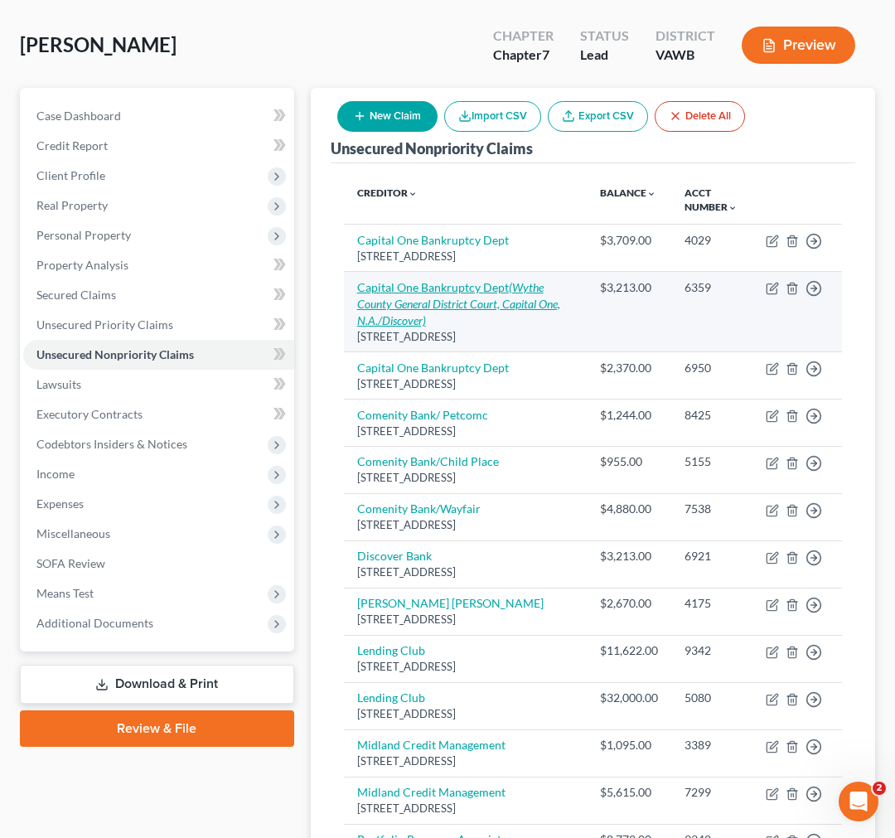
click at [395, 305] on link "Capital One Bankruptcy Dept (Wythe County General District Court, Capital One, …" at bounding box center [458, 303] width 203 height 47
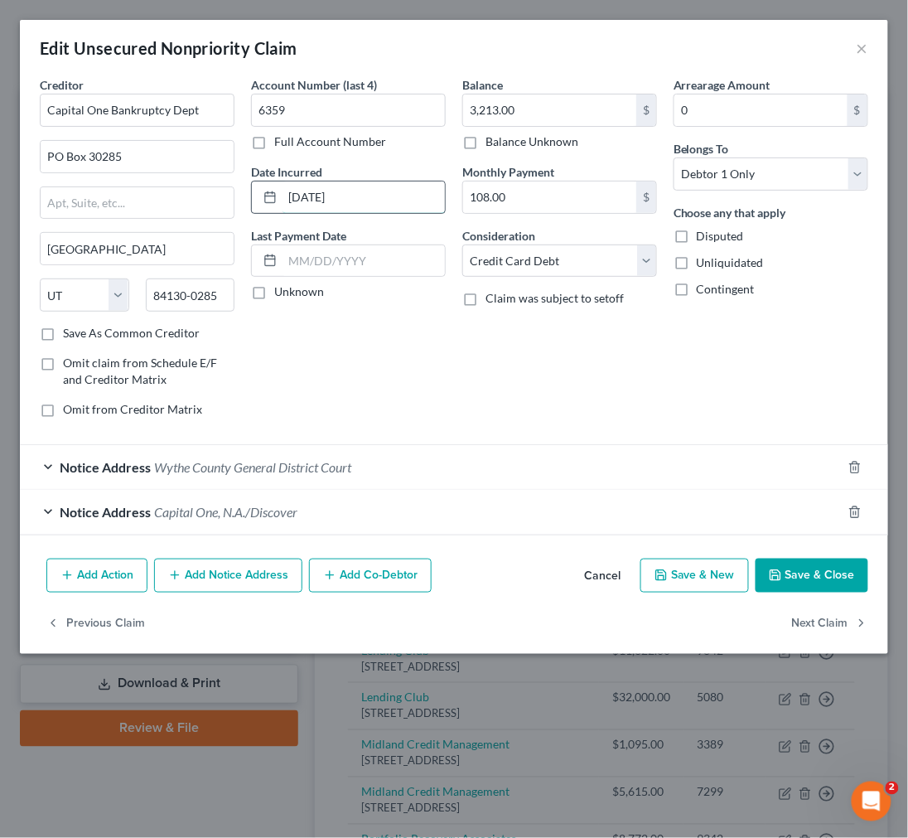
click at [335, 196] on input "11/03/2019" at bounding box center [364, 197] width 162 height 31
drag, startPoint x: 351, startPoint y: 192, endPoint x: 274, endPoint y: 195, distance: 77.9
click at [276, 194] on div "2019=2023" at bounding box center [348, 197] width 195 height 33
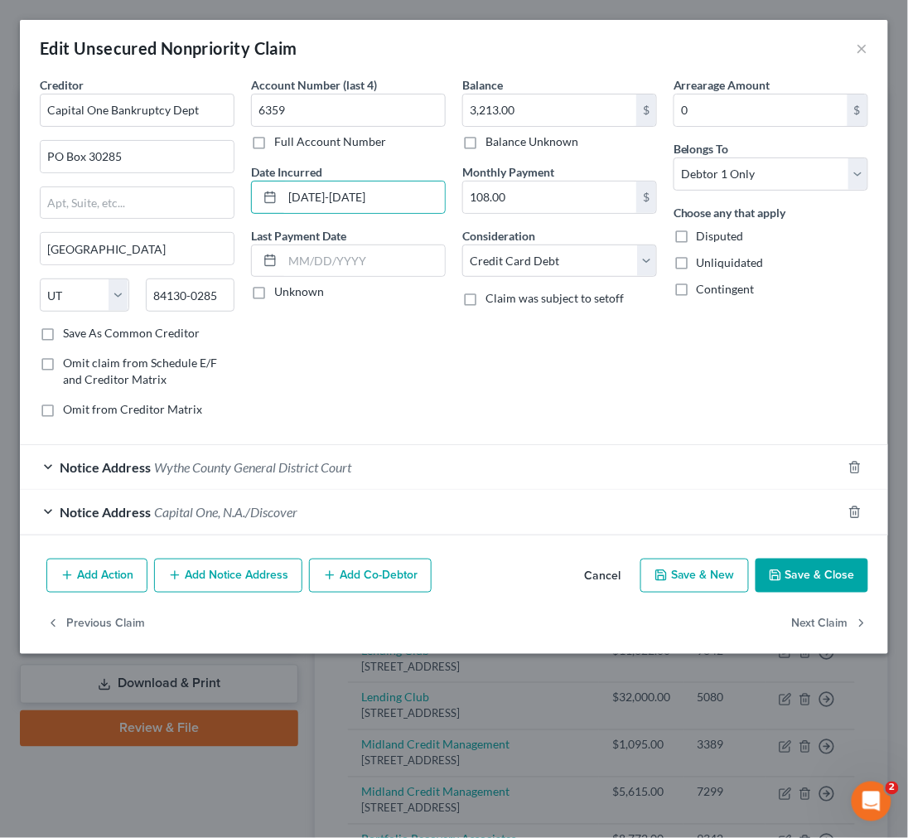
click at [826, 579] on button "Save & Close" at bounding box center [812, 576] width 113 height 35
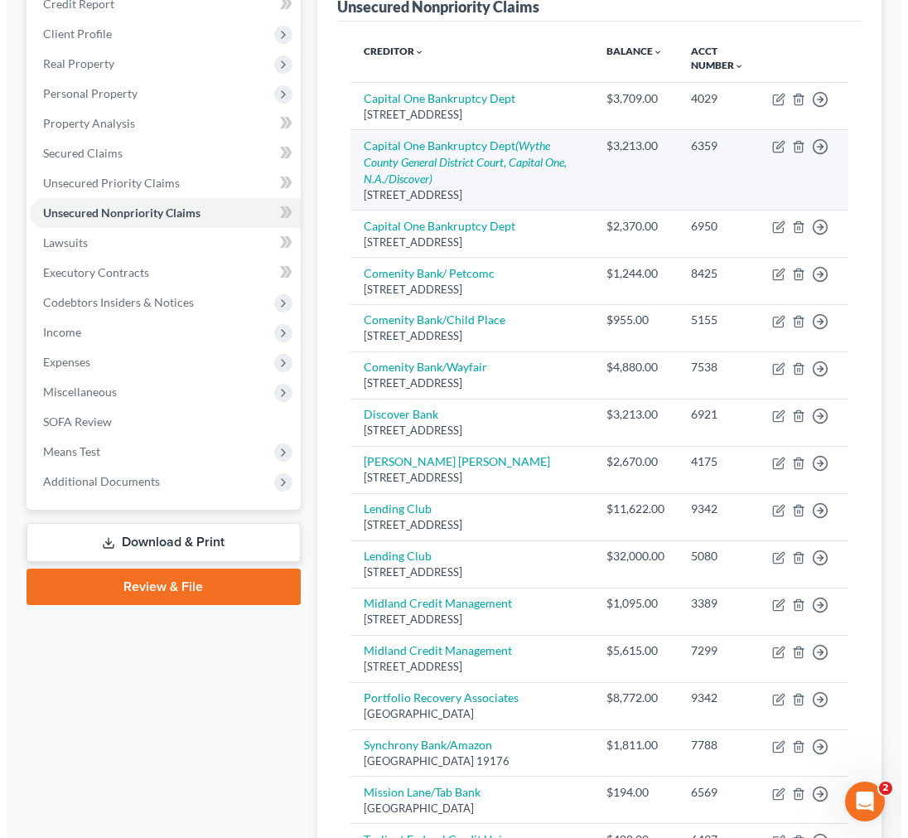
scroll to position [0, 0]
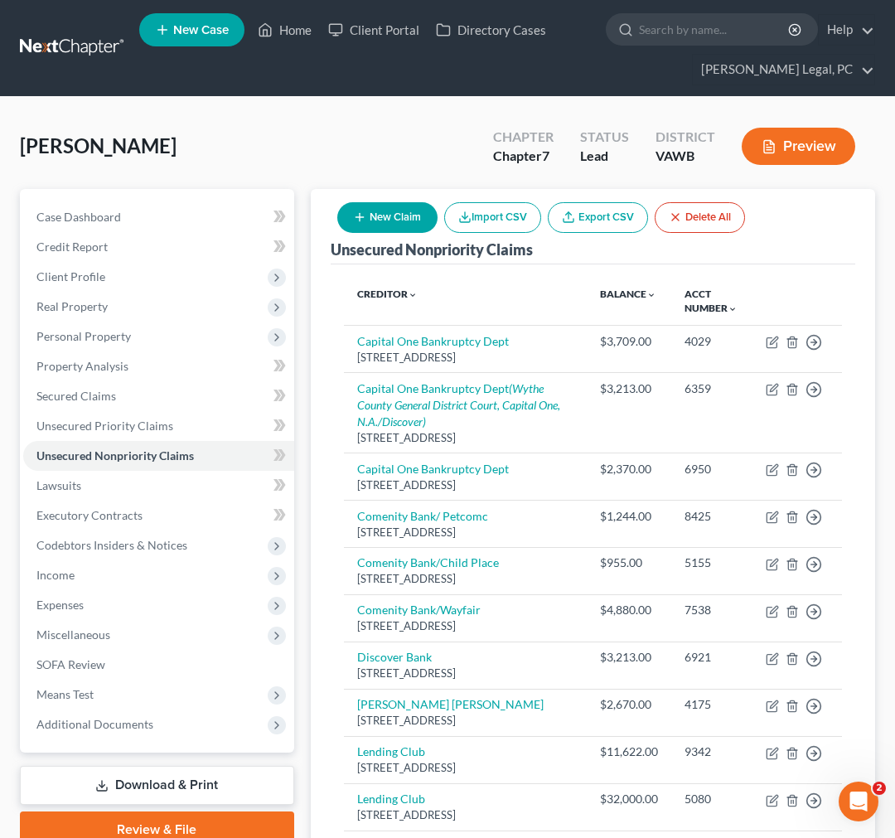
click at [390, 211] on button "New Claim" at bounding box center [387, 217] width 100 height 31
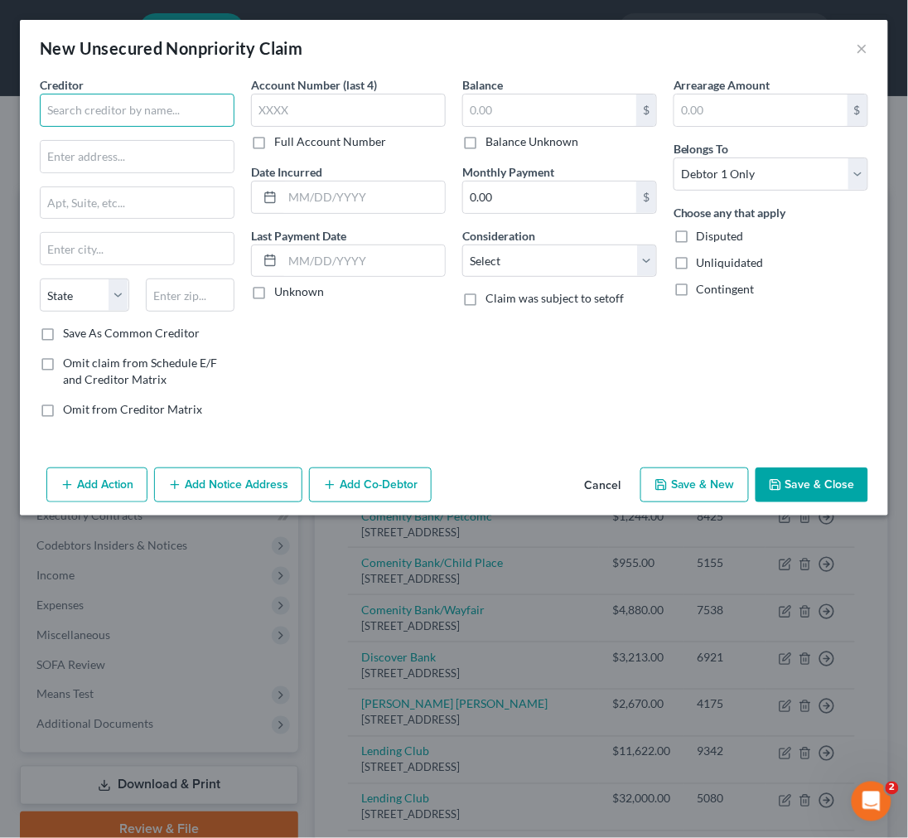
click at [139, 110] on input "text" at bounding box center [137, 110] width 195 height 33
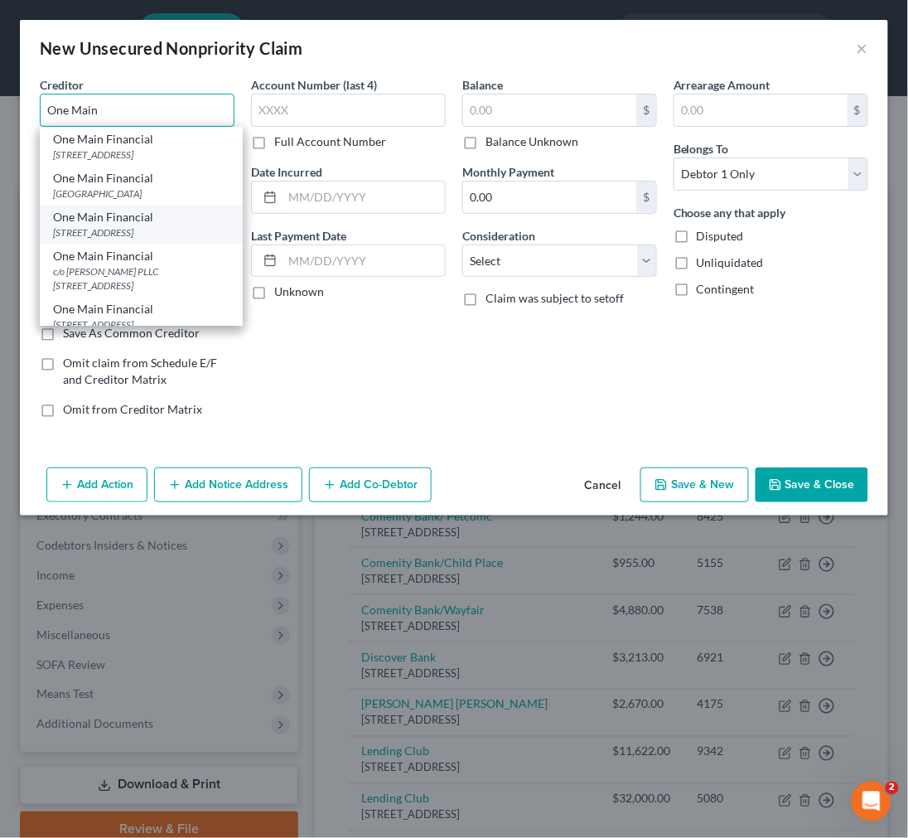
scroll to position [25, 0]
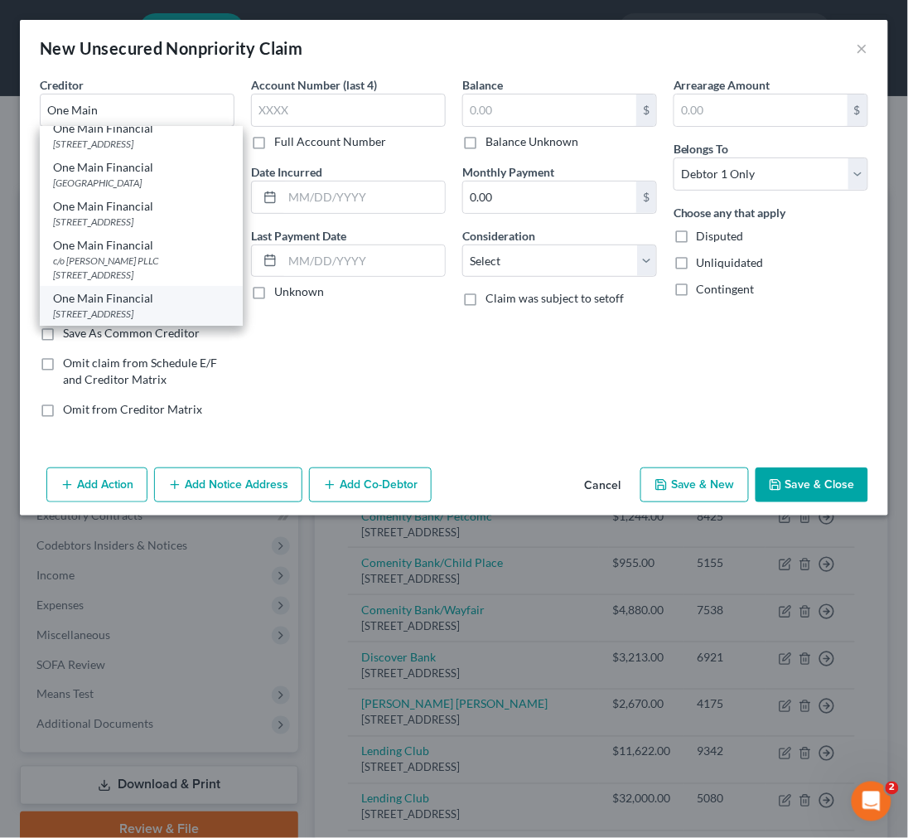
click at [123, 311] on div "PO Box 3316, Evansville, IN 47706" at bounding box center [141, 314] width 177 height 14
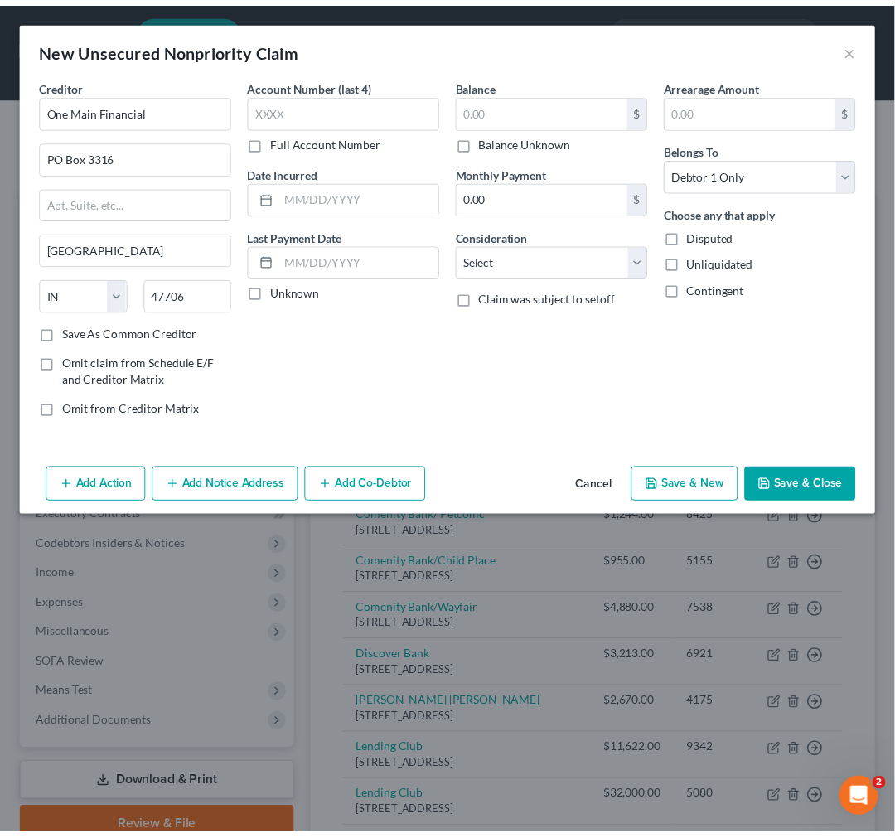
scroll to position [0, 0]
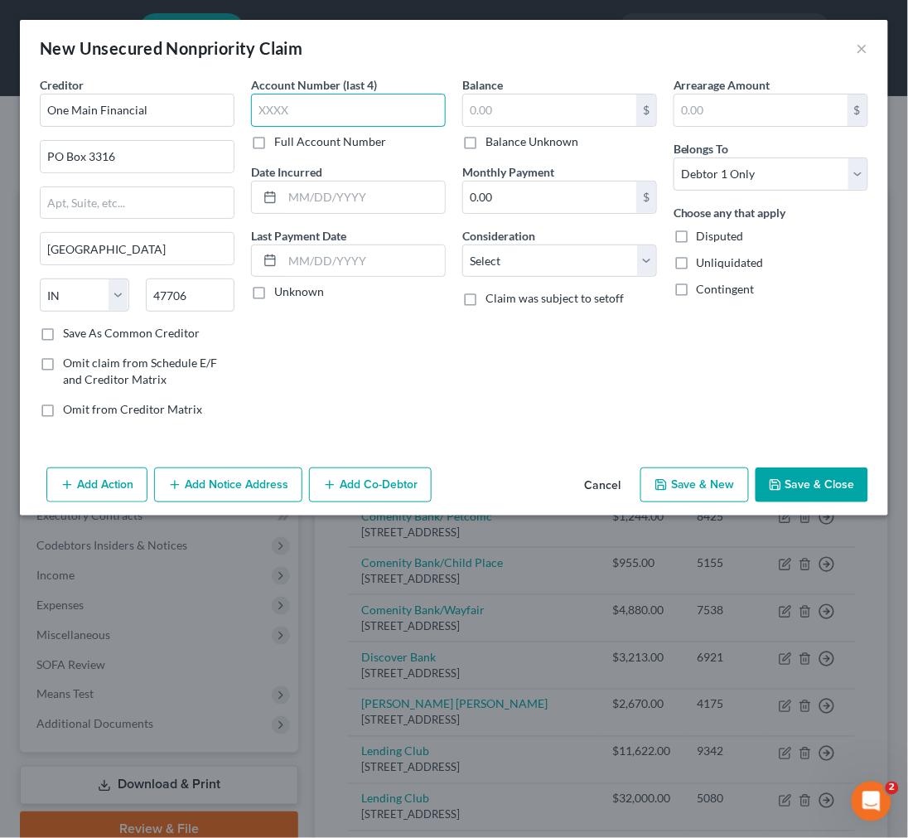
click at [297, 97] on input "text" at bounding box center [348, 110] width 195 height 33
click at [512, 100] on input "text" at bounding box center [549, 109] width 173 height 31
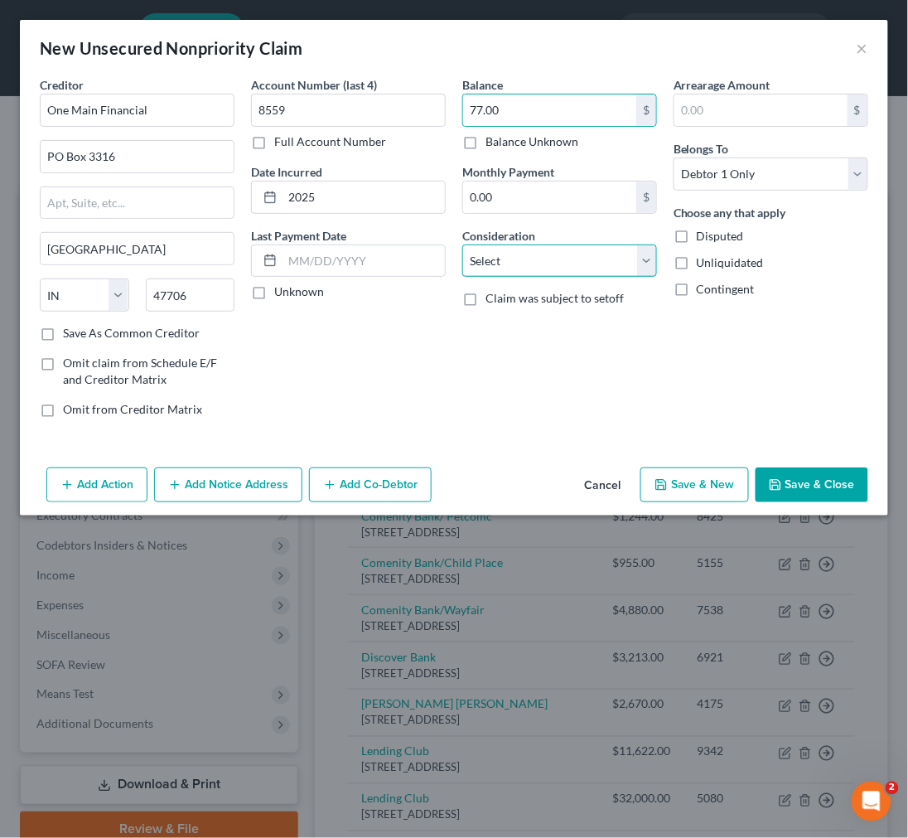
click at [558, 265] on select "Select Cable / Satellite Services Collection Agency Credit Card Debt Debt Couns…" at bounding box center [559, 261] width 195 height 33
click at [462, 245] on select "Select Cable / Satellite Services Collection Agency Credit Card Debt Debt Couns…" at bounding box center [559, 261] width 195 height 33
click at [793, 479] on button "Save & Close" at bounding box center [812, 484] width 113 height 35
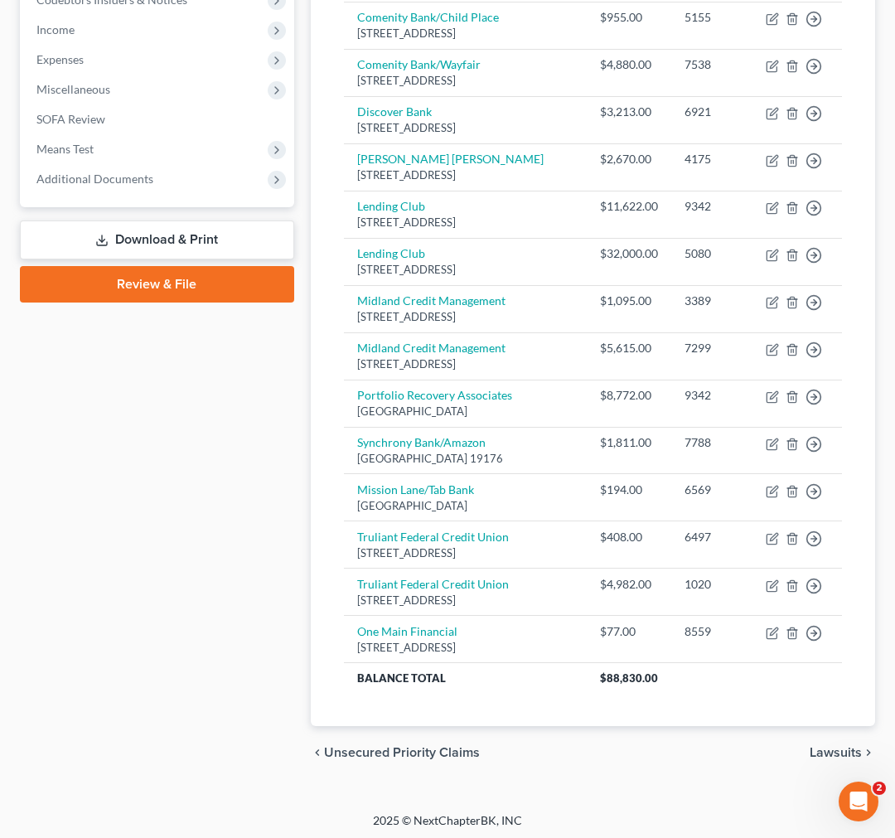
scroll to position [552, 0]
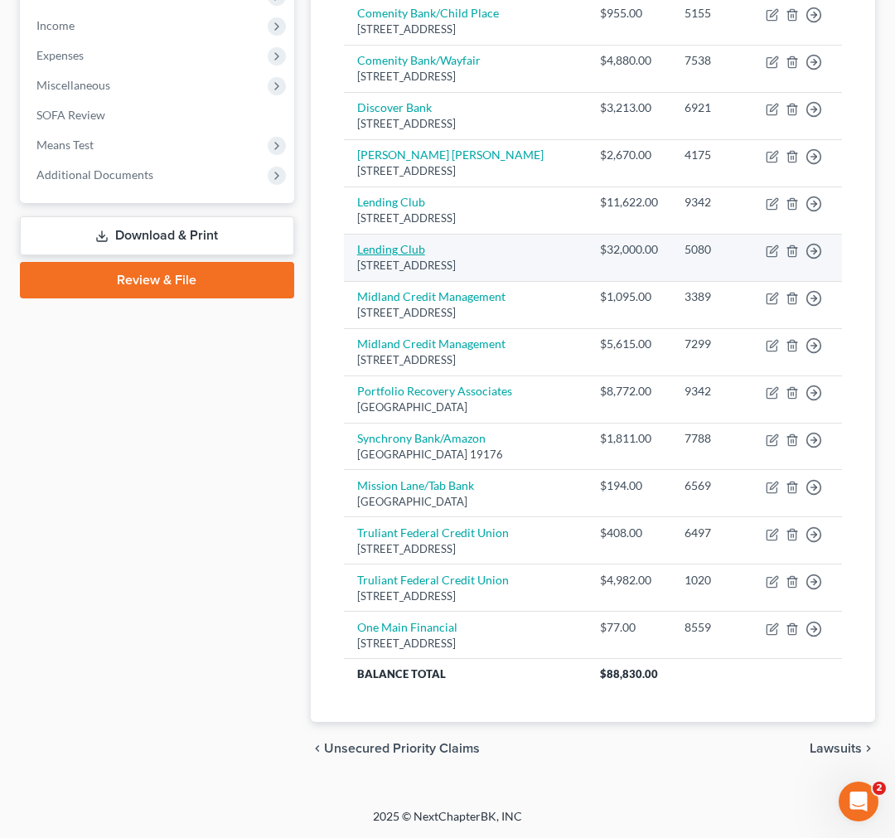
click at [383, 256] on link "Lending Club" at bounding box center [391, 249] width 68 height 14
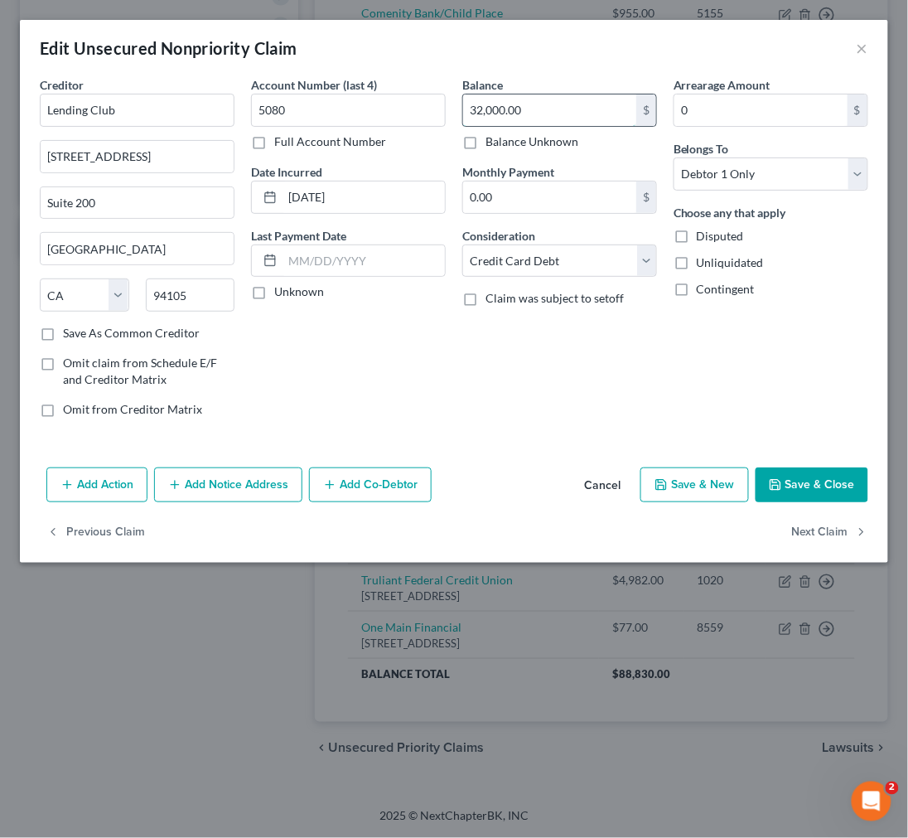
click at [550, 113] on input "32,000.00" at bounding box center [549, 109] width 173 height 31
click at [341, 195] on input "03/21/2022" at bounding box center [364, 197] width 162 height 31
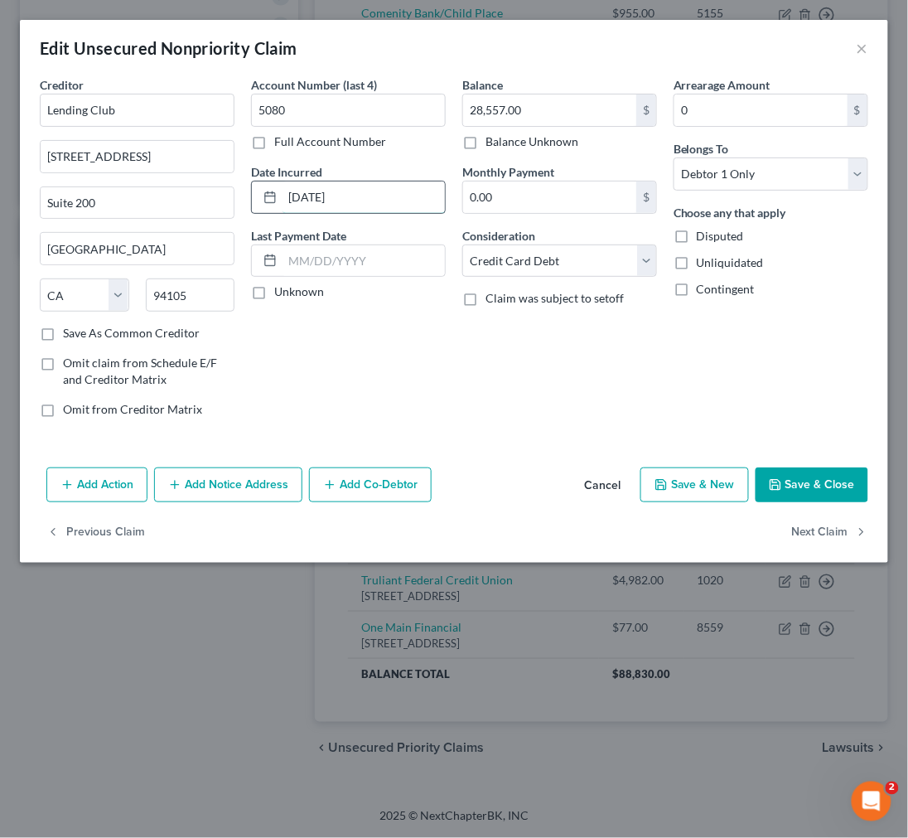
click at [341, 195] on input "03/21/2022" at bounding box center [364, 197] width 162 height 31
click at [819, 489] on button "Save & Close" at bounding box center [812, 484] width 113 height 35
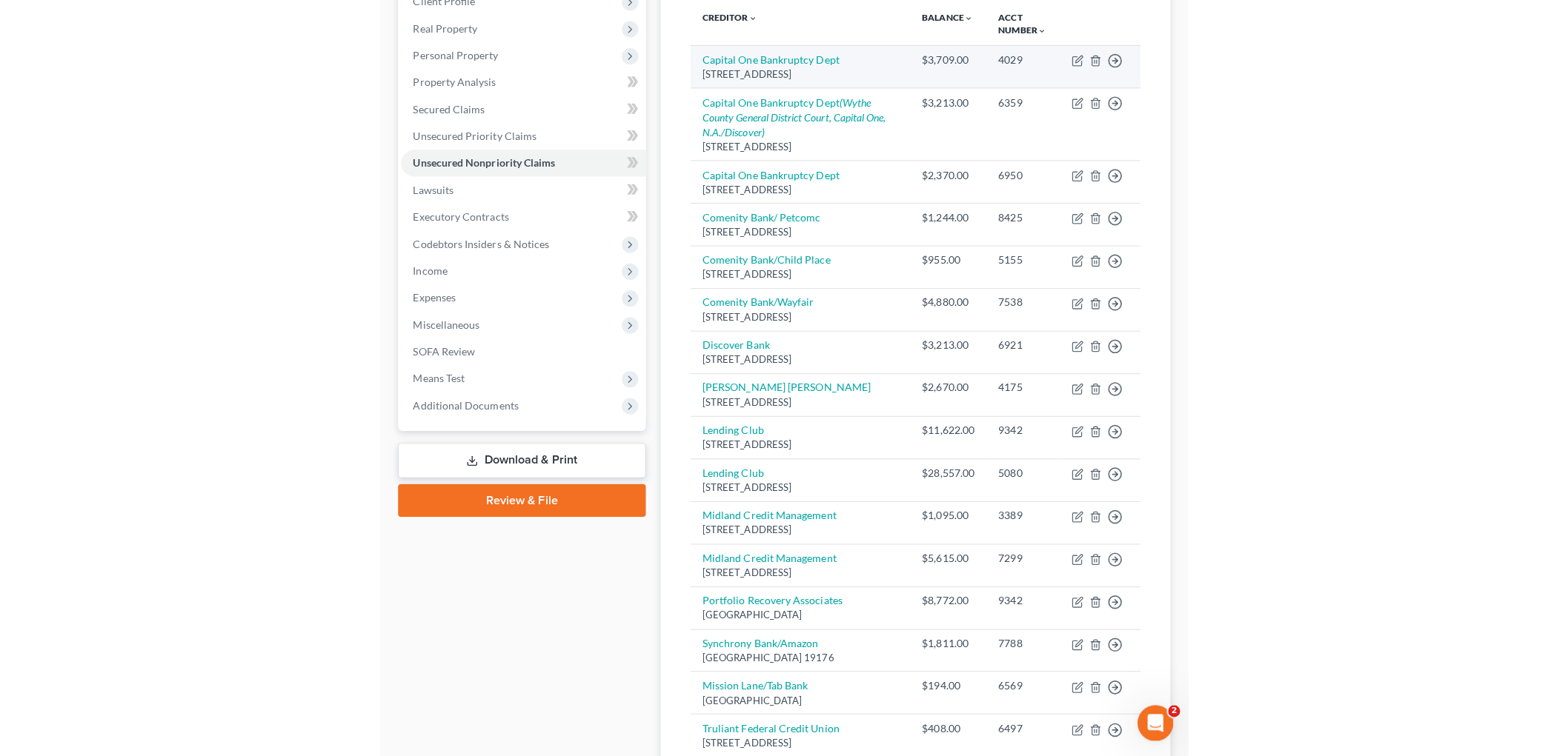
scroll to position [247, 0]
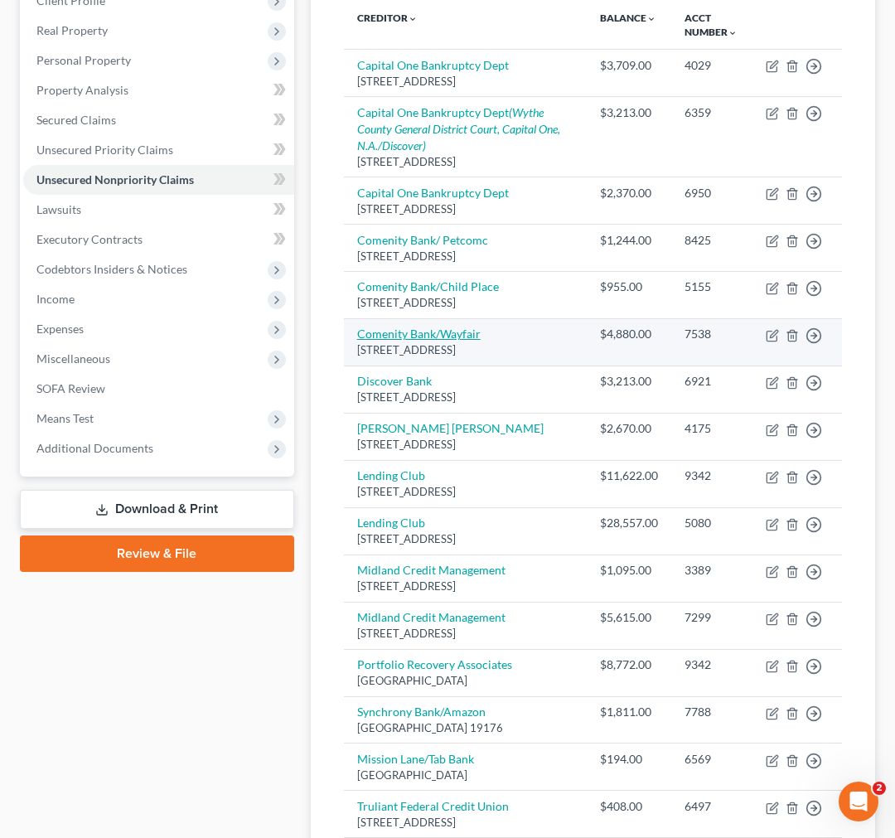
click at [459, 341] on link "Comenity Bank/Wayfair" at bounding box center [418, 334] width 123 height 14
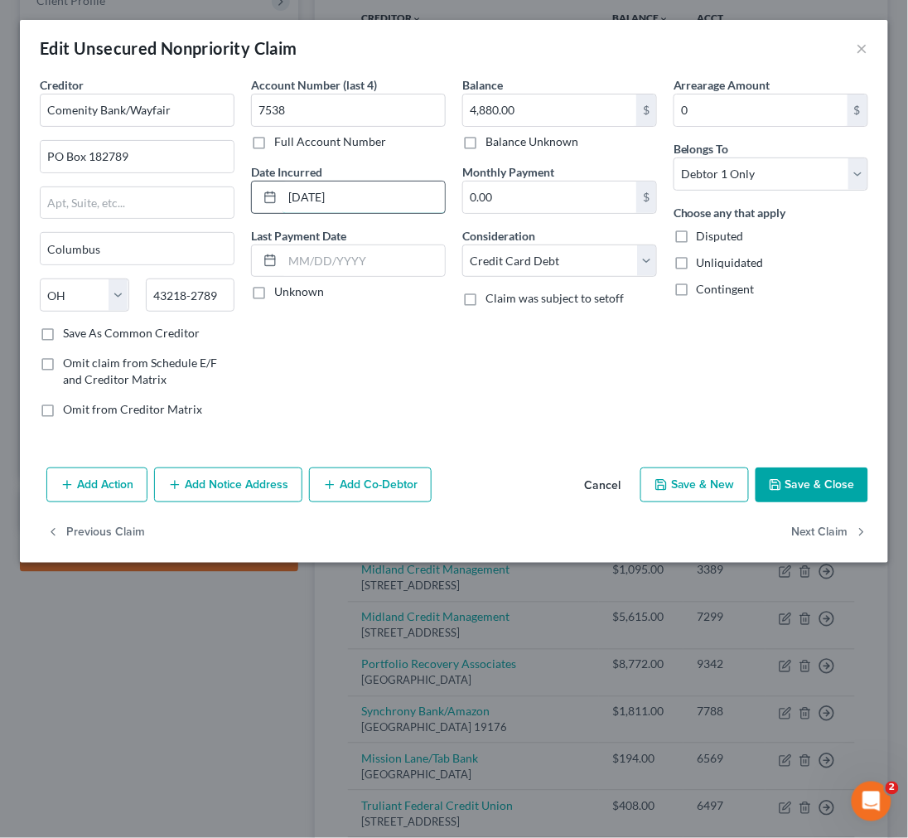
click at [346, 195] on input "11/16/2022" at bounding box center [364, 197] width 162 height 31
click at [791, 482] on button "Save & Close" at bounding box center [812, 484] width 113 height 35
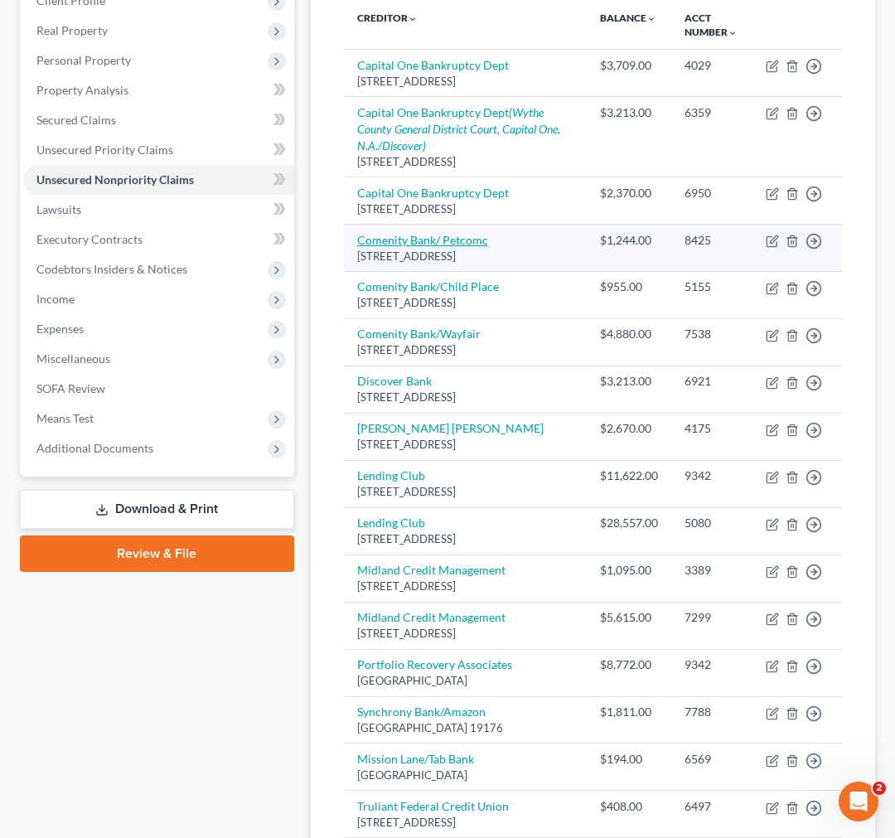
click at [452, 247] on link "Comenity Bank/ Petcomc" at bounding box center [422, 240] width 131 height 14
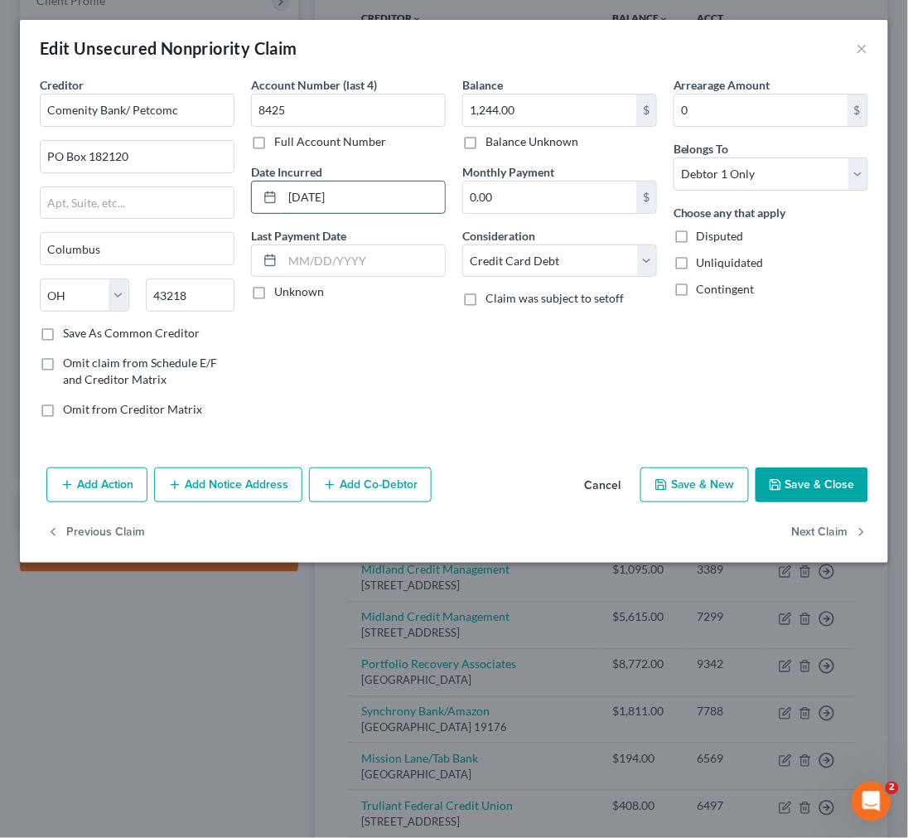
click at [356, 200] on input "01/08/2022" at bounding box center [364, 197] width 162 height 31
click at [829, 487] on button "Save & Close" at bounding box center [812, 484] width 113 height 35
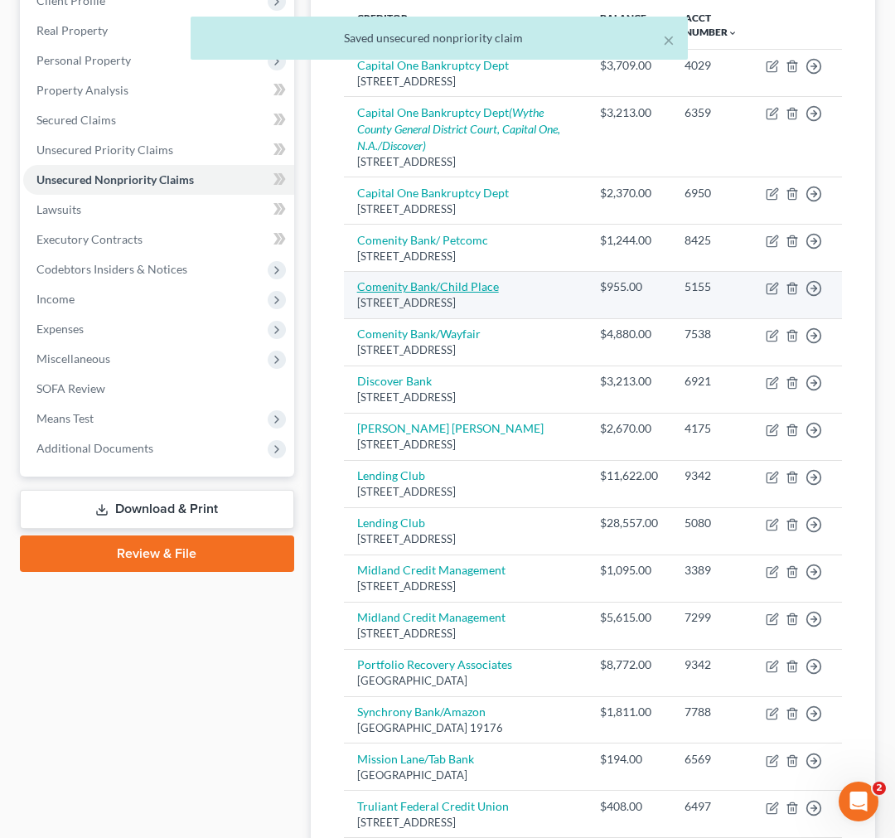
click at [435, 293] on link "Comenity Bank/Child Place" at bounding box center [428, 286] width 142 height 14
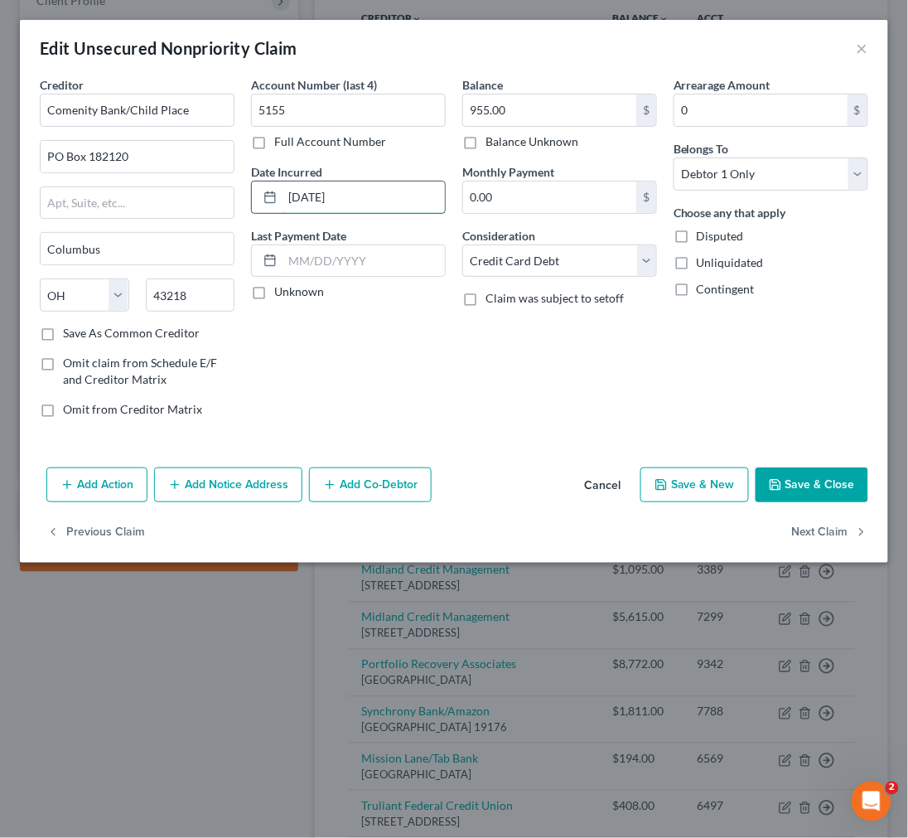
click at [327, 196] on input "02/06/2022" at bounding box center [364, 197] width 162 height 31
click at [783, 477] on button "Save & Close" at bounding box center [812, 484] width 113 height 35
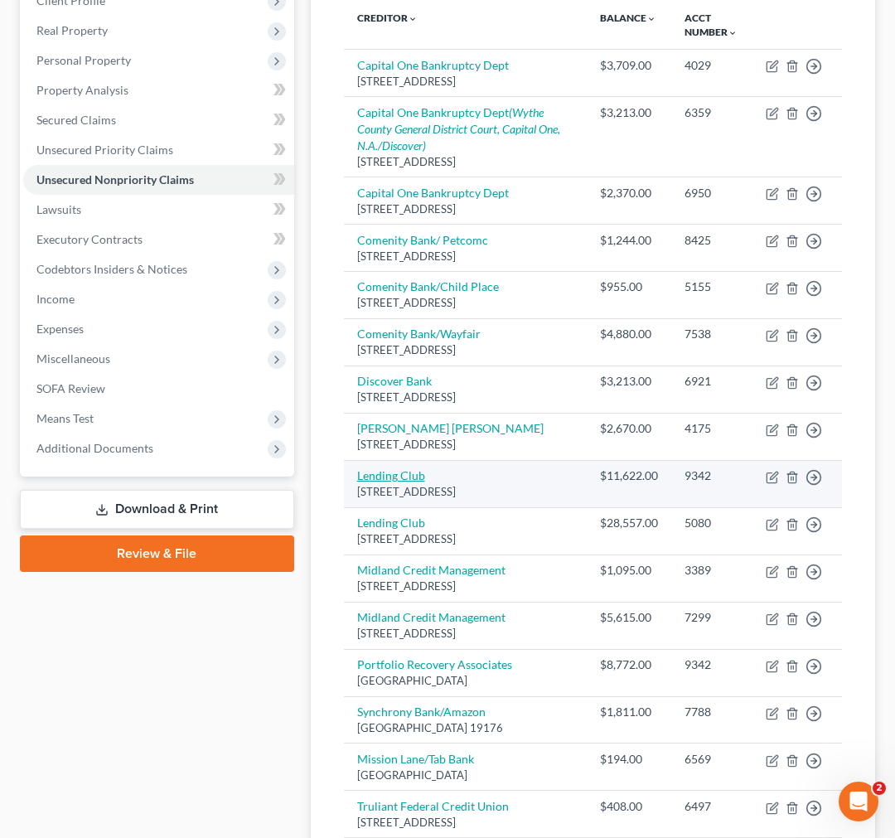
click at [400, 482] on link "Lending Club" at bounding box center [391, 475] width 68 height 14
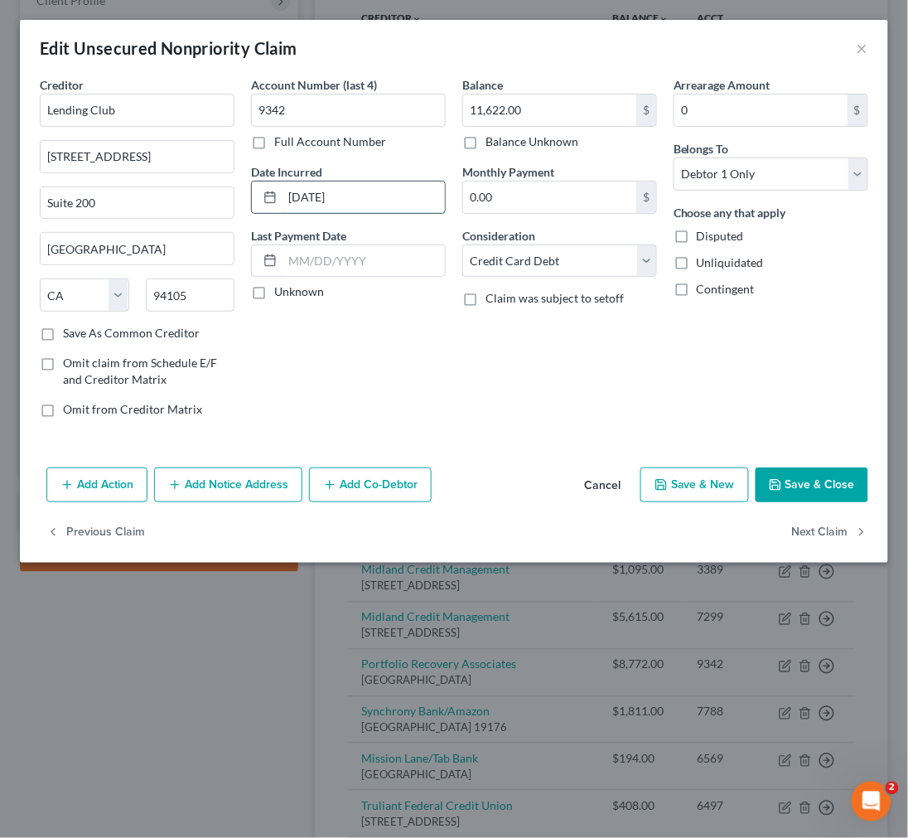
click at [329, 196] on input "10/03/2022" at bounding box center [364, 197] width 162 height 31
click at [583, 252] on select "Select Cable / Satellite Services Collection Agency Credit Card Debt Debt Couns…" at bounding box center [559, 261] width 195 height 33
click at [462, 245] on select "Select Cable / Satellite Services Collection Agency Credit Card Debt Debt Couns…" at bounding box center [559, 261] width 195 height 33
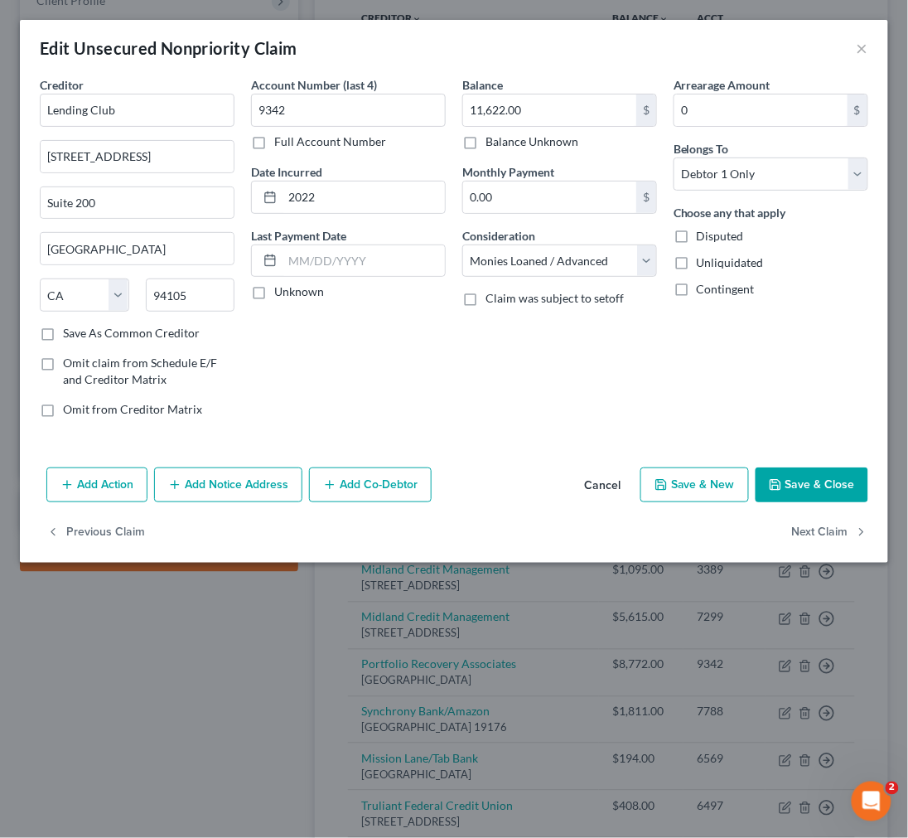
click at [801, 490] on button "Save & Close" at bounding box center [812, 484] width 113 height 35
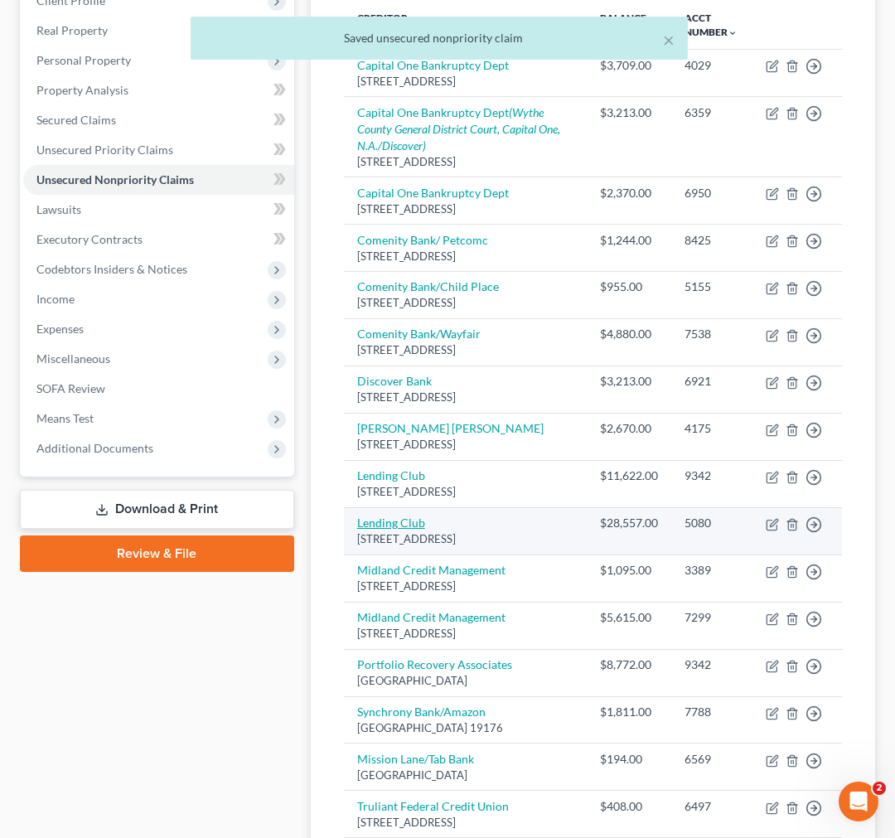
click at [383, 530] on link "Lending Club" at bounding box center [391, 523] width 68 height 14
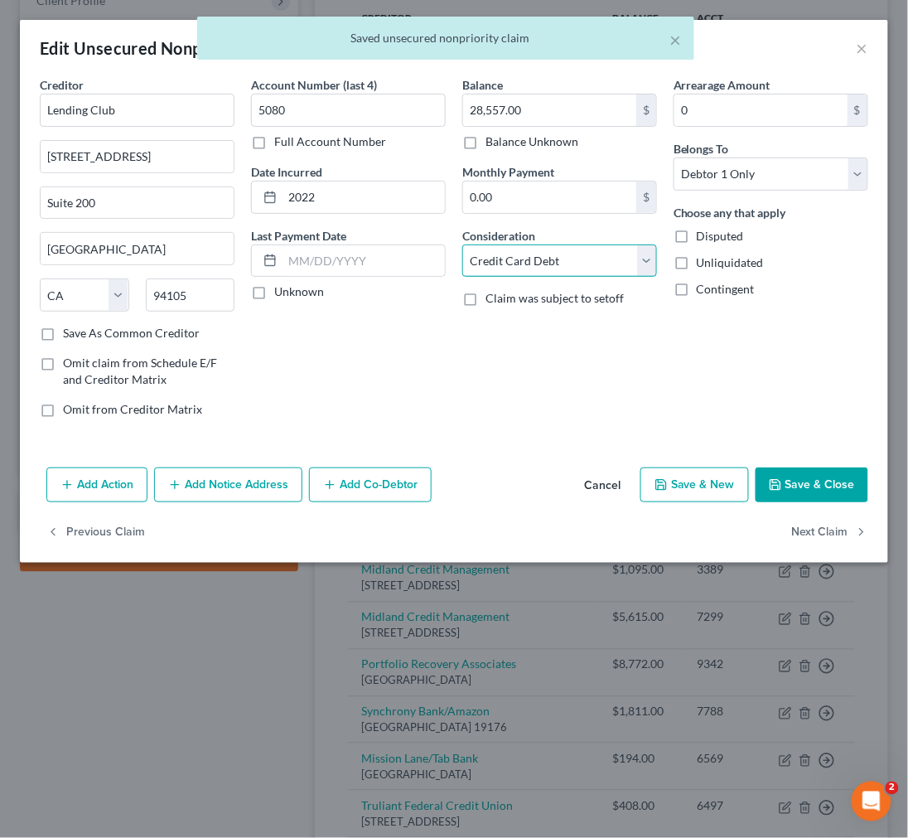
click at [518, 250] on select "Select Cable / Satellite Services Collection Agency Credit Card Debt Debt Couns…" at bounding box center [559, 261] width 195 height 33
click at [462, 245] on select "Select Cable / Satellite Services Collection Agency Credit Card Debt Debt Couns…" at bounding box center [559, 261] width 195 height 33
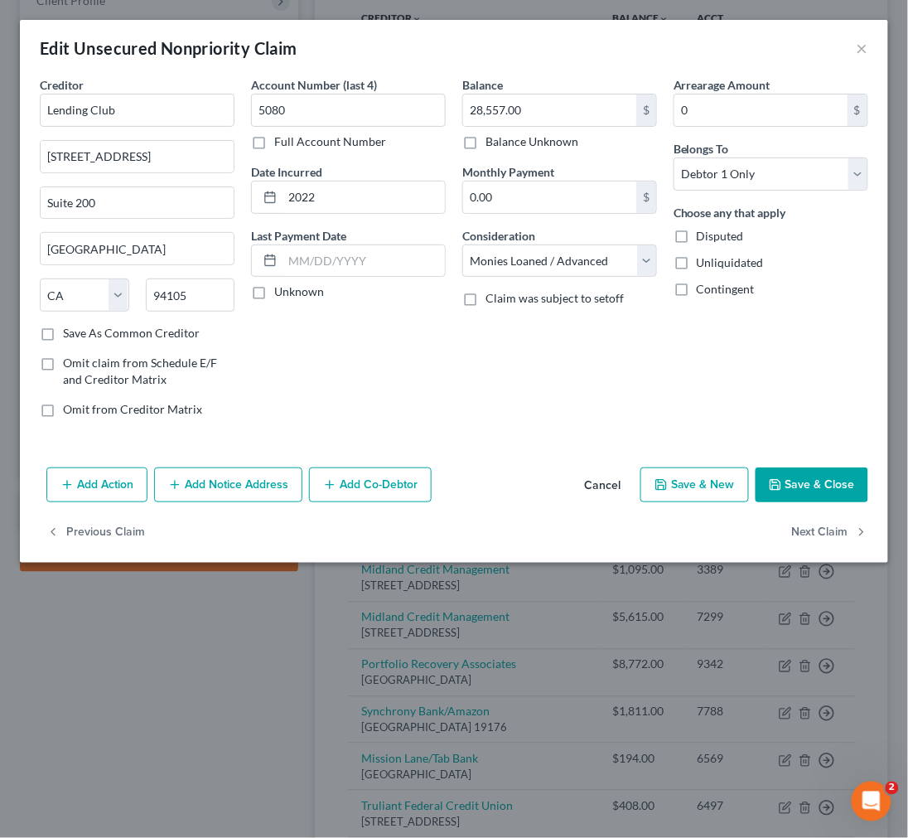
click at [818, 487] on button "Save & Close" at bounding box center [812, 484] width 113 height 35
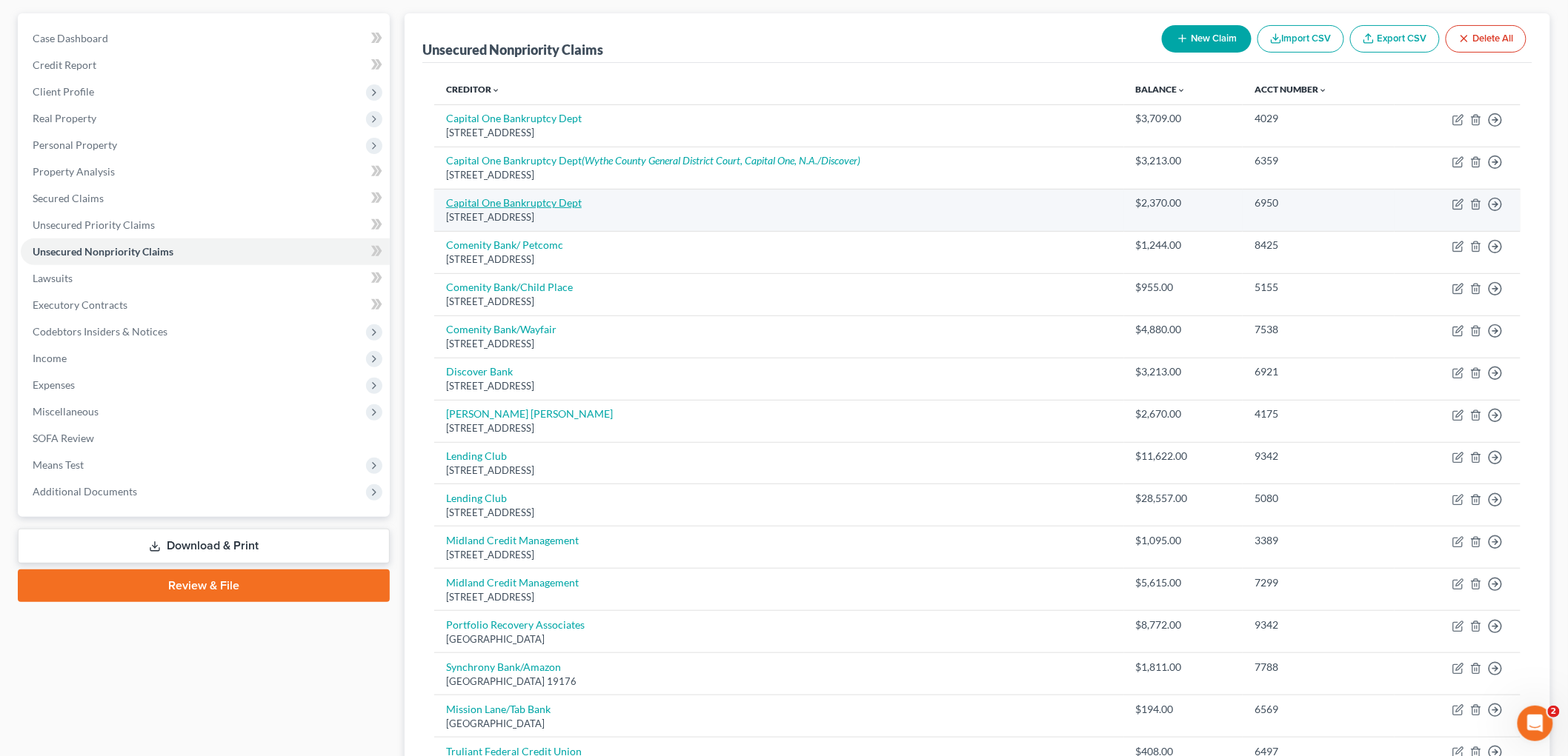
scroll to position [0, 0]
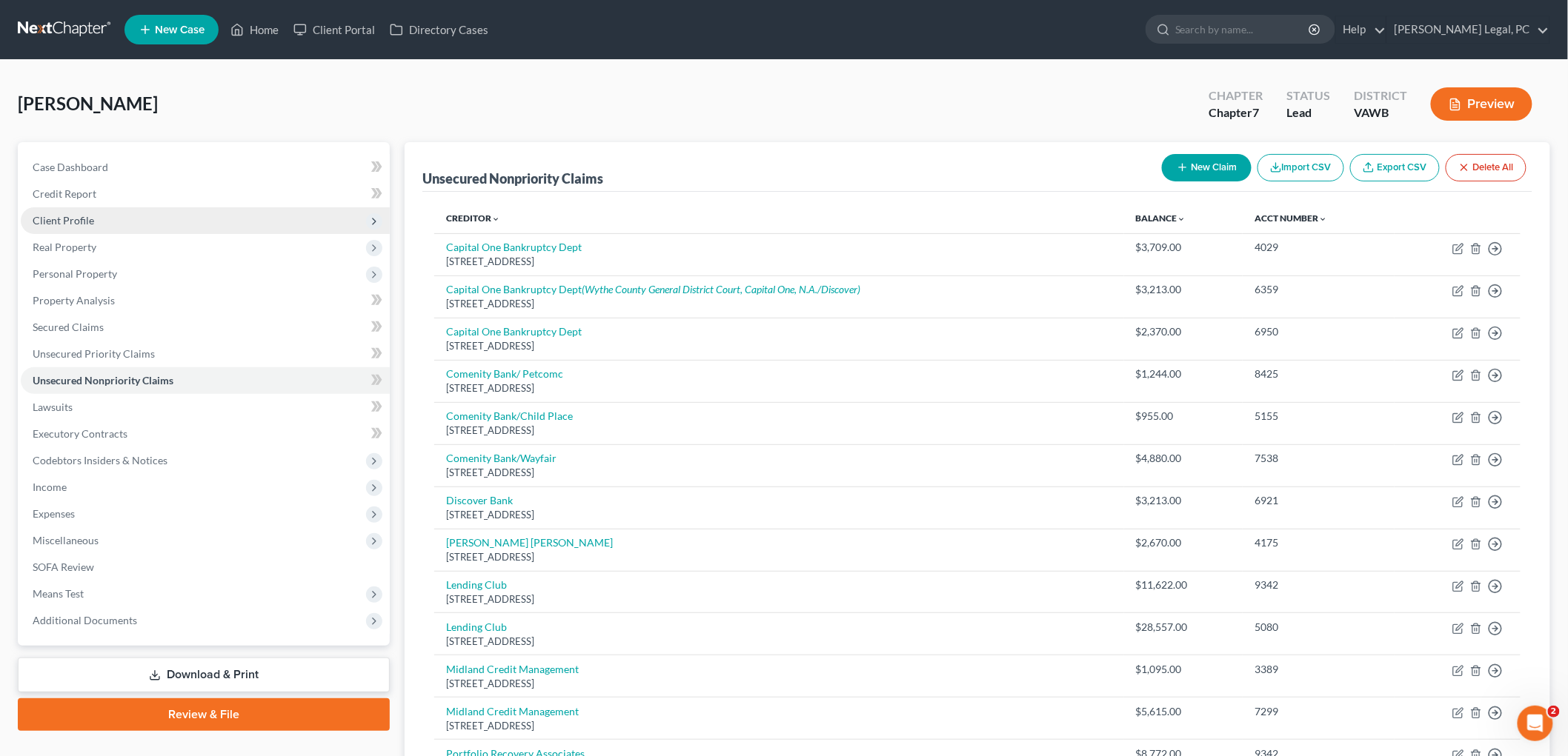
click at [63, 225] on span "Client Profile" at bounding box center [63, 221] width 62 height 13
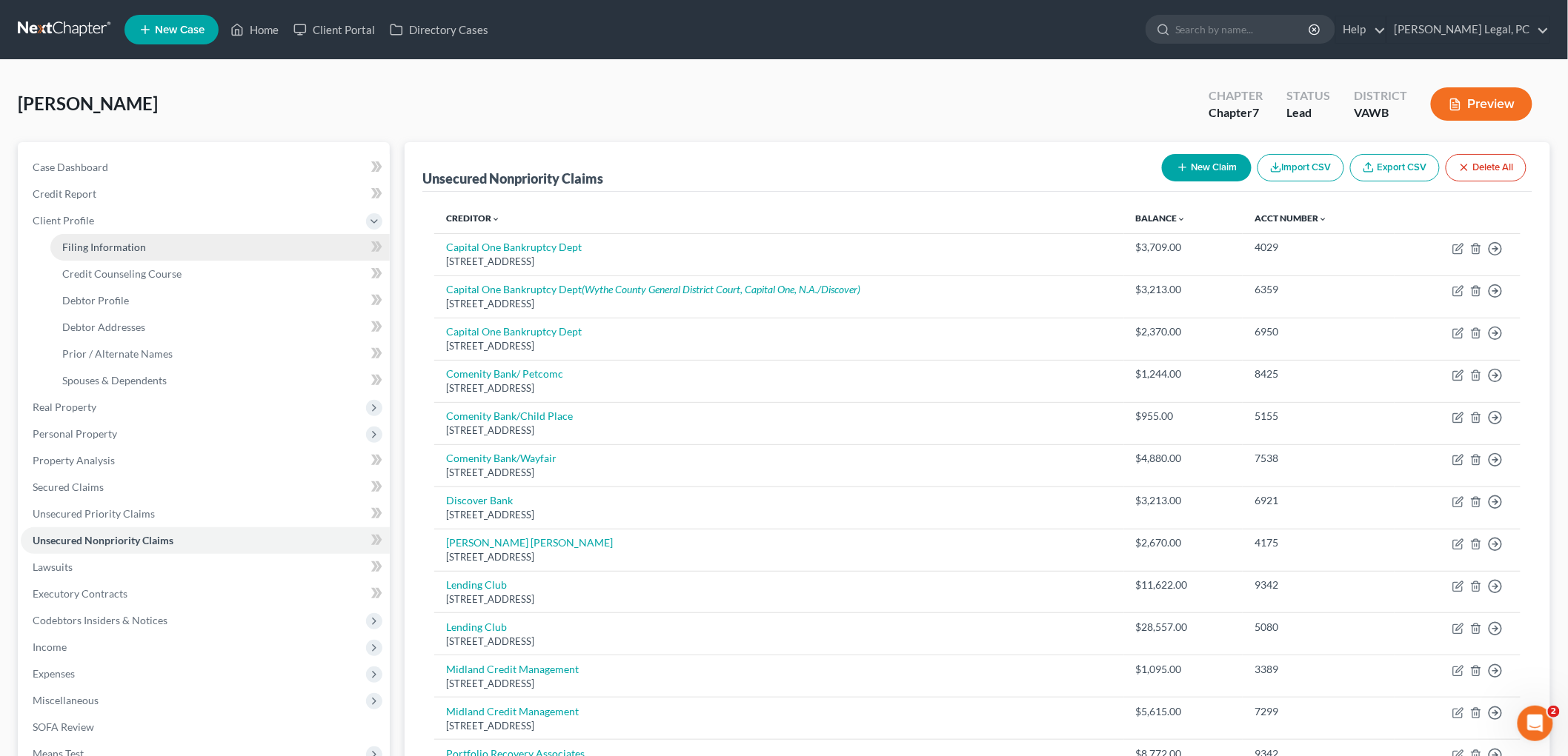
click at [77, 245] on span "Filing Information" at bounding box center [105, 247] width 84 height 13
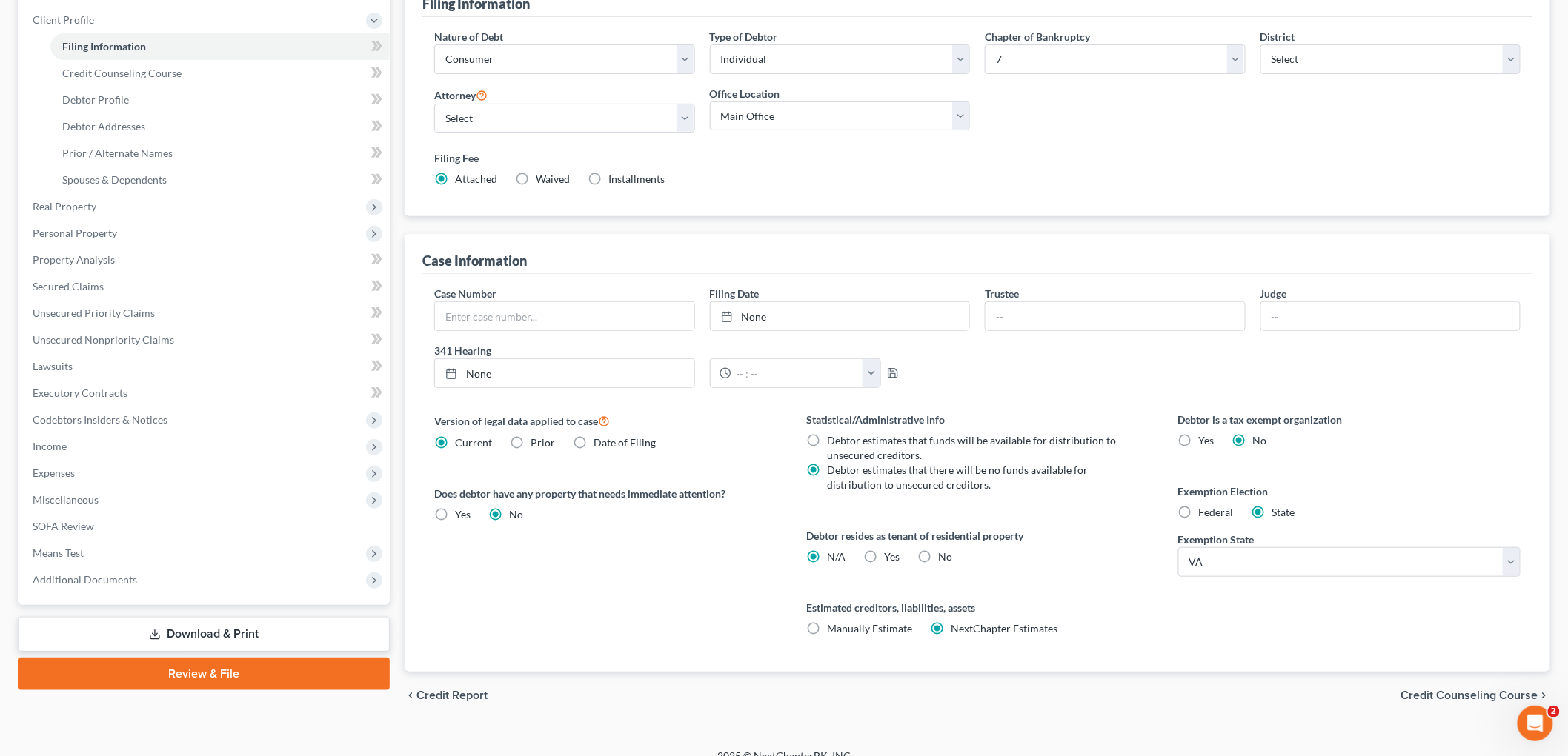
scroll to position [219, 0]
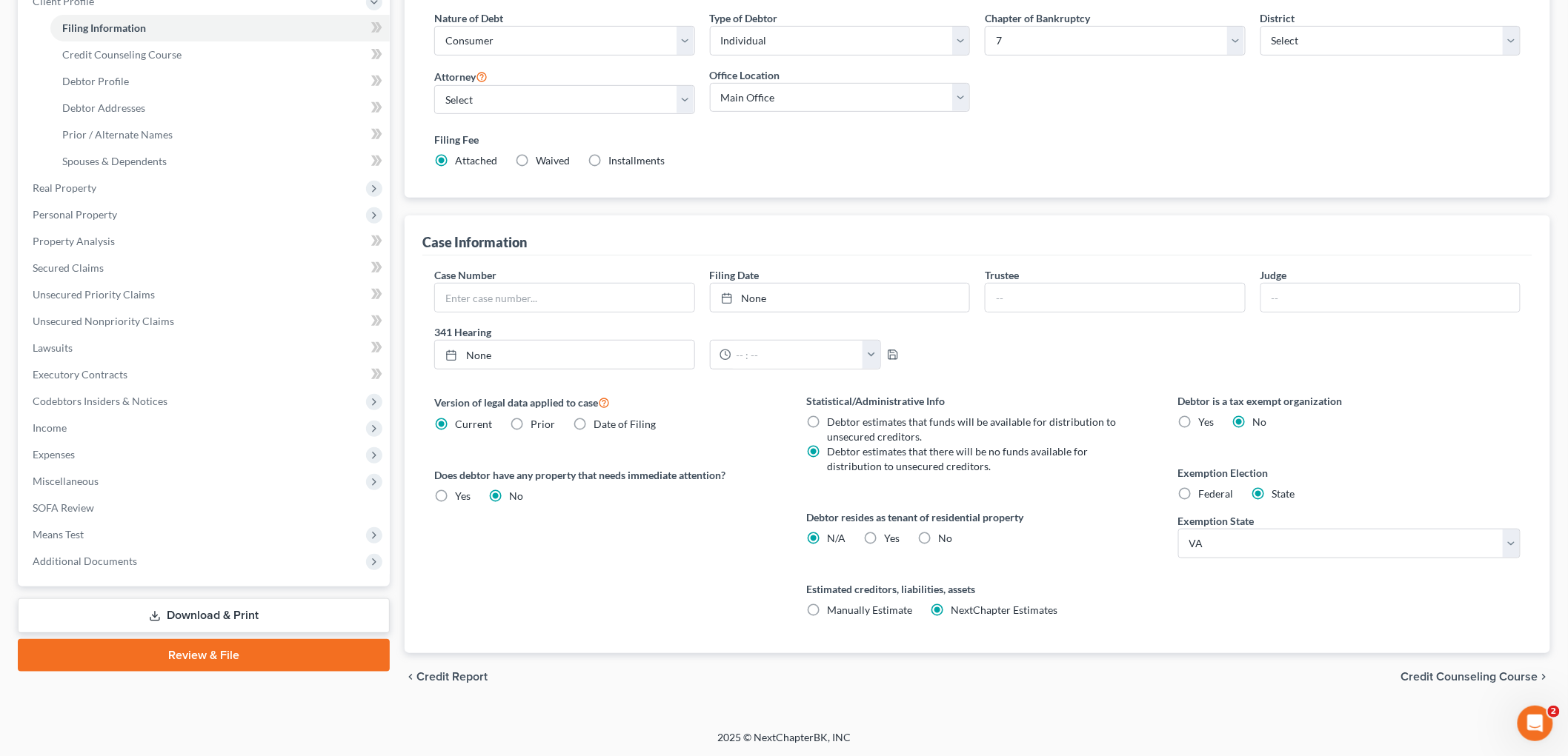
click at [812, 672] on span "Credit Counseling Course" at bounding box center [1469, 676] width 137 height 12
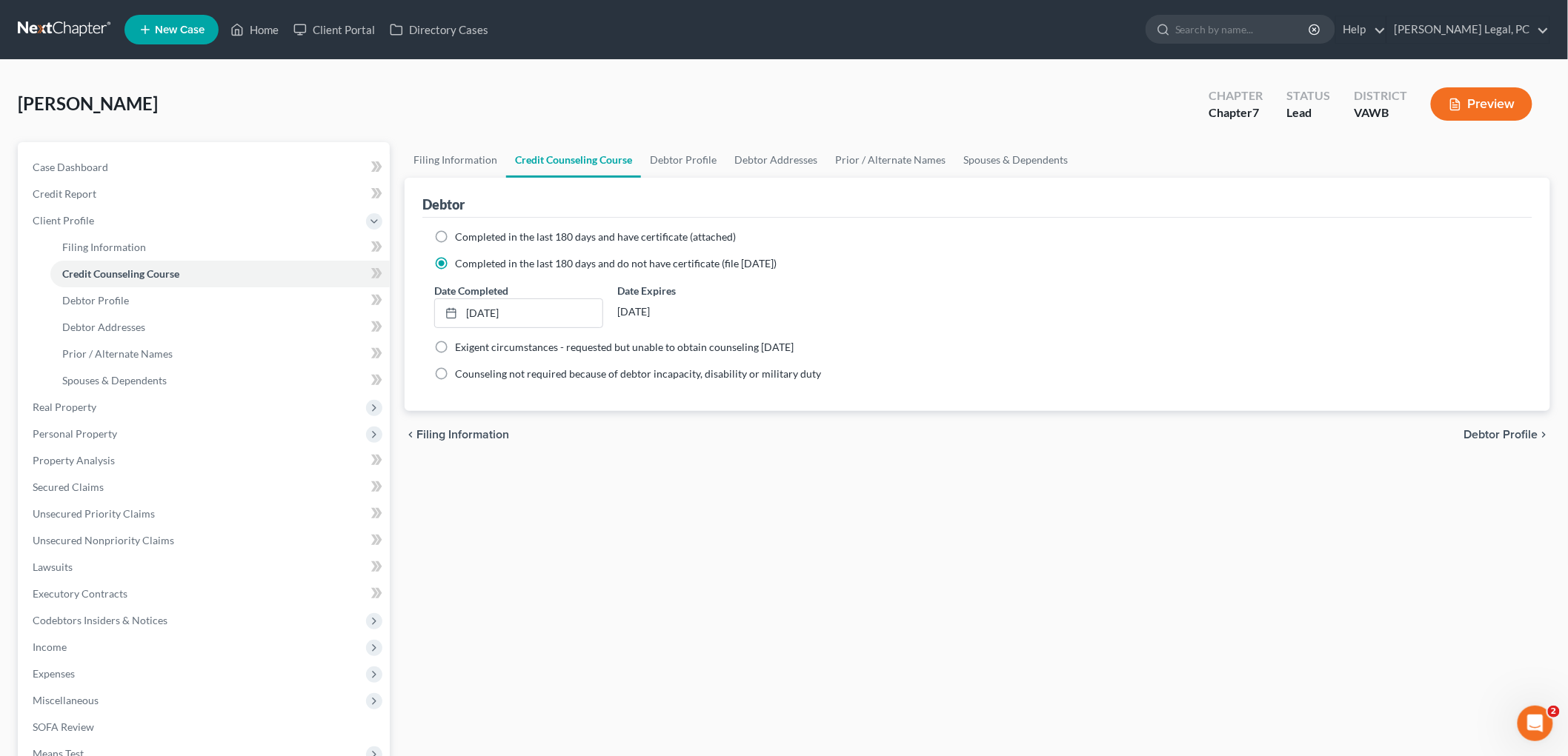
click at [812, 429] on span "Debtor Profile" at bounding box center [1501, 434] width 74 height 12
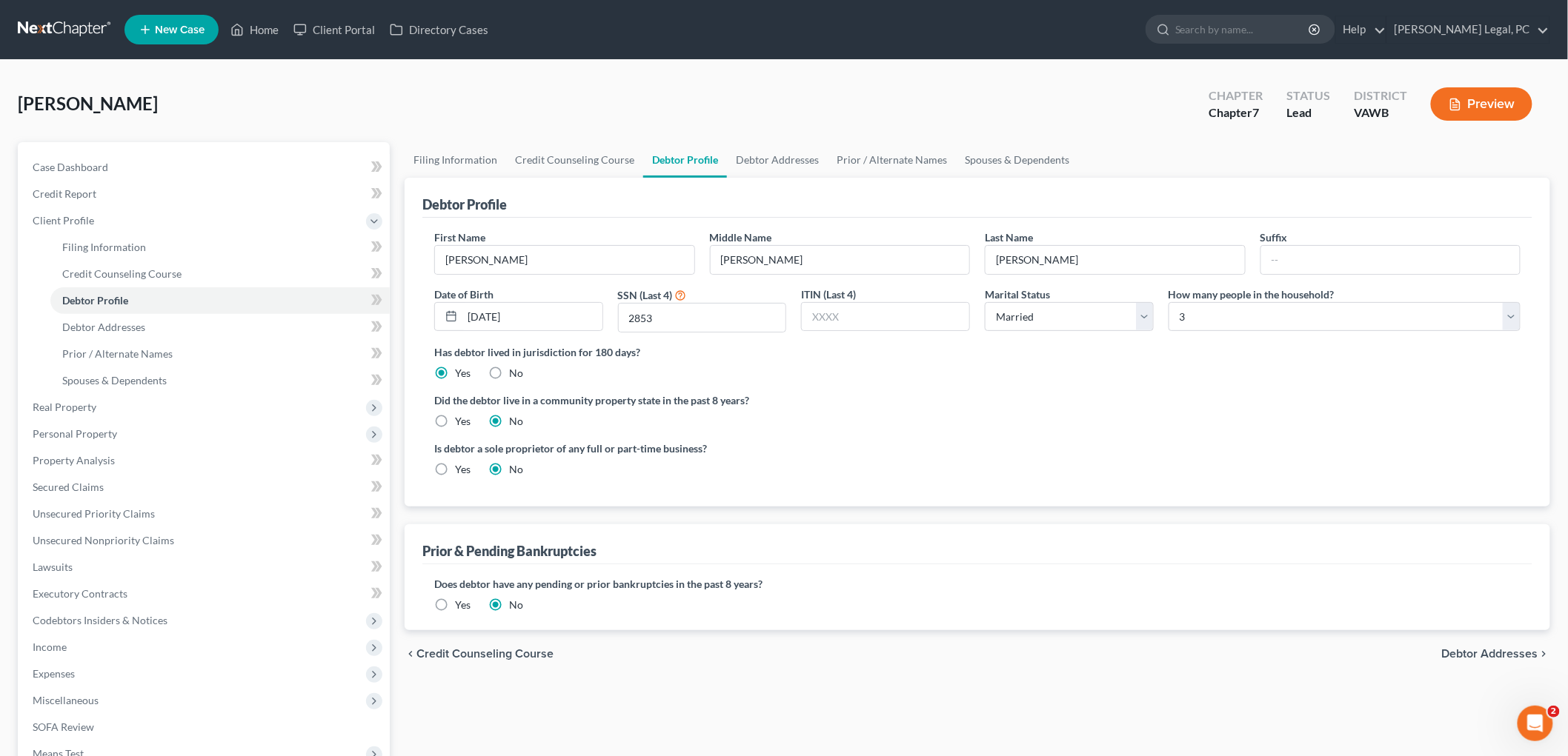
click at [812, 651] on span "Debtor Addresses" at bounding box center [1490, 653] width 97 height 12
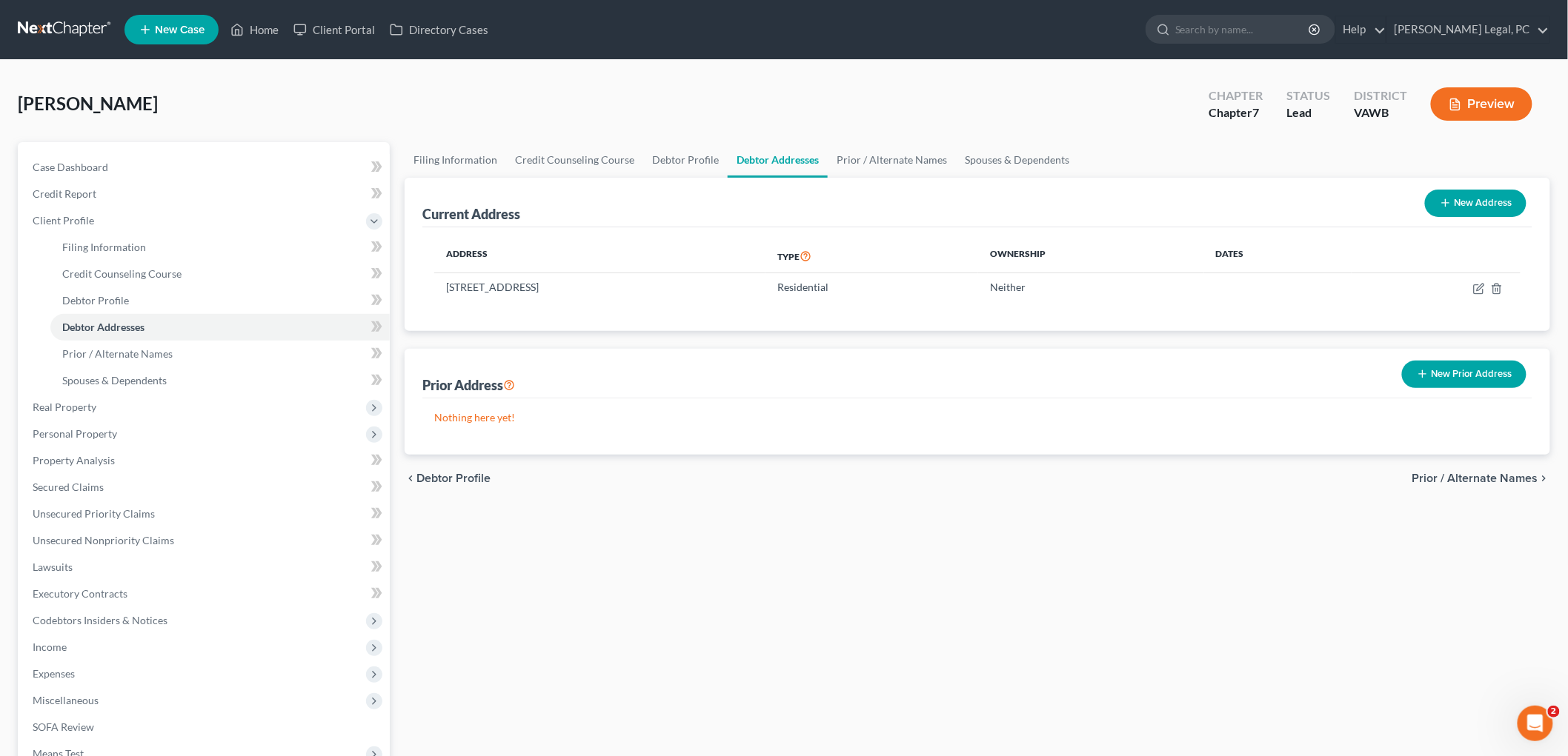
click at [812, 477] on span "Prior / Alternate Names" at bounding box center [1475, 478] width 126 height 12
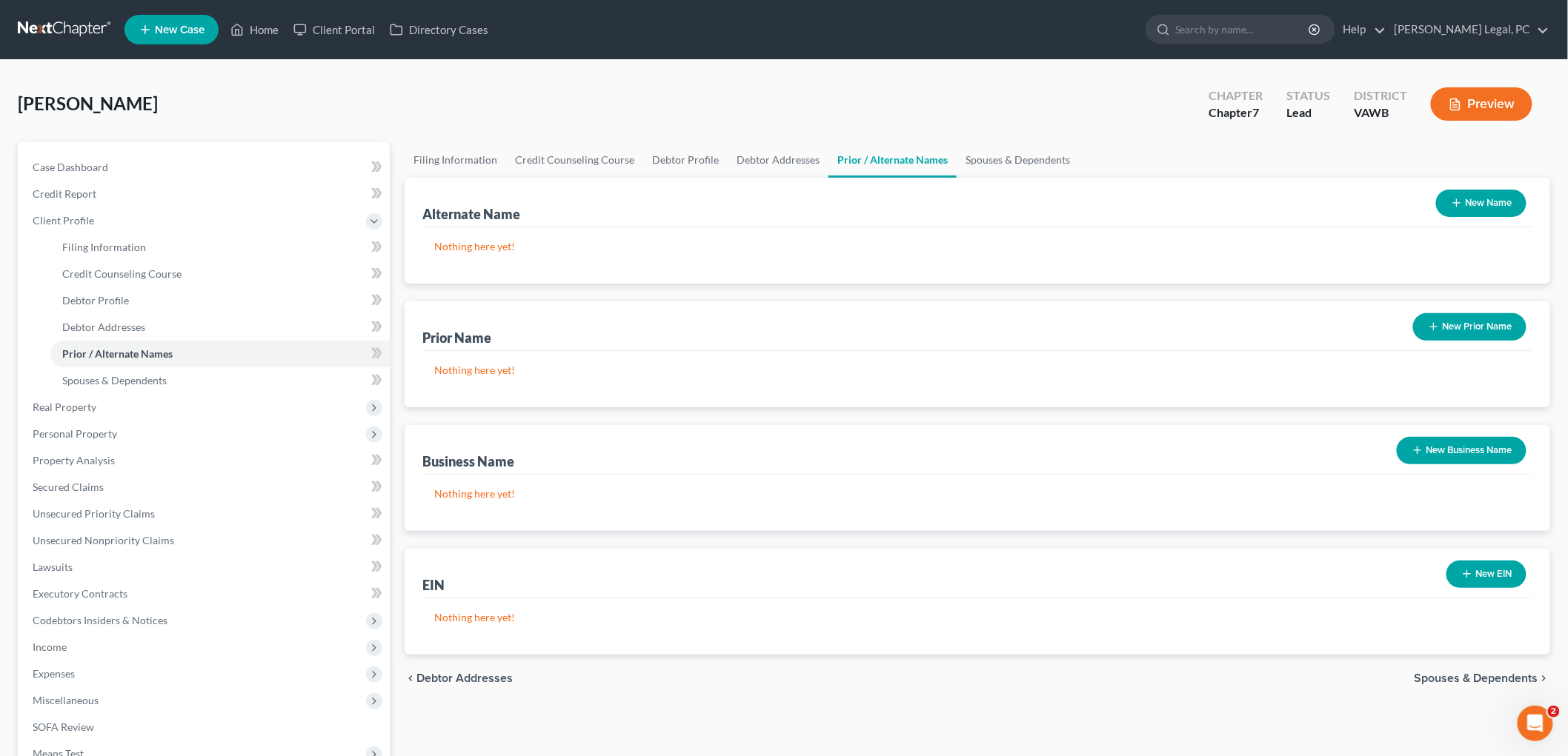
scroll to position [189, 0]
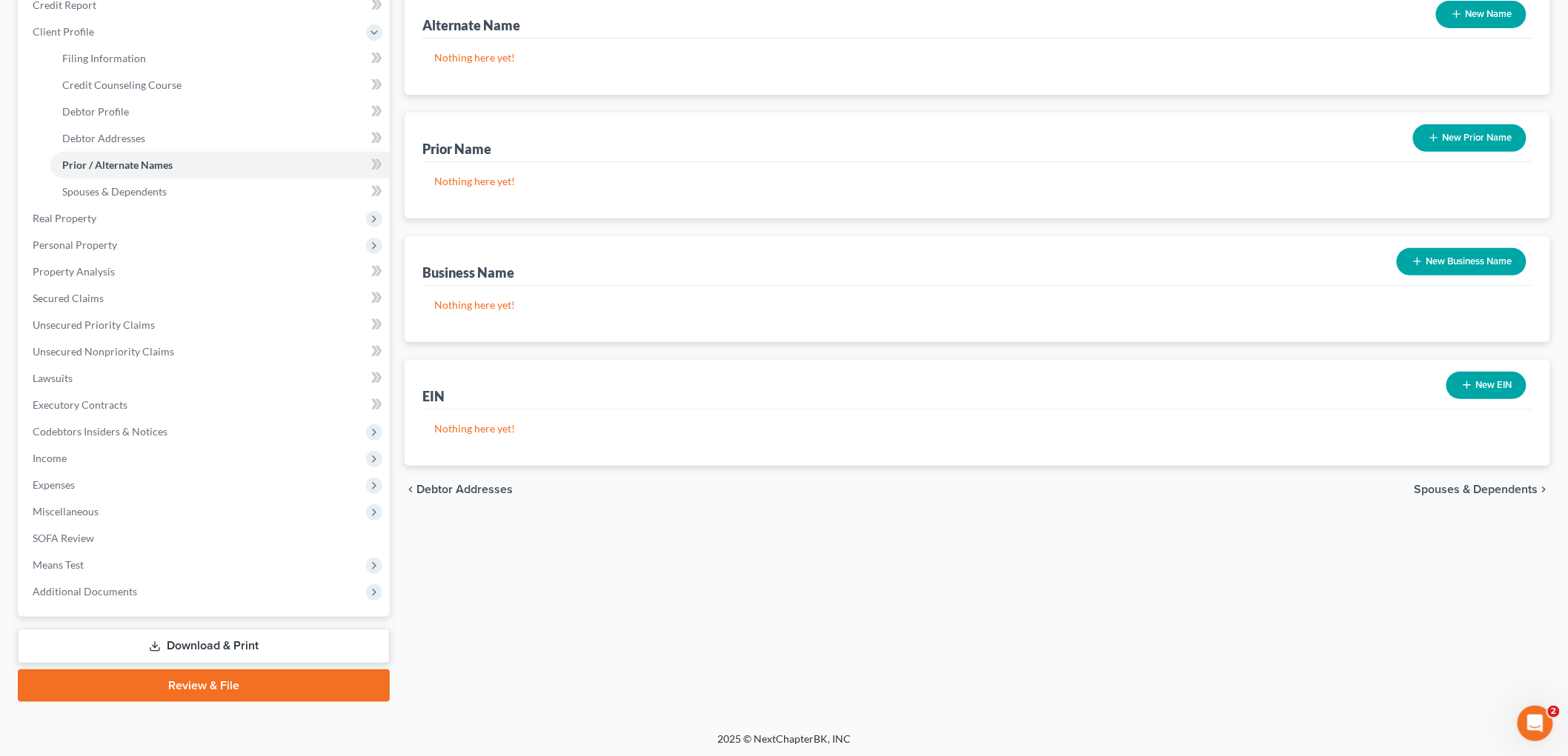
click at [812, 492] on span "Spouses & Dependents" at bounding box center [1476, 489] width 123 height 12
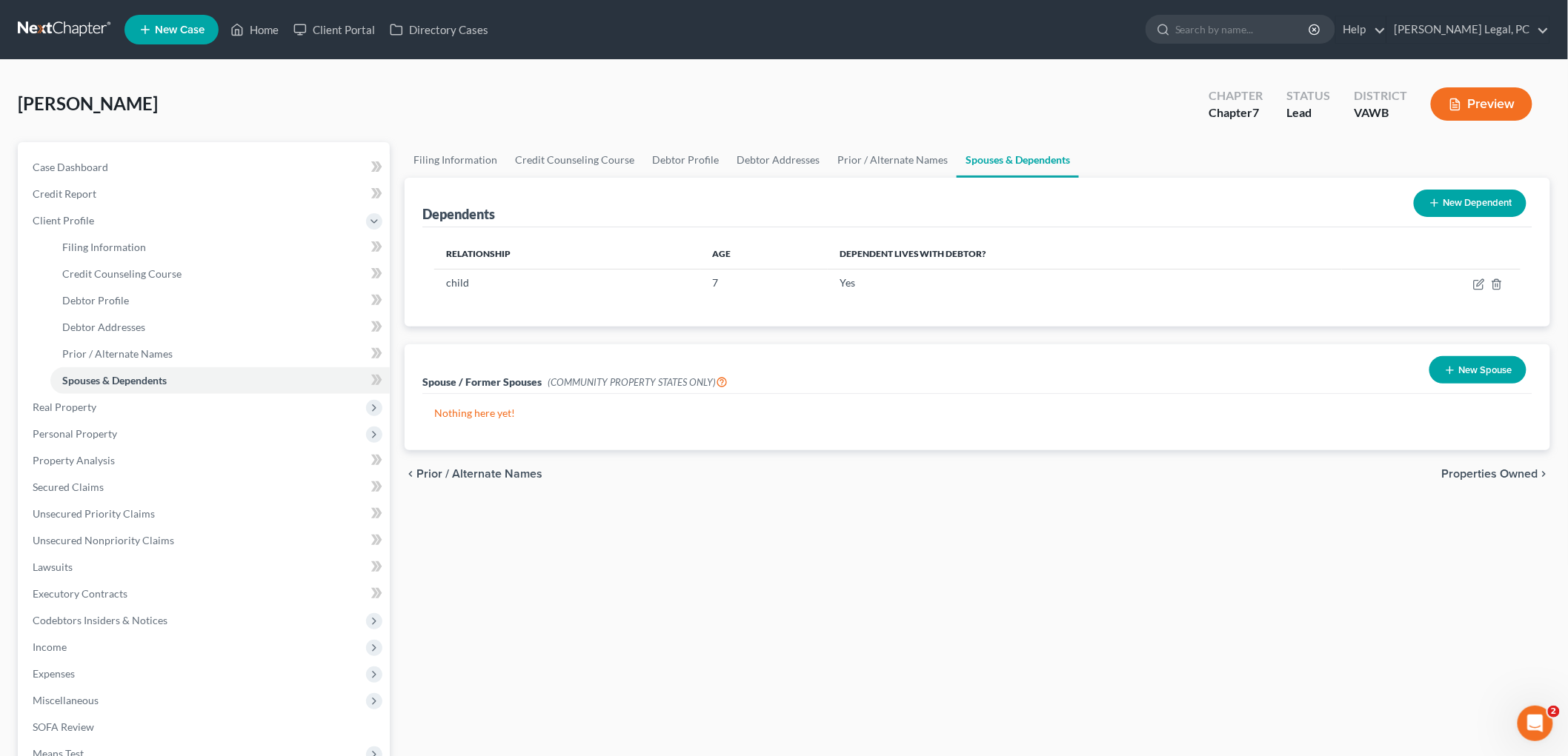
click at [812, 477] on span "Properties Owned" at bounding box center [1490, 474] width 97 height 12
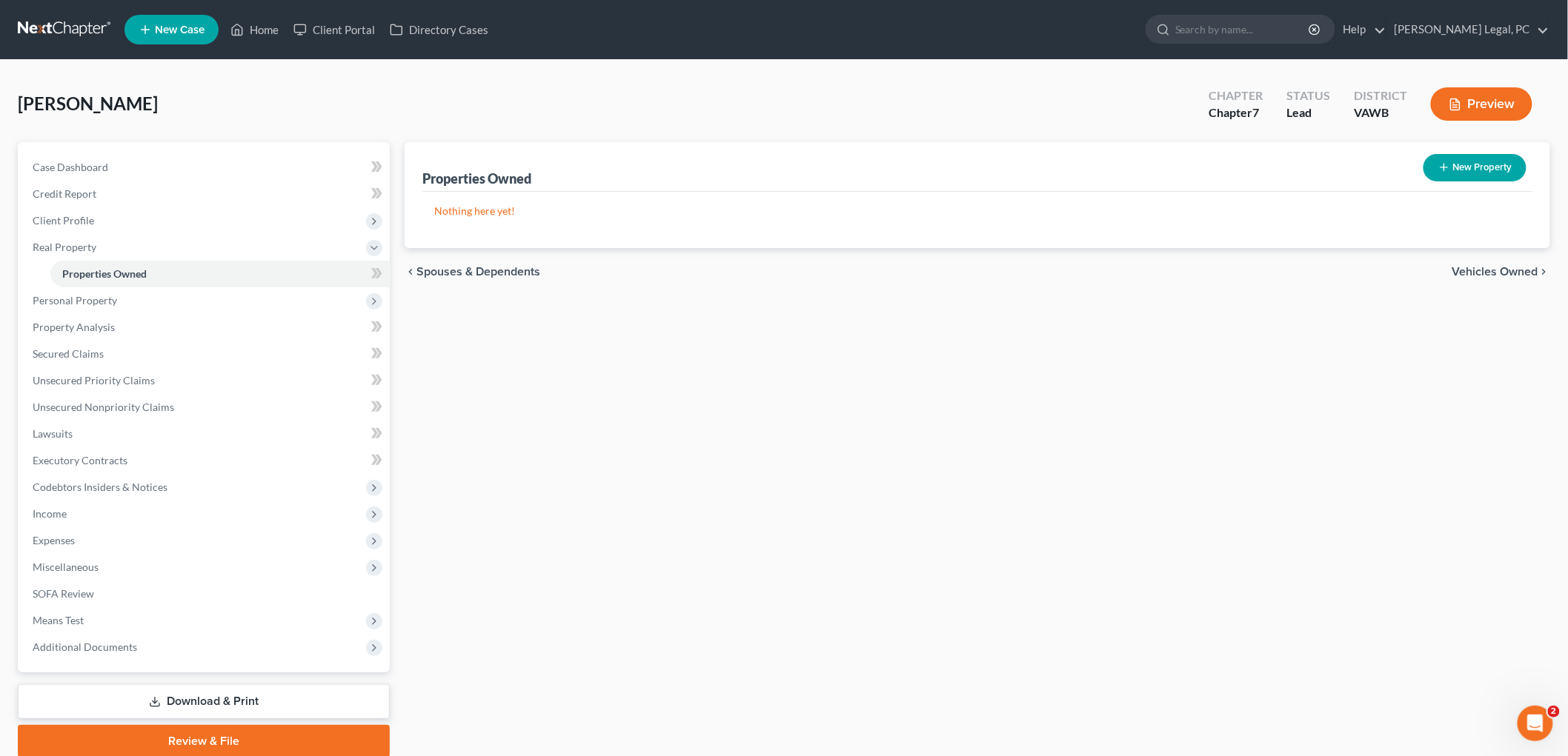
click at [812, 270] on span "Vehicles Owned" at bounding box center [1496, 272] width 86 height 12
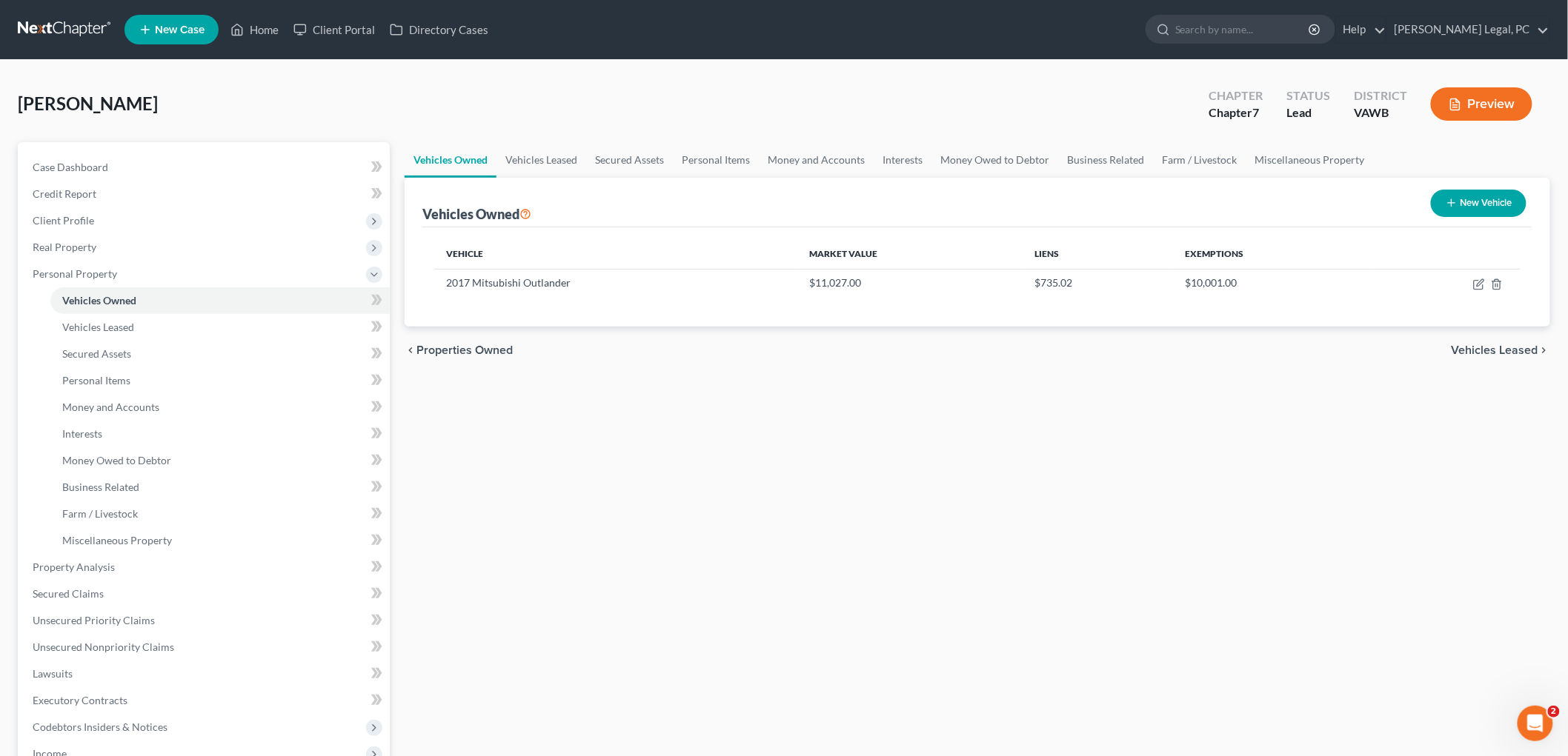
click at [812, 344] on span "Vehicles Leased" at bounding box center [1495, 349] width 87 height 12
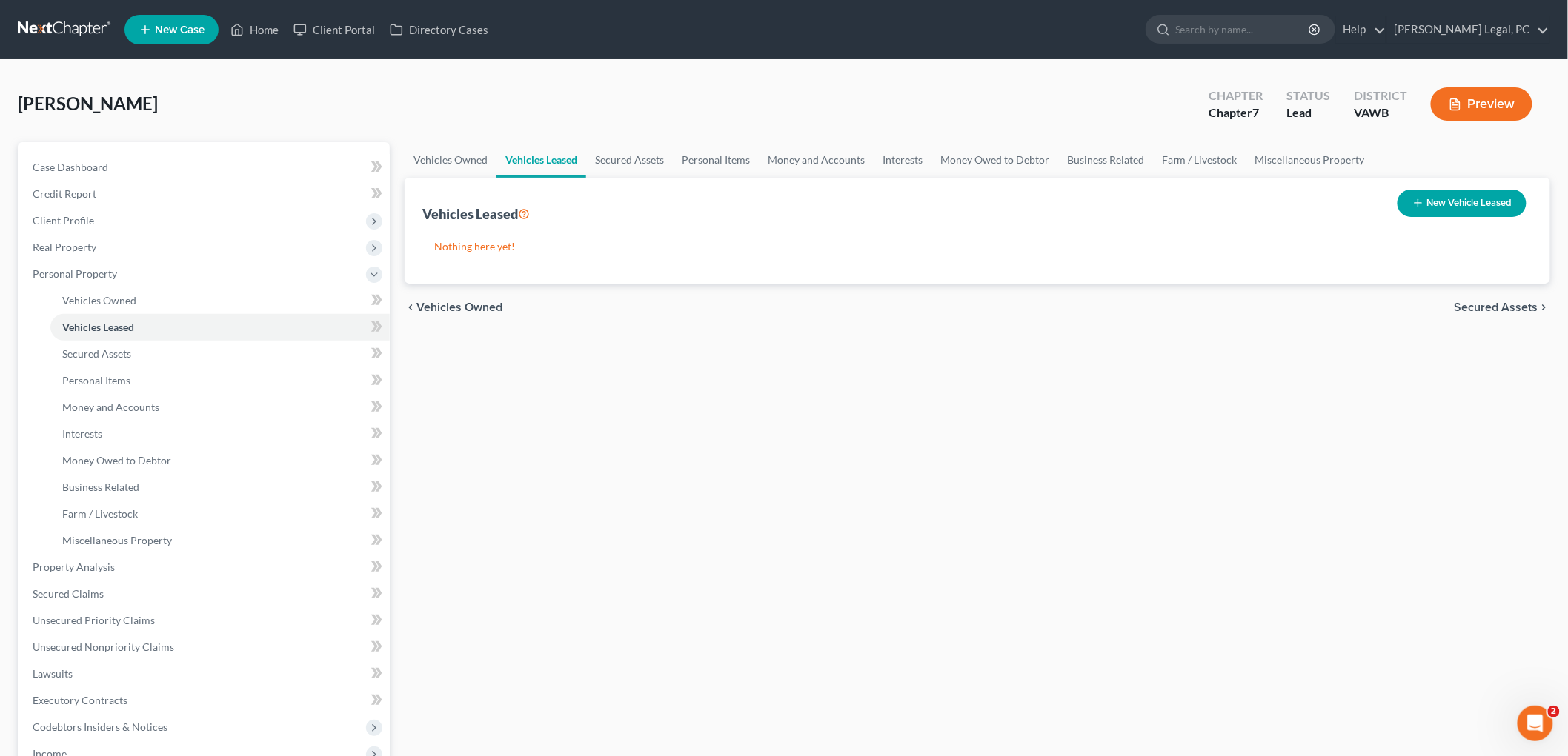
click at [812, 309] on span "Secured Assets" at bounding box center [1496, 307] width 84 height 12
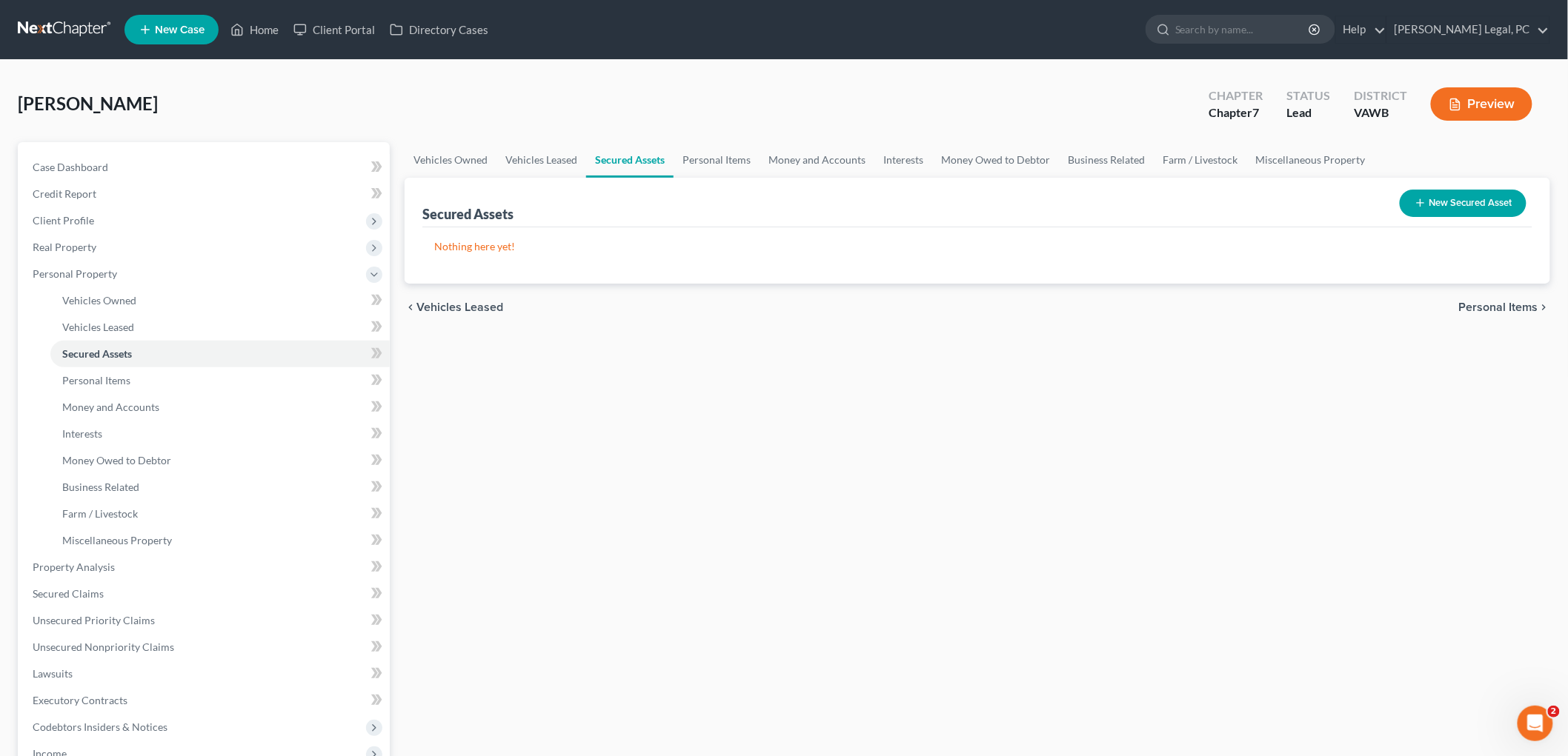
click at [812, 309] on span "Personal Items" at bounding box center [1498, 307] width 80 height 12
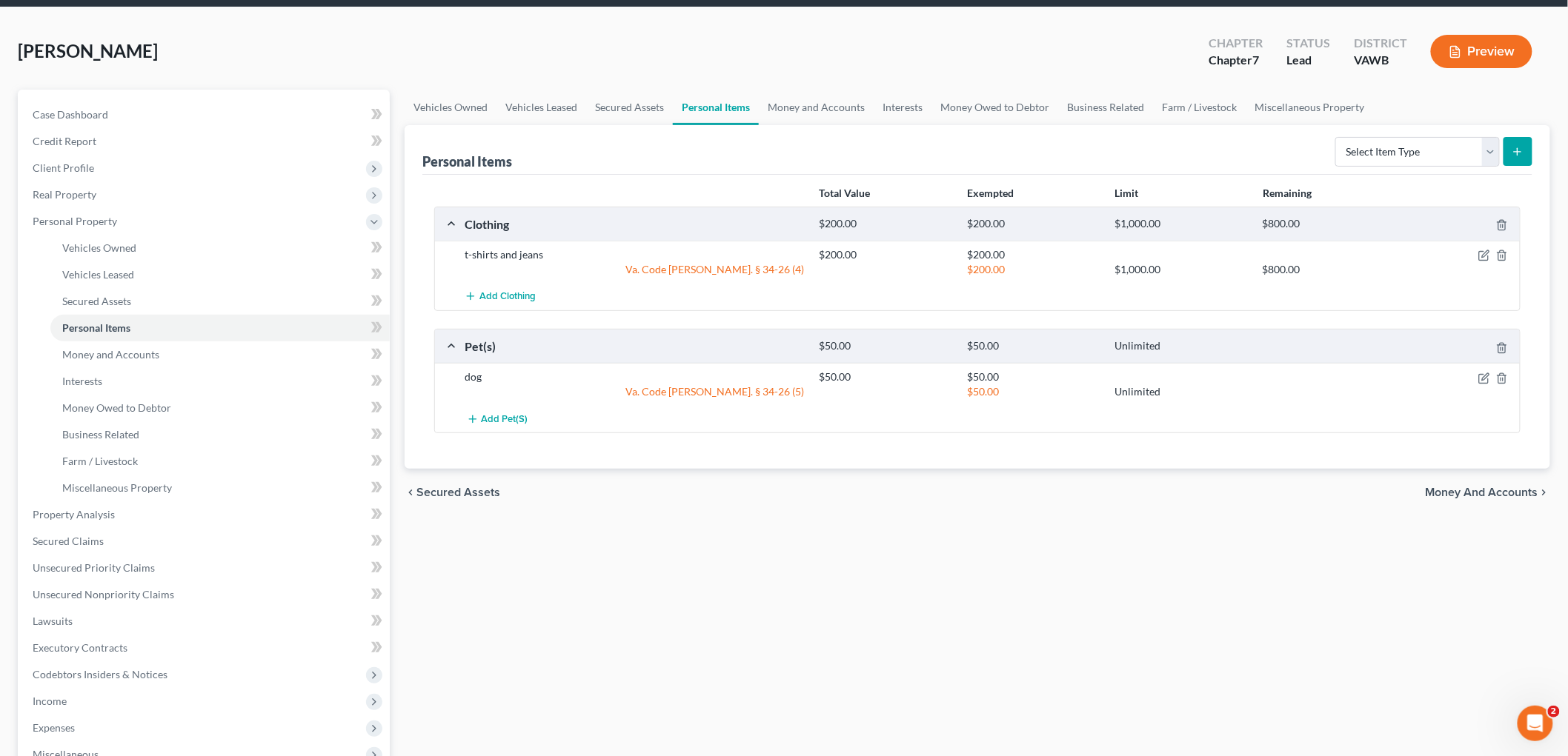
scroll to position [247, 0]
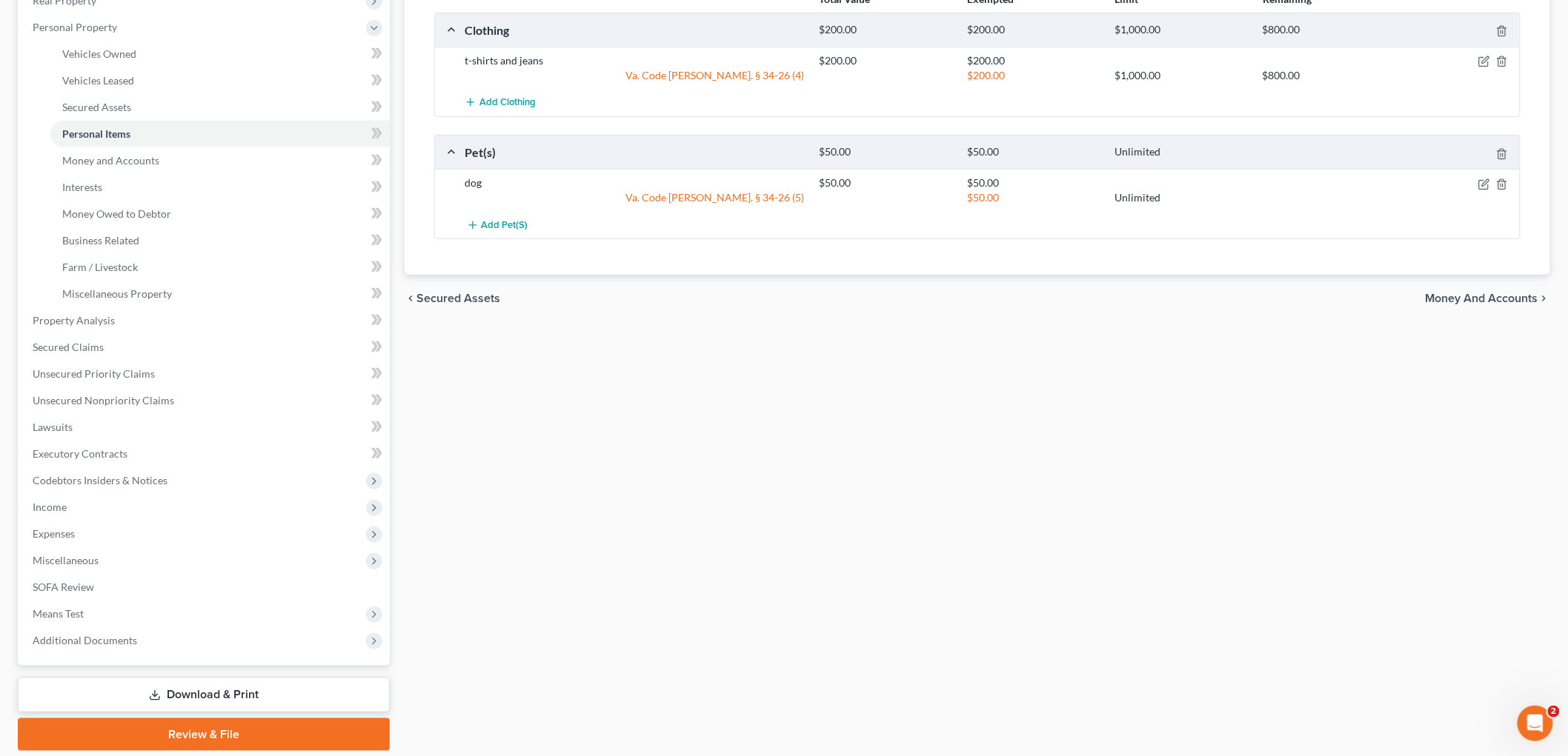
click at [812, 293] on span "Money and Accounts" at bounding box center [1482, 298] width 113 height 12
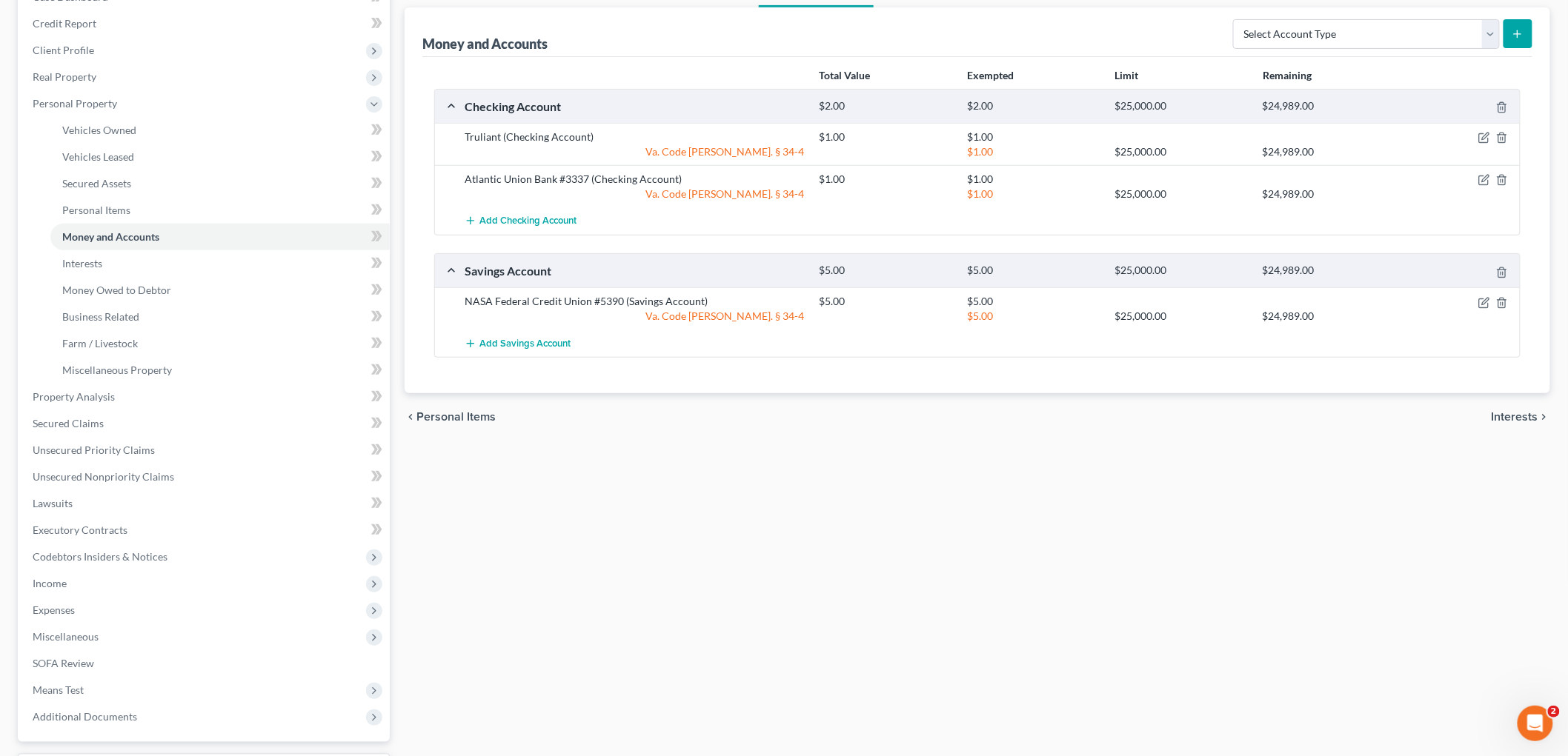
scroll to position [247, 0]
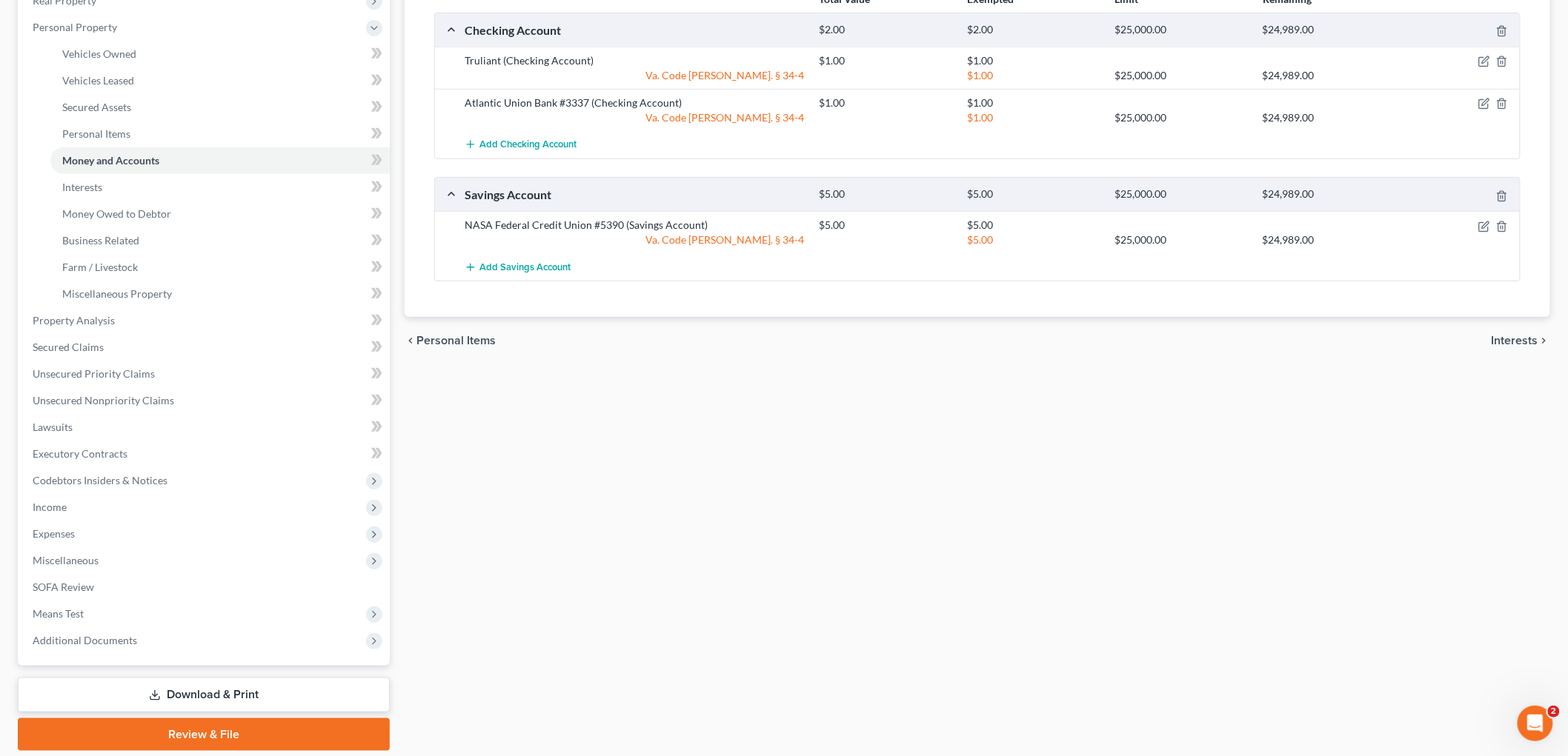
click at [812, 335] on span "Interests" at bounding box center [1514, 340] width 46 height 12
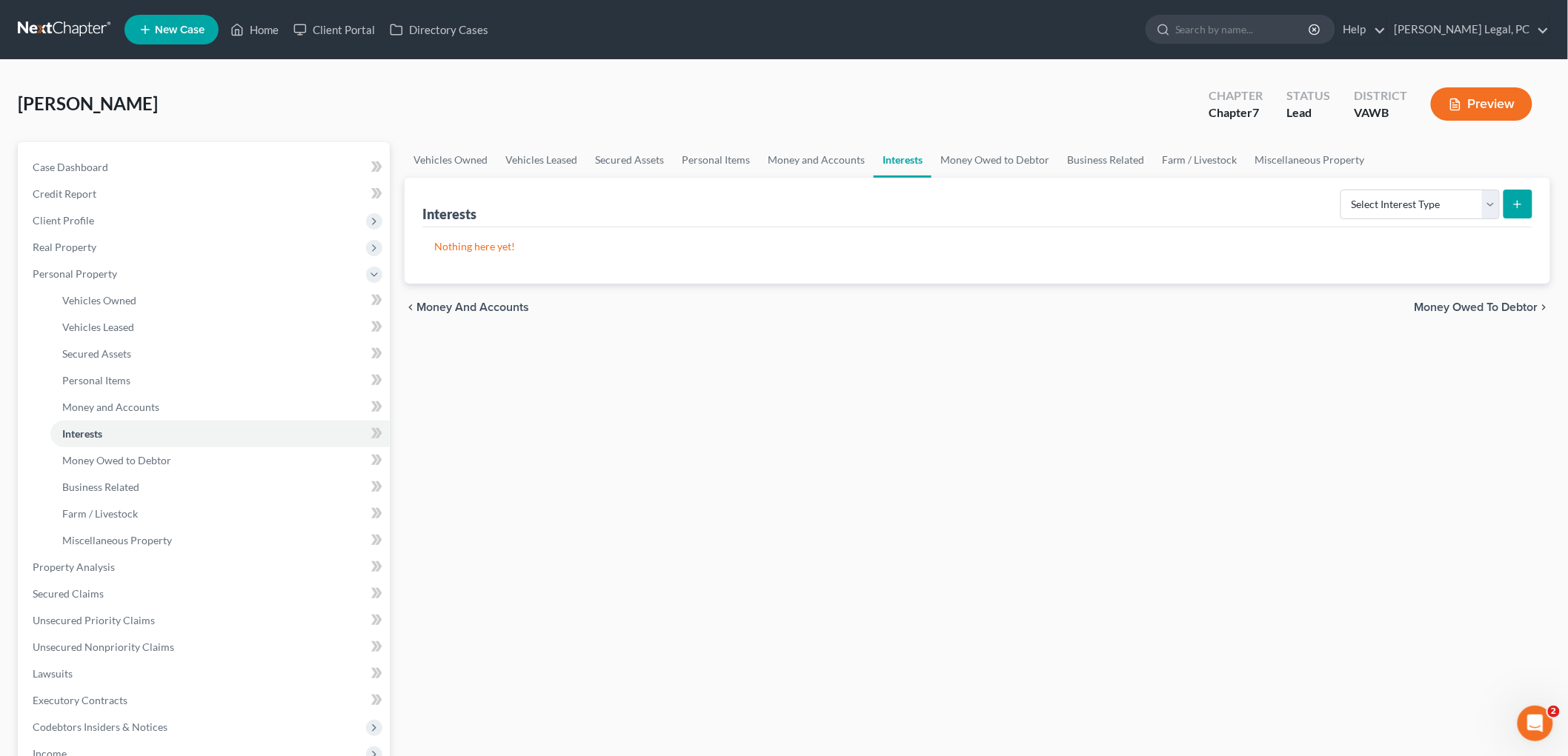
click at [812, 301] on span "Money Owed to Debtor" at bounding box center [1476, 307] width 123 height 12
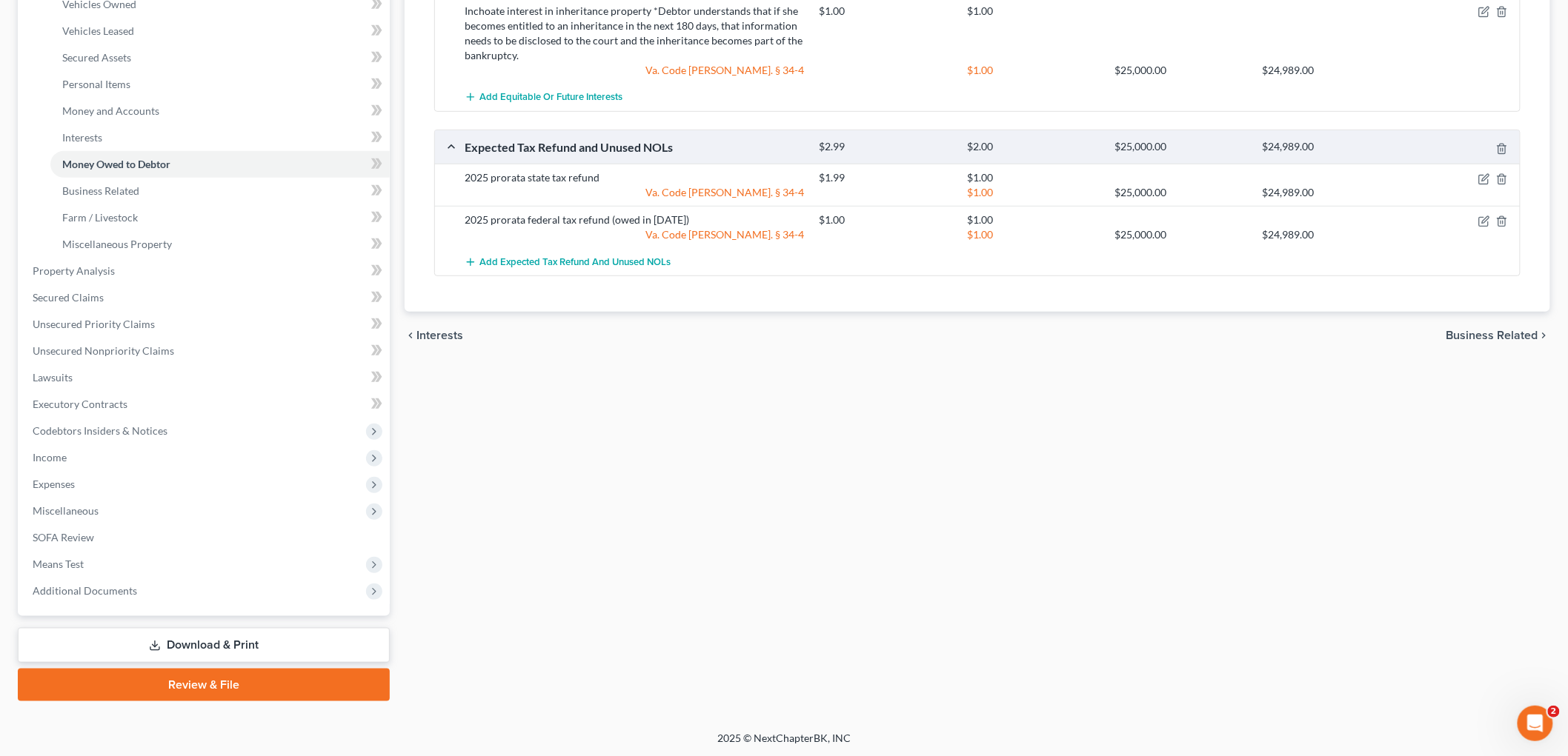
click at [812, 335] on span "Business Related" at bounding box center [1492, 335] width 92 height 12
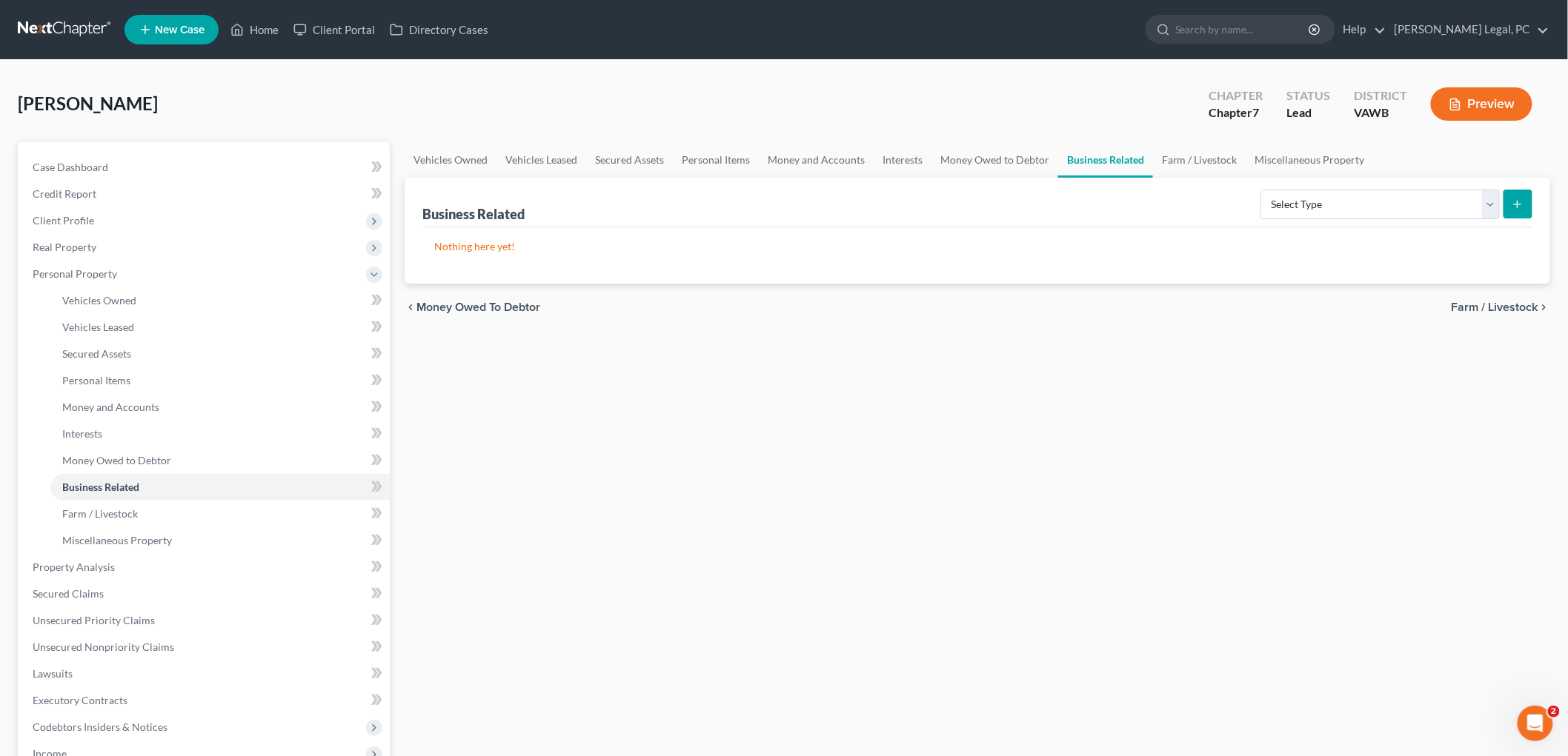
click at [812, 306] on span "Farm / Livestock" at bounding box center [1495, 307] width 87 height 12
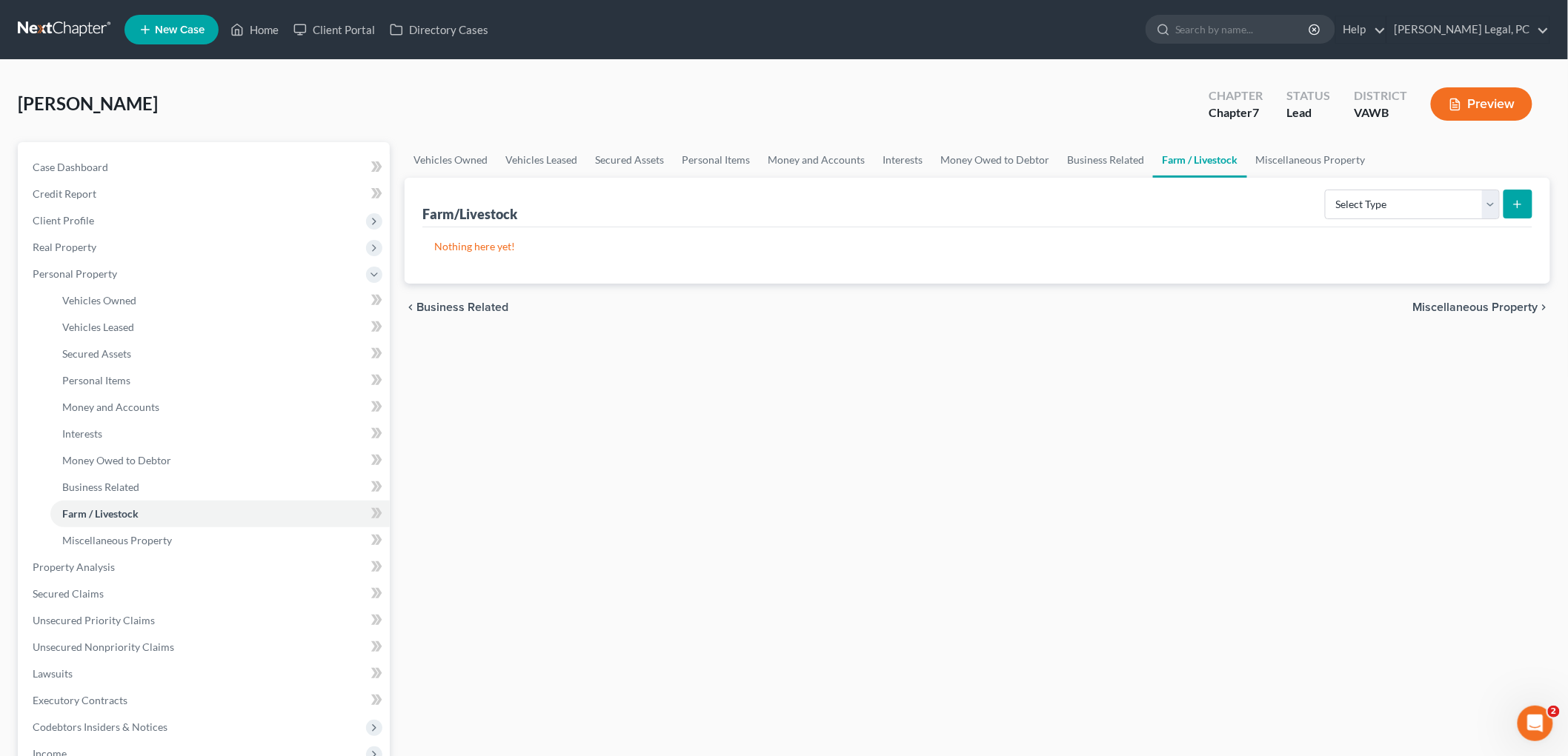
click at [812, 301] on span "Miscellaneous Property" at bounding box center [1476, 307] width 125 height 12
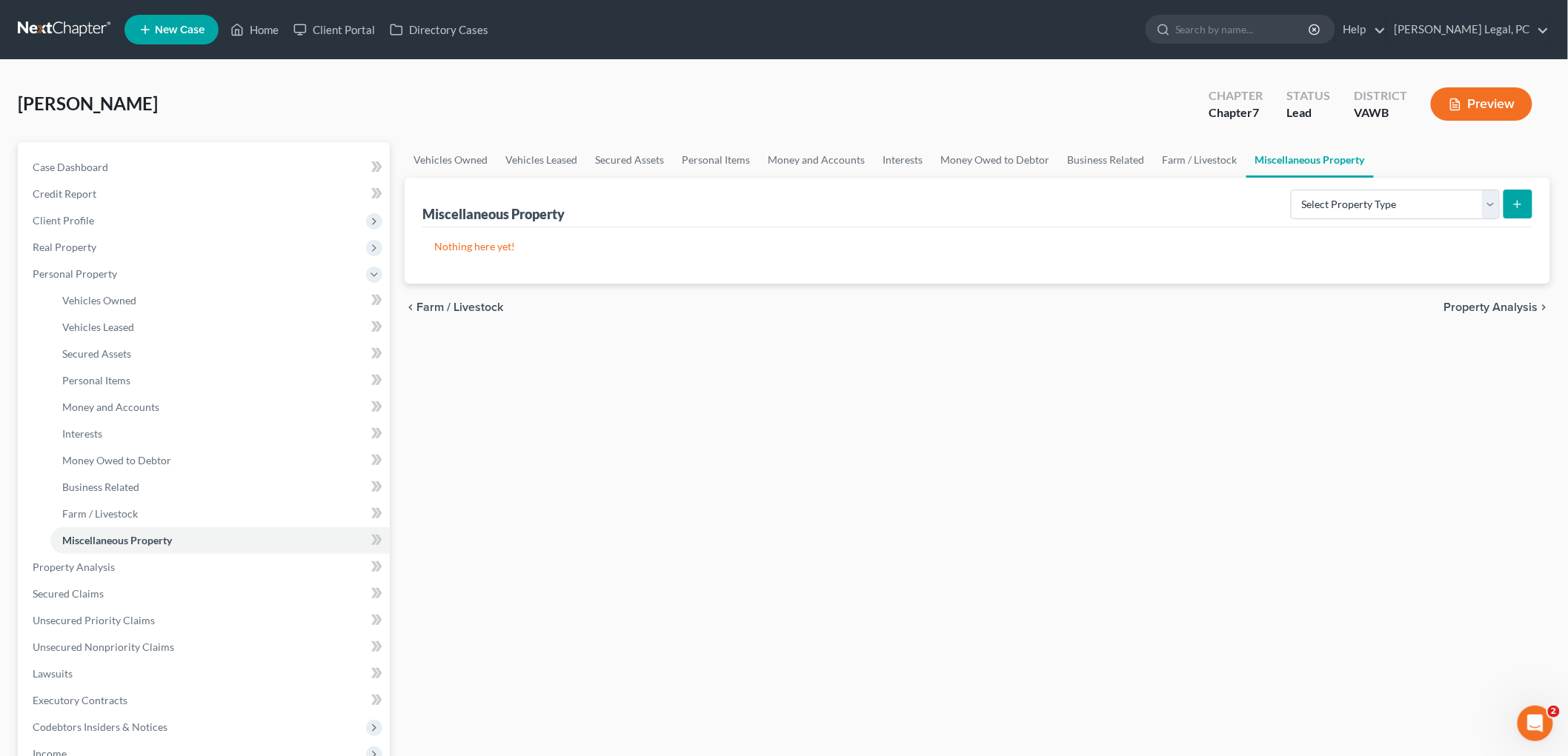
click at [812, 302] on span "Property Analysis" at bounding box center [1490, 307] width 94 height 12
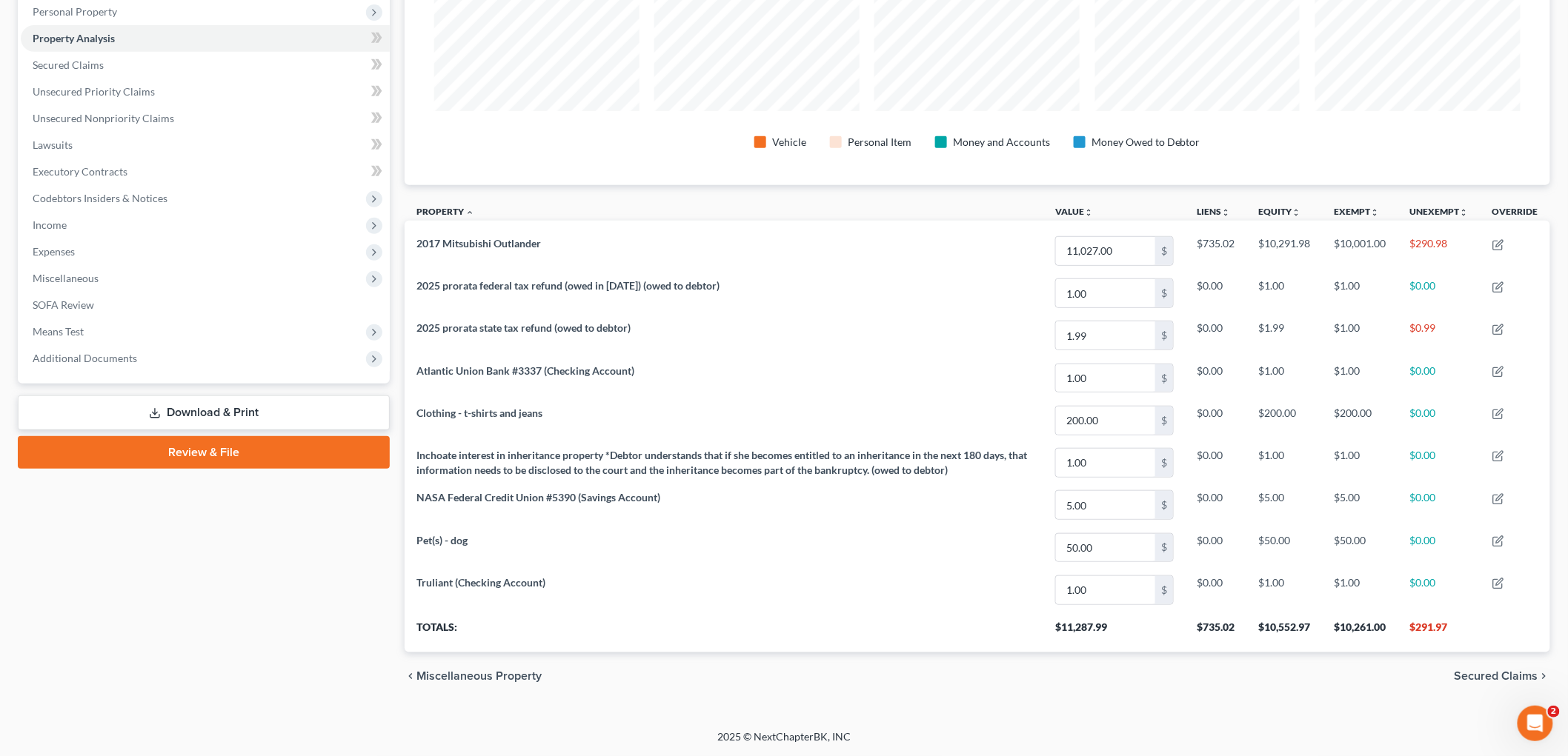
click at [812, 674] on span "Secured Claims" at bounding box center [1496, 676] width 84 height 12
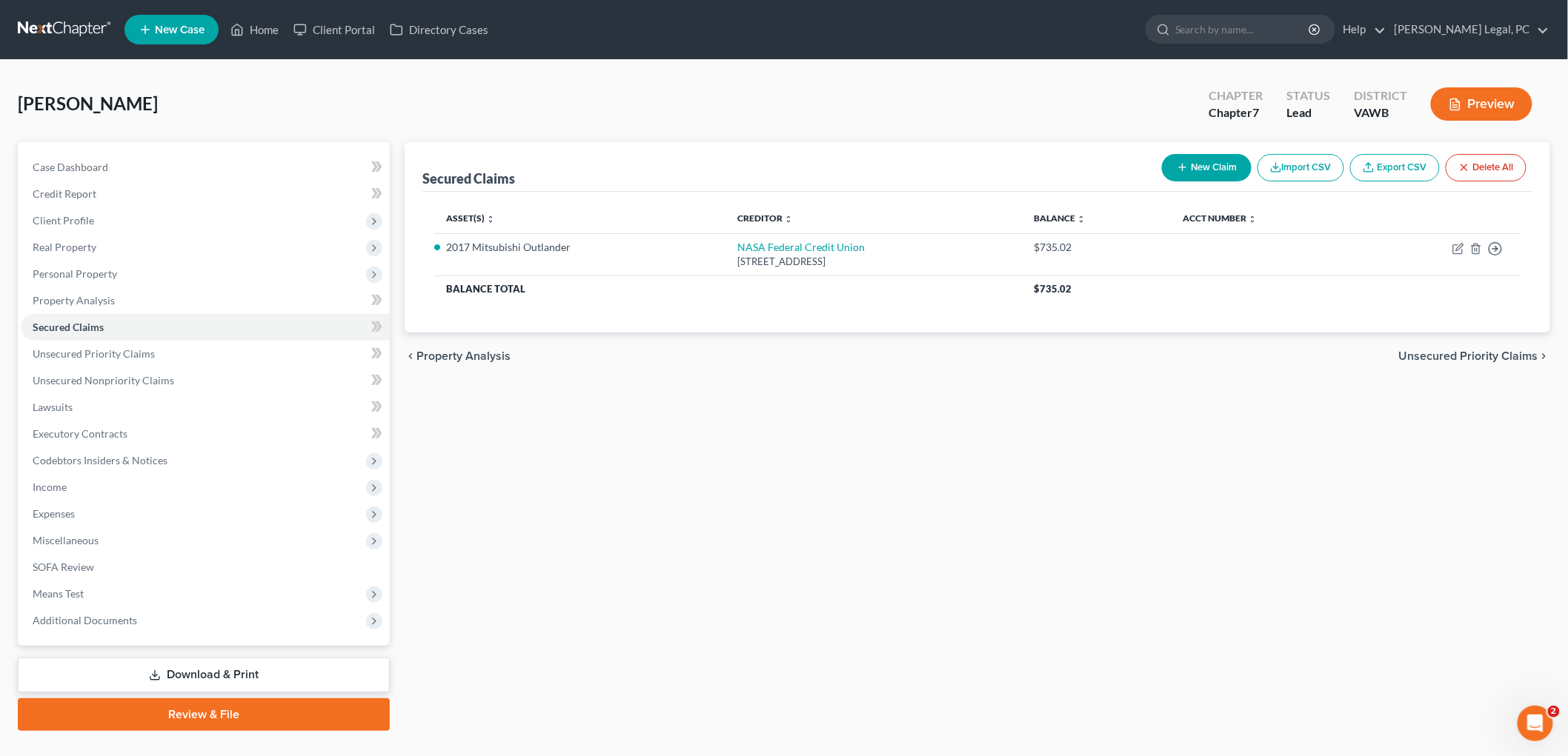
click at [812, 356] on span "Unsecured Priority Claims" at bounding box center [1469, 356] width 139 height 12
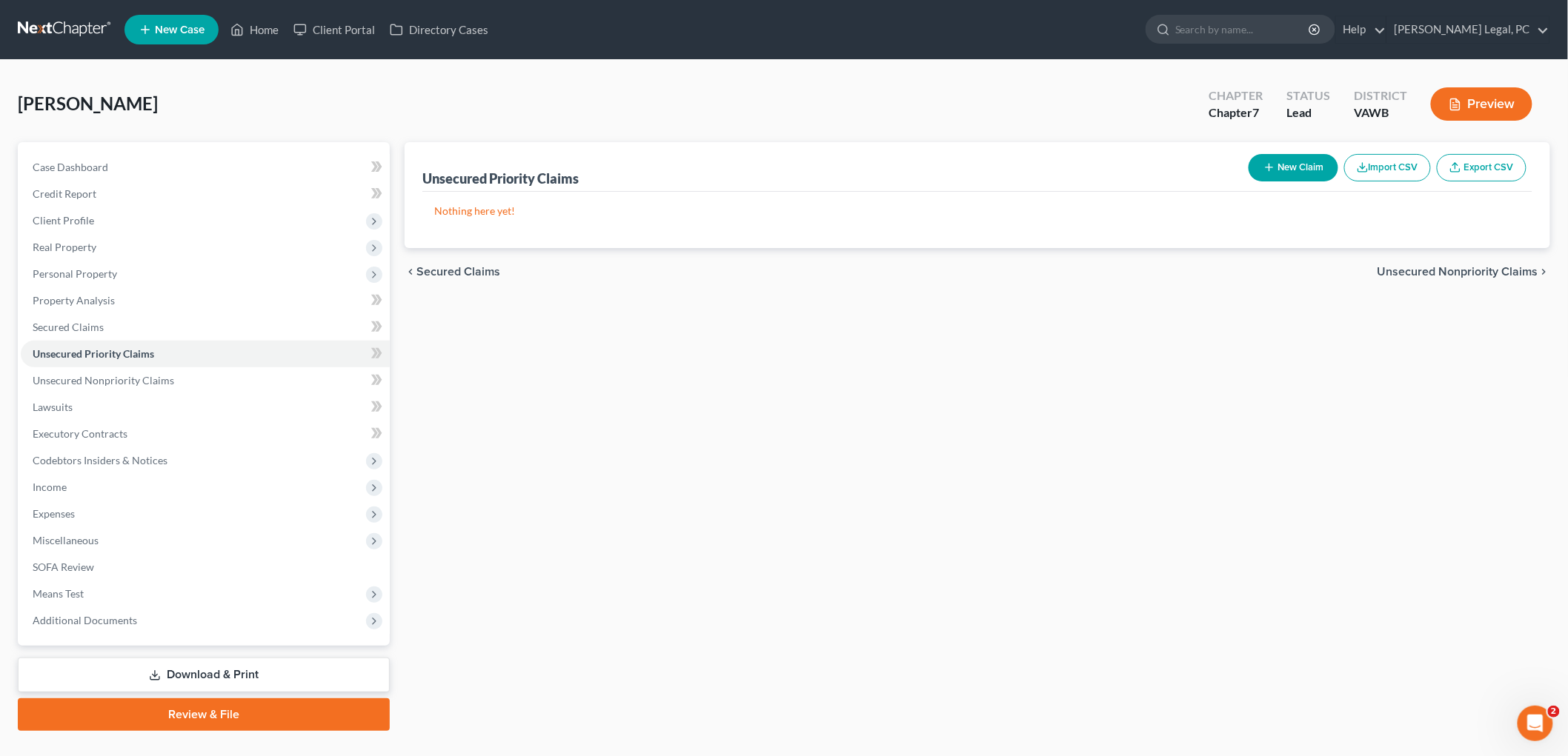
click at [812, 271] on span "Unsecured Nonpriority Claims" at bounding box center [1458, 272] width 161 height 12
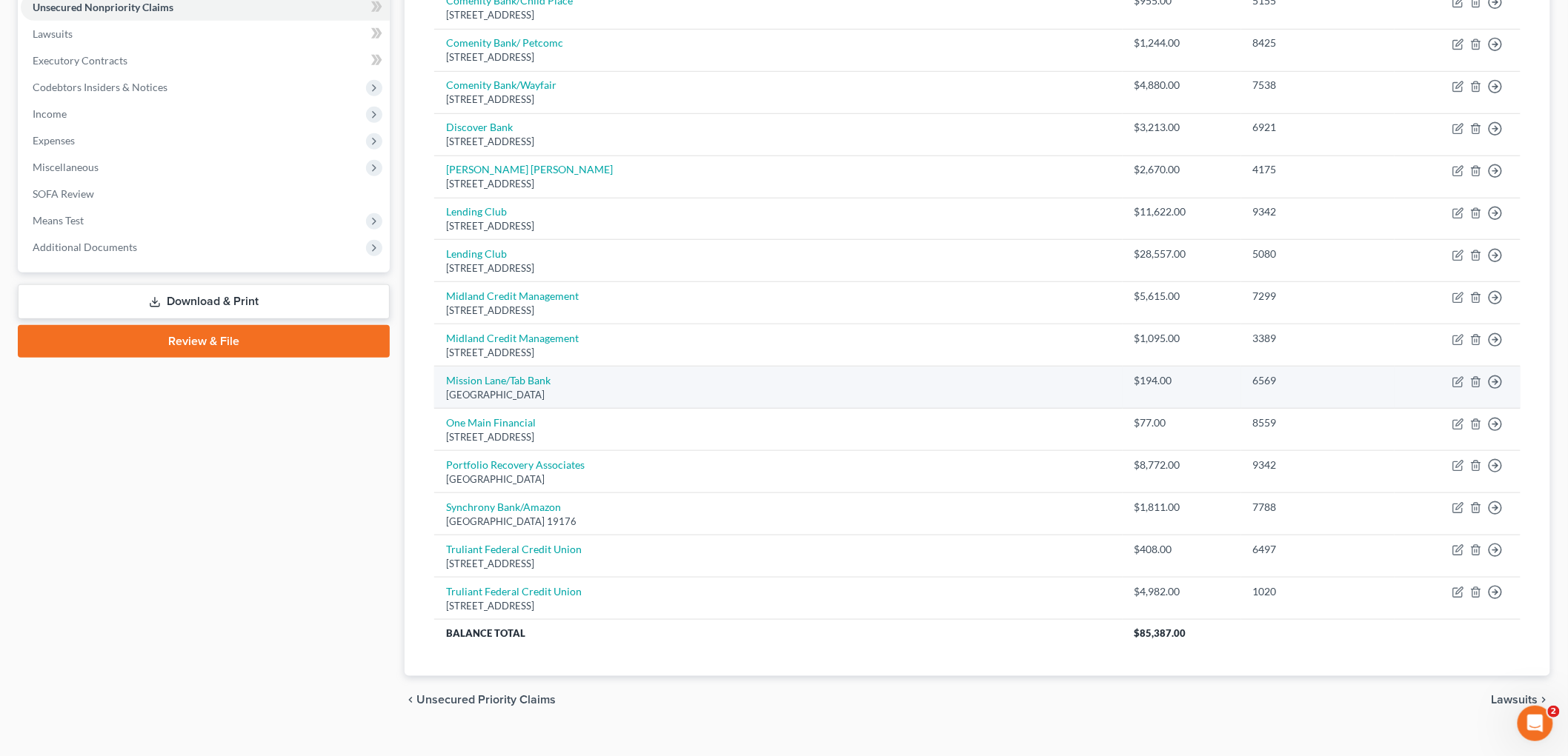
scroll to position [398, 0]
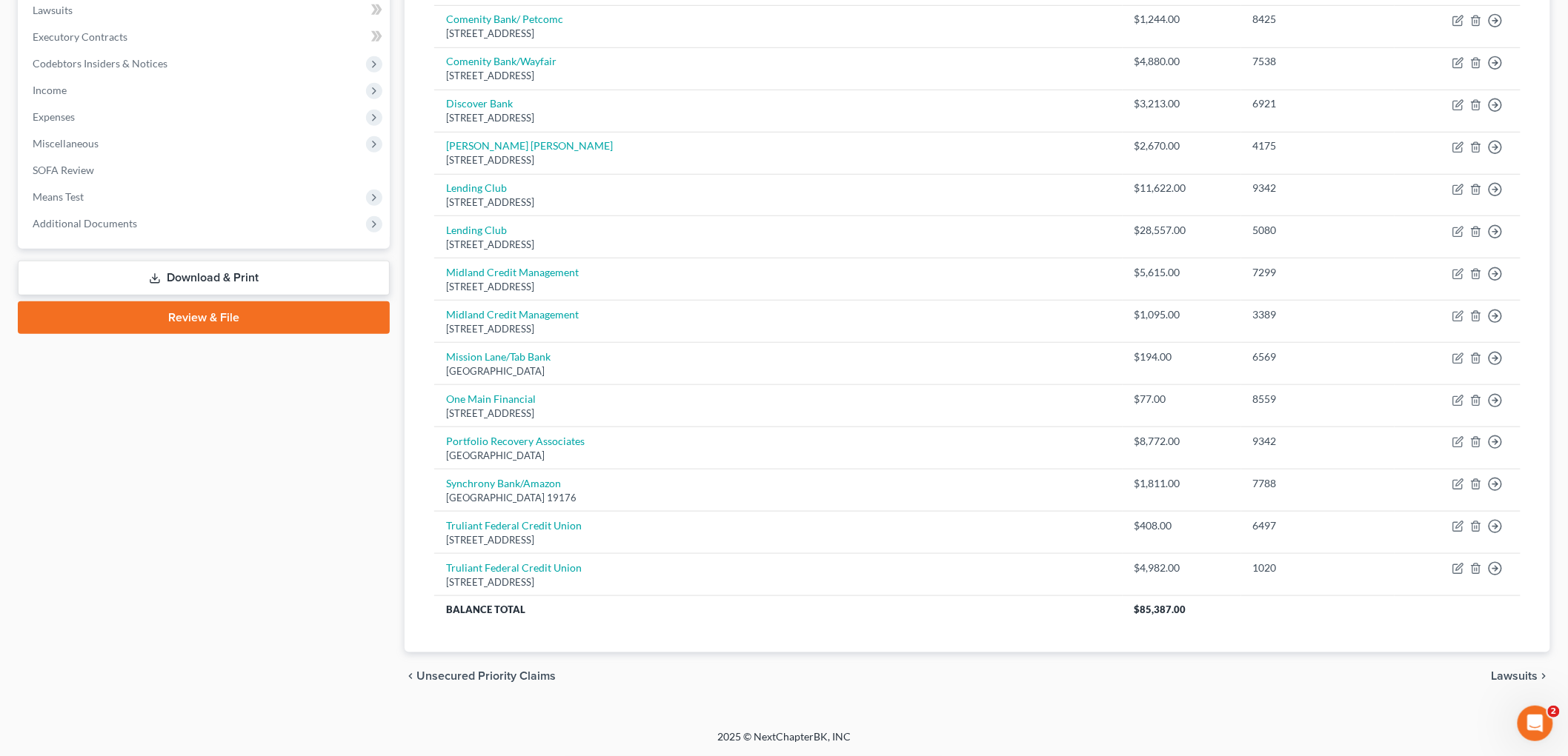
click at [812, 671] on span "Lawsuits" at bounding box center [1514, 676] width 46 height 12
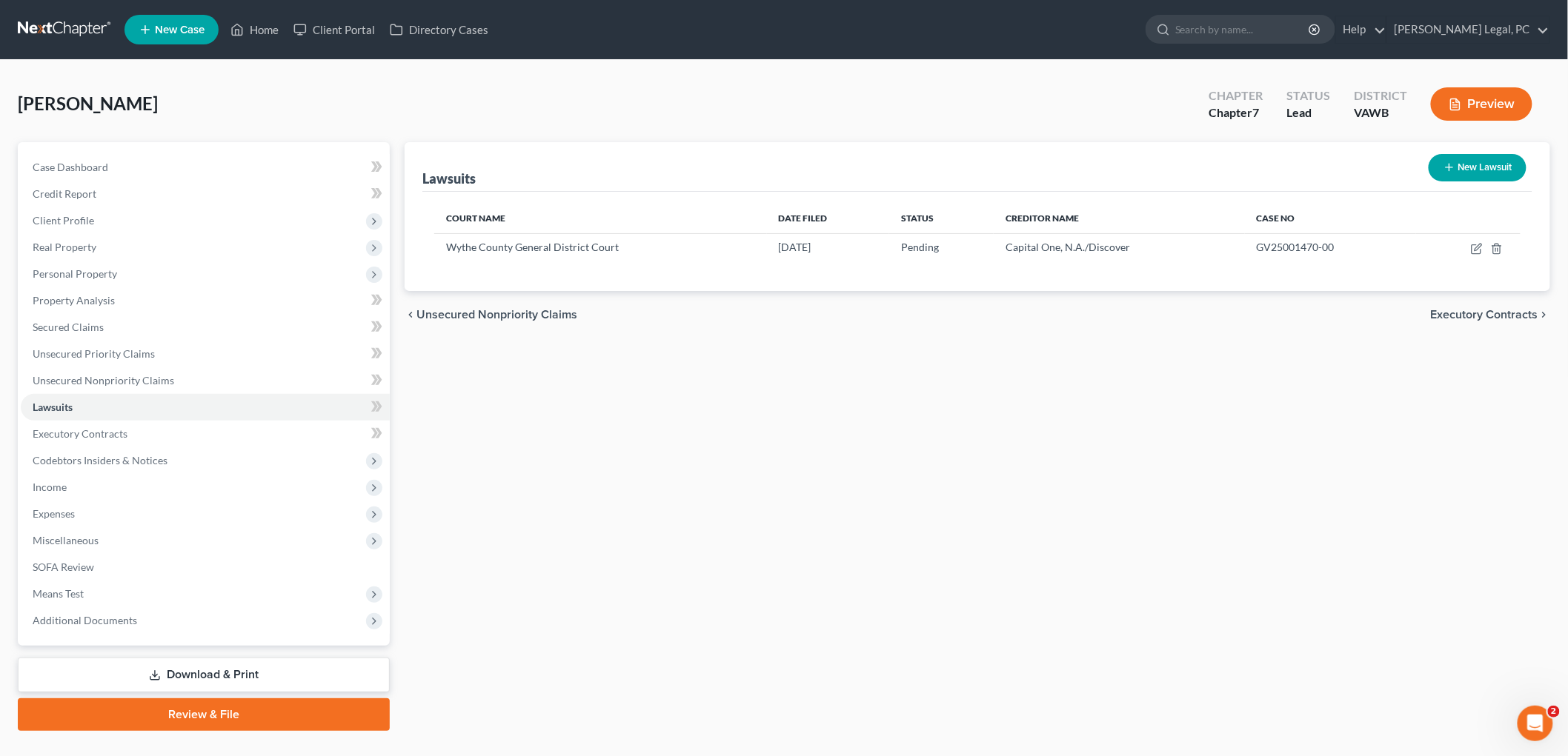
click at [812, 311] on span "Executory Contracts" at bounding box center [1484, 315] width 107 height 12
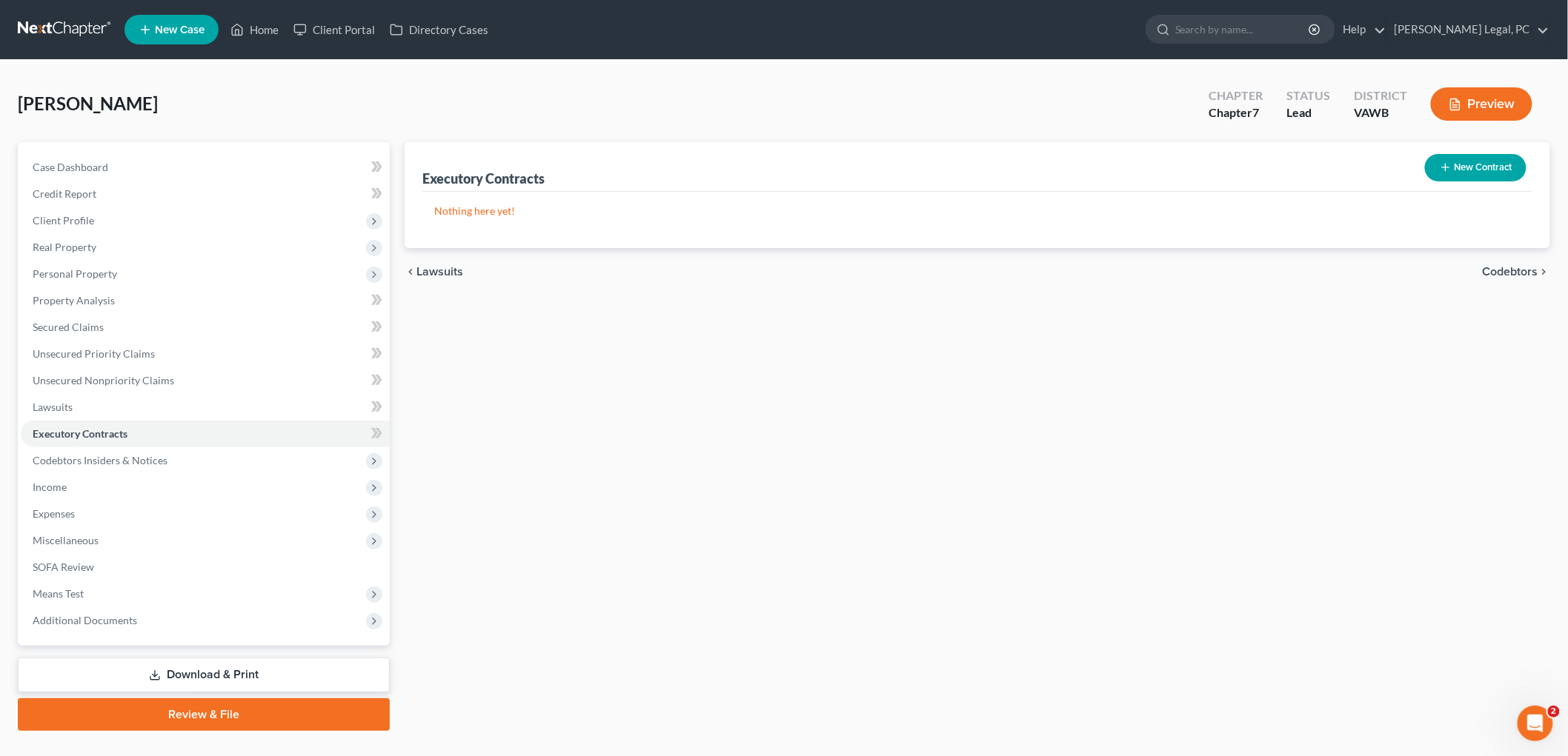
click at [812, 271] on span "Codebtors" at bounding box center [1510, 272] width 55 height 12
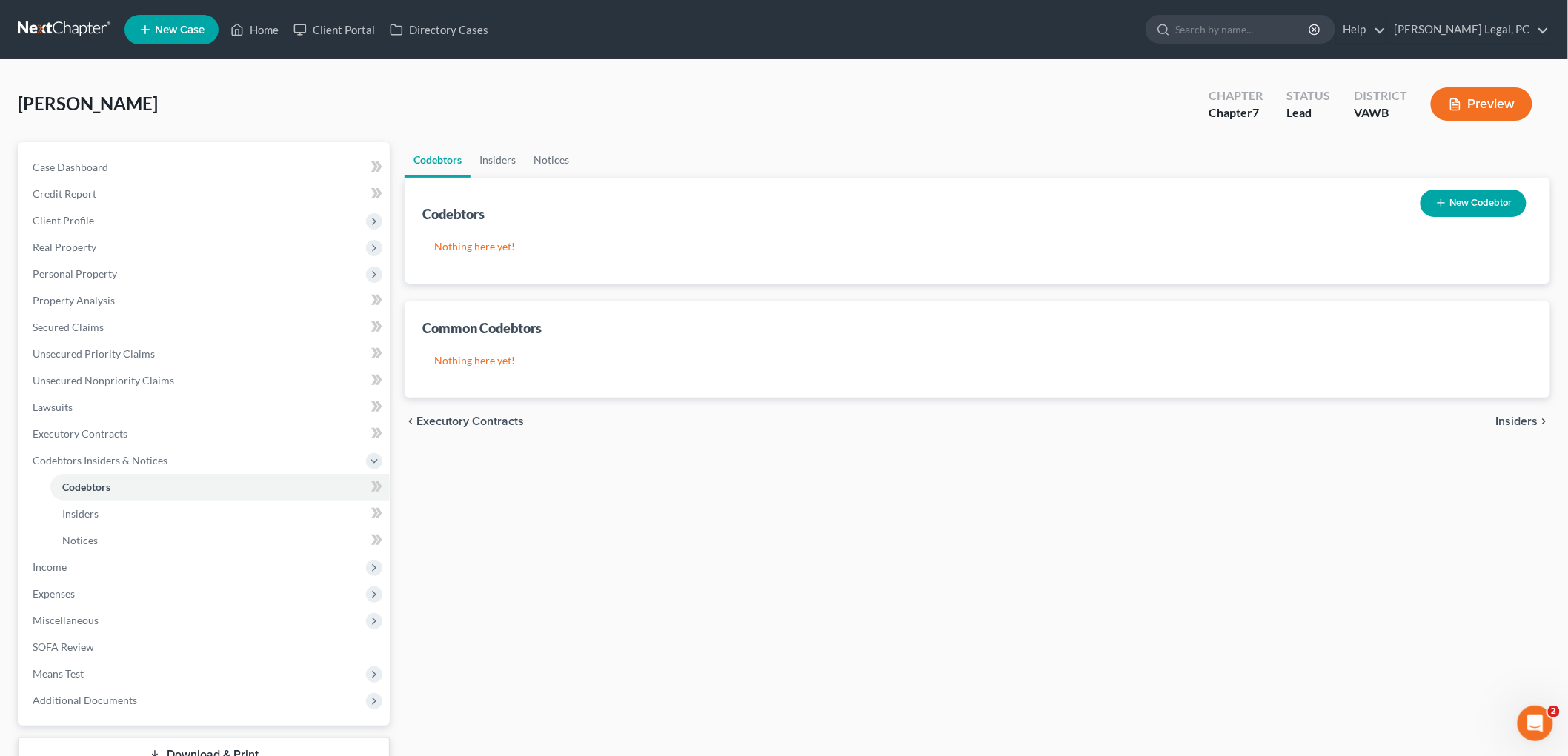
click at [812, 417] on span "Insiders" at bounding box center [1516, 421] width 42 height 12
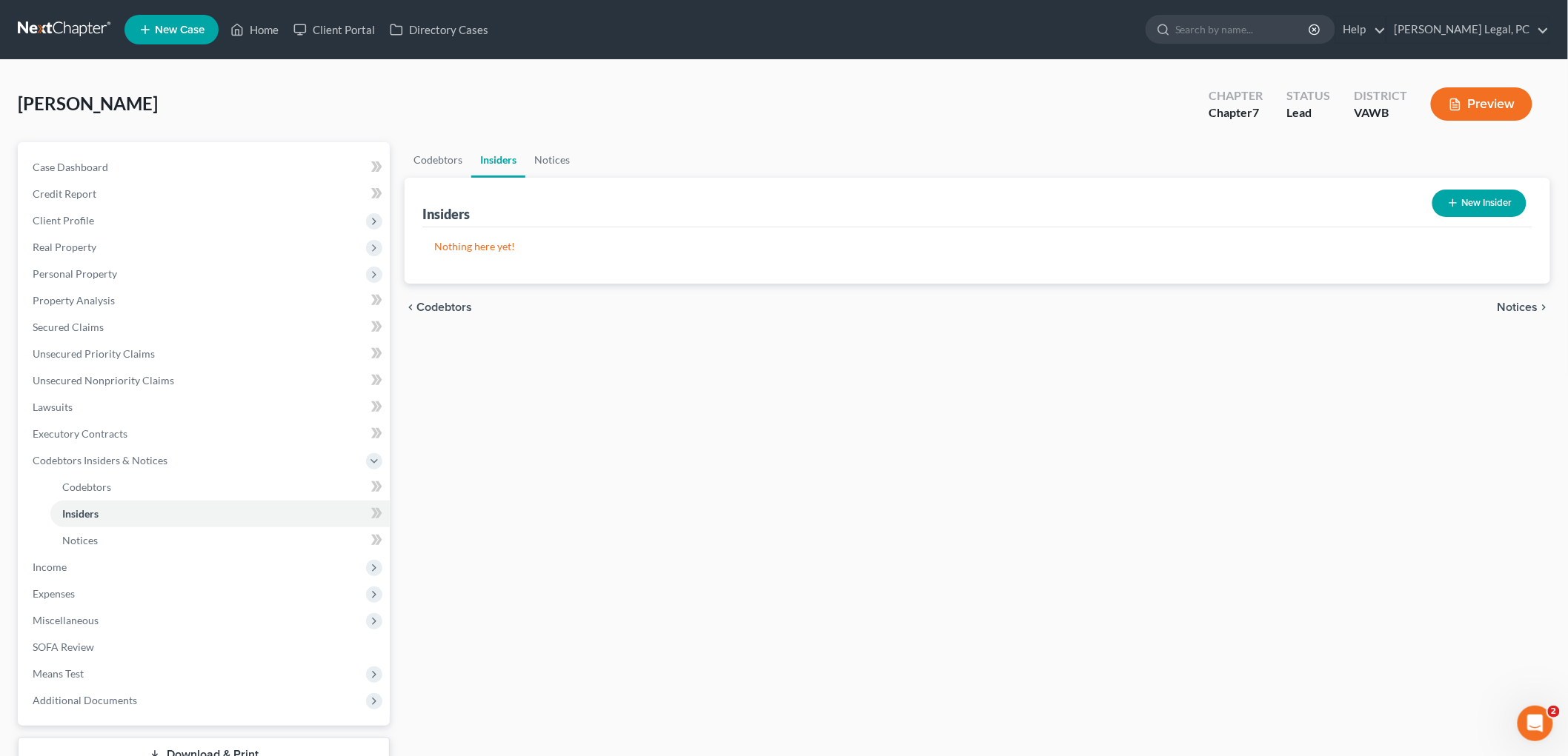
click at [812, 307] on span "Notices" at bounding box center [1518, 307] width 41 height 12
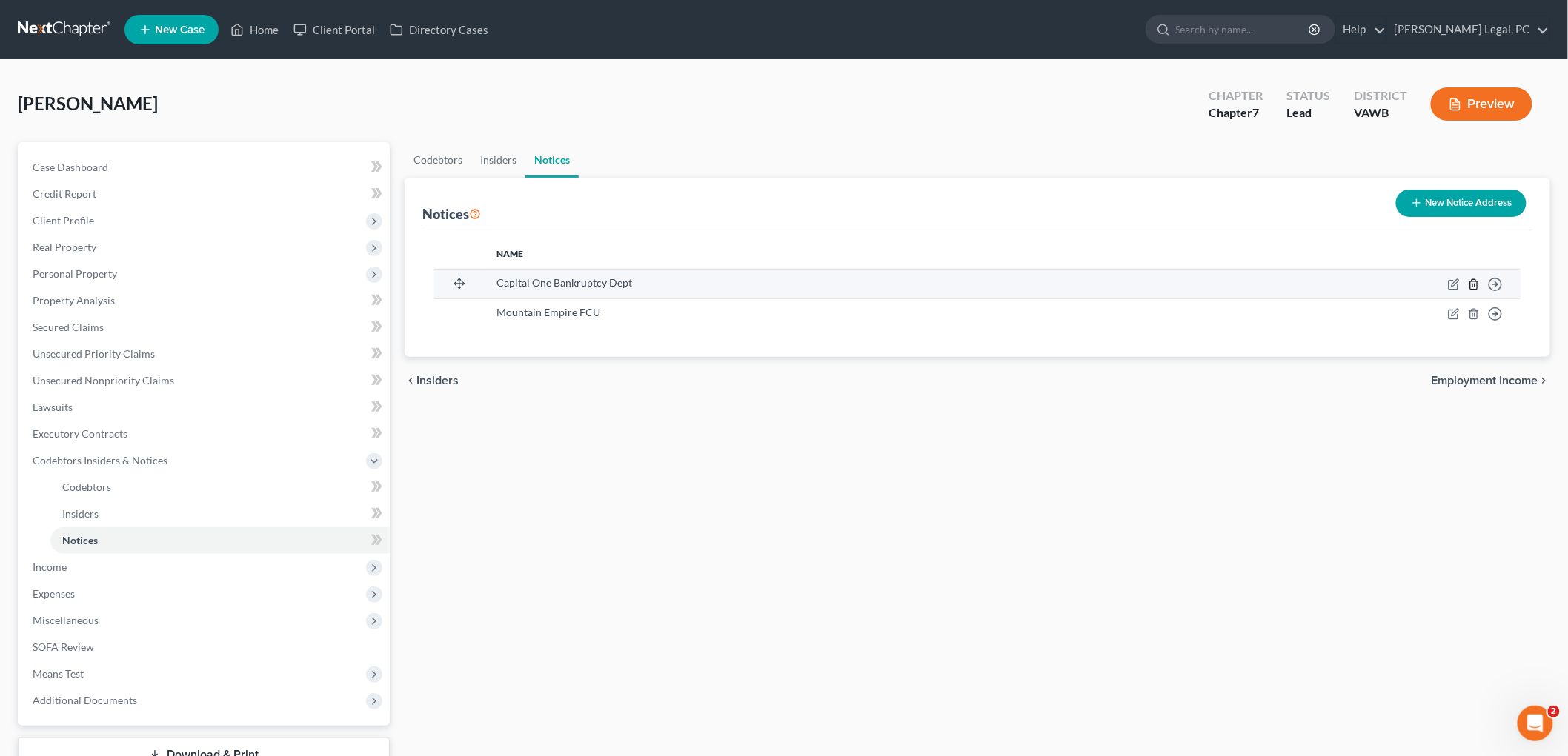
click at [812, 283] on icon "button" at bounding box center [1473, 284] width 12 height 12
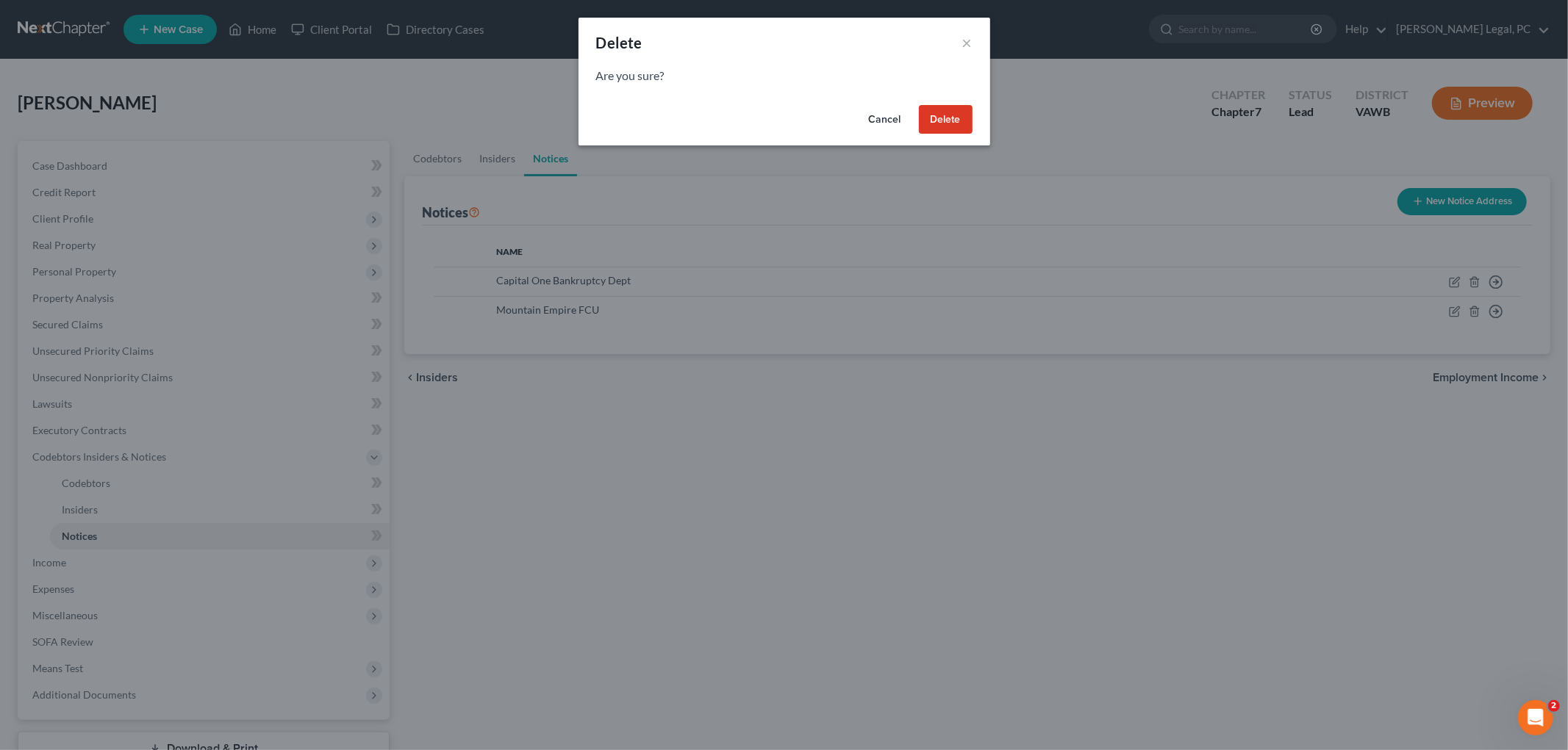
click at [805, 116] on button "Delete" at bounding box center [945, 120] width 54 height 29
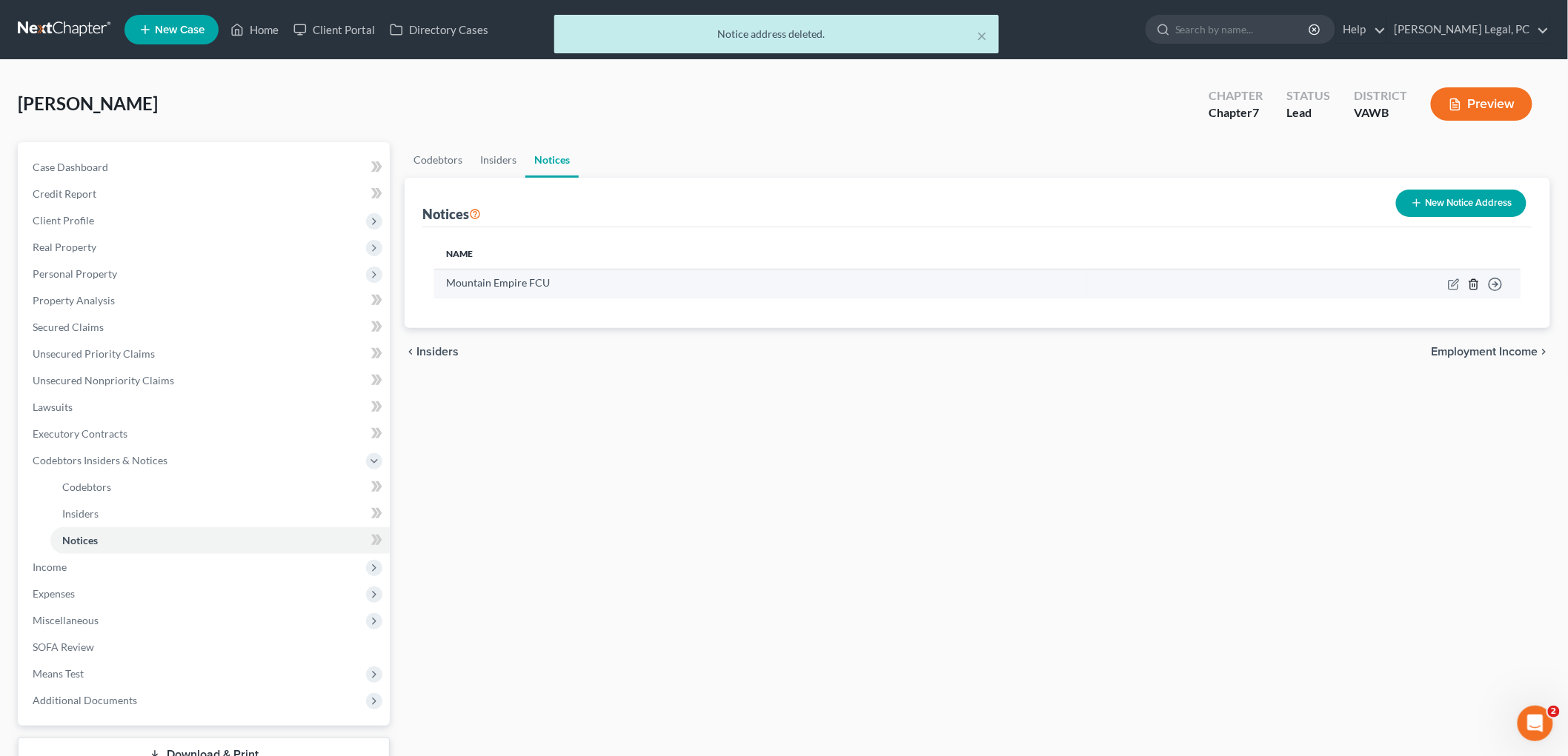
click at [812, 281] on icon "button" at bounding box center [1473, 284] width 12 height 12
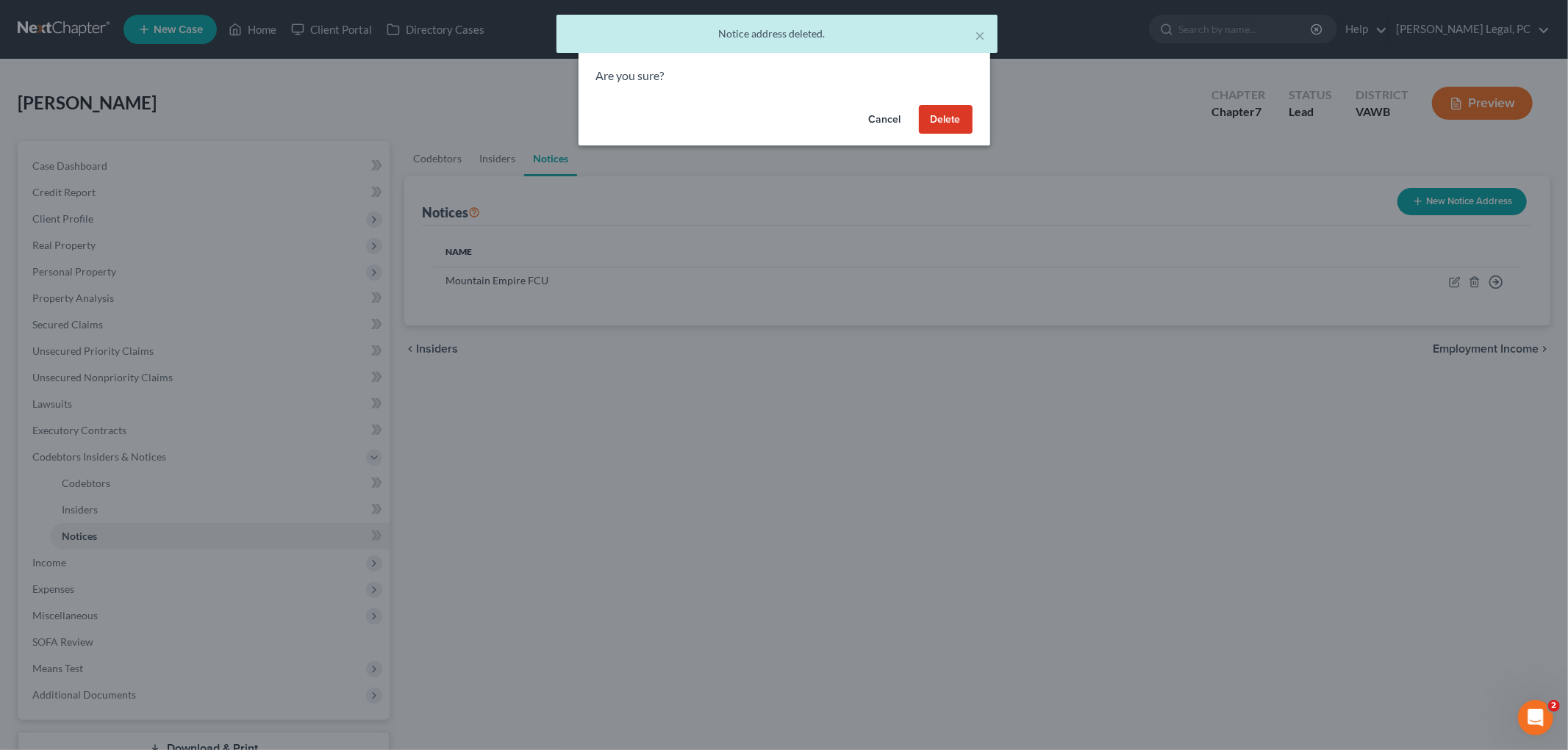
click at [805, 110] on button "Delete" at bounding box center [945, 120] width 54 height 29
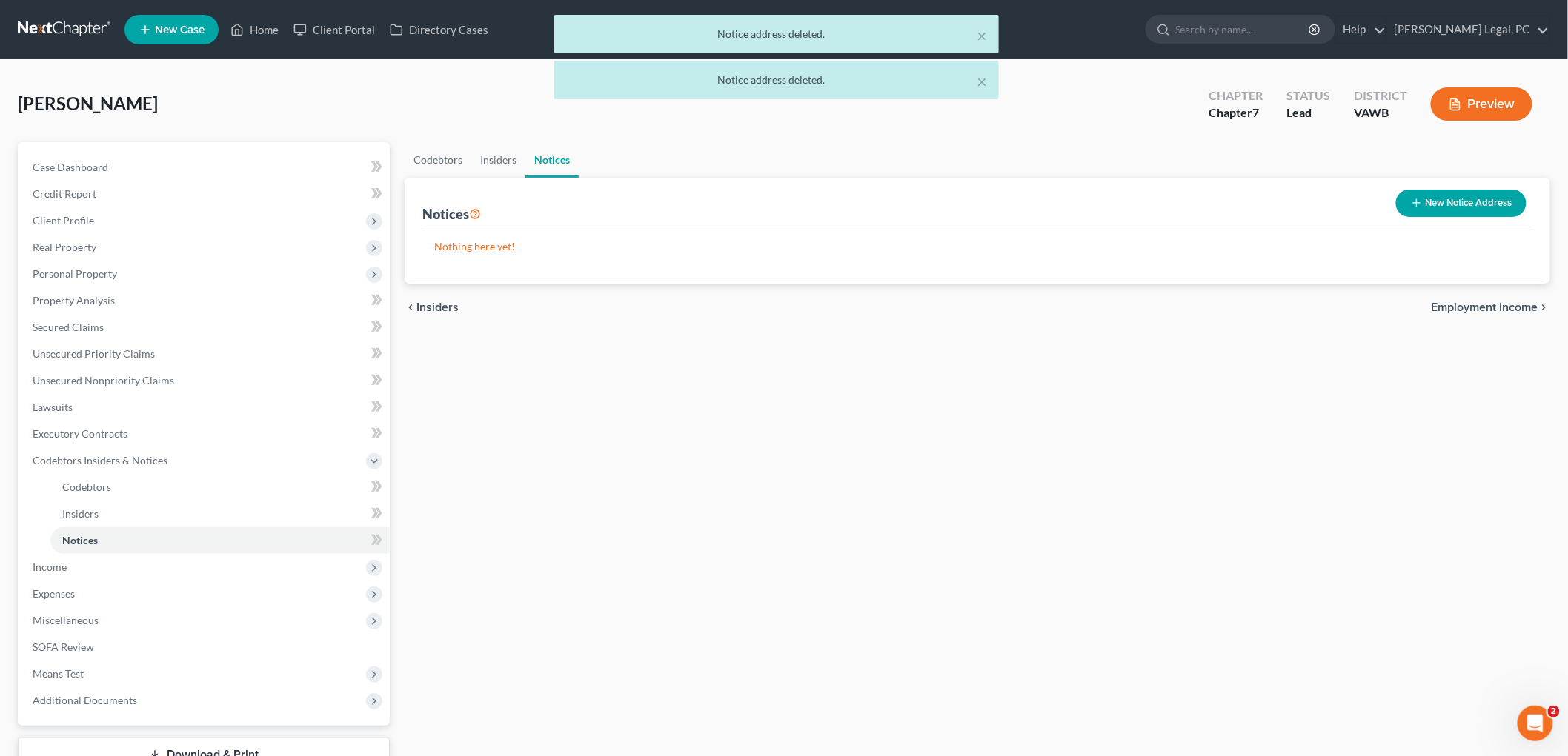
click at [812, 305] on span "Employment Income" at bounding box center [1484, 307] width 106 height 12
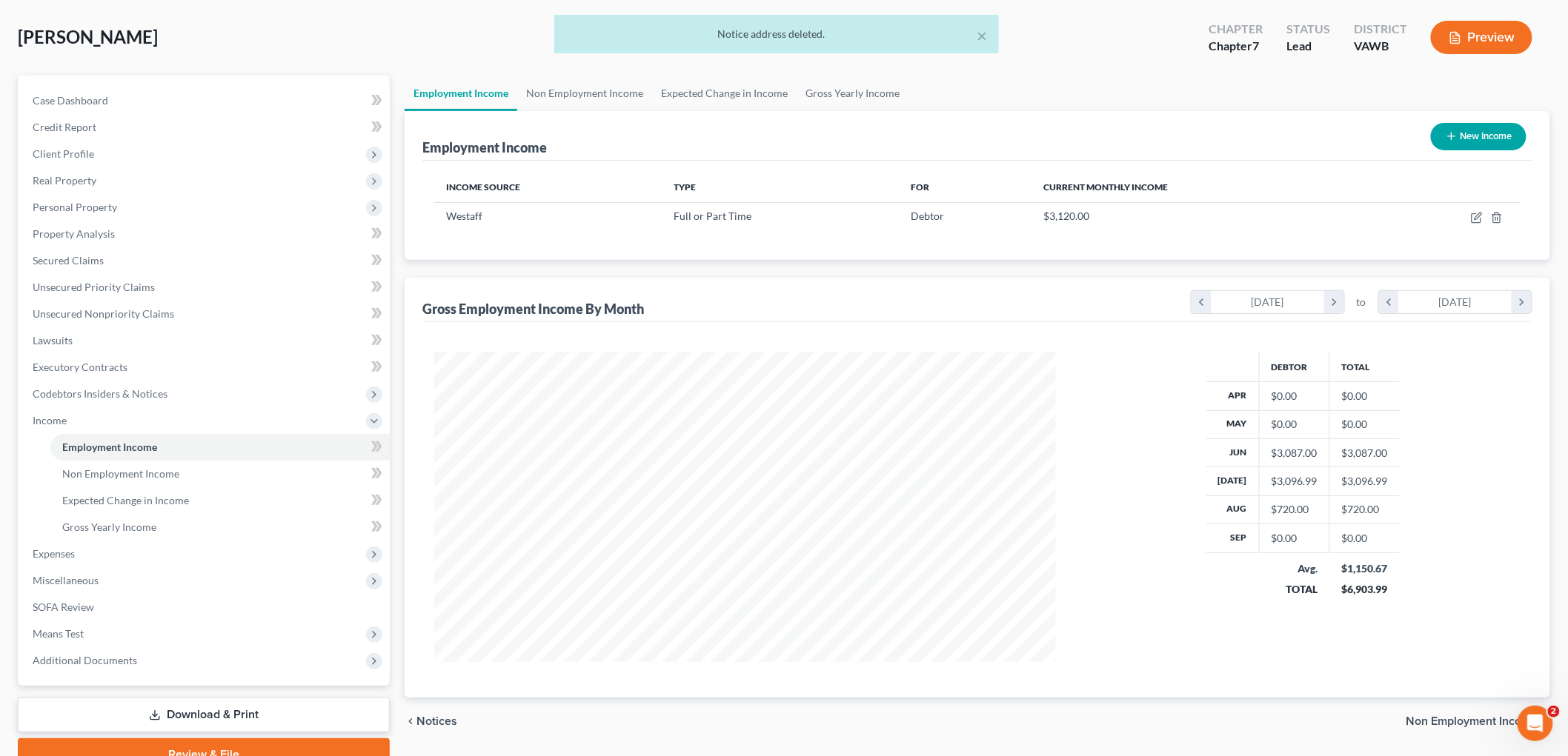
scroll to position [136, 0]
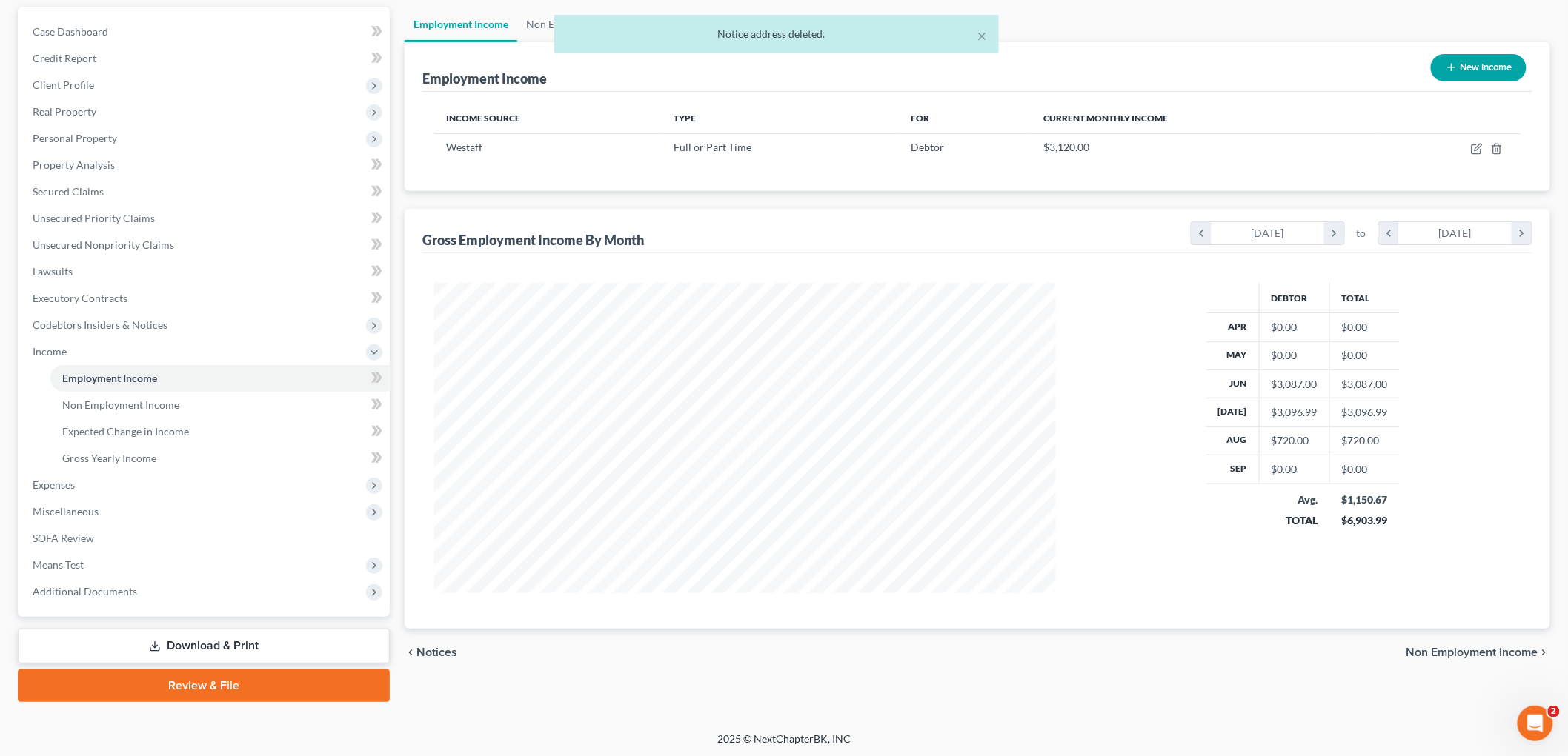
click at [812, 653] on span "Non Employment Income" at bounding box center [1472, 652] width 132 height 12
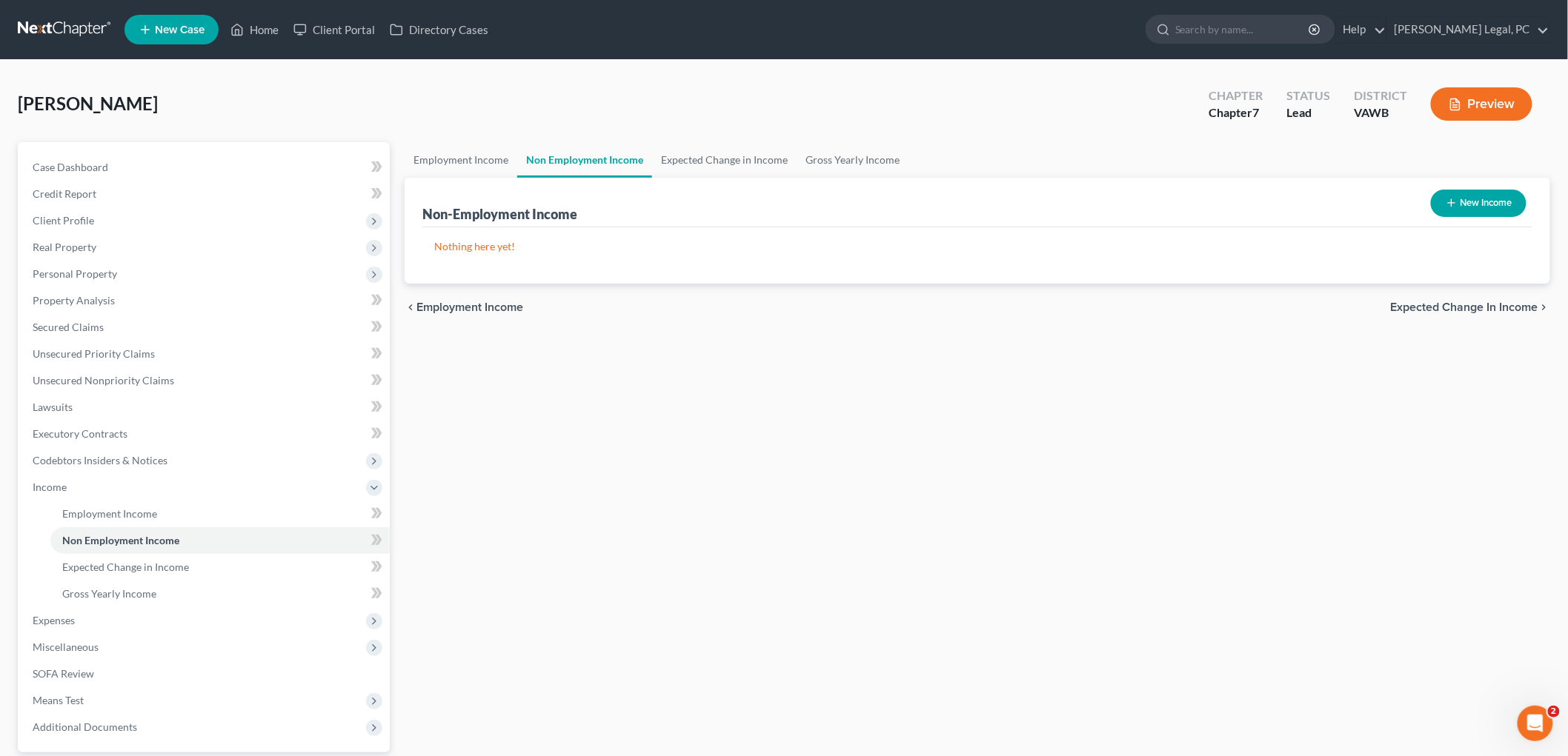
click at [812, 309] on span "Expected Change in Income" at bounding box center [1464, 307] width 148 height 12
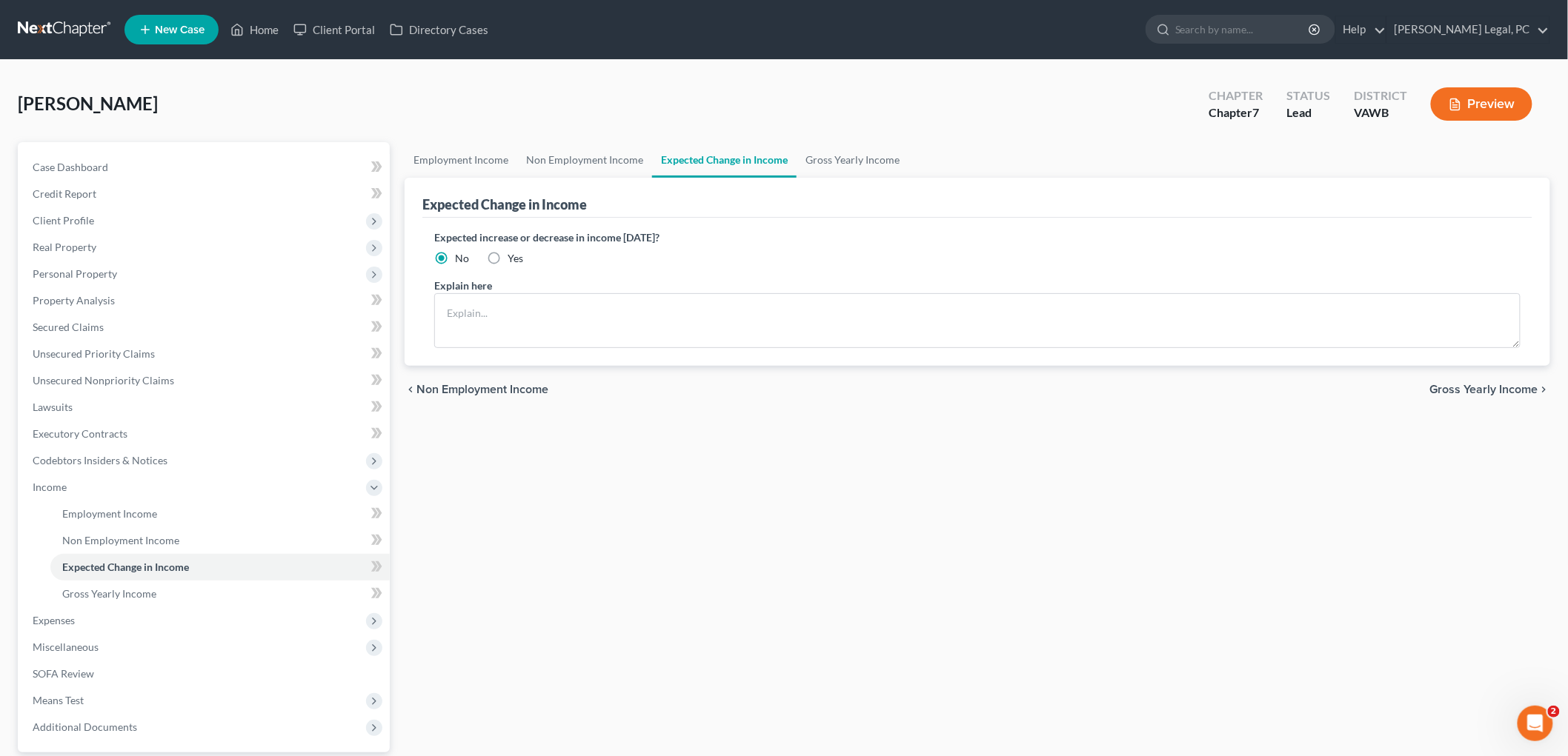
click at [812, 387] on span "Gross Yearly Income" at bounding box center [1484, 389] width 108 height 12
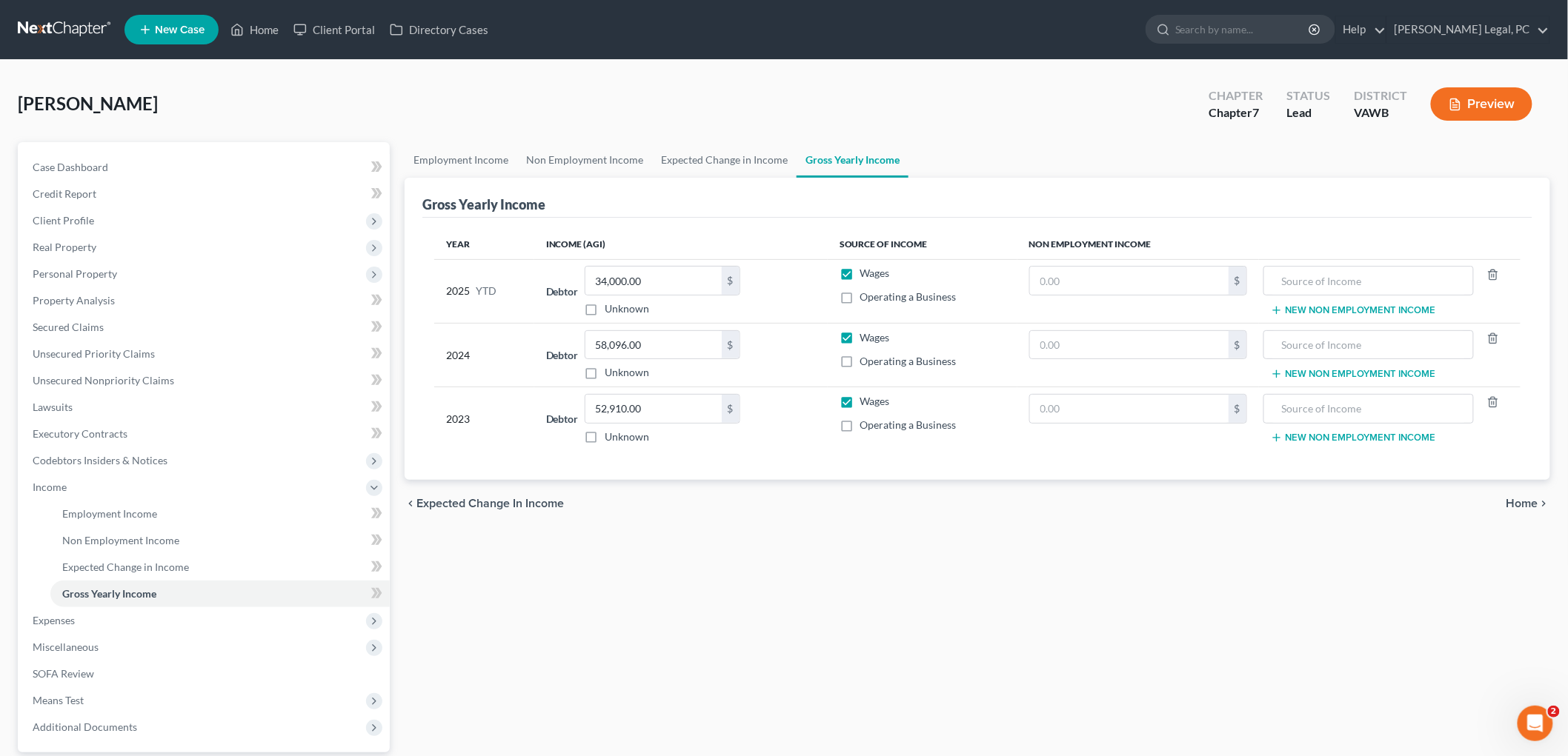
click at [812, 504] on span "Home" at bounding box center [1522, 503] width 32 height 12
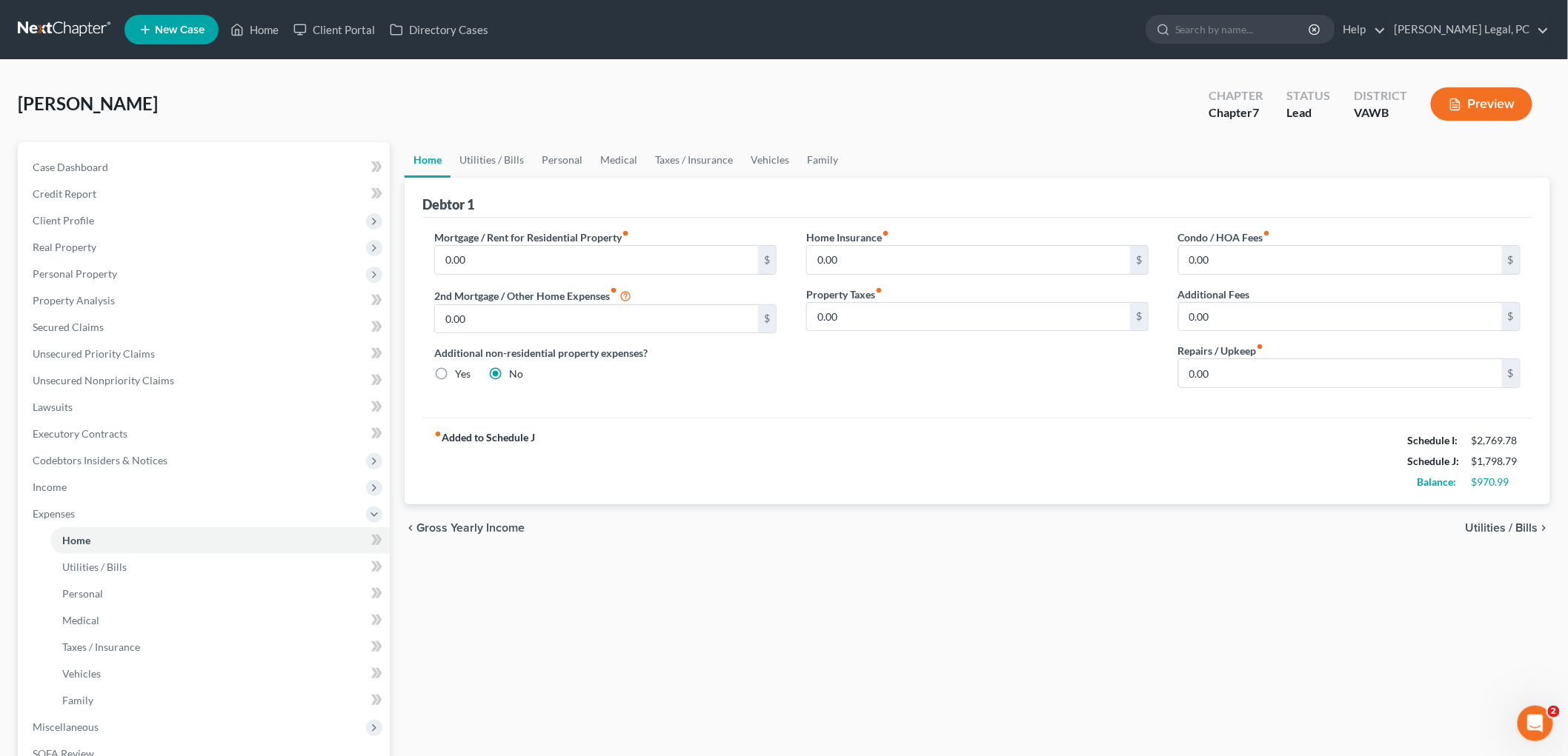
click at [812, 525] on span "Utilities / Bills" at bounding box center [1501, 527] width 72 height 12
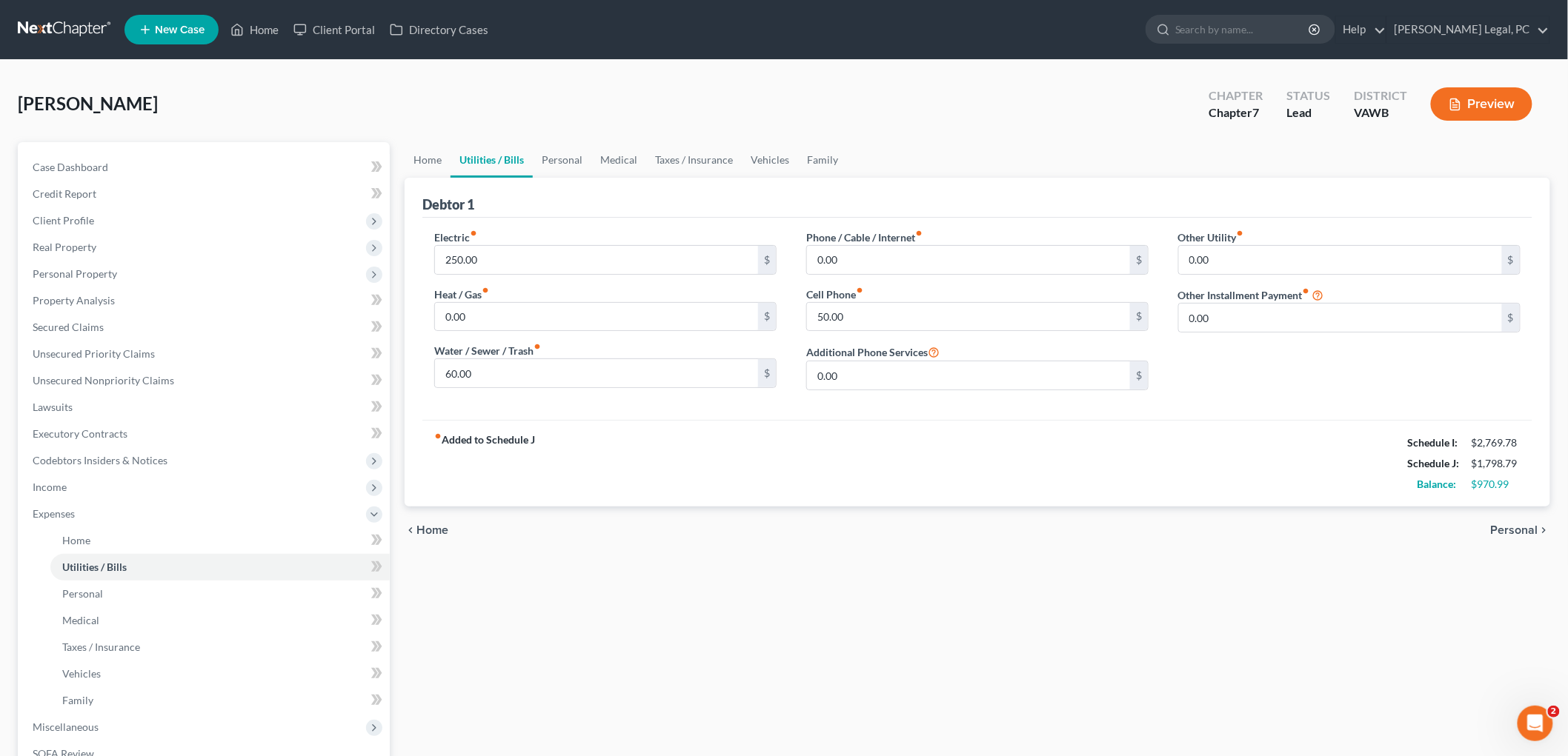
click at [812, 525] on span "Personal" at bounding box center [1514, 530] width 47 height 12
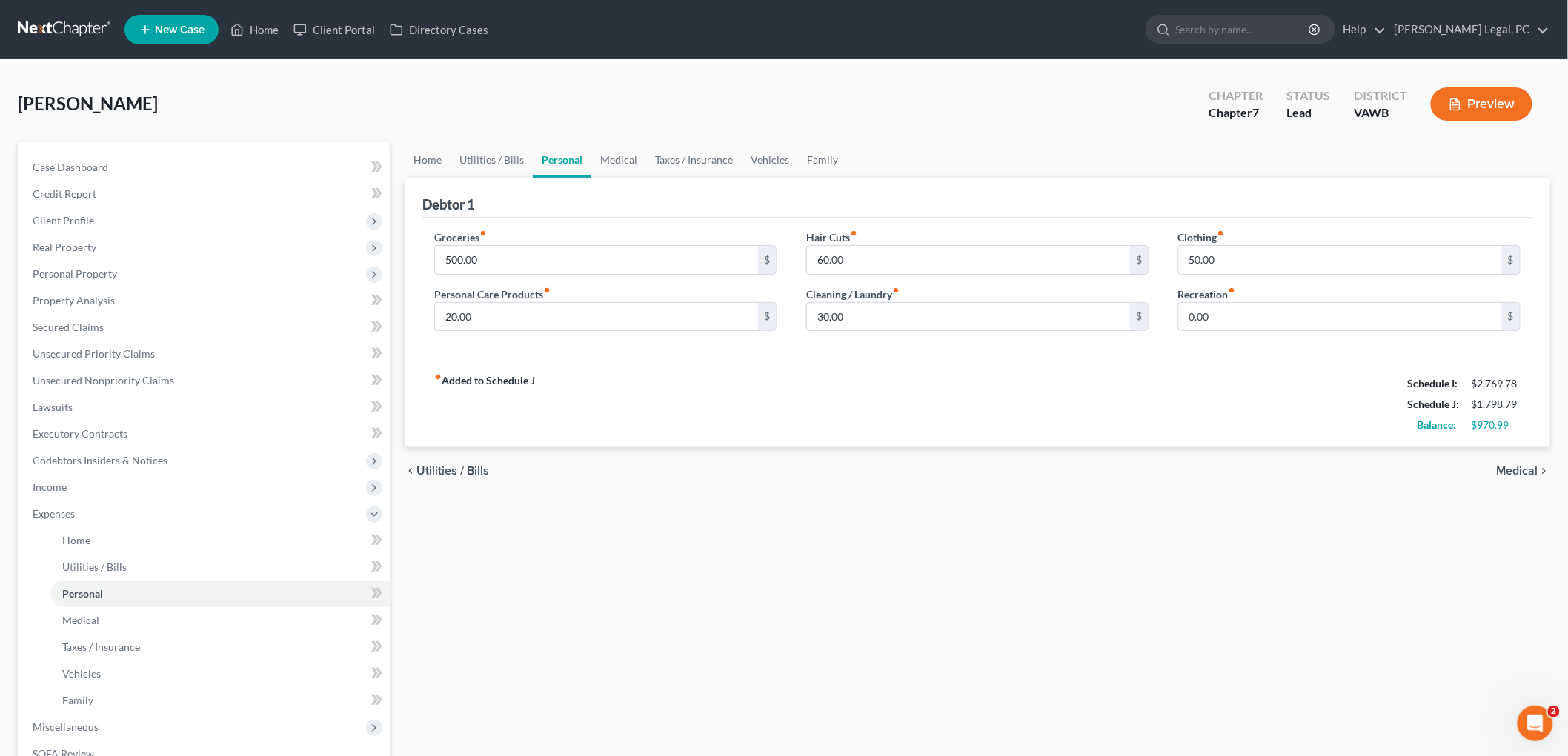
click at [812, 559] on div "Home Utilities / Bills Personal Medical Taxes / Insurance Vehicles Family Debto…" at bounding box center [977, 530] width 1160 height 776
click at [812, 472] on span "Medical" at bounding box center [1517, 471] width 41 height 12
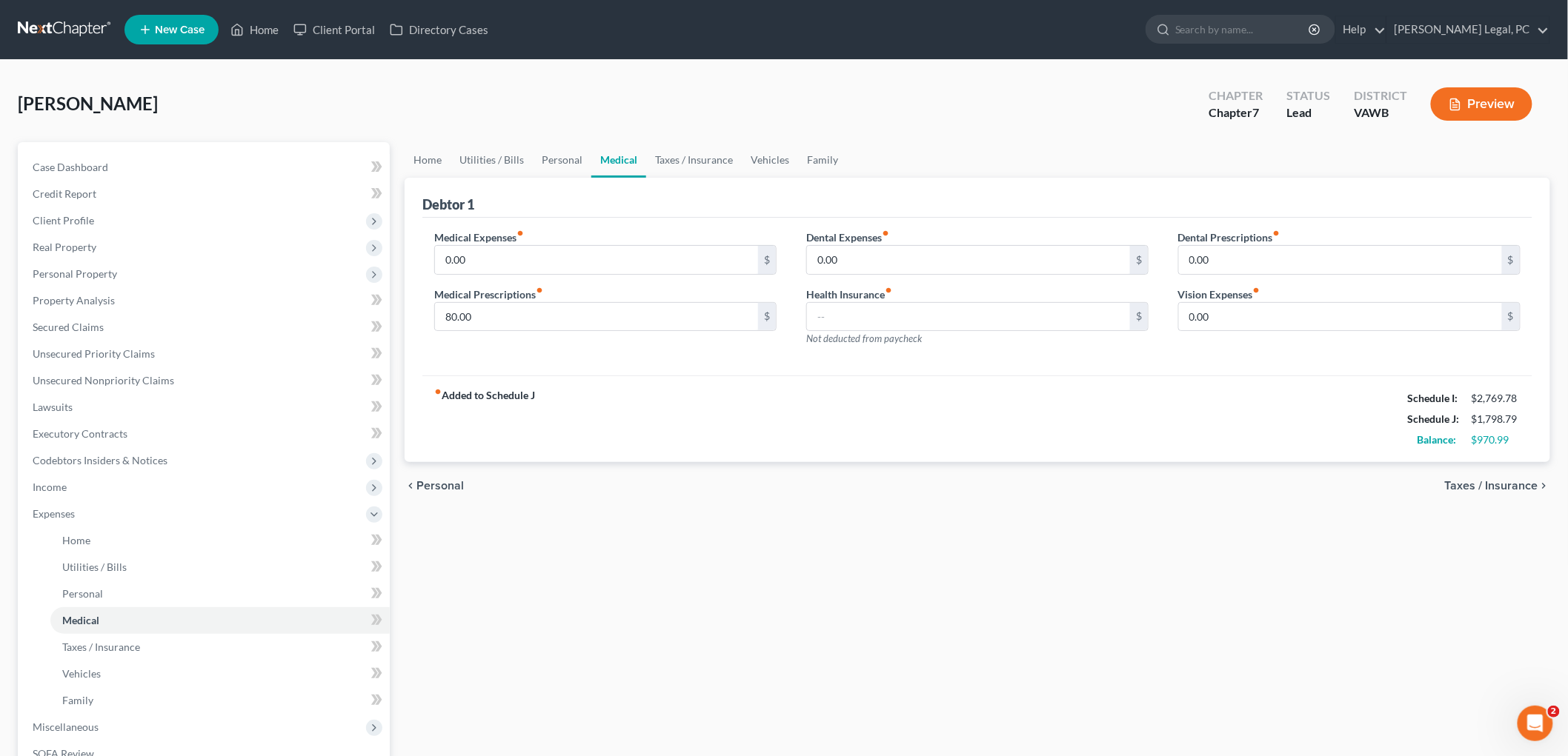
click at [812, 483] on span "Taxes / Insurance" at bounding box center [1491, 485] width 93 height 12
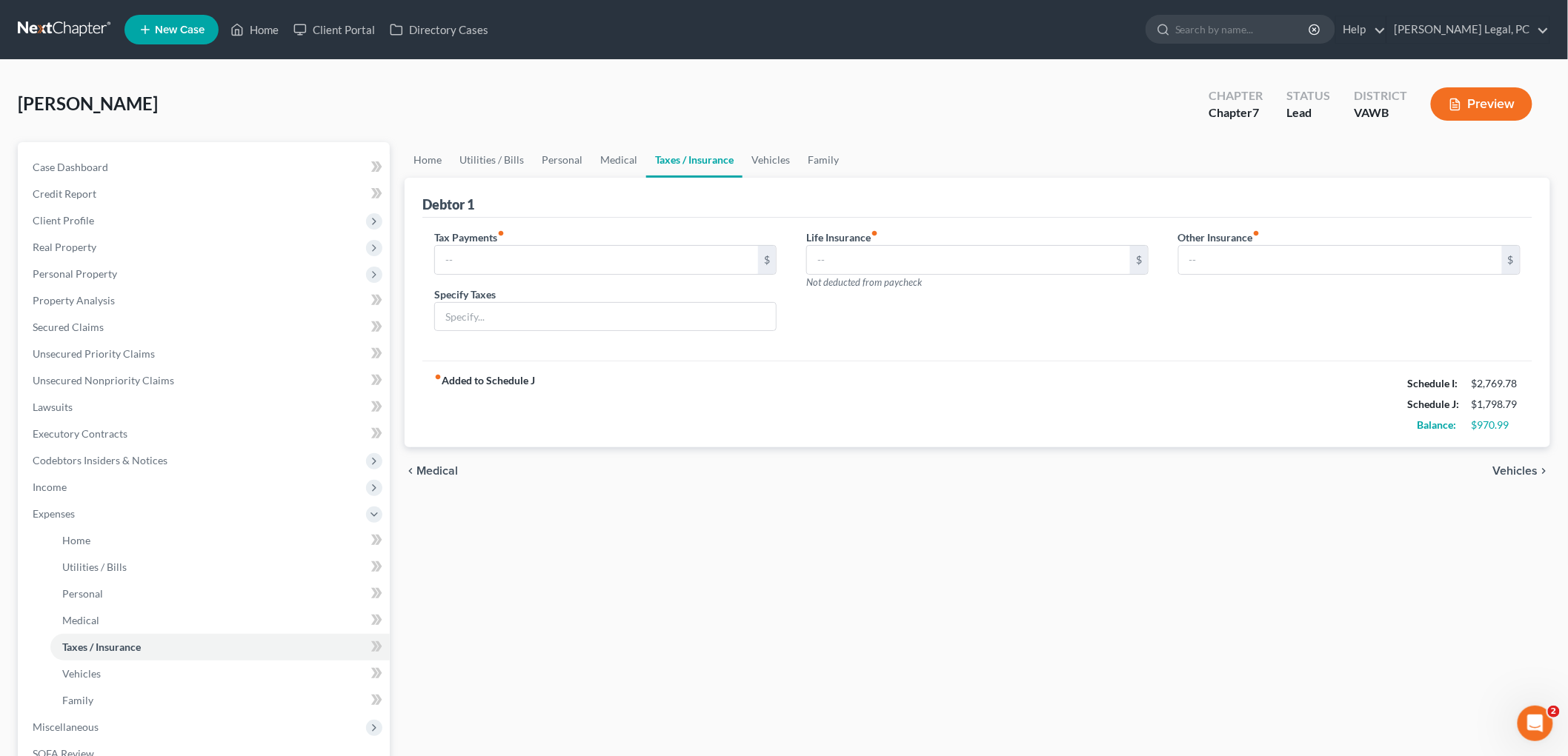
click at [812, 470] on span "Vehicles" at bounding box center [1515, 471] width 46 height 12
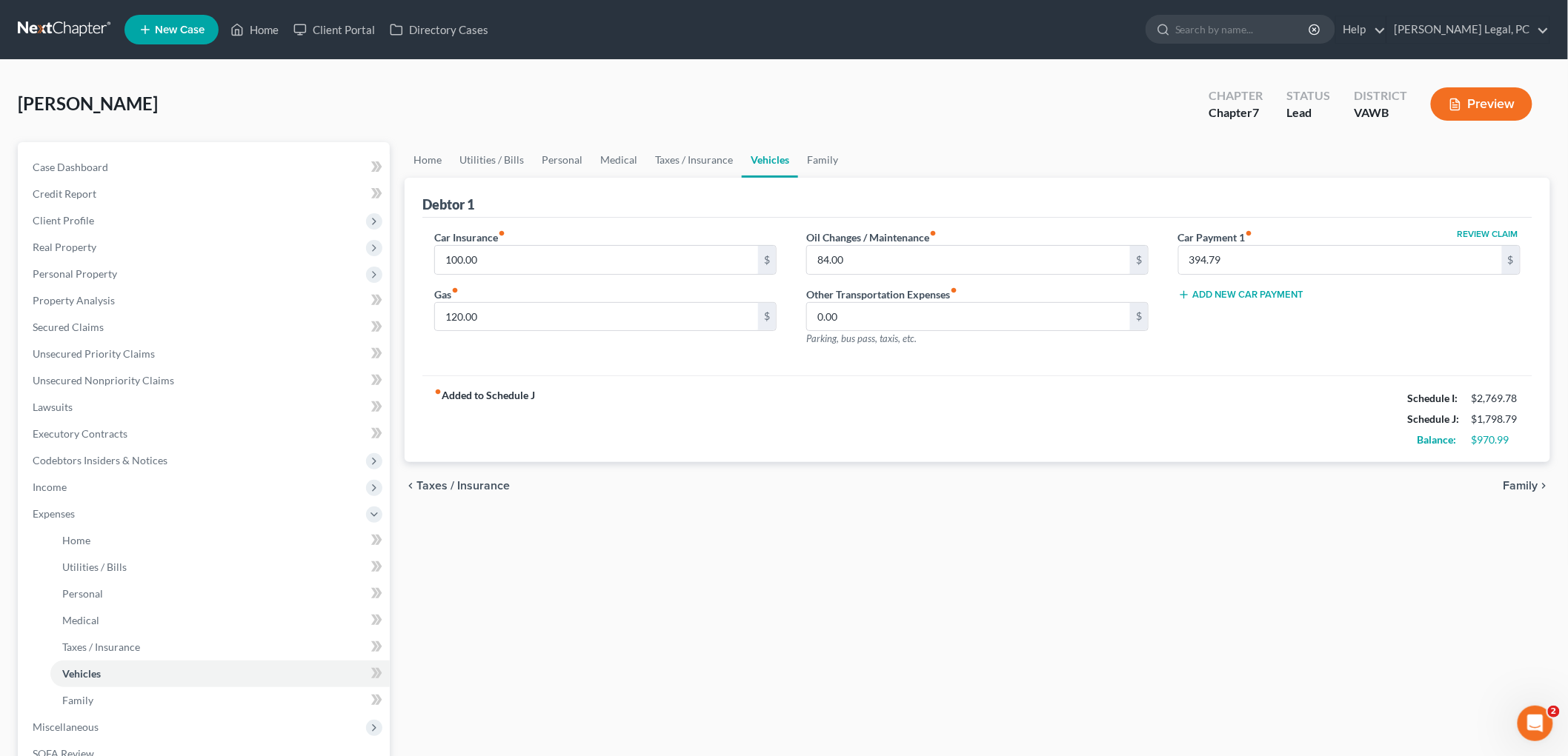
click at [812, 480] on span "Family" at bounding box center [1521, 485] width 35 height 12
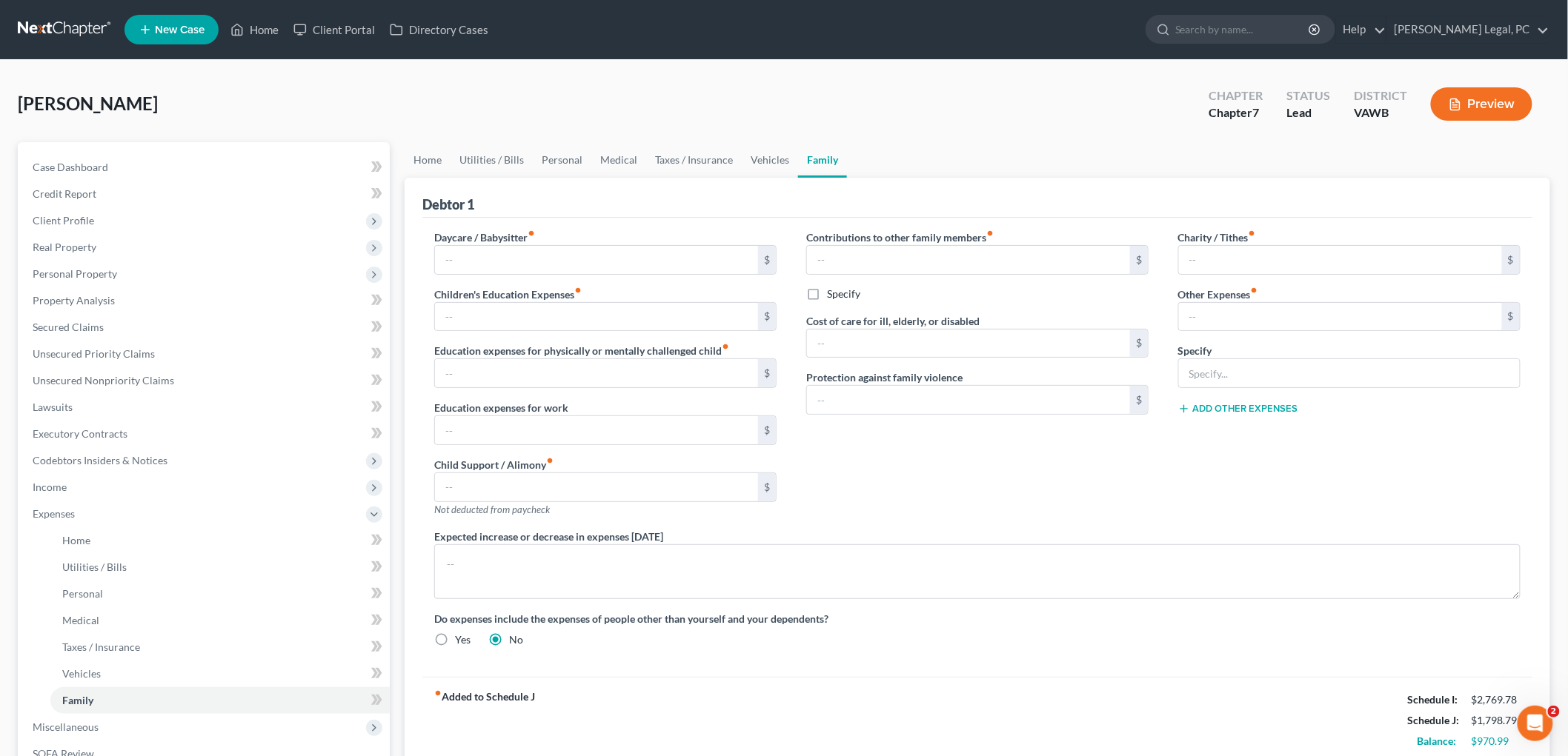
scroll to position [216, 0]
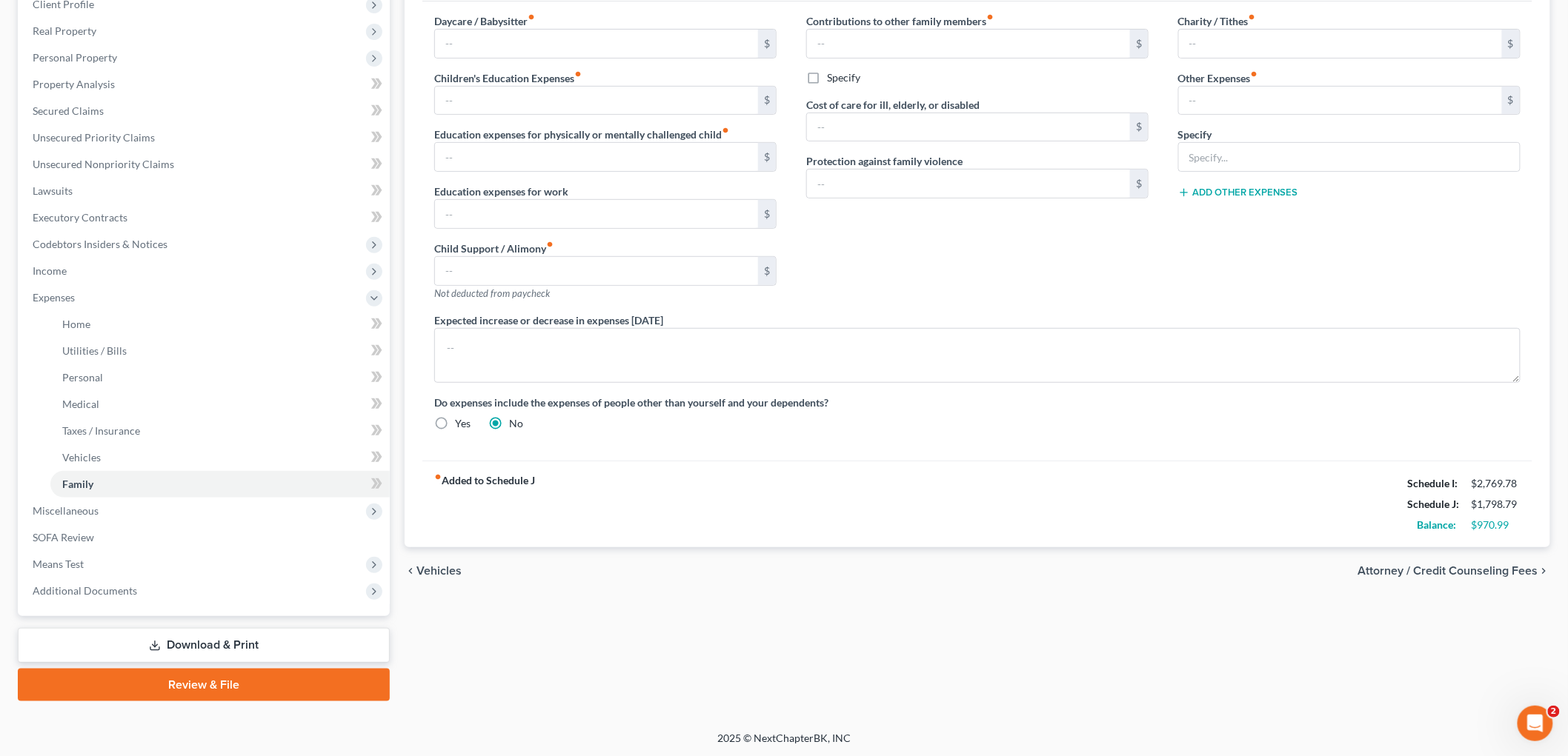
click at [812, 565] on span "Attorney / Credit Counseling Fees" at bounding box center [1447, 570] width 180 height 12
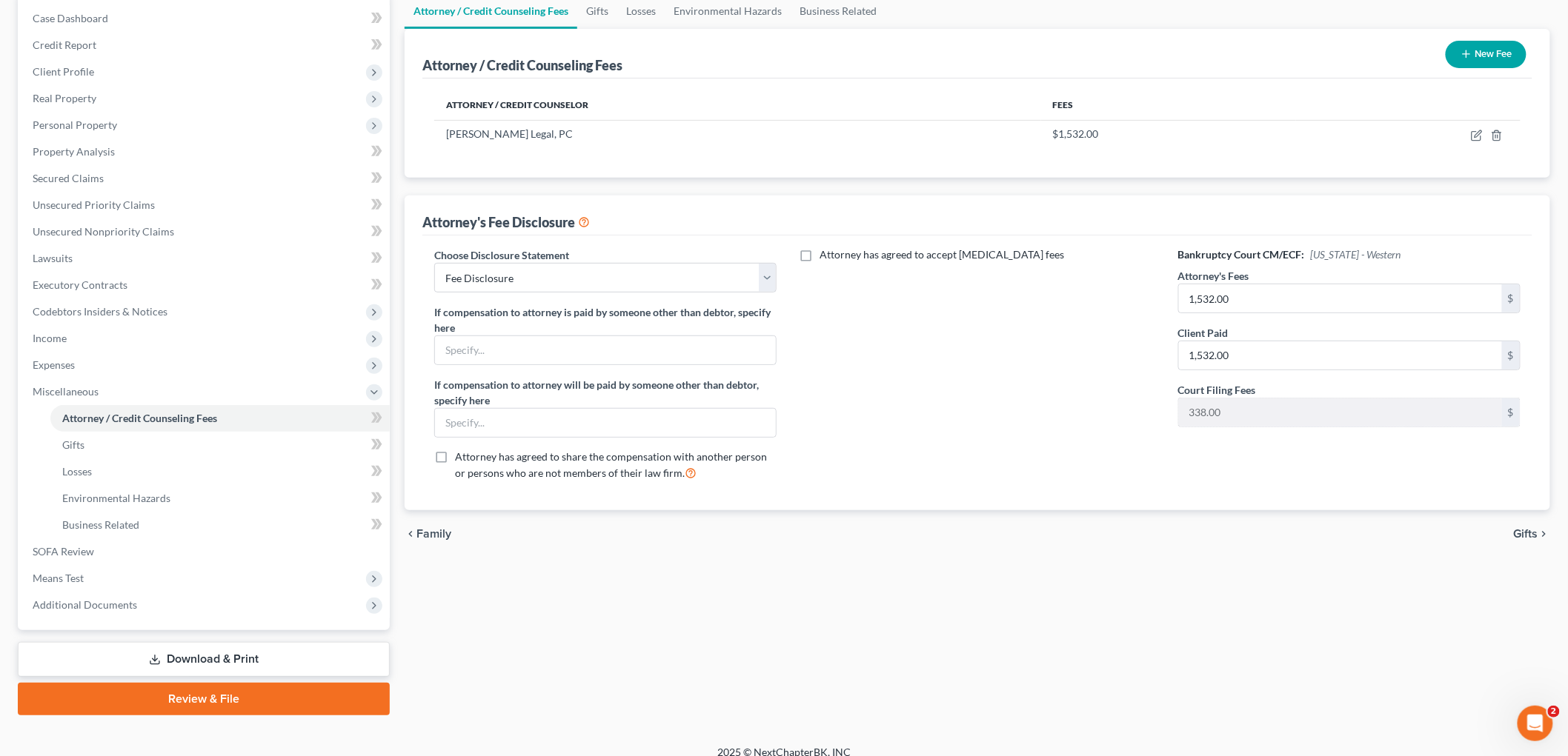
scroll to position [163, 0]
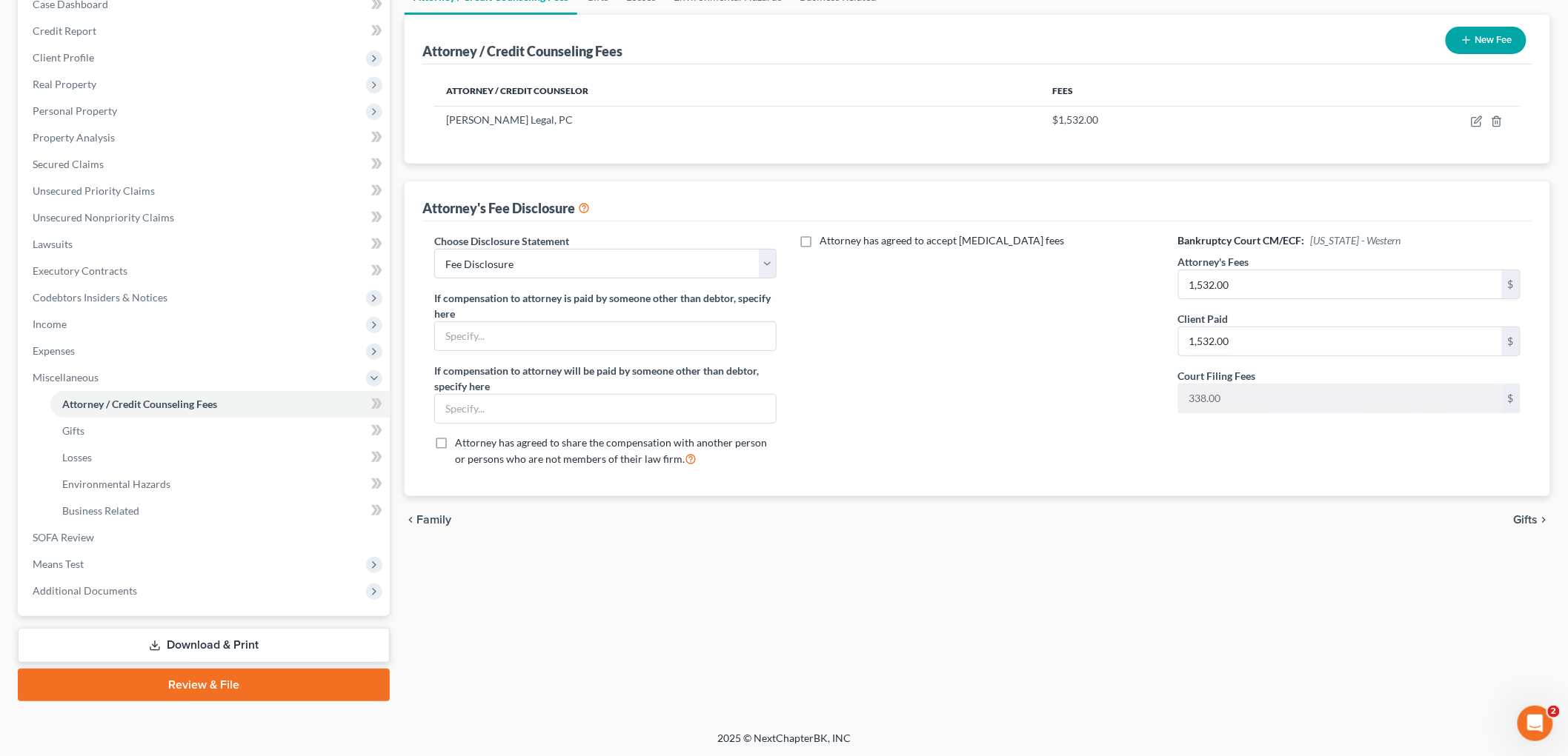
click at [812, 516] on span "Gifts" at bounding box center [1525, 519] width 24 height 12
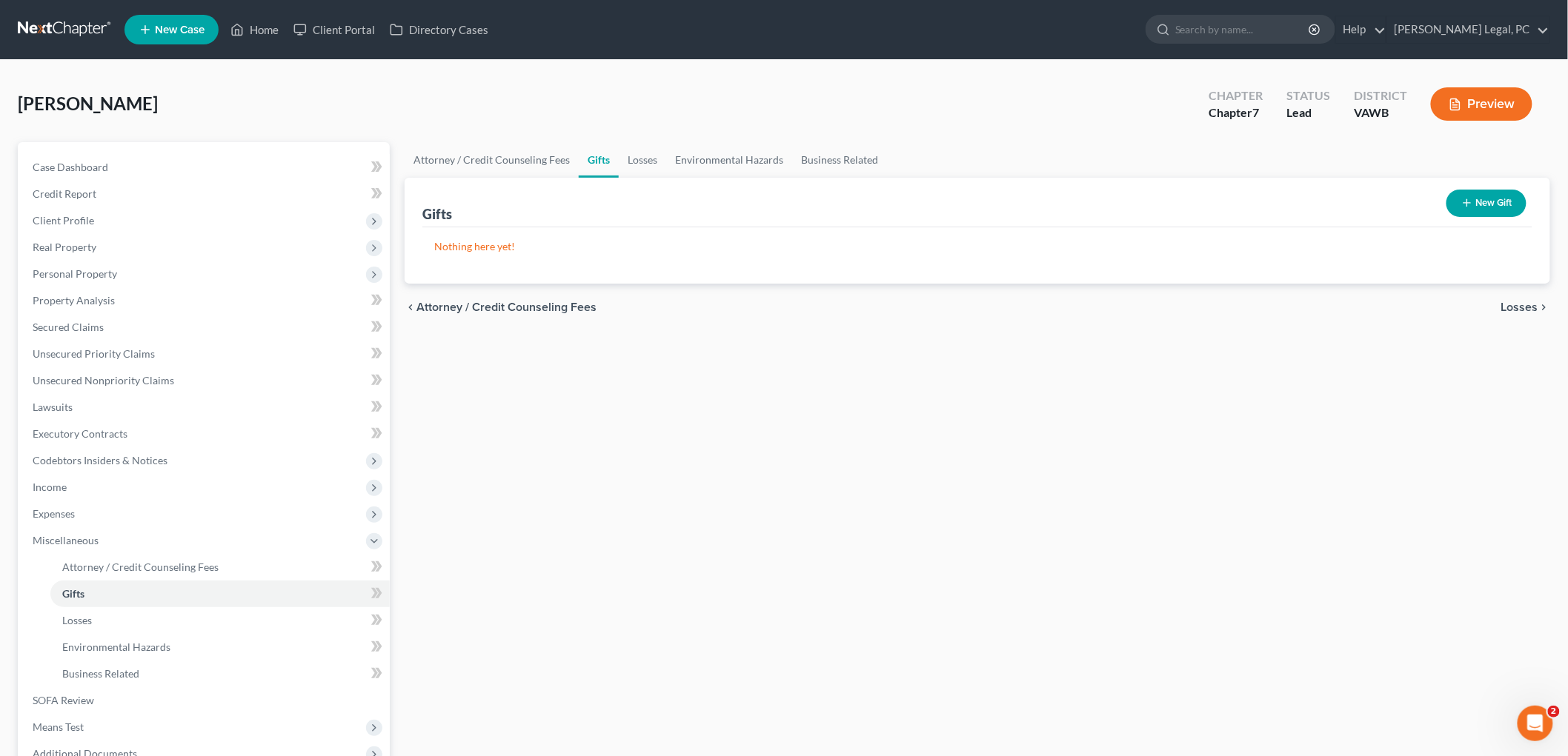
click at [812, 307] on span "Losses" at bounding box center [1519, 307] width 37 height 12
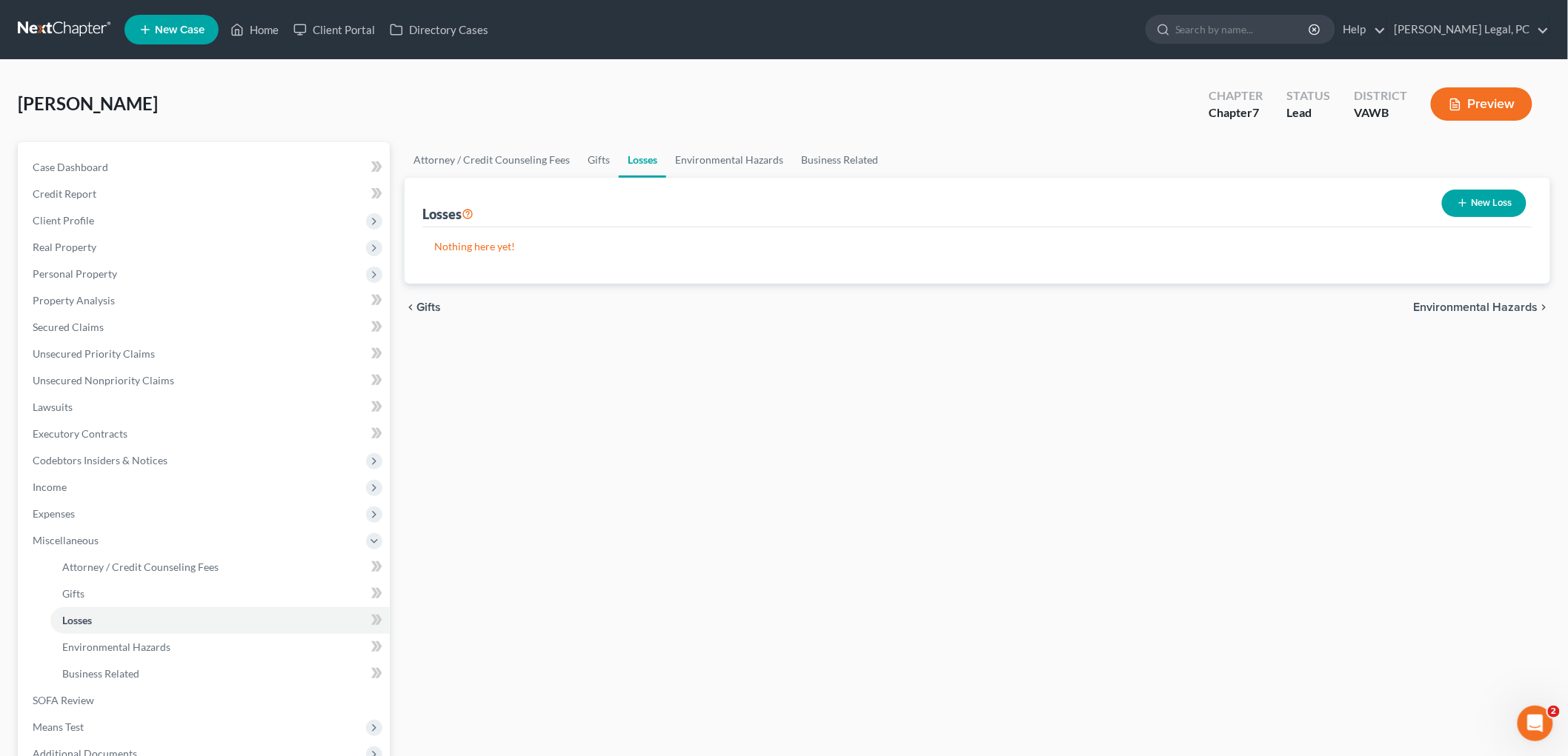
click at [812, 302] on span "Environmental Hazards" at bounding box center [1475, 307] width 124 height 12
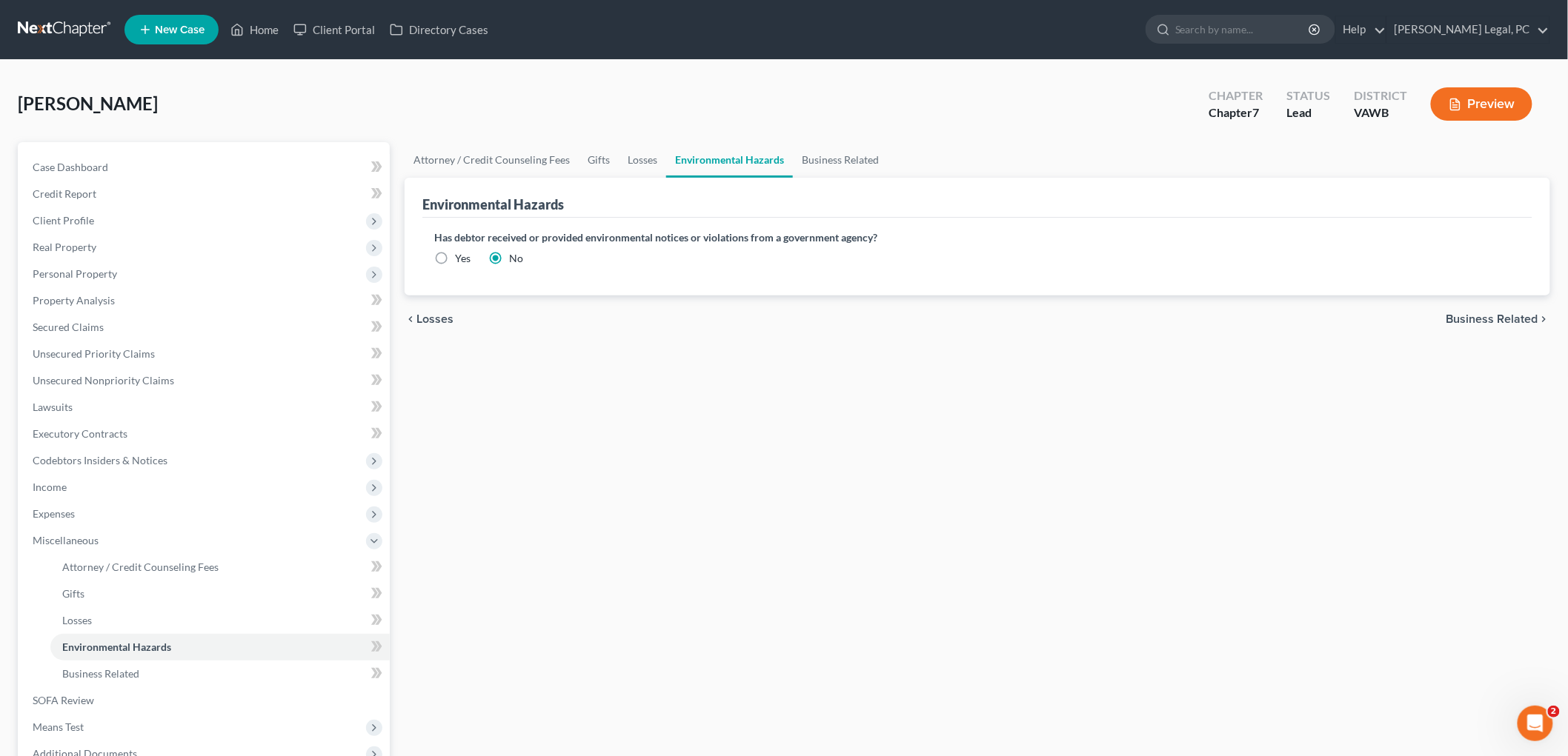
click at [812, 318] on span "Business Related" at bounding box center [1492, 319] width 92 height 12
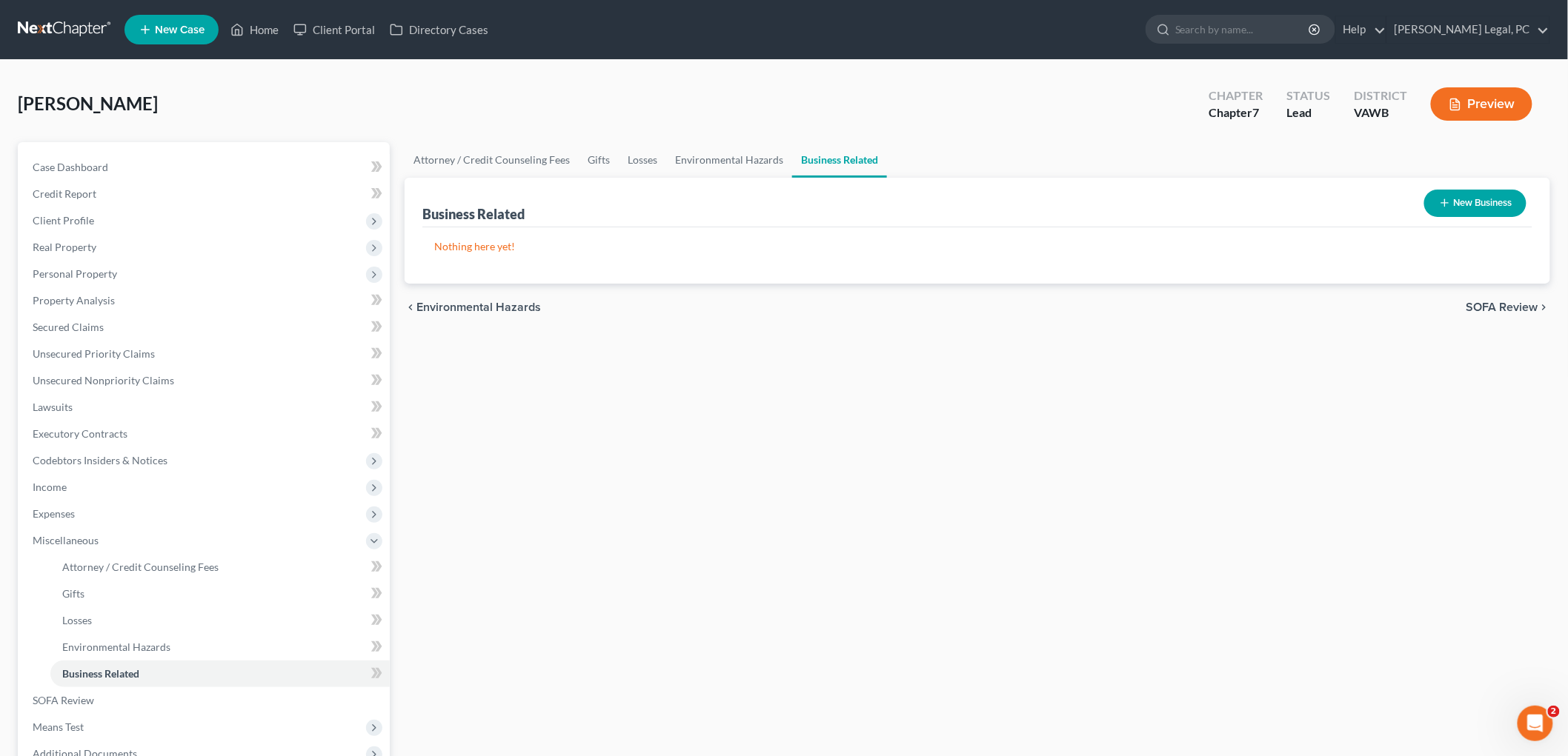
click at [812, 305] on span "SOFA Review" at bounding box center [1502, 307] width 72 height 12
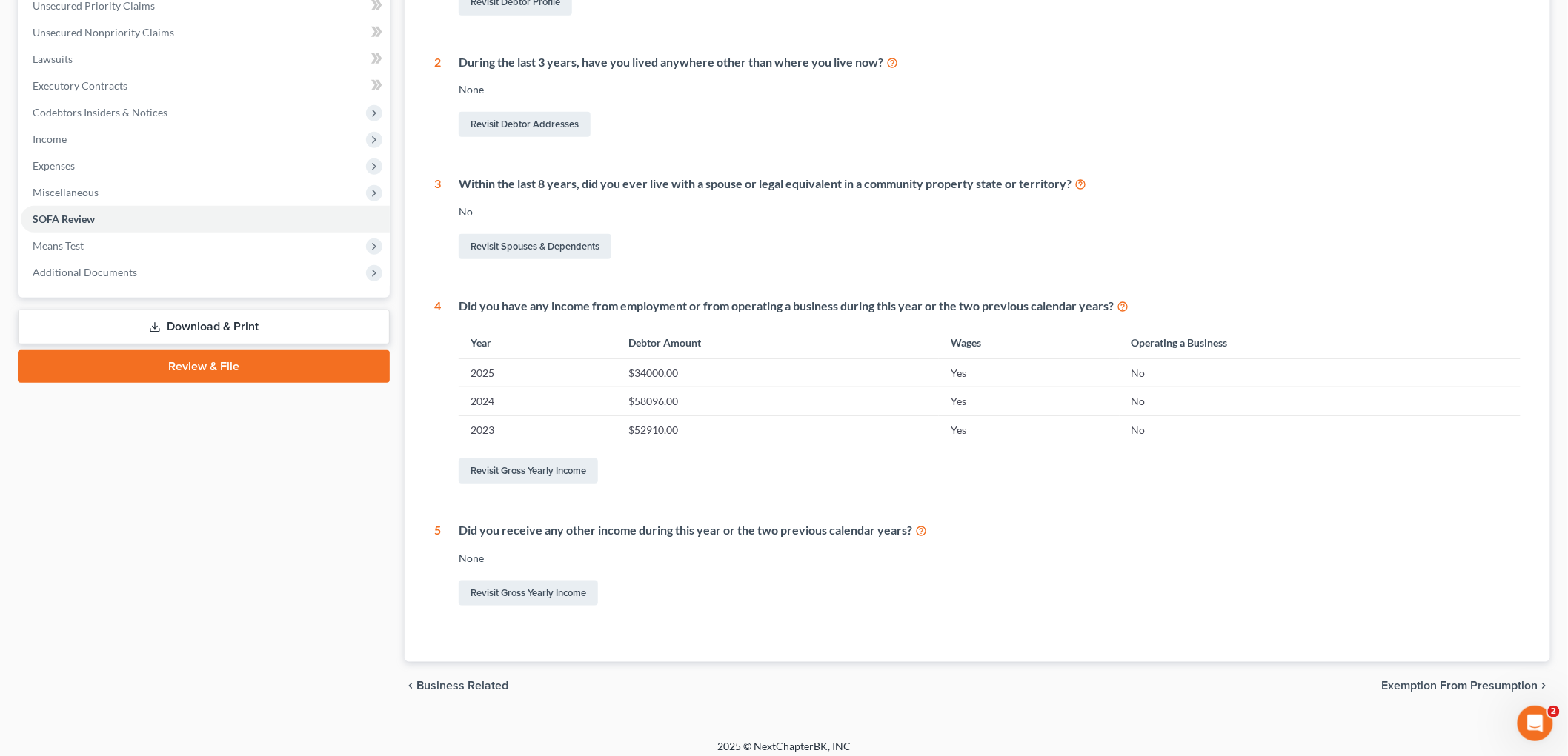
scroll to position [357, 0]
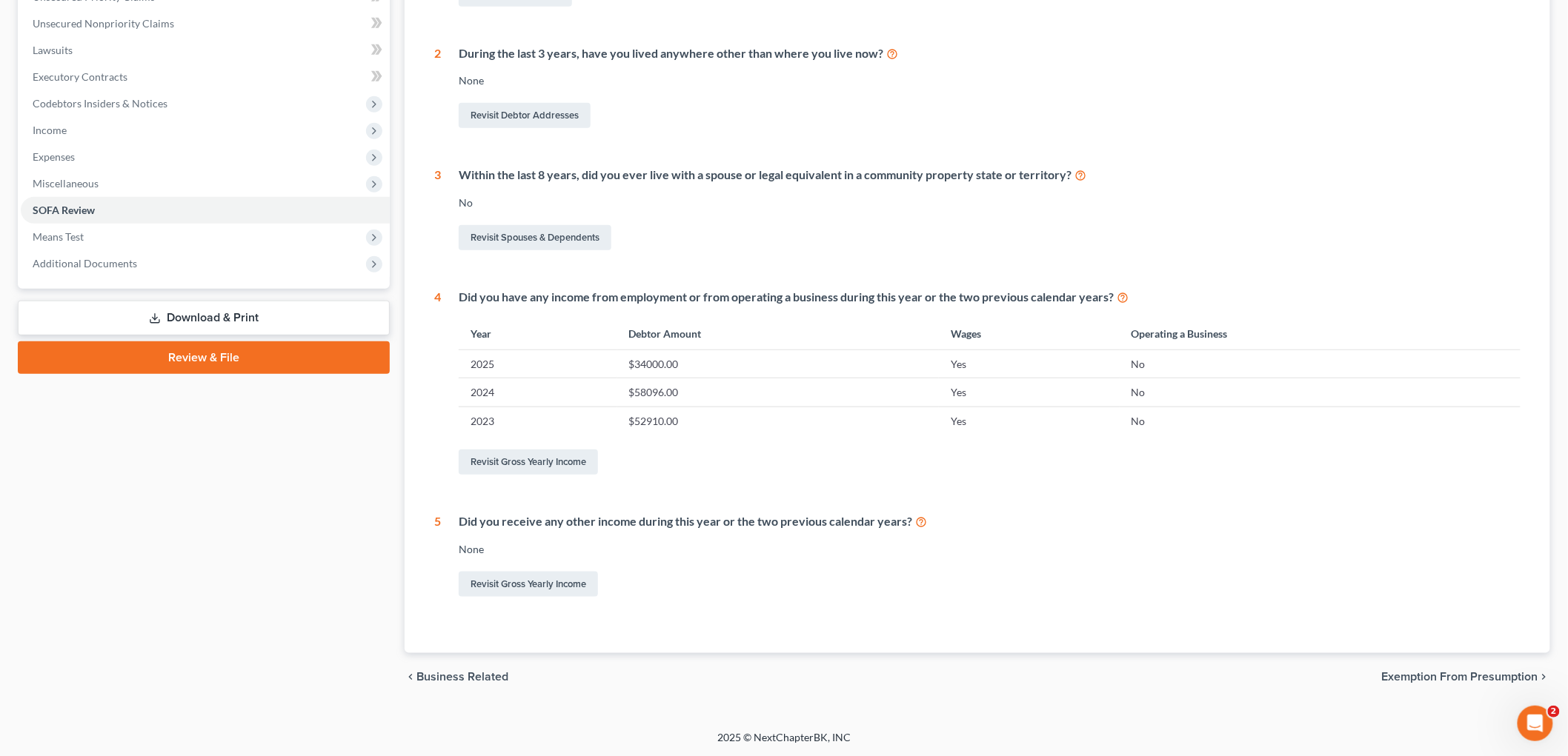
click at [812, 671] on span "Exemption from Presumption" at bounding box center [1460, 676] width 156 height 12
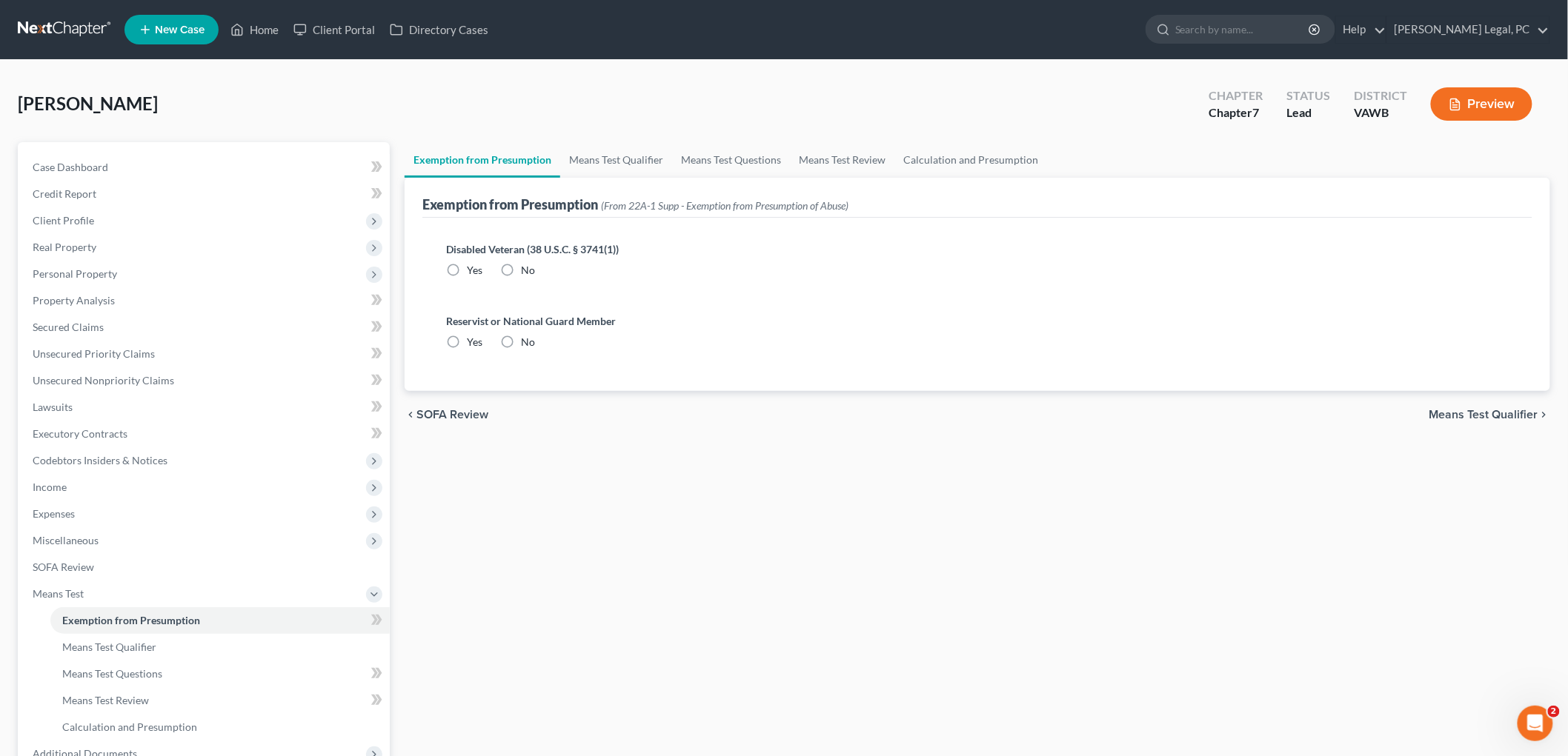
click at [521, 266] on label "No" at bounding box center [528, 270] width 14 height 15
click at [527, 266] on input "No" at bounding box center [531, 267] width 10 height 10
click at [521, 342] on label "No" at bounding box center [528, 342] width 14 height 15
click at [527, 342] on input "No" at bounding box center [531, 340] width 10 height 10
click at [812, 409] on span "Means Test Qualifier" at bounding box center [1484, 415] width 109 height 12
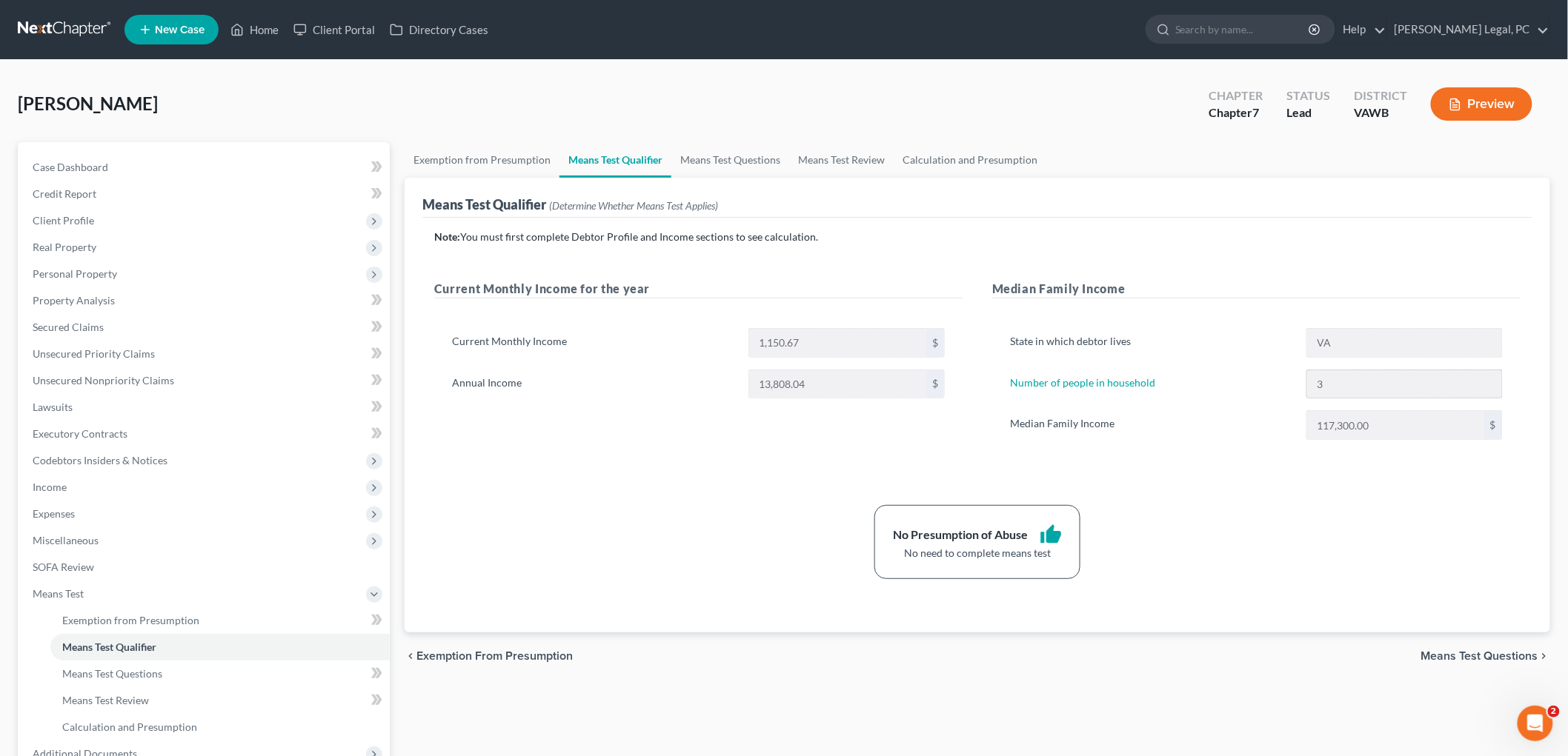
scroll to position [163, 0]
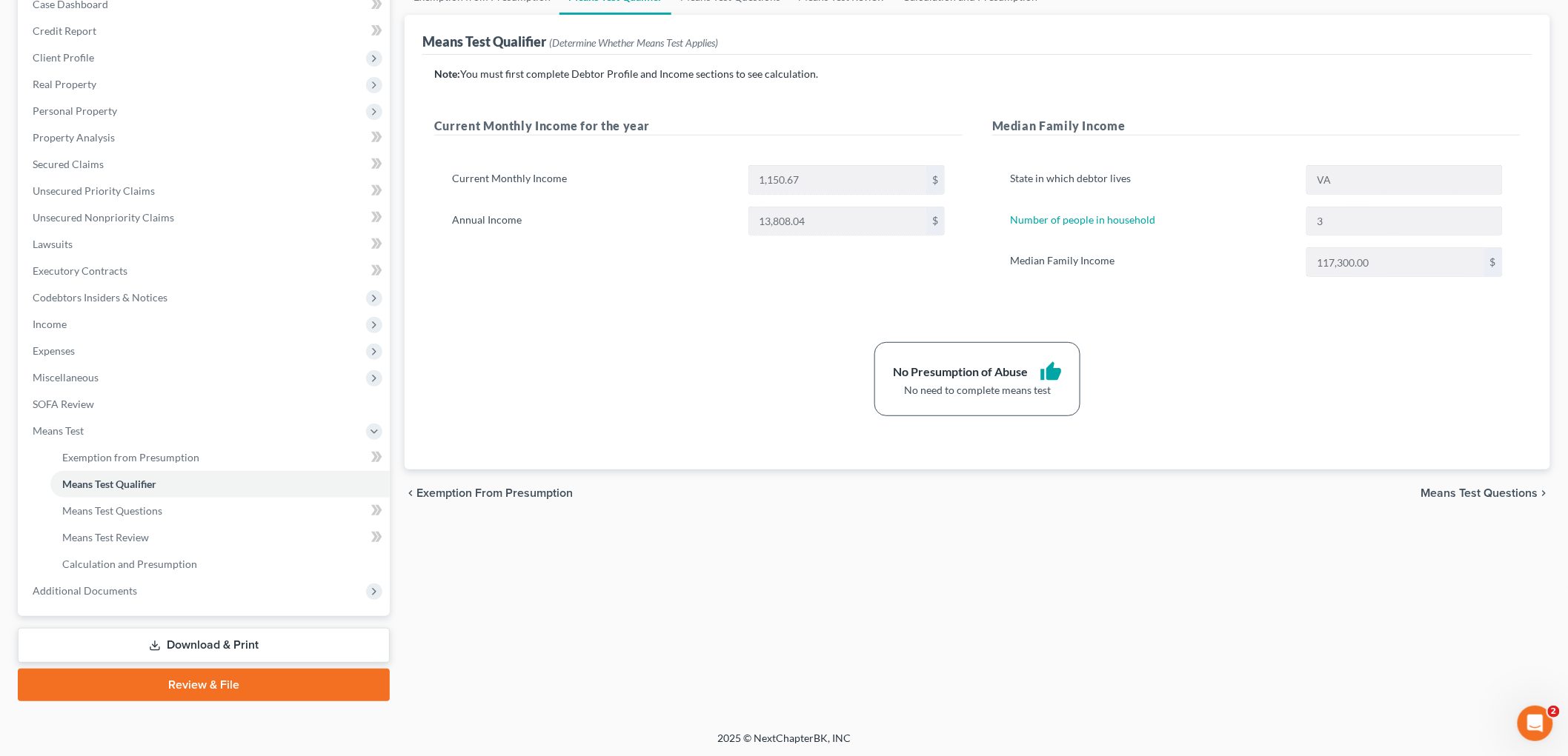
click at [812, 491] on span "Means Test Questions" at bounding box center [1479, 492] width 117 height 12
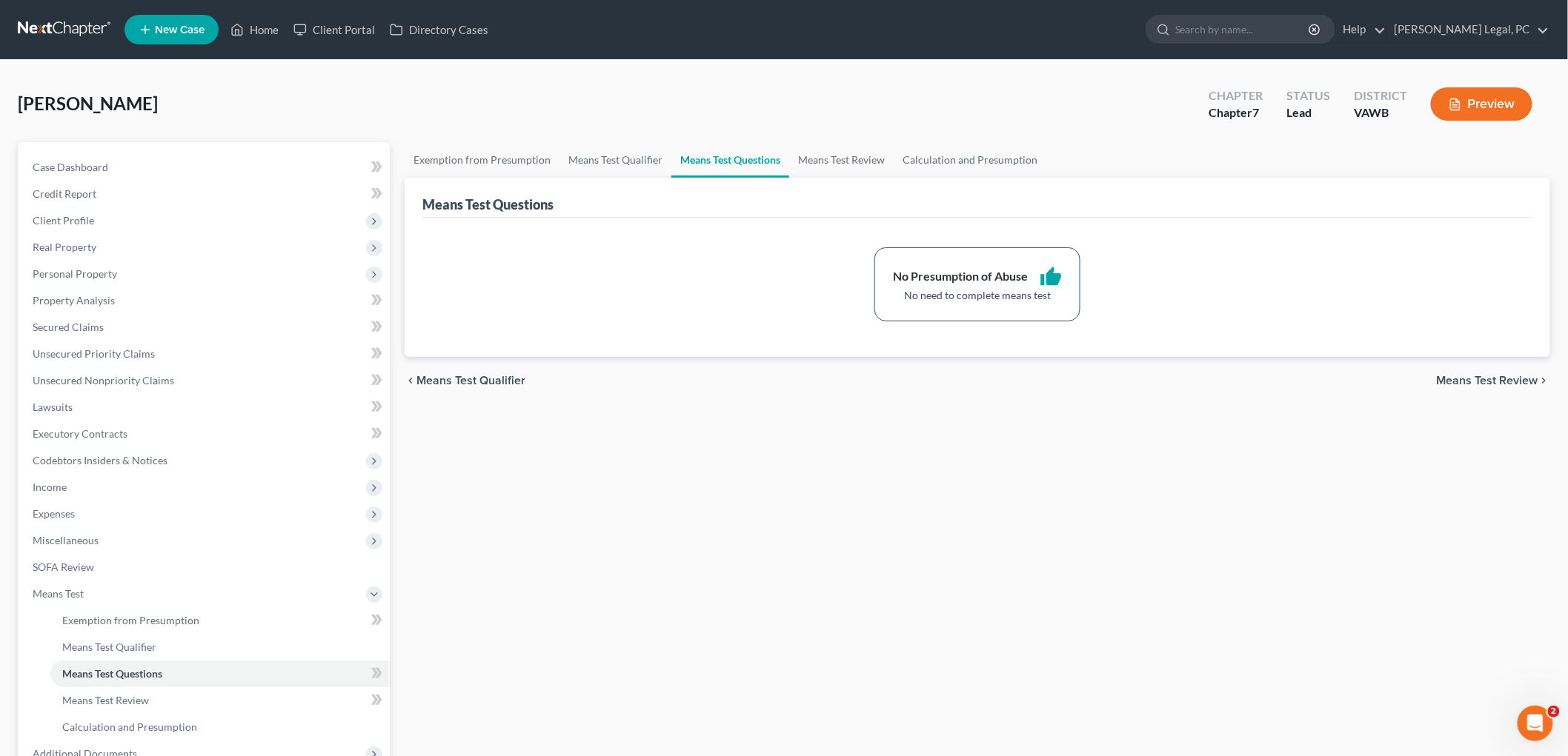
click at [812, 375] on span "Means Test Review" at bounding box center [1488, 380] width 102 height 12
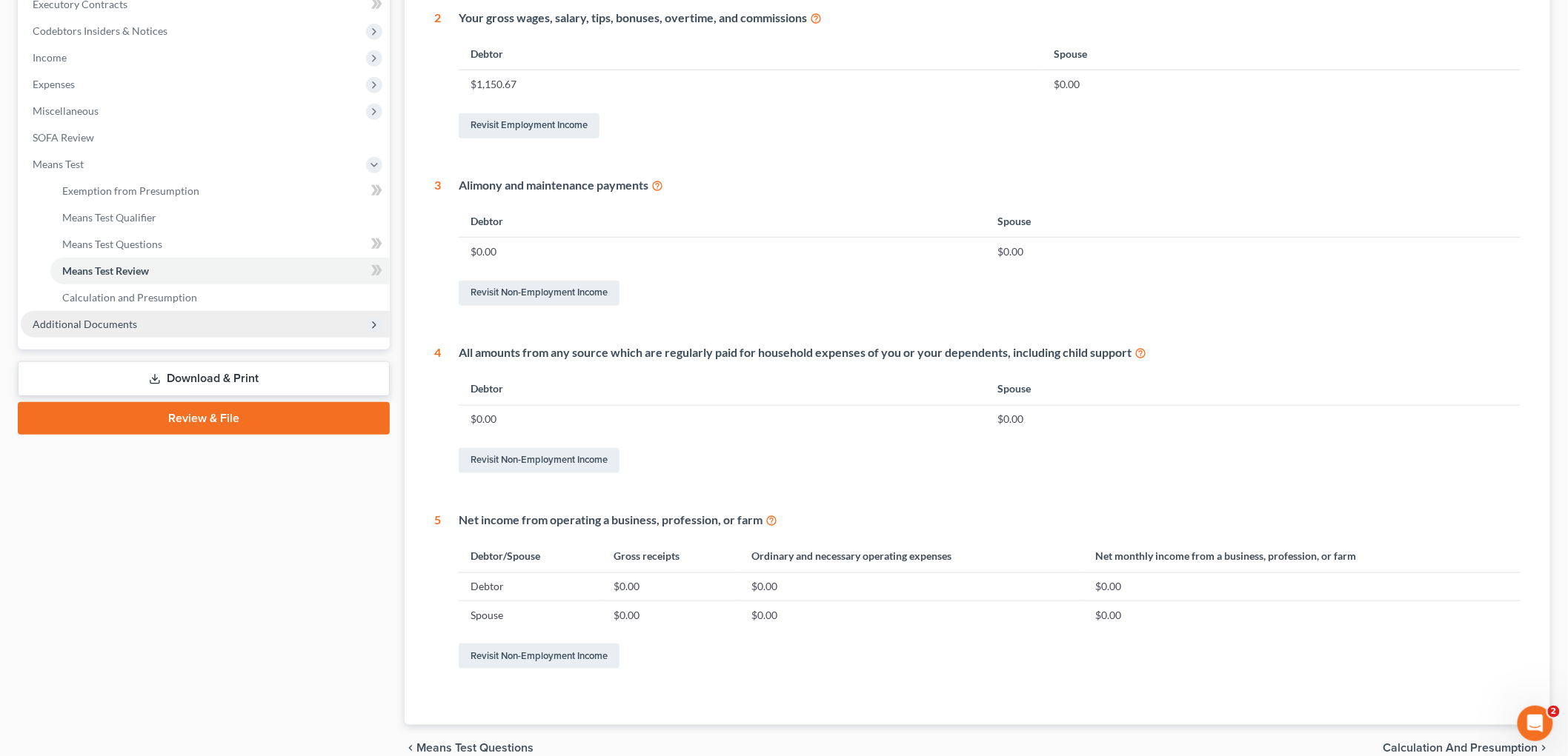
scroll to position [337, 0]
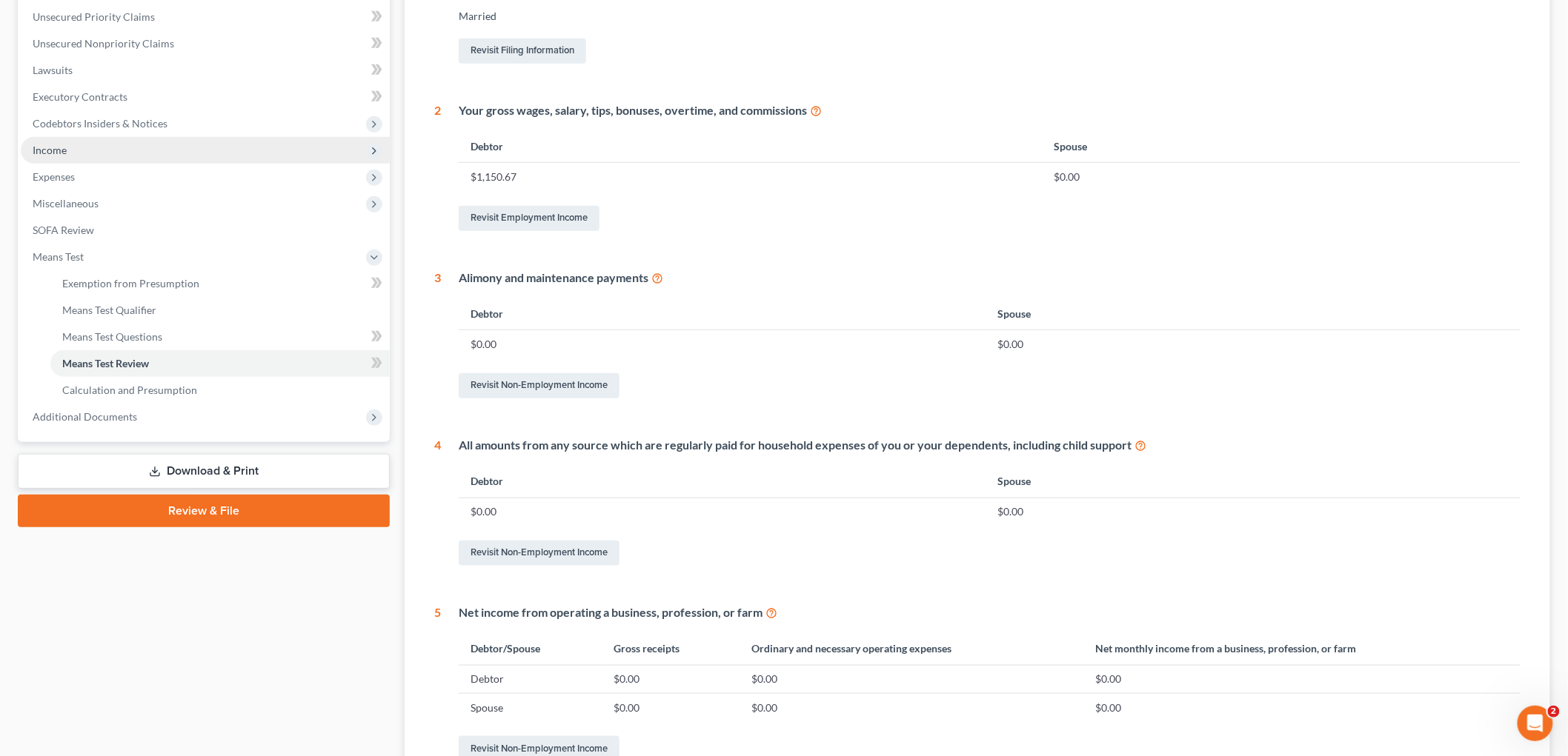
click at [46, 148] on span "Income" at bounding box center [49, 150] width 34 height 13
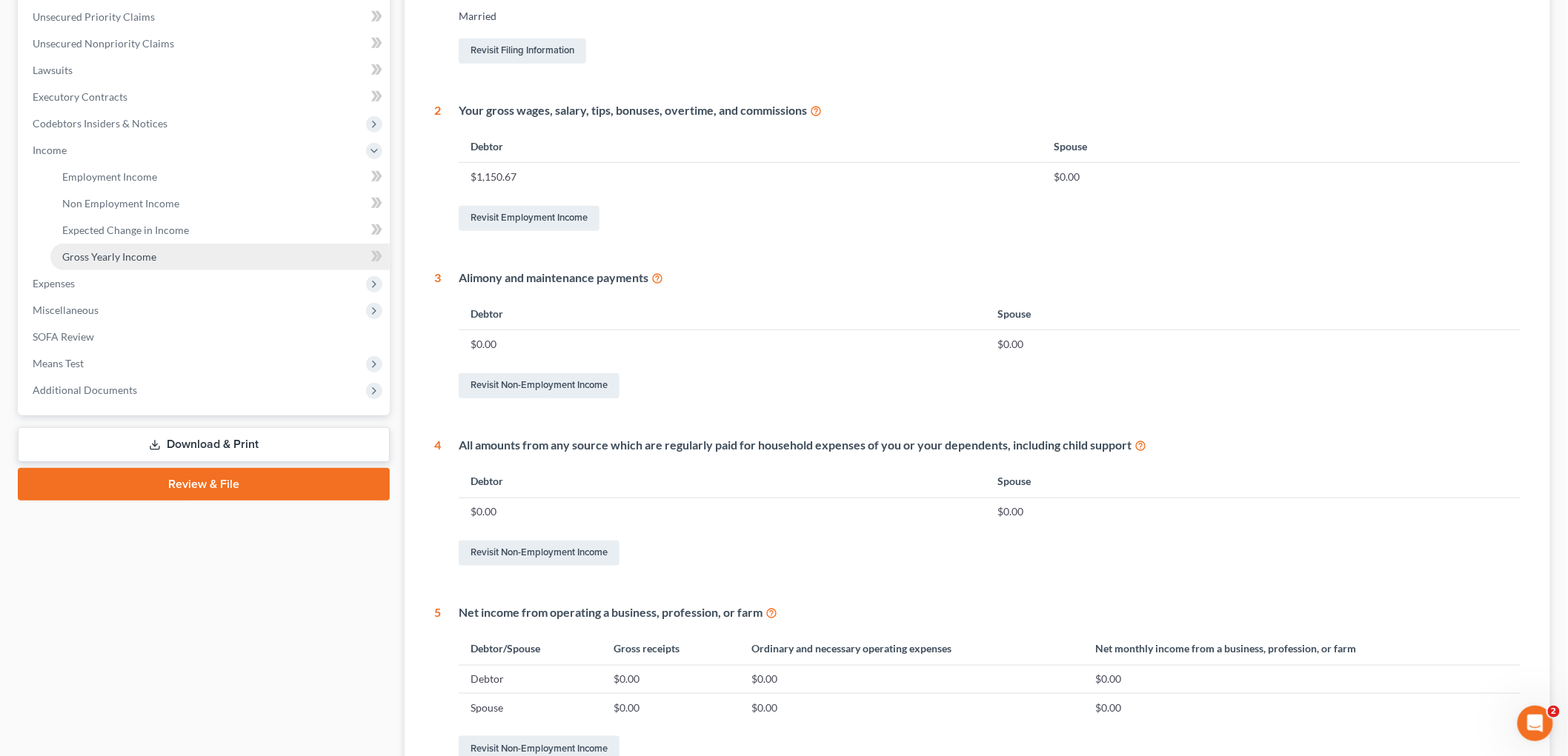
click at [99, 259] on span "Gross Yearly Income" at bounding box center [109, 256] width 94 height 13
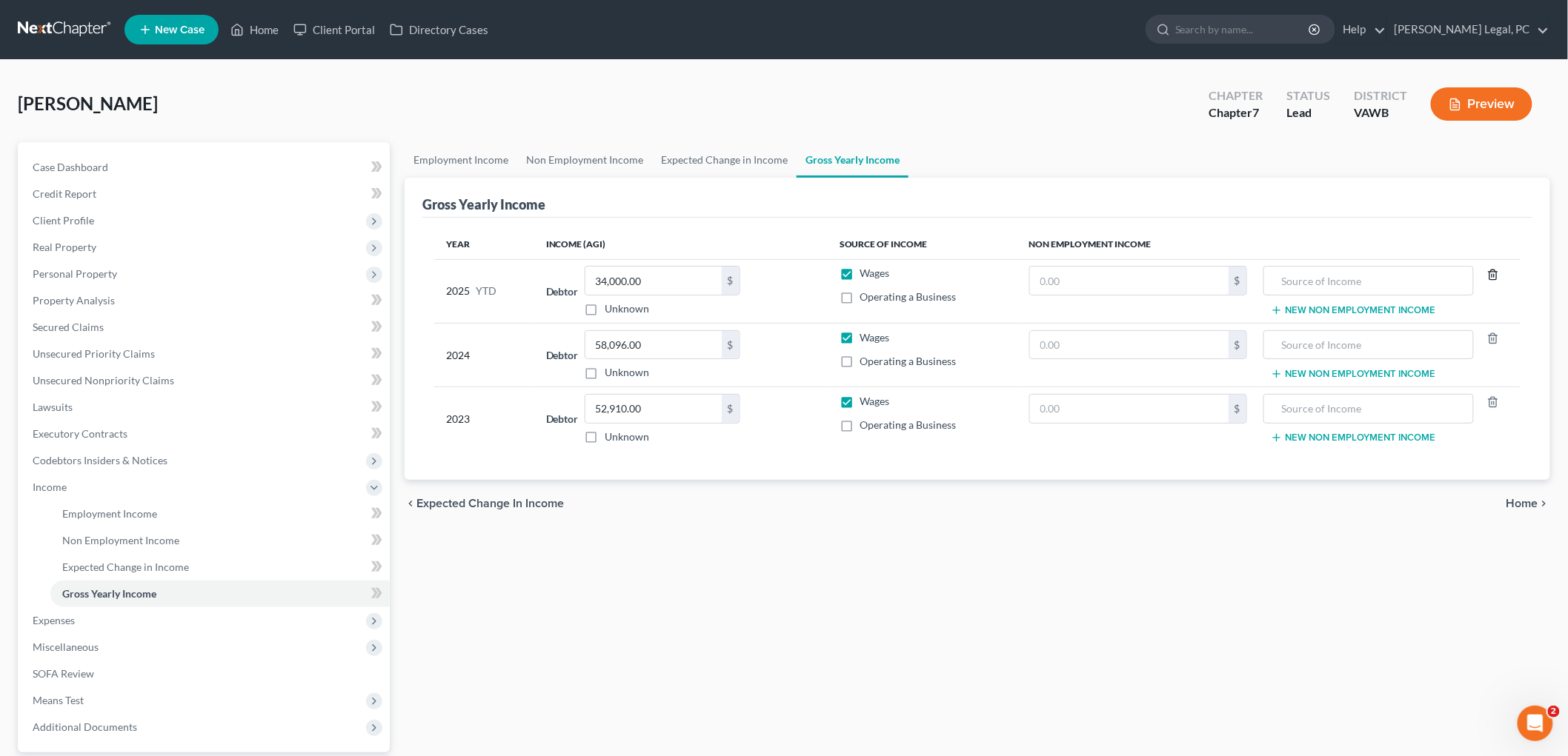
click at [812, 273] on icon "button" at bounding box center [1492, 274] width 12 height 12
click at [812, 334] on icon "button" at bounding box center [1492, 338] width 12 height 12
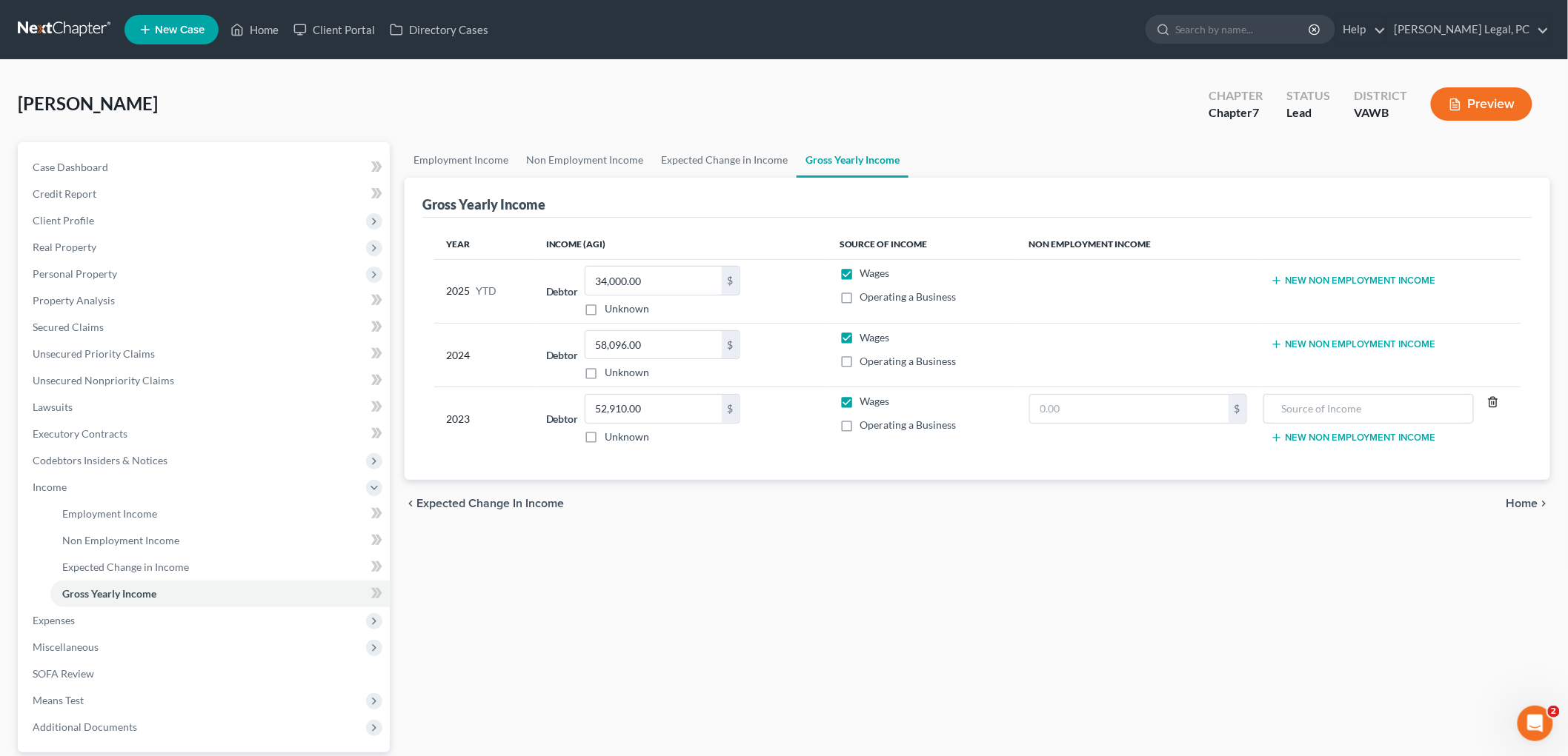
click at [812, 399] on icon "button" at bounding box center [1492, 402] width 6 height 10
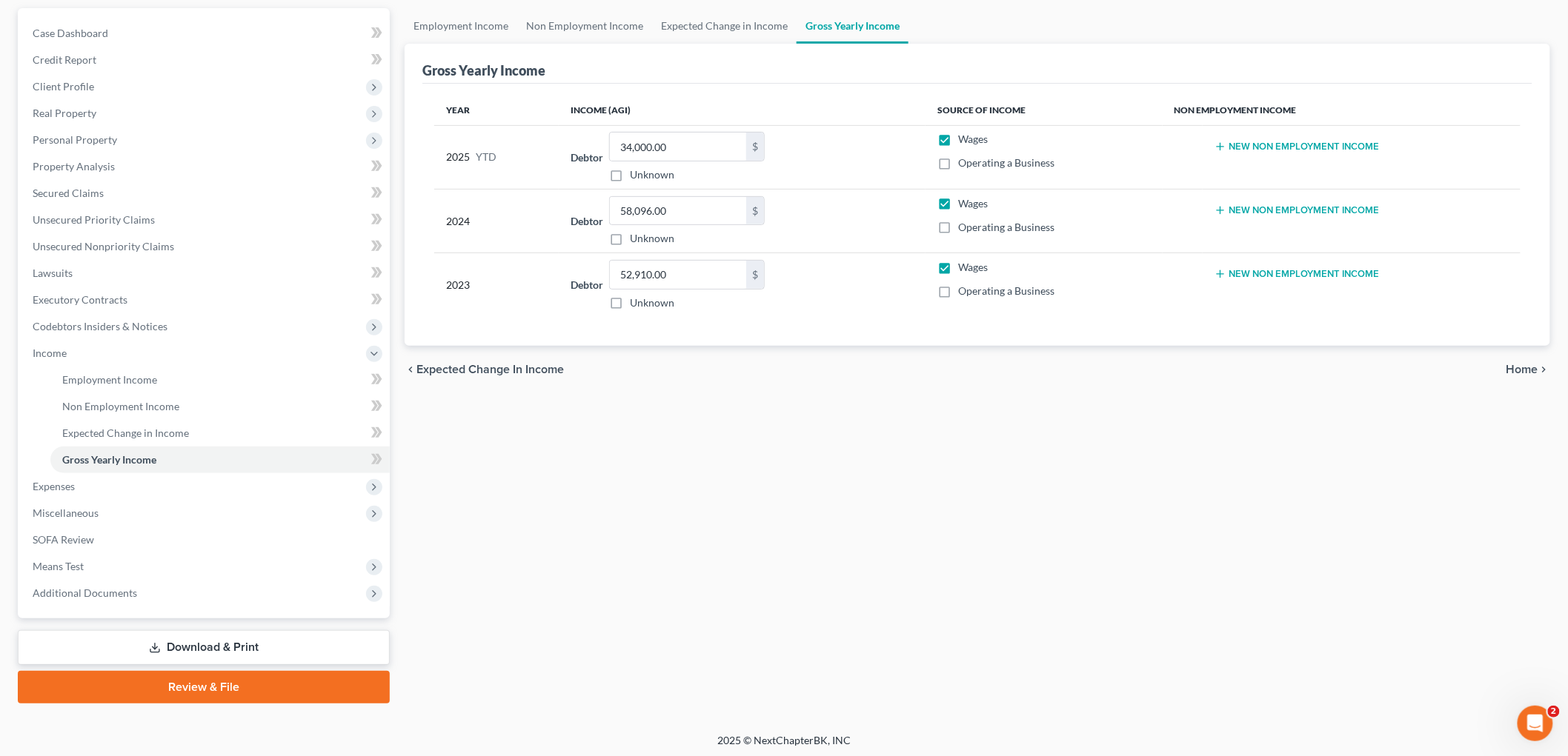
scroll to position [136, 0]
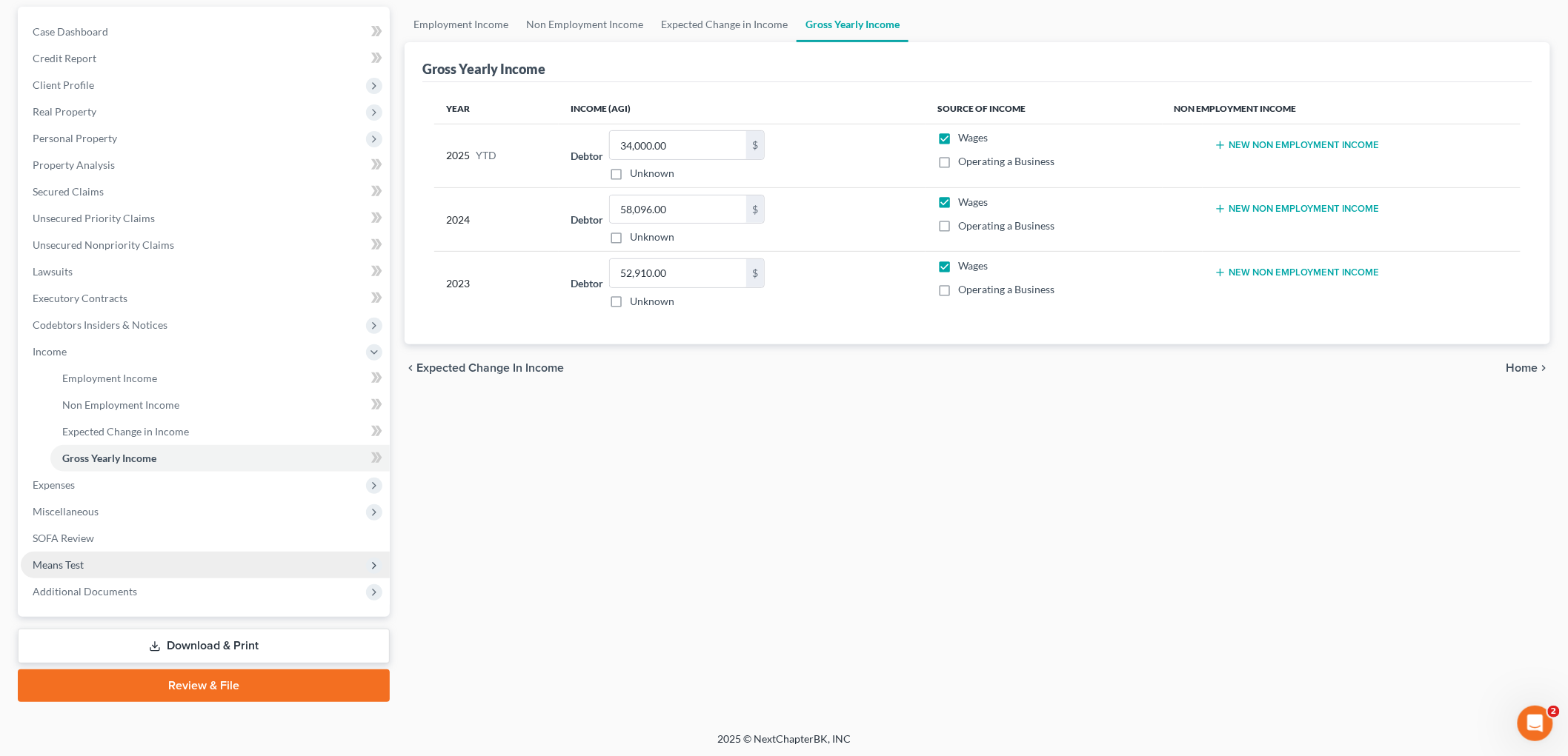
click at [63, 560] on span "Means Test" at bounding box center [57, 565] width 51 height 13
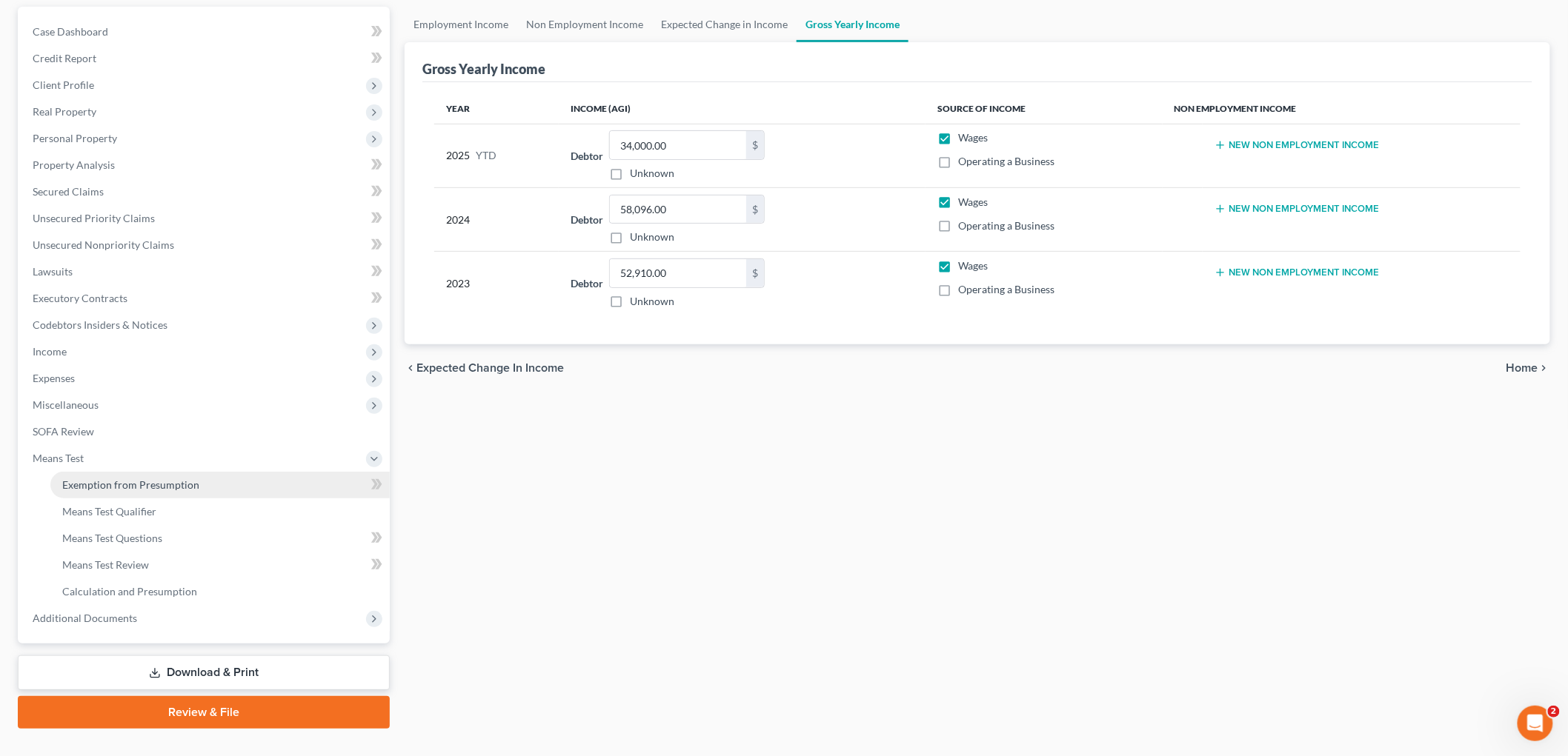
click at [109, 483] on span "Exemption from Presumption" at bounding box center [131, 484] width 137 height 13
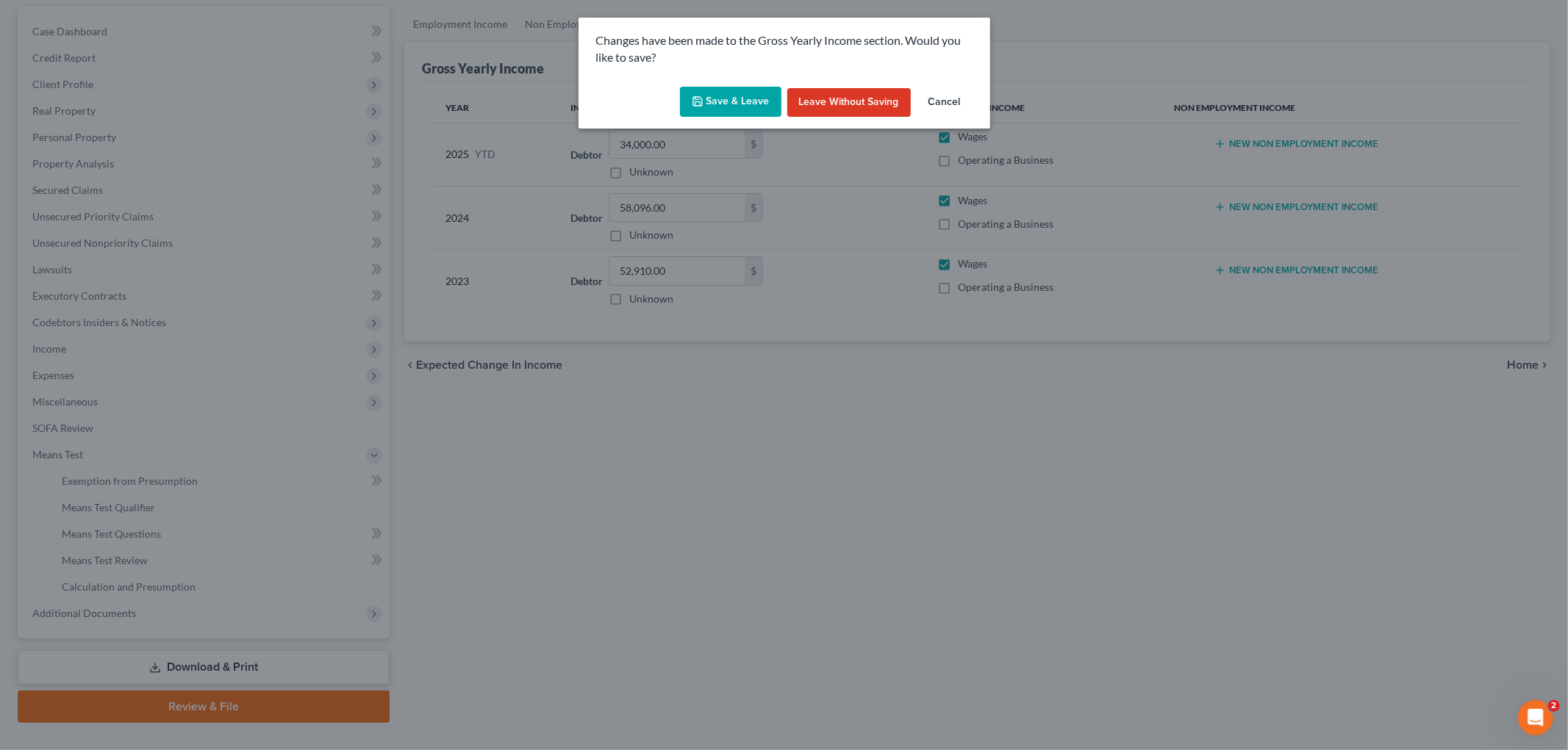
click at [719, 98] on button "Save & Leave" at bounding box center [731, 102] width 101 height 31
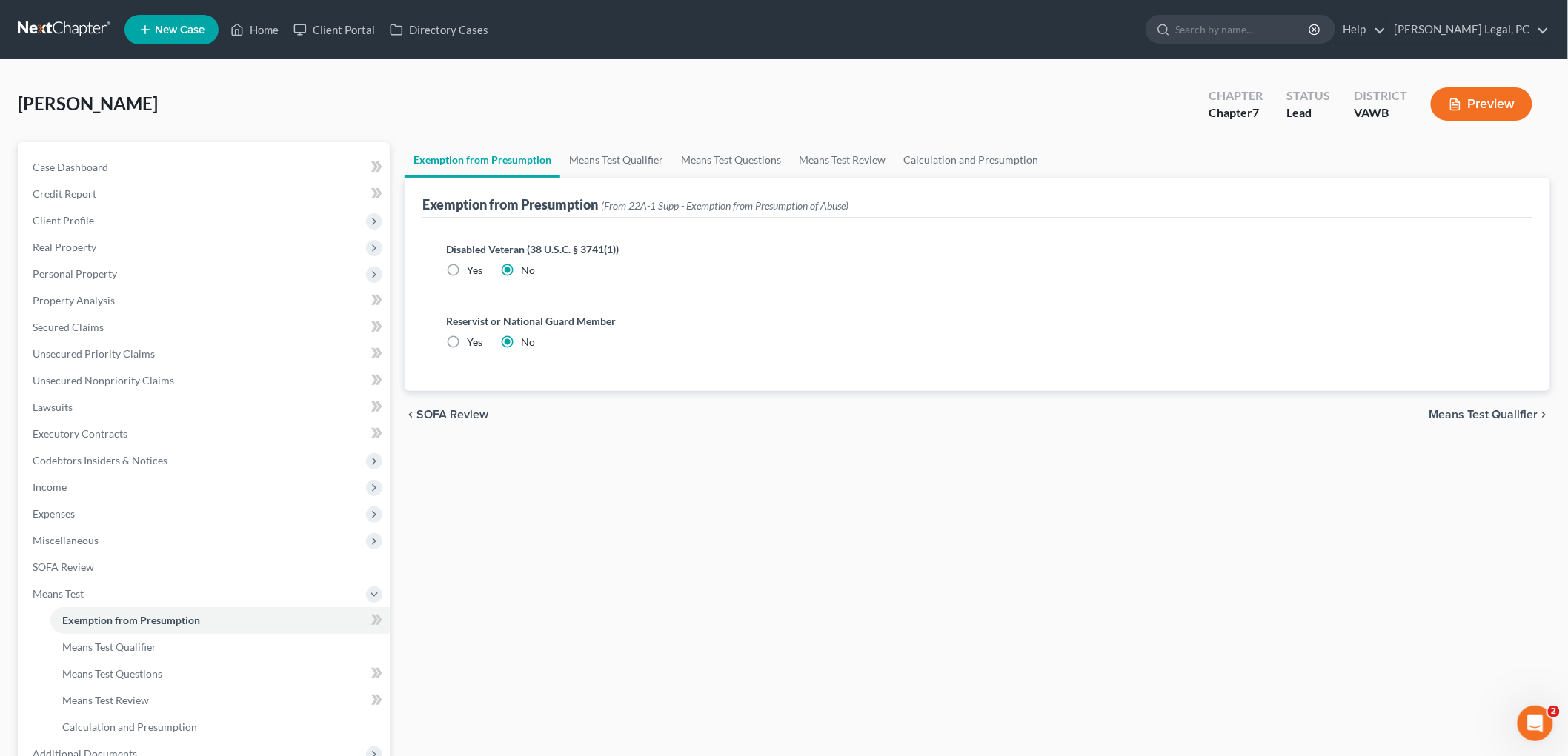
click at [812, 409] on span "Means Test Qualifier" at bounding box center [1484, 415] width 109 height 12
click at [1521, 410] on span "Means Test Qualifier" at bounding box center [1484, 415] width 109 height 12
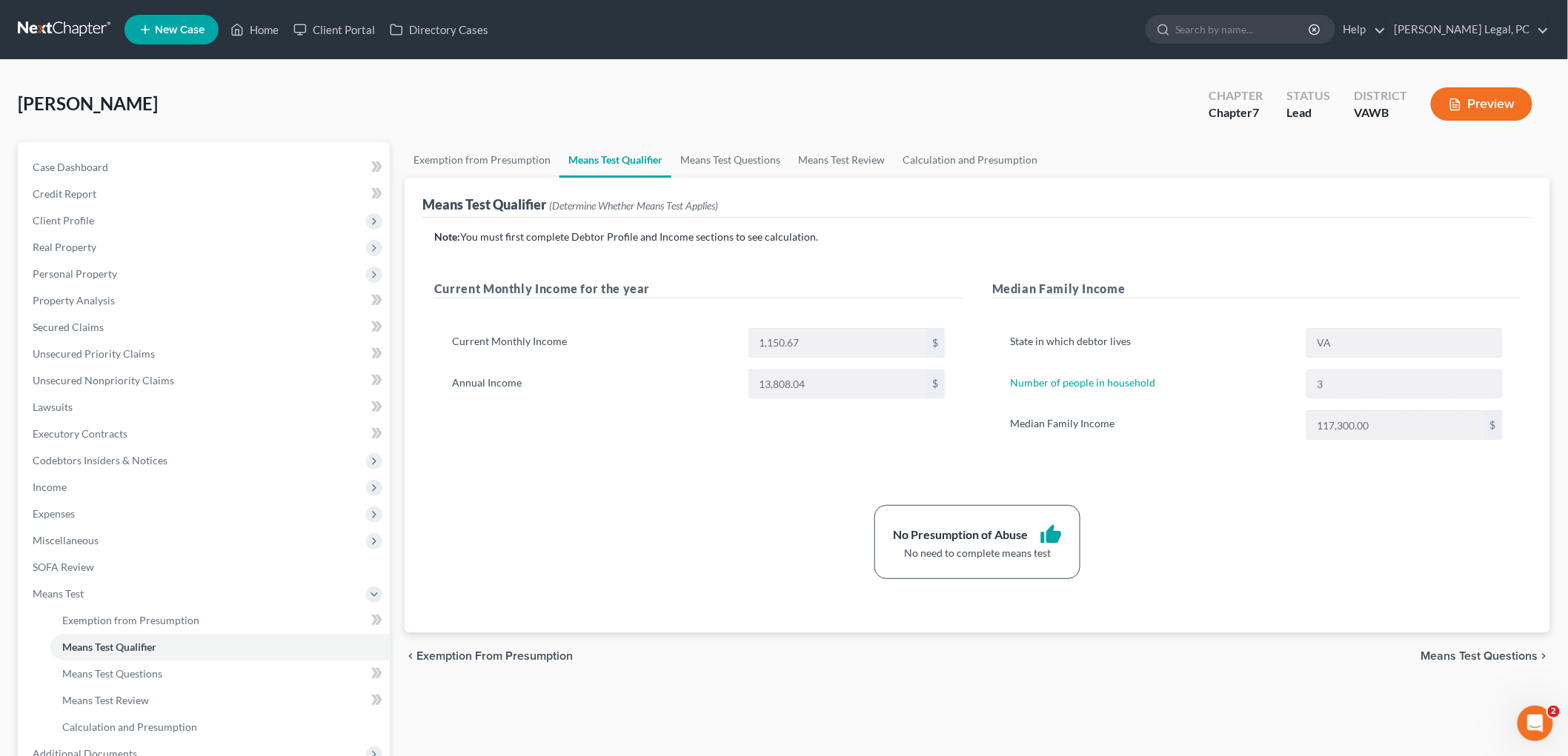
click at [1534, 655] on span "Means Test Questions" at bounding box center [1479, 656] width 117 height 12
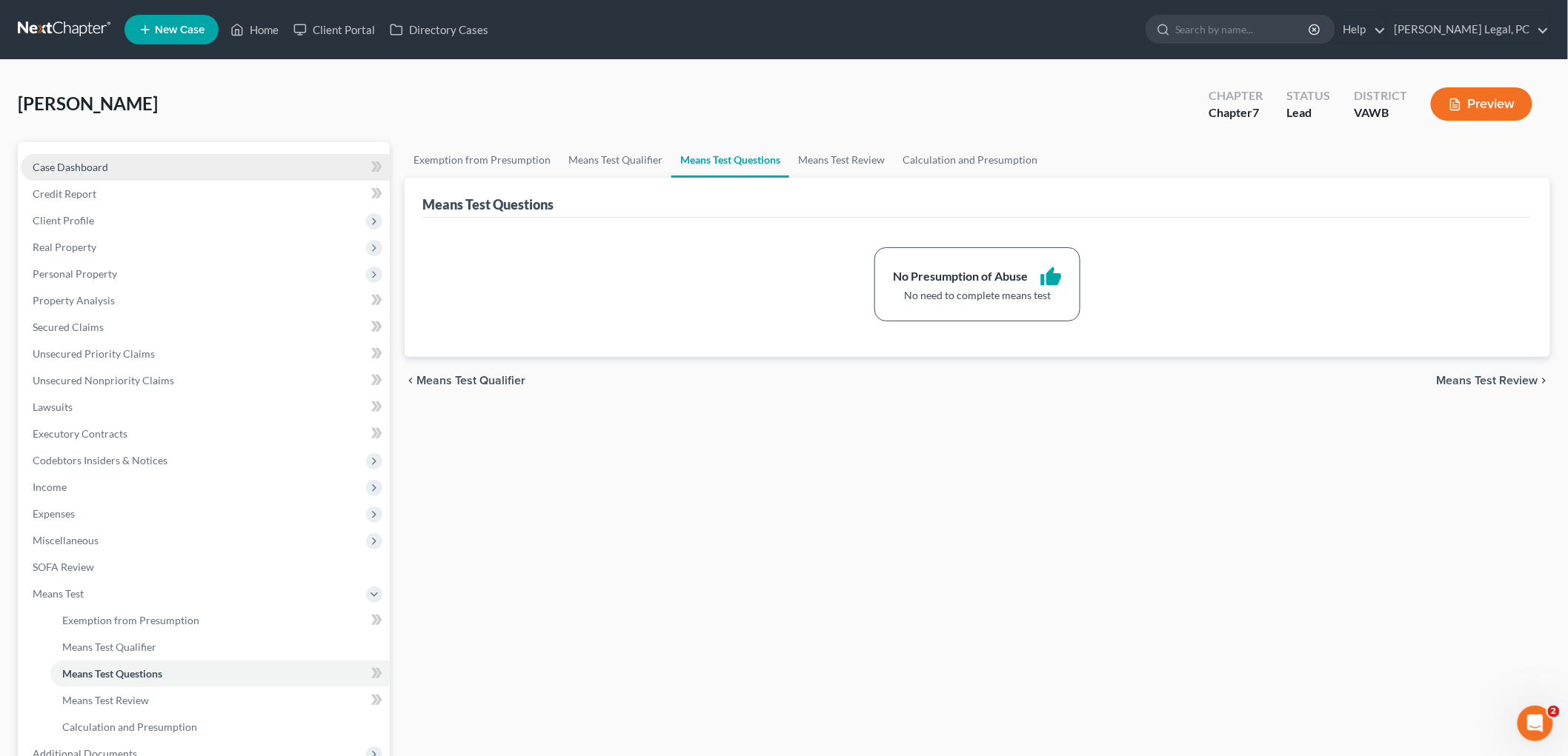
click at [71, 166] on span "Case Dashboard" at bounding box center [70, 167] width 76 height 13
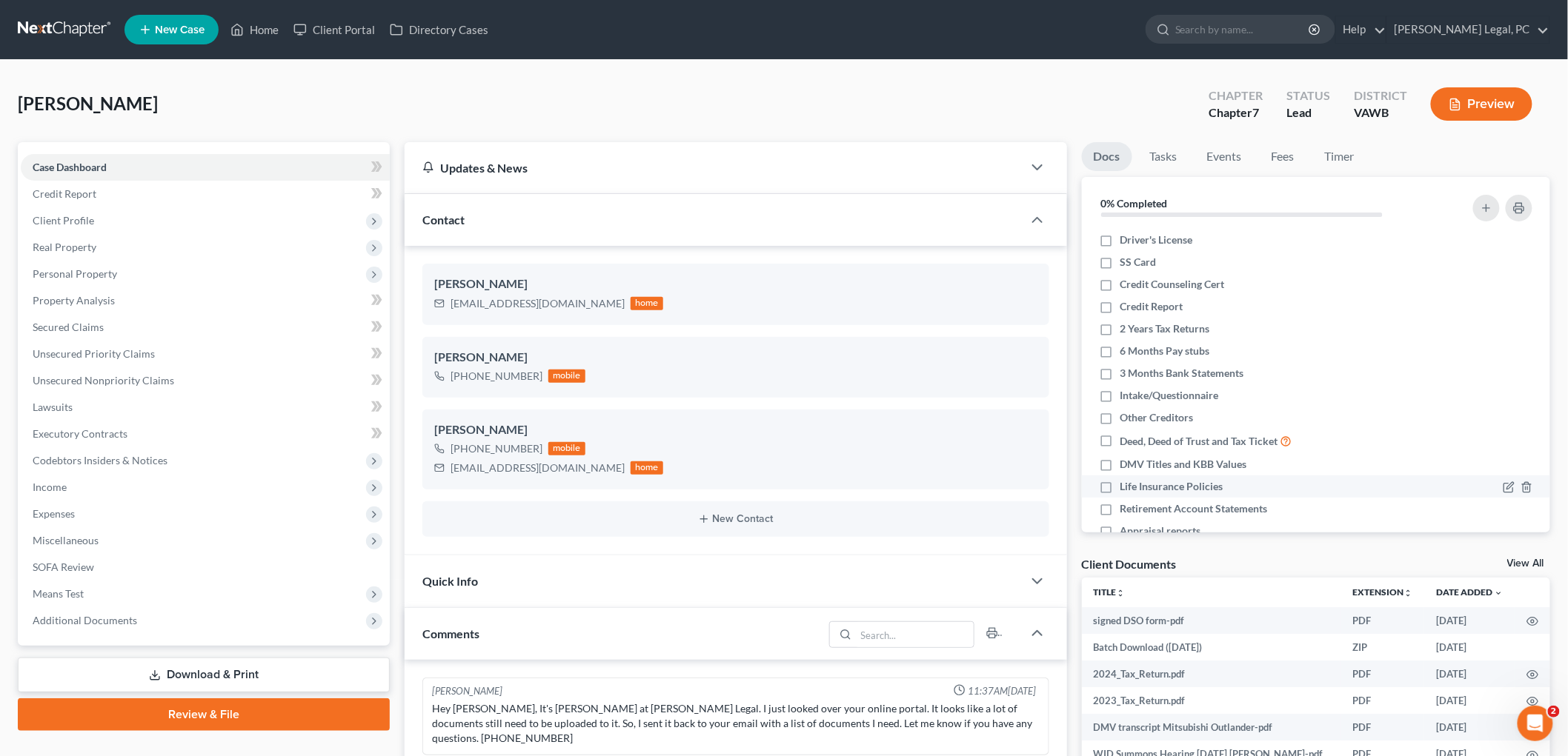
scroll to position [769, 0]
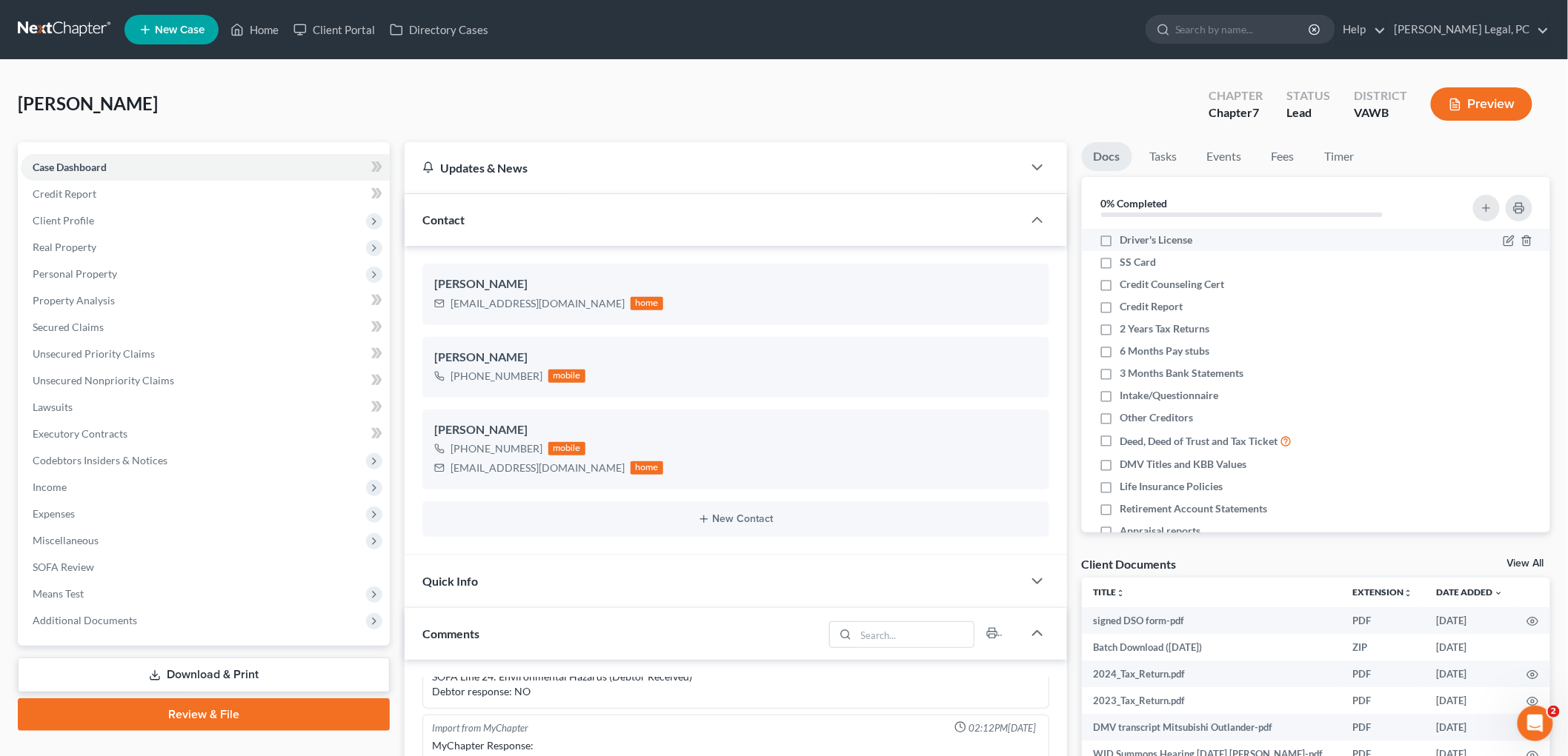
click at [1120, 238] on label "Driver's License" at bounding box center [1156, 239] width 72 height 15
click at [1126, 238] on input "Driver's License" at bounding box center [1131, 237] width 10 height 10
checkbox input "true"
click at [1120, 262] on label "SS Card" at bounding box center [1138, 262] width 37 height 15
click at [1126, 262] on input "SS Card" at bounding box center [1131, 259] width 10 height 10
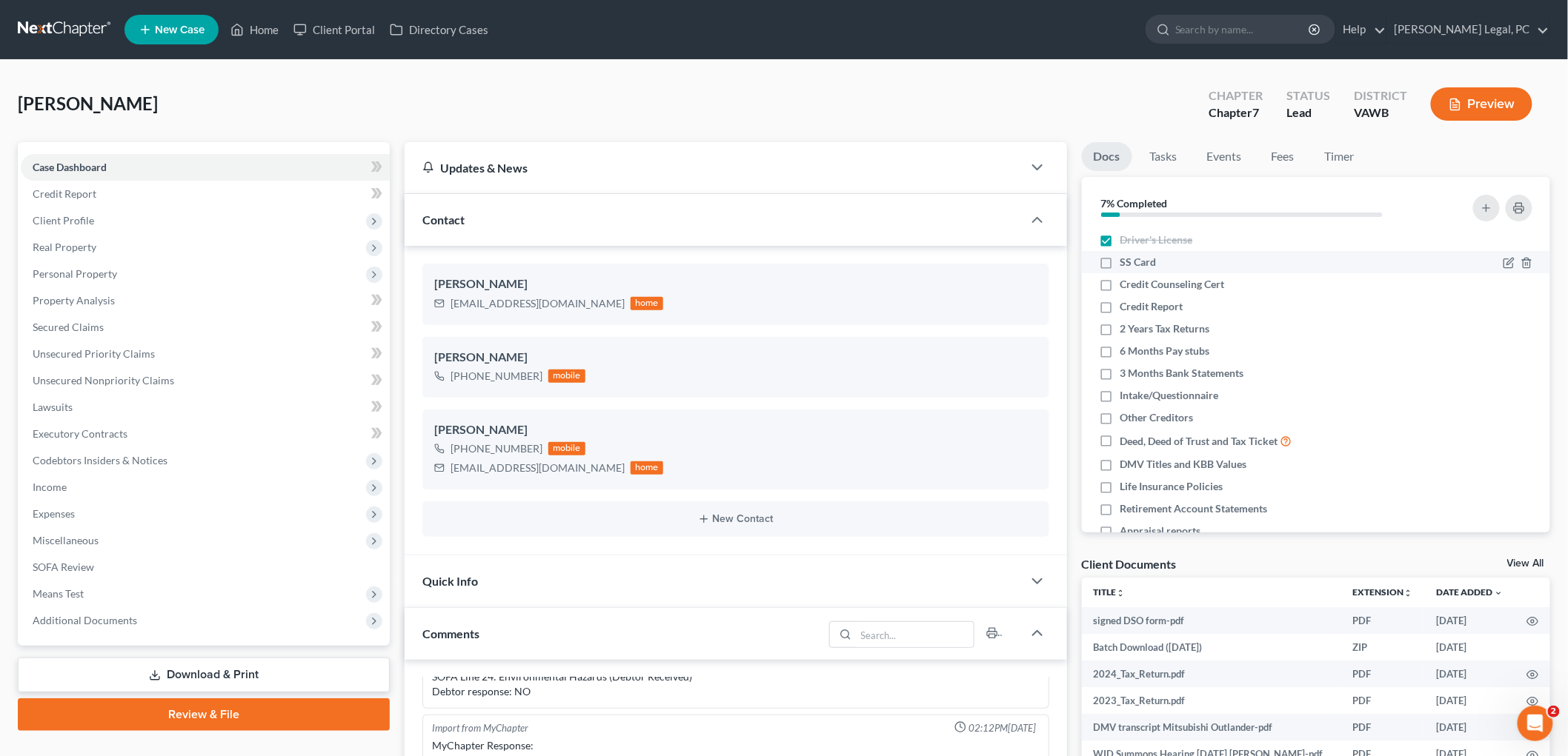
checkbox input "true"
click at [1120, 286] on label "Credit Counseling Cert" at bounding box center [1172, 284] width 105 height 15
click at [1126, 286] on input "Credit Counseling Cert" at bounding box center [1131, 281] width 10 height 10
checkbox input "true"
click at [1120, 309] on label "Credit Report" at bounding box center [1151, 307] width 63 height 15
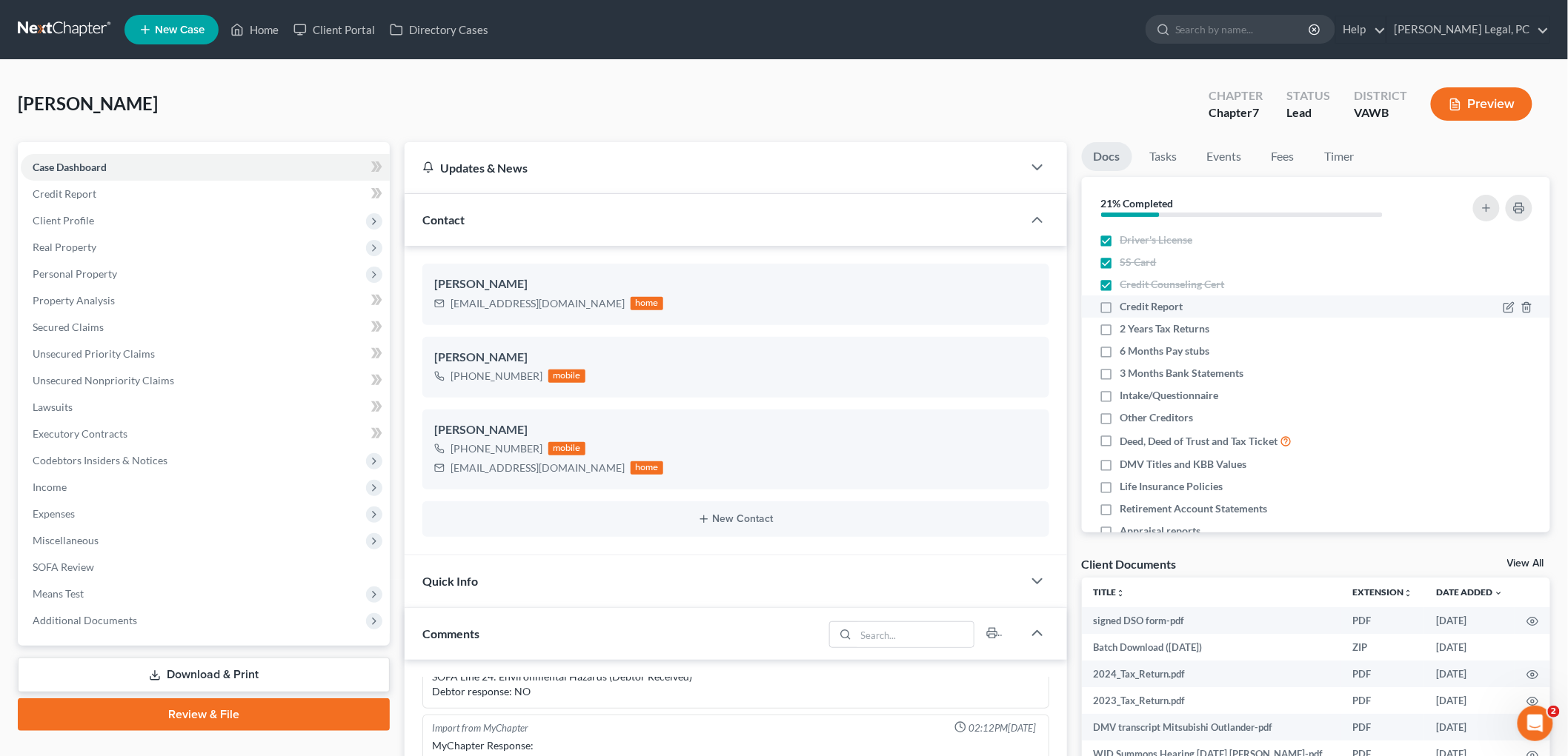
click at [1126, 309] on input "Credit Report" at bounding box center [1131, 304] width 10 height 10
checkbox input "true"
click at [1120, 328] on label "2 Years Tax Returns" at bounding box center [1165, 329] width 89 height 15
click at [1126, 328] on input "2 Years Tax Returns" at bounding box center [1131, 326] width 10 height 10
checkbox input "true"
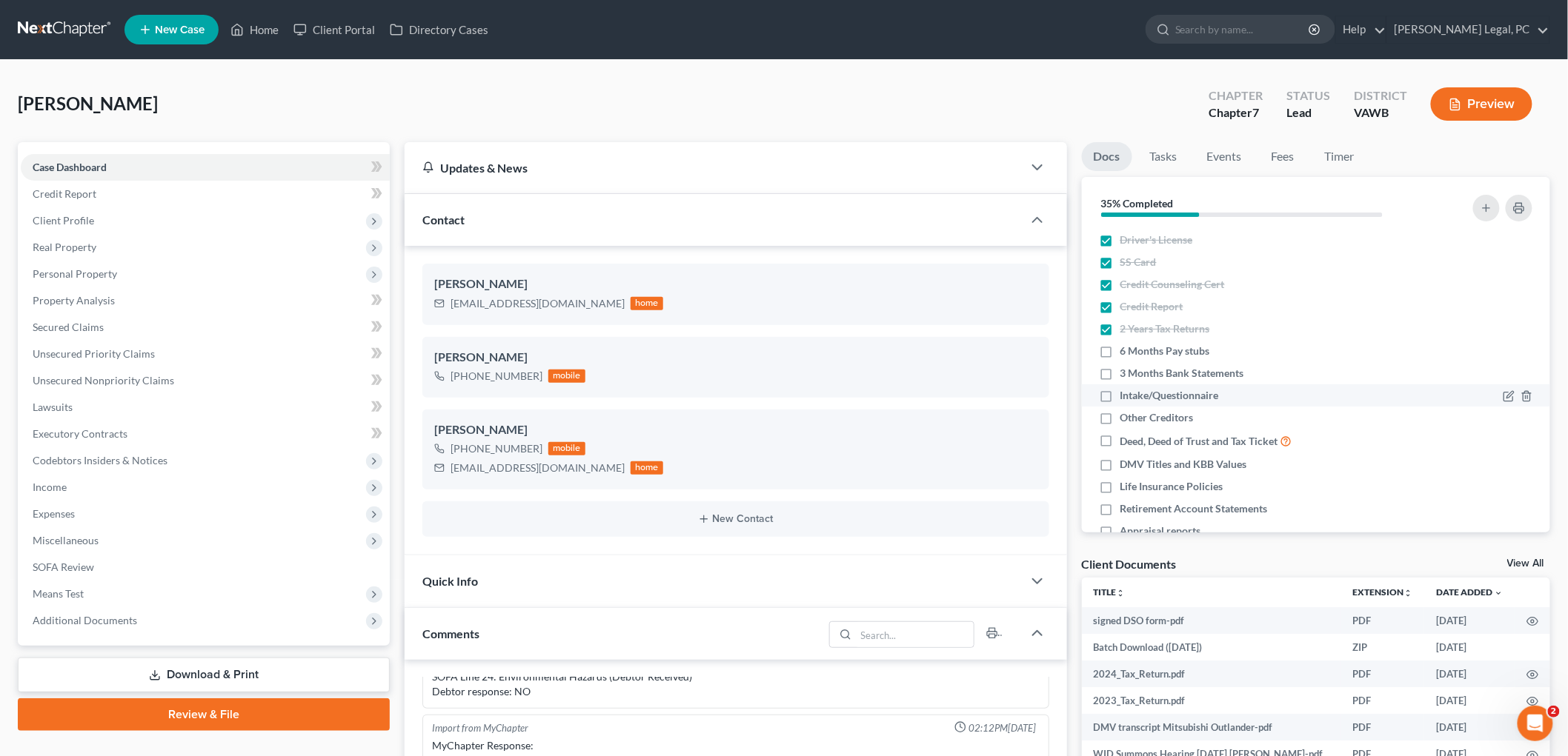
click at [1120, 393] on label "Intake/Questionnaire" at bounding box center [1169, 395] width 98 height 15
click at [1126, 393] on input "Intake/Questionnaire" at bounding box center [1131, 392] width 10 height 10
checkbox input "true"
click at [1120, 415] on label "Other Creditors" at bounding box center [1157, 417] width 73 height 15
click at [1126, 415] on input "Other Creditors" at bounding box center [1131, 415] width 10 height 10
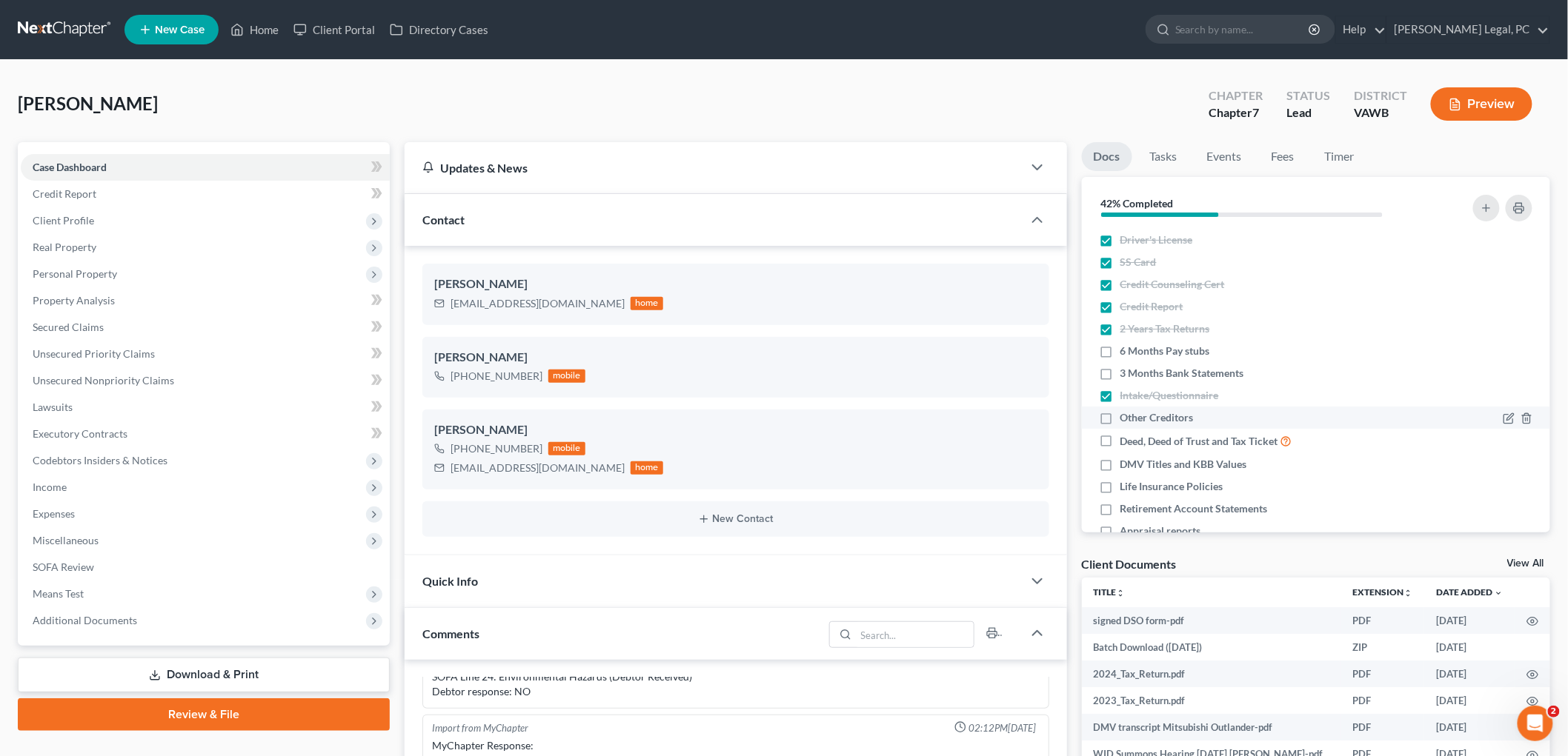
checkbox input "true"
click at [1120, 461] on label "DMV Titles and KBB Values" at bounding box center [1184, 464] width 127 height 15
click at [1126, 461] on input "DMV Titles and KBB Values" at bounding box center [1131, 461] width 10 height 10
checkbox input "true"
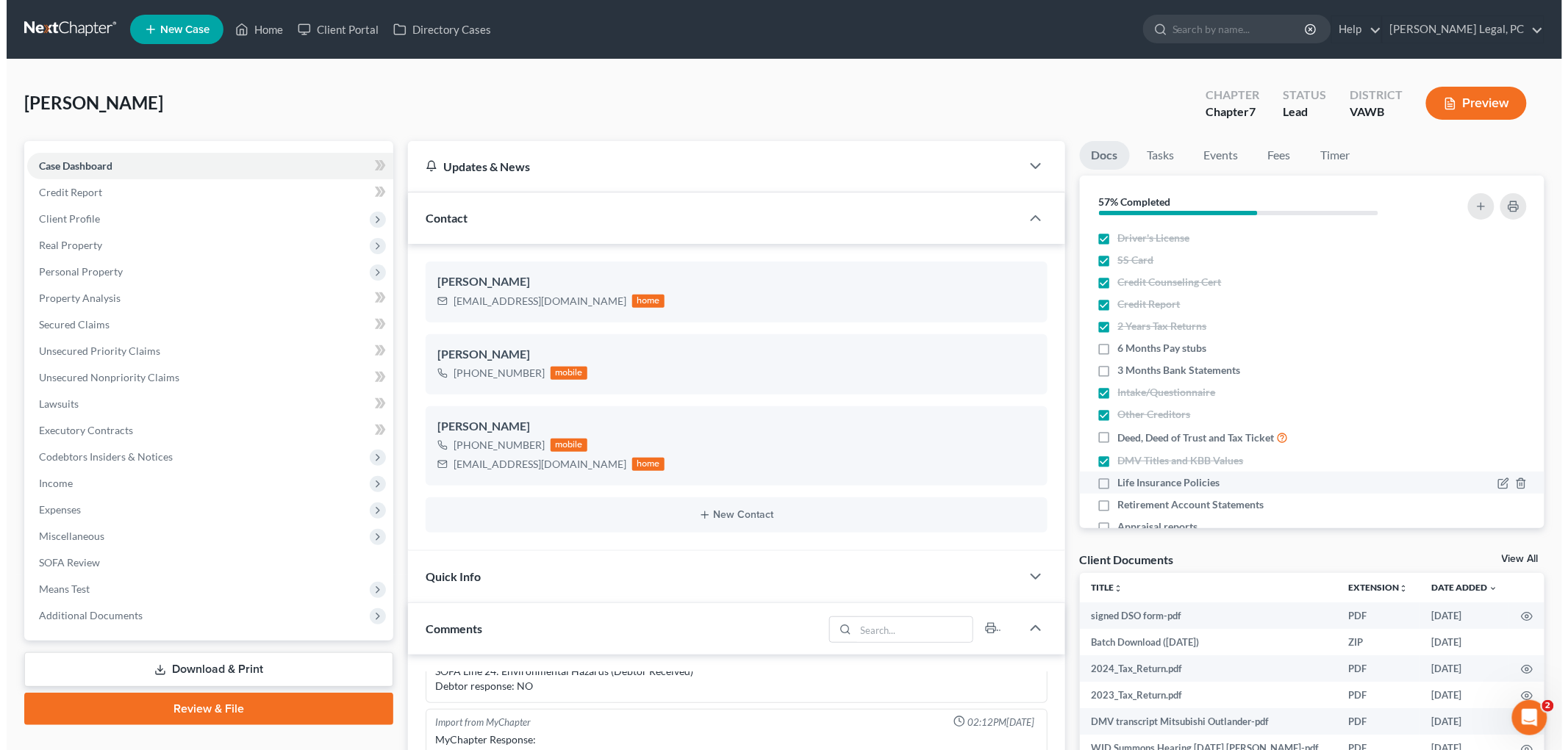
scroll to position [32, 0]
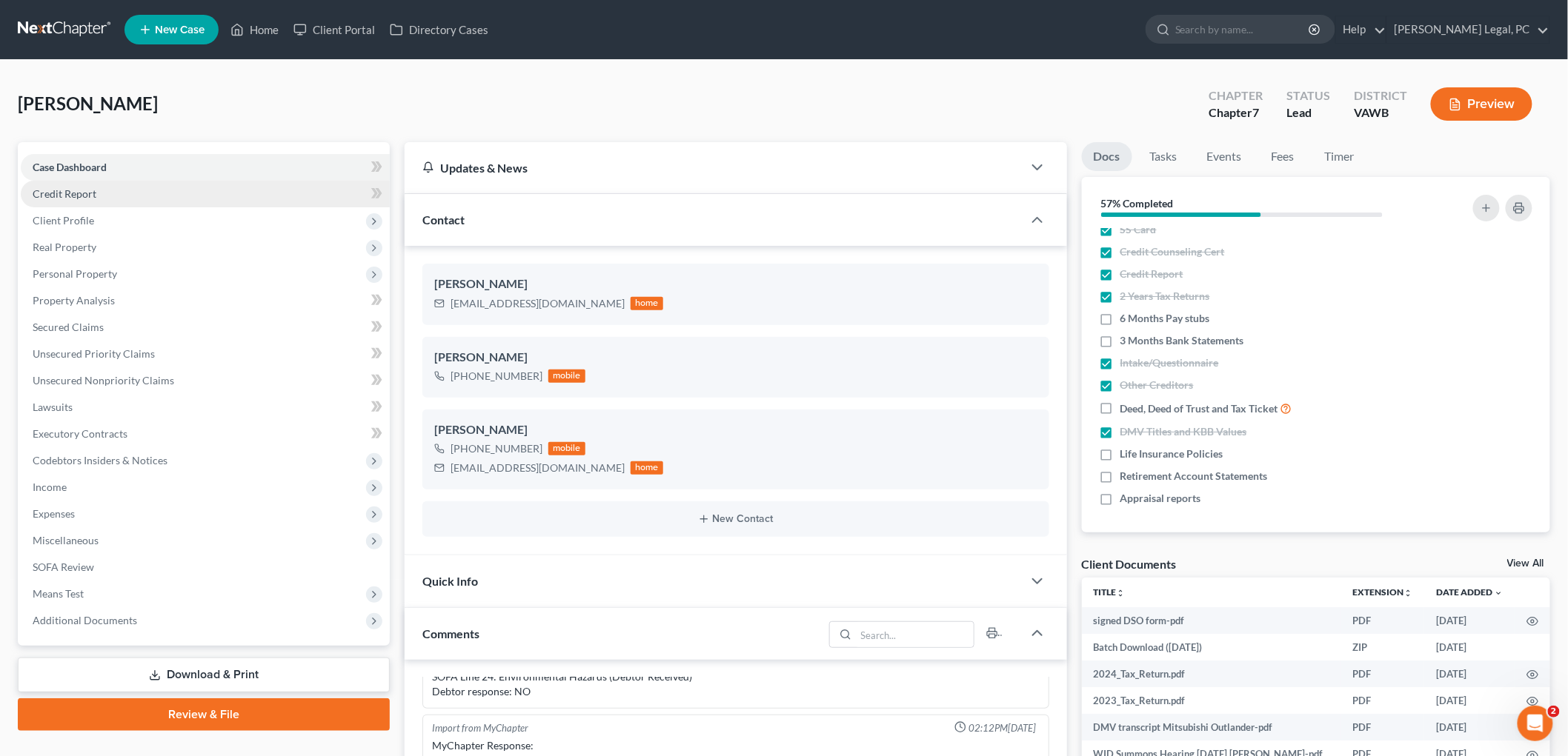
click at [65, 197] on span "Credit Report" at bounding box center [63, 194] width 63 height 13
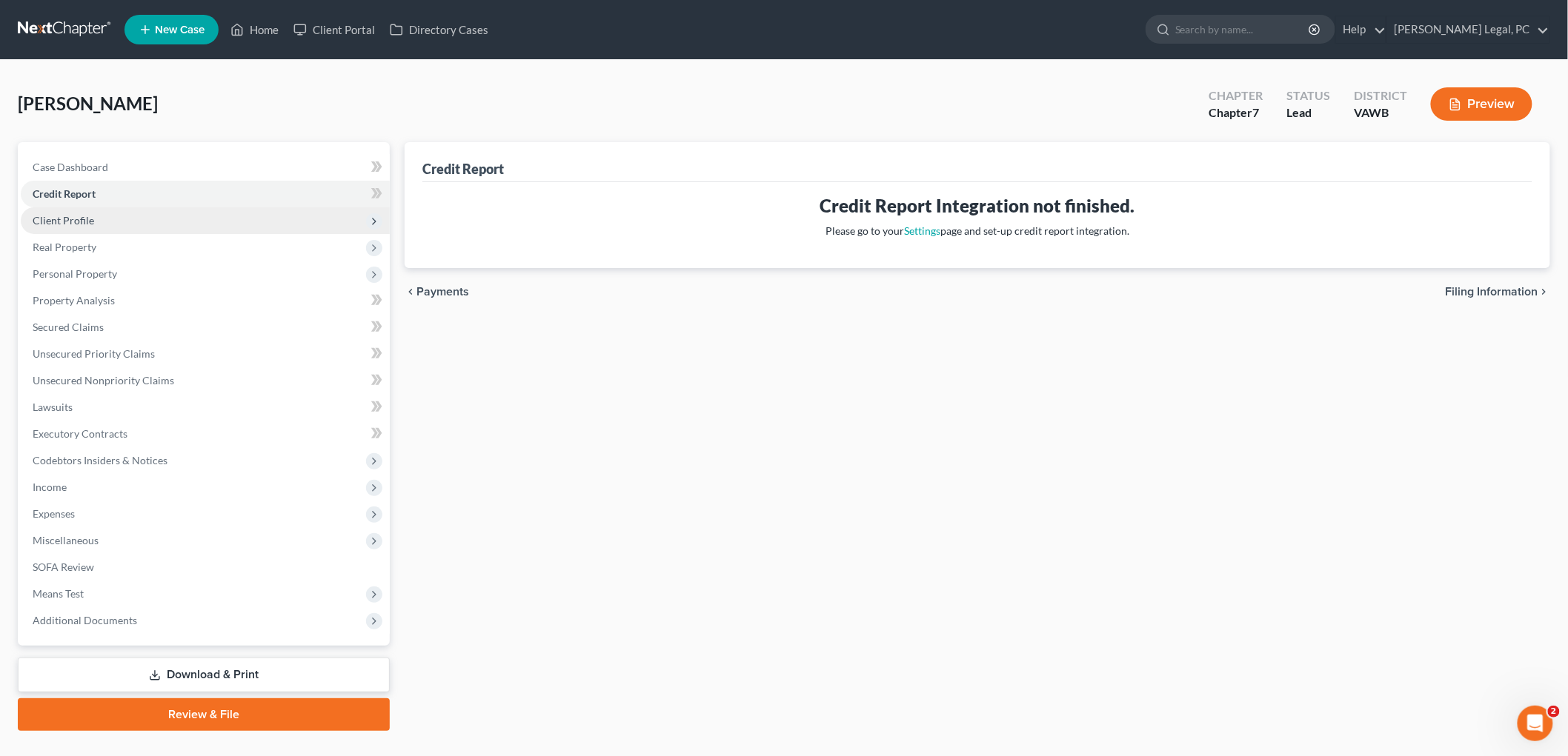
click at [65, 219] on span "Client Profile" at bounding box center [63, 221] width 62 height 13
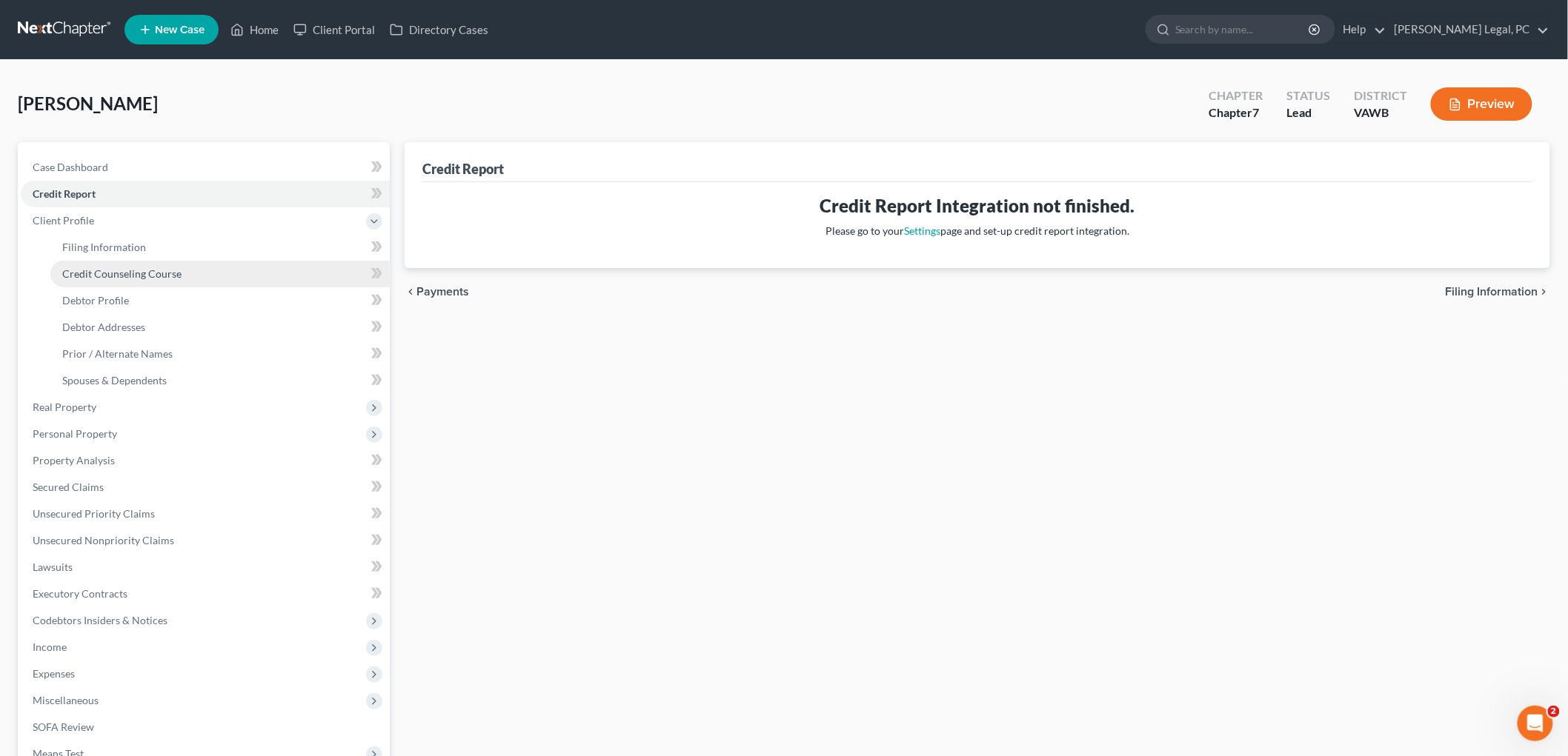
click at [82, 272] on span "Credit Counseling Course" at bounding box center [122, 273] width 119 height 13
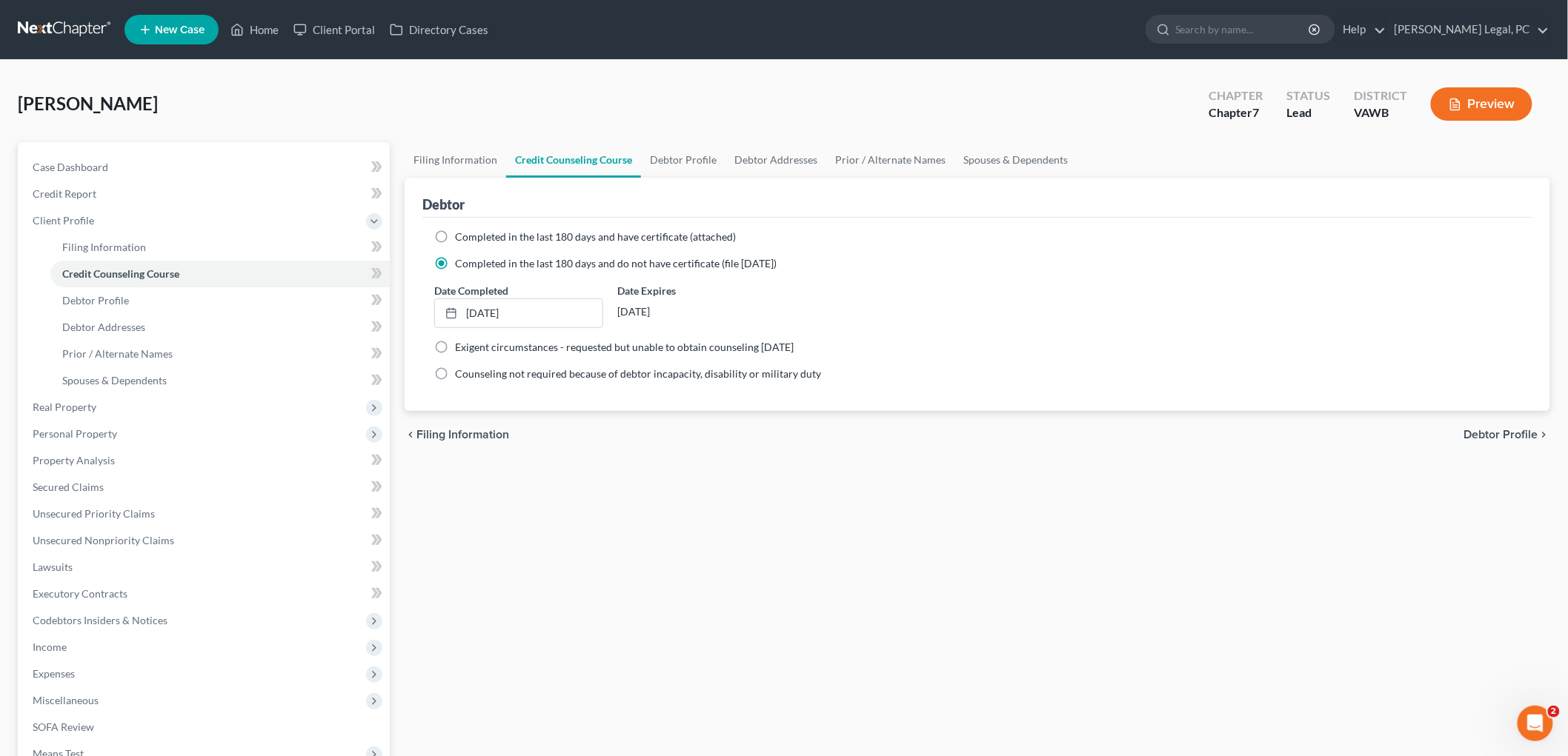
click at [1508, 105] on button "Preview" at bounding box center [1481, 104] width 102 height 33
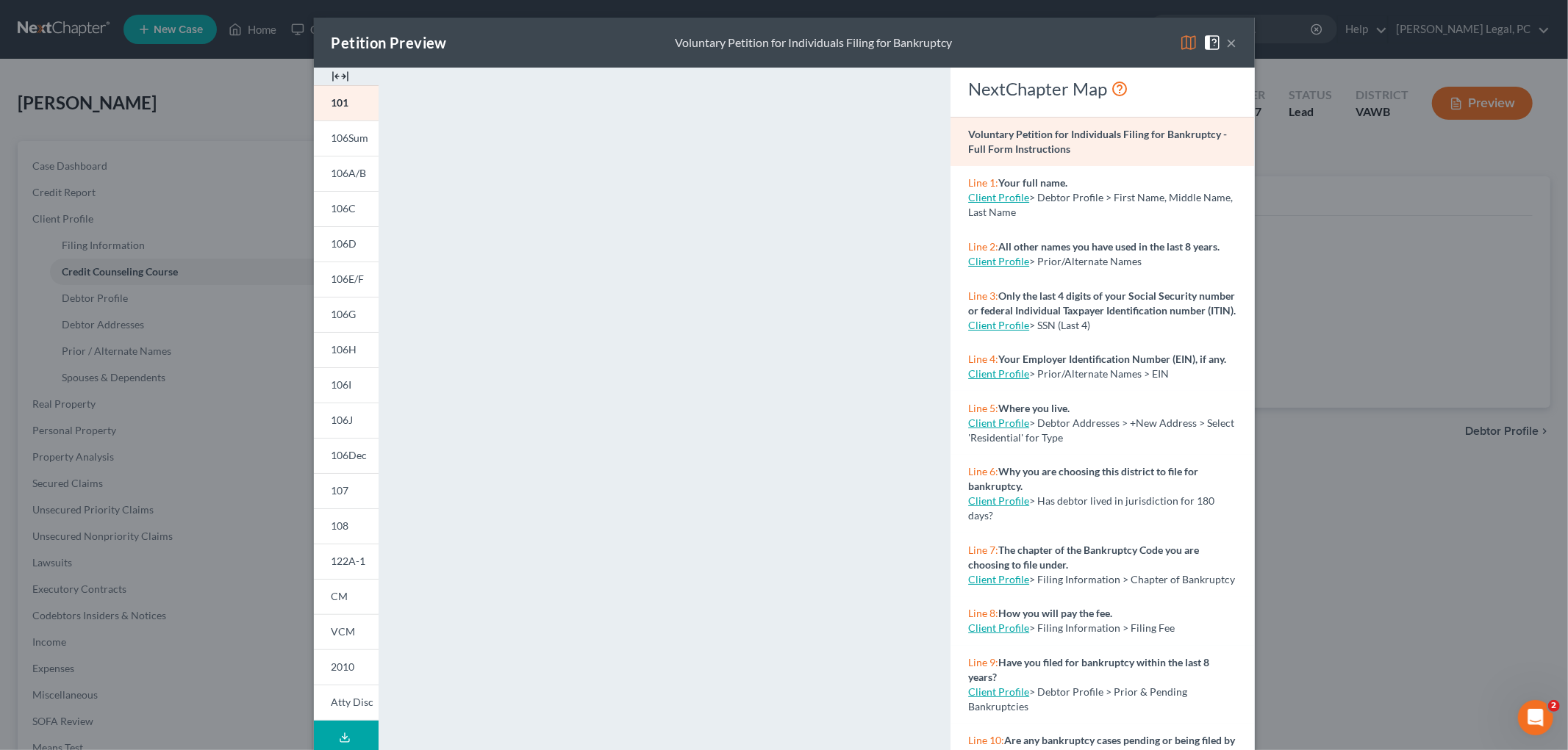
click at [332, 74] on img at bounding box center [341, 76] width 18 height 18
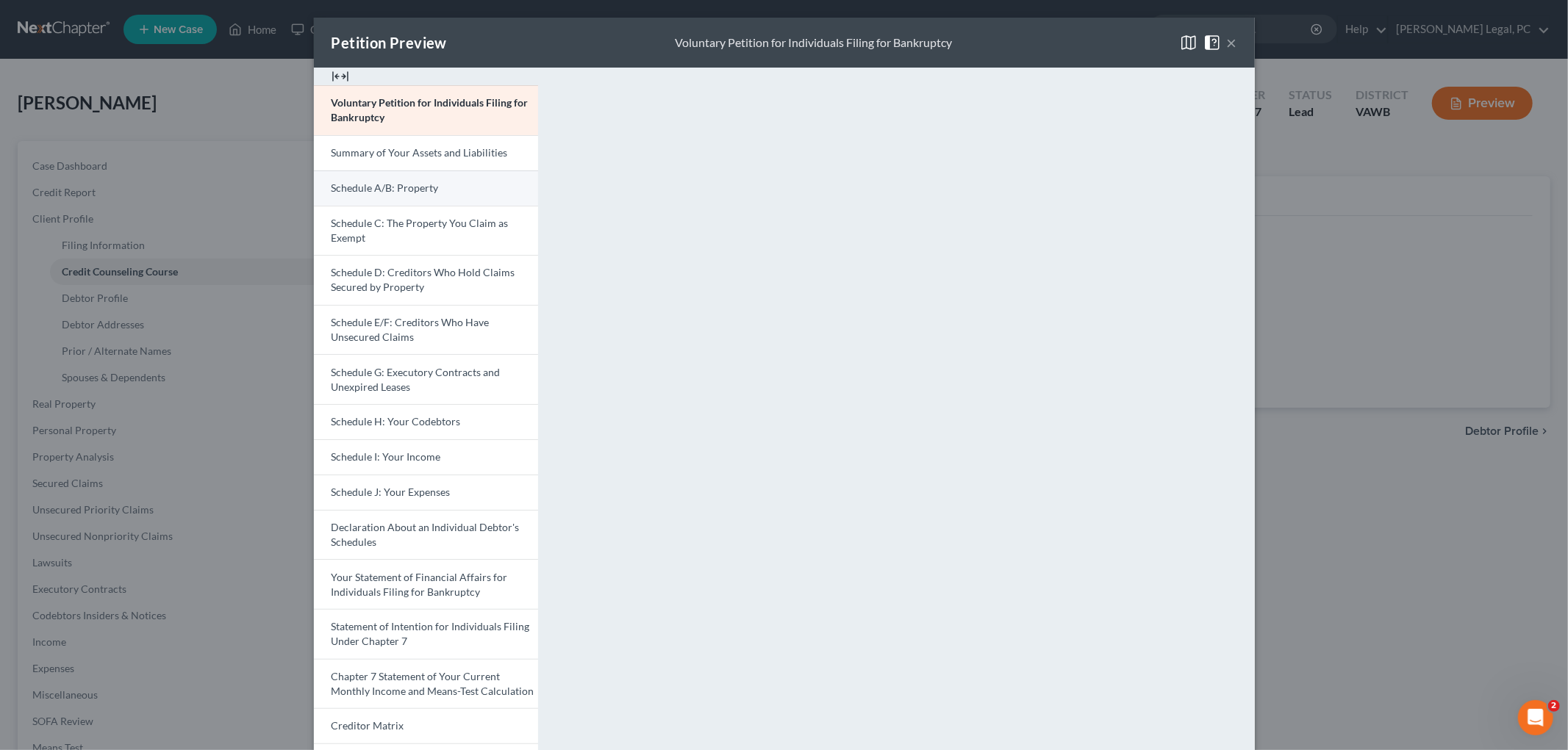
click at [380, 188] on span "Schedule A/B: Property" at bounding box center [385, 188] width 107 height 12
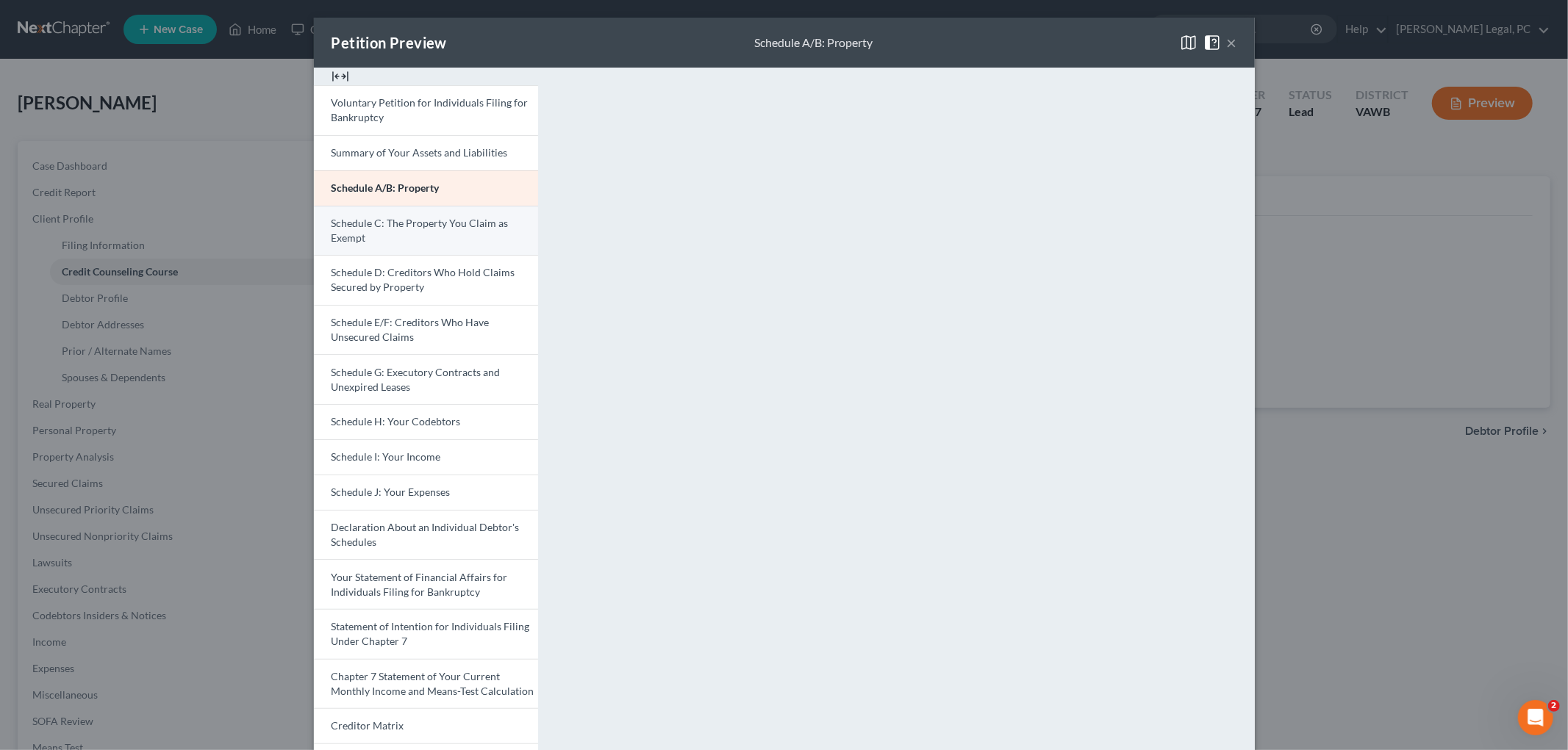
click at [417, 221] on span "Schedule C: The Property You Claim as Exempt" at bounding box center [420, 230] width 177 height 27
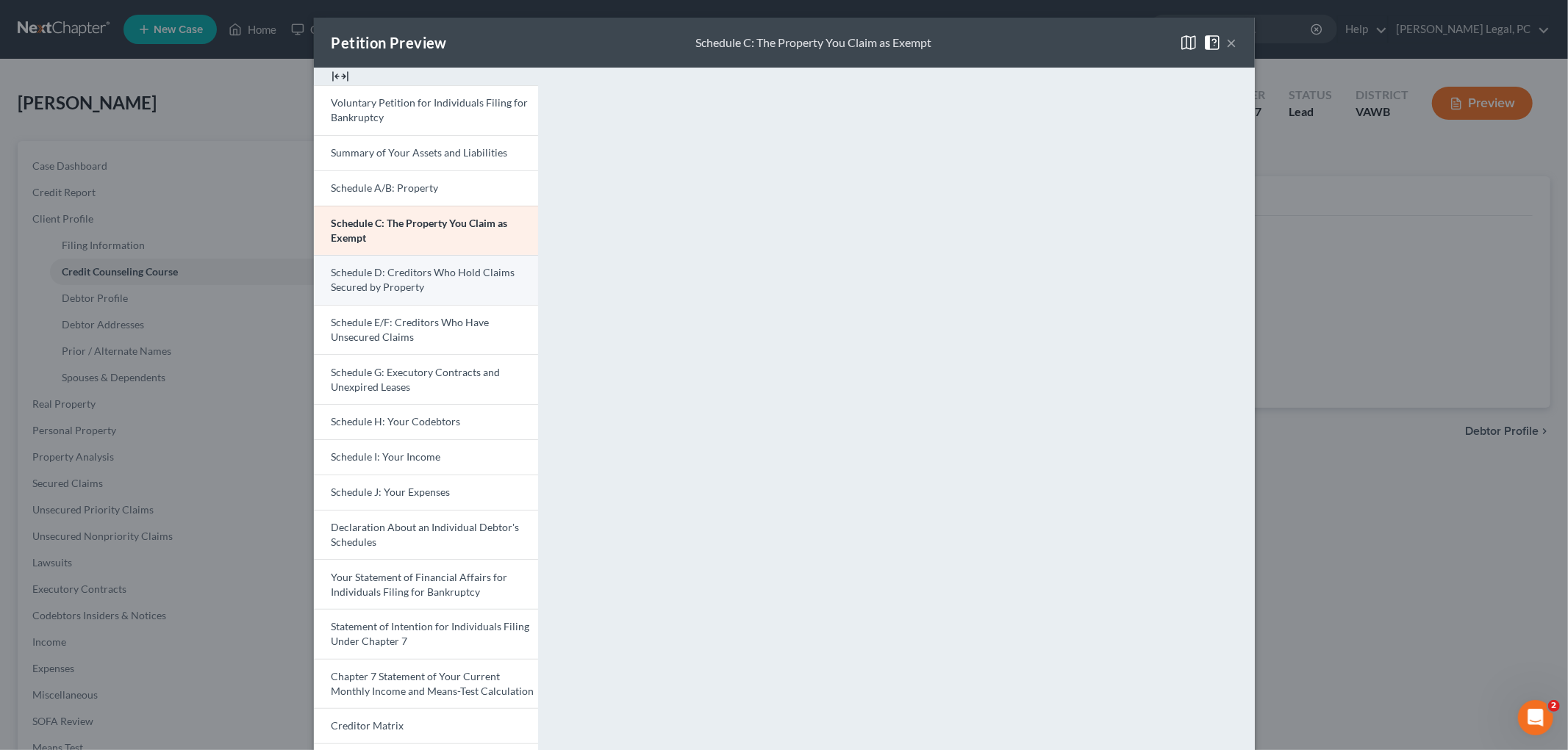
click at [382, 281] on span "Schedule D: Creditors Who Hold Claims Secured by Property" at bounding box center [423, 279] width 184 height 27
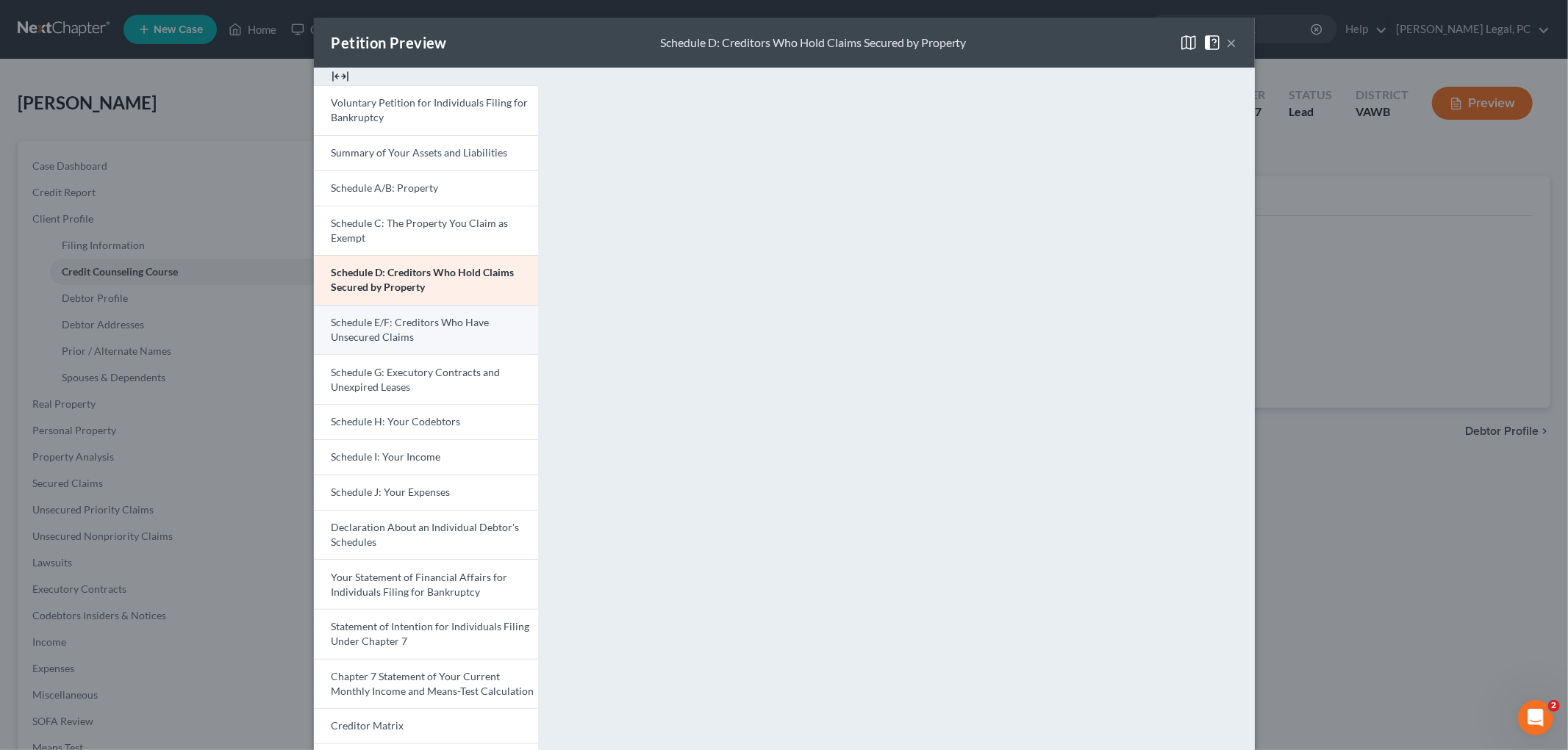
click at [406, 325] on span "Schedule E/F: Creditors Who Have Unsecured Claims" at bounding box center [411, 329] width 158 height 27
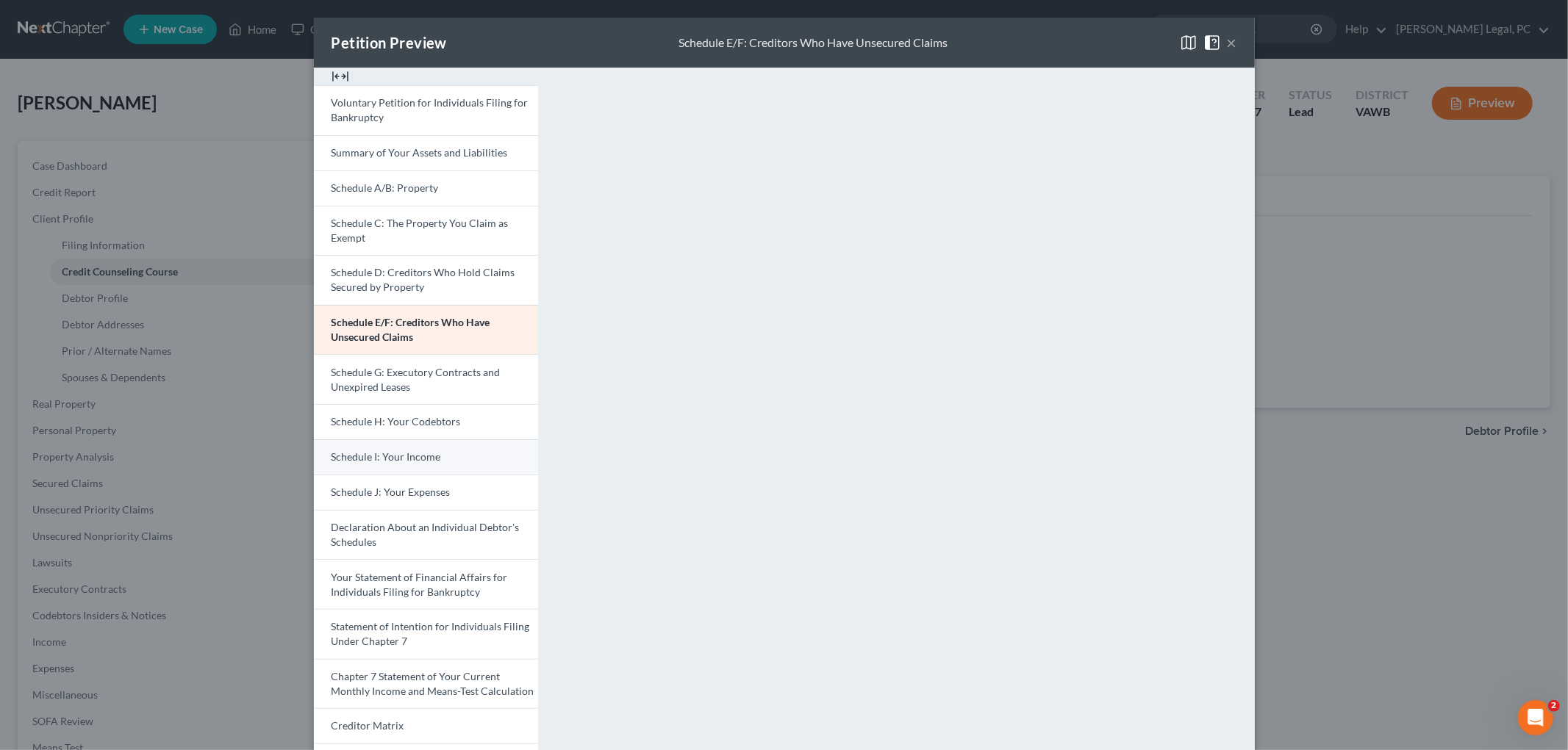
click at [384, 457] on span "Schedule I: Your Income" at bounding box center [386, 457] width 109 height 12
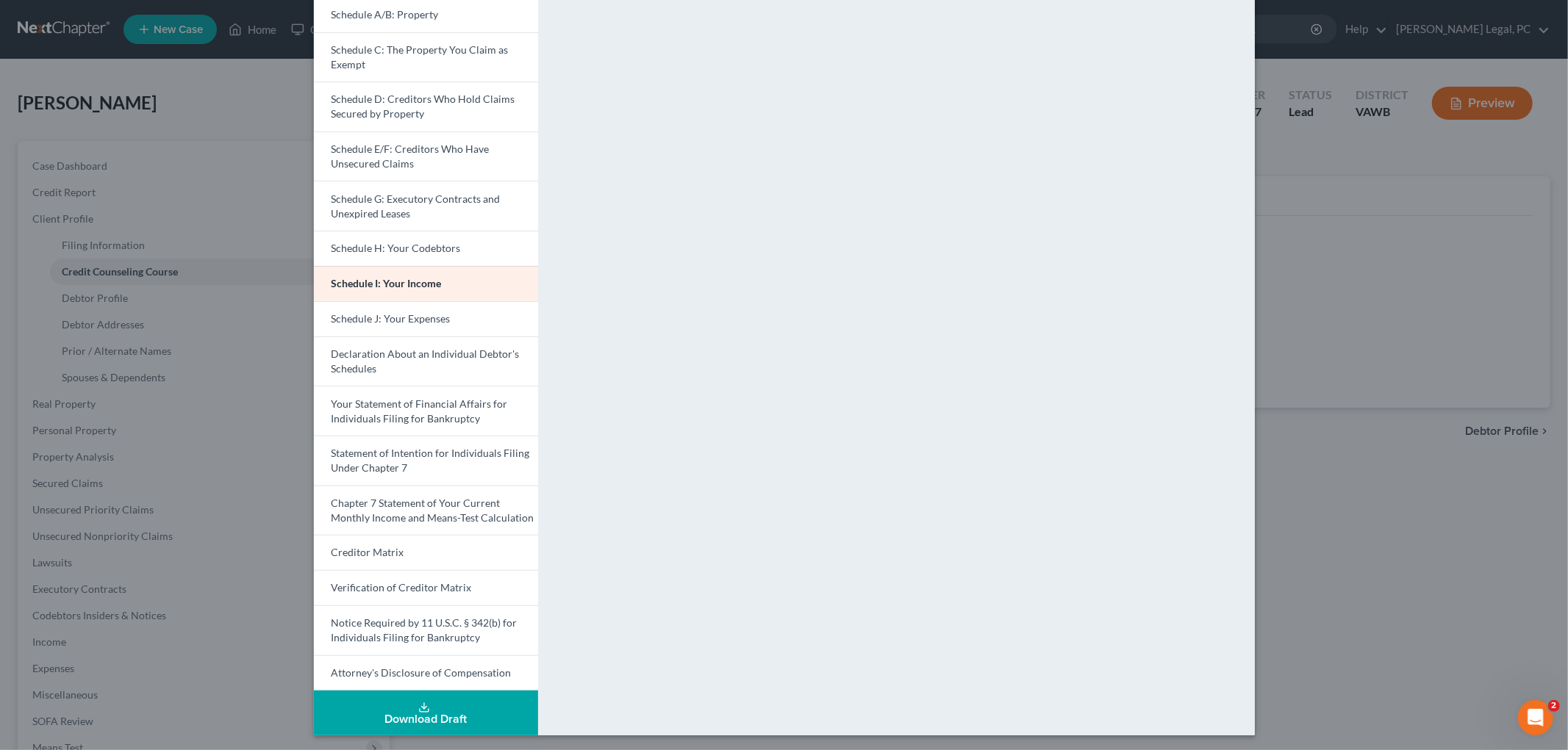
scroll to position [176, 0]
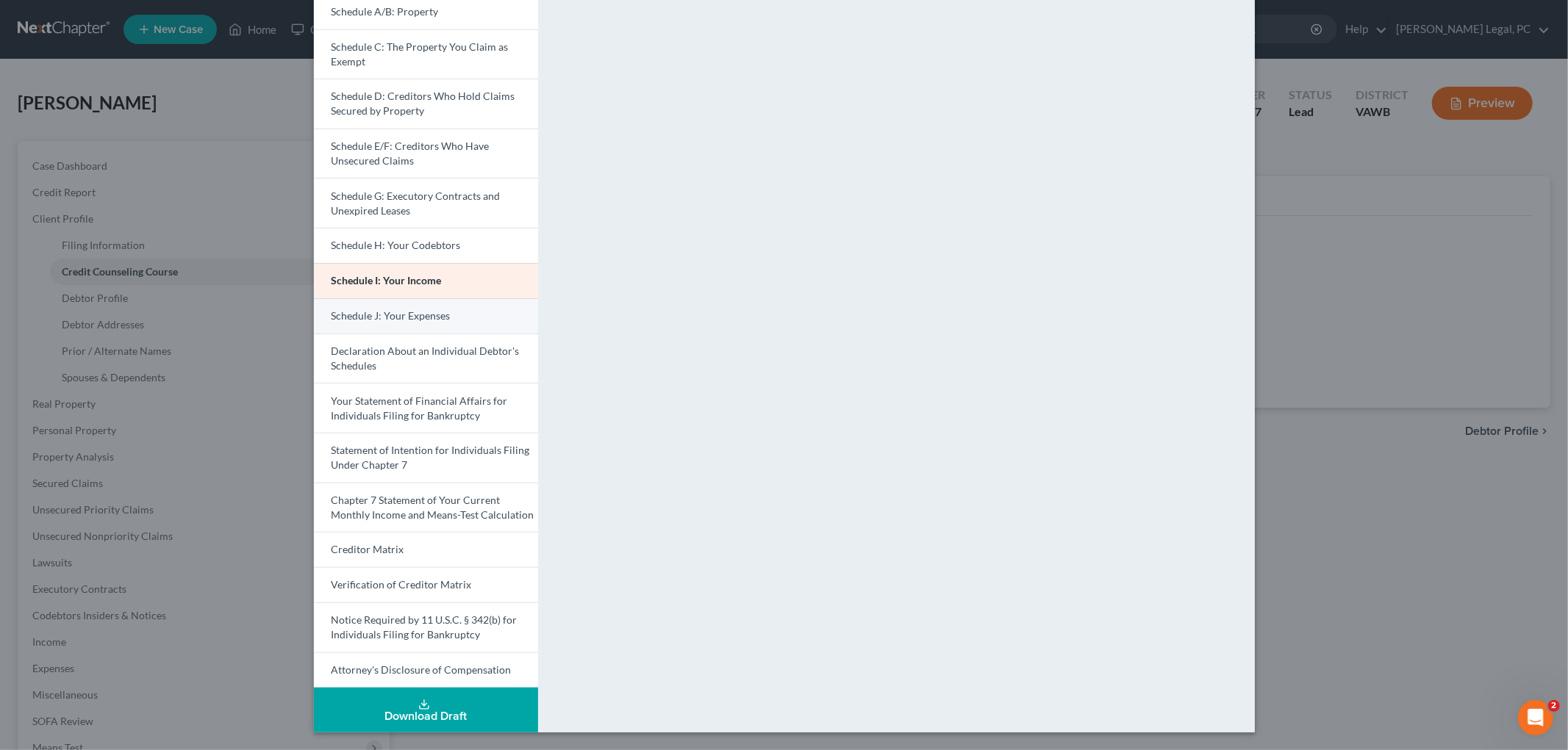
click at [396, 316] on span "Schedule J: Your Expenses" at bounding box center [391, 316] width 119 height 12
click at [370, 414] on span "Your Statement of Financial Affairs for Individuals Filing for Bankruptcy" at bounding box center [419, 408] width 176 height 27
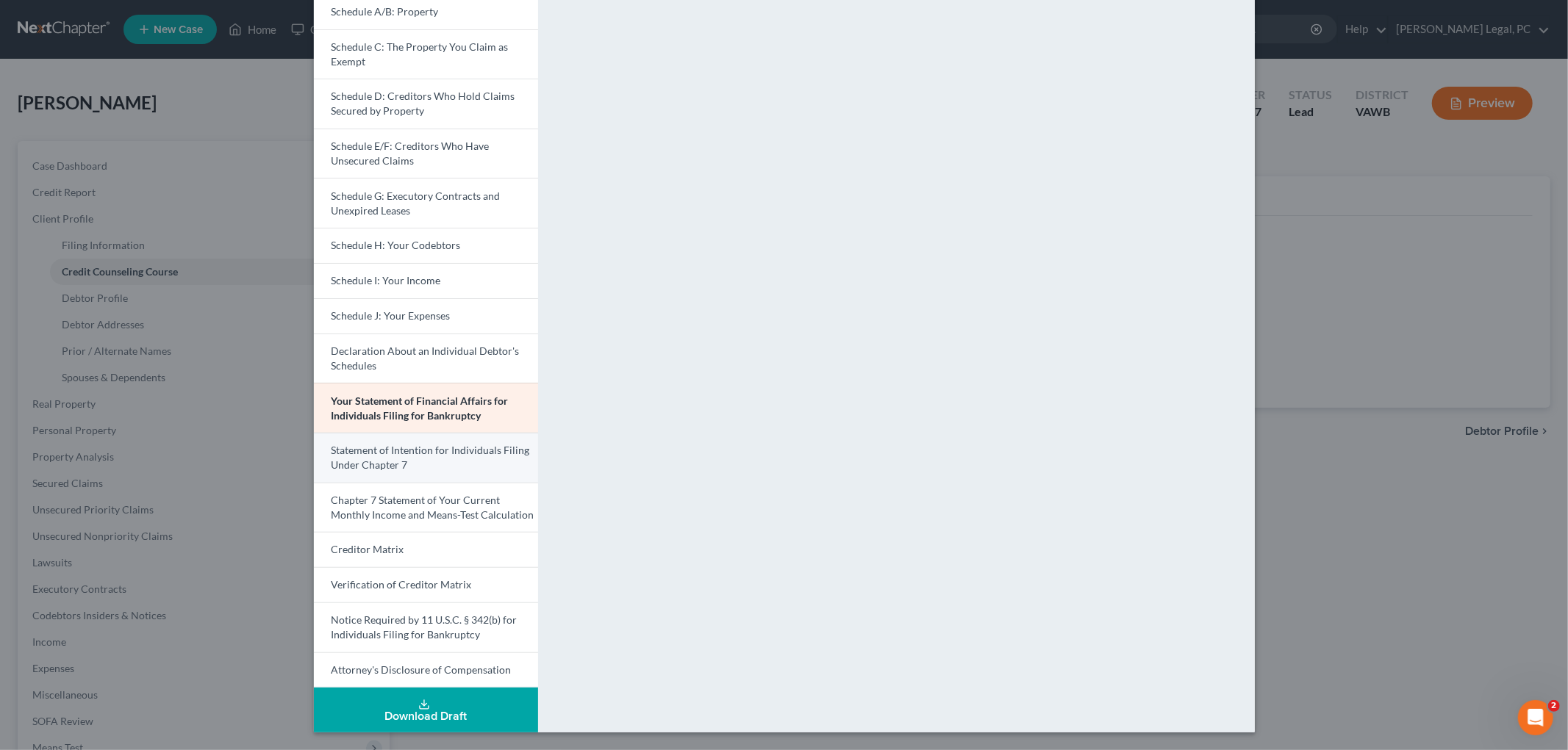
click at [378, 465] on span "Statement of Intention for Individuals Filing Under Chapter 7" at bounding box center [431, 457] width 199 height 27
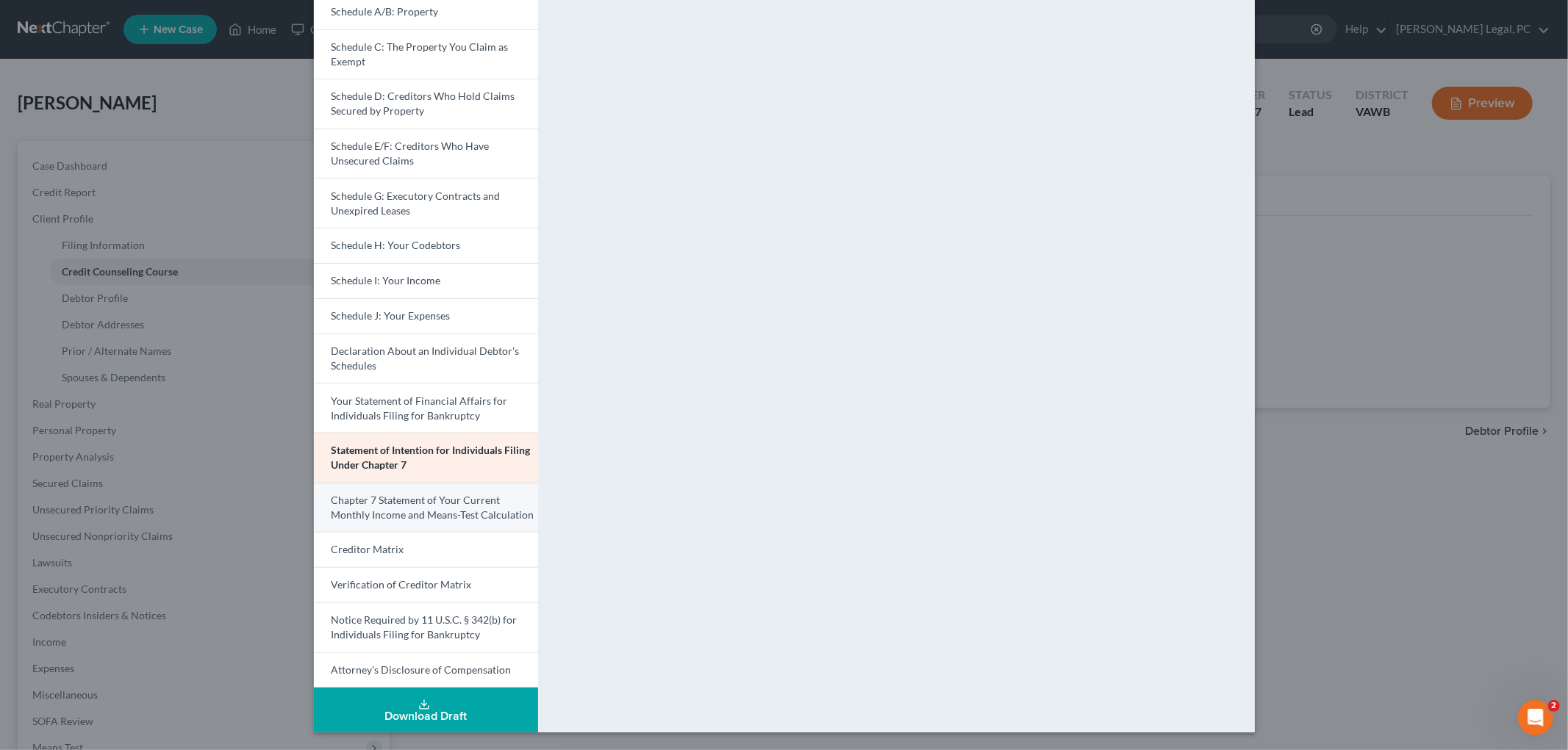
click at [395, 512] on span "Chapter 7 Statement of Your Current Monthly Income and Means-Test Calculation" at bounding box center [433, 507] width 203 height 27
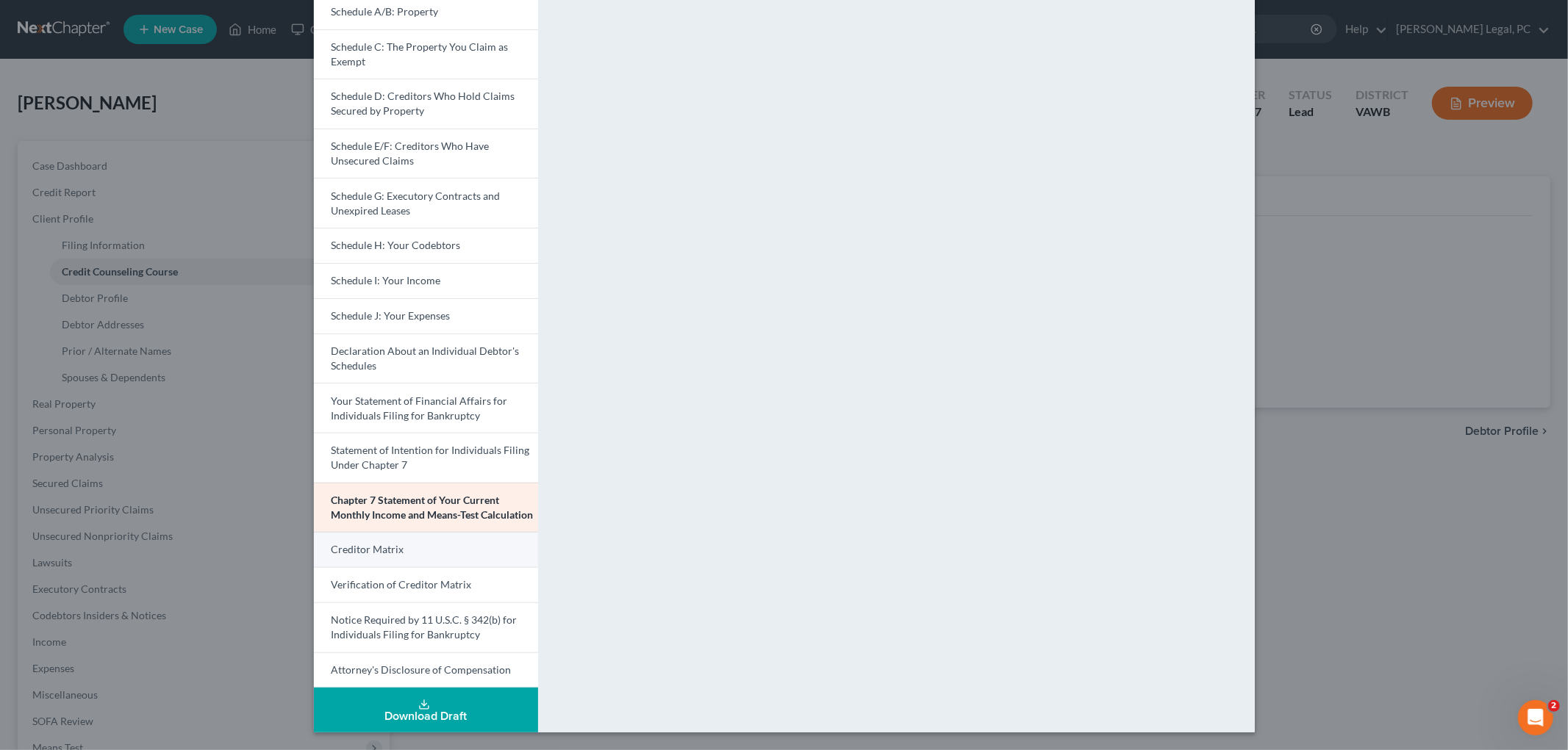
click at [375, 556] on link "Creditor Matrix" at bounding box center [426, 550] width 224 height 35
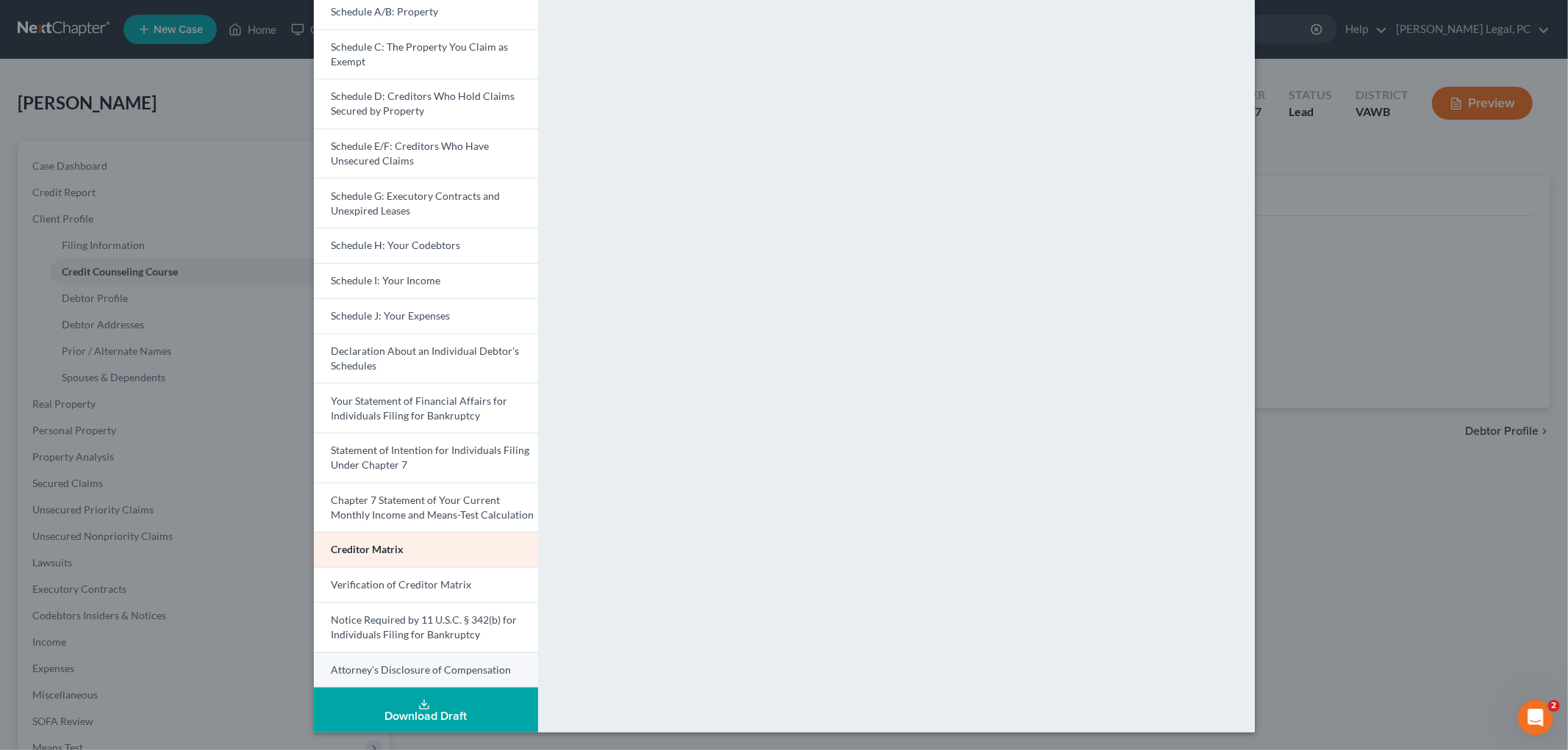
click at [380, 672] on span "Attorney's Disclosure of Compensation" at bounding box center [421, 669] width 180 height 12
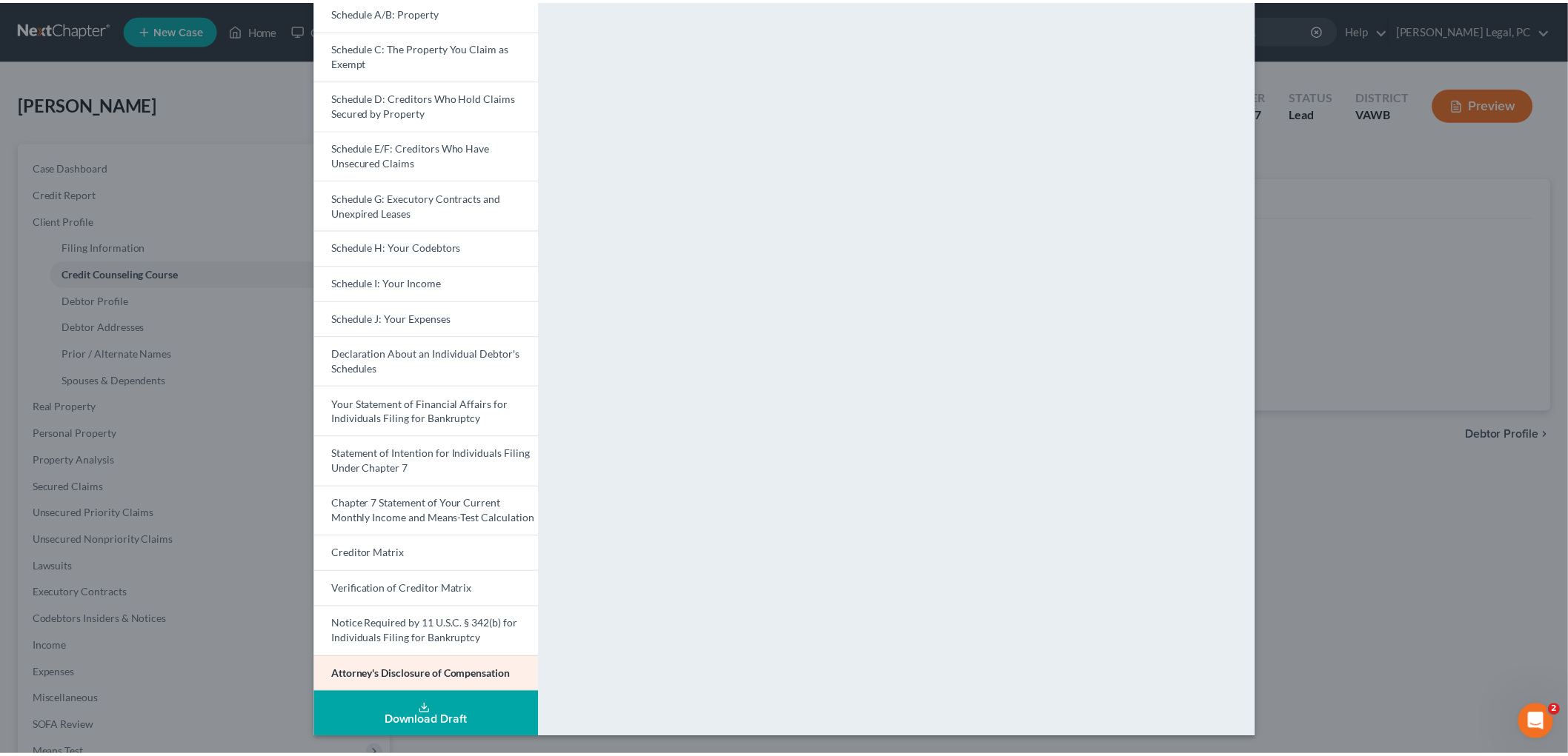
scroll to position [0, 0]
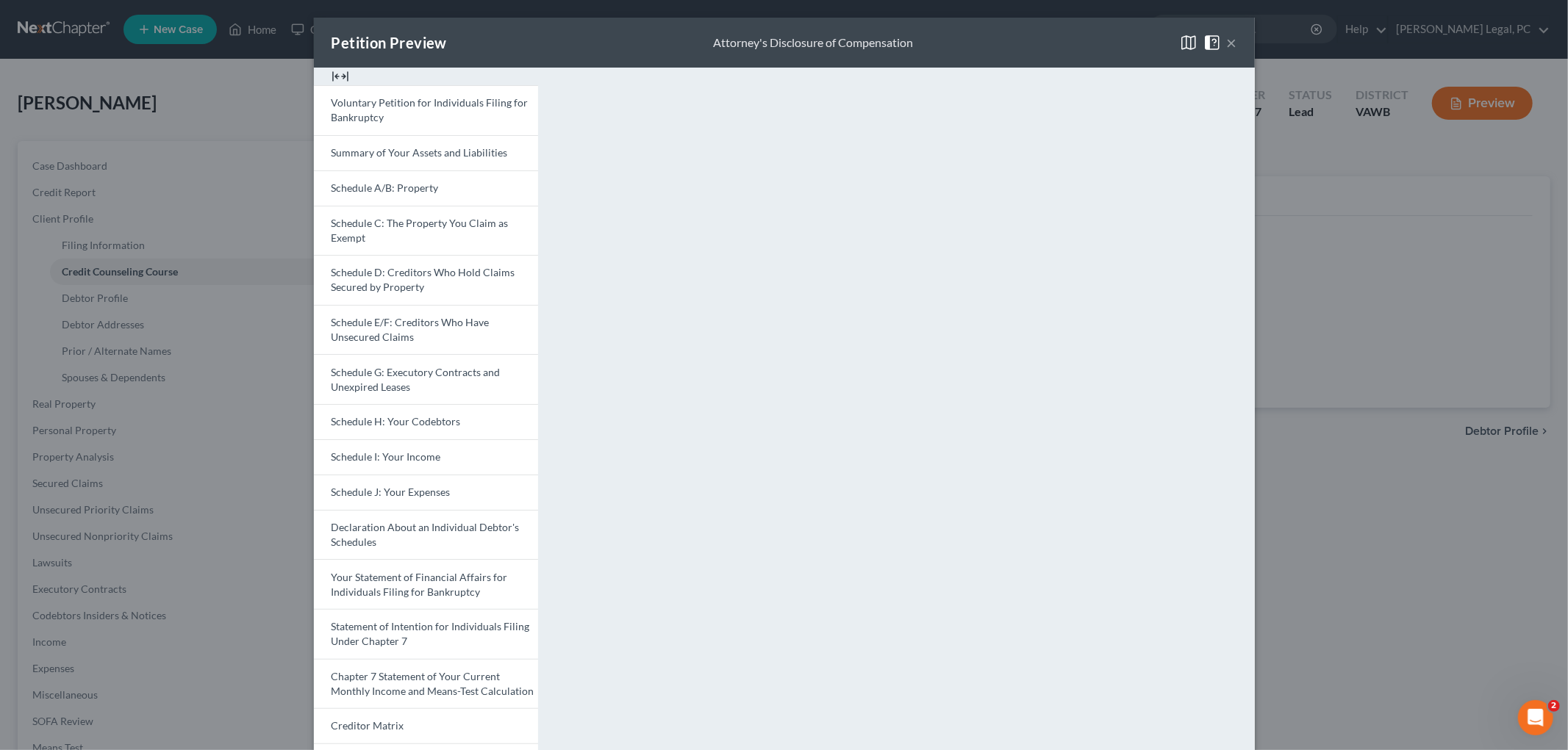
click at [1227, 41] on button "×" at bounding box center [1232, 43] width 11 height 18
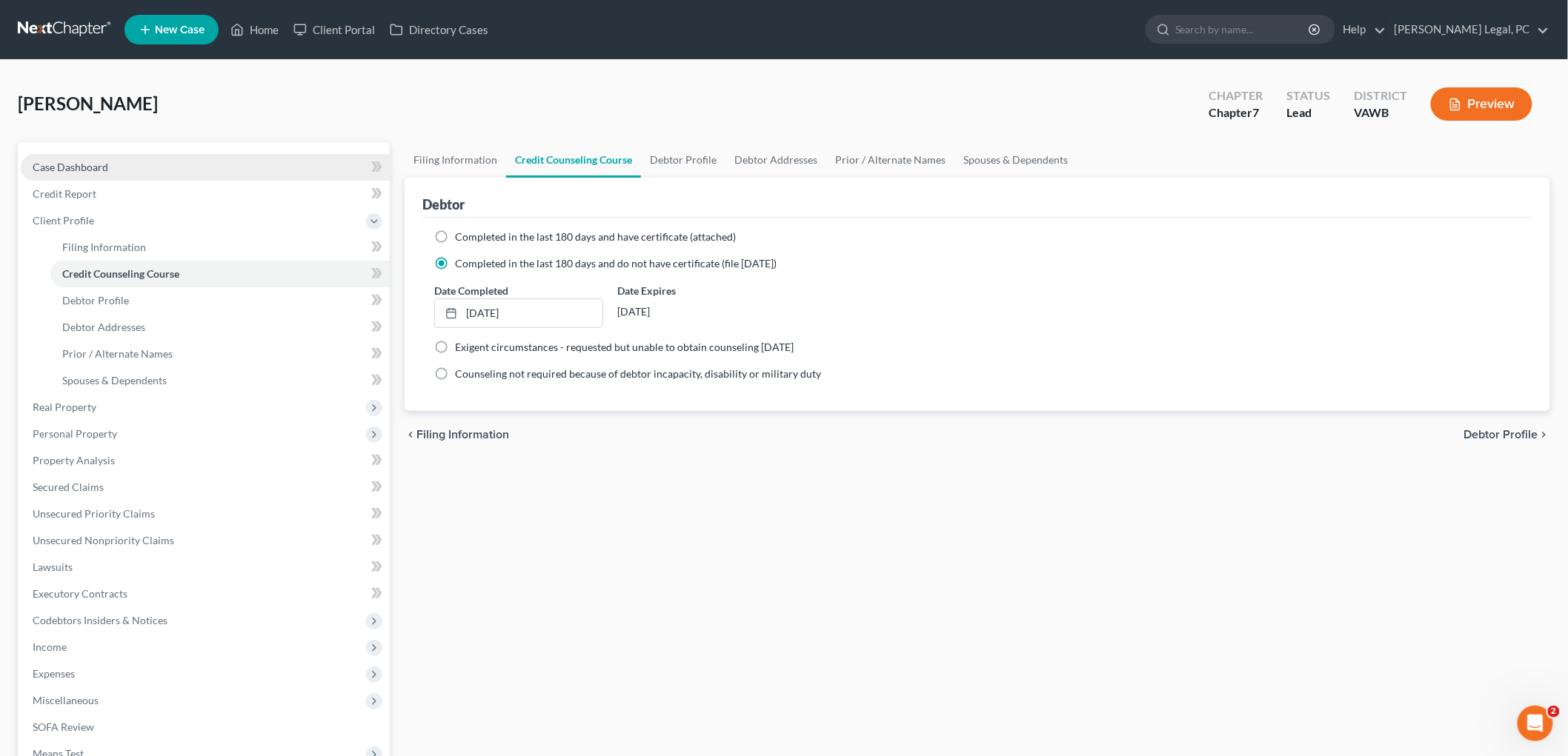
click at [78, 171] on span "Case Dashboard" at bounding box center [70, 167] width 76 height 13
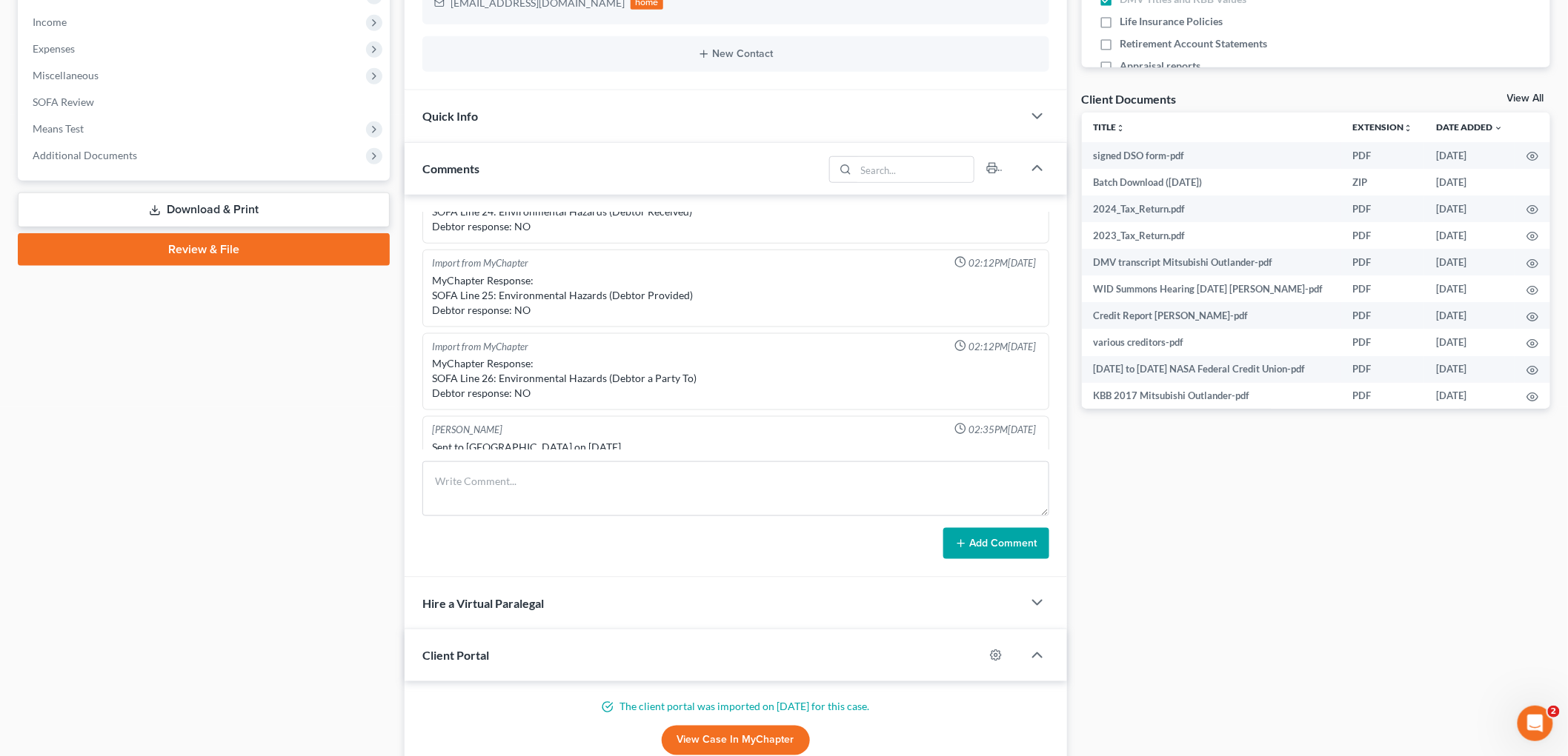
scroll to position [575, 0]
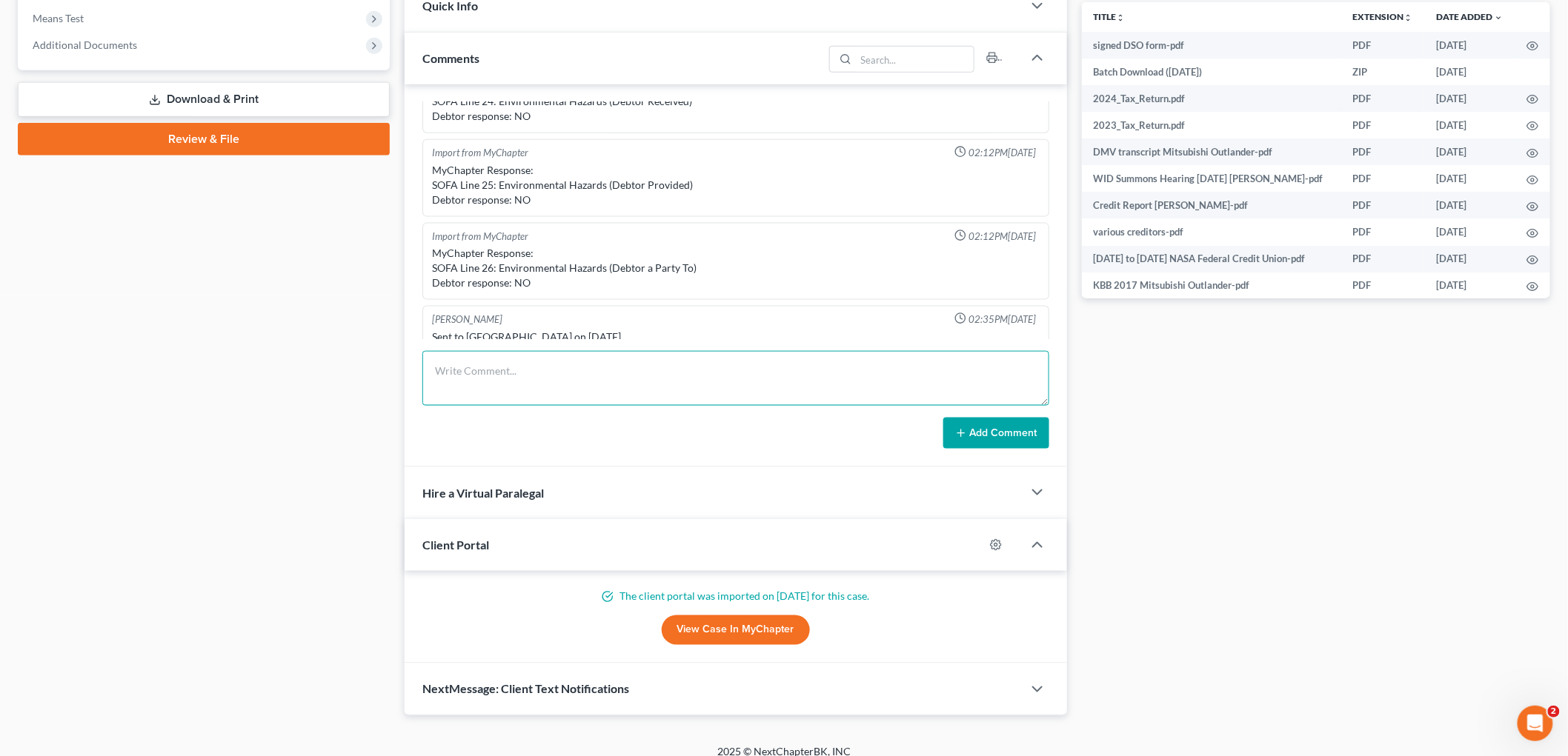
click at [674, 380] on textarea at bounding box center [735, 378] width 627 height 55
paste textarea "Need husband’s last 6 months of wages for Schedule I/B22. Review Schedule J aft…"
type textarea "Need husband’s last 6 months of wages for Schedule I/B22. Review Schedule J aft…"
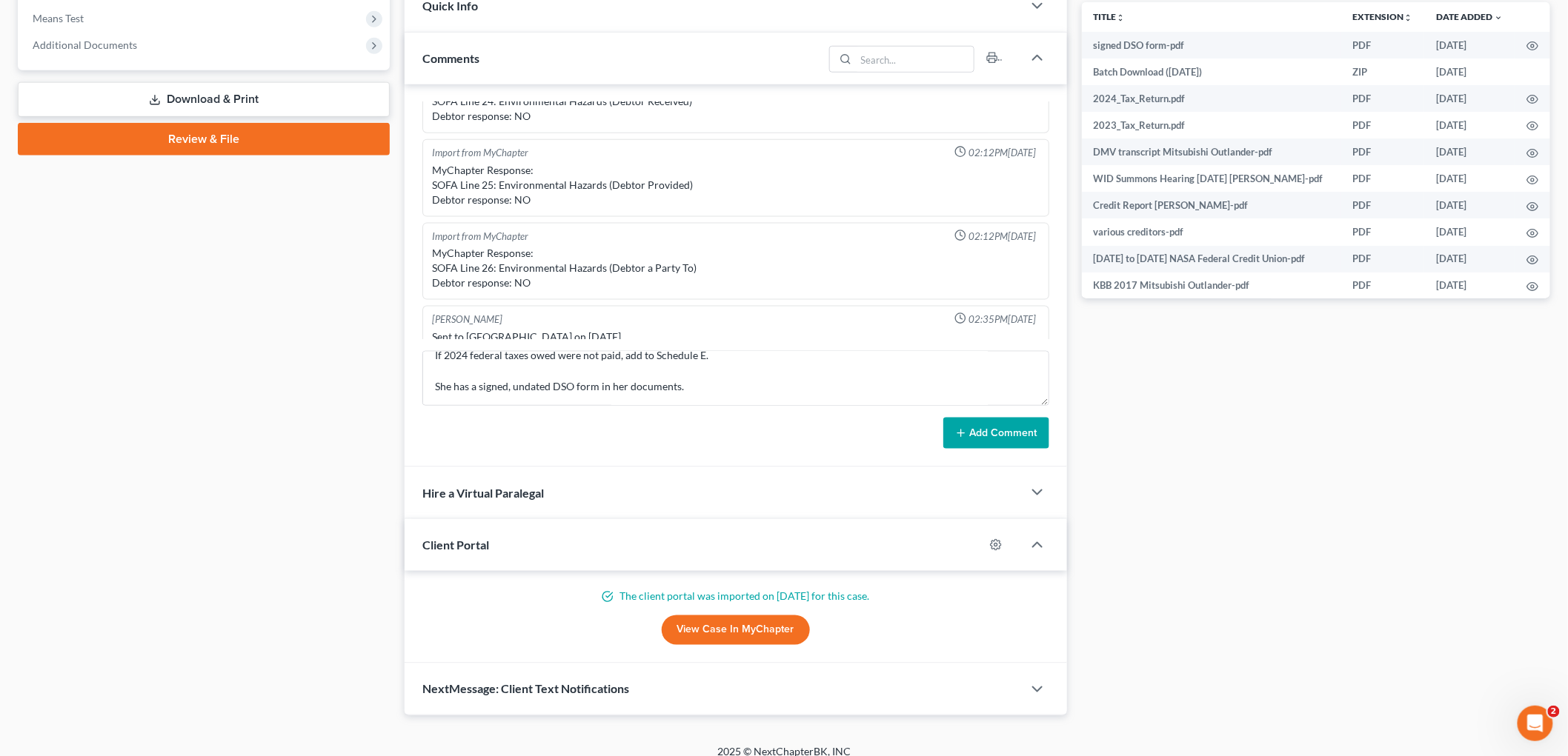
click at [982, 435] on button "Add Comment" at bounding box center [996, 433] width 106 height 31
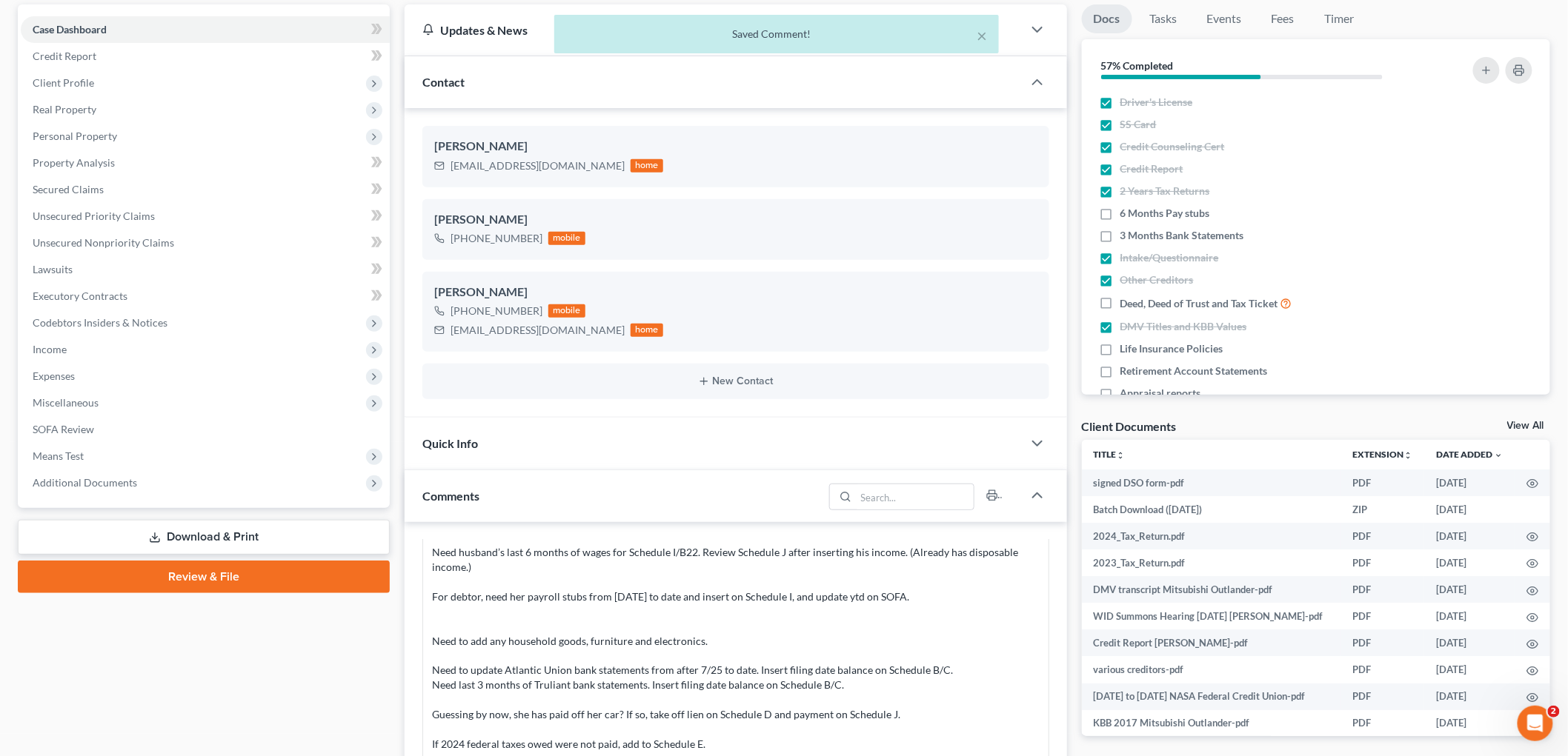
scroll to position [0, 0]
